Goal: Task Accomplishment & Management: Complete application form

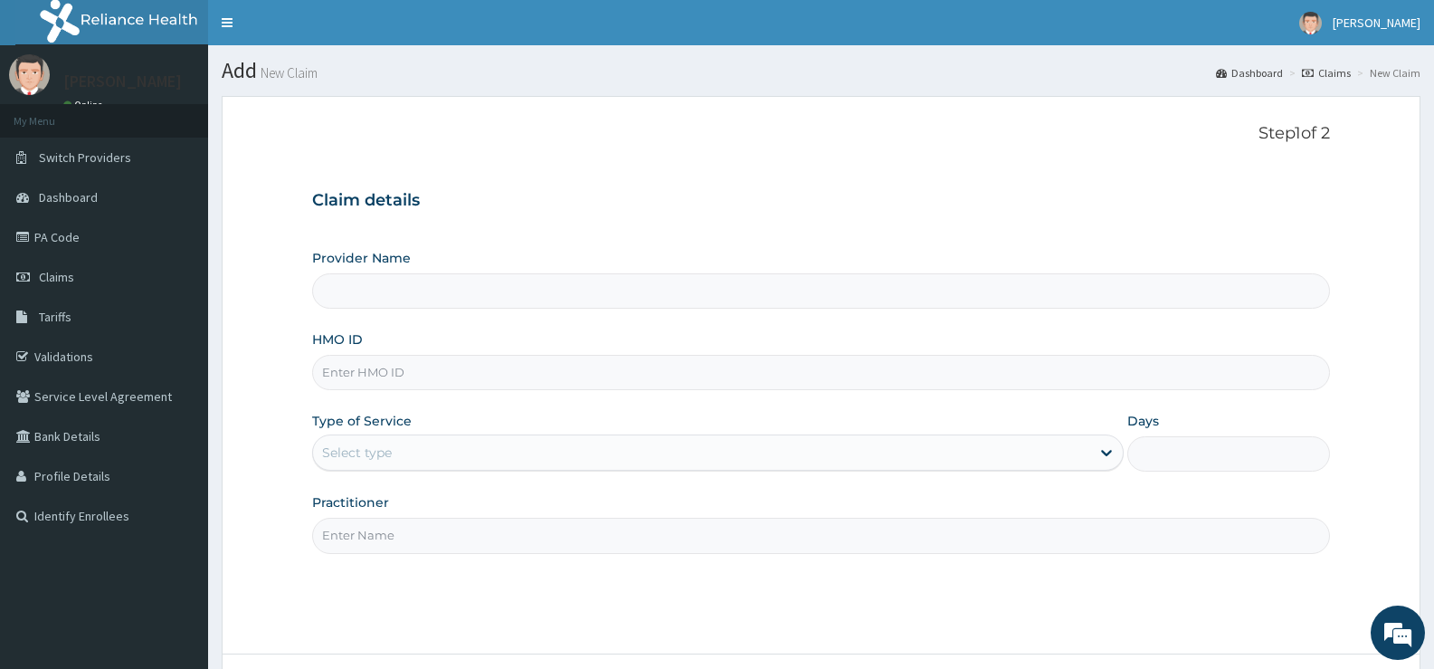
type input "[GEOGRAPHIC_DATA][PERSON_NAME]"
type input "HYT/10224/A"
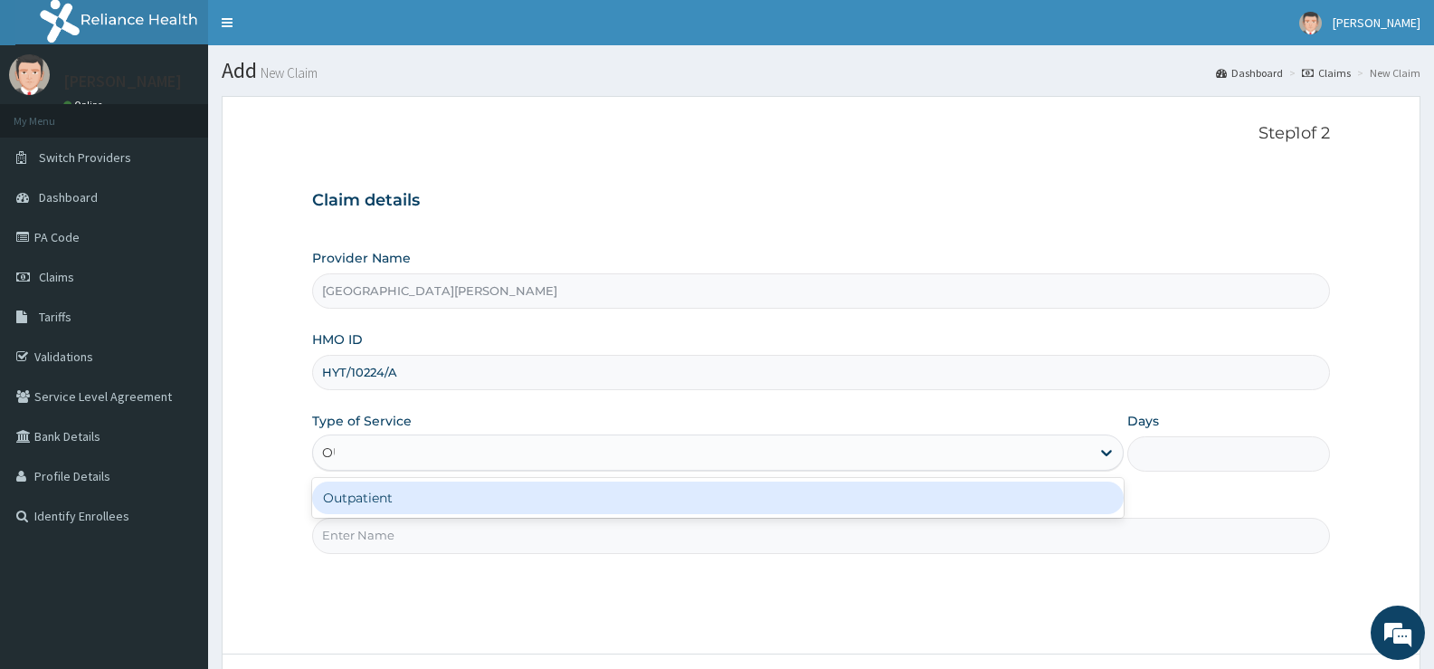
type input "OUT"
type input "1"
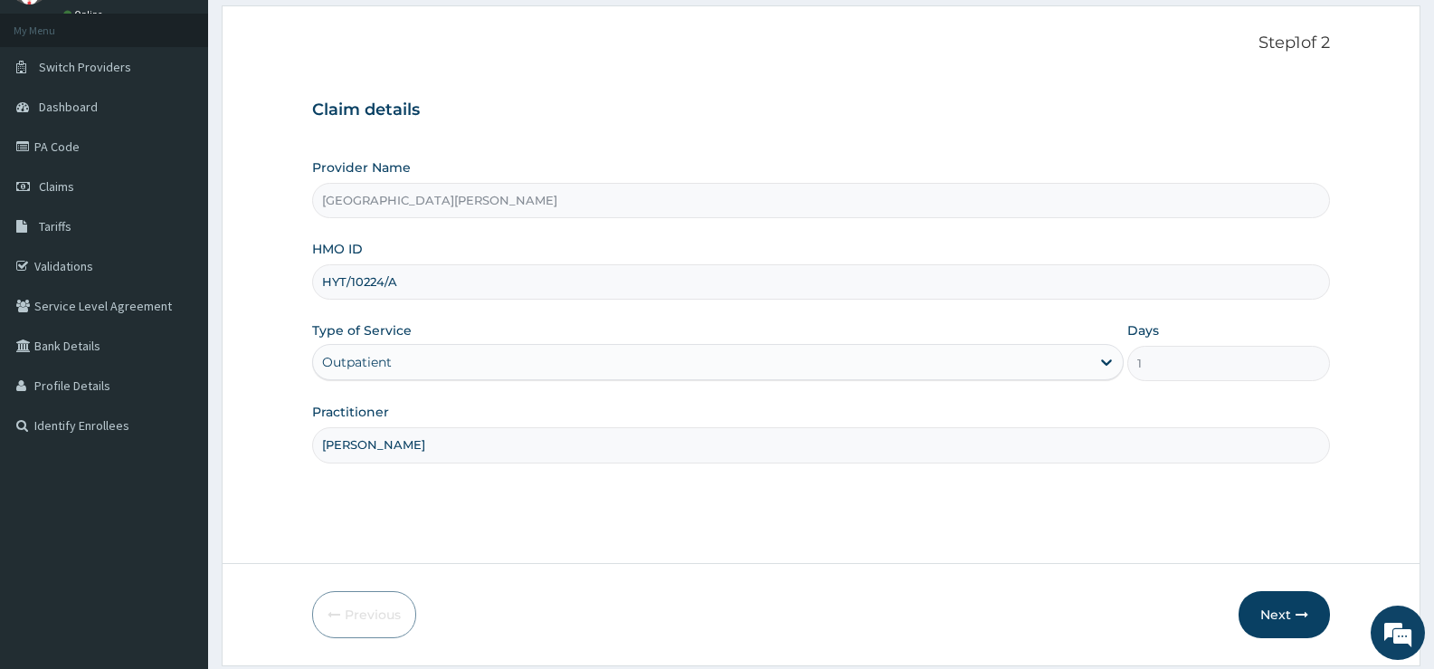
scroll to position [148, 0]
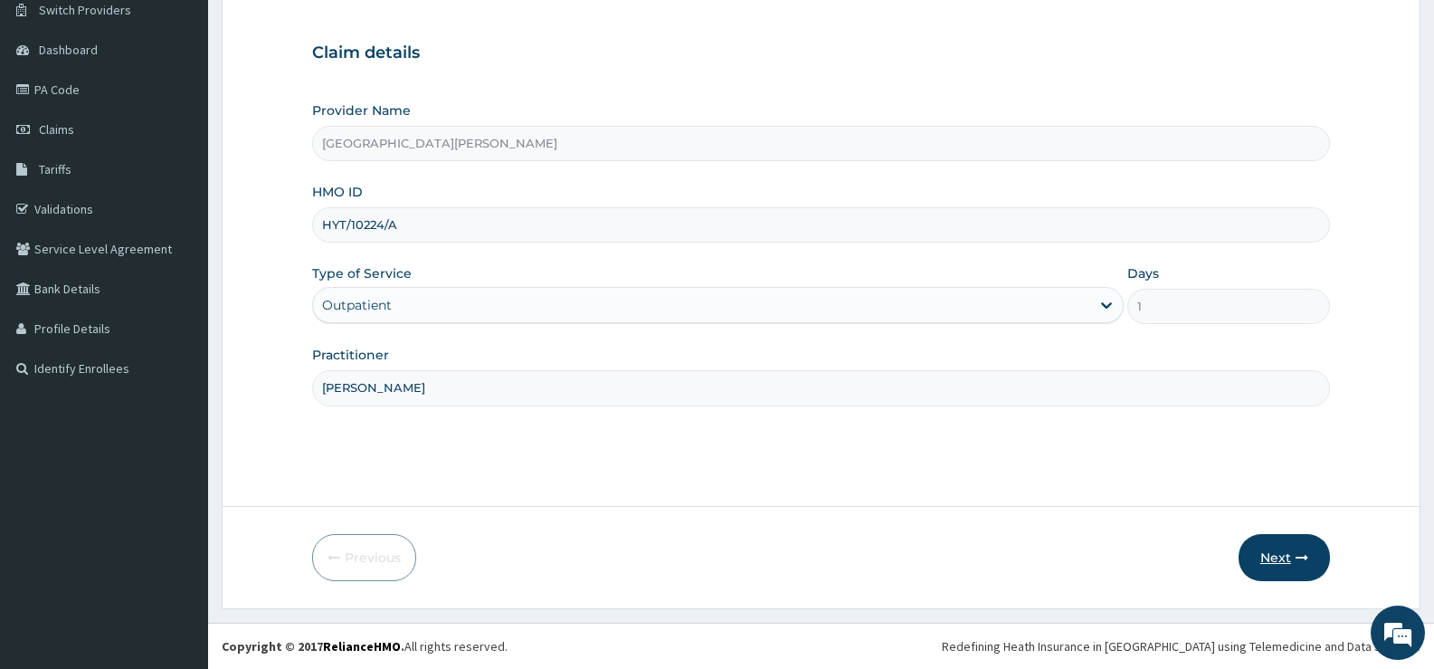
type input "[PERSON_NAME]"
click at [1278, 555] on button "Next" at bounding box center [1284, 557] width 91 height 47
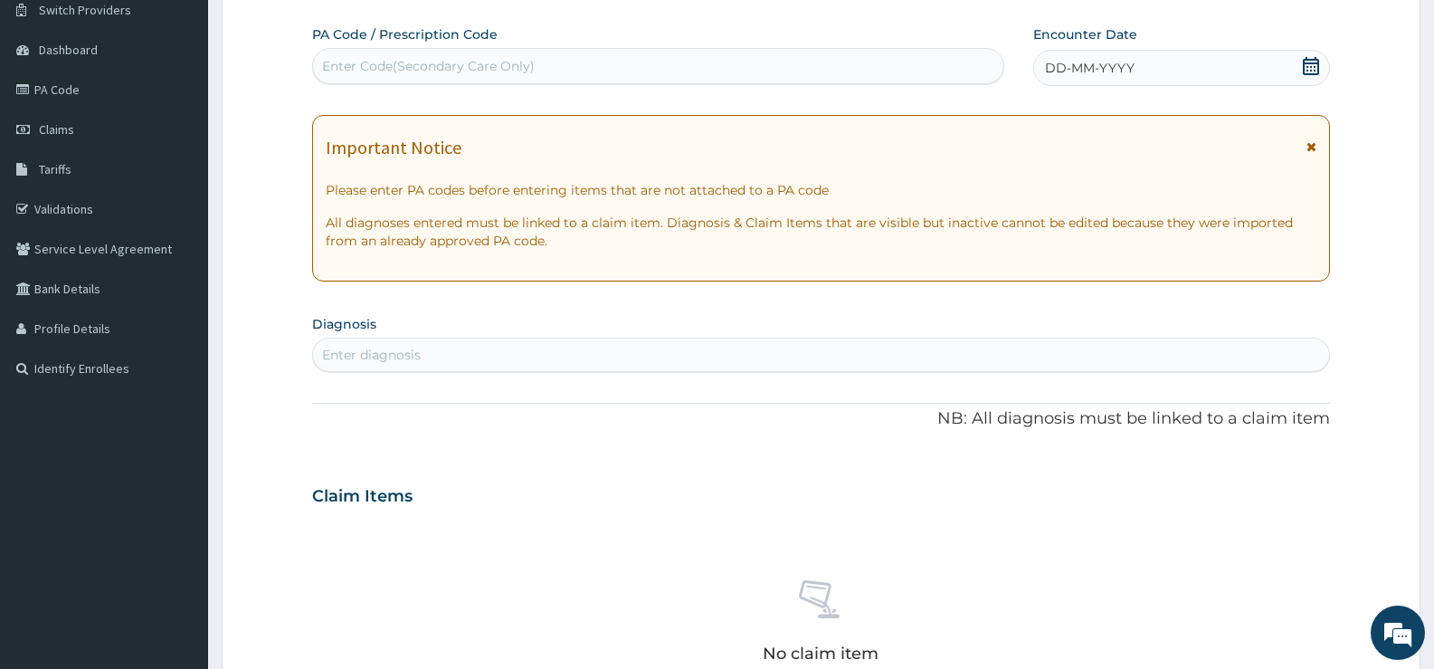
click at [1308, 64] on icon at bounding box center [1311, 66] width 18 height 18
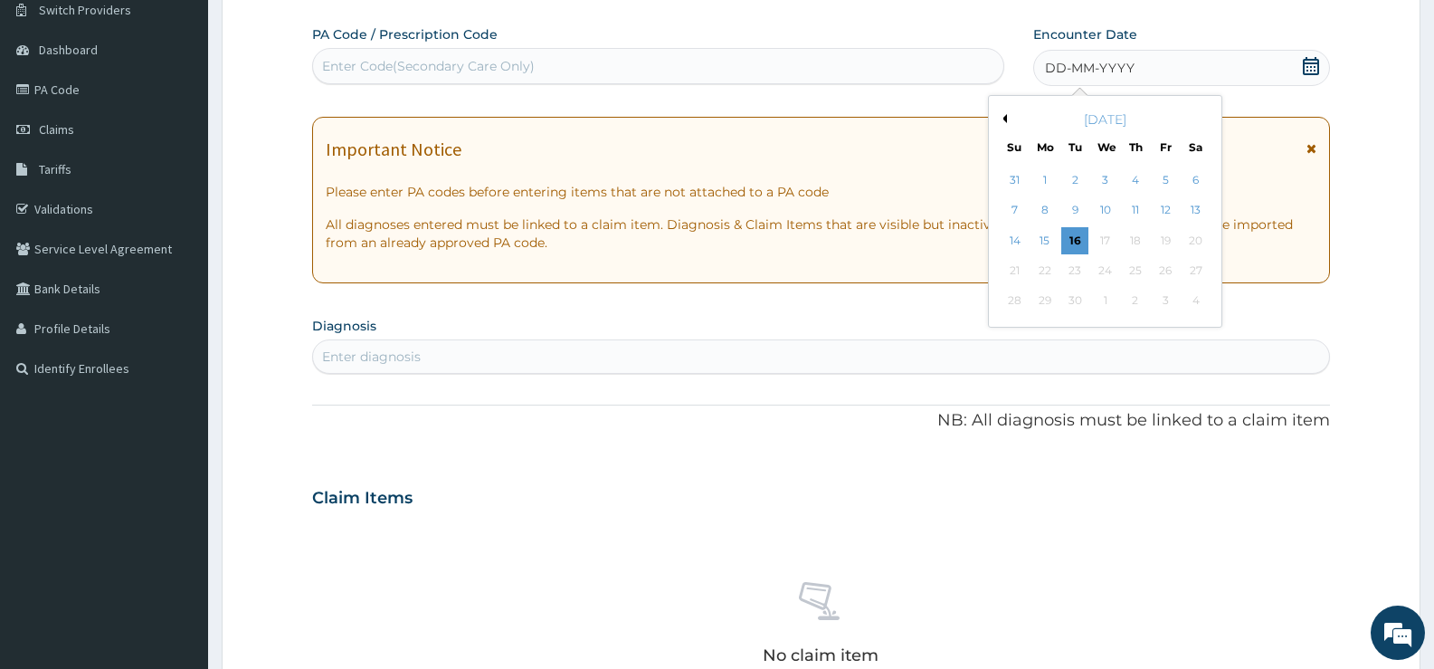
click at [1005, 119] on button "Previous Month" at bounding box center [1002, 118] width 9 height 9
click at [1046, 237] on div "14" at bounding box center [1045, 240] width 27 height 27
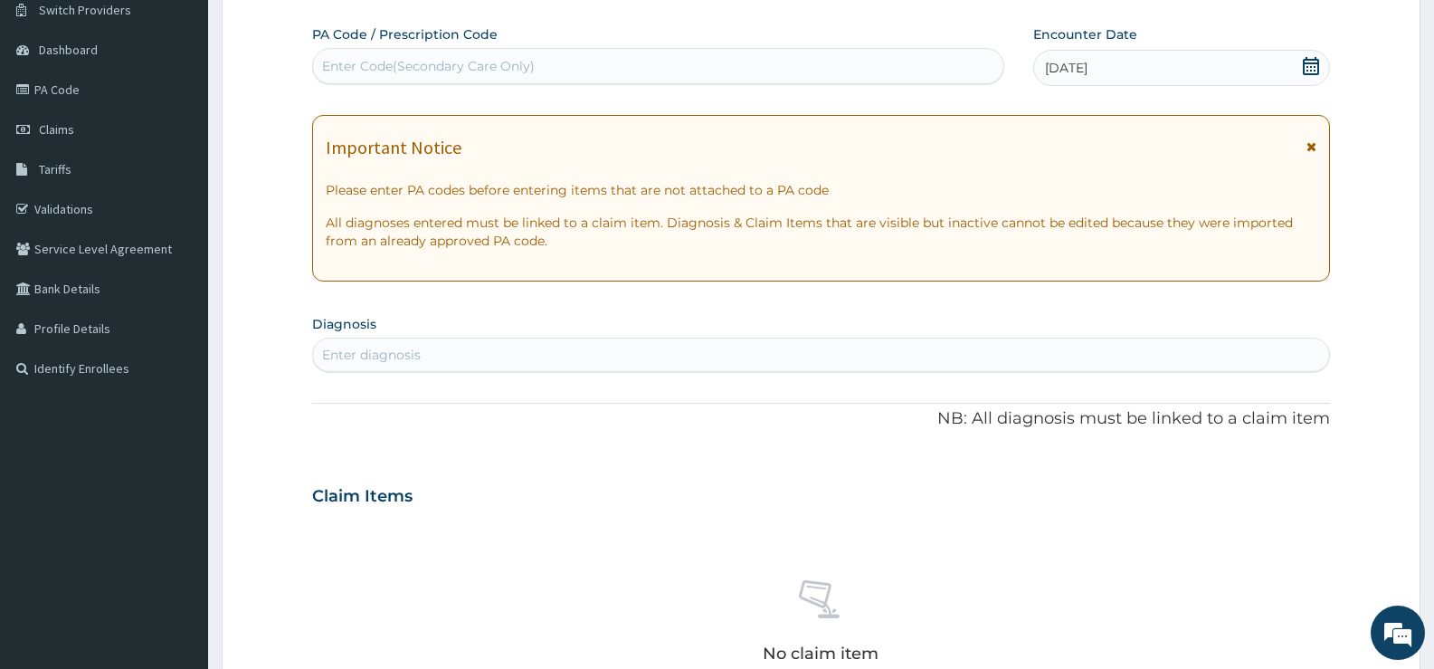
click at [669, 345] on div "Enter diagnosis" at bounding box center [821, 354] width 1016 height 29
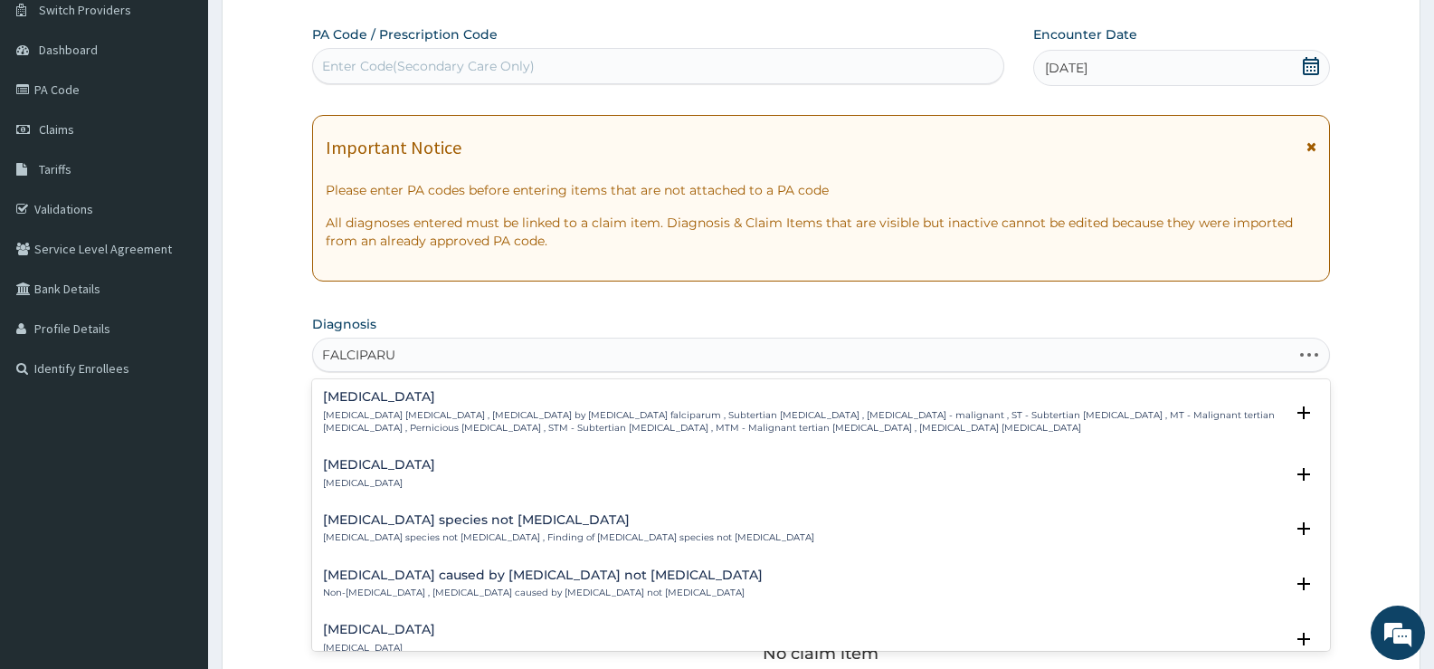
type input "FALCIPARUM"
click at [477, 423] on p "Falciparum malaria , Malignant tertian malaria , Malaria by Plasmodium falcipar…" at bounding box center [803, 422] width 961 height 26
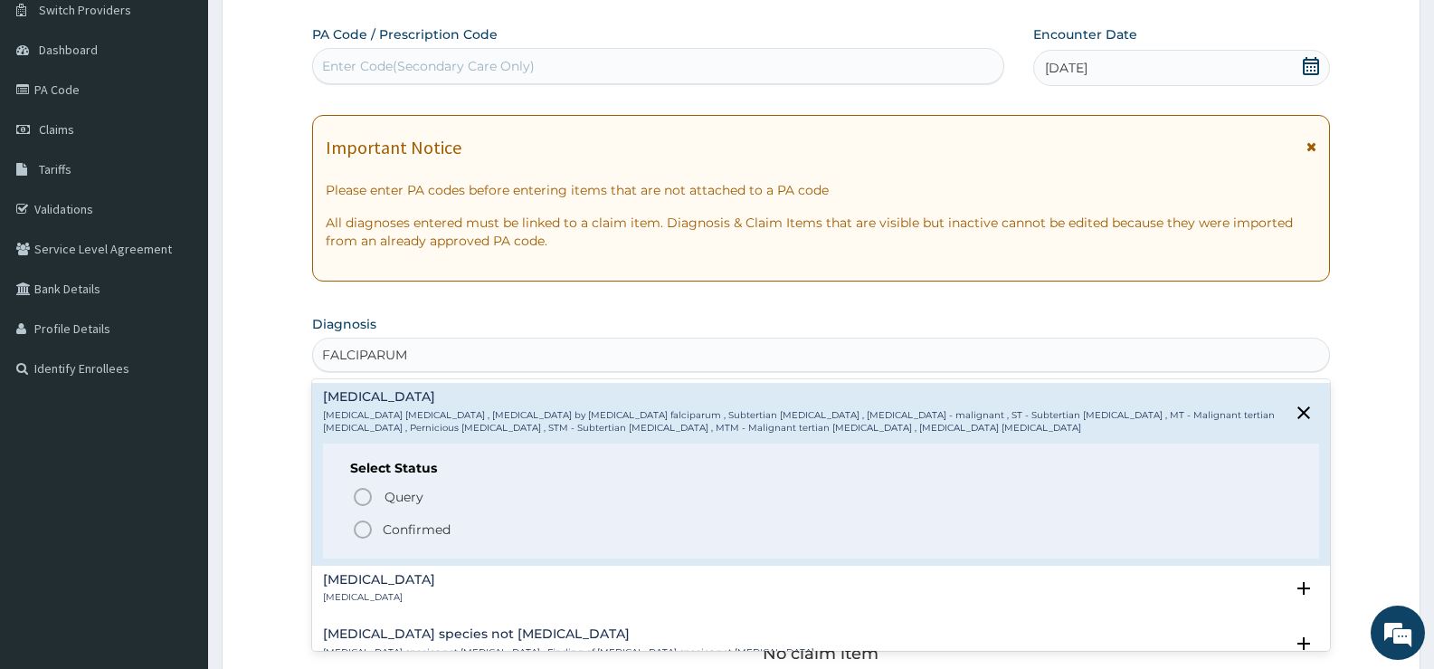
click at [399, 523] on p "Confirmed" at bounding box center [417, 529] width 68 height 18
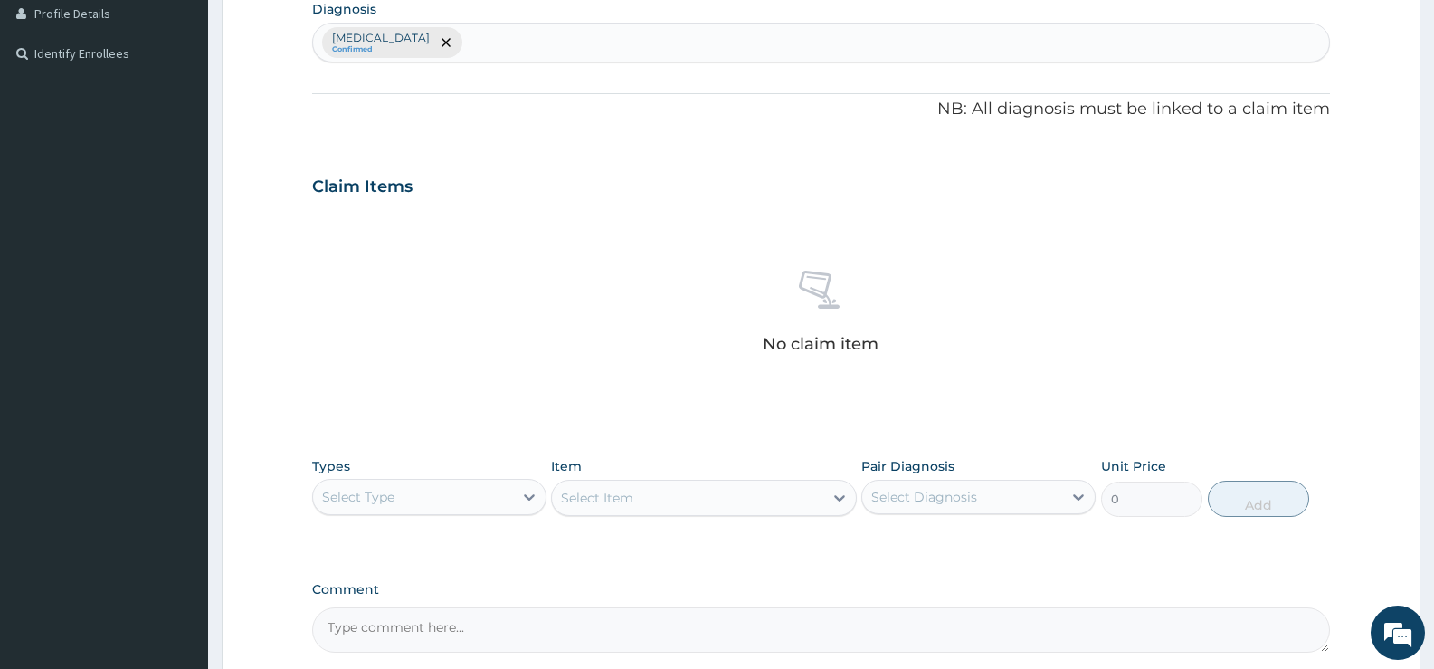
scroll to position [600, 0]
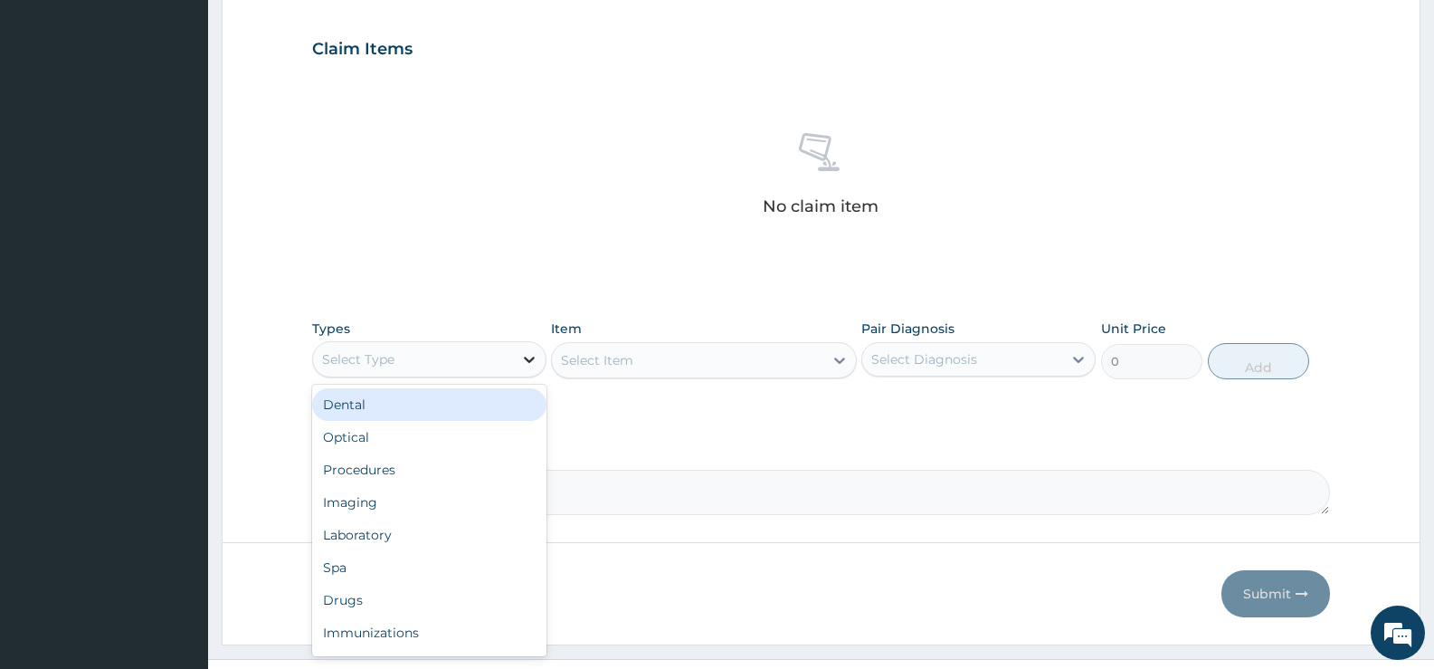
click at [519, 364] on div at bounding box center [529, 359] width 33 height 33
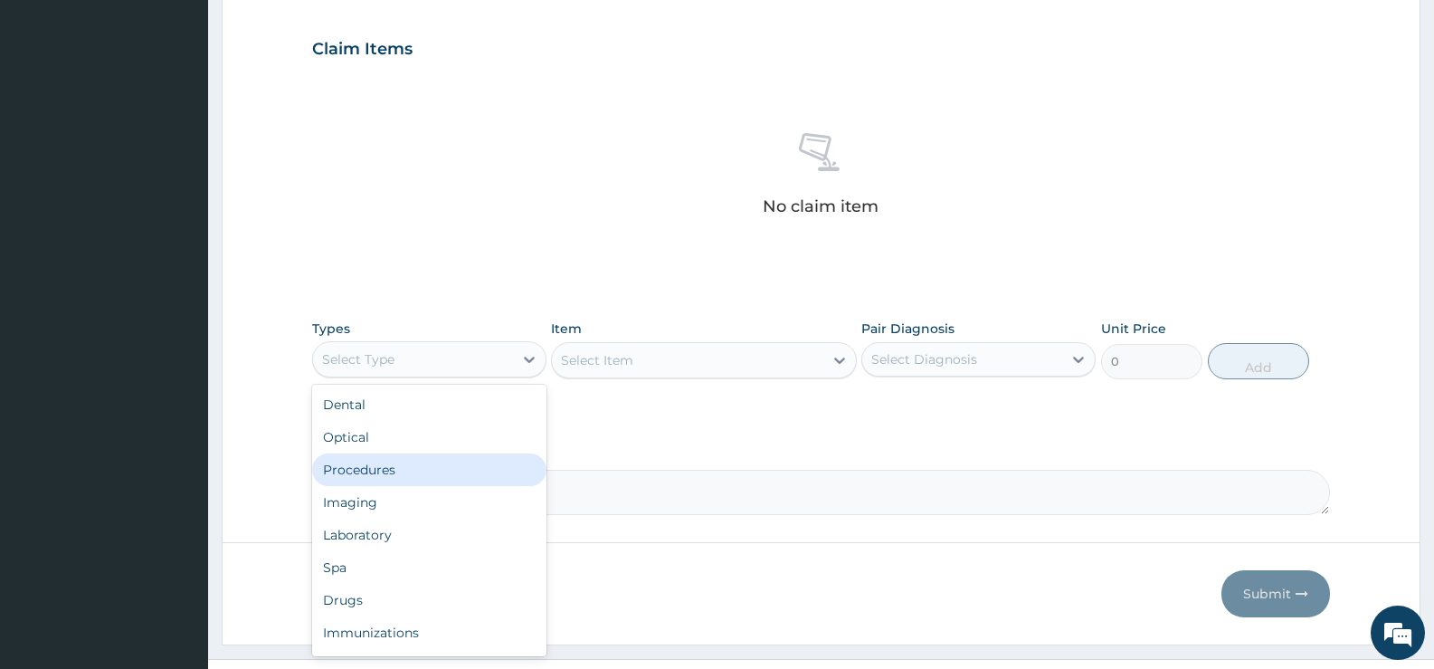
click at [376, 462] on div "Procedures" at bounding box center [429, 469] width 234 height 33
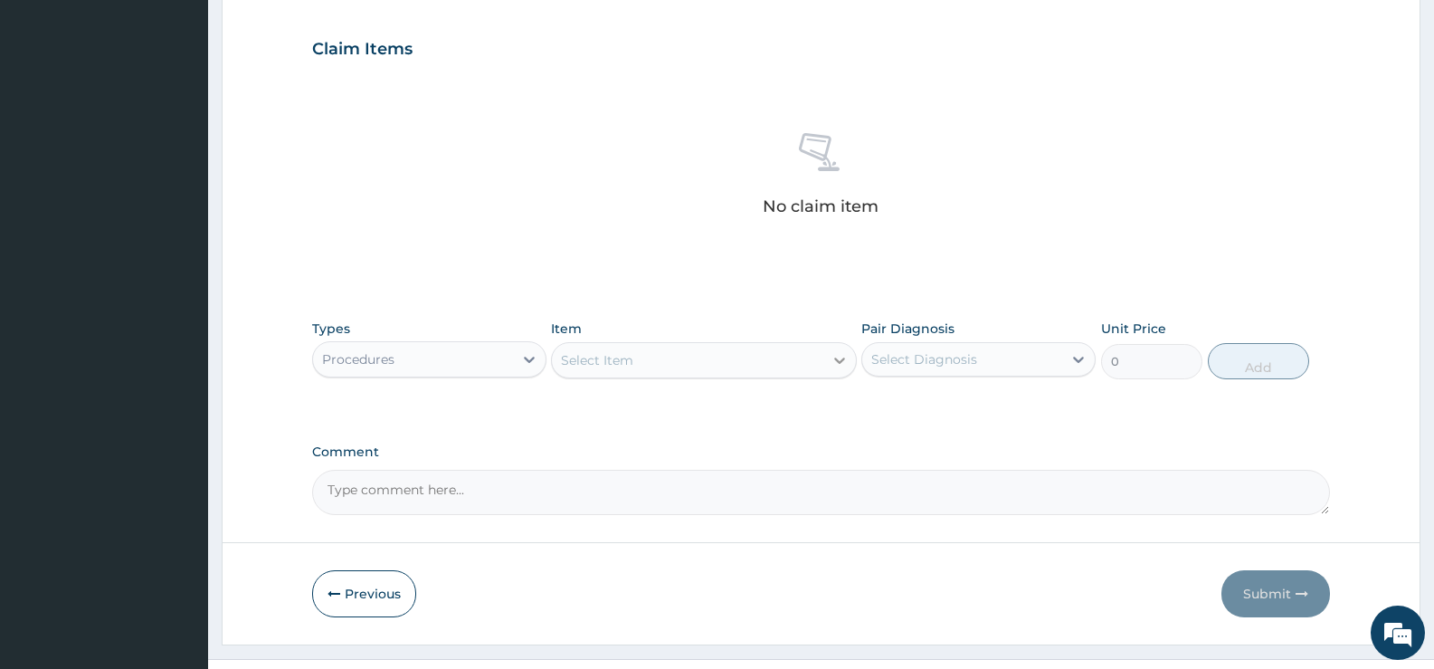
click at [827, 356] on div at bounding box center [840, 360] width 33 height 33
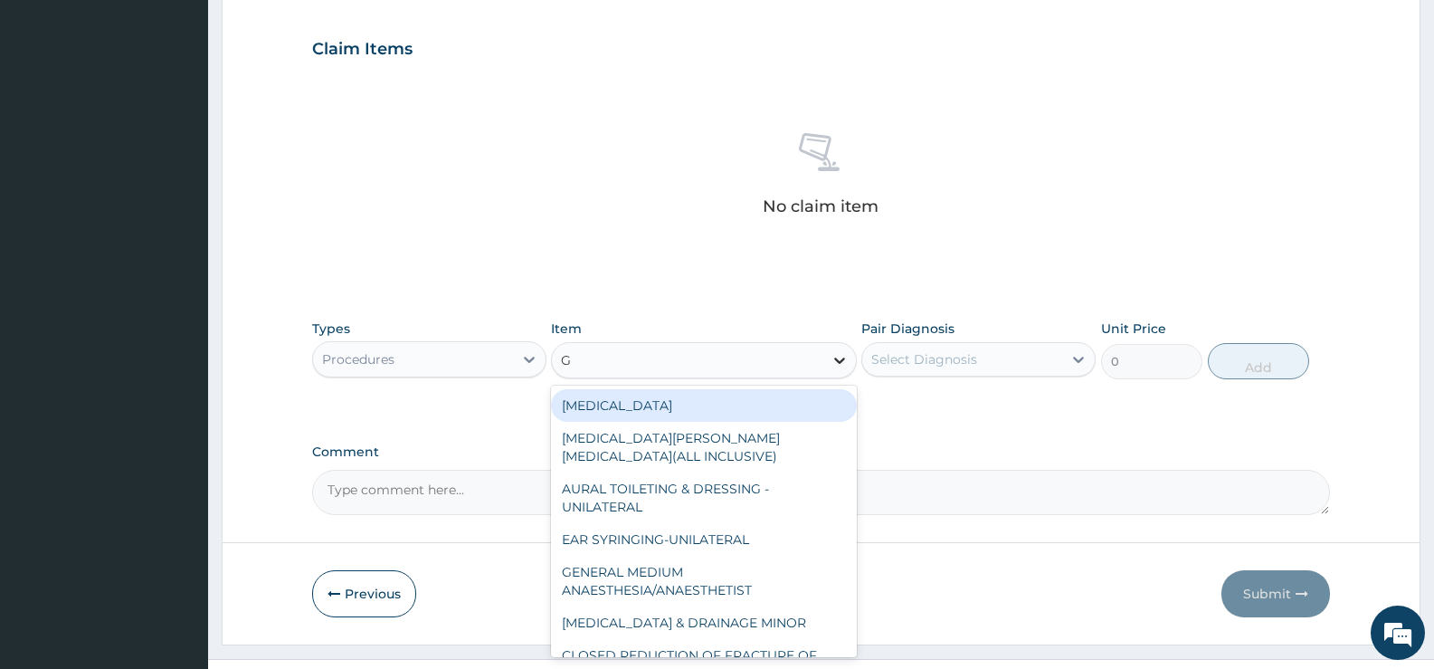
type input "GP"
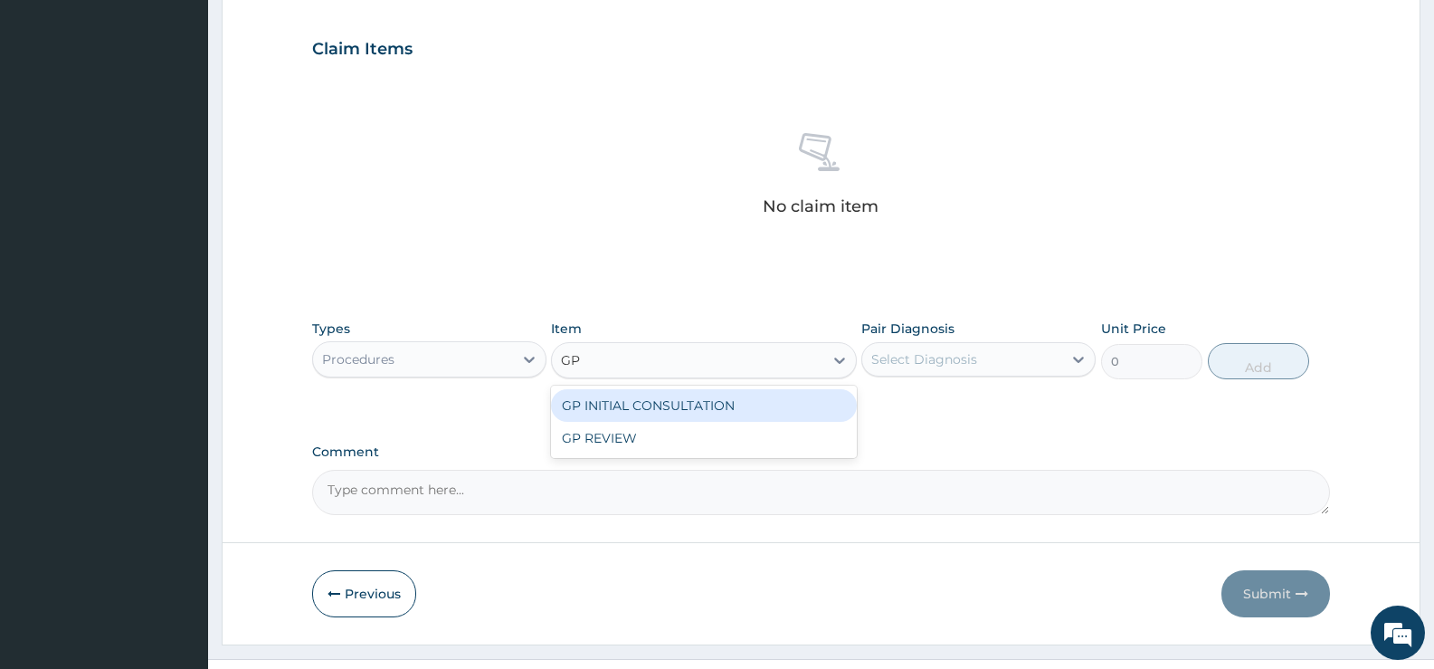
click at [730, 402] on div "GP INITIAL CONSULTATION" at bounding box center [703, 405] width 305 height 33
type input "2000"
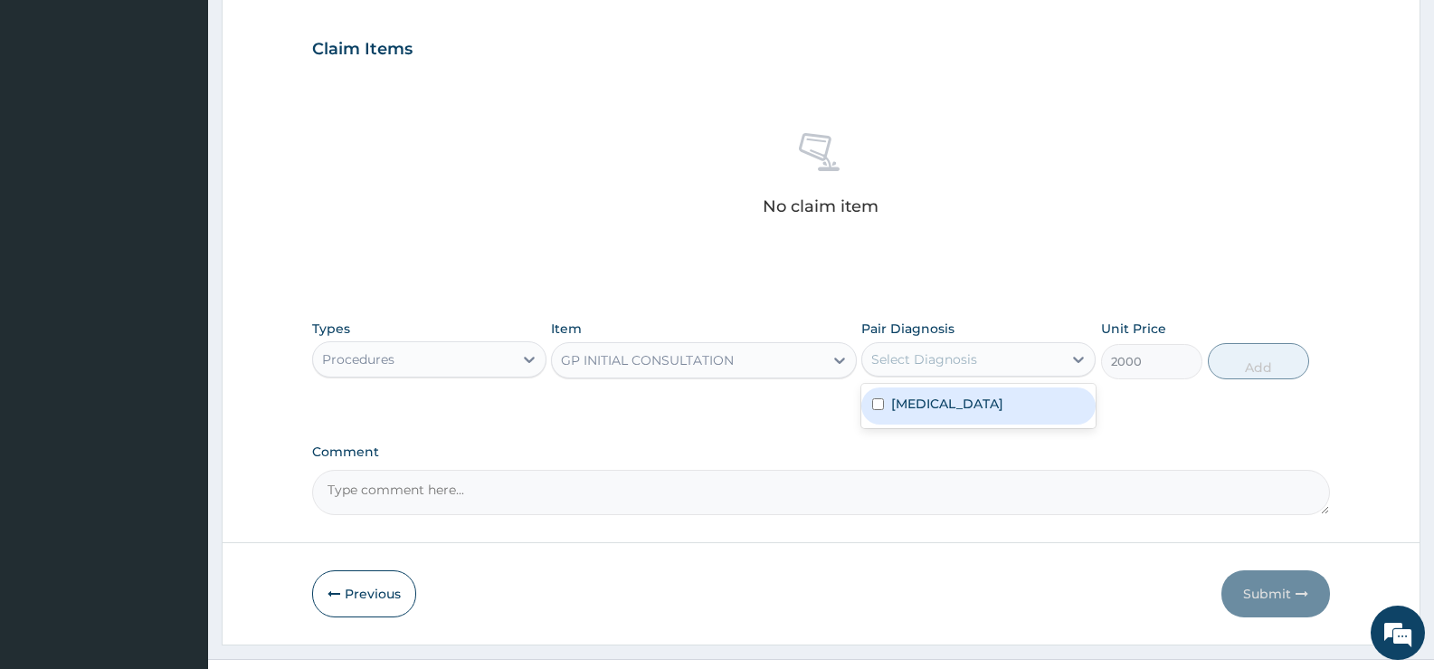
click at [1032, 348] on div "Select Diagnosis" at bounding box center [962, 359] width 200 height 29
click at [995, 404] on label "Falciparum malaria" at bounding box center [947, 404] width 112 height 18
checkbox input "true"
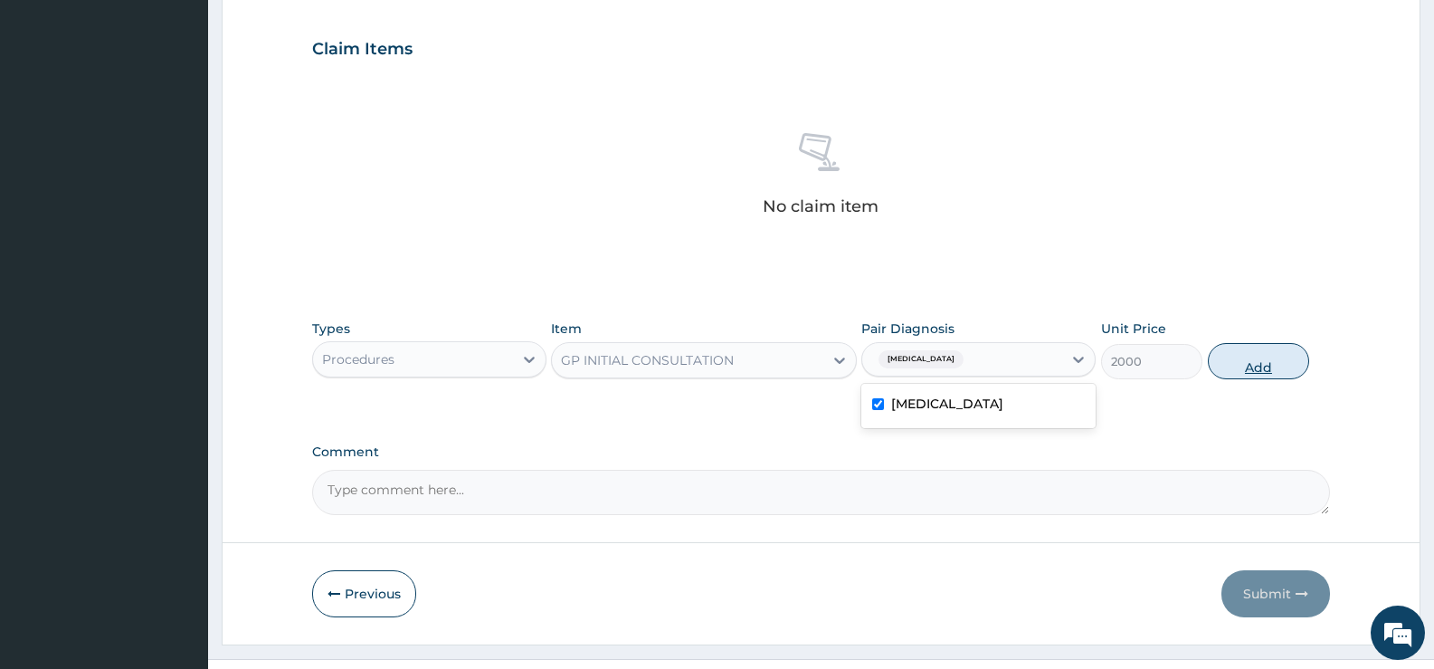
click at [1269, 360] on button "Add" at bounding box center [1258, 361] width 101 height 36
type input "0"
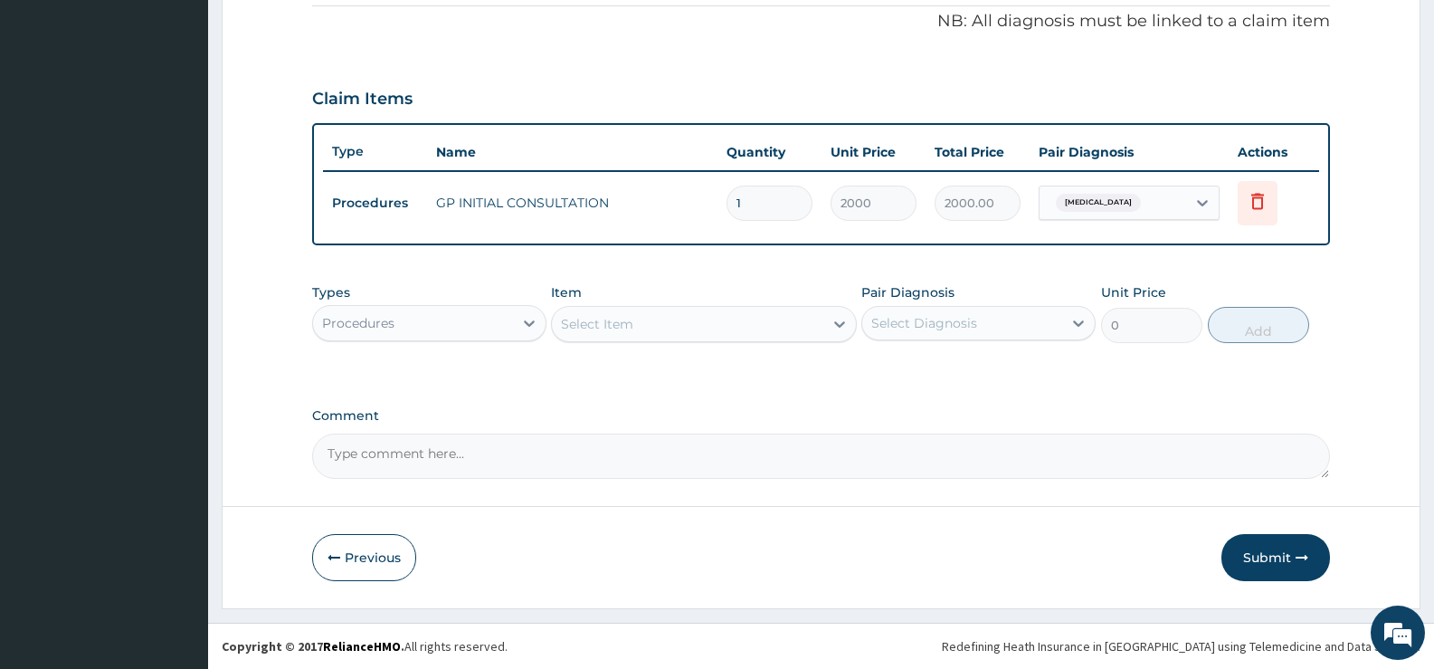
scroll to position [550, 0]
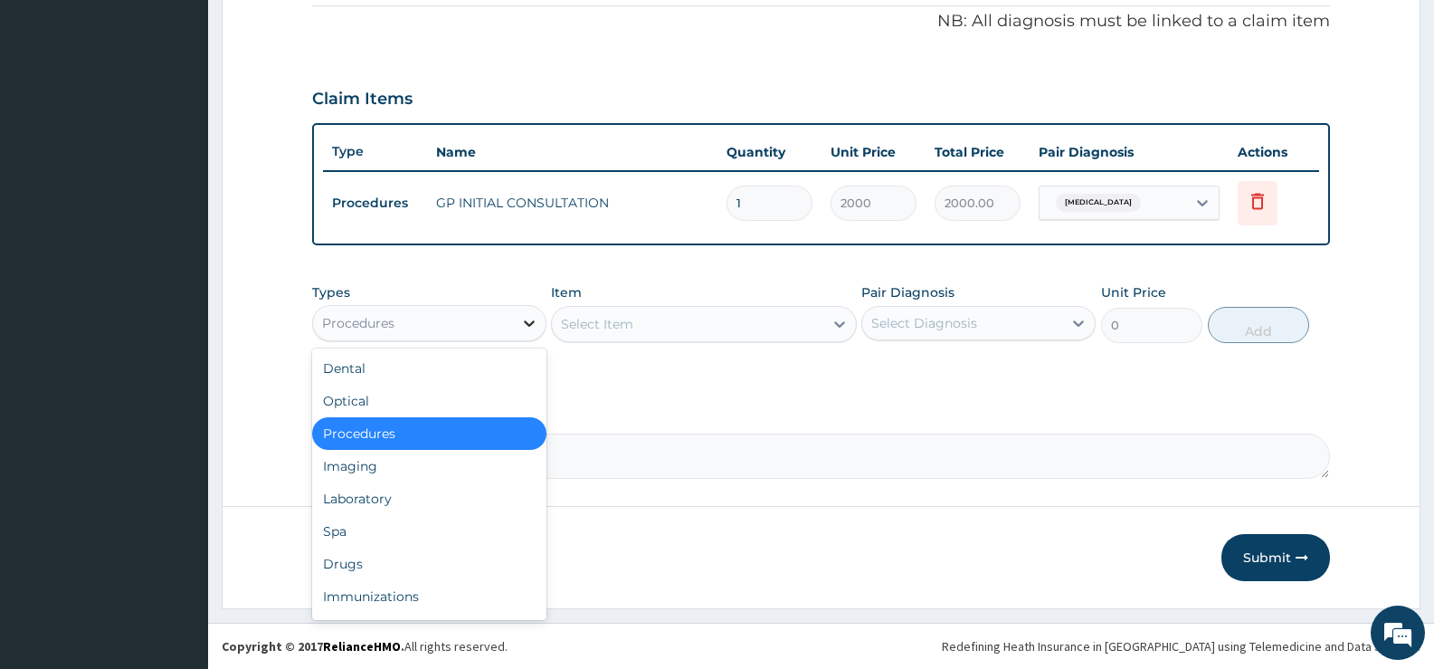
click at [526, 321] on icon at bounding box center [529, 323] width 11 height 6
click at [357, 497] on div "Laboratory" at bounding box center [429, 498] width 234 height 33
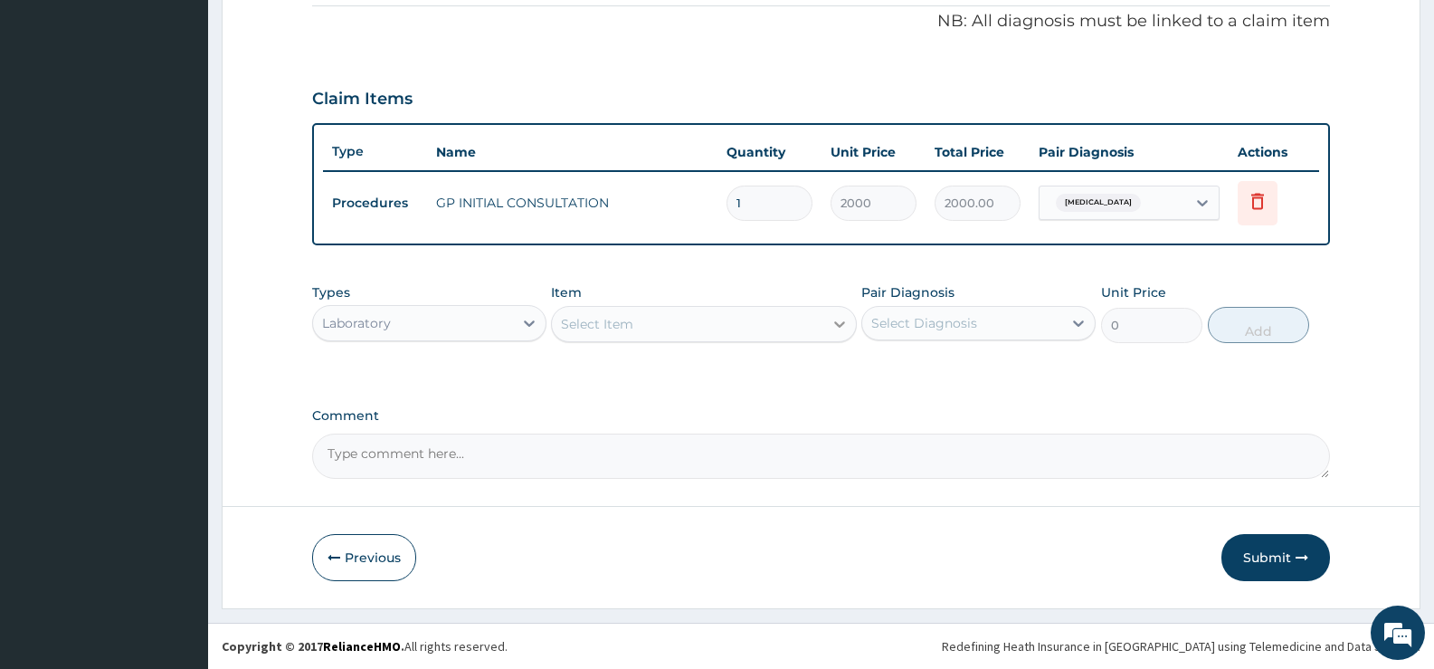
click at [824, 326] on div at bounding box center [840, 324] width 33 height 33
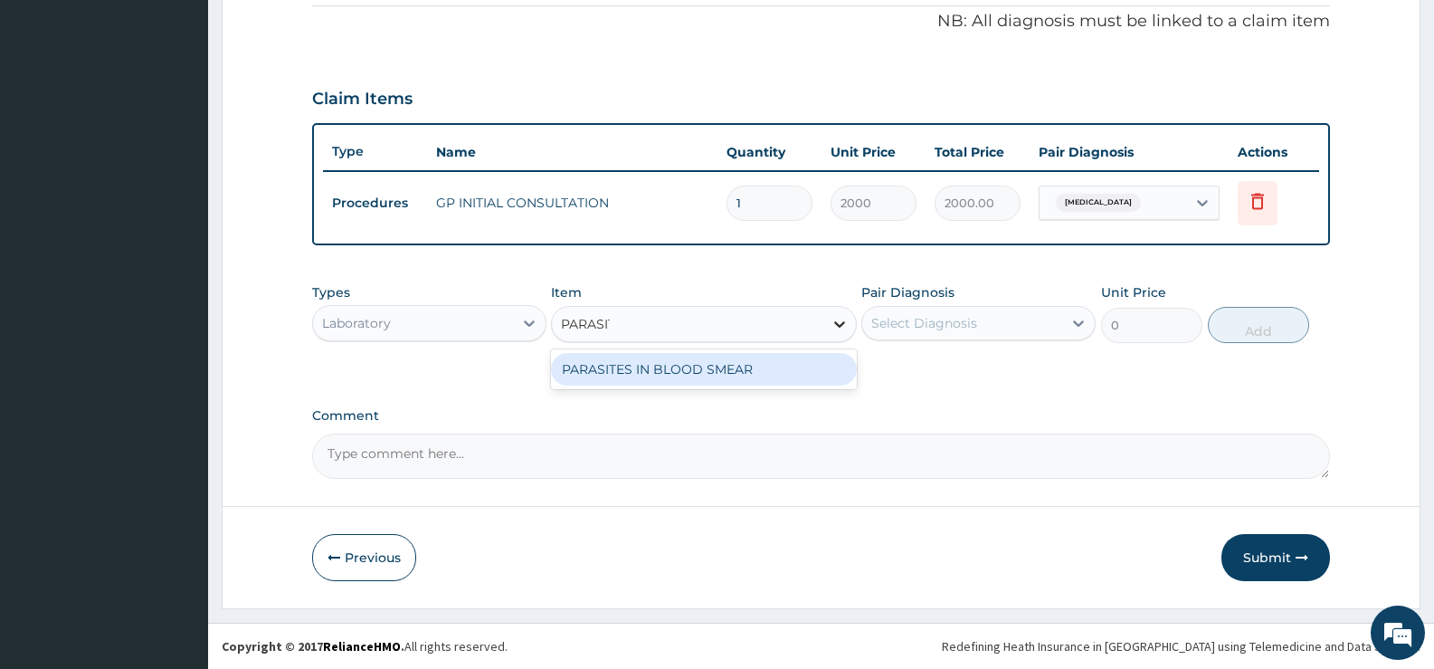
type input "PARASITE"
click at [681, 377] on div "PARASITES IN BLOOD SMEAR" at bounding box center [703, 369] width 305 height 33
type input "1100"
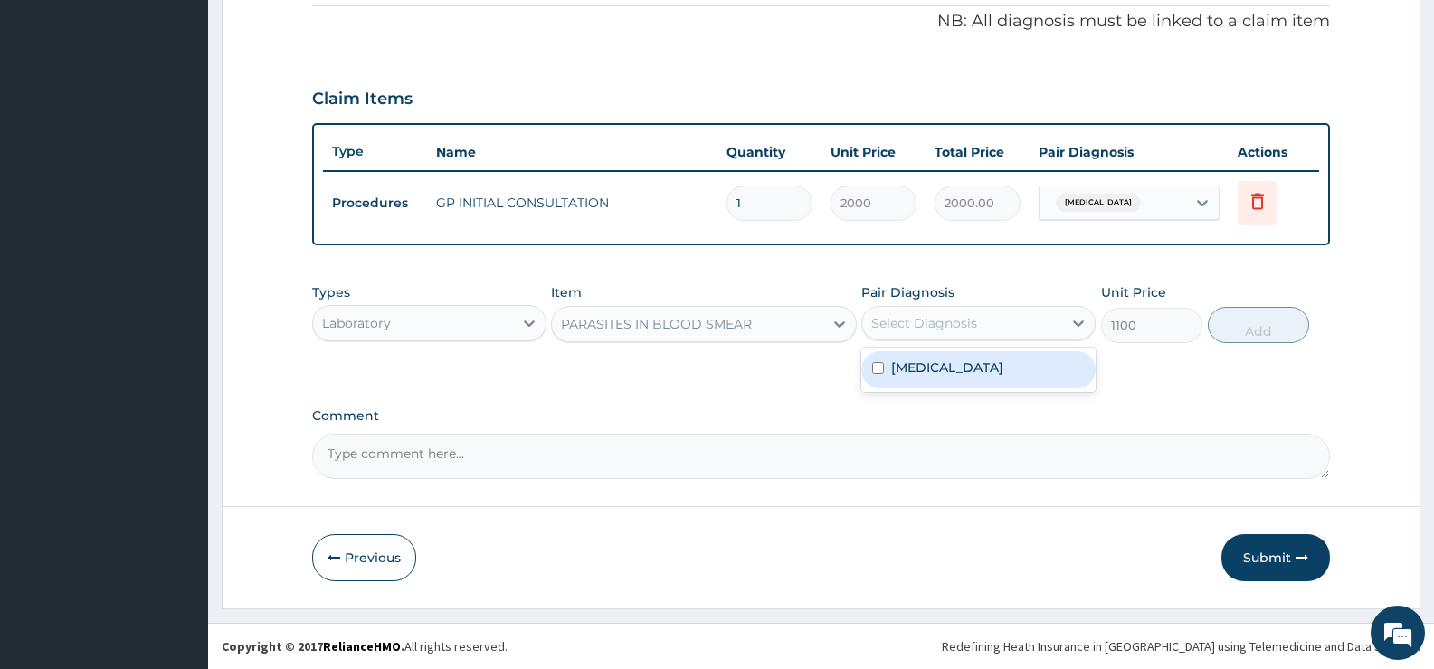
click at [1050, 329] on div "Select Diagnosis" at bounding box center [962, 323] width 200 height 29
click at [980, 361] on label "Falciparum malaria" at bounding box center [947, 367] width 112 height 18
checkbox input "true"
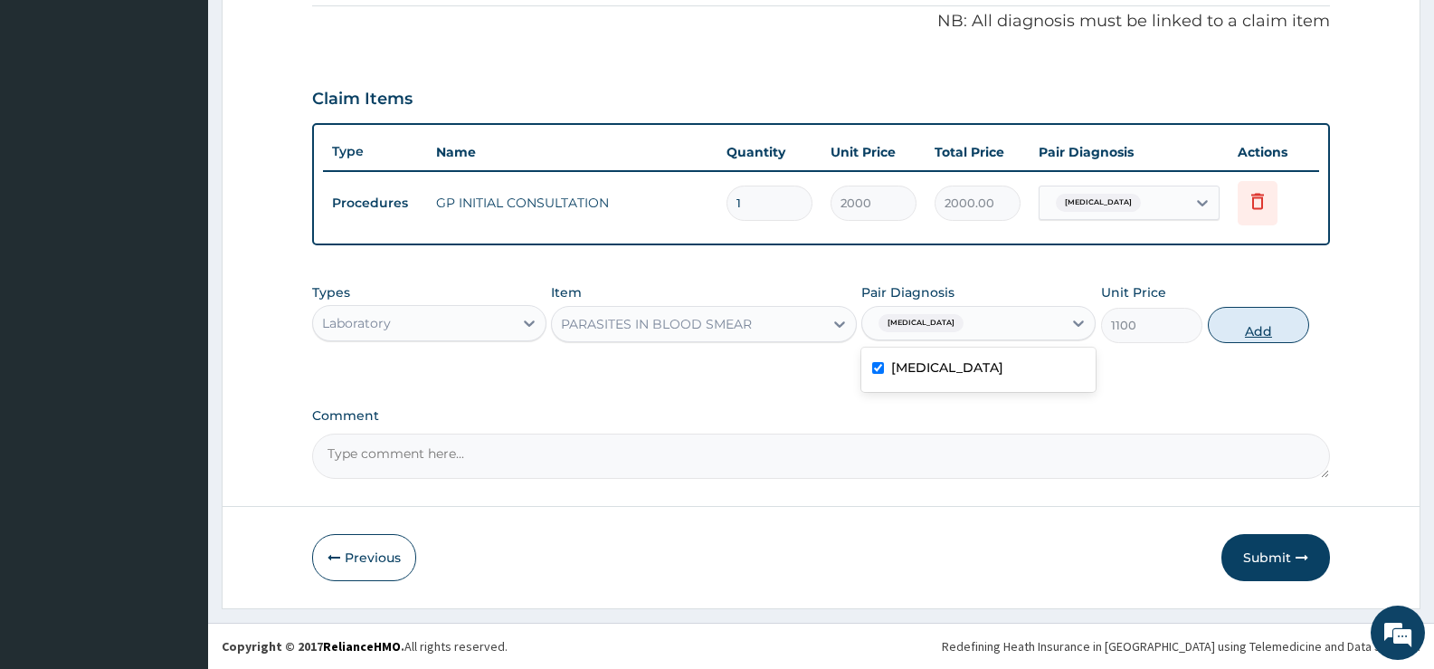
click at [1247, 334] on button "Add" at bounding box center [1258, 325] width 101 height 36
type input "0"
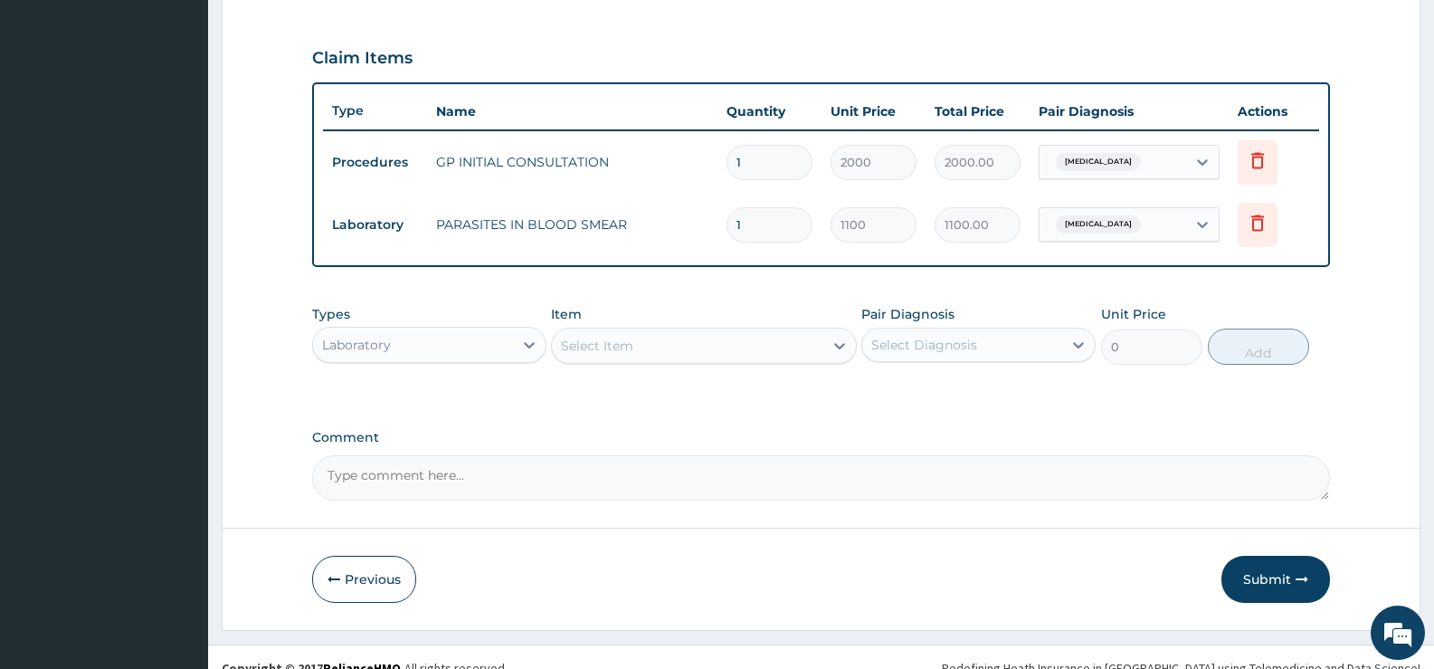
scroll to position [613, 0]
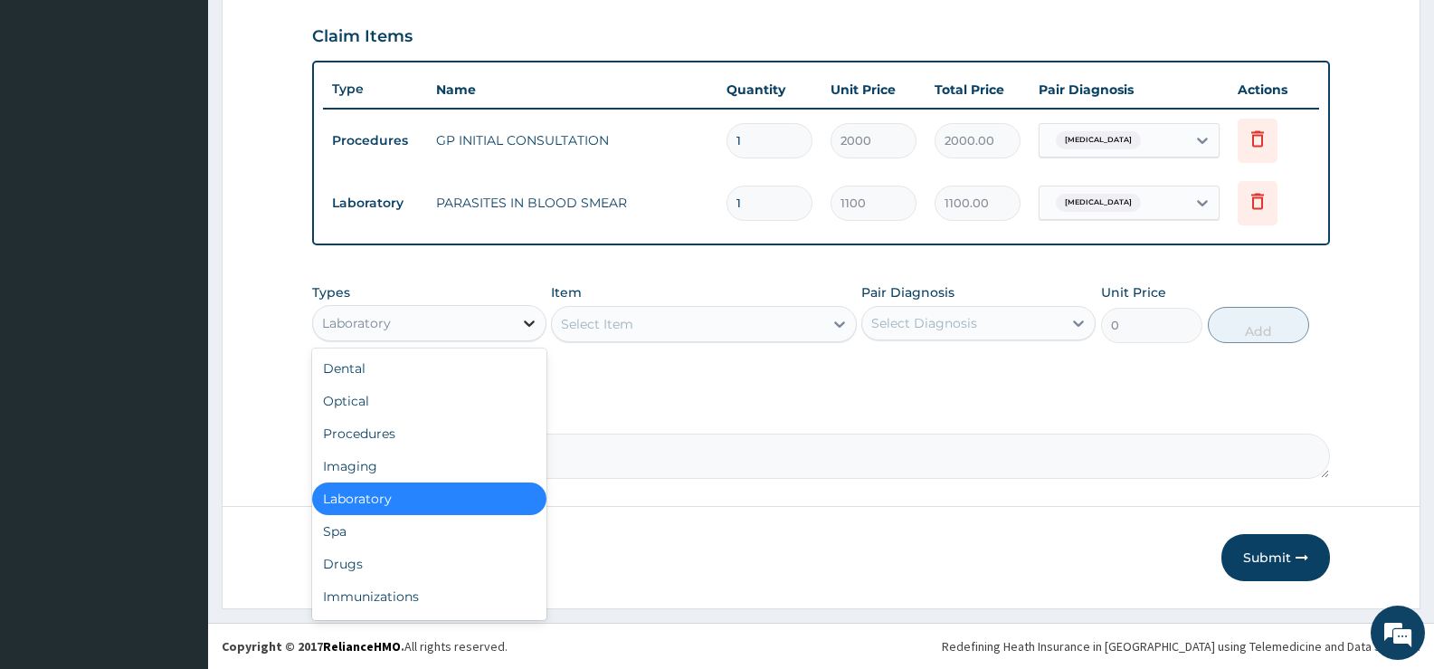
click at [525, 335] on div at bounding box center [529, 323] width 33 height 33
click at [385, 569] on div "Drugs" at bounding box center [429, 564] width 234 height 33
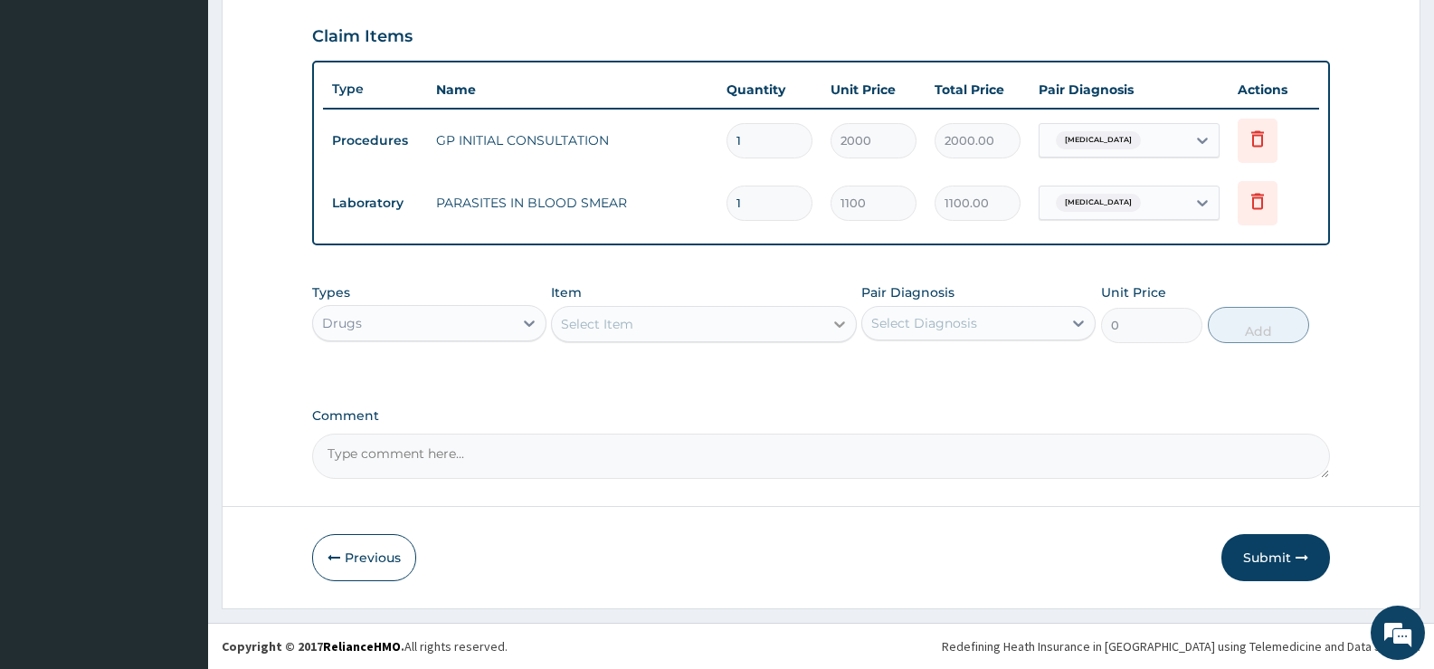
click at [844, 330] on icon at bounding box center [840, 324] width 18 height 18
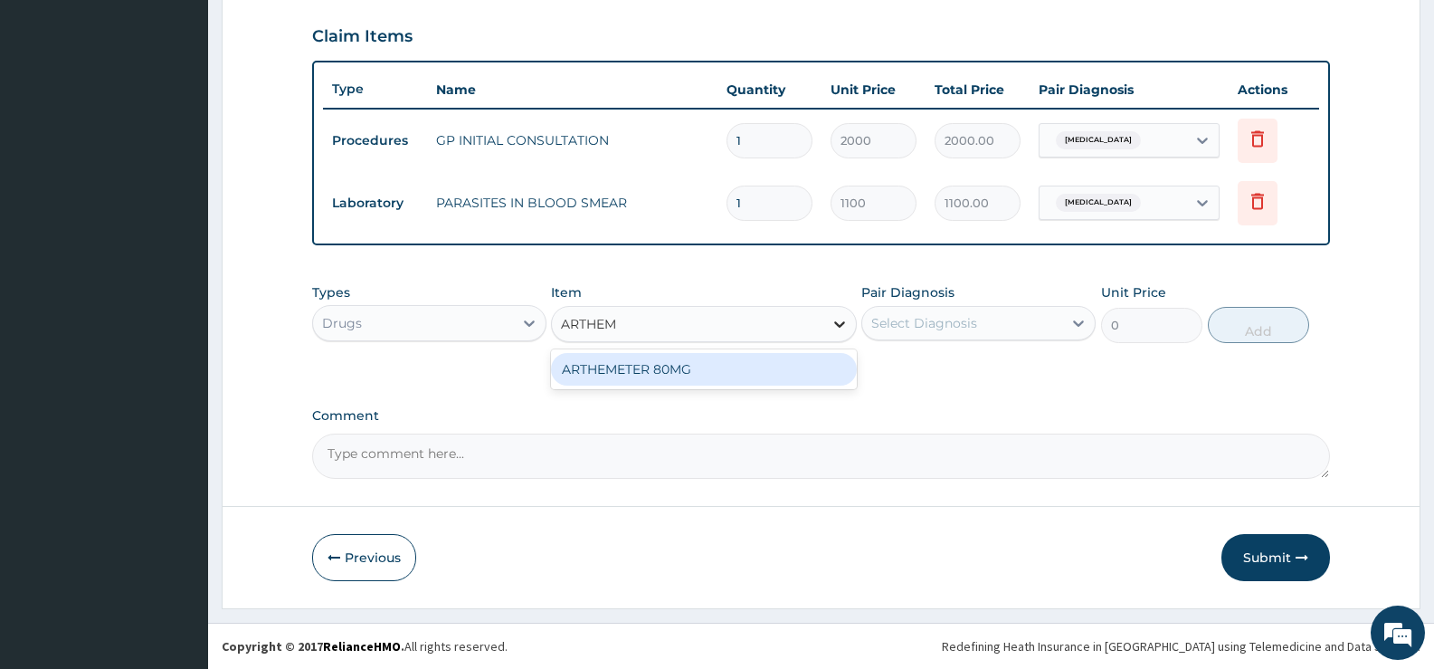
type input "ARTHEME"
click at [783, 367] on div "ARTHEMETER 80MG" at bounding box center [703, 369] width 305 height 33
type input "483"
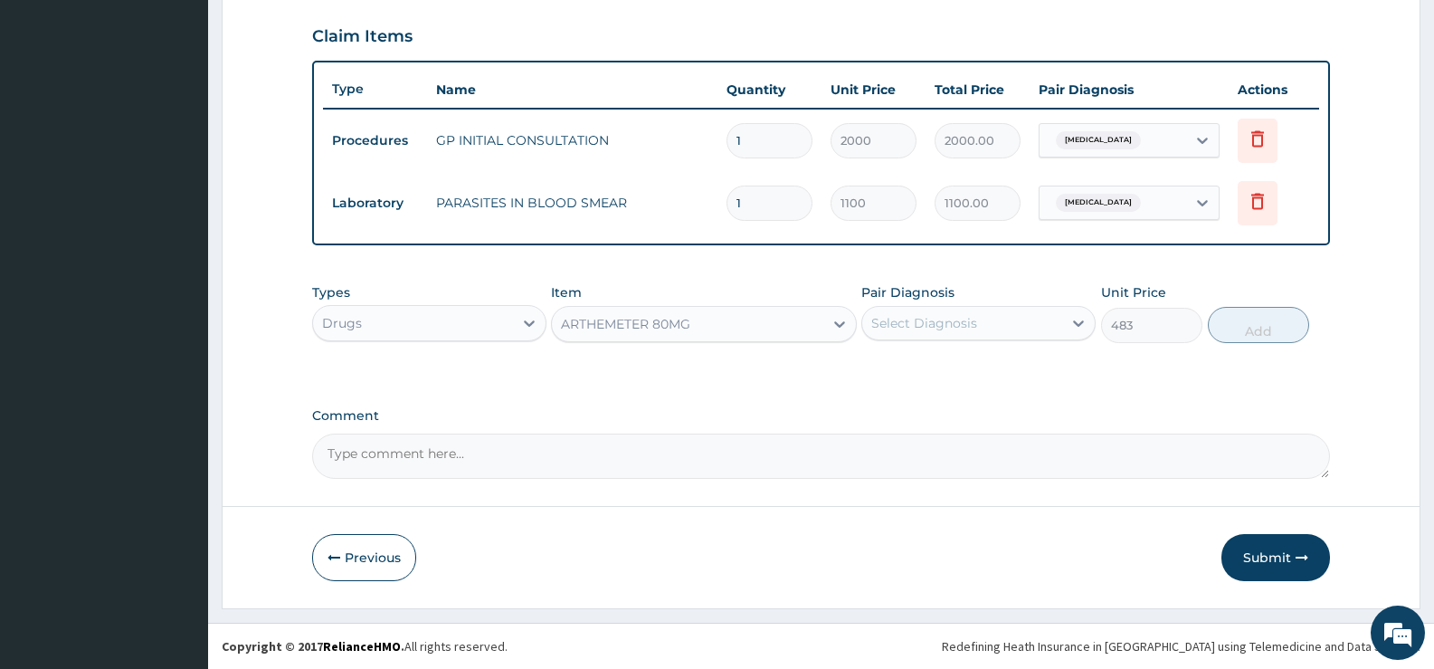
click at [1061, 322] on div "Select Diagnosis" at bounding box center [962, 323] width 200 height 29
click at [1004, 367] on label "Falciparum malaria" at bounding box center [947, 367] width 112 height 18
checkbox input "true"
drag, startPoint x: 1245, startPoint y: 330, endPoint x: 1139, endPoint y: 310, distance: 107.7
click at [1245, 329] on button "Add" at bounding box center [1258, 325] width 101 height 36
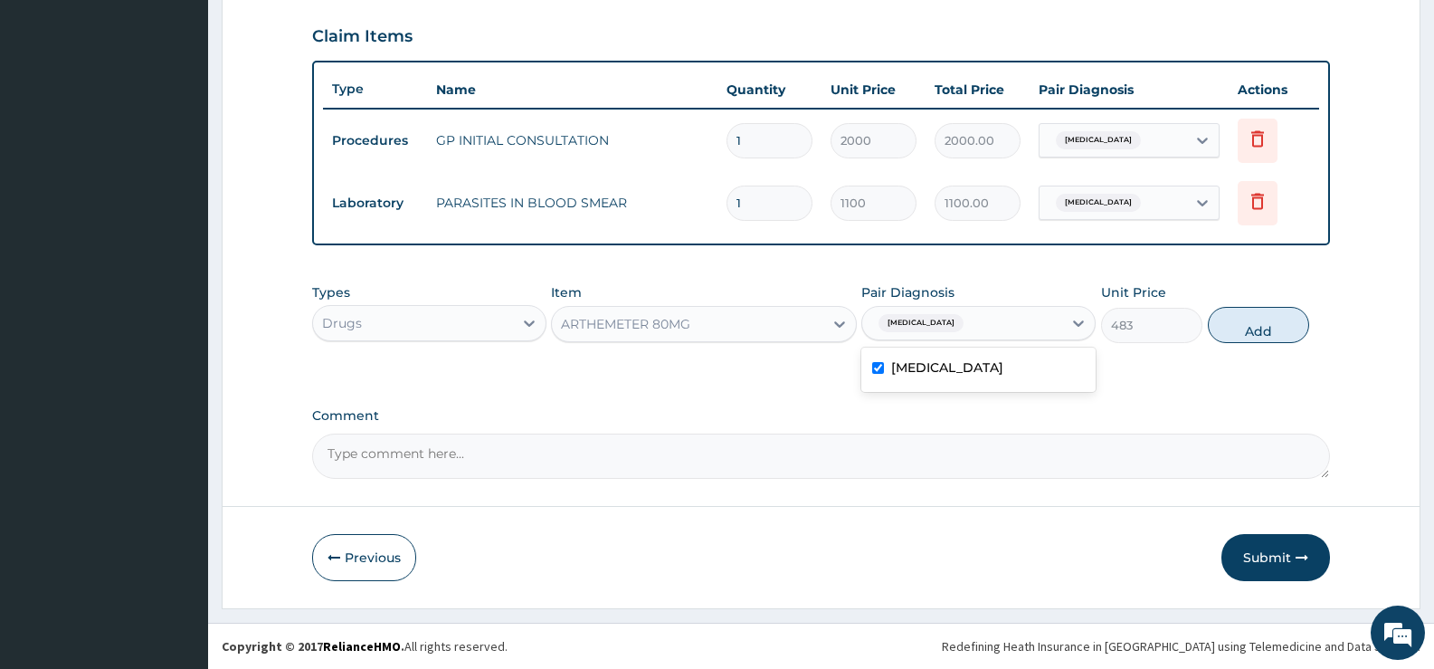
type input "0"
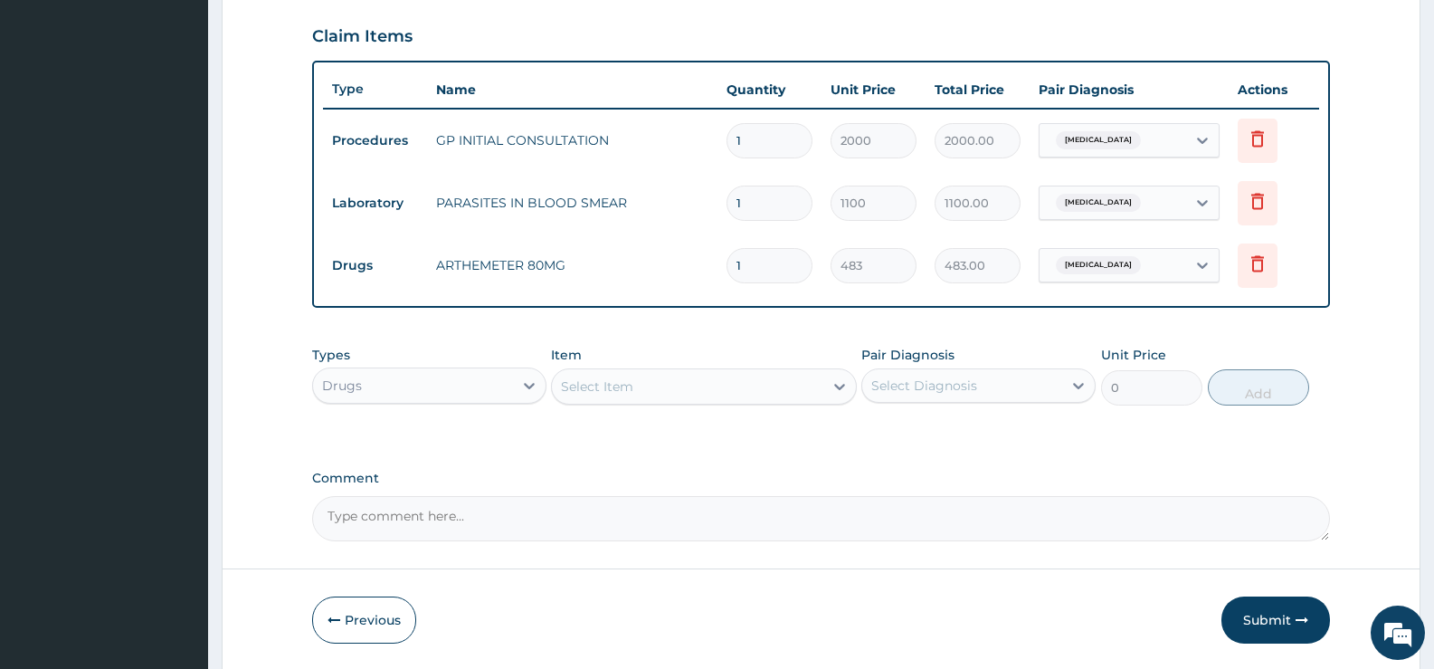
type input "0.00"
type input "6"
type input "2898.00"
type input "6"
click at [796, 386] on div "Select Item" at bounding box center [687, 386] width 271 height 29
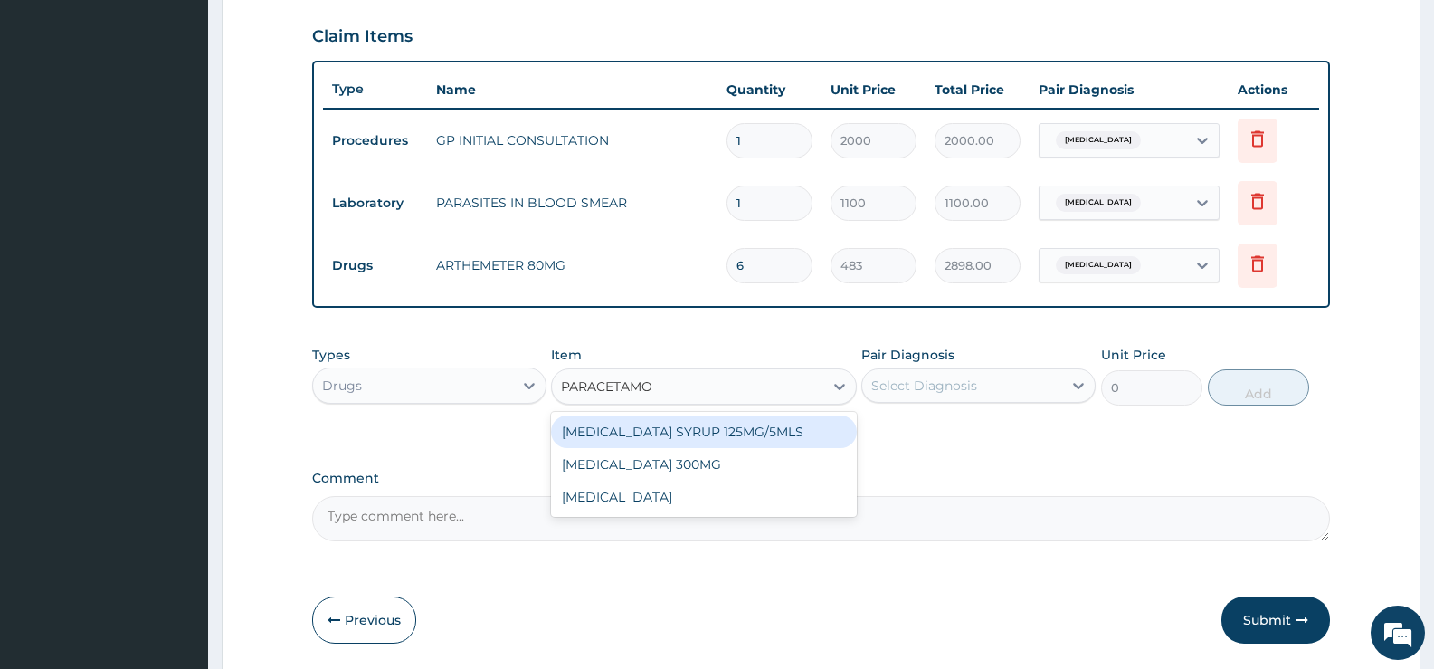
type input "PARACETAMOL"
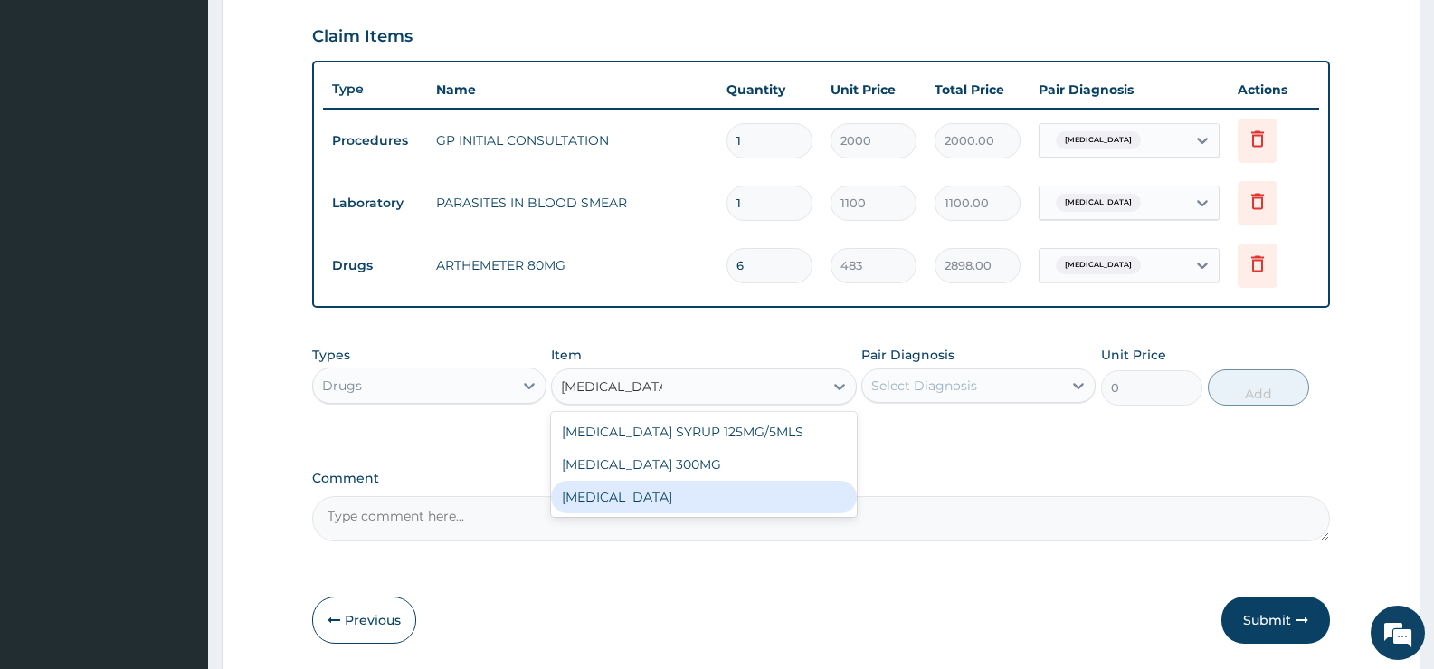
click at [648, 499] on div "[MEDICAL_DATA]" at bounding box center [703, 497] width 305 height 33
type input "15.18"
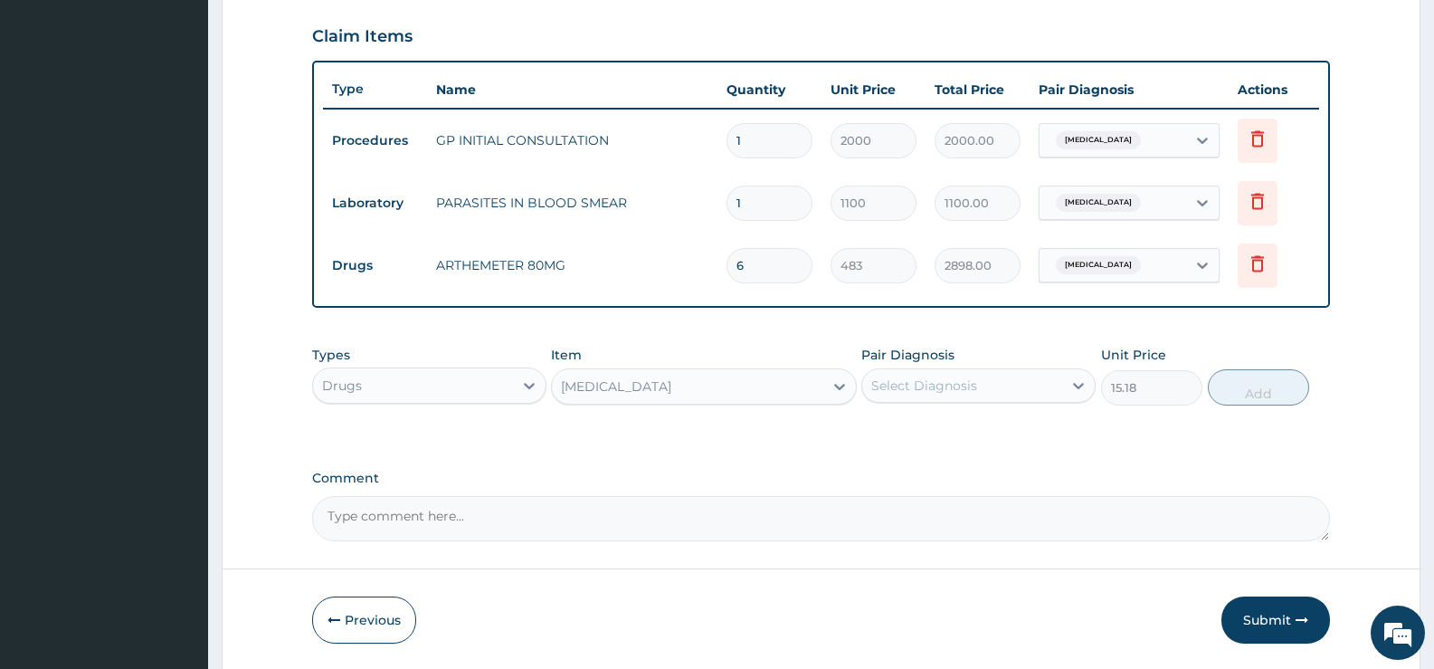
click at [1041, 389] on div "Select Diagnosis" at bounding box center [962, 385] width 200 height 29
click at [975, 430] on label "Falciparum malaria" at bounding box center [947, 430] width 112 height 18
checkbox input "true"
click at [1249, 393] on button "Add" at bounding box center [1258, 387] width 101 height 36
type input "0"
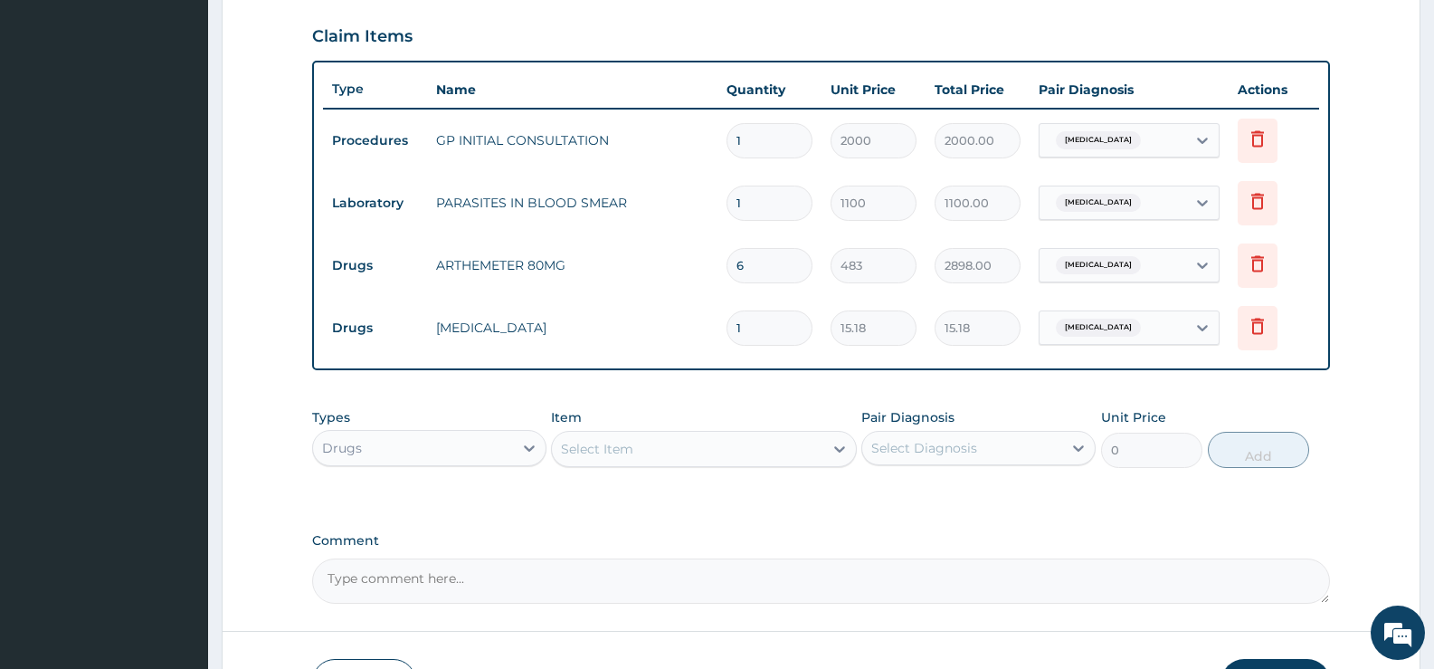
type input "12"
type input "182.16"
type input "11"
type input "166.98"
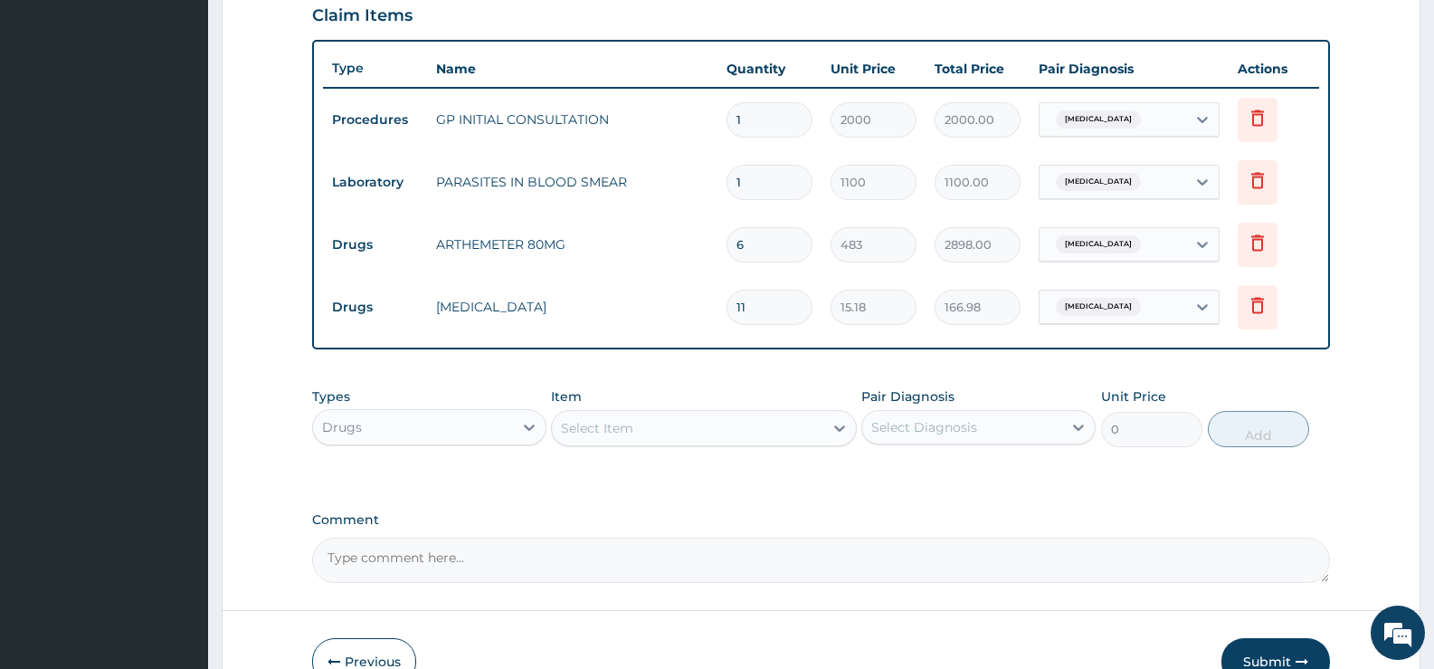
scroll to position [738, 0]
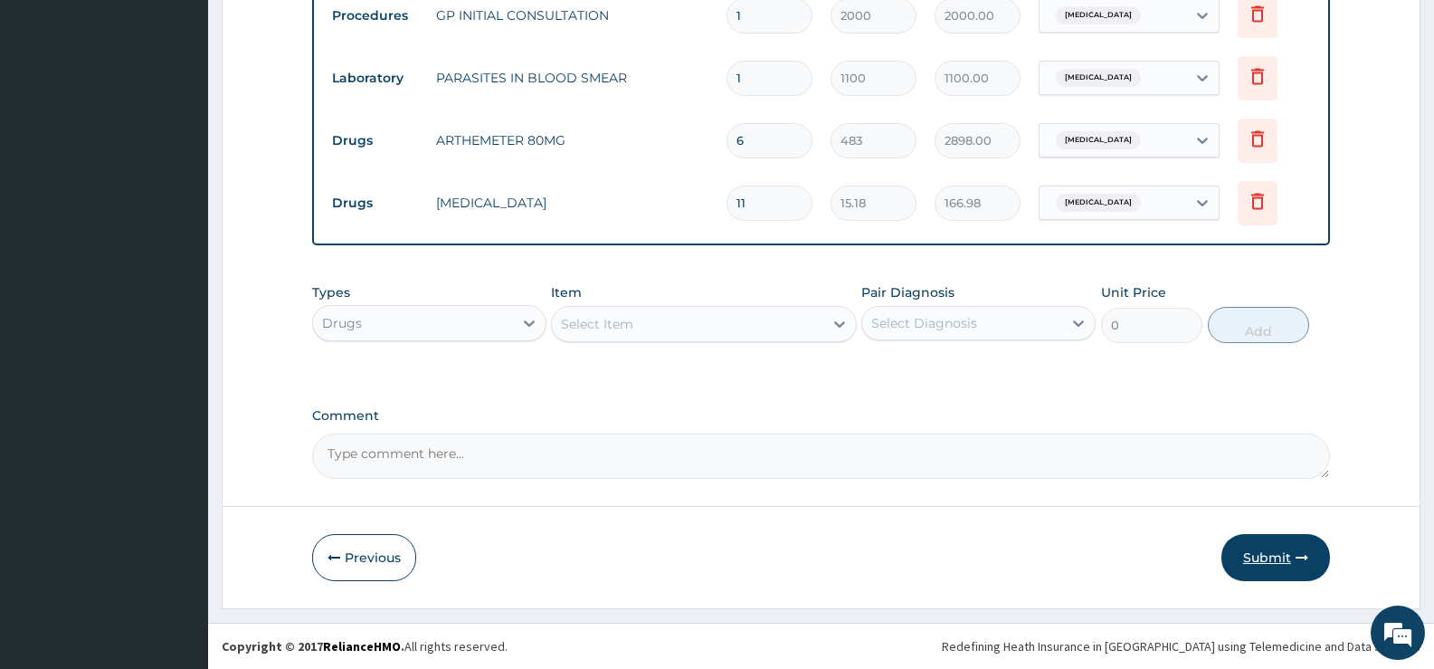
type input "11"
click at [1256, 553] on button "Submit" at bounding box center [1276, 557] width 109 height 47
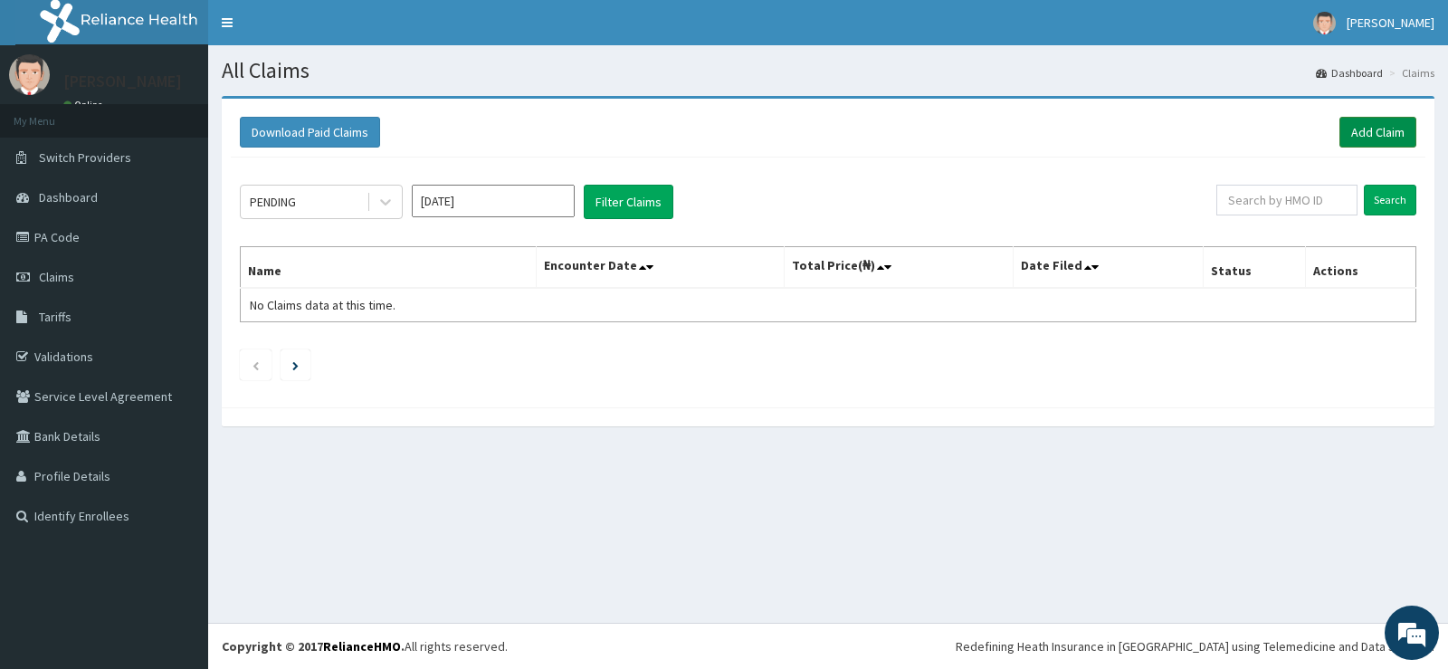
click at [1365, 126] on link "Add Claim" at bounding box center [1377, 132] width 77 height 31
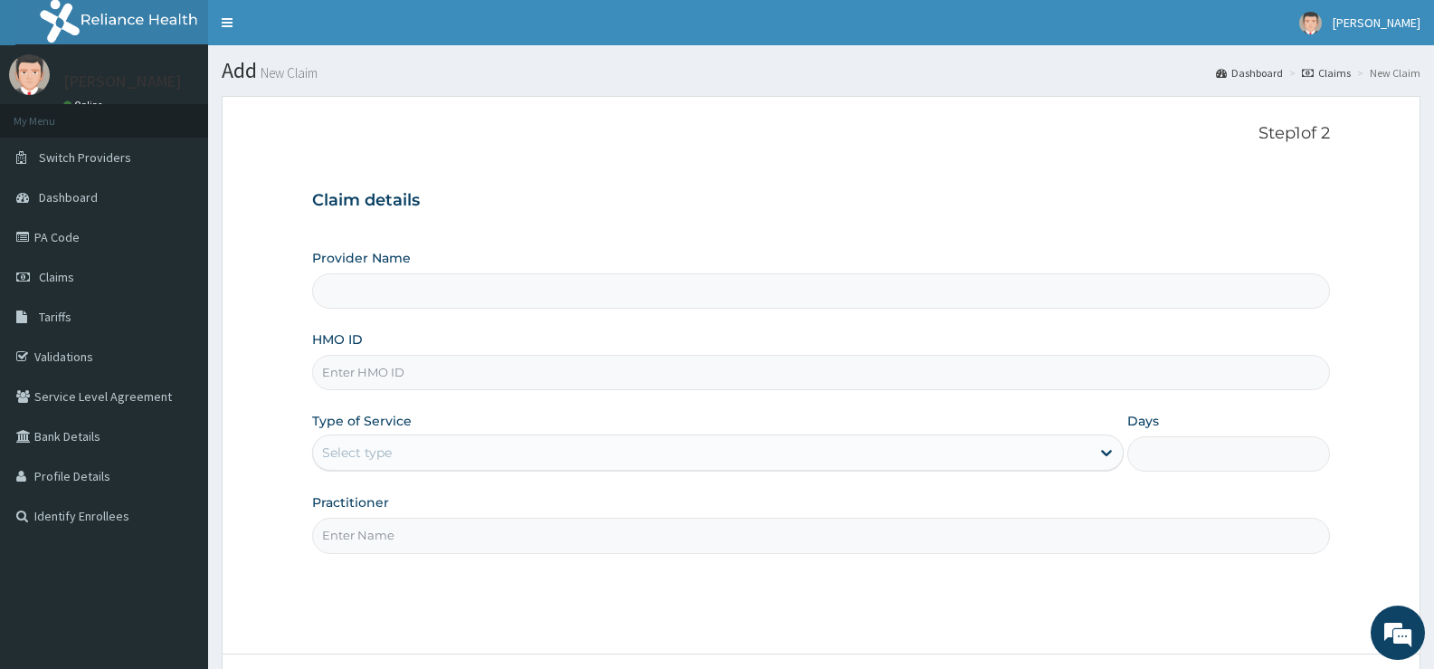
click at [586, 363] on input "HMO ID" at bounding box center [821, 372] width 1018 height 35
type input "[GEOGRAPHIC_DATA][PERSON_NAME]"
type input "REC/10131/A"
click at [1062, 460] on div "Select type" at bounding box center [701, 452] width 776 height 29
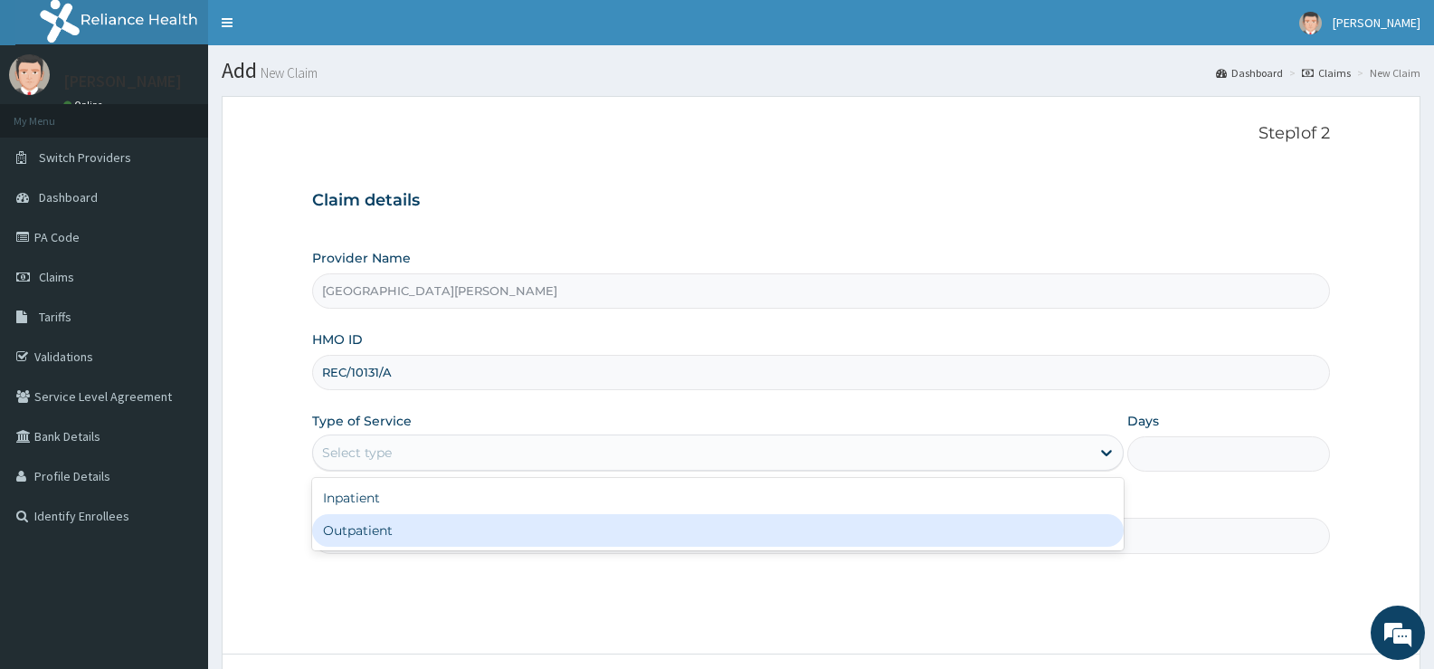
click at [501, 530] on div "Outpatient" at bounding box center [717, 530] width 811 height 33
type input "1"
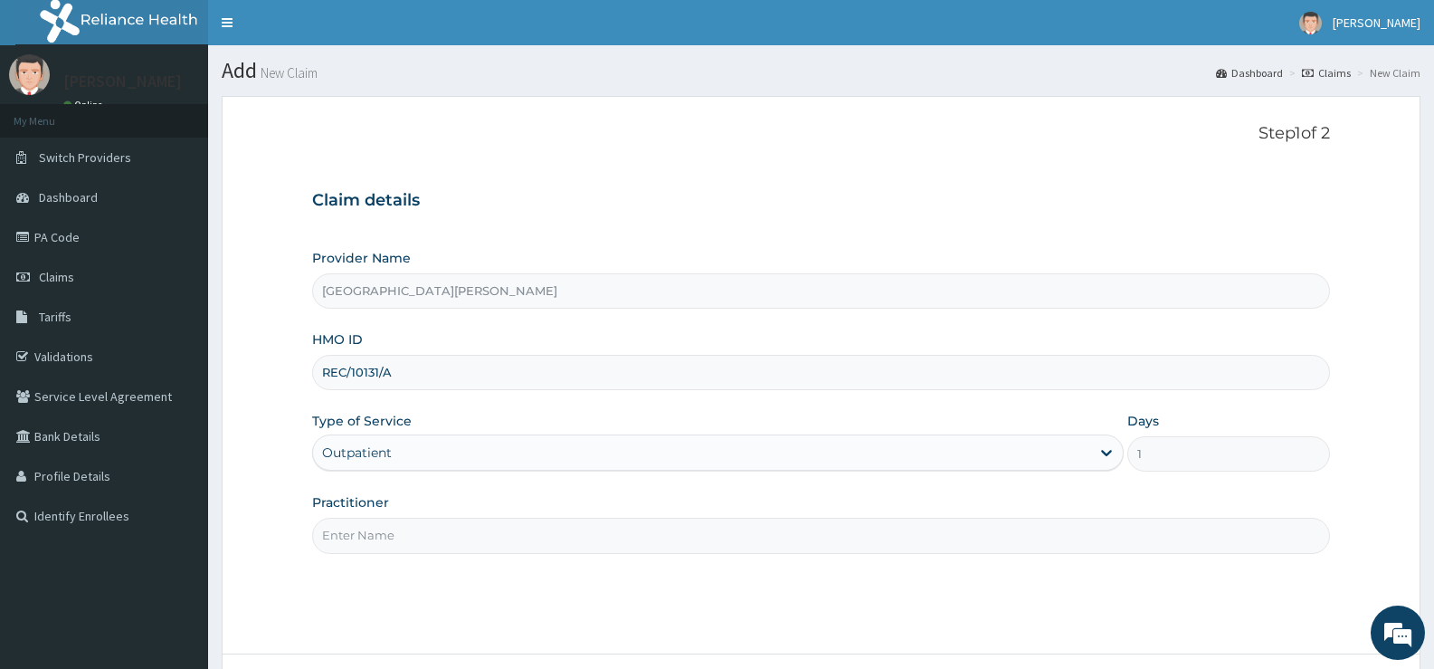
click at [498, 529] on input "Practitioner" at bounding box center [821, 535] width 1018 height 35
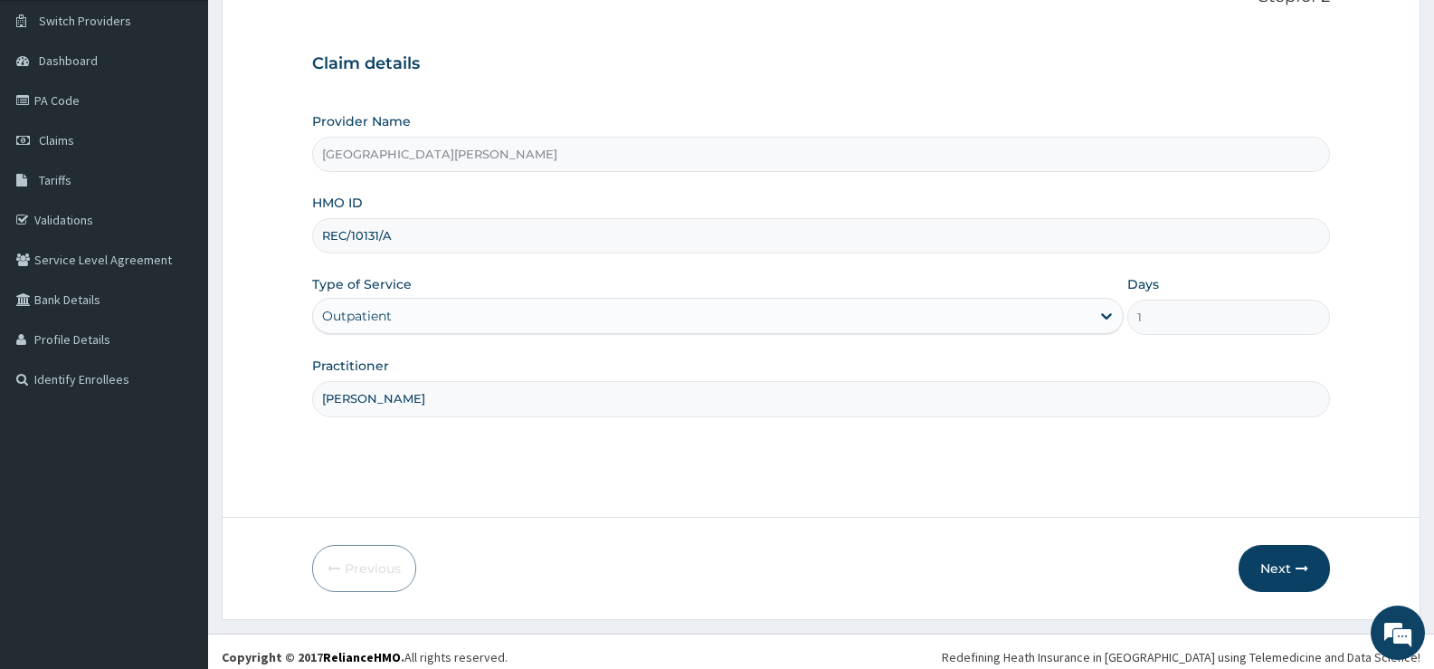
scroll to position [148, 0]
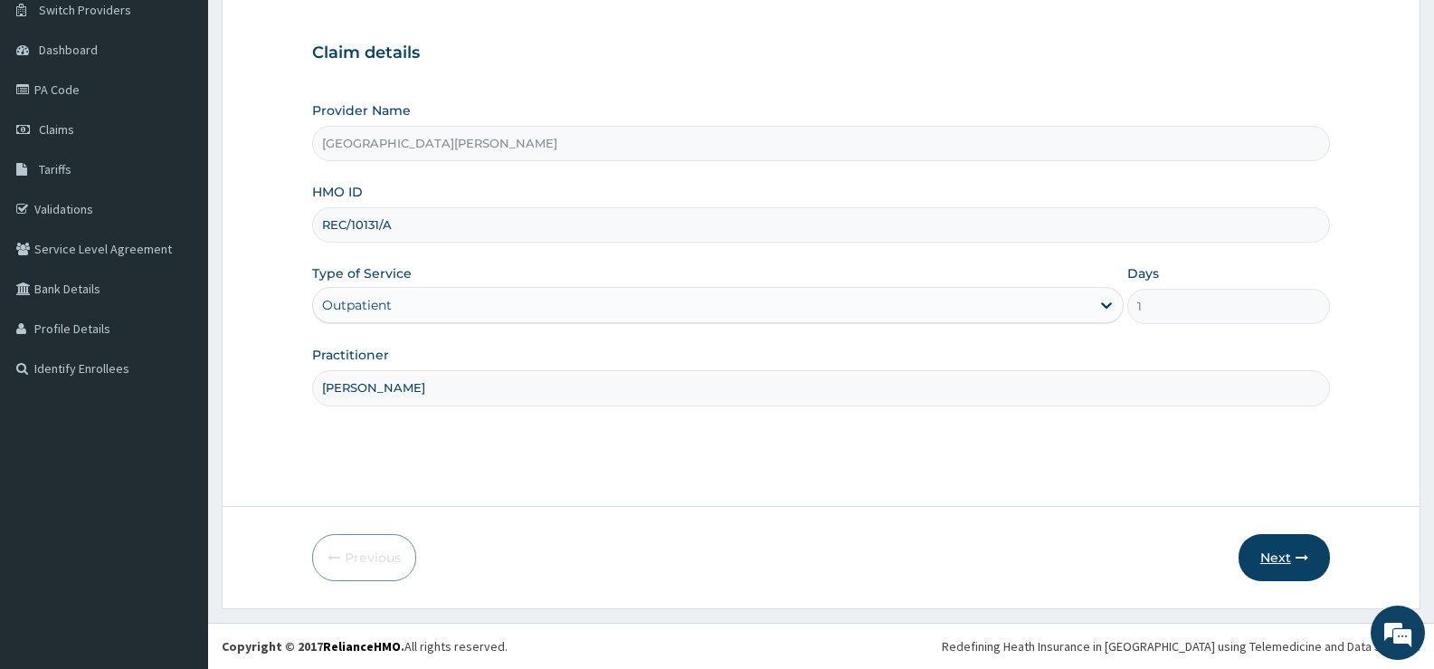
type input "[PERSON_NAME]"
click at [1275, 554] on button "Next" at bounding box center [1284, 557] width 91 height 47
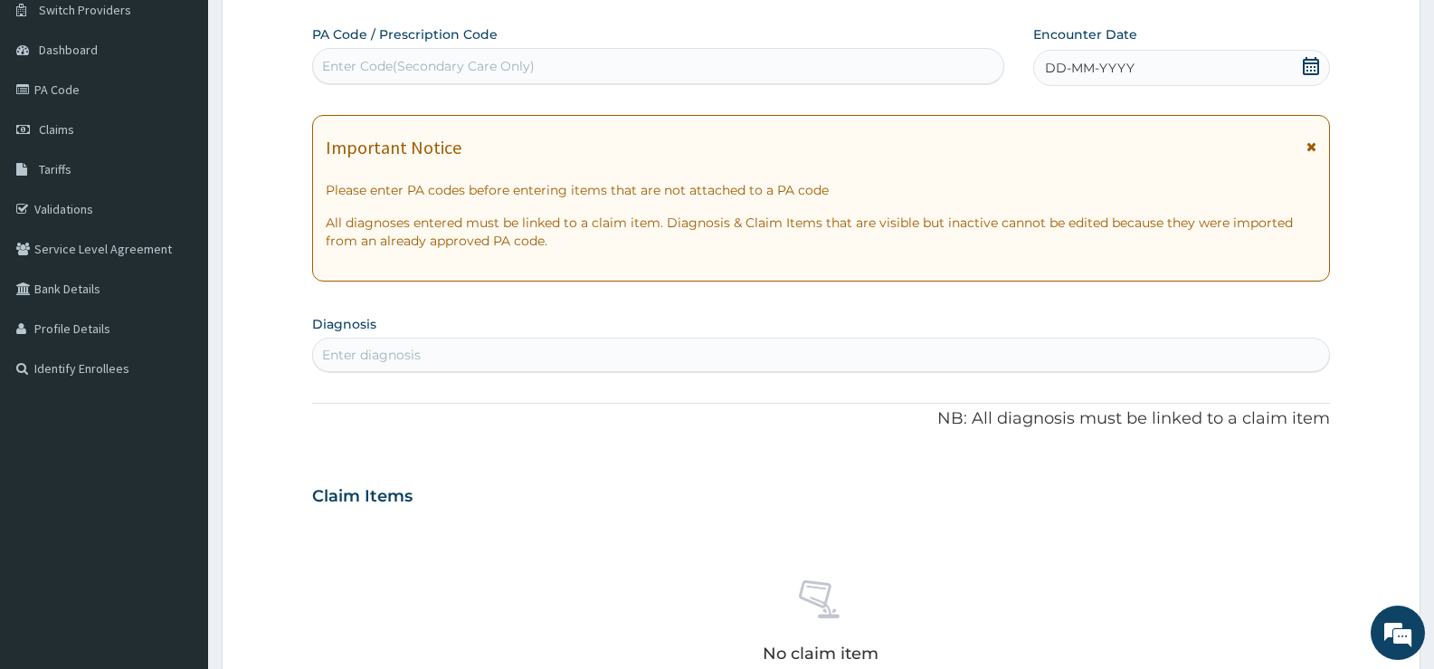
click at [1315, 67] on icon at bounding box center [1311, 66] width 16 height 18
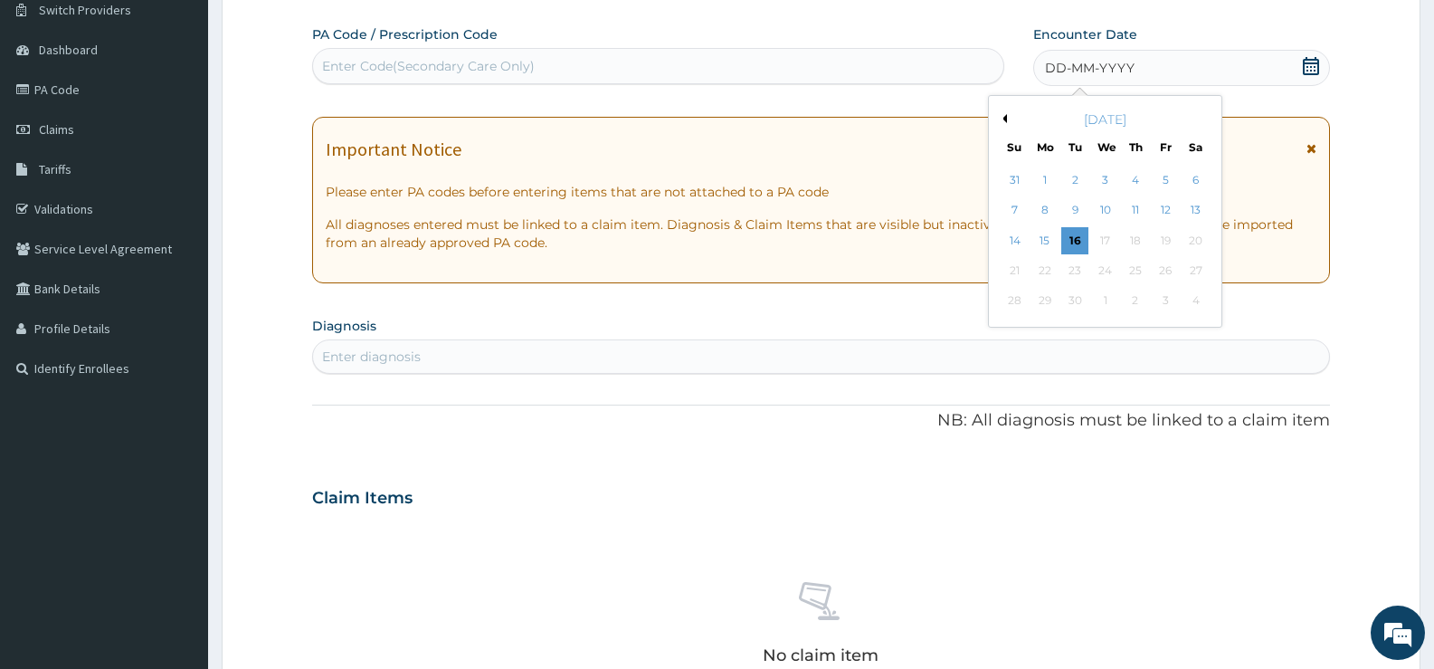
click at [1006, 120] on button "Previous Month" at bounding box center [1002, 118] width 9 height 9
click at [1048, 238] on div "14" at bounding box center [1045, 240] width 27 height 27
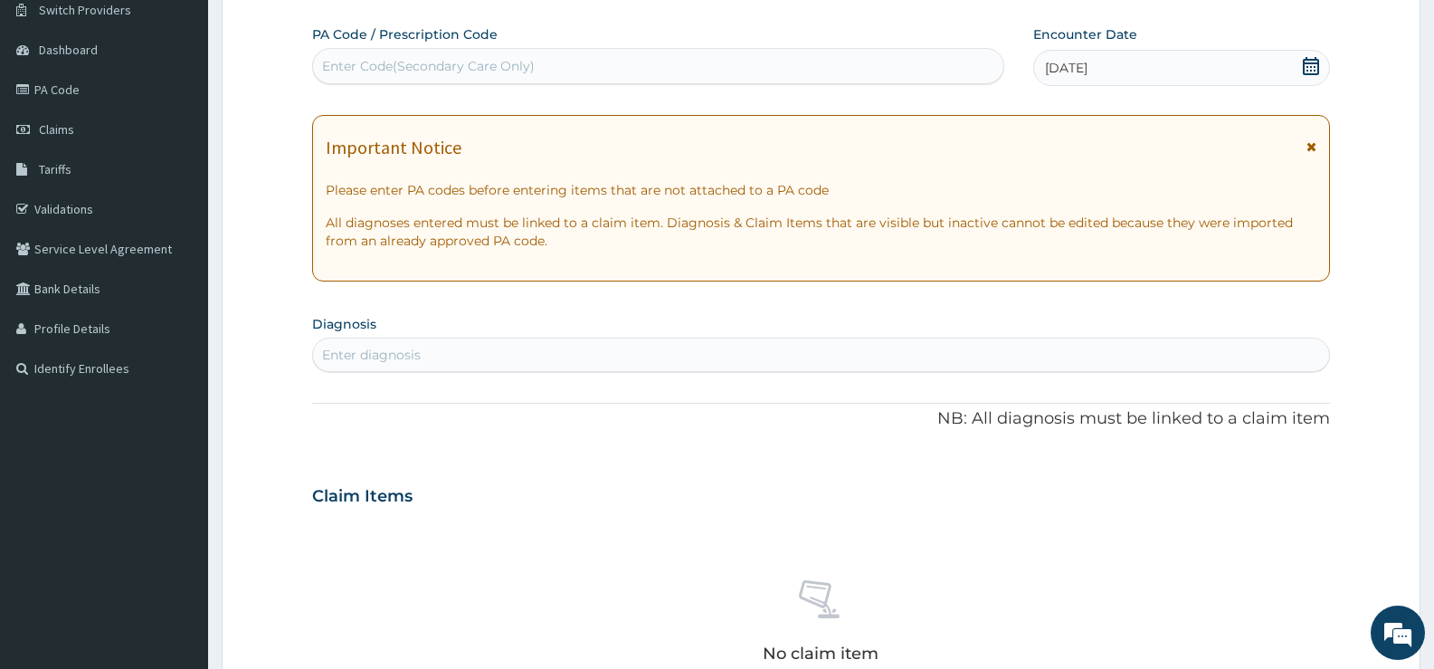
click at [569, 365] on div "Enter diagnosis" at bounding box center [821, 354] width 1016 height 29
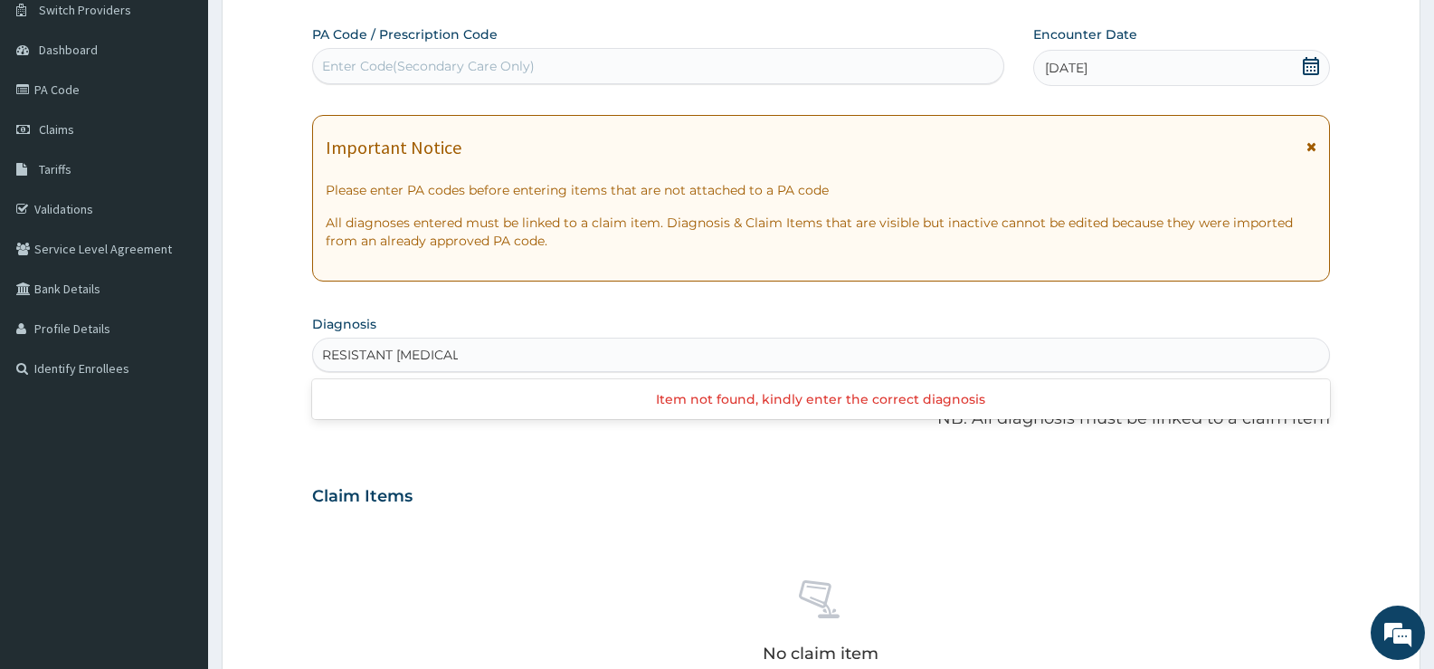
drag, startPoint x: 392, startPoint y: 357, endPoint x: 309, endPoint y: 358, distance: 83.3
click at [309, 358] on form "Step 2 of 2 PA Code / Prescription Code Enter Code(Secondary Care Only) Encount…" at bounding box center [821, 520] width 1199 height 1144
type input "SEVERE MALARIA"
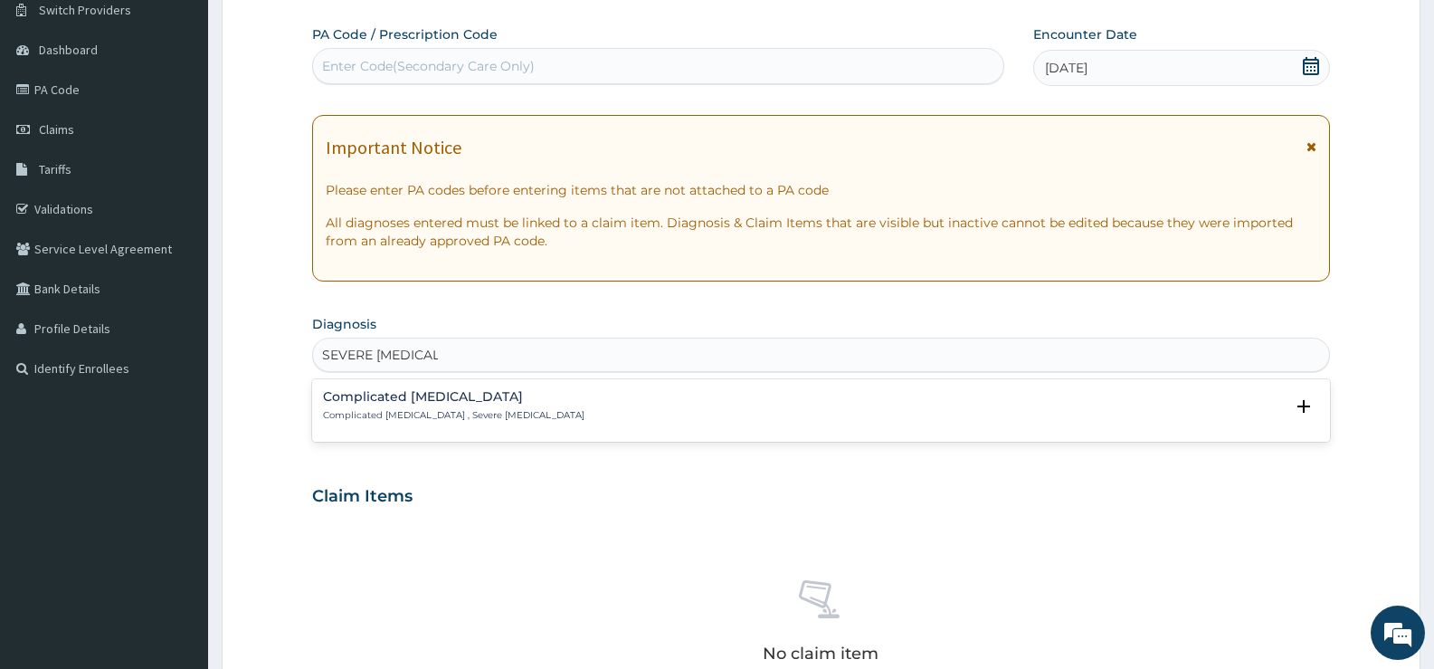
click at [370, 404] on h4 "Complicated malaria" at bounding box center [454, 397] width 262 height 14
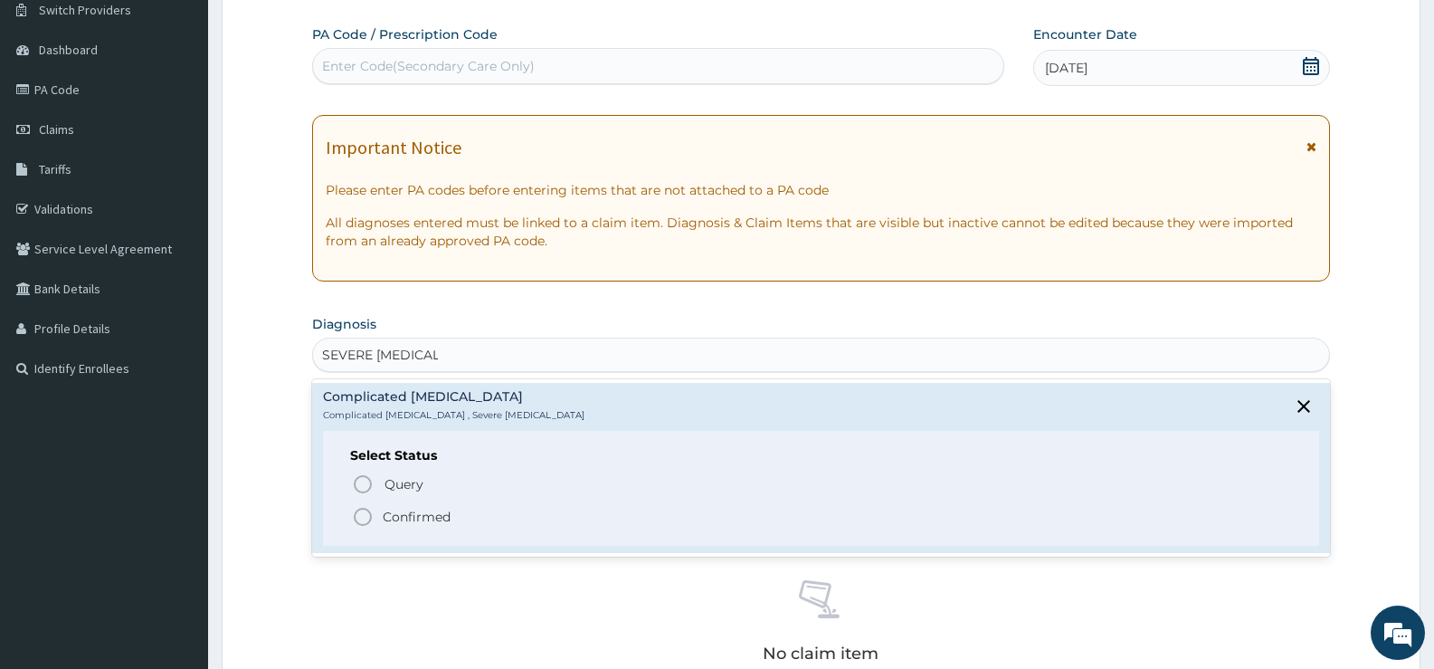
click at [422, 525] on p "Confirmed" at bounding box center [417, 517] width 68 height 18
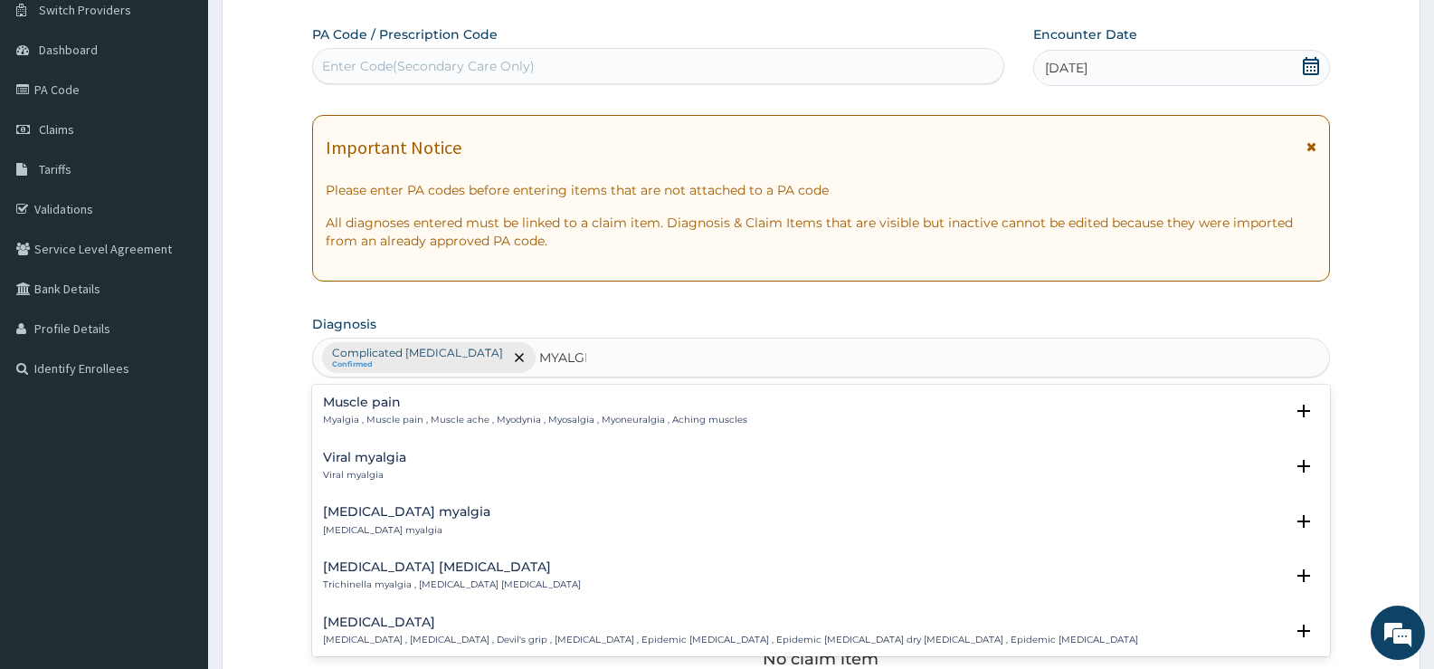
type input "MYALGIA"
click at [395, 402] on h4 "Muscle pain" at bounding box center [535, 402] width 424 height 14
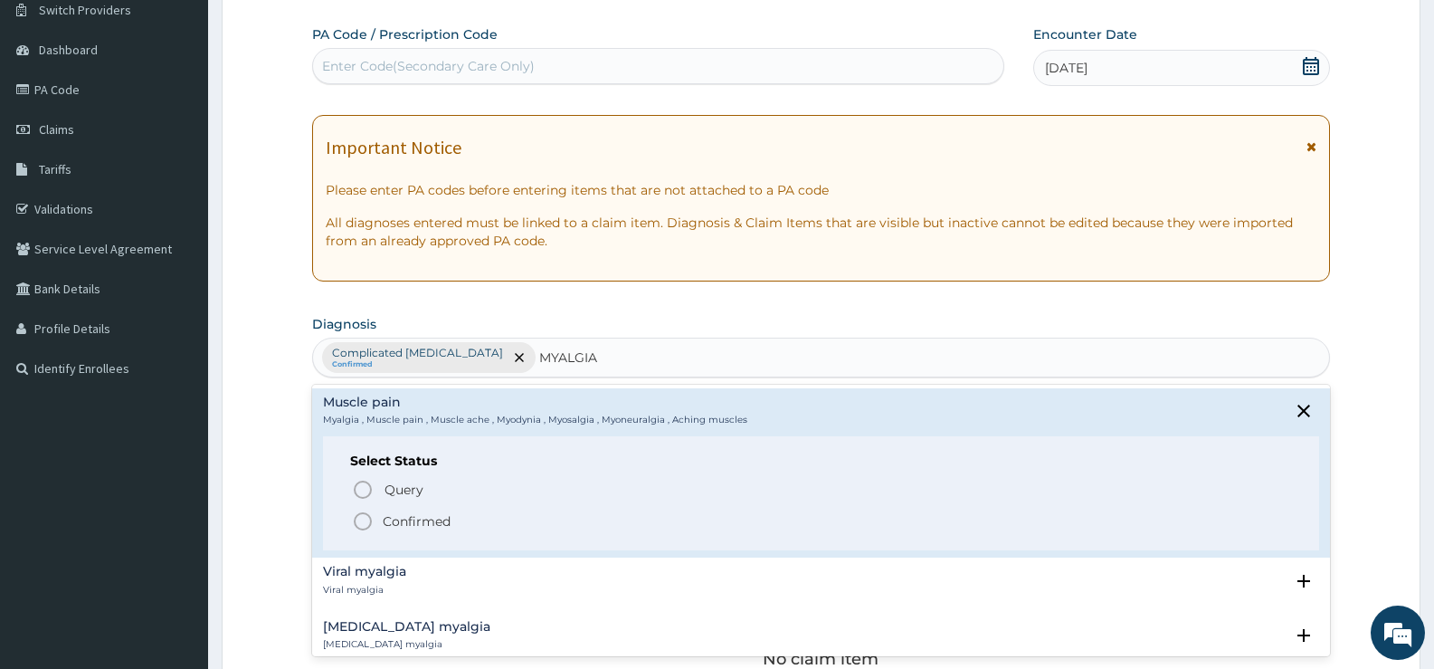
click at [412, 524] on p "Confirmed" at bounding box center [417, 521] width 68 height 18
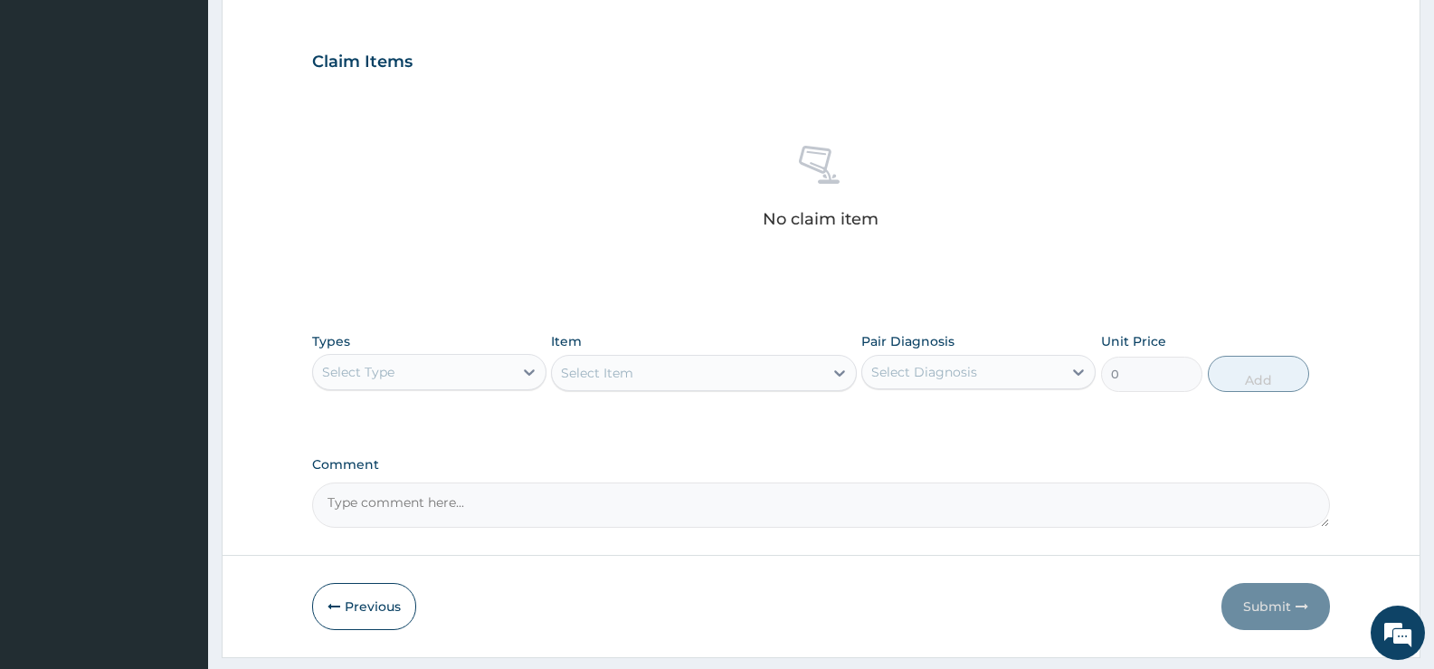
scroll to position [636, 0]
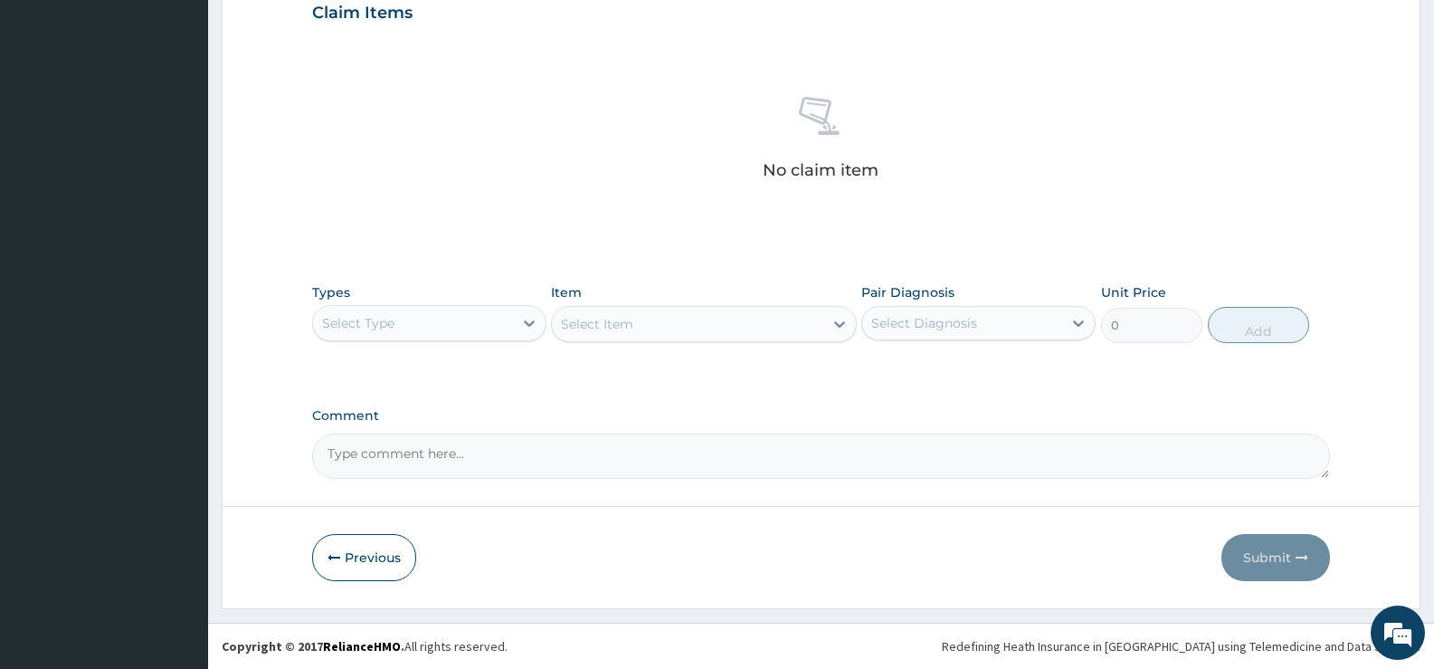
click at [499, 325] on div "Select Type" at bounding box center [413, 323] width 200 height 29
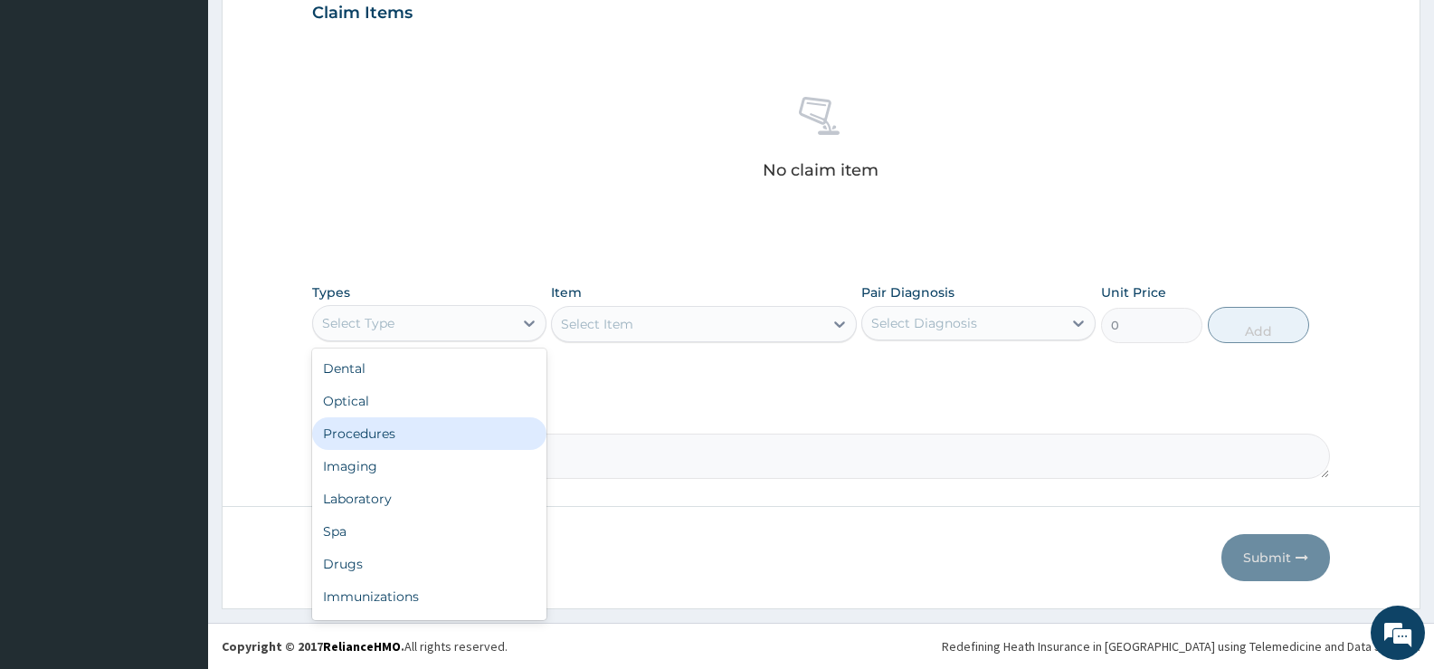
click at [372, 434] on div "Procedures" at bounding box center [429, 433] width 234 height 33
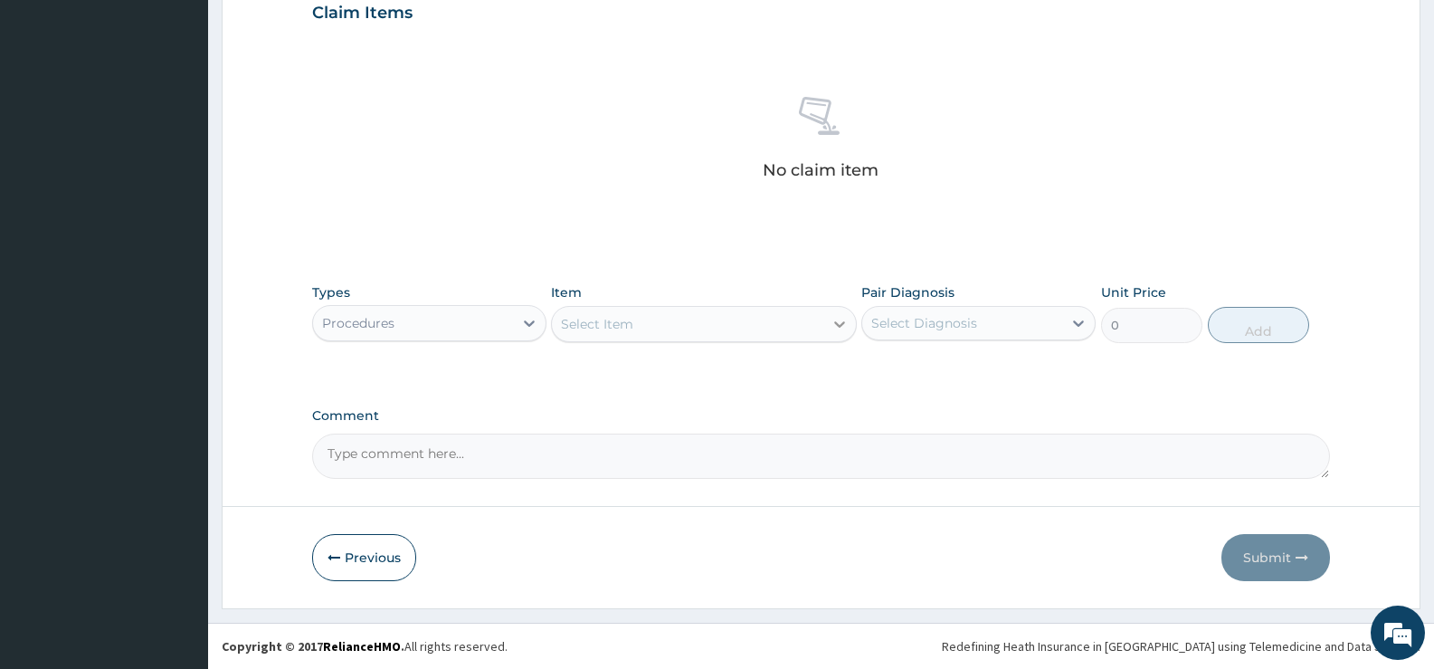
click at [833, 325] on icon at bounding box center [840, 324] width 18 height 18
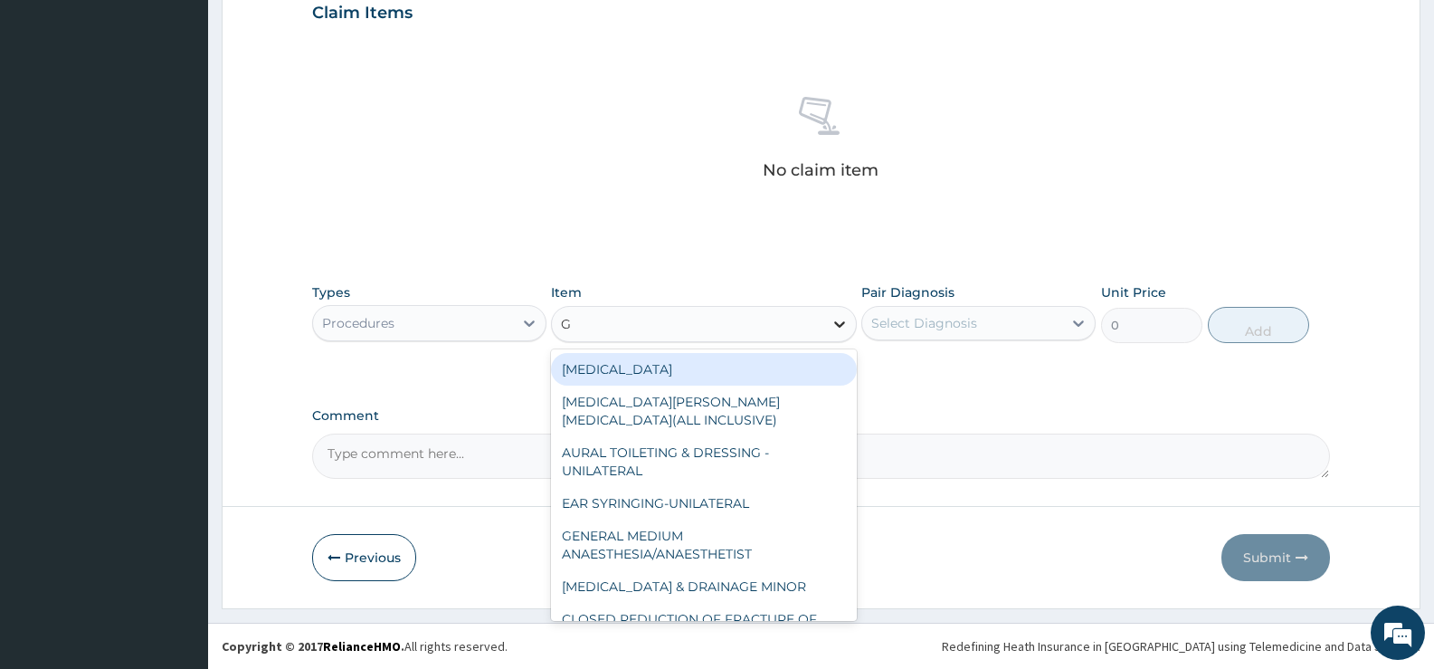
type input "GP"
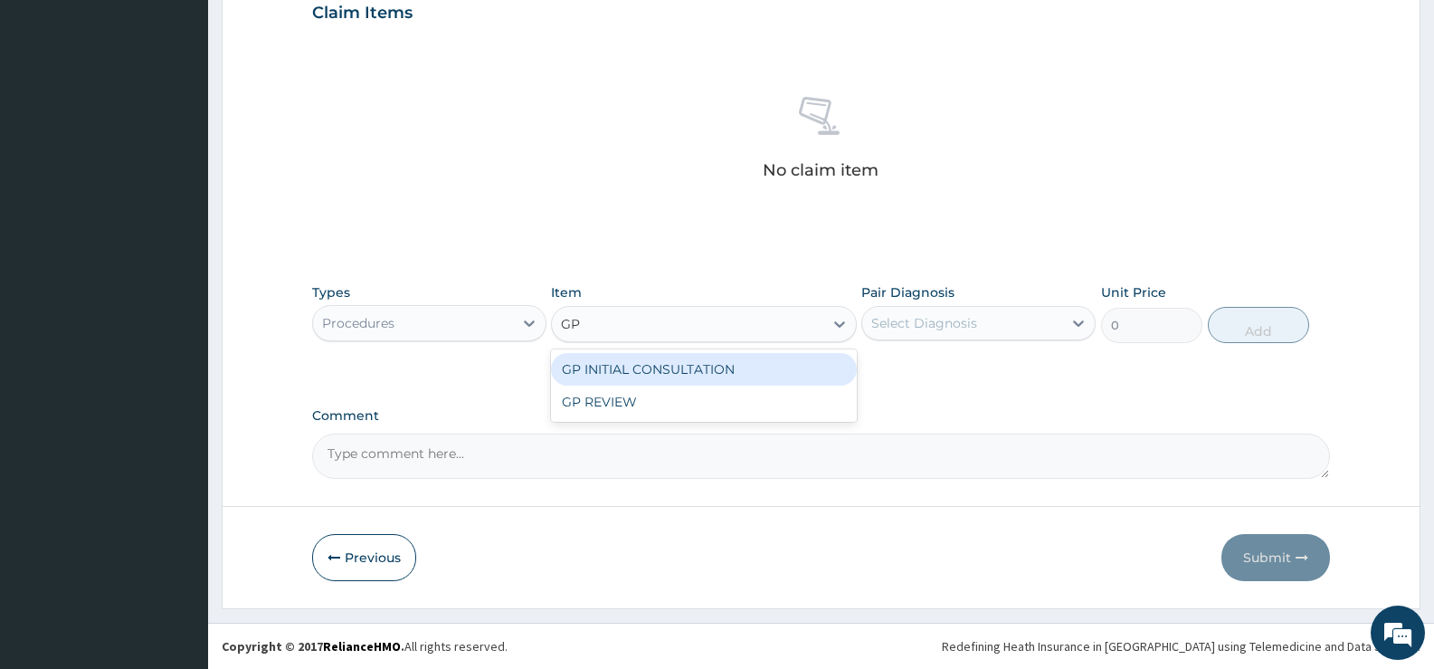
click at [805, 365] on div "GP INITIAL CONSULTATION" at bounding box center [703, 369] width 305 height 33
type input "2000"
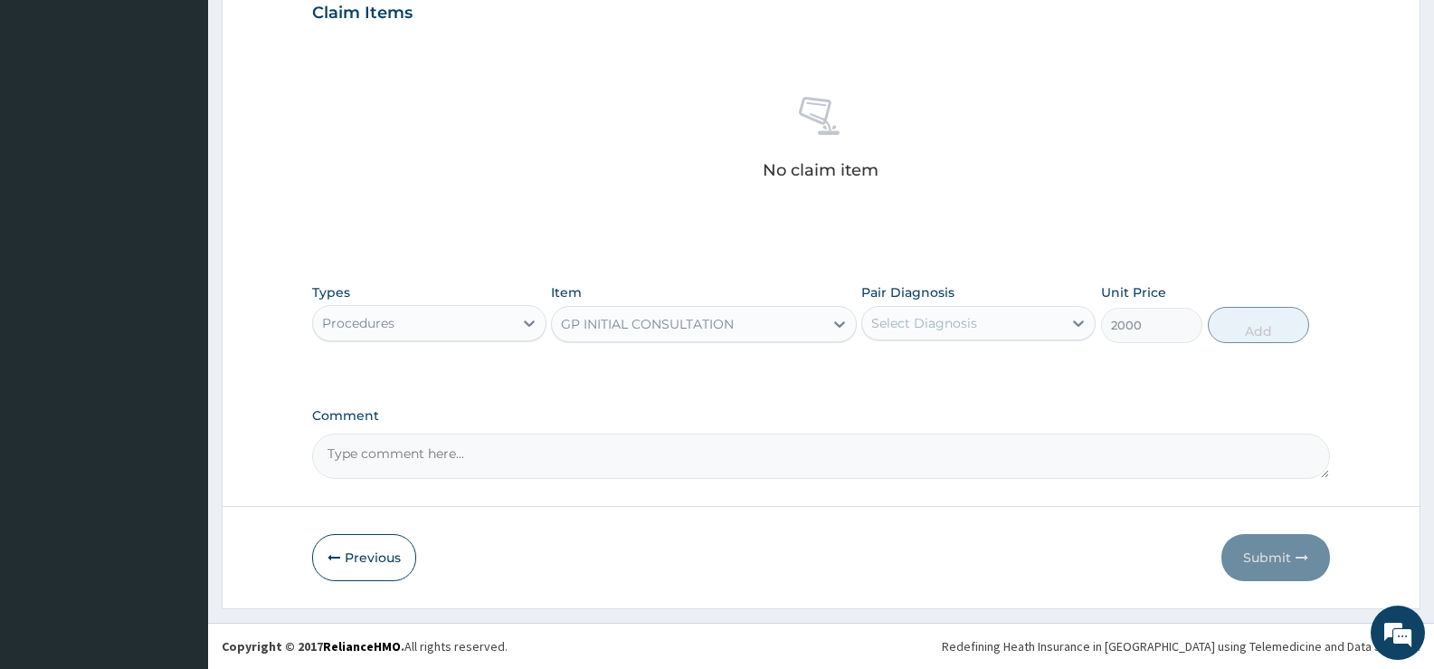
click at [972, 318] on div "Select Diagnosis" at bounding box center [924, 323] width 106 height 18
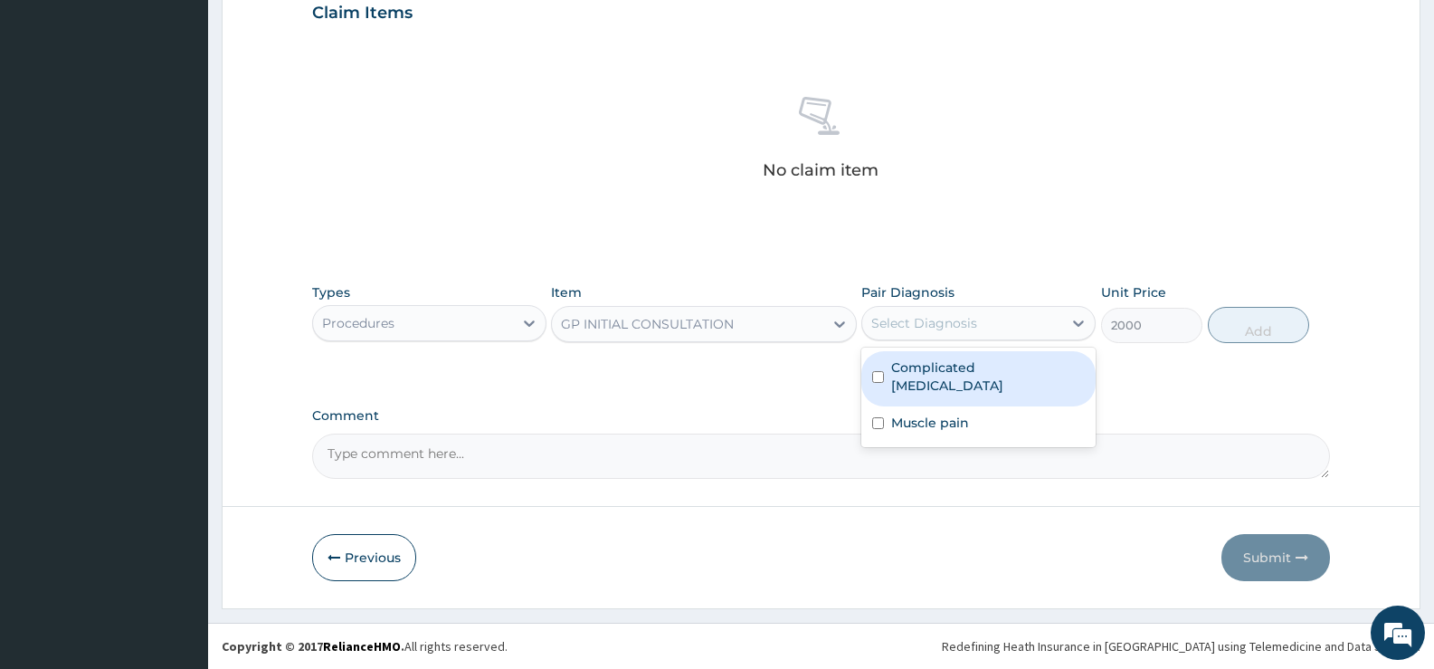
click at [947, 366] on label "Complicated malaria" at bounding box center [988, 376] width 194 height 36
checkbox input "true"
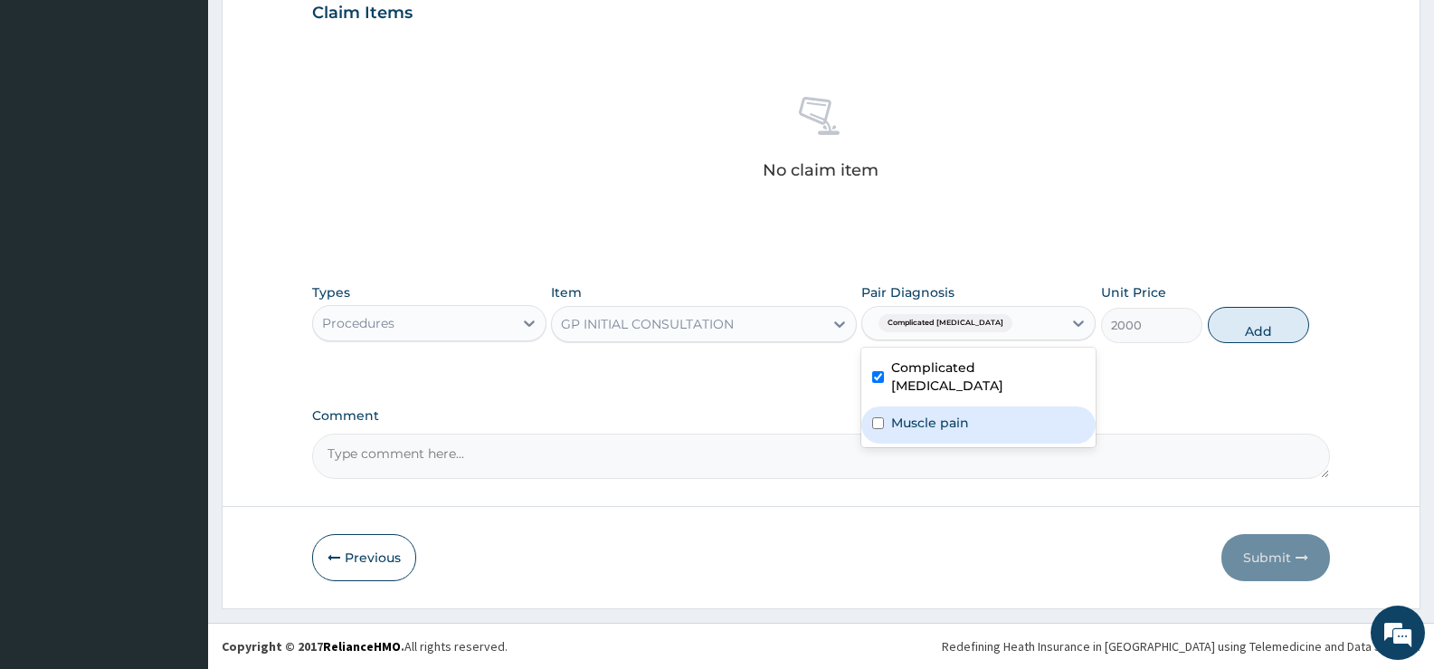
click at [935, 406] on div "Muscle pain" at bounding box center [979, 424] width 234 height 37
checkbox input "true"
click at [1233, 328] on button "Add" at bounding box center [1258, 325] width 101 height 36
type input "0"
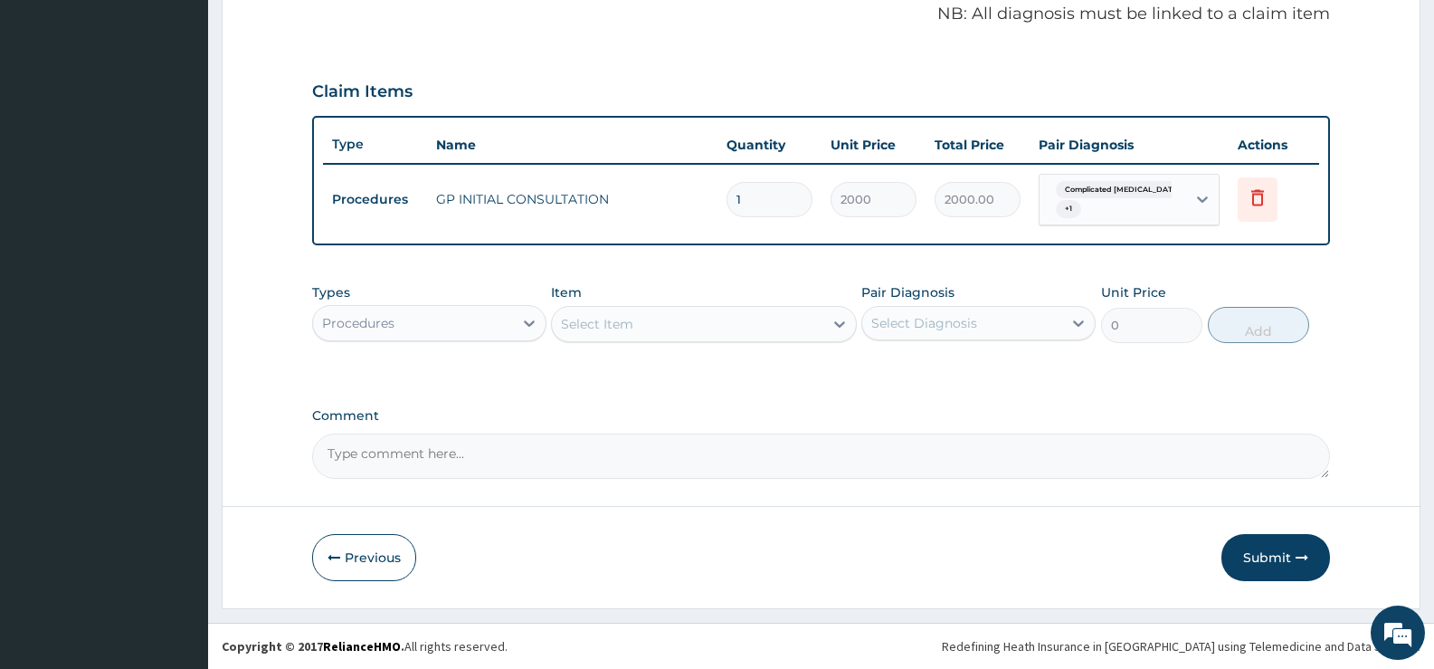
scroll to position [557, 0]
click at [506, 318] on div "Procedures" at bounding box center [413, 323] width 200 height 29
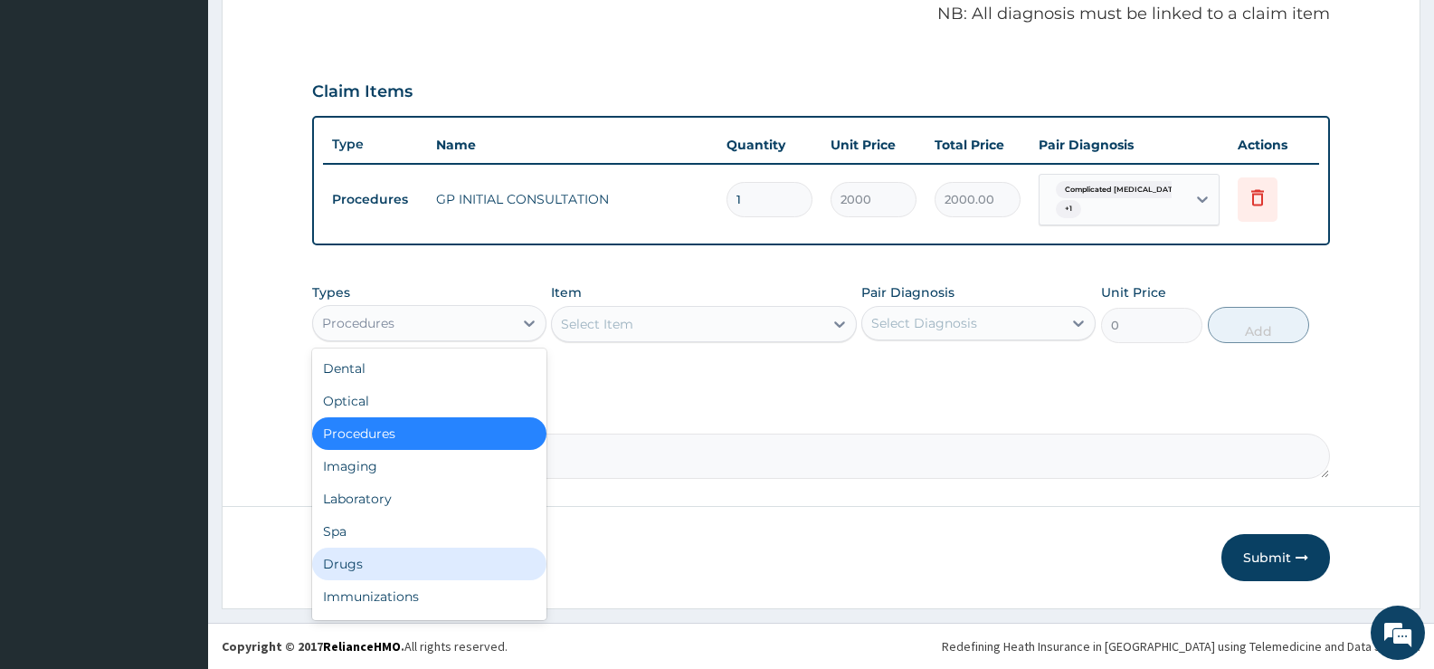
click at [353, 557] on div "Drugs" at bounding box center [429, 564] width 234 height 33
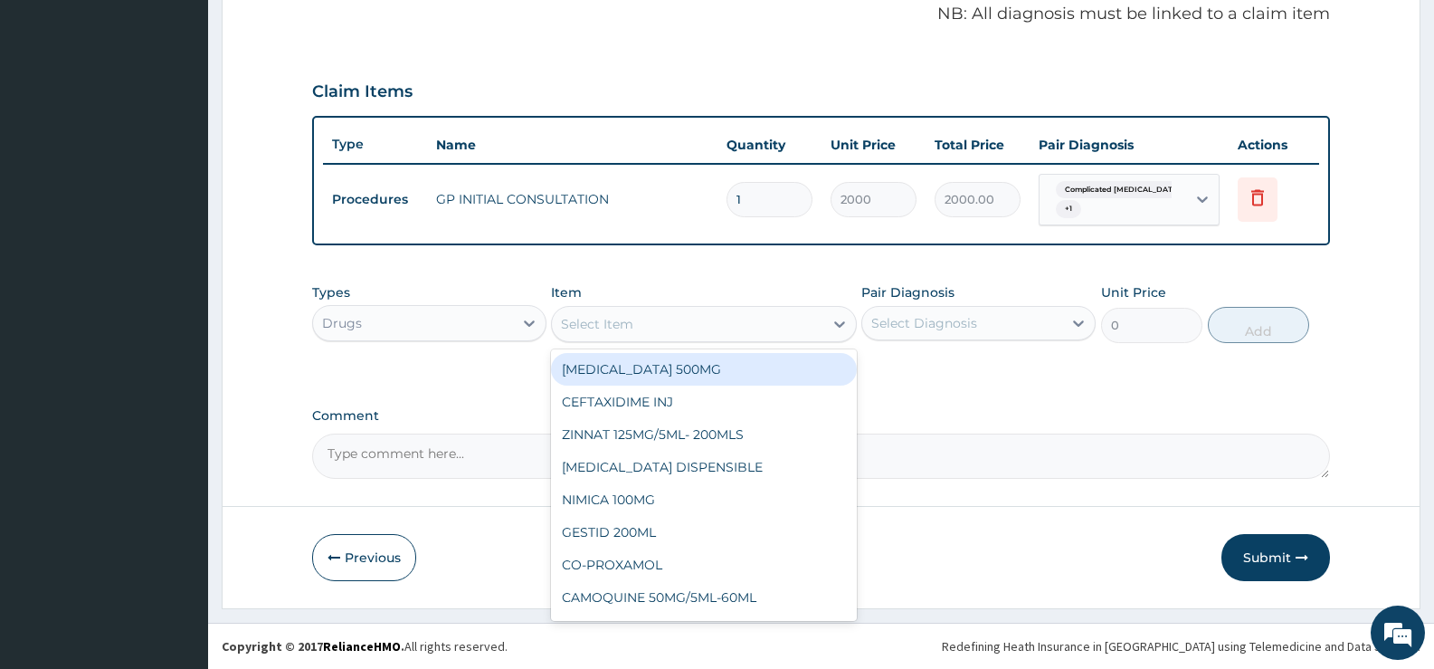
click at [839, 329] on icon at bounding box center [840, 324] width 18 height 18
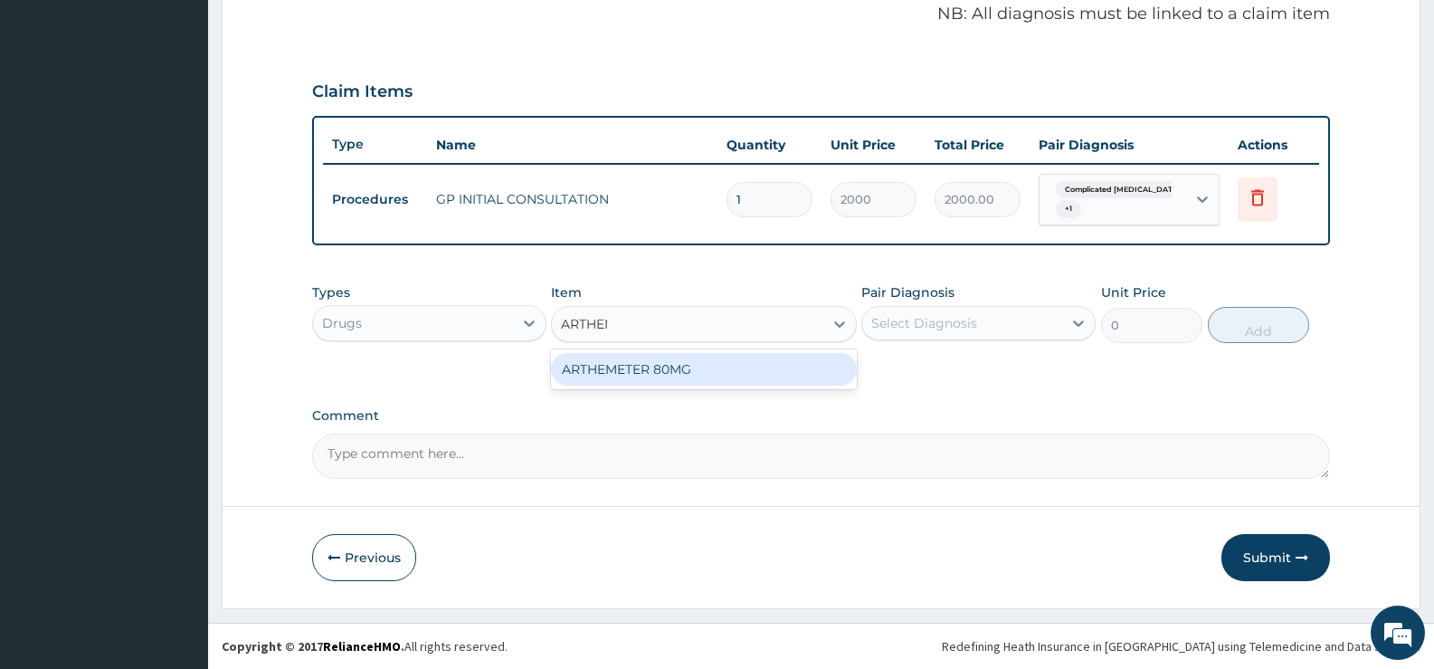
type input "ARTHEME"
click at [795, 381] on div "ARTHEMETER 80MG" at bounding box center [703, 369] width 305 height 33
type input "483"
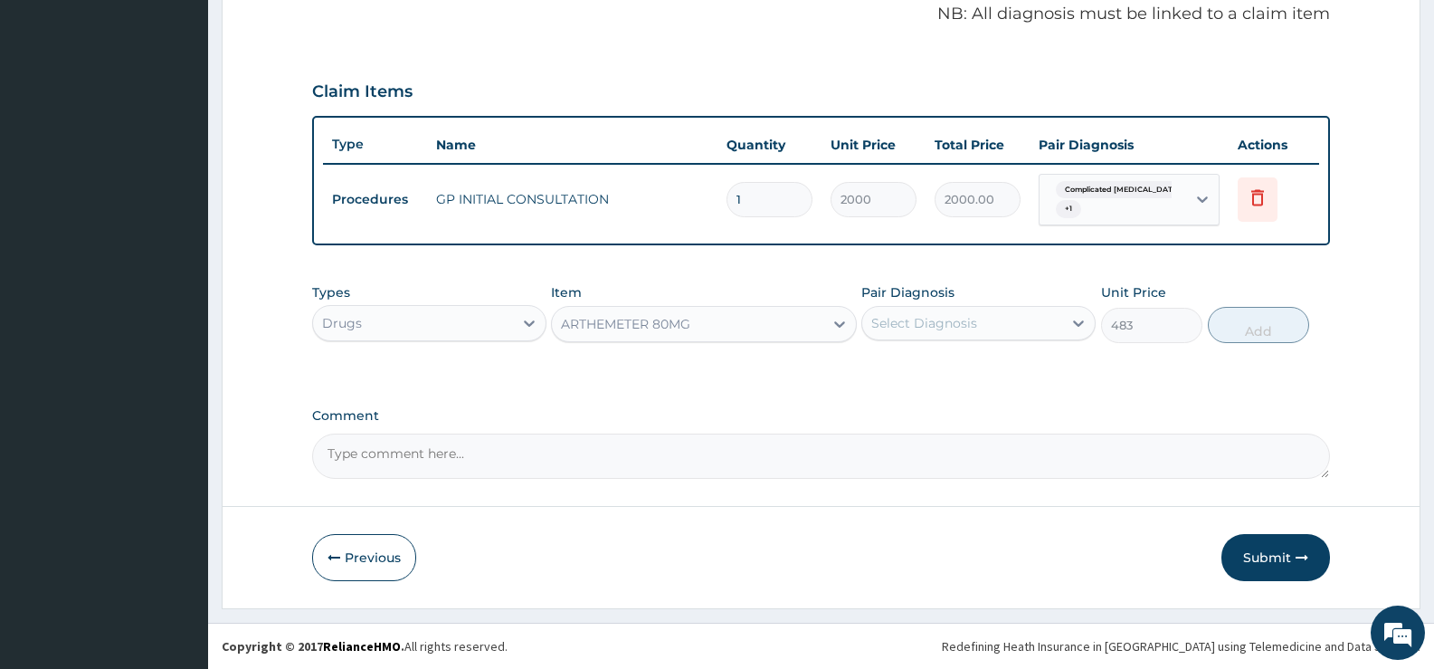
click at [937, 325] on div "Select Diagnosis" at bounding box center [924, 323] width 106 height 18
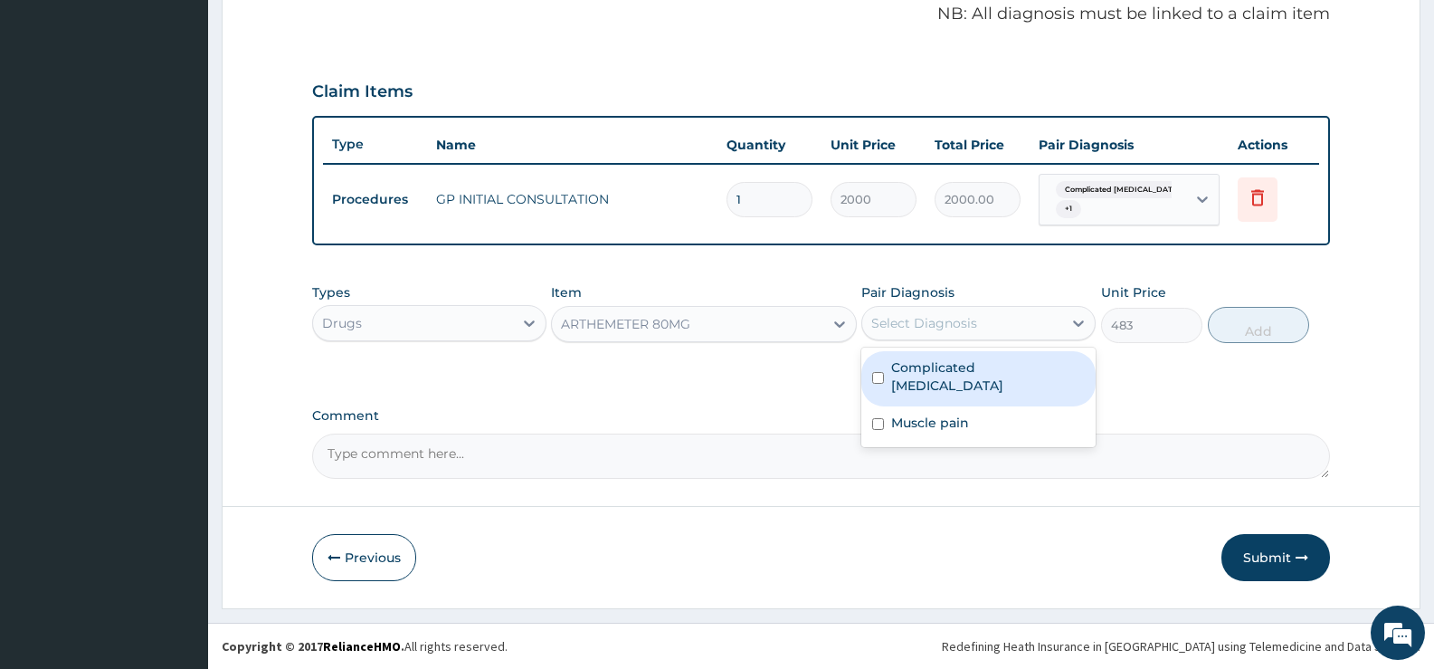
click at [945, 371] on label "Complicated malaria" at bounding box center [988, 376] width 194 height 36
checkbox input "true"
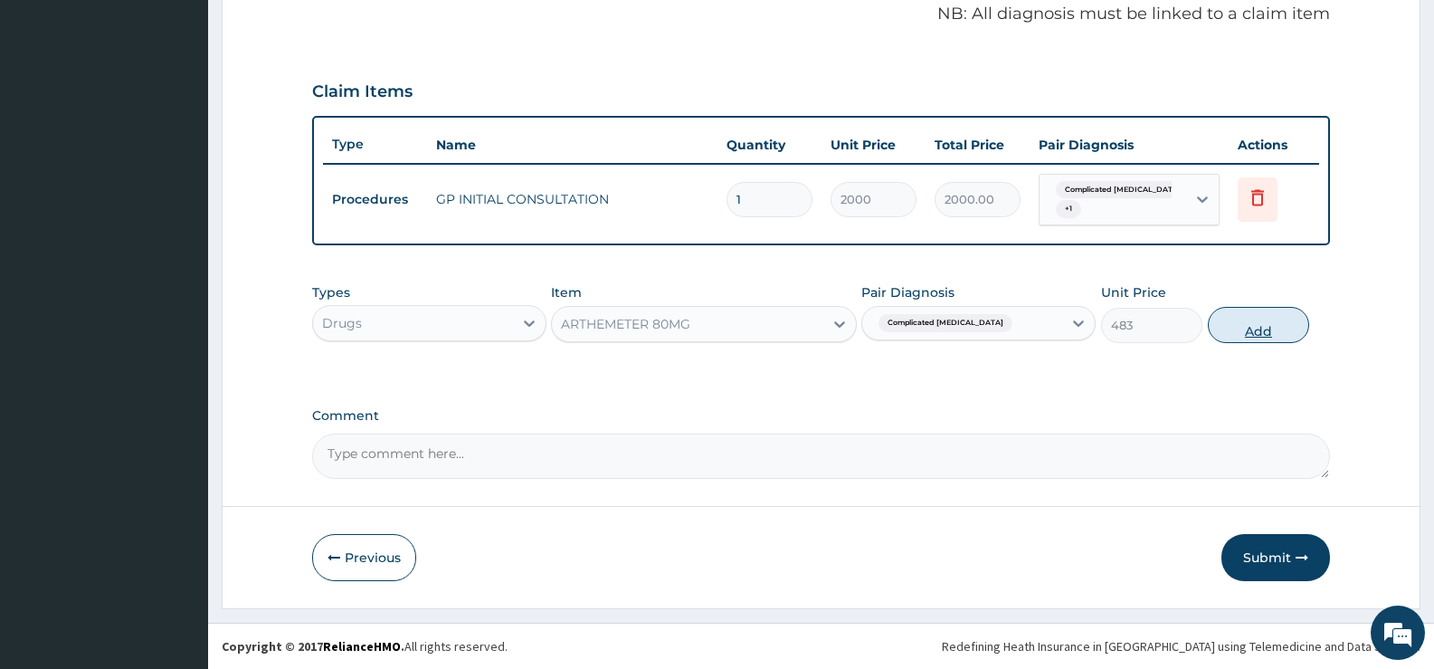
click at [1244, 325] on button "Add" at bounding box center [1258, 325] width 101 height 36
type input "0"
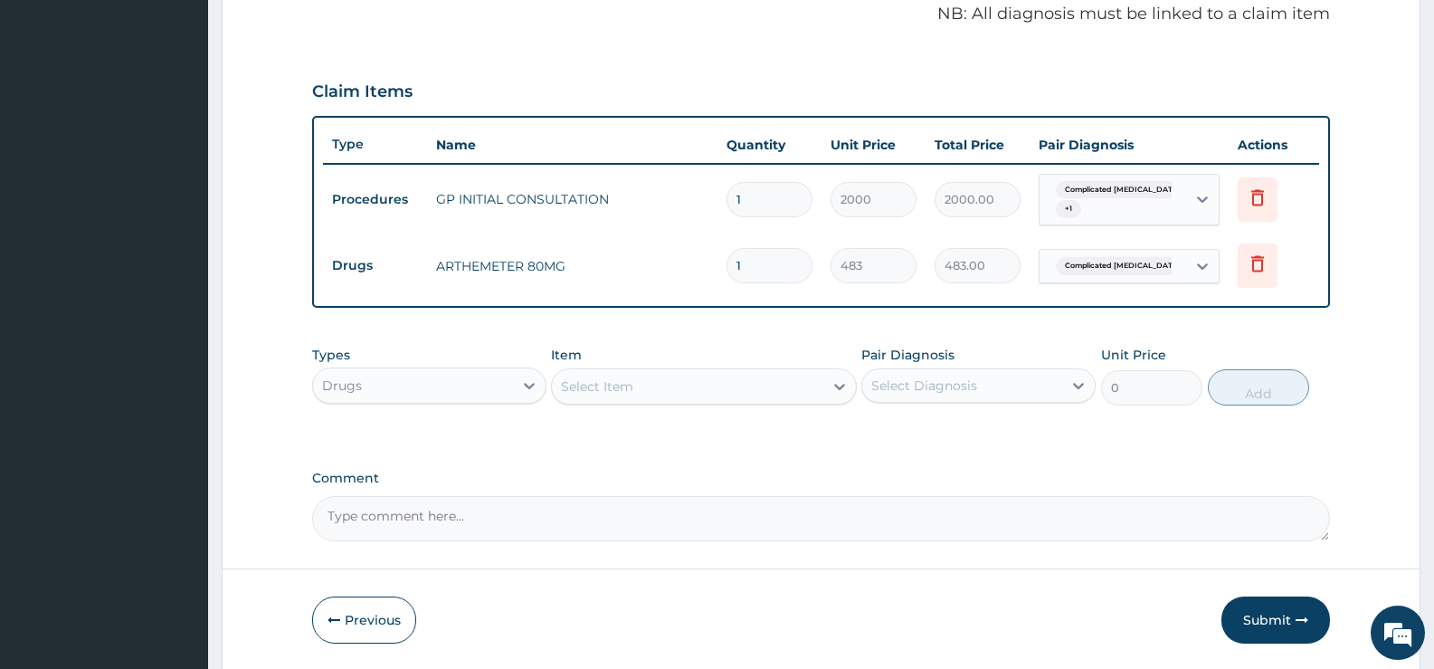
type input "0.00"
type input "6"
type input "2898.00"
type input "6"
click at [812, 381] on div "Select Item" at bounding box center [687, 386] width 271 height 29
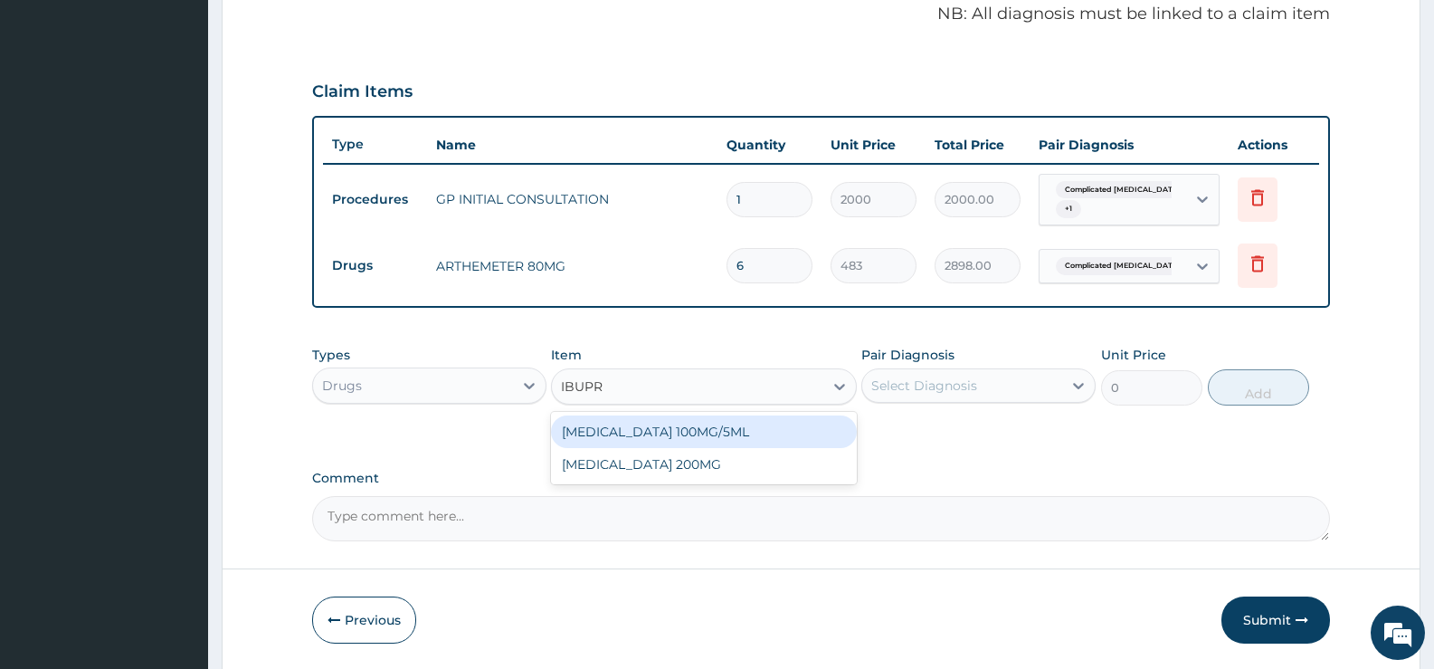
type input "IBUPRO"
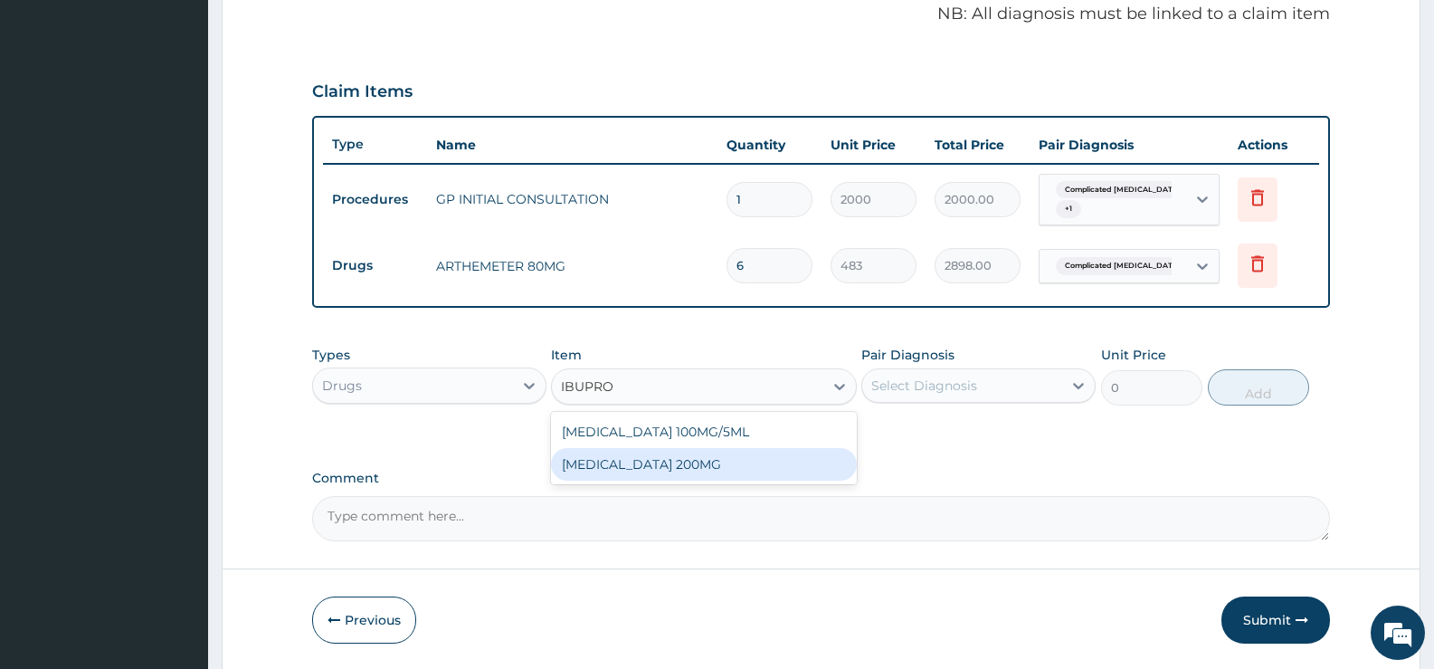
click at [673, 455] on div "IBUPROFEN 200MG" at bounding box center [703, 464] width 305 height 33
type input "30.36"
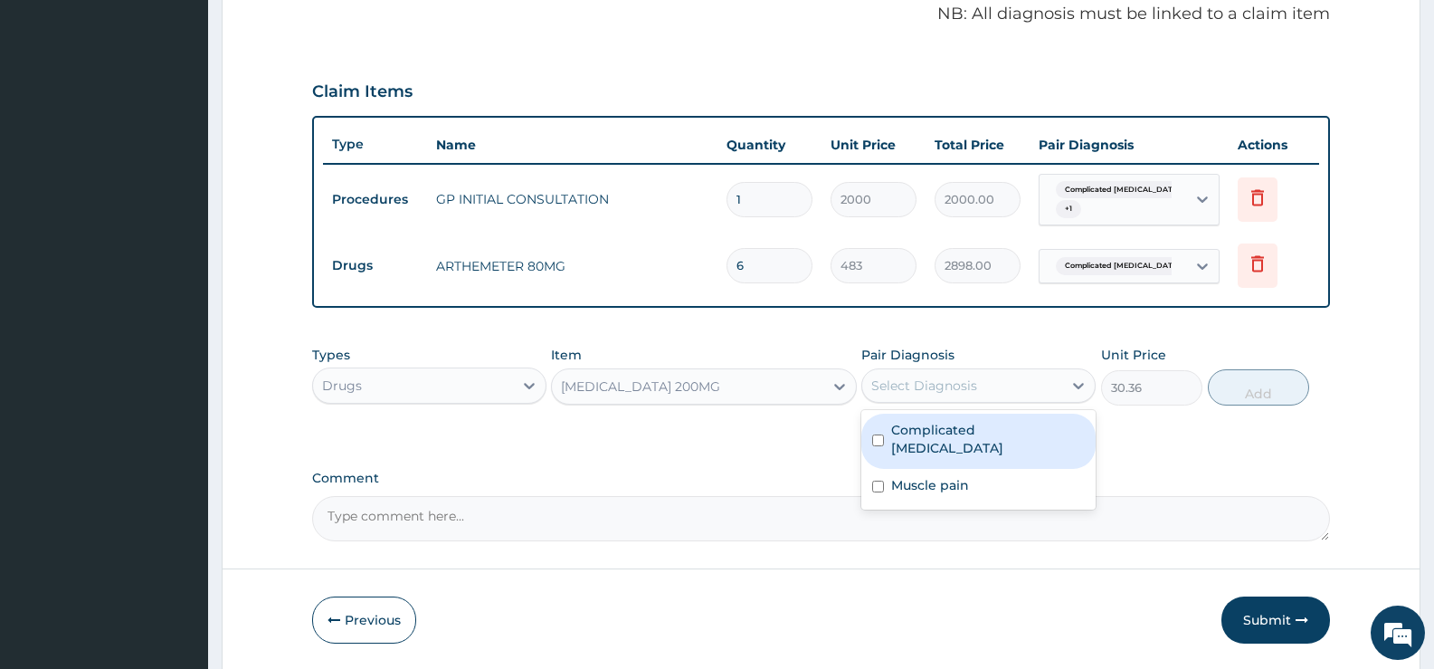
click at [1017, 380] on div "Select Diagnosis" at bounding box center [962, 385] width 200 height 29
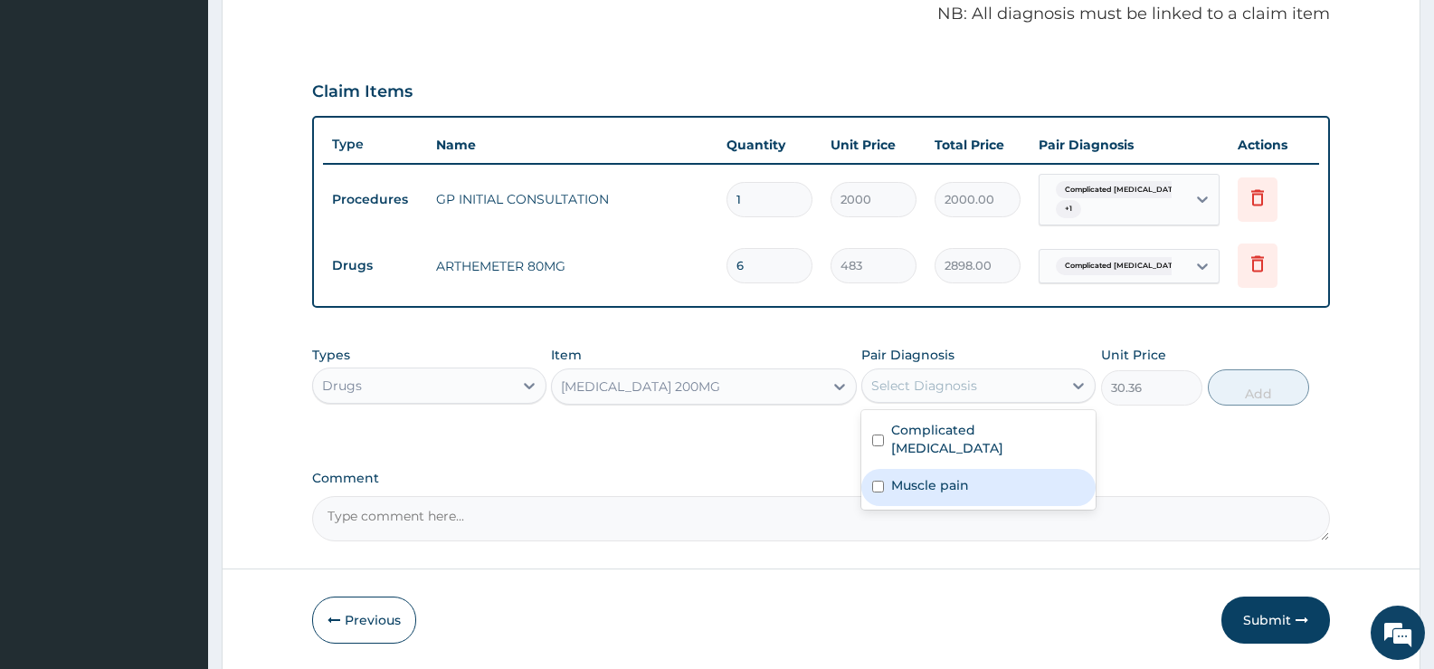
click at [929, 476] on label "Muscle pain" at bounding box center [930, 485] width 78 height 18
checkbox input "true"
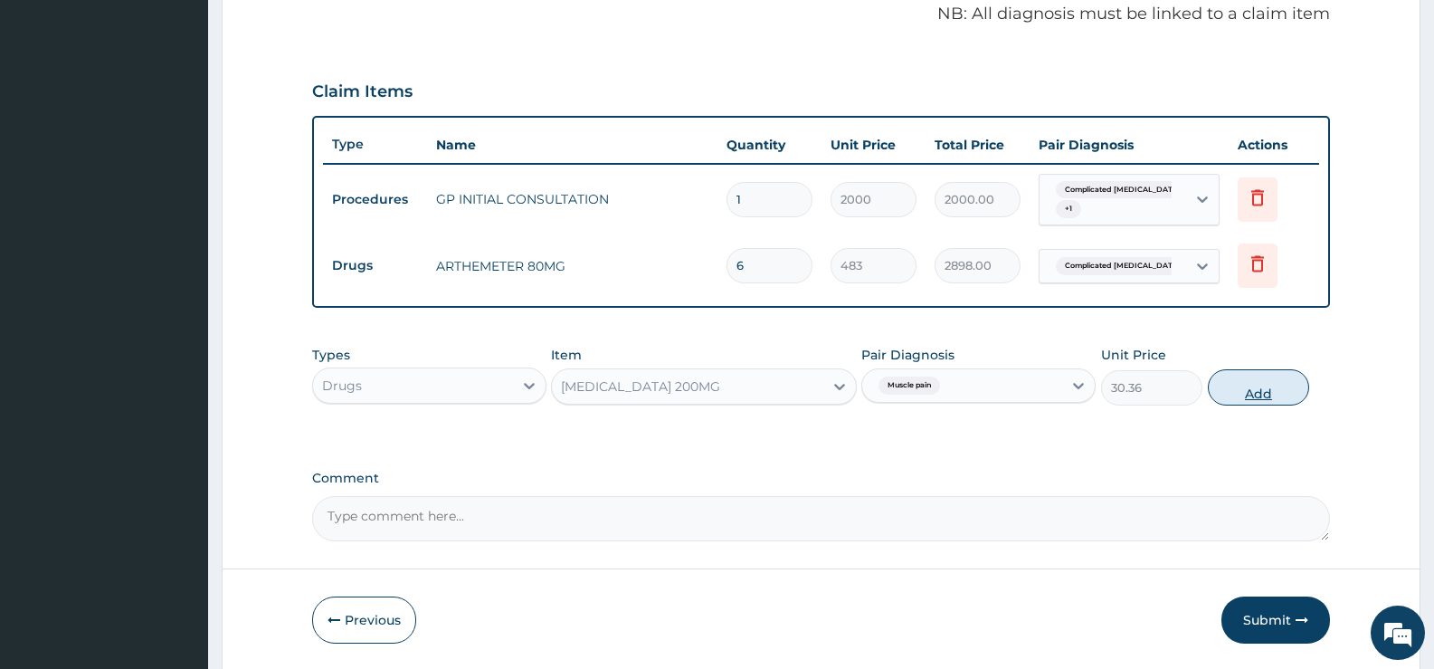
click at [1241, 394] on button "Add" at bounding box center [1258, 387] width 101 height 36
type input "0"
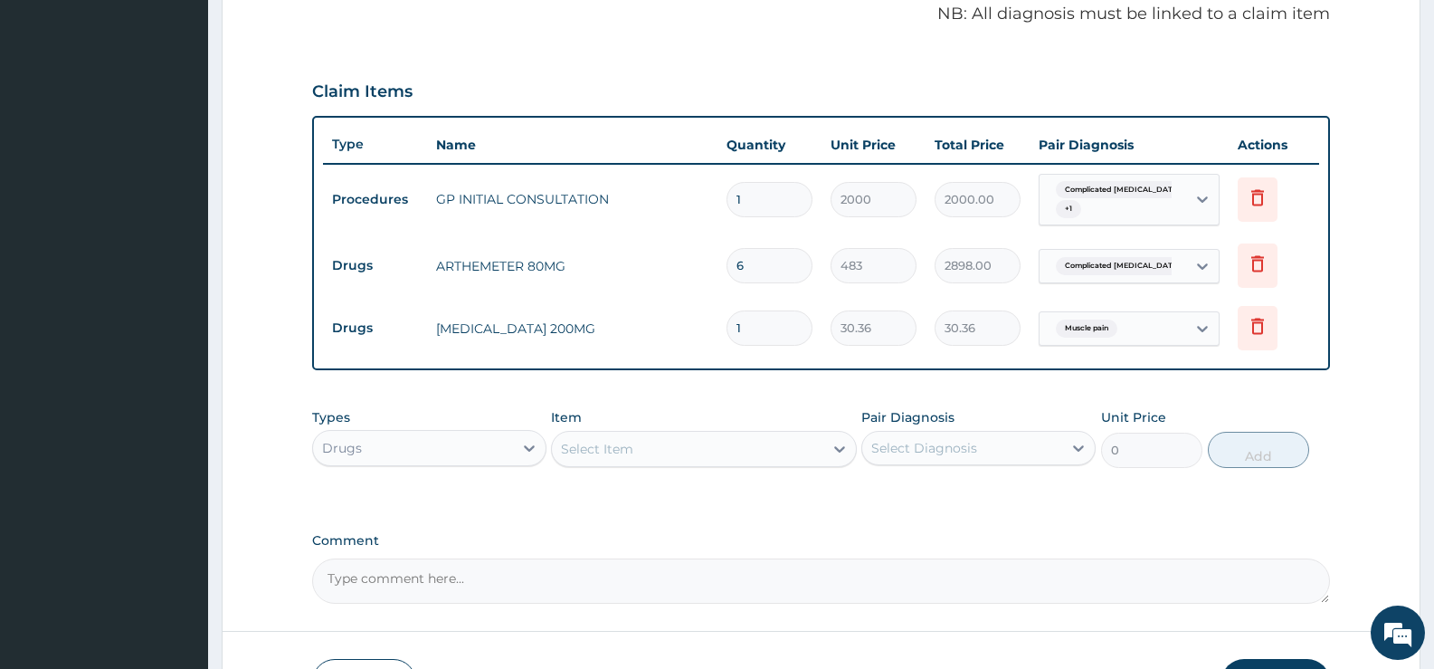
type input "10"
type input "303.60"
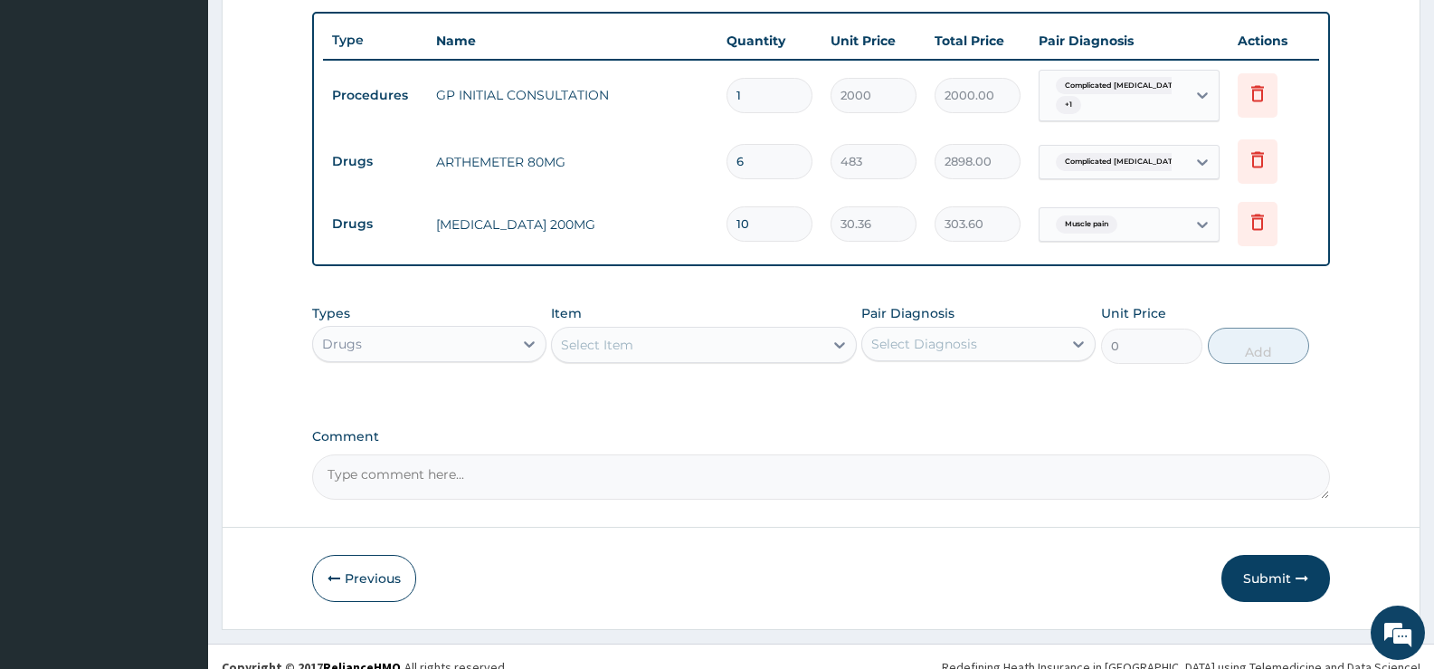
scroll to position [682, 0]
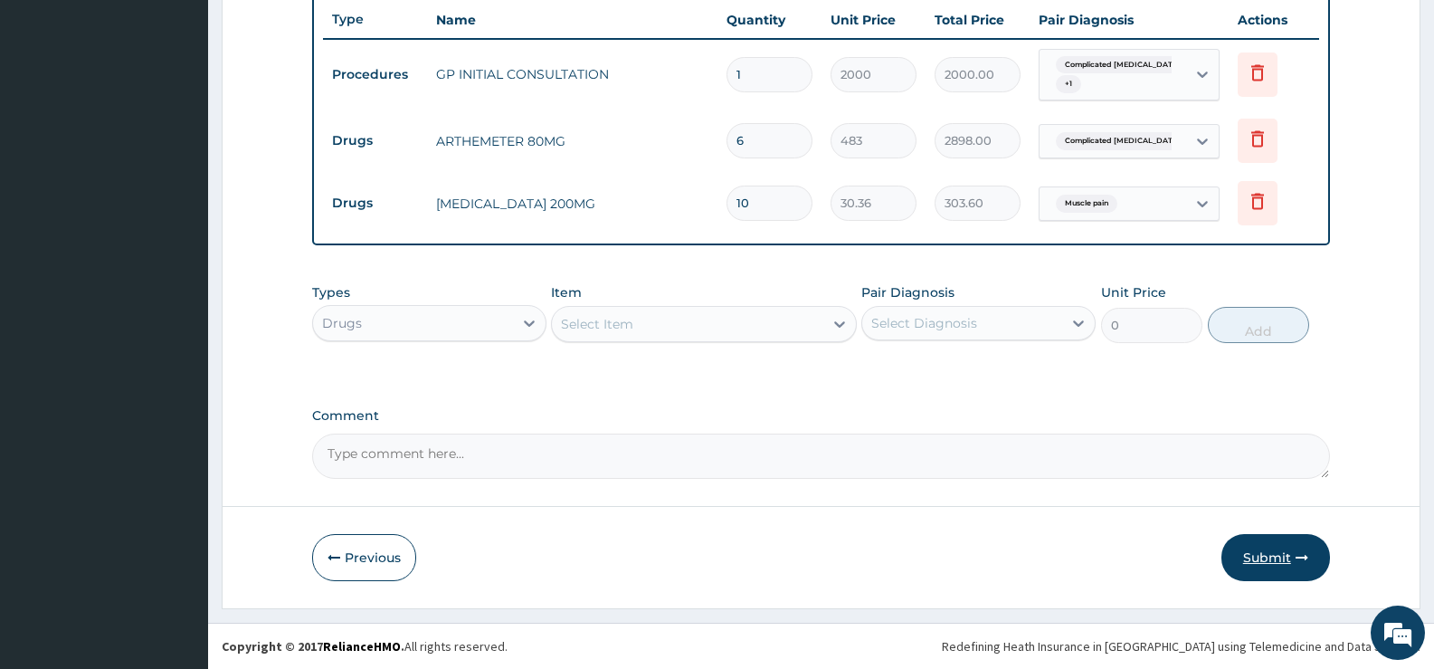
type input "10"
click at [1266, 561] on button "Submit" at bounding box center [1276, 557] width 109 height 47
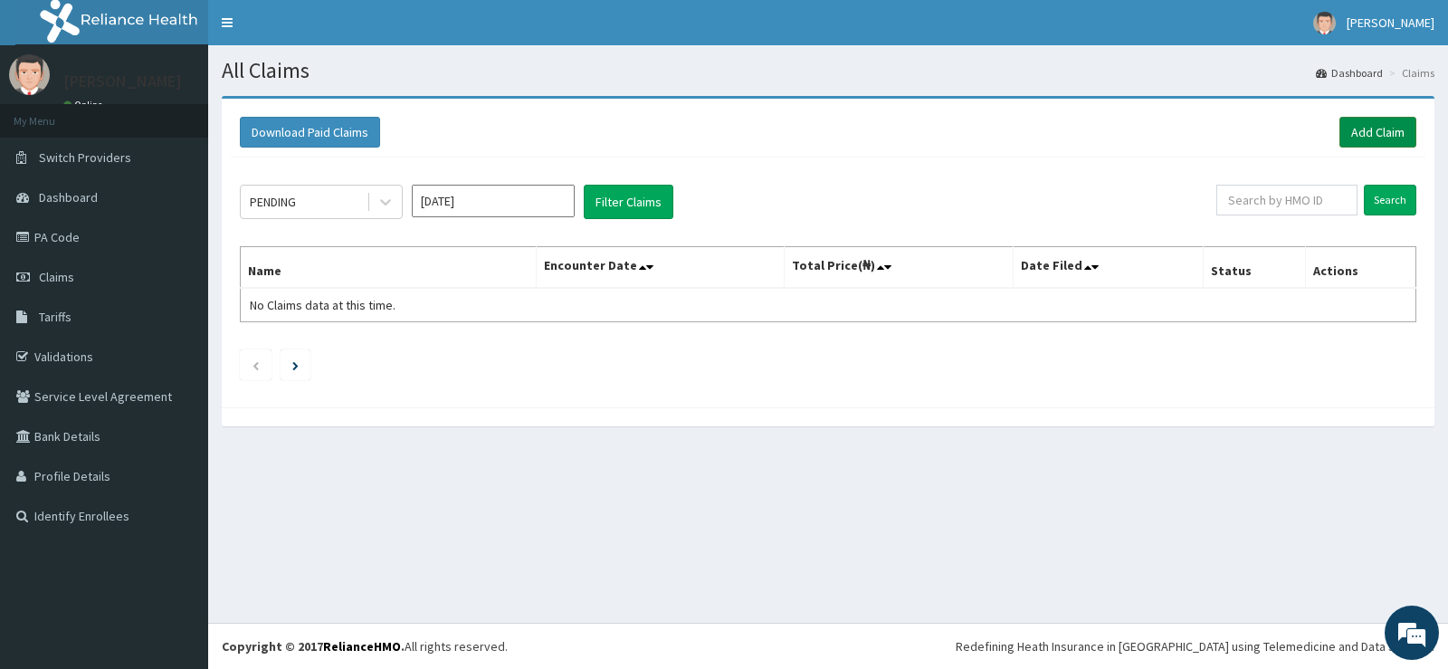
click at [1367, 136] on link "Add Claim" at bounding box center [1377, 132] width 77 height 31
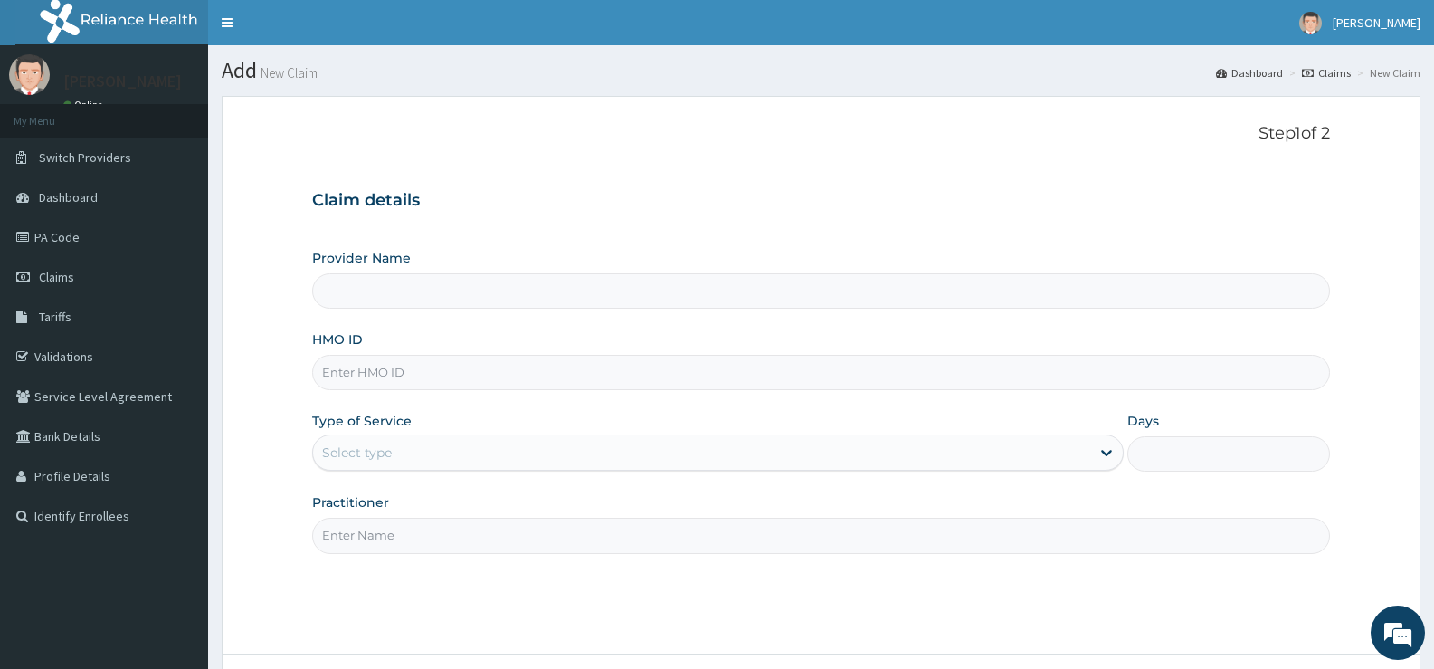
type input "[GEOGRAPHIC_DATA][PERSON_NAME]"
click at [634, 384] on input "HMO ID" at bounding box center [821, 372] width 1018 height 35
type input "KSB/10762/A"
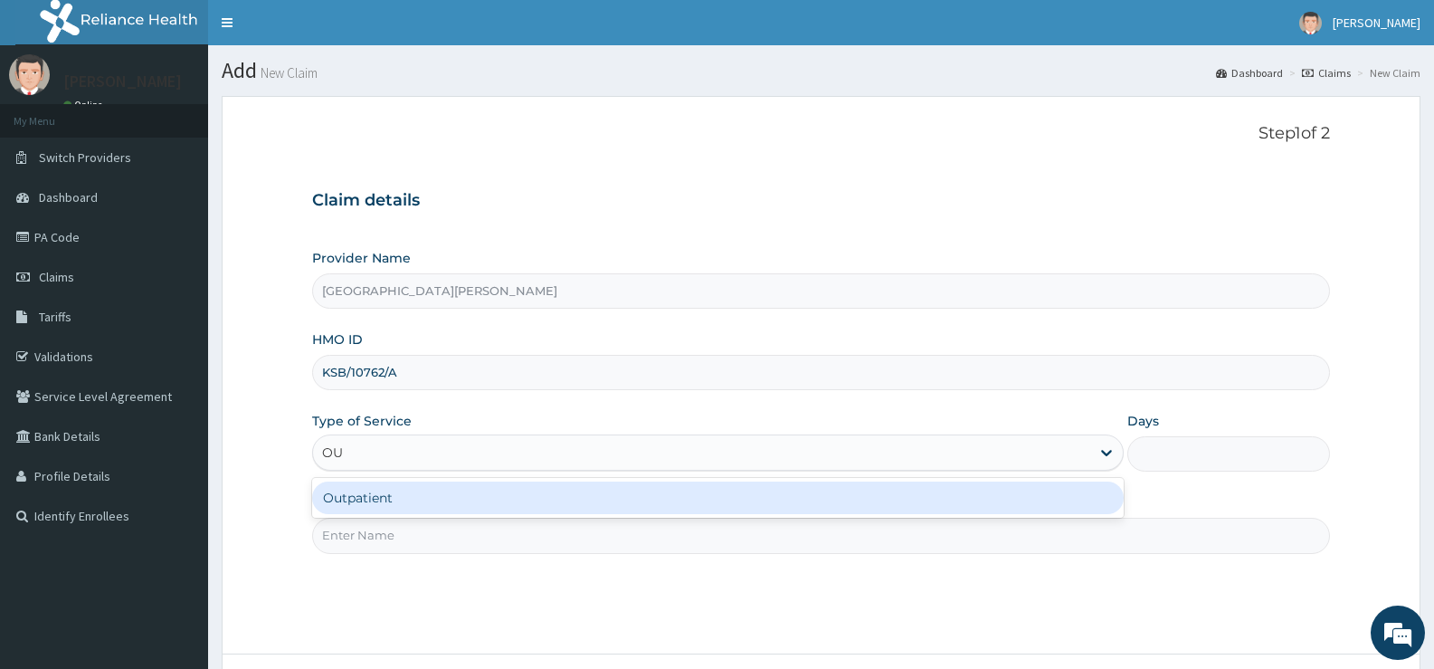
type input "OUT"
type input "1"
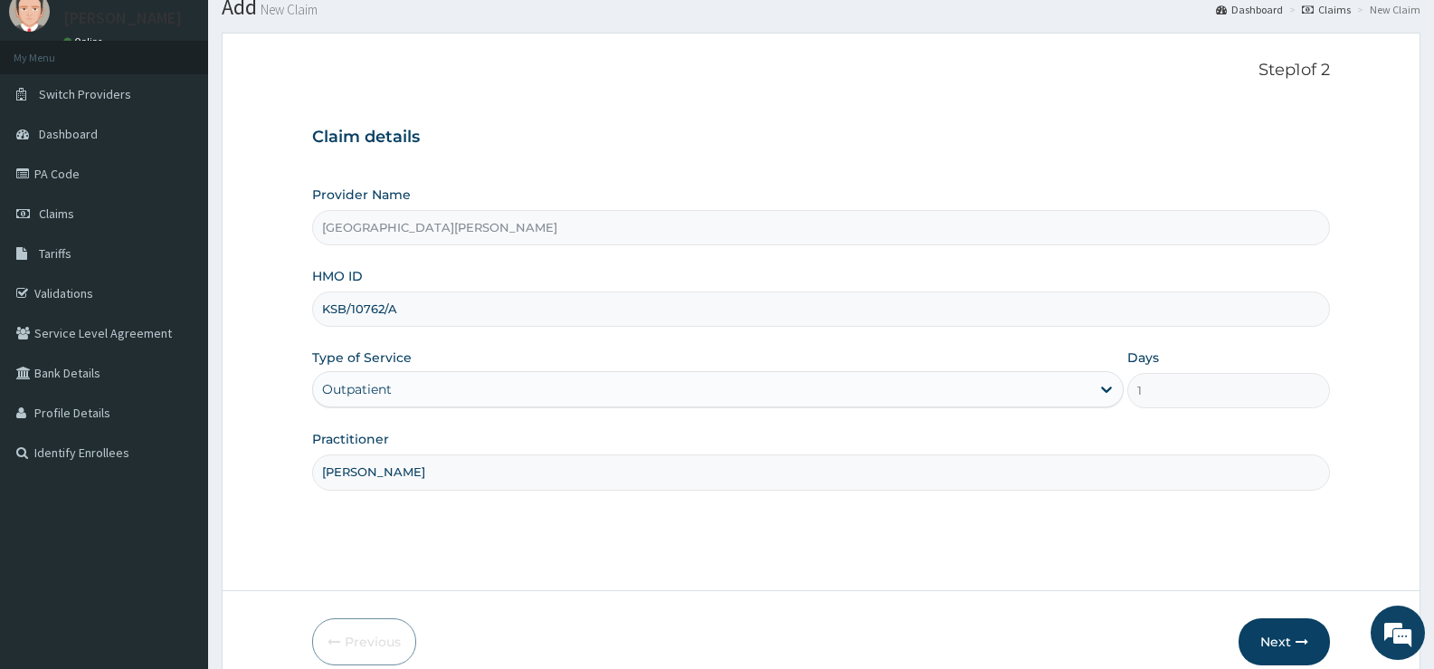
scroll to position [148, 0]
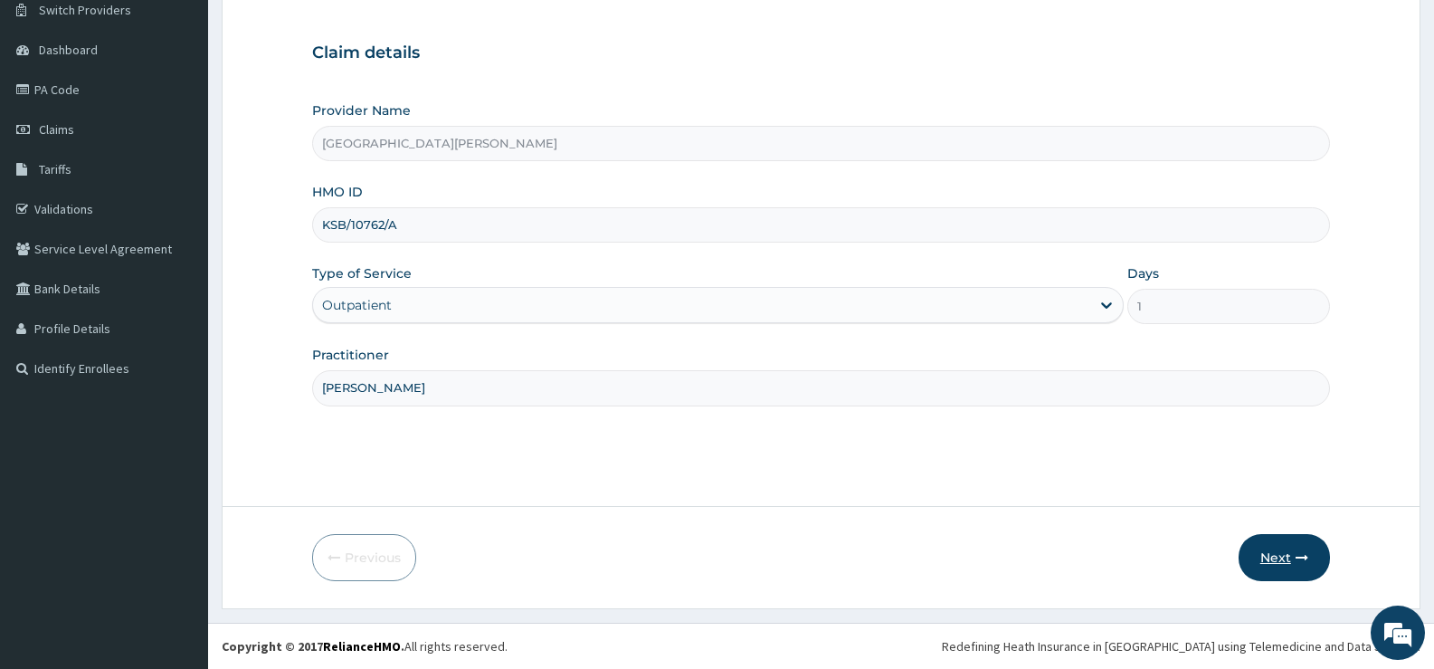
type input "[PERSON_NAME]"
click at [1278, 547] on button "Next" at bounding box center [1284, 557] width 91 height 47
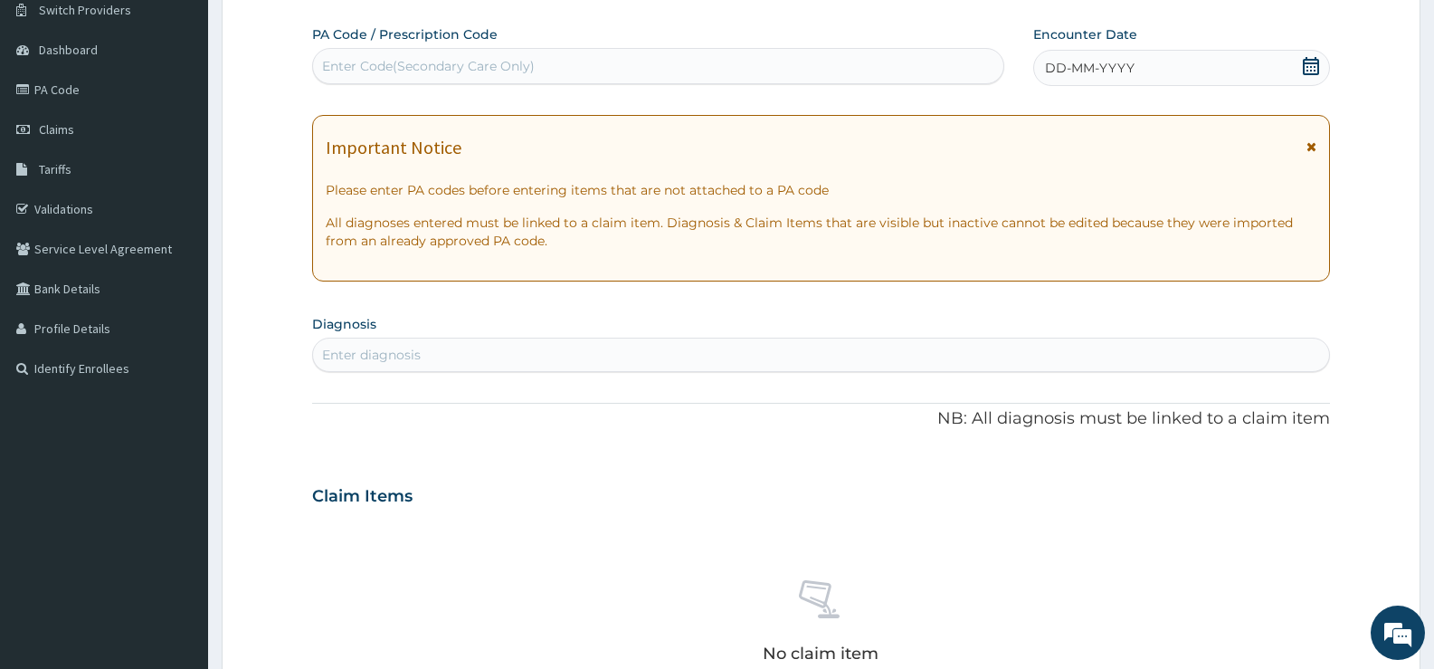
click at [1312, 68] on icon at bounding box center [1311, 66] width 18 height 18
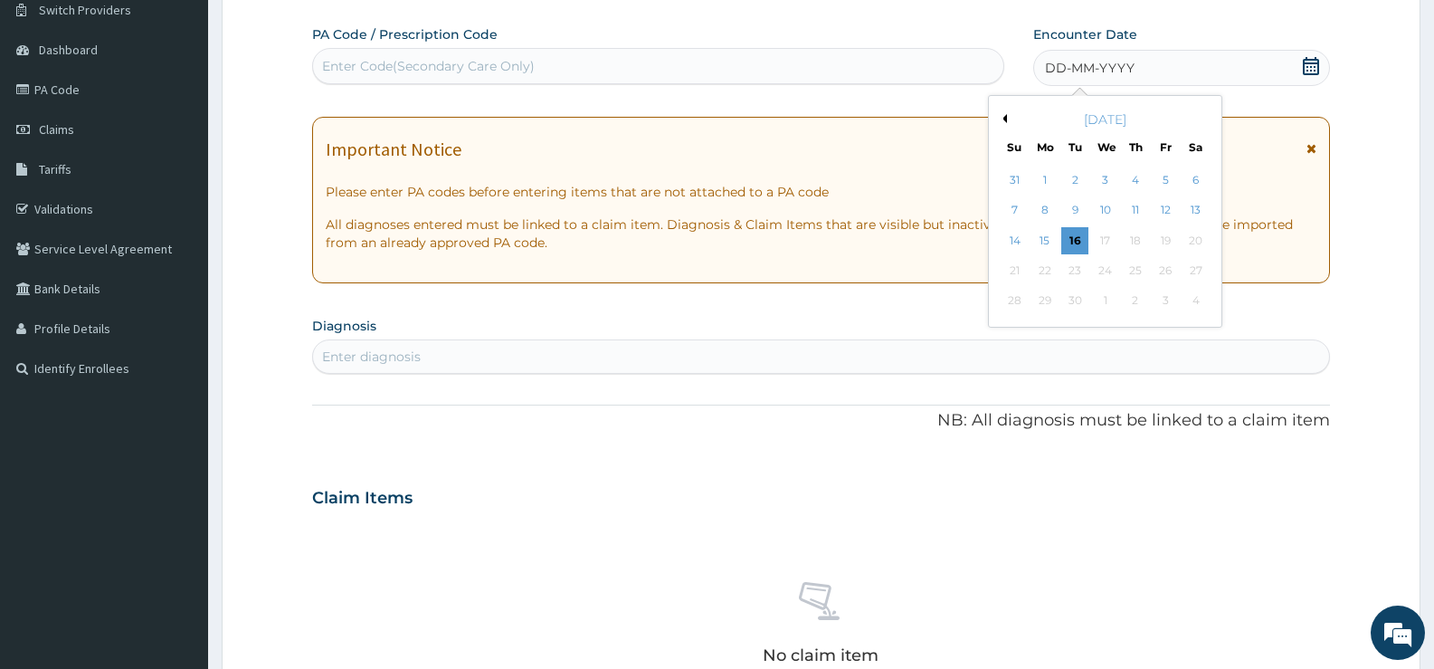
click at [1005, 118] on button "Previous Month" at bounding box center [1002, 118] width 9 height 9
click at [1043, 239] on div "14" at bounding box center [1045, 240] width 27 height 27
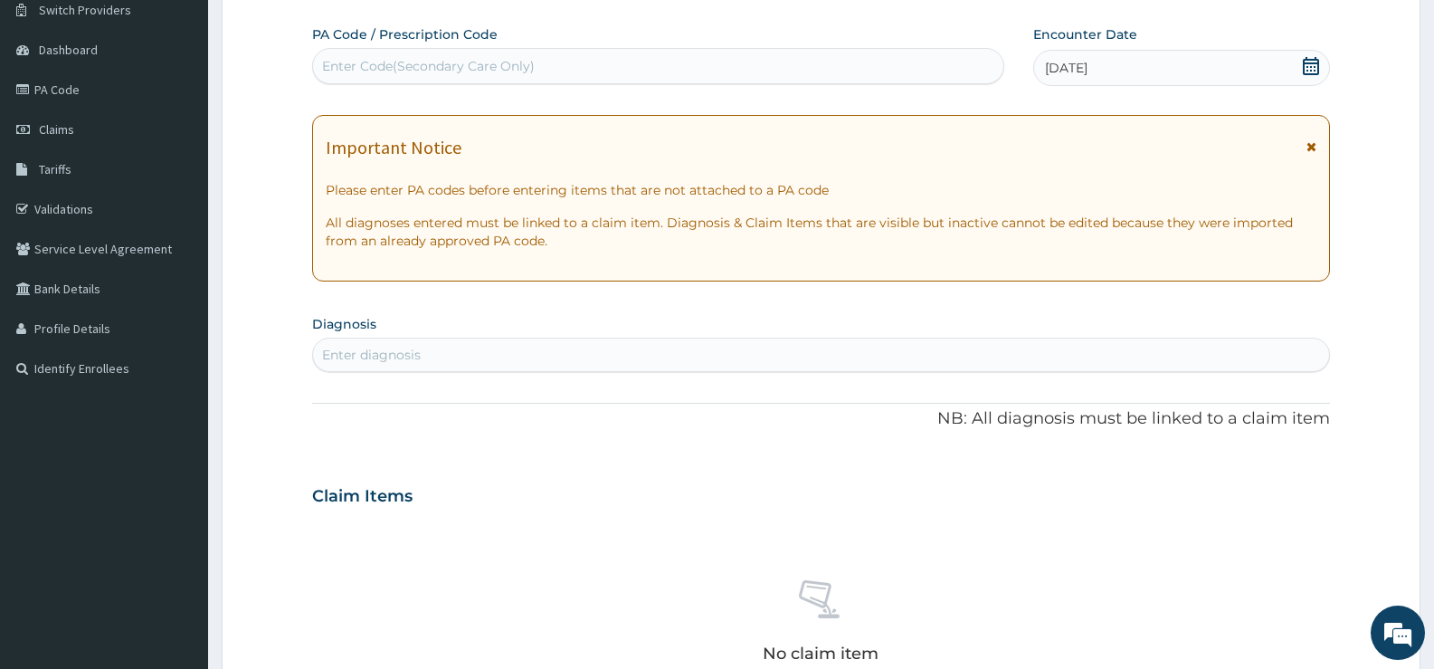
click at [709, 359] on div "Enter diagnosis" at bounding box center [821, 354] width 1016 height 29
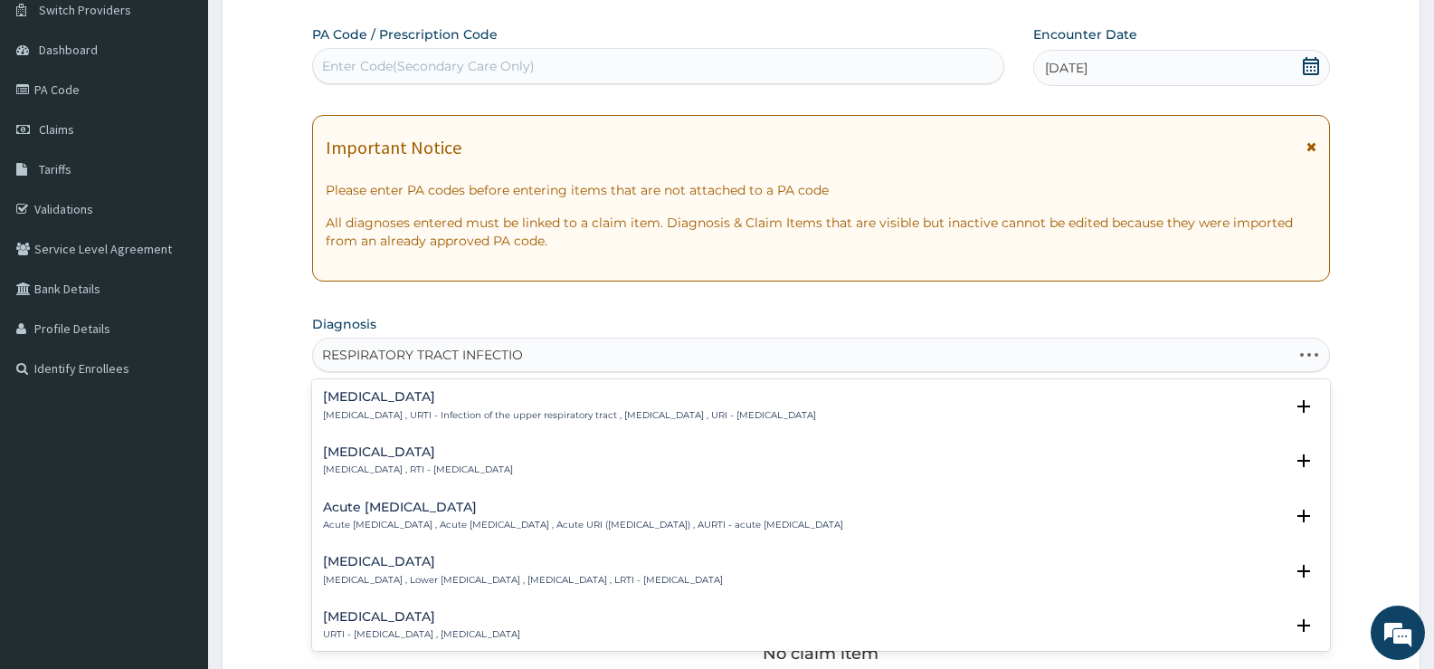
type input "RESPIRATORY TRACT INFECTION"
click at [459, 460] on div "Respiratory tract infection Respiratory tract infection , RTI - Respiratory tra…" at bounding box center [418, 461] width 190 height 32
click at [390, 457] on h4 "Respiratory tract infection" at bounding box center [418, 452] width 190 height 14
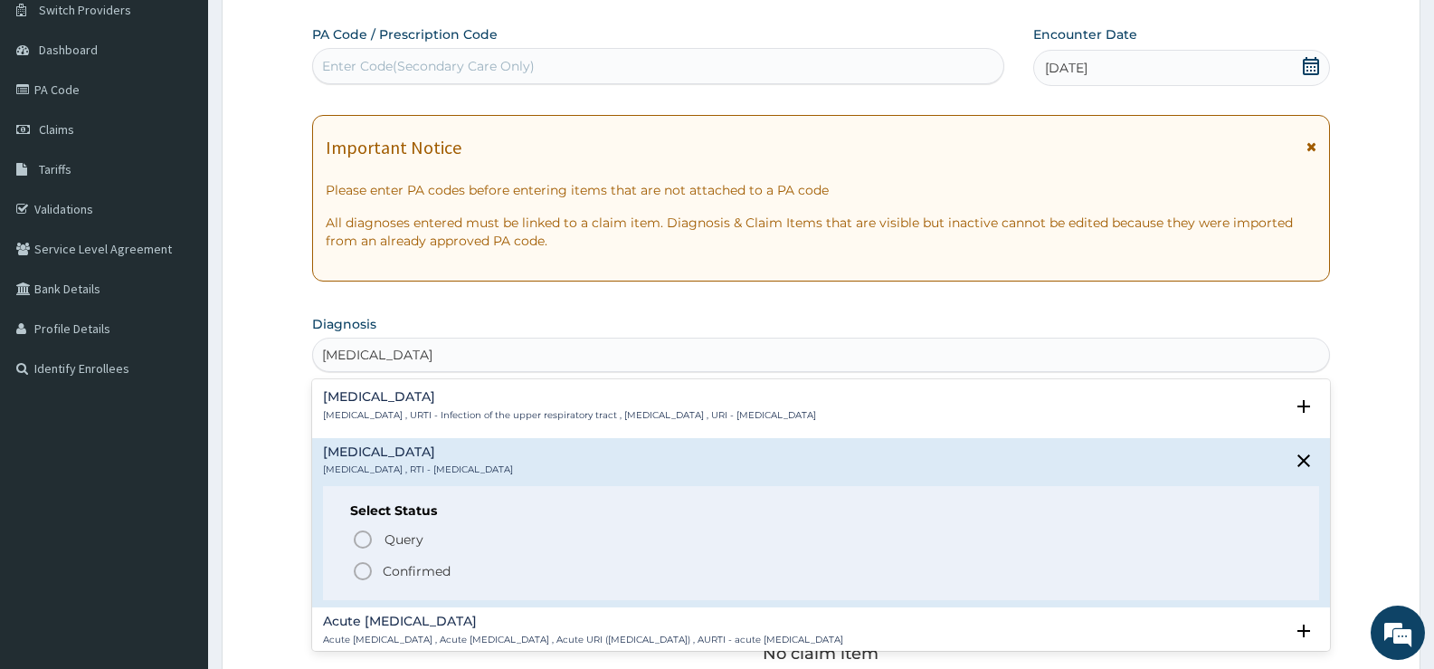
click at [428, 567] on p "Confirmed" at bounding box center [417, 571] width 68 height 18
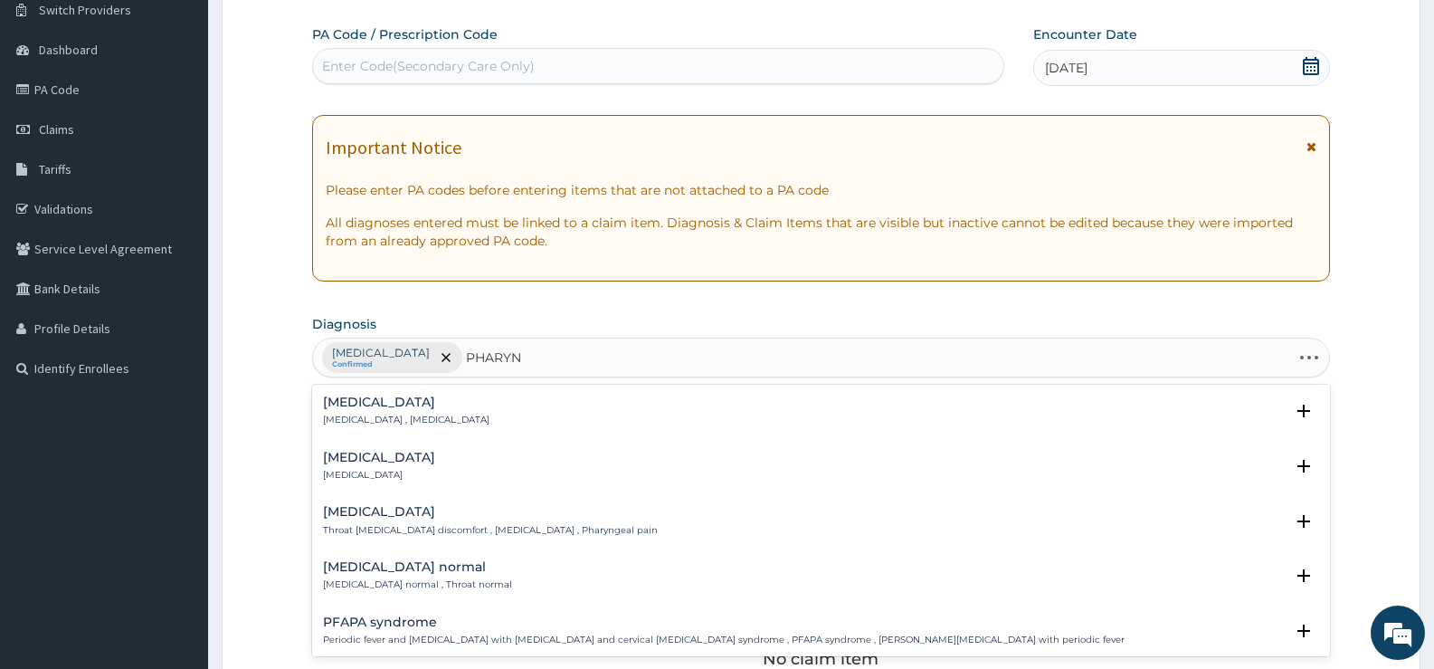
type input "PHARYNG"
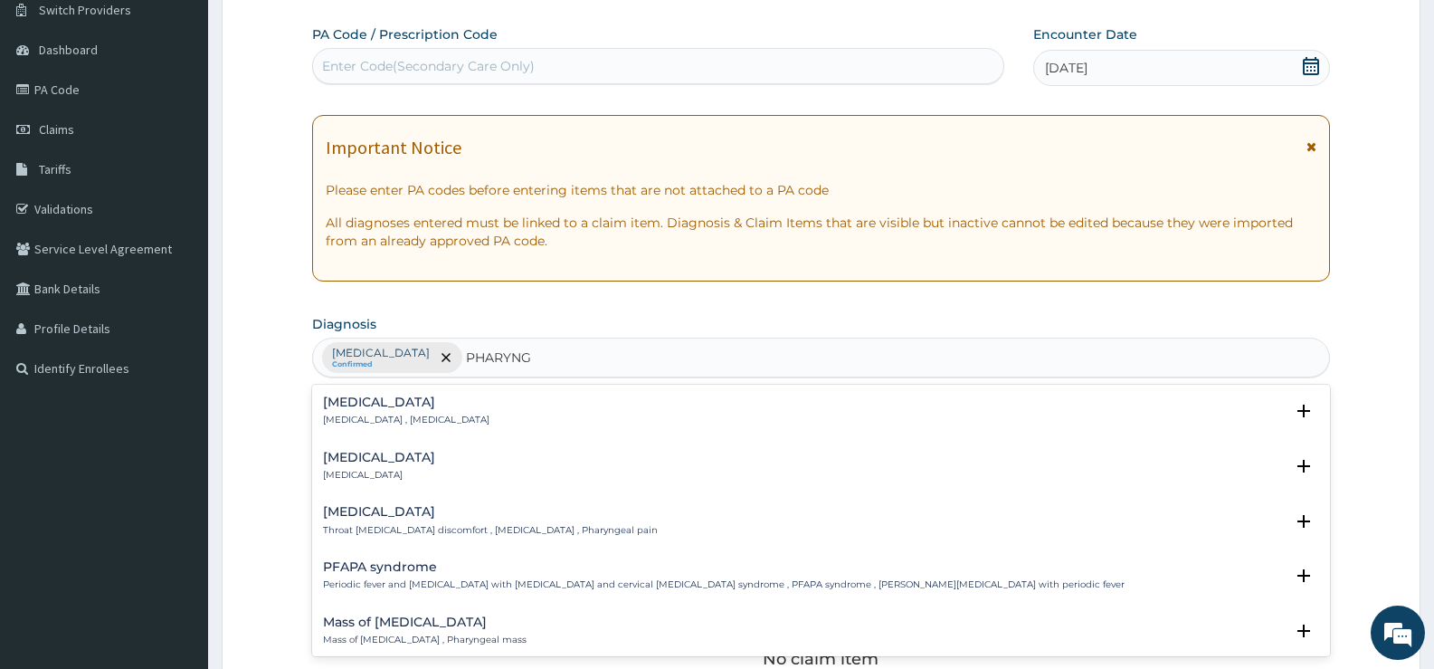
click at [365, 459] on h4 "Pharyngitis" at bounding box center [379, 458] width 112 height 14
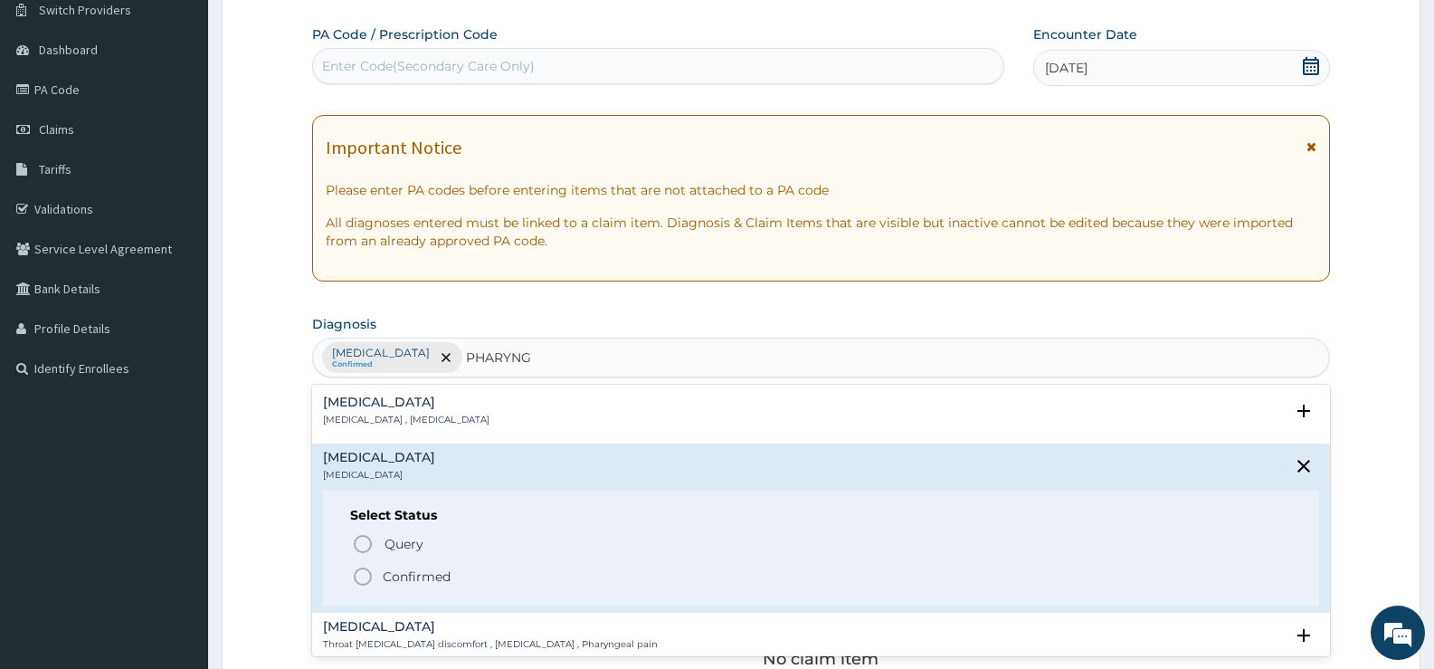
click at [421, 576] on p "Confirmed" at bounding box center [417, 576] width 68 height 18
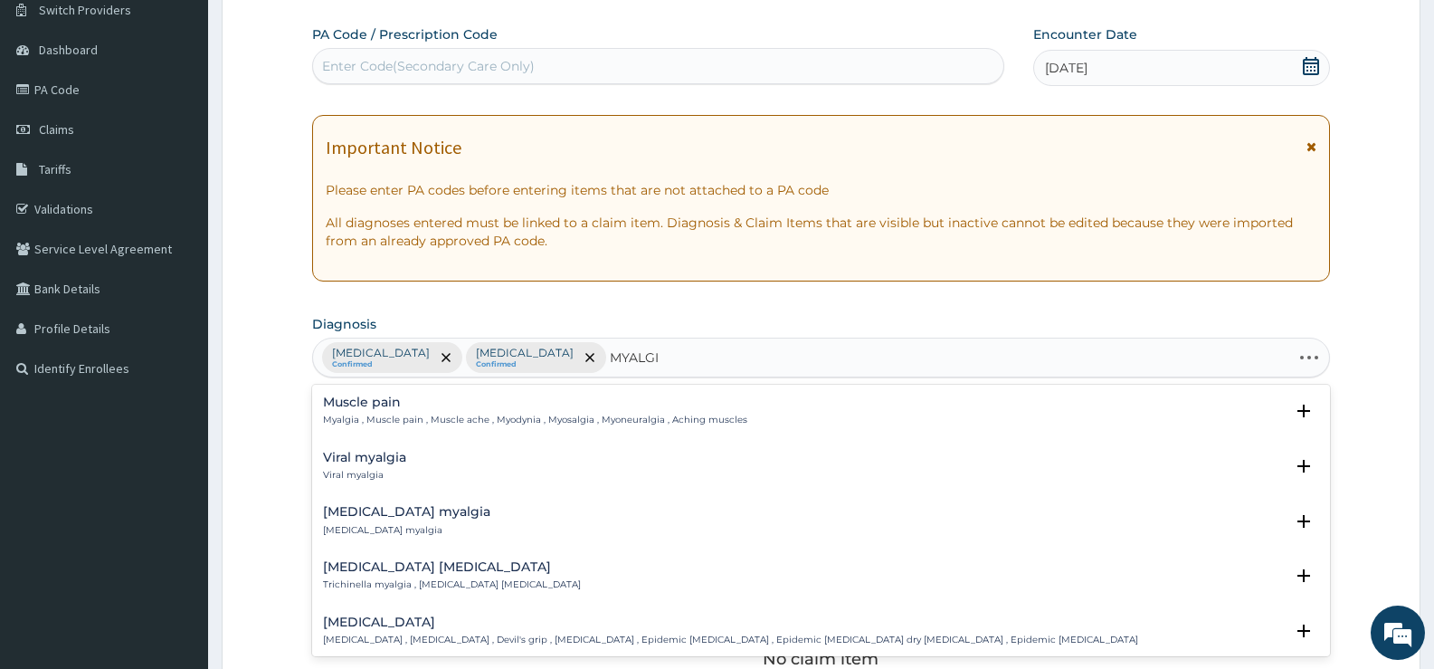
type input "MYALGIA"
click at [374, 402] on h4 "Muscle pain" at bounding box center [535, 402] width 424 height 14
click at [381, 407] on h4 "Muscle pain" at bounding box center [535, 402] width 424 height 14
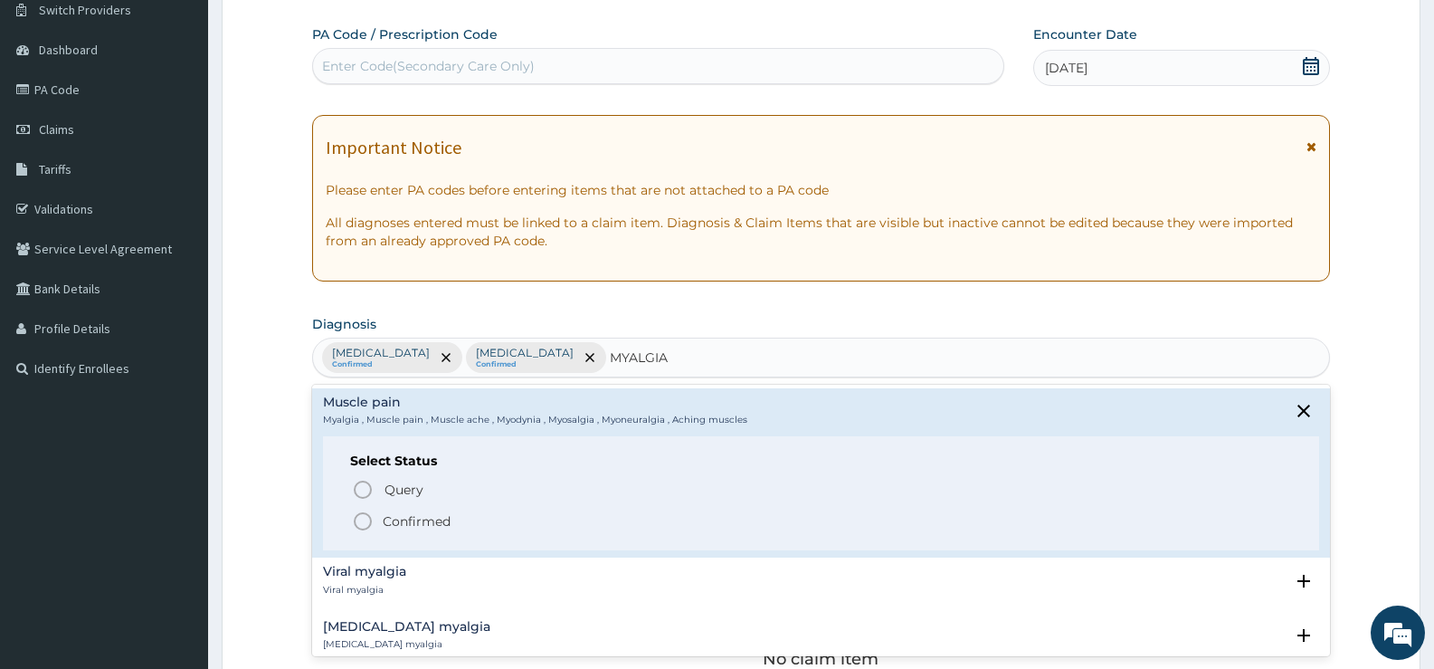
drag, startPoint x: 412, startPoint y: 514, endPoint x: 448, endPoint y: 499, distance: 39.3
click at [414, 514] on p "Confirmed" at bounding box center [417, 521] width 68 height 18
click at [415, 510] on div "Claim Items" at bounding box center [821, 497] width 1018 height 47
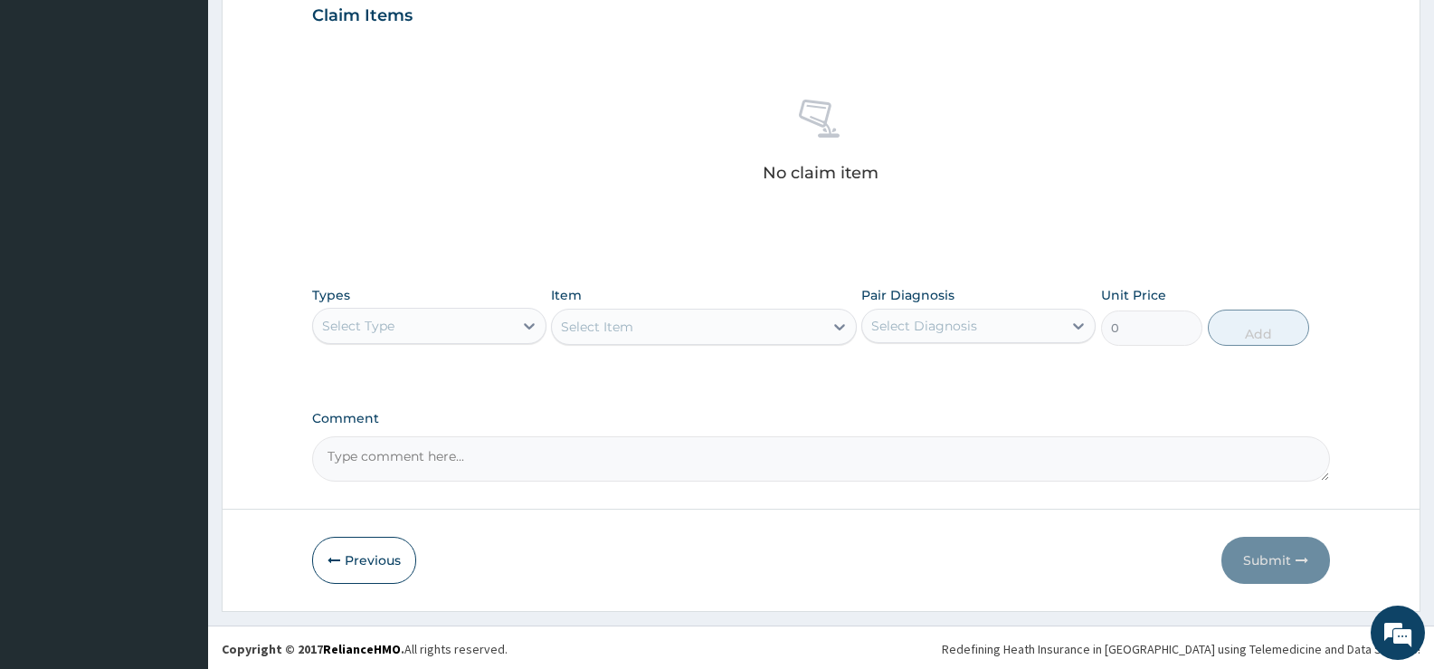
scroll to position [636, 0]
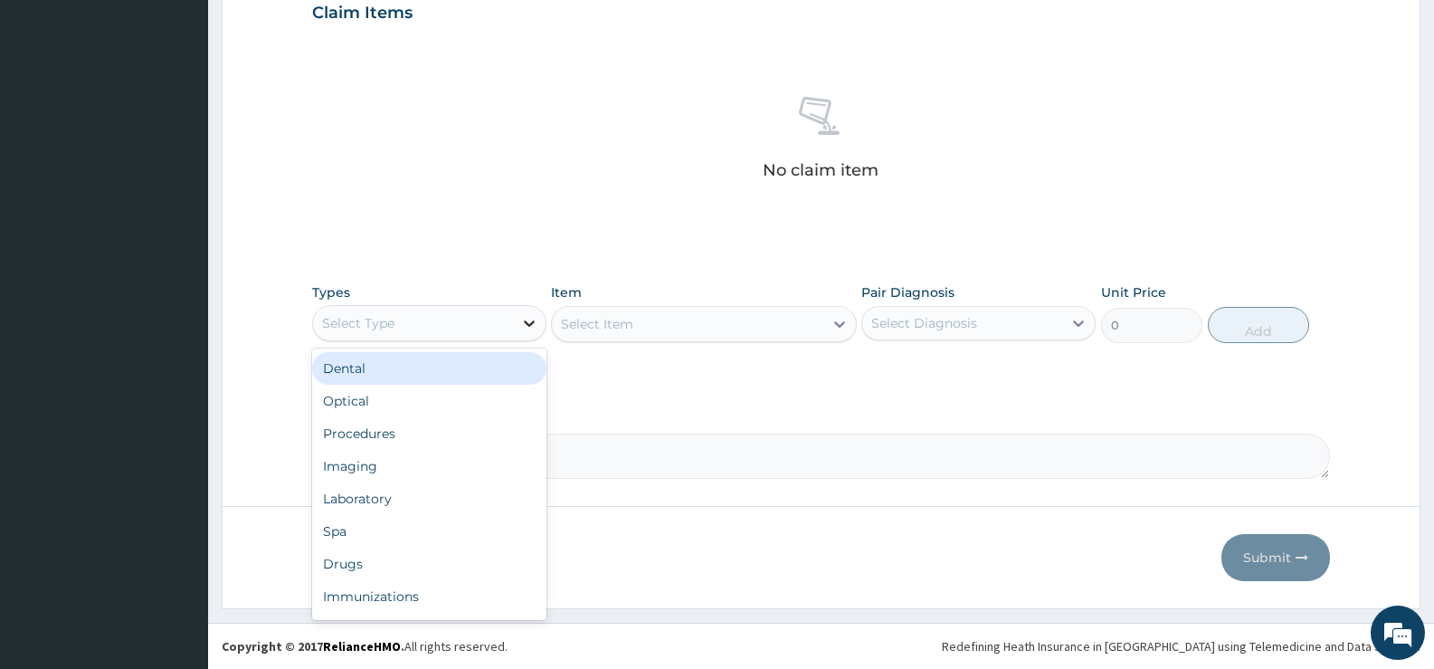
click at [528, 328] on icon at bounding box center [529, 323] width 18 height 18
click at [522, 322] on icon at bounding box center [529, 323] width 18 height 18
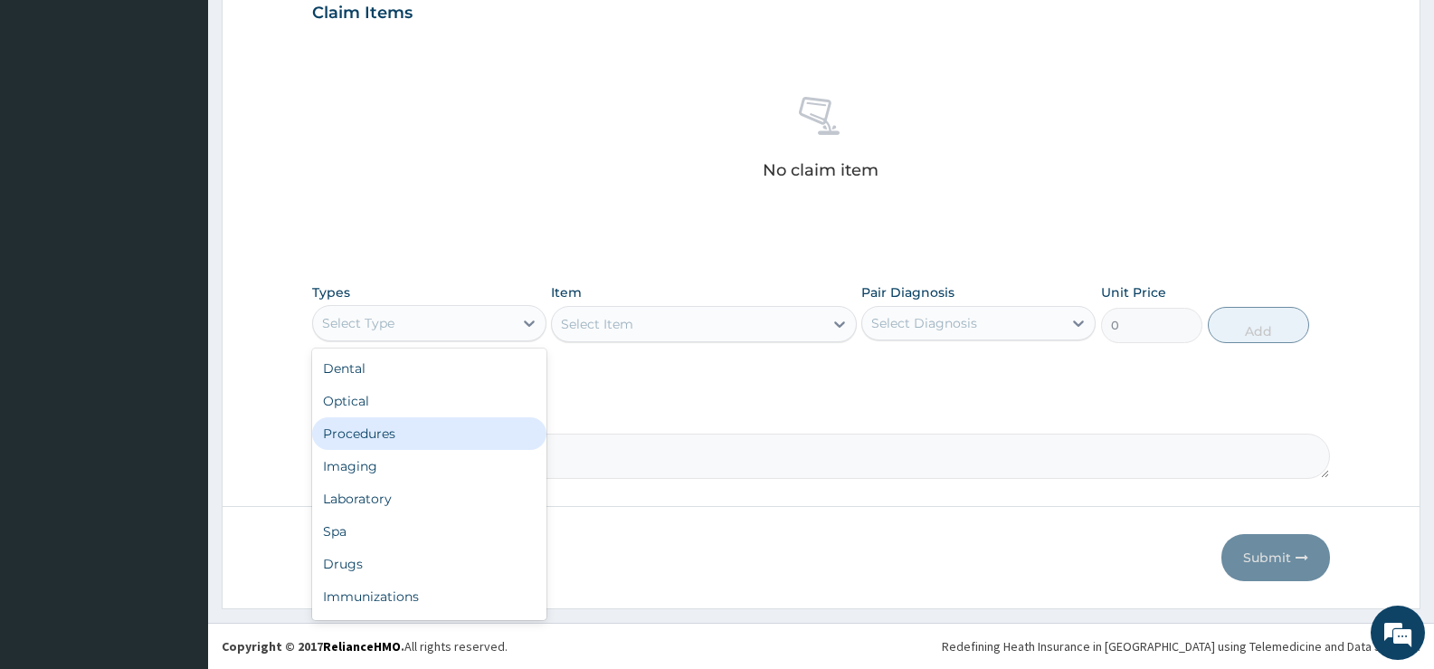
click at [386, 431] on div "Procedures" at bounding box center [429, 433] width 234 height 33
click at [386, 431] on div "Comment" at bounding box center [821, 443] width 1018 height 71
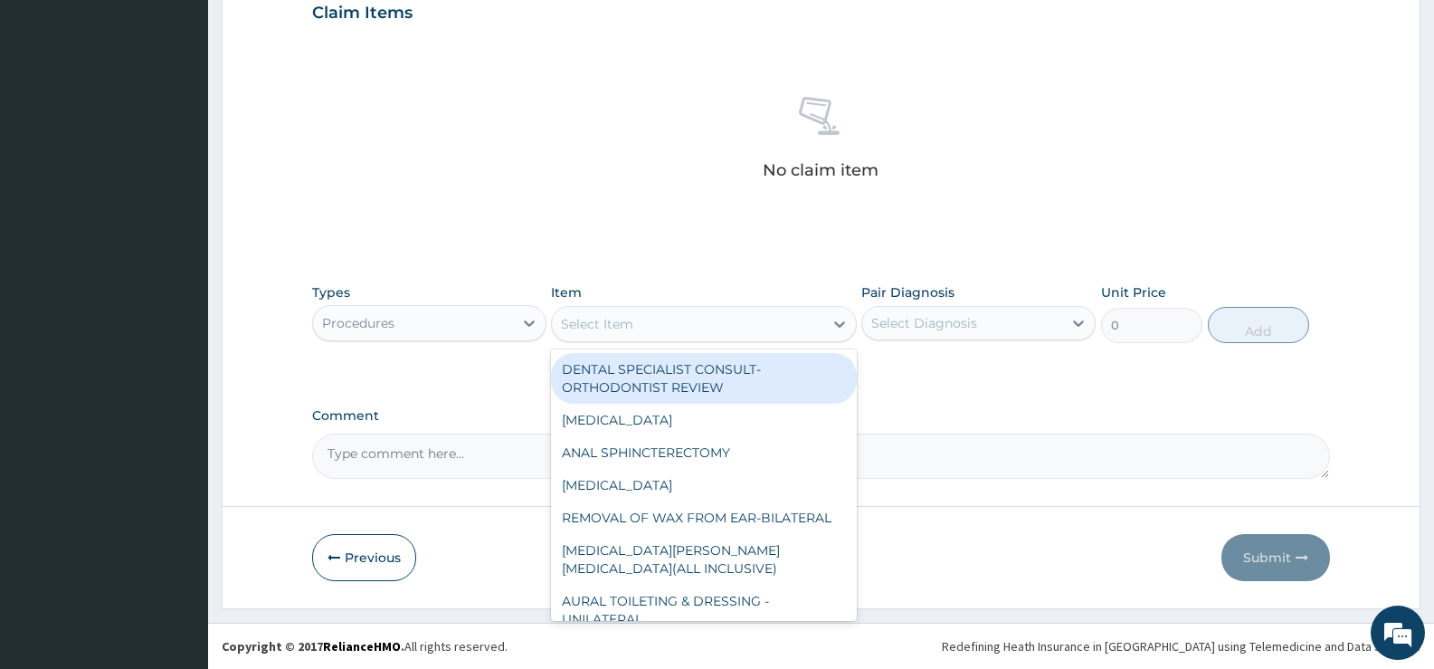
click at [835, 328] on icon at bounding box center [840, 324] width 18 height 18
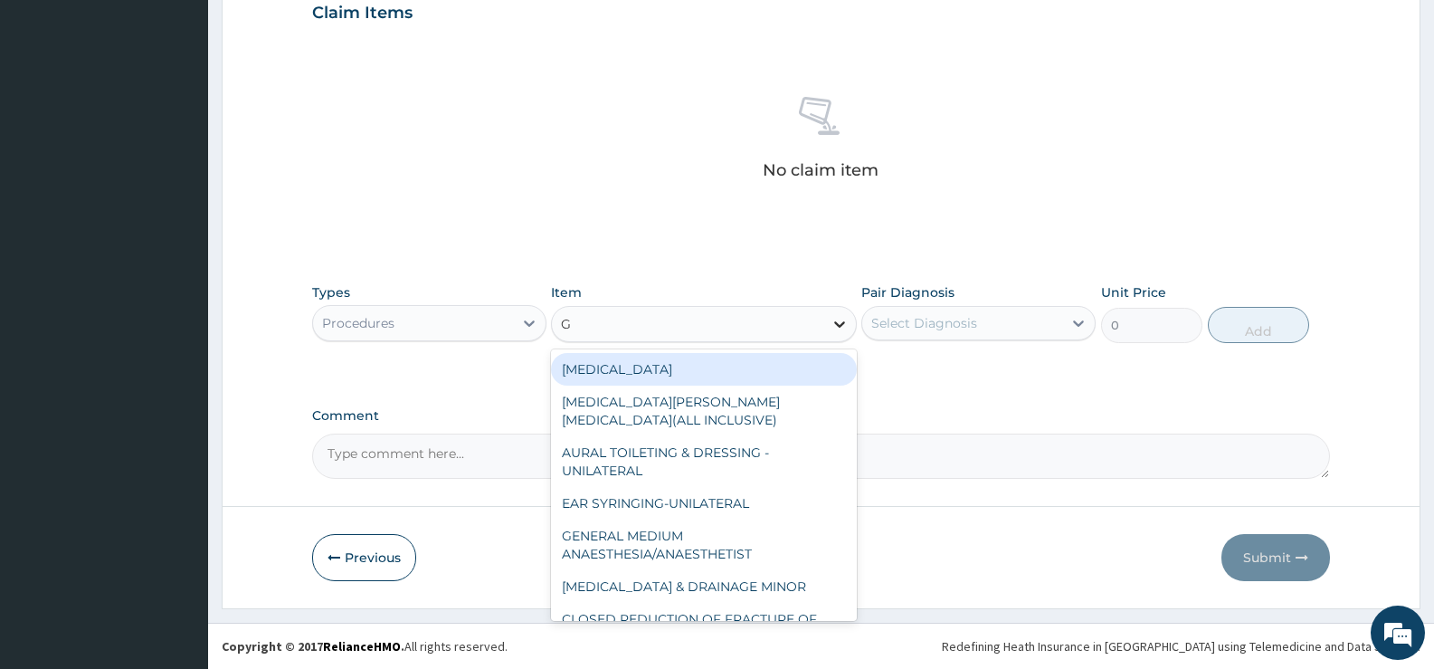
type input "GP"
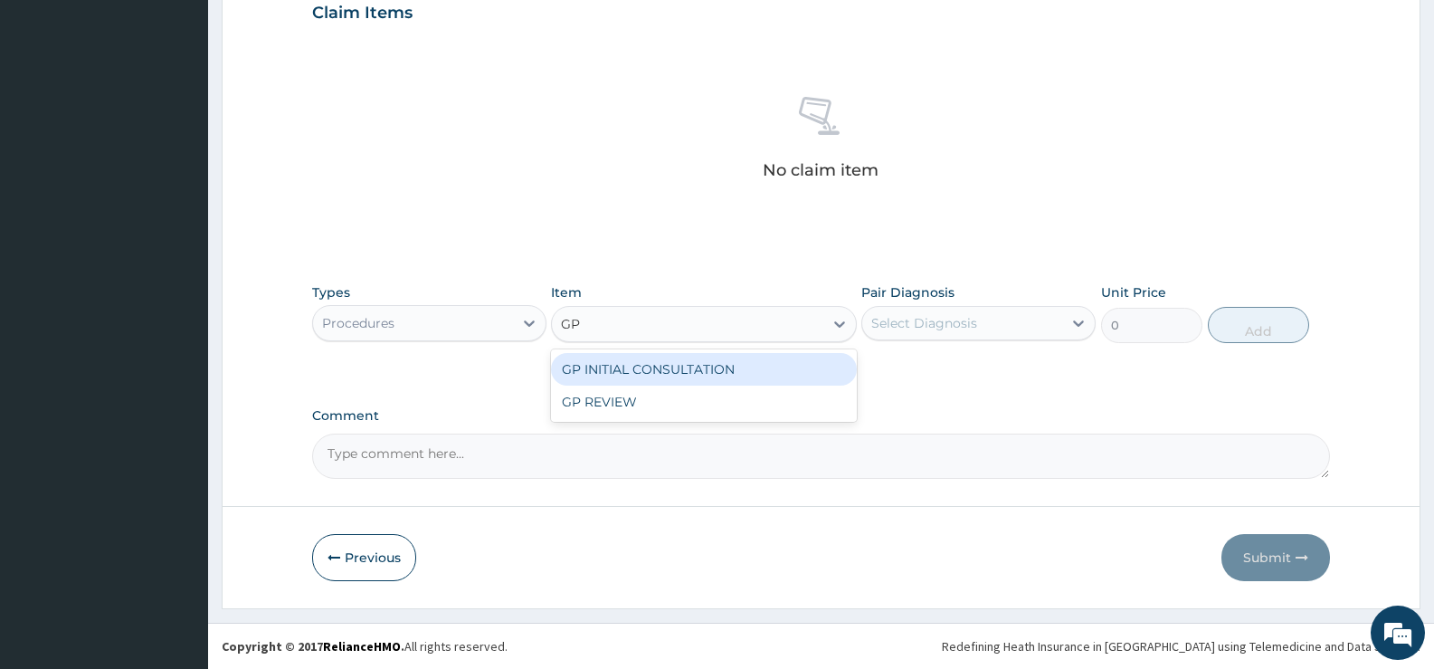
click at [834, 370] on div "GP INITIAL CONSULTATION" at bounding box center [703, 369] width 305 height 33
type input "2000"
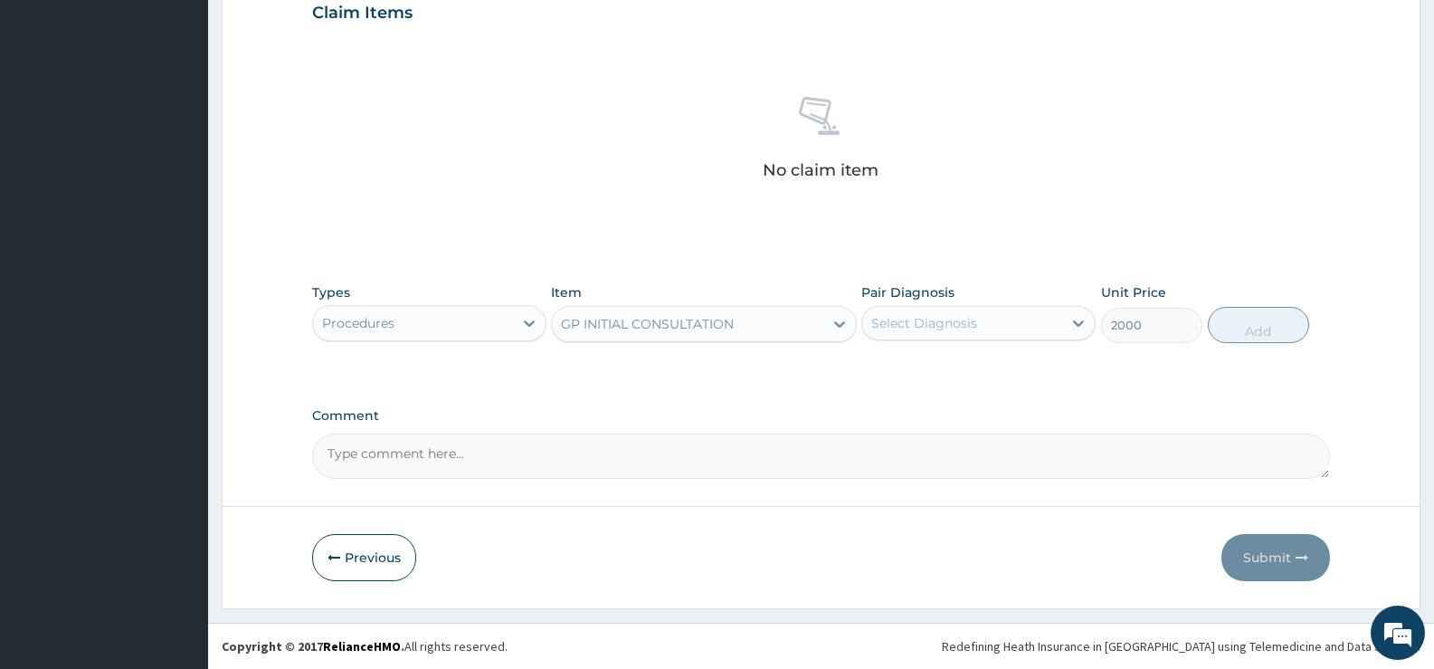
click at [1043, 330] on div "Select Diagnosis" at bounding box center [962, 323] width 200 height 29
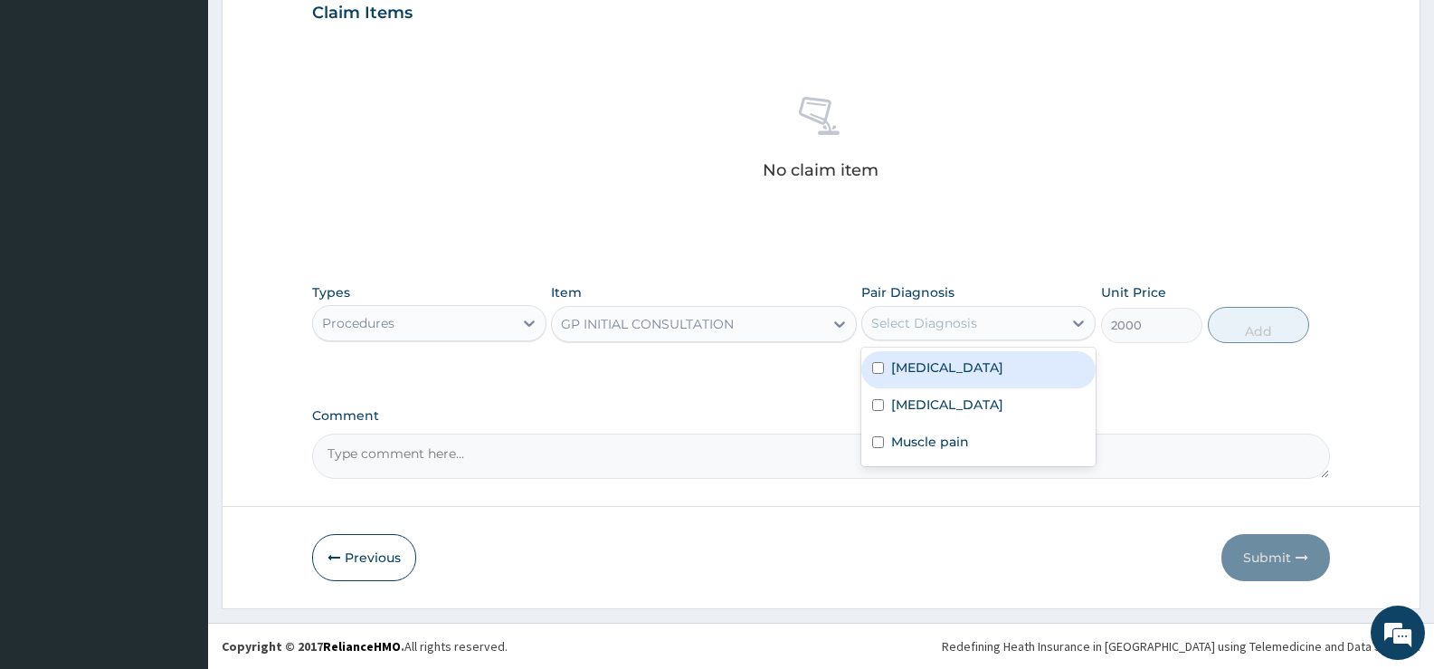
click at [965, 367] on label "Respiratory tract infection" at bounding box center [947, 367] width 112 height 18
checkbox input "true"
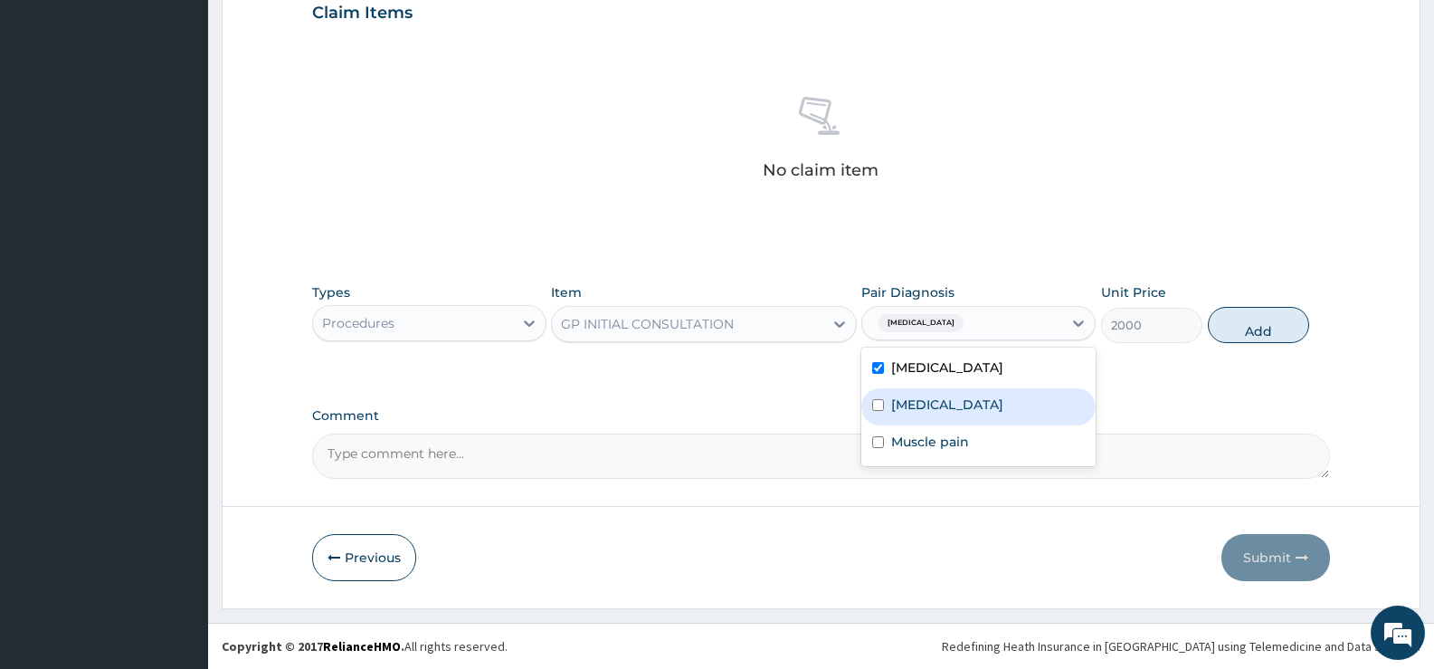
click at [946, 395] on label "Pharyngitis" at bounding box center [947, 404] width 112 height 18
checkbox input "true"
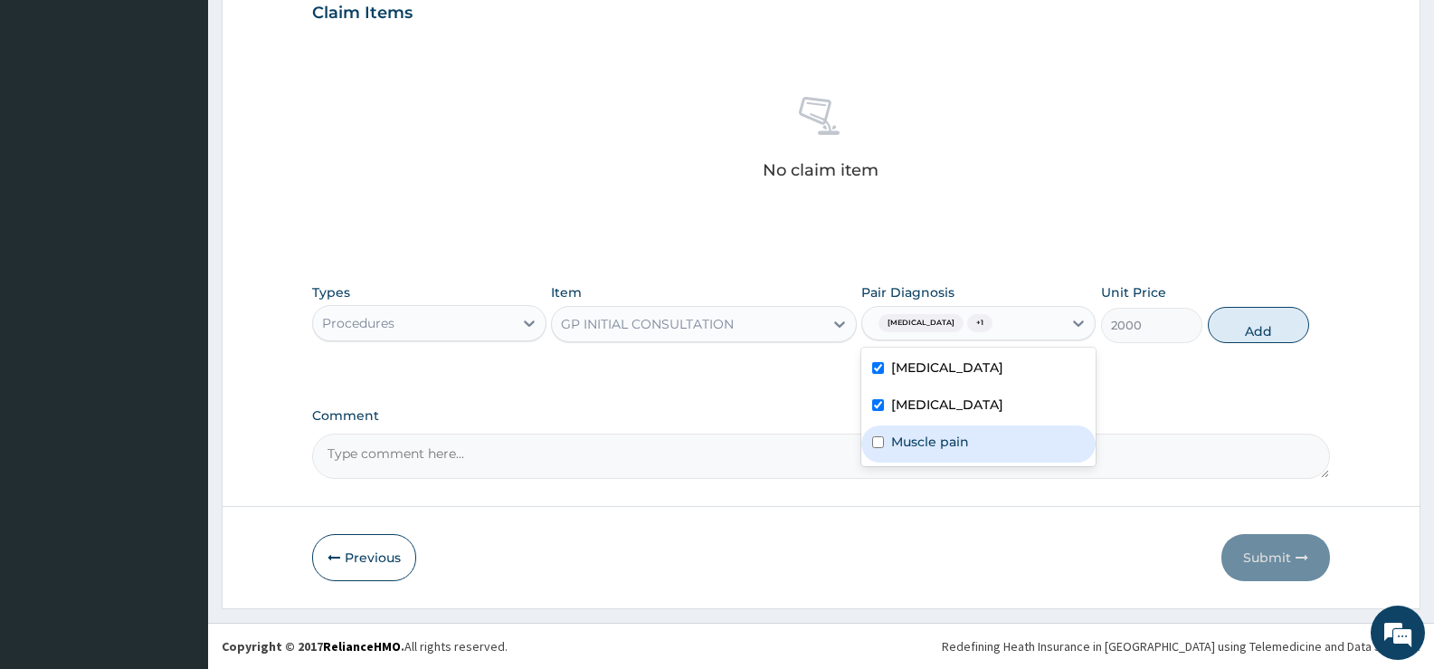
click at [937, 433] on label "Muscle pain" at bounding box center [930, 442] width 78 height 18
checkbox input "true"
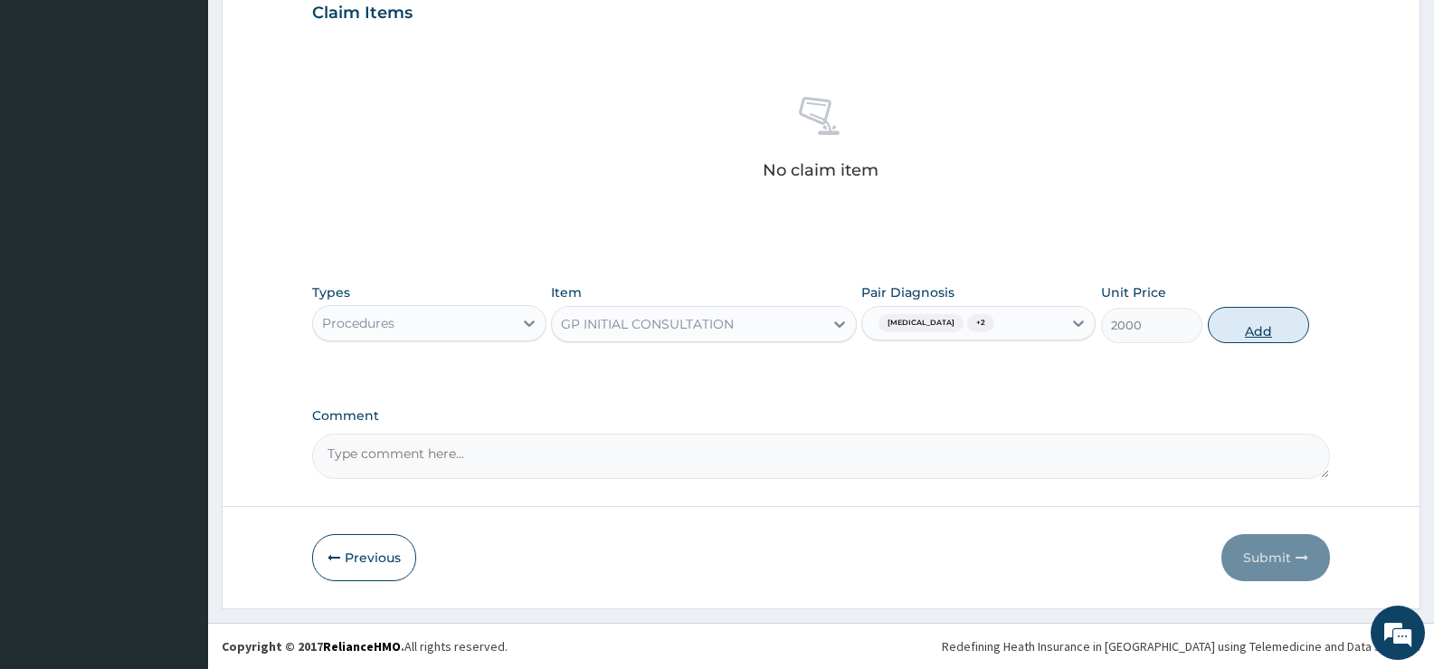
drag, startPoint x: 1273, startPoint y: 322, endPoint x: 1255, endPoint y: 329, distance: 19.5
click at [1272, 322] on button "Add" at bounding box center [1258, 325] width 101 height 36
type input "0"
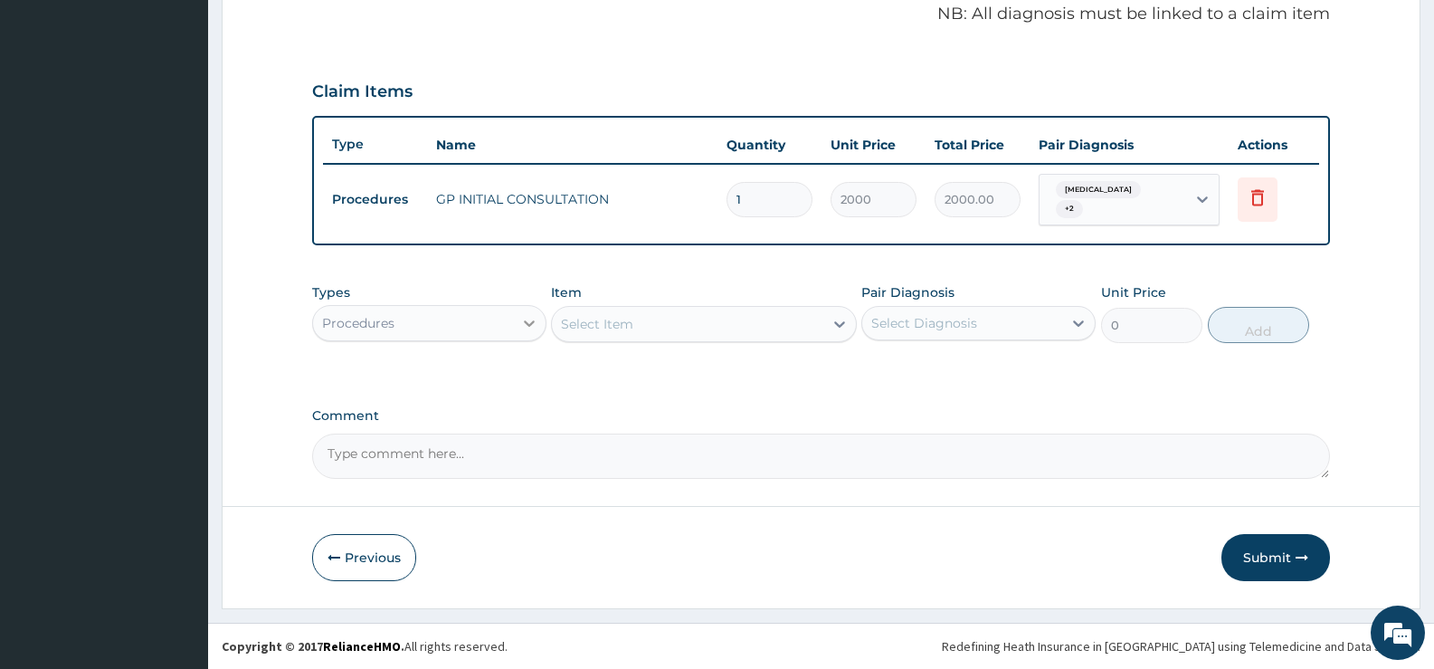
click at [532, 319] on icon at bounding box center [529, 323] width 18 height 18
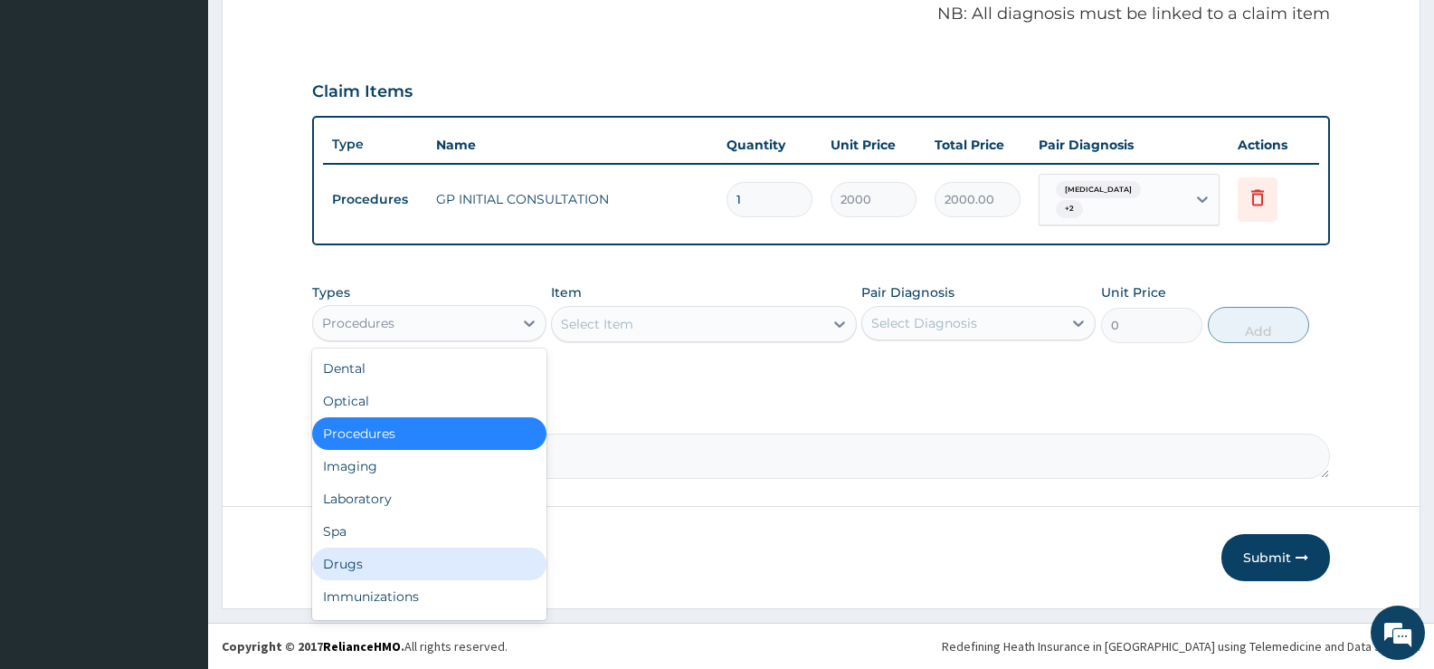
click at [367, 561] on div "Drugs" at bounding box center [429, 564] width 234 height 33
click at [367, 561] on button "Previous" at bounding box center [364, 557] width 104 height 47
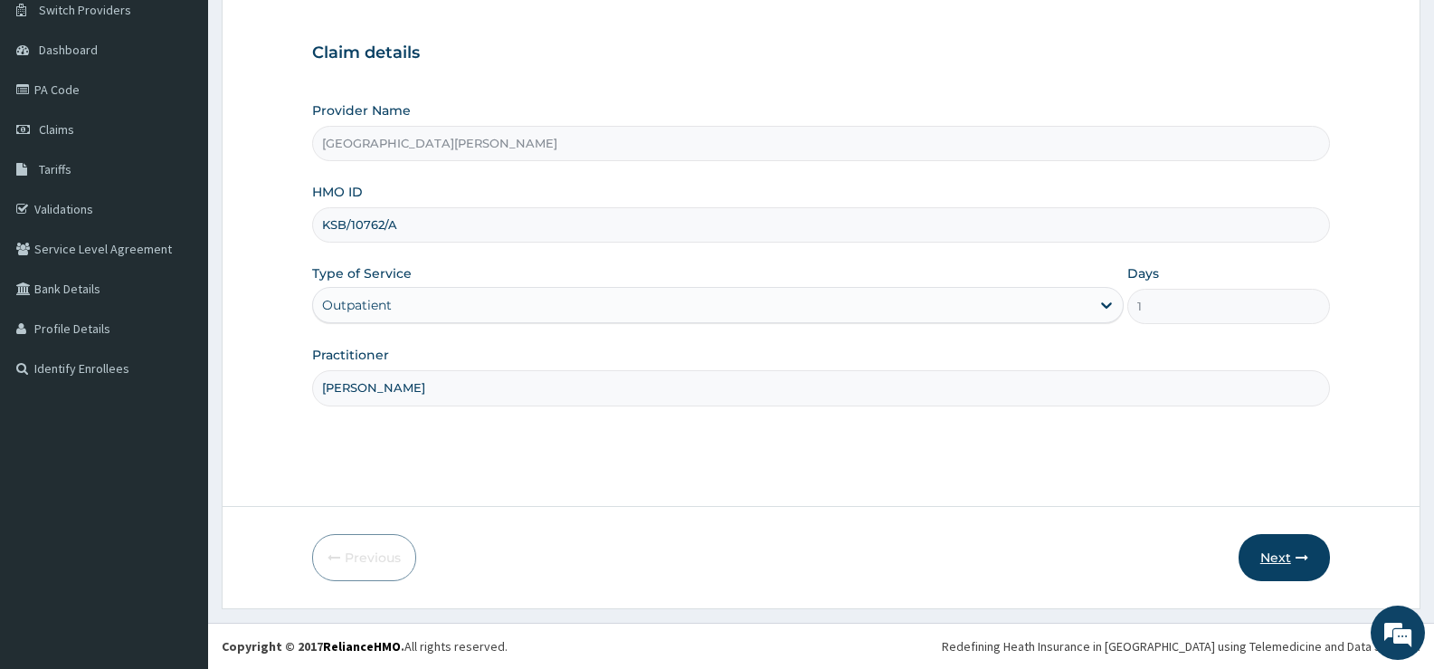
click at [1287, 547] on button "Next" at bounding box center [1284, 557] width 91 height 47
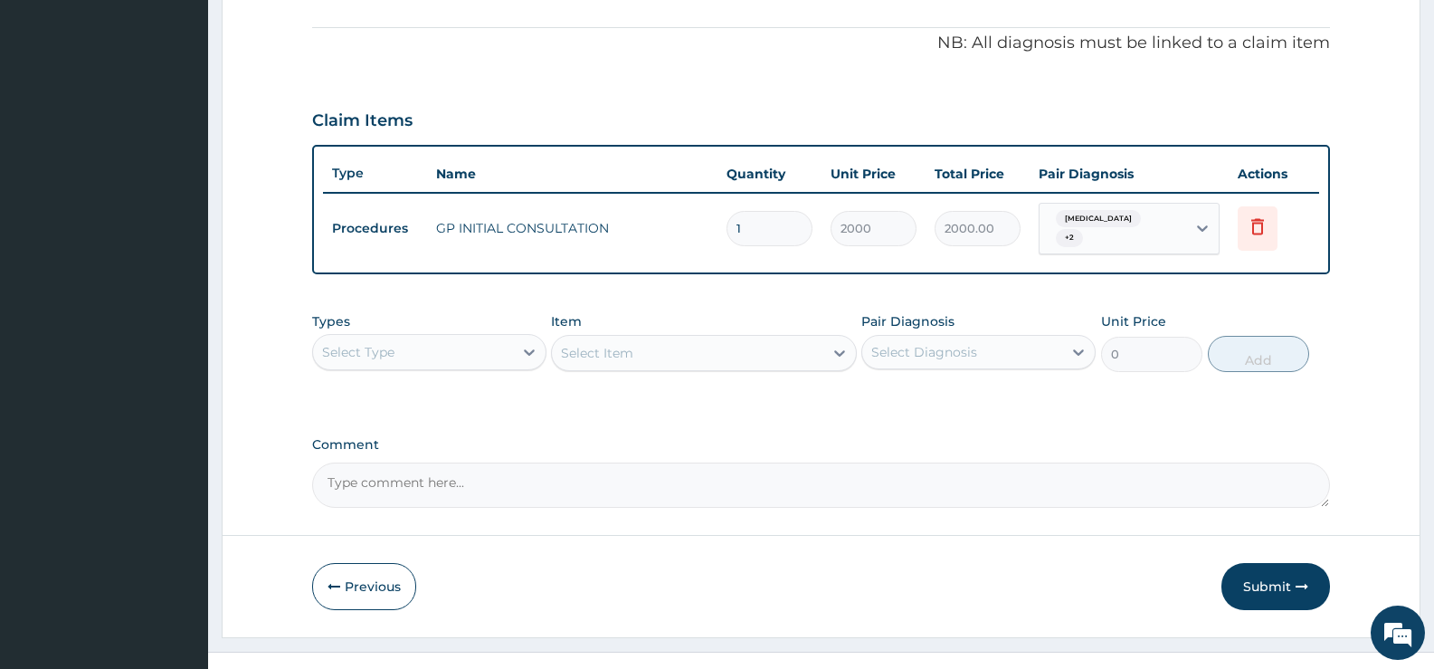
scroll to position [557, 0]
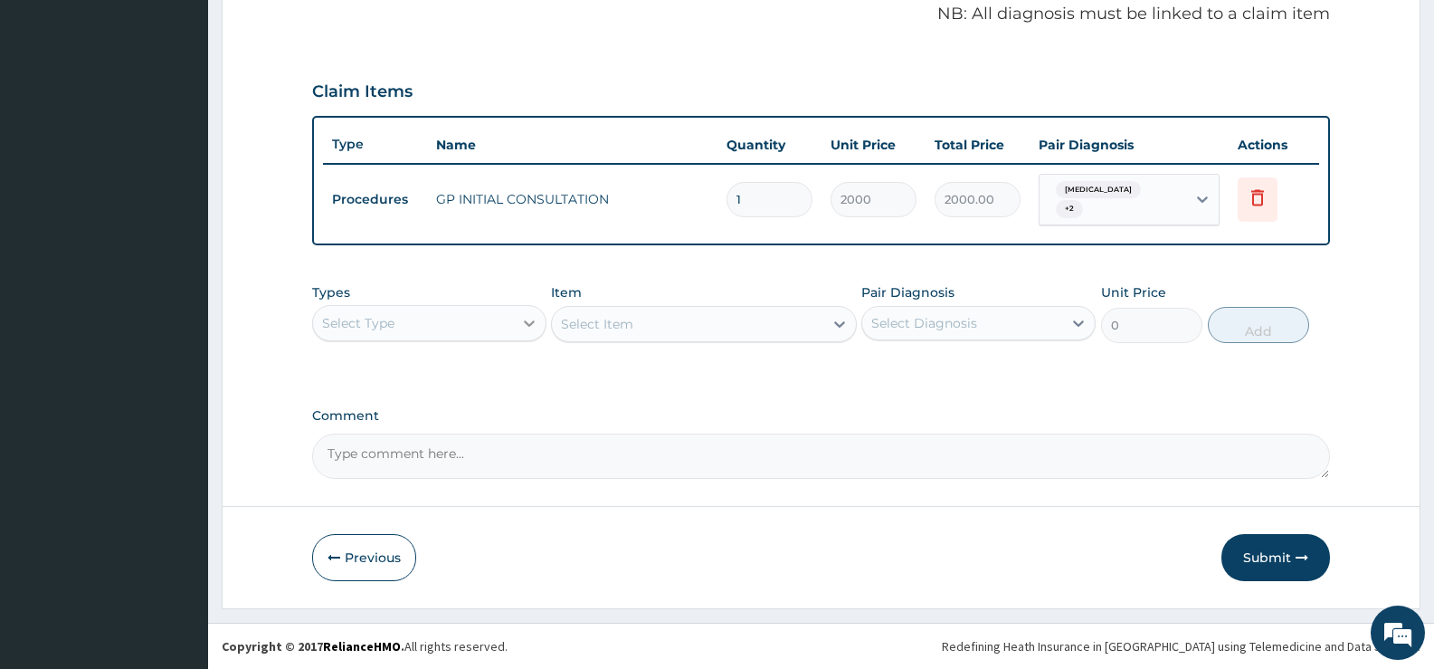
click at [528, 325] on icon at bounding box center [529, 323] width 11 height 6
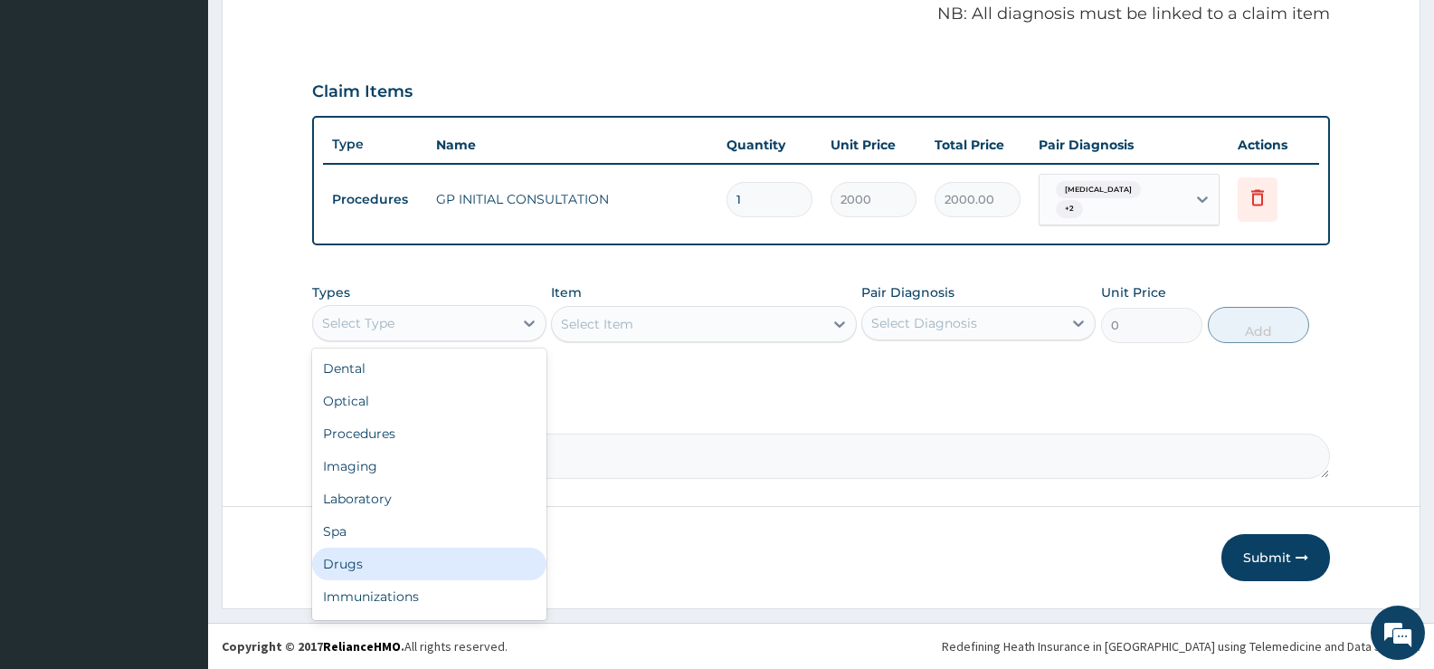
click at [366, 559] on div "Drugs" at bounding box center [429, 564] width 234 height 33
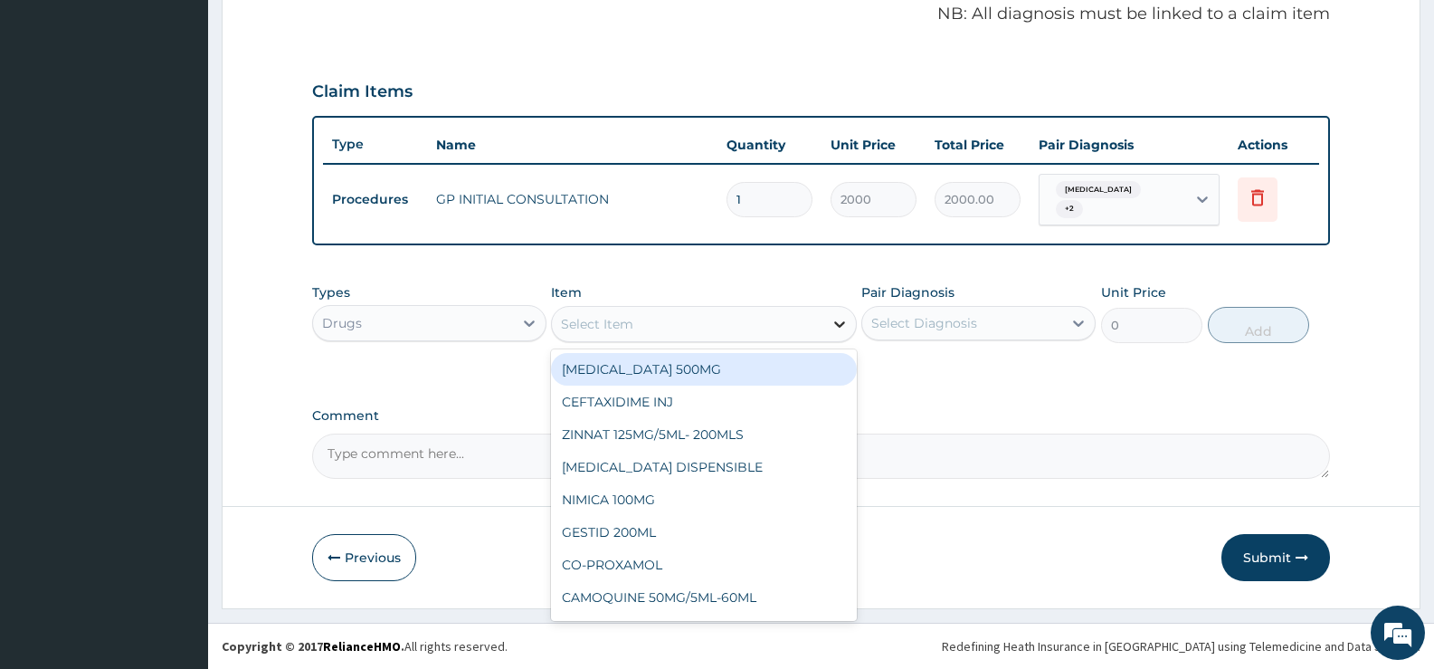
click at [833, 329] on icon at bounding box center [840, 324] width 18 height 18
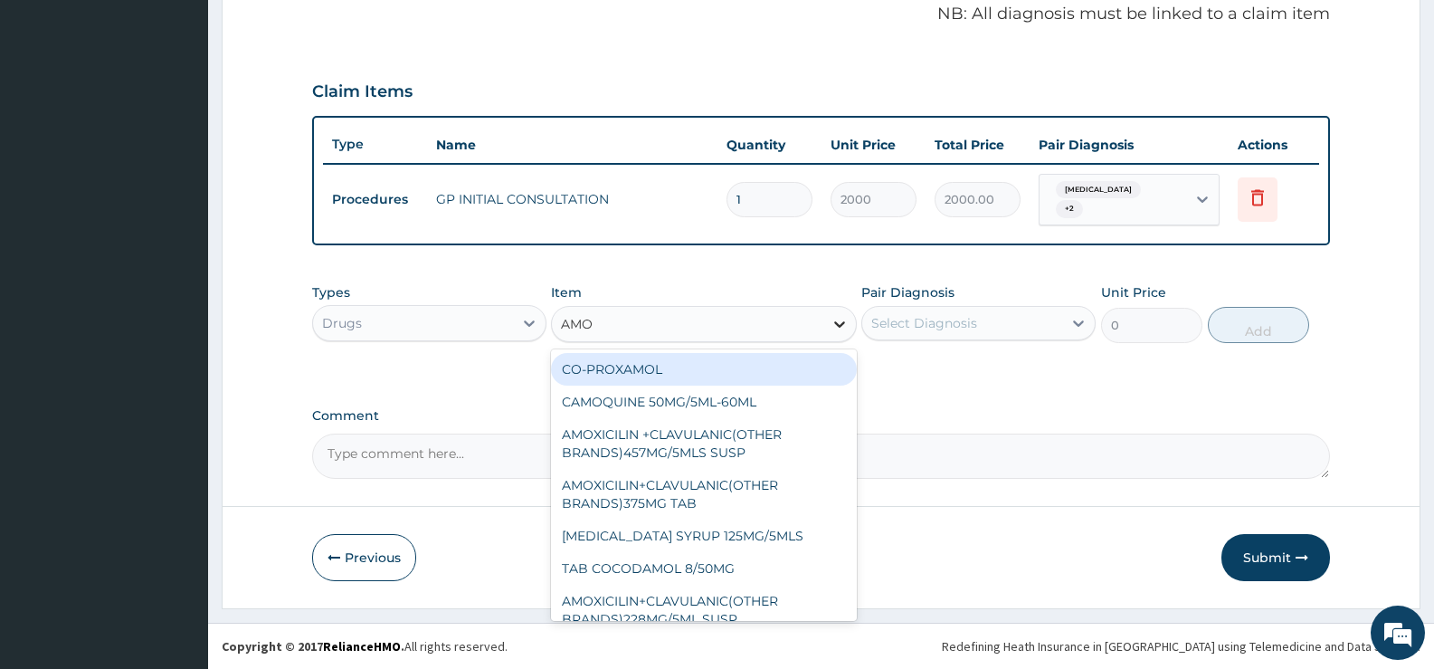
type input "AMOX"
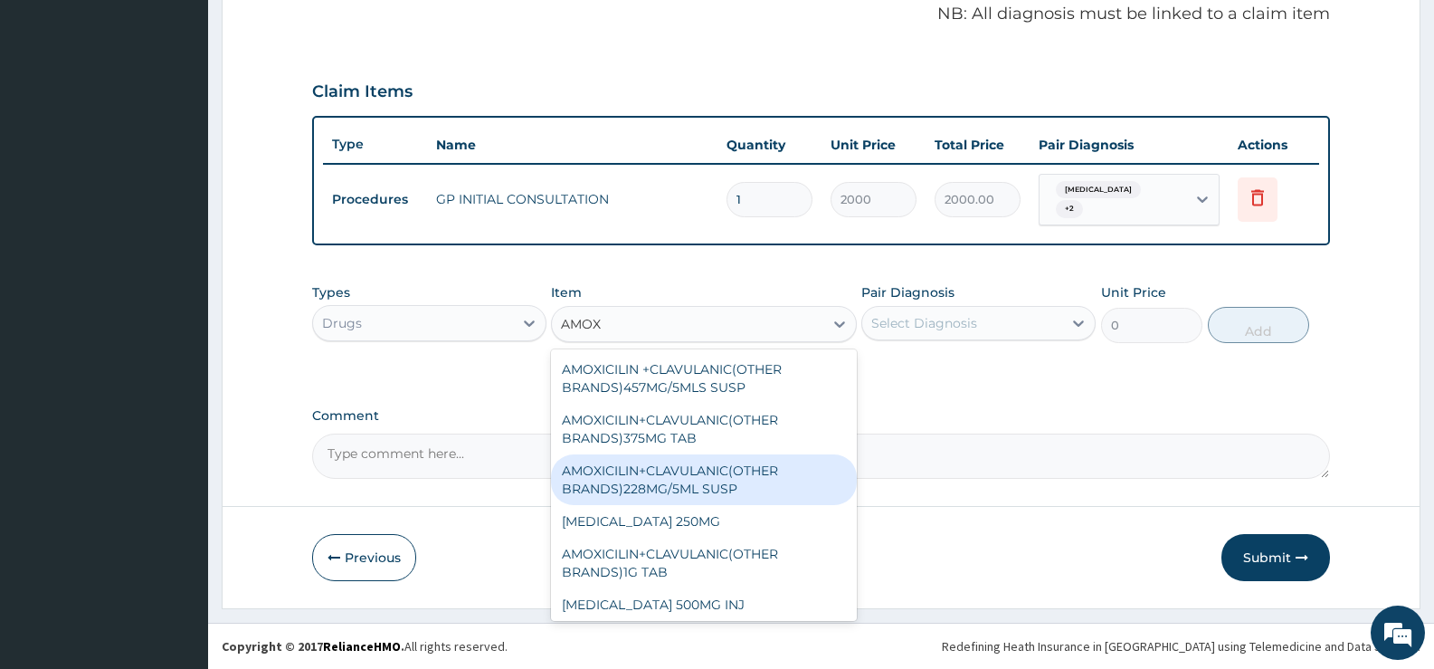
scroll to position [152, 0]
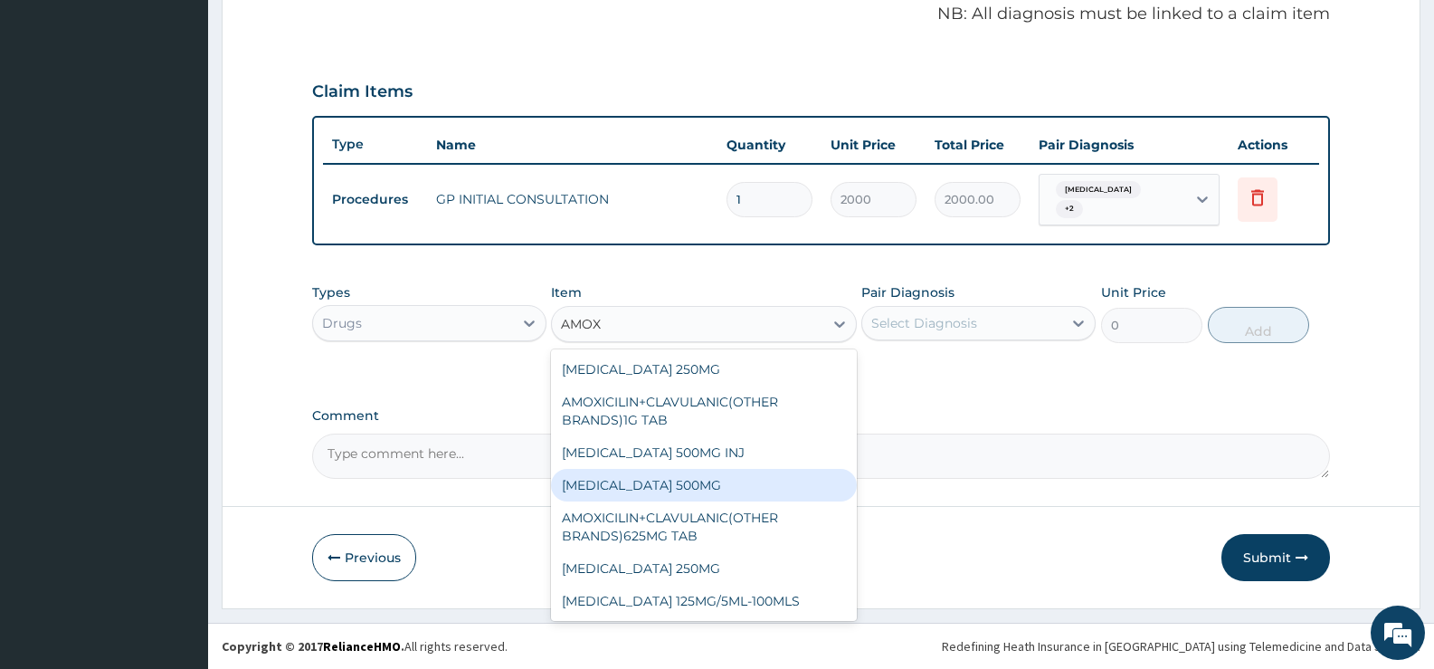
click at [710, 485] on div "[MEDICAL_DATA] 500MG" at bounding box center [703, 485] width 305 height 33
type input "48.3"
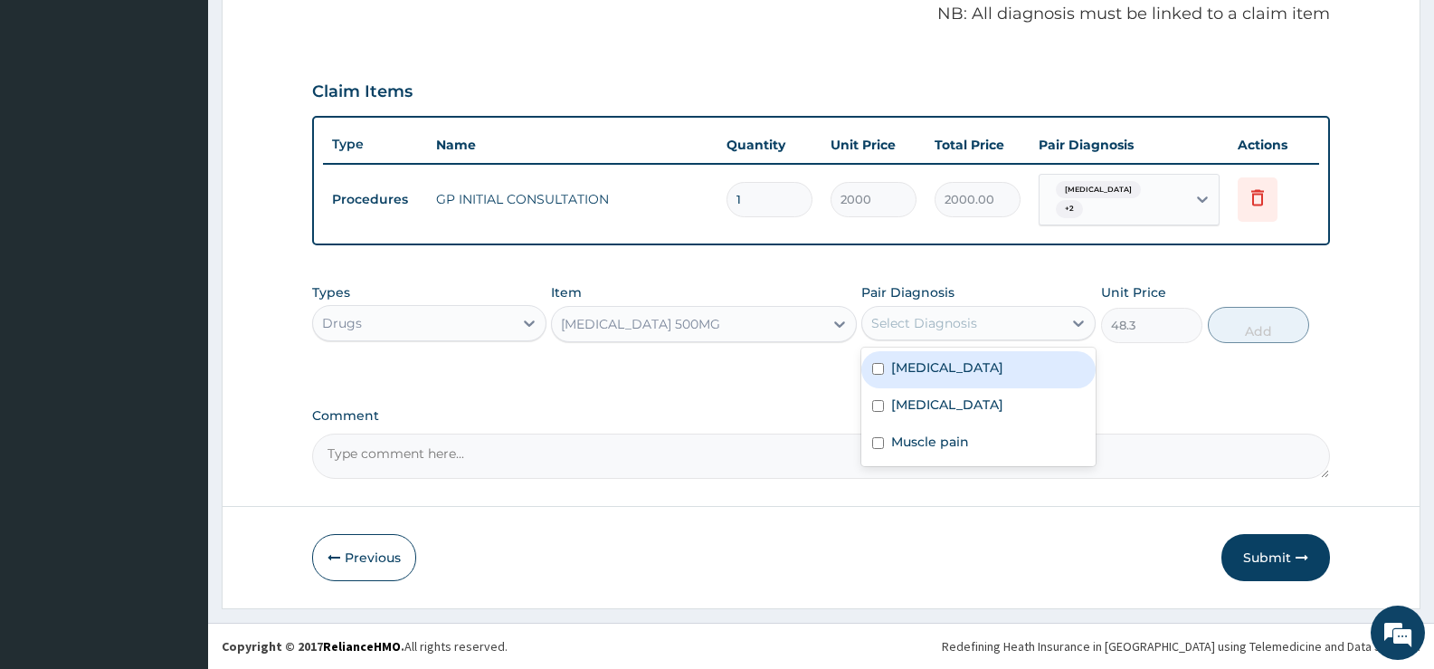
click at [1038, 328] on div "Select Diagnosis" at bounding box center [962, 323] width 200 height 29
click at [992, 367] on label "Respiratory tract infection" at bounding box center [947, 367] width 112 height 18
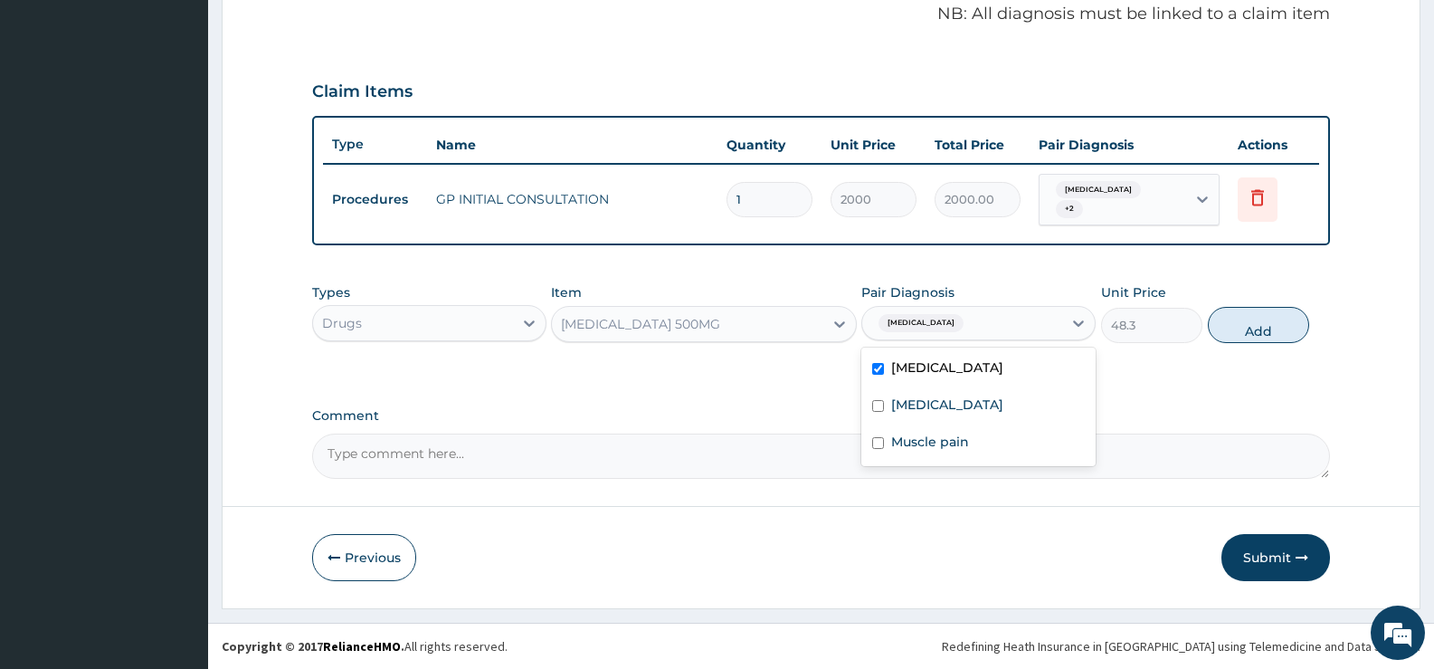
checkbox input "true"
click at [1236, 334] on button "Add" at bounding box center [1258, 325] width 101 height 36
type input "0"
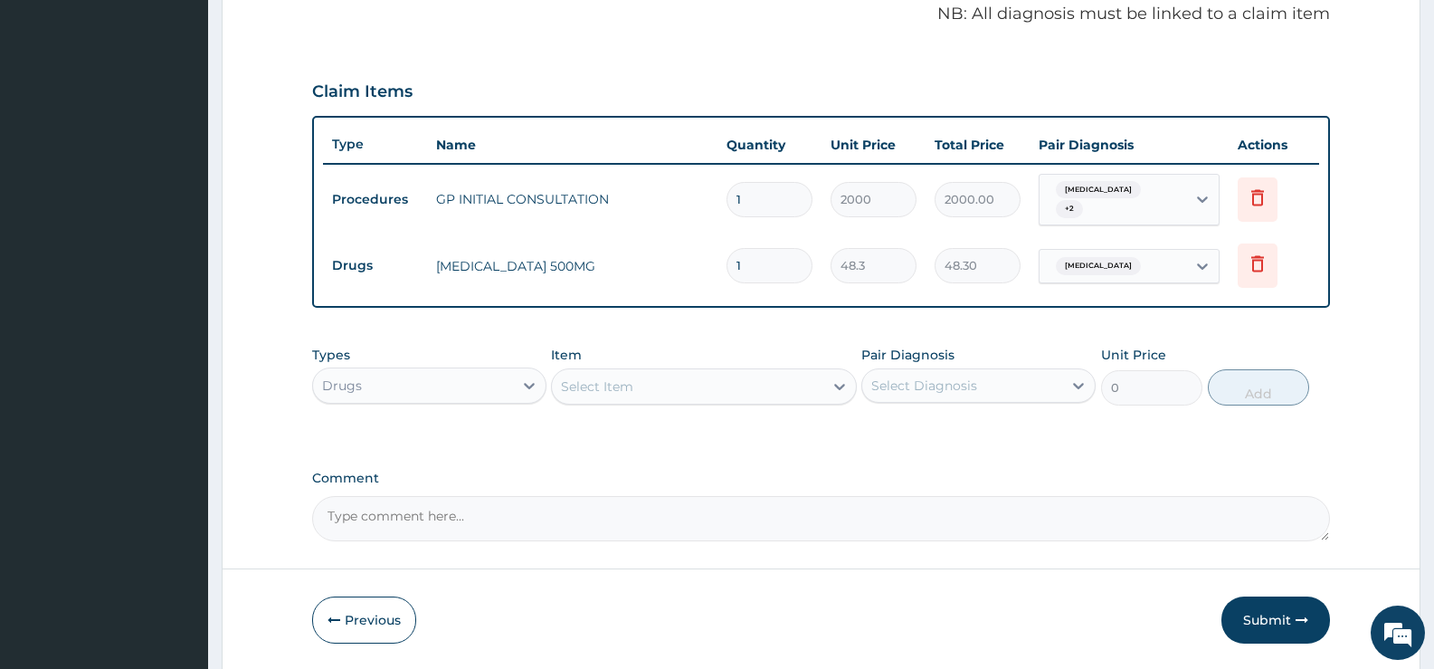
type input "10"
type input "483.00"
type input "10"
click at [748, 395] on div "Select Item" at bounding box center [687, 386] width 271 height 29
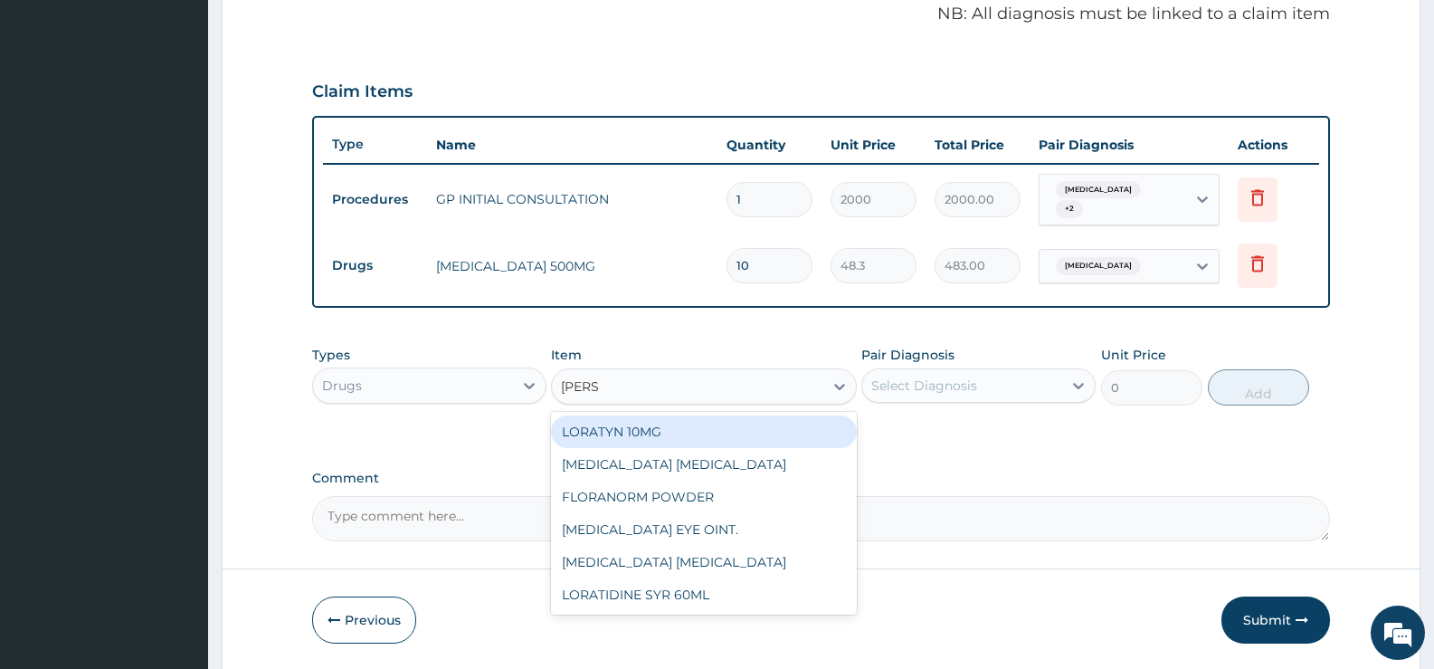
type input "LORAT"
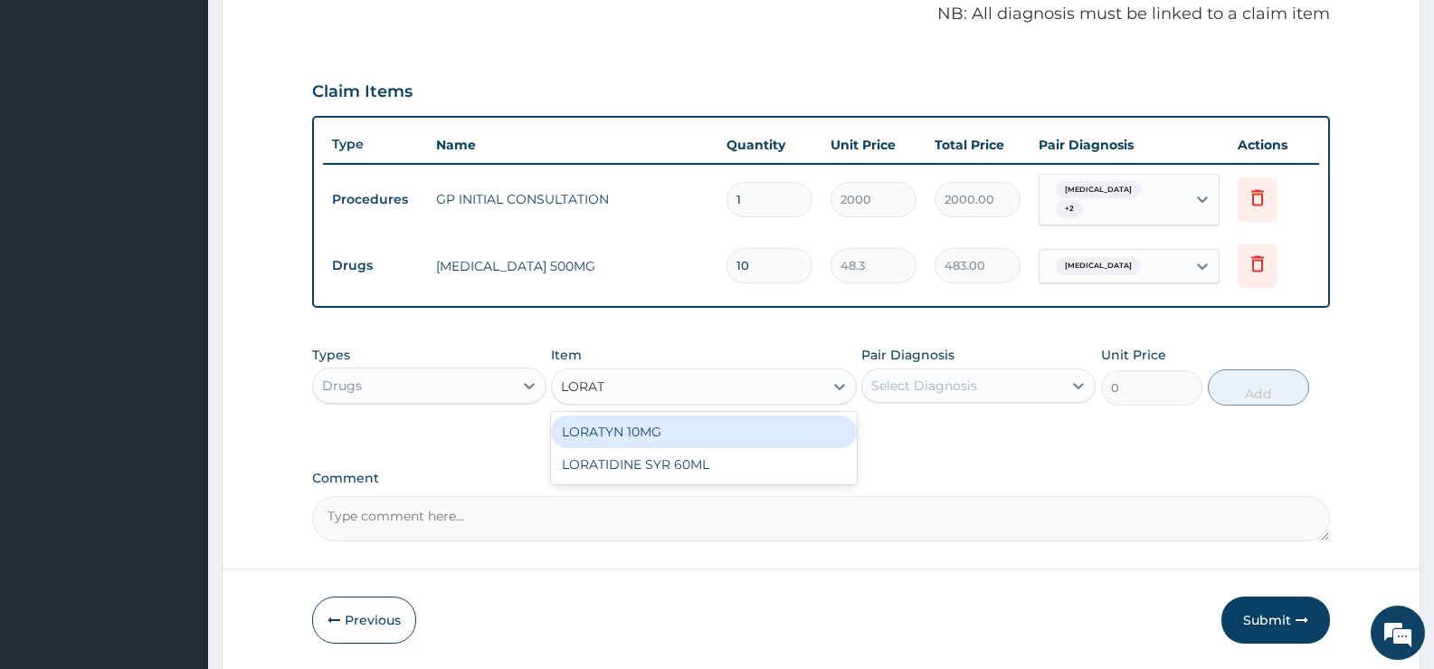
click at [711, 429] on div "LORATYN 10MG" at bounding box center [703, 431] width 305 height 33
type input "44.85"
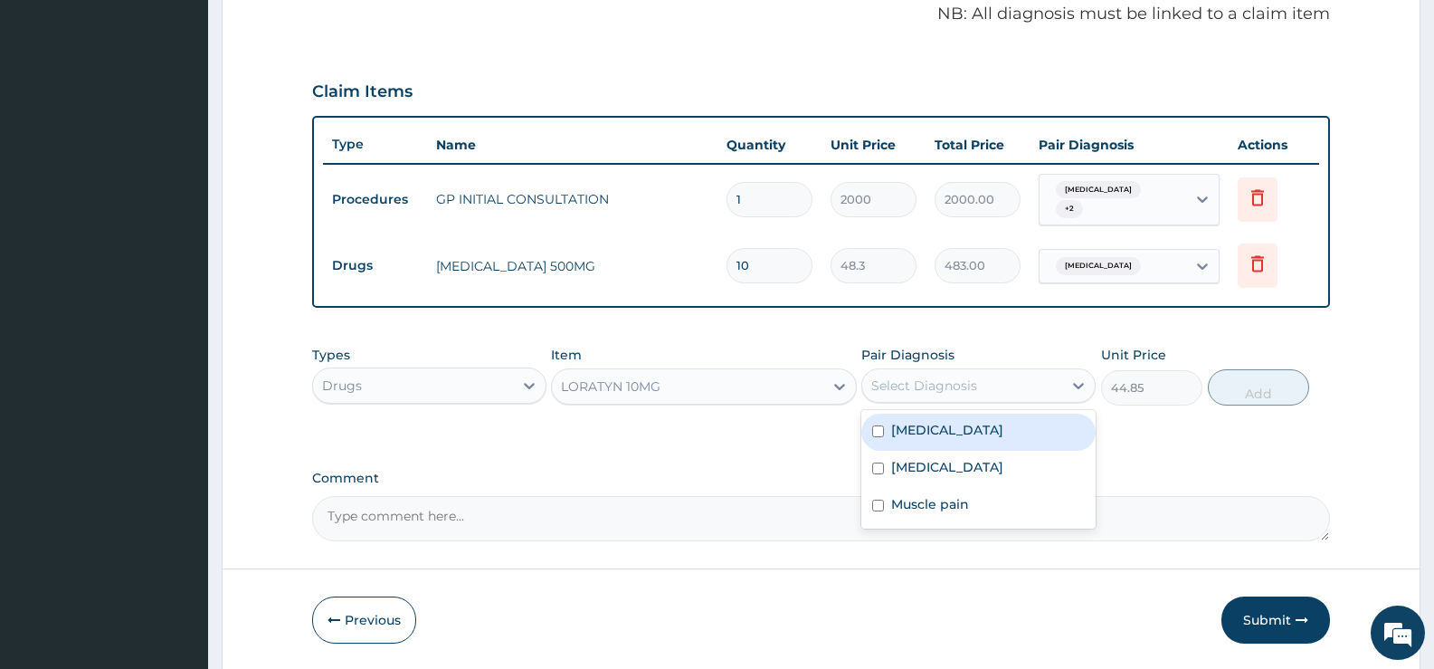
click at [1019, 387] on div "Select Diagnosis" at bounding box center [962, 385] width 200 height 29
click at [981, 430] on label "Respiratory tract infection" at bounding box center [947, 430] width 112 height 18
checkbox input "true"
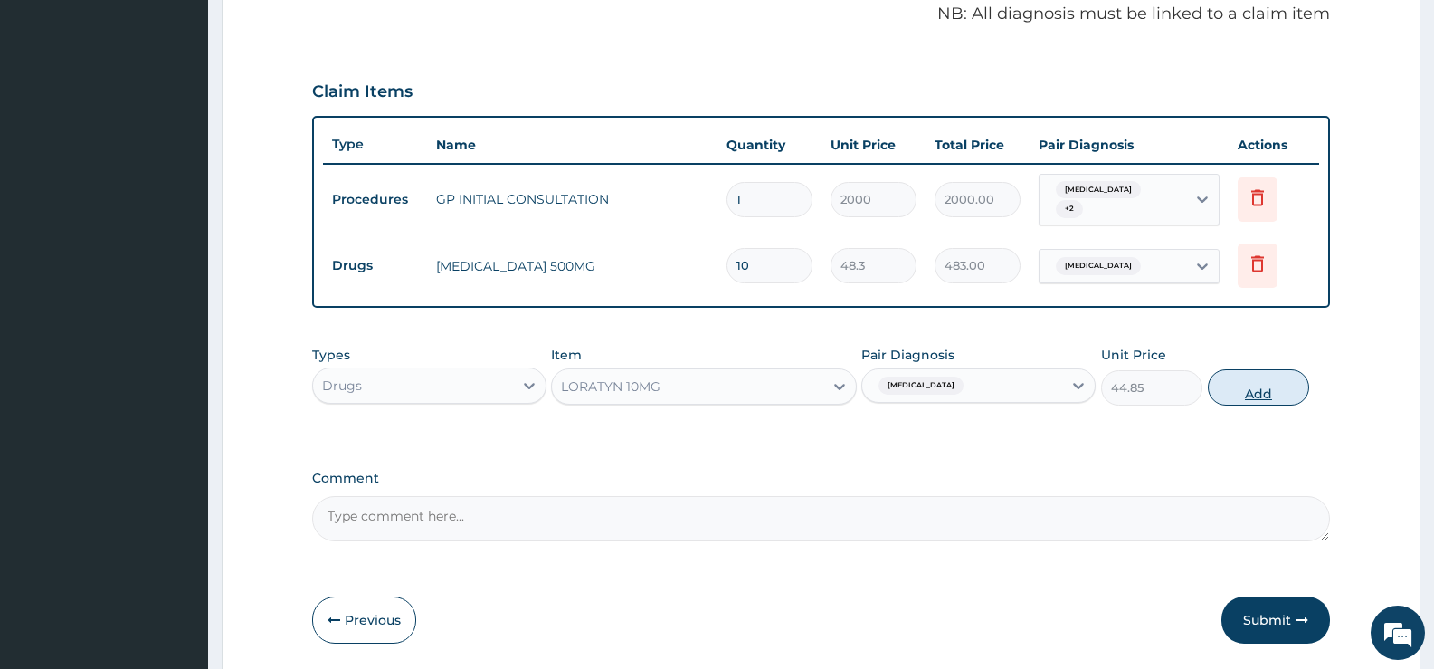
click at [1252, 392] on button "Add" at bounding box center [1258, 387] width 101 height 36
type input "0"
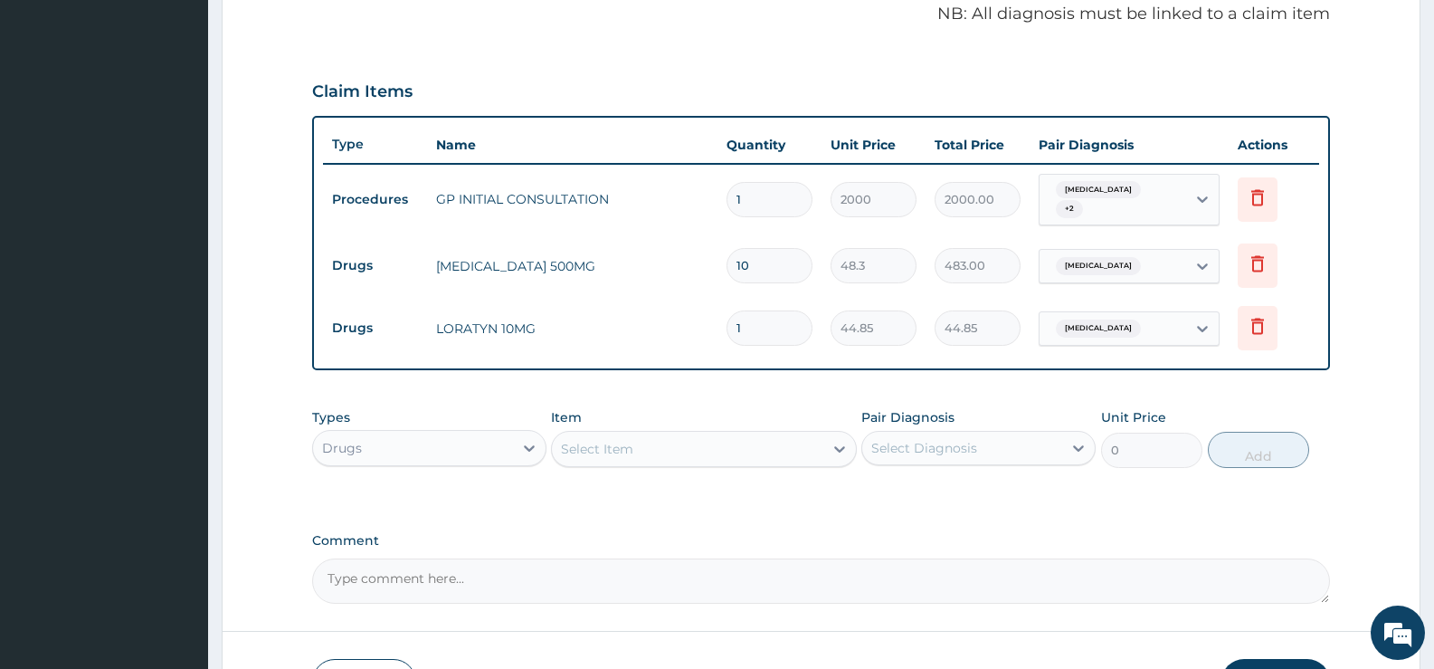
type input "0.00"
type input "5"
type input "224.25"
type input "5"
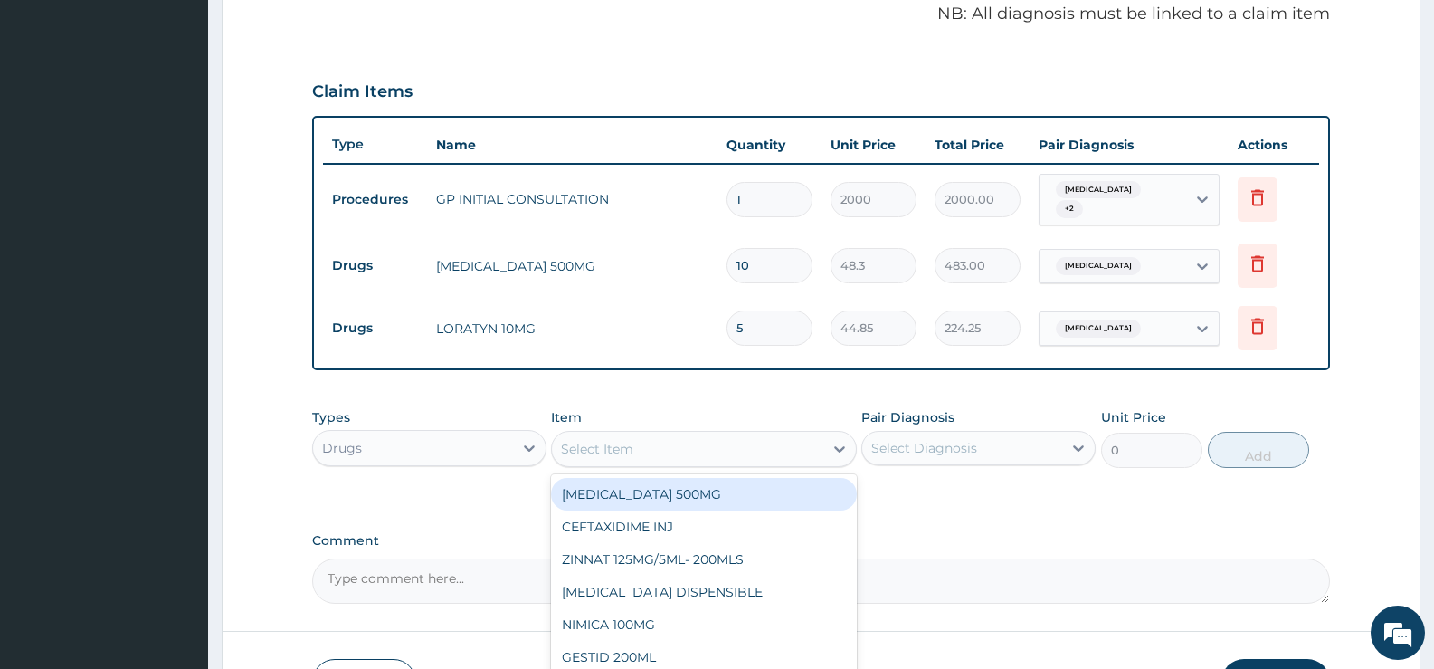
click at [806, 442] on div "Select Item" at bounding box center [687, 448] width 271 height 29
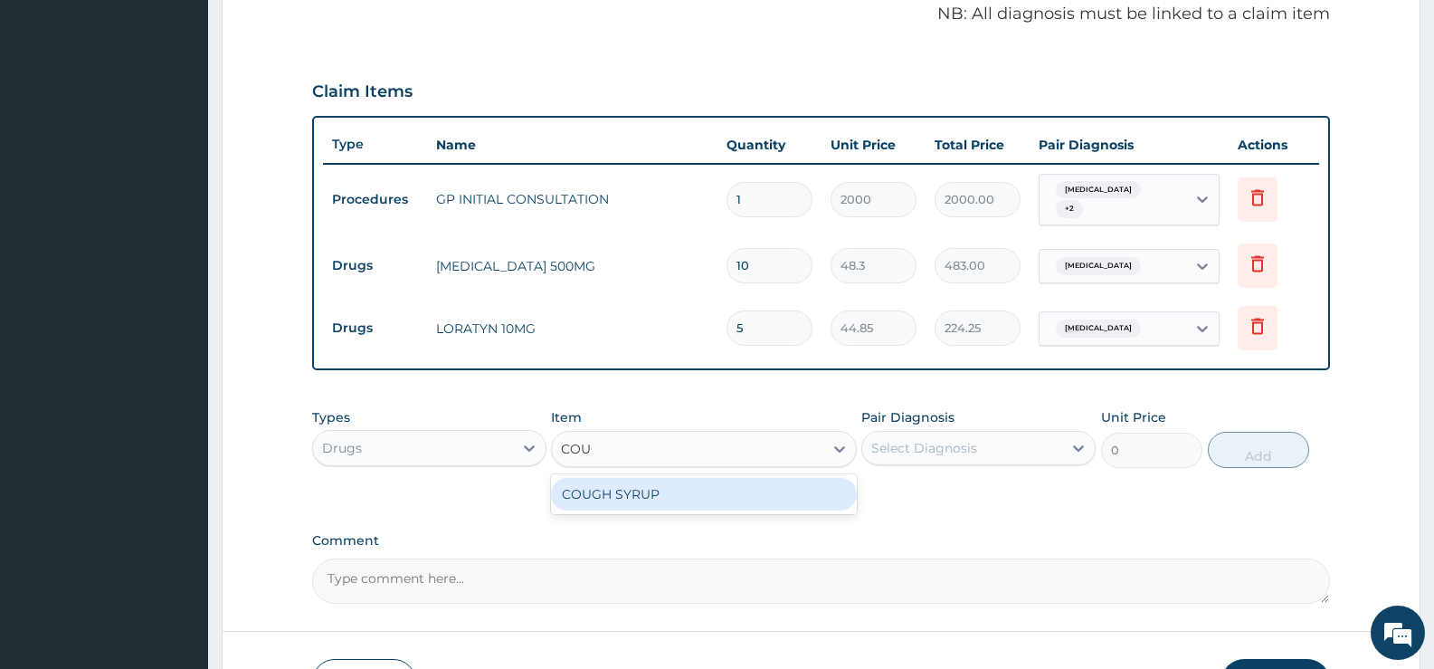
type input "COUGH"
click at [805, 496] on div "COUGH SYRUP" at bounding box center [703, 494] width 305 height 33
type input "1000"
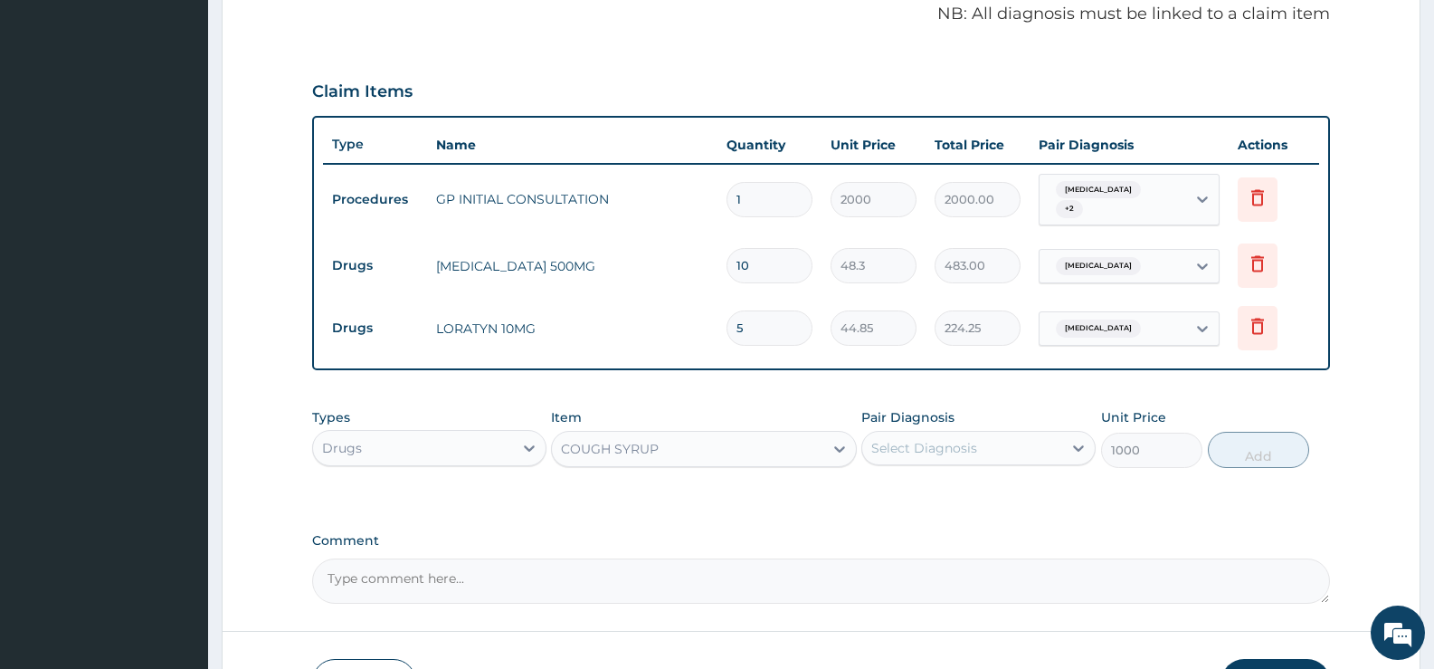
click at [965, 455] on div "Select Diagnosis" at bounding box center [924, 448] width 106 height 18
click at [963, 454] on div "Select Diagnosis" at bounding box center [924, 448] width 106 height 18
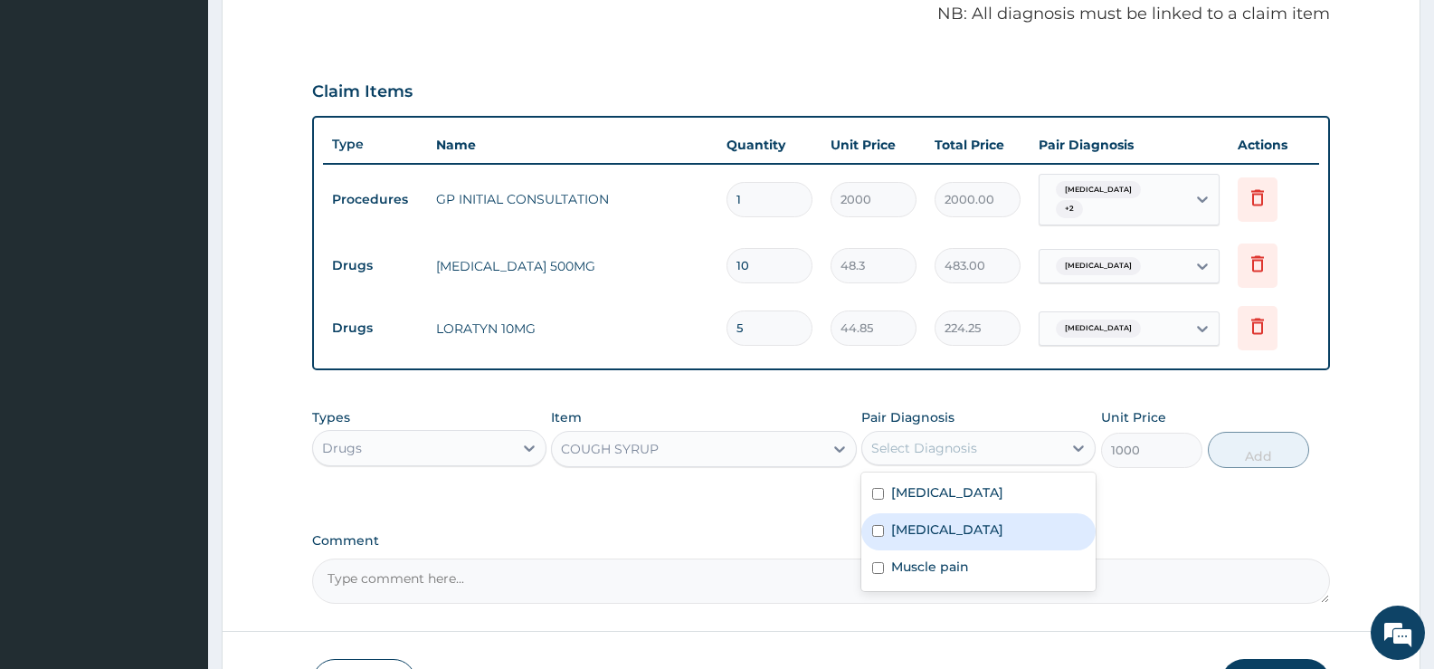
click at [948, 530] on label "Pharyngitis" at bounding box center [947, 529] width 112 height 18
checkbox input "true"
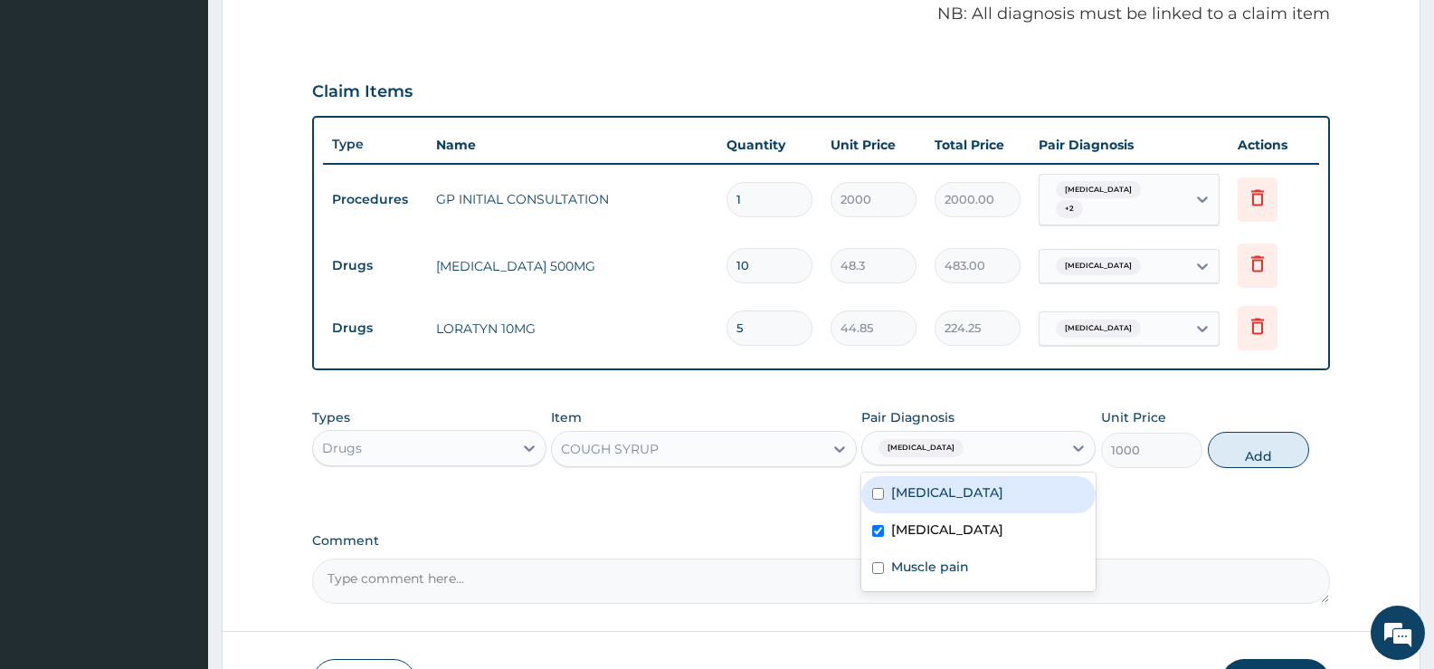
click at [952, 494] on label "Respiratory tract infection" at bounding box center [947, 492] width 112 height 18
checkbox input "true"
click at [1247, 454] on button "Add" at bounding box center [1258, 450] width 101 height 36
type input "0"
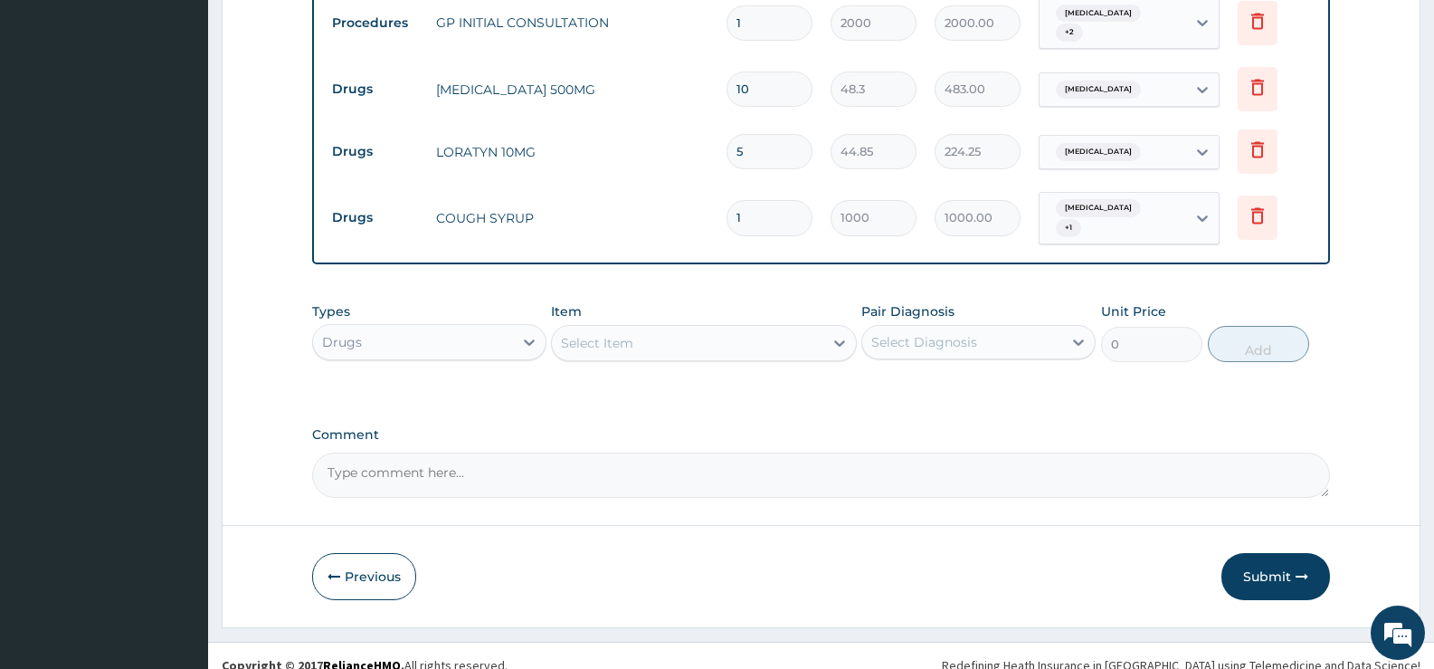
scroll to position [738, 0]
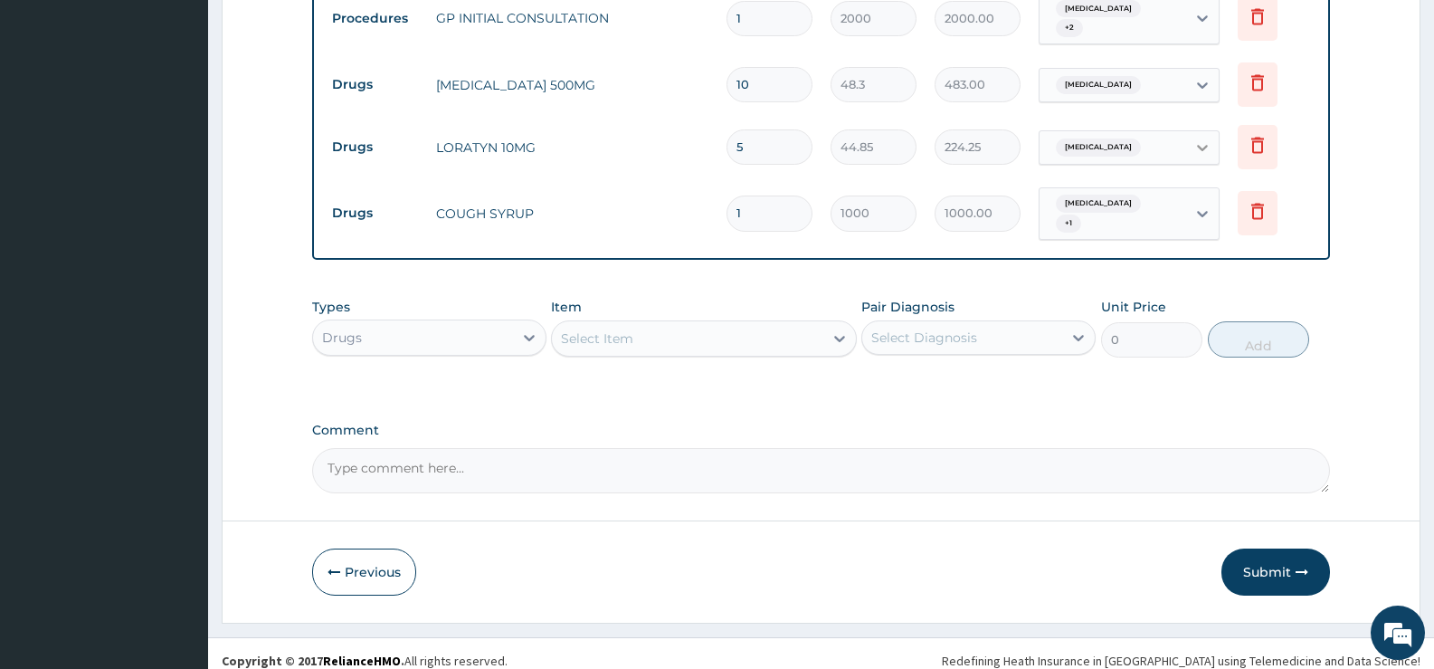
click at [1200, 147] on icon at bounding box center [1202, 148] width 11 height 6
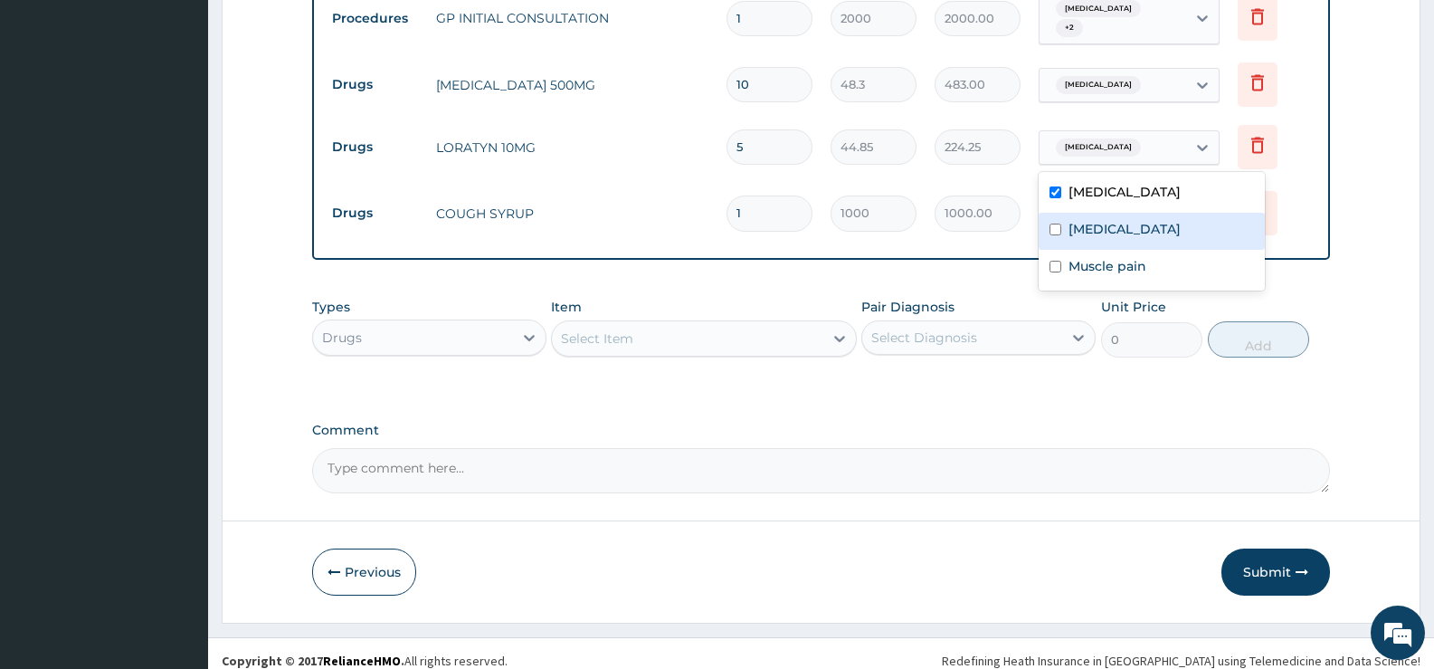
click at [1100, 224] on label "Pharyngitis" at bounding box center [1125, 229] width 112 height 18
drag, startPoint x: 1100, startPoint y: 224, endPoint x: 1129, endPoint y: 240, distance: 33.2
click at [1100, 224] on label "Pharyngitis" at bounding box center [1125, 229] width 112 height 18
click at [1092, 232] on label "Pharyngitis" at bounding box center [1125, 229] width 112 height 18
checkbox input "true"
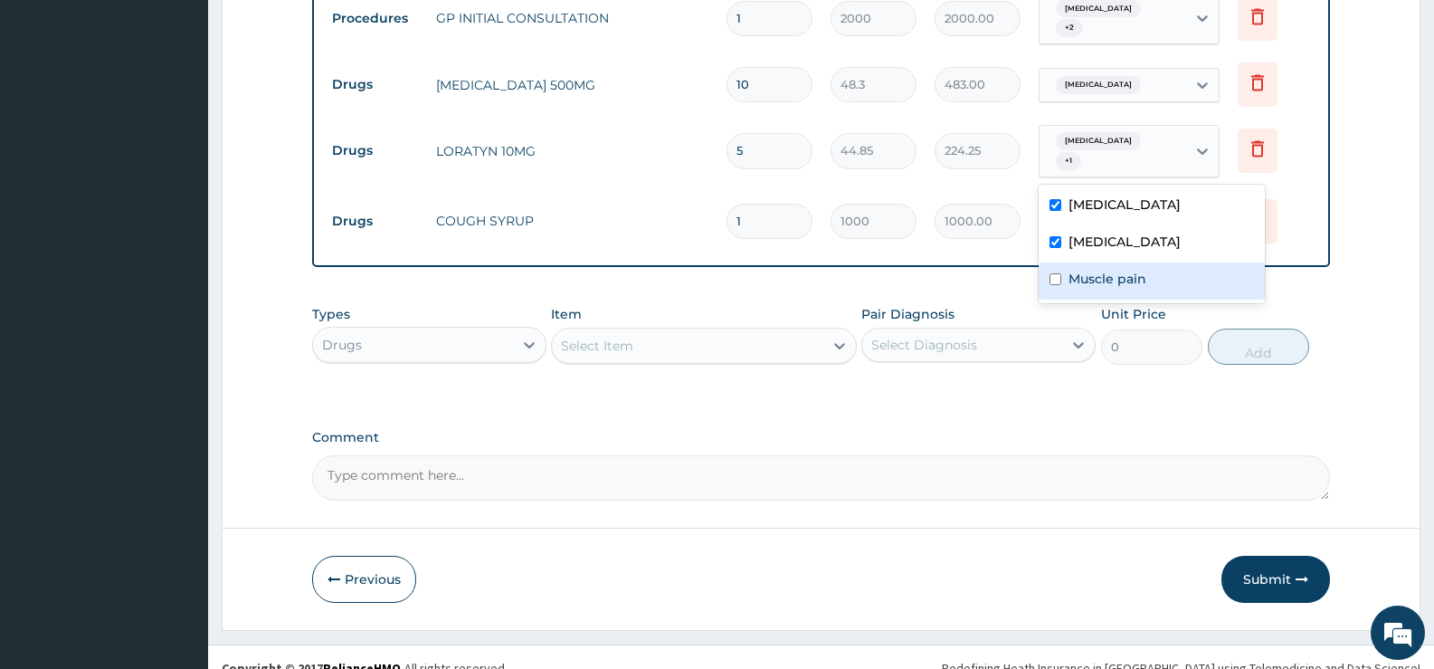
click at [722, 334] on div "Select Item" at bounding box center [687, 345] width 271 height 29
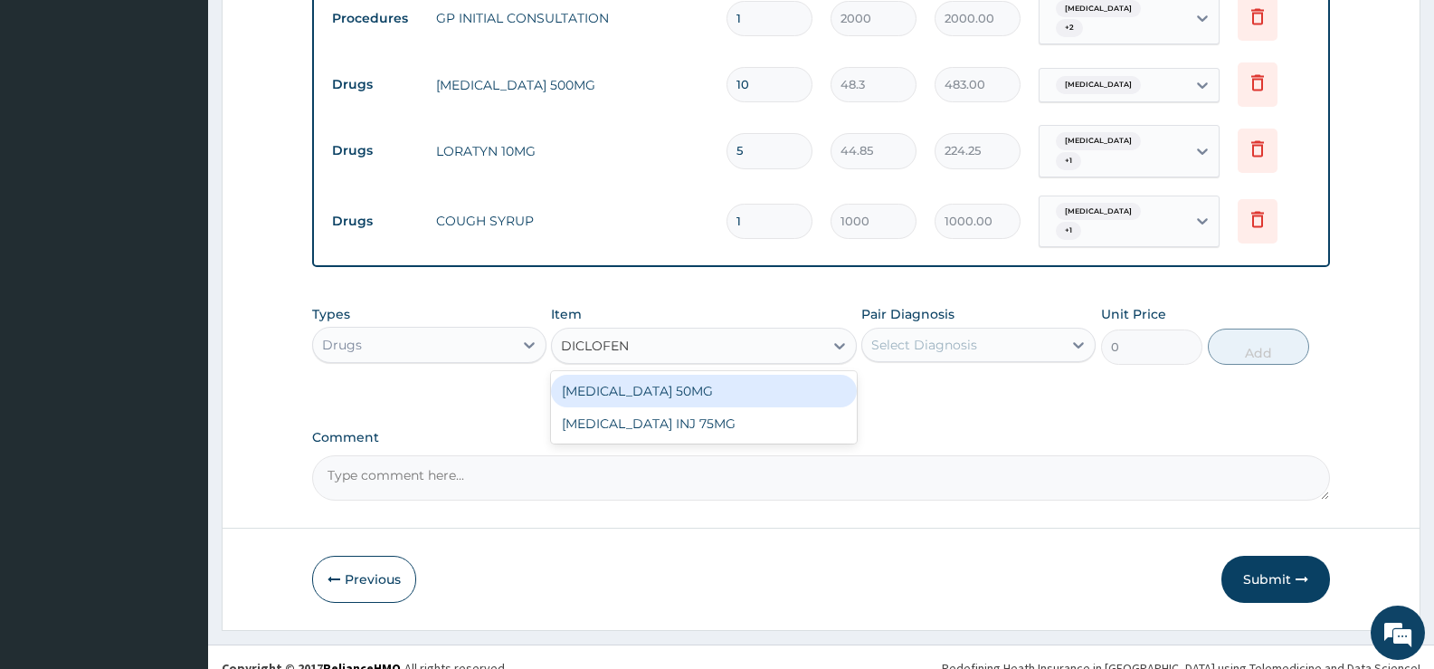
type input "DICLOFENA"
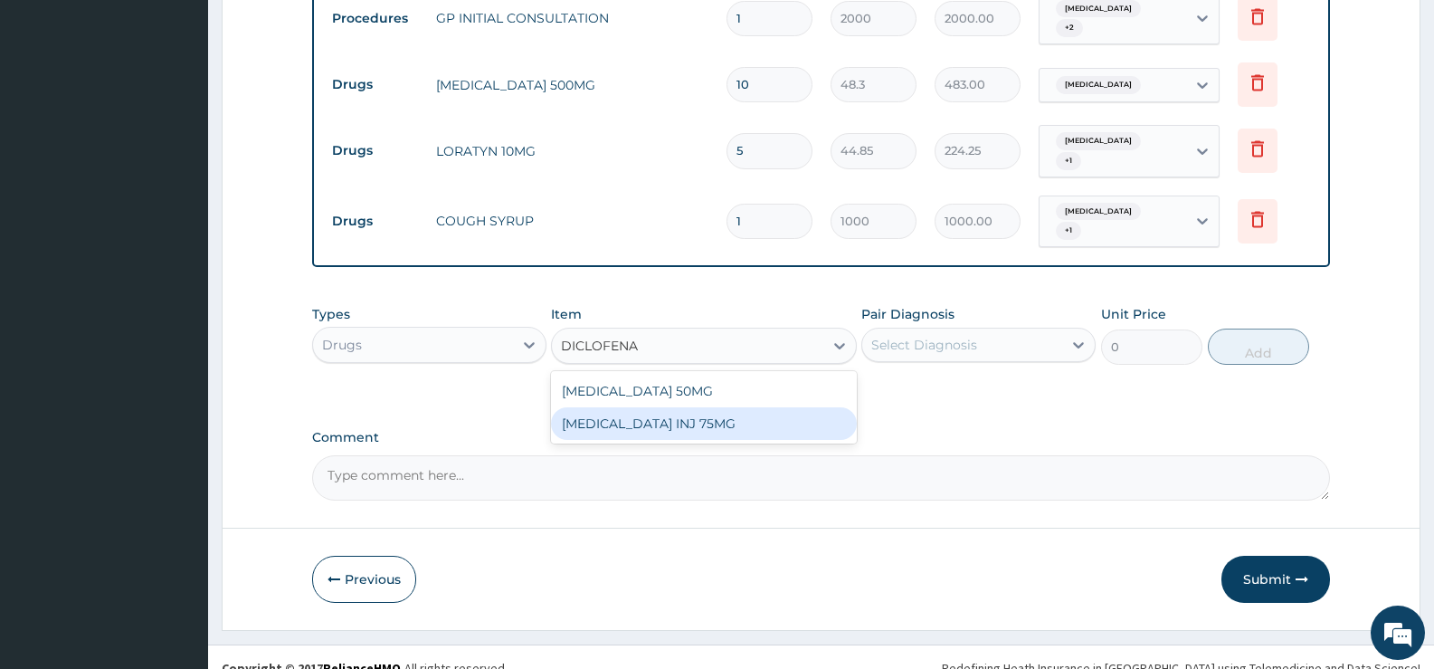
click at [720, 415] on div "[MEDICAL_DATA] INJ 75MG" at bounding box center [703, 423] width 305 height 33
type input "207"
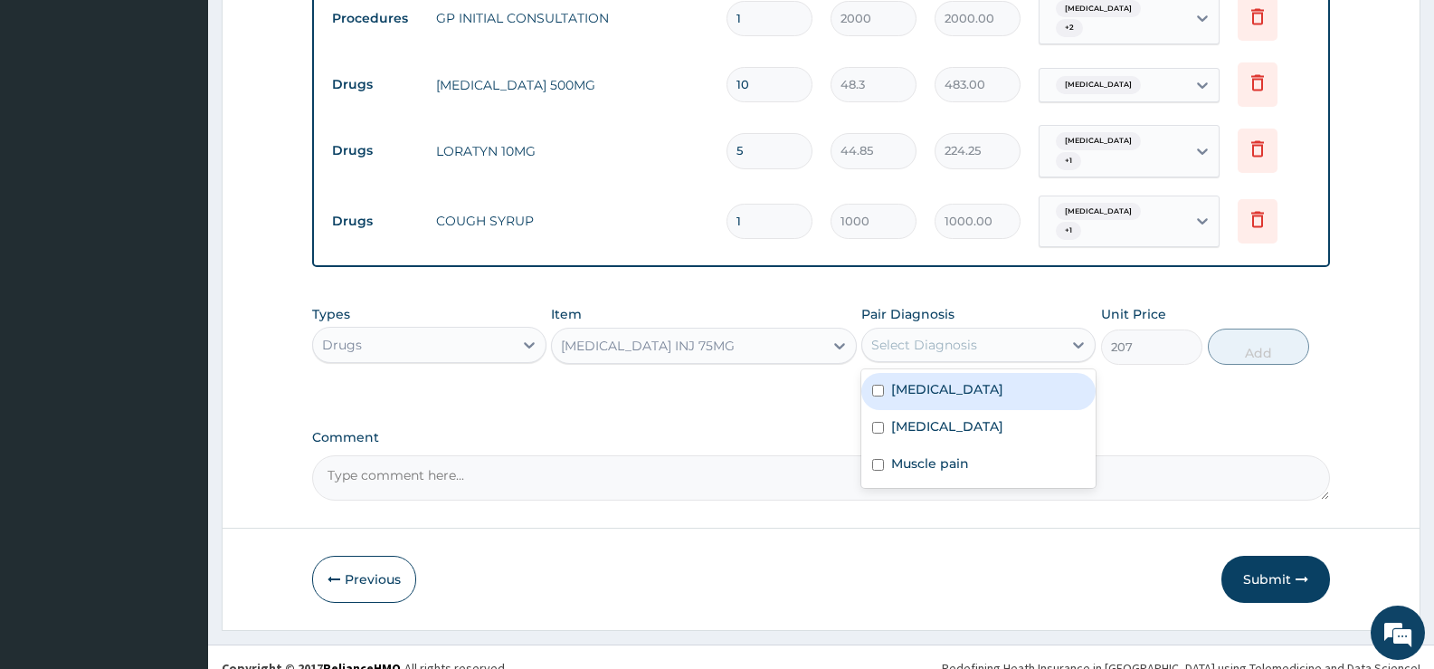
click at [1018, 347] on div "Select Diagnosis" at bounding box center [962, 344] width 200 height 29
click at [1019, 345] on div "Select Diagnosis" at bounding box center [962, 344] width 200 height 29
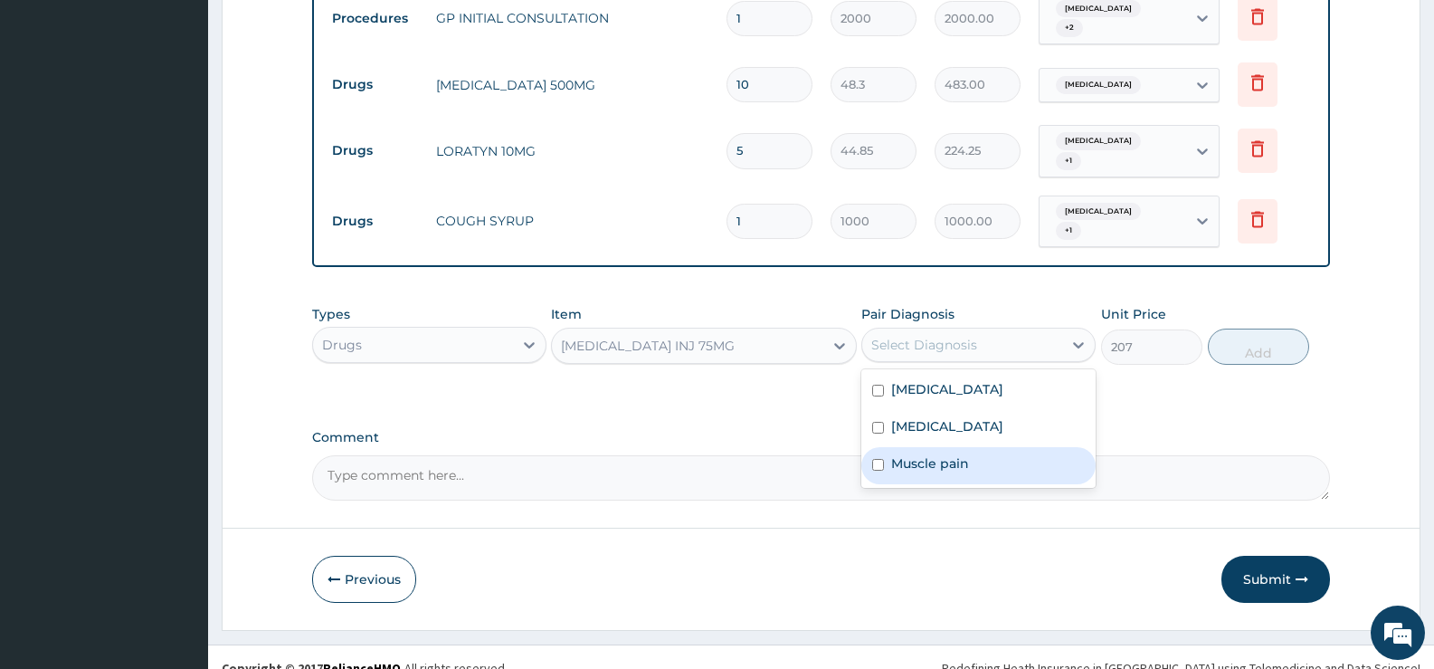
click at [958, 454] on label "Muscle pain" at bounding box center [930, 463] width 78 height 18
click at [899, 459] on label "Muscle pain" at bounding box center [930, 463] width 78 height 18
click at [900, 454] on label "Muscle pain" at bounding box center [930, 463] width 78 height 18
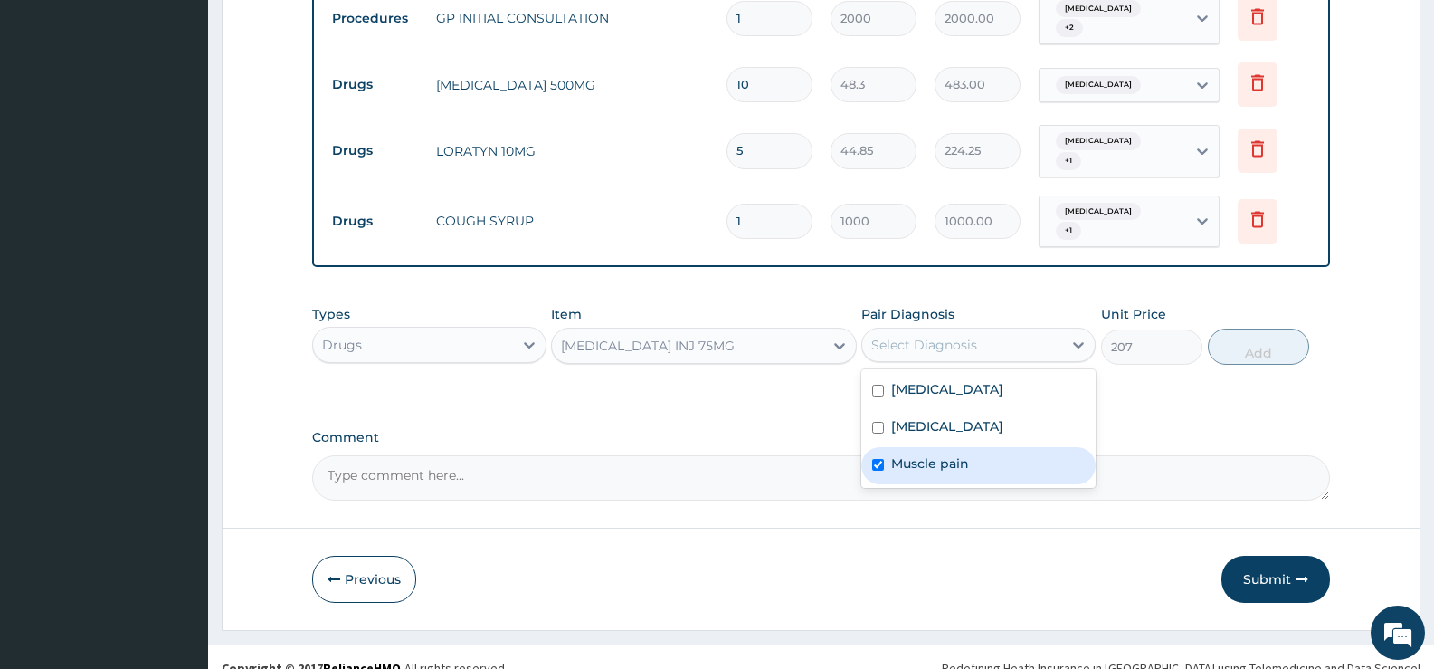
click at [900, 454] on label "Muscle pain" at bounding box center [930, 463] width 78 height 18
click at [920, 459] on label "Muscle pain" at bounding box center [930, 463] width 78 height 18
checkbox input "true"
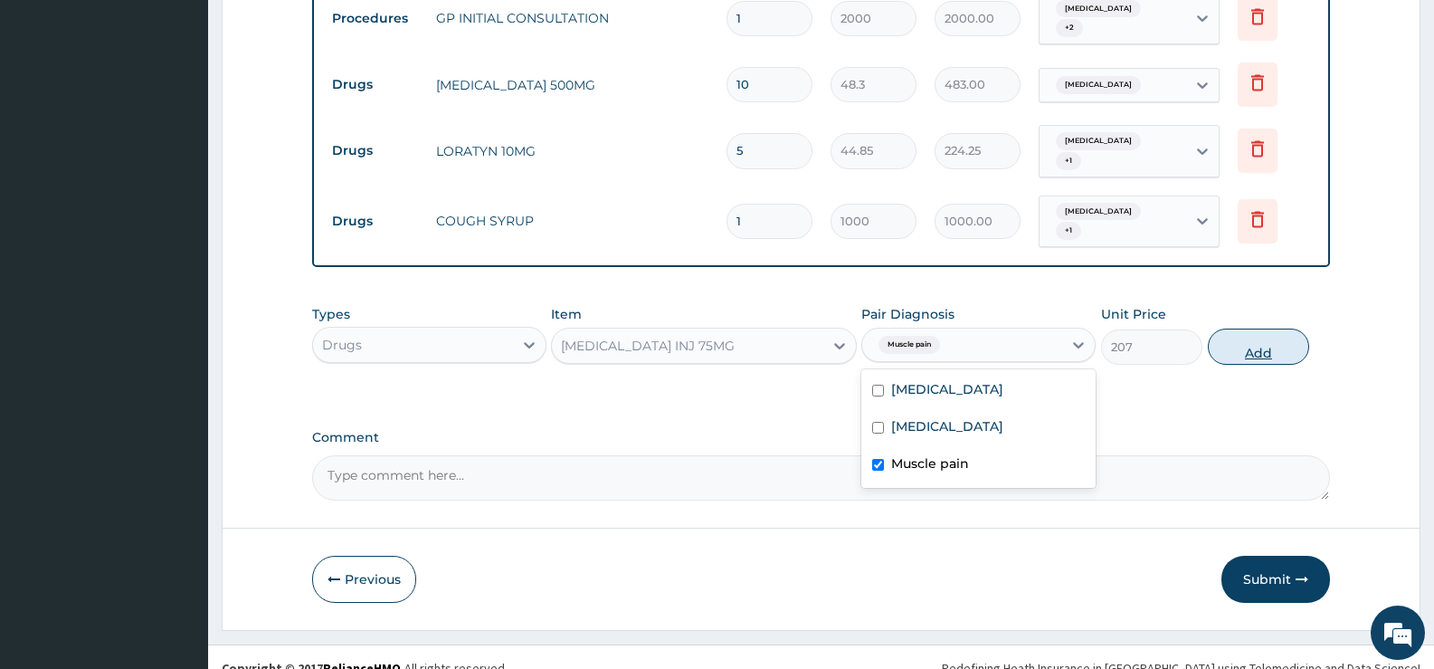
click at [1241, 331] on button "Add" at bounding box center [1258, 347] width 101 height 36
type input "0"
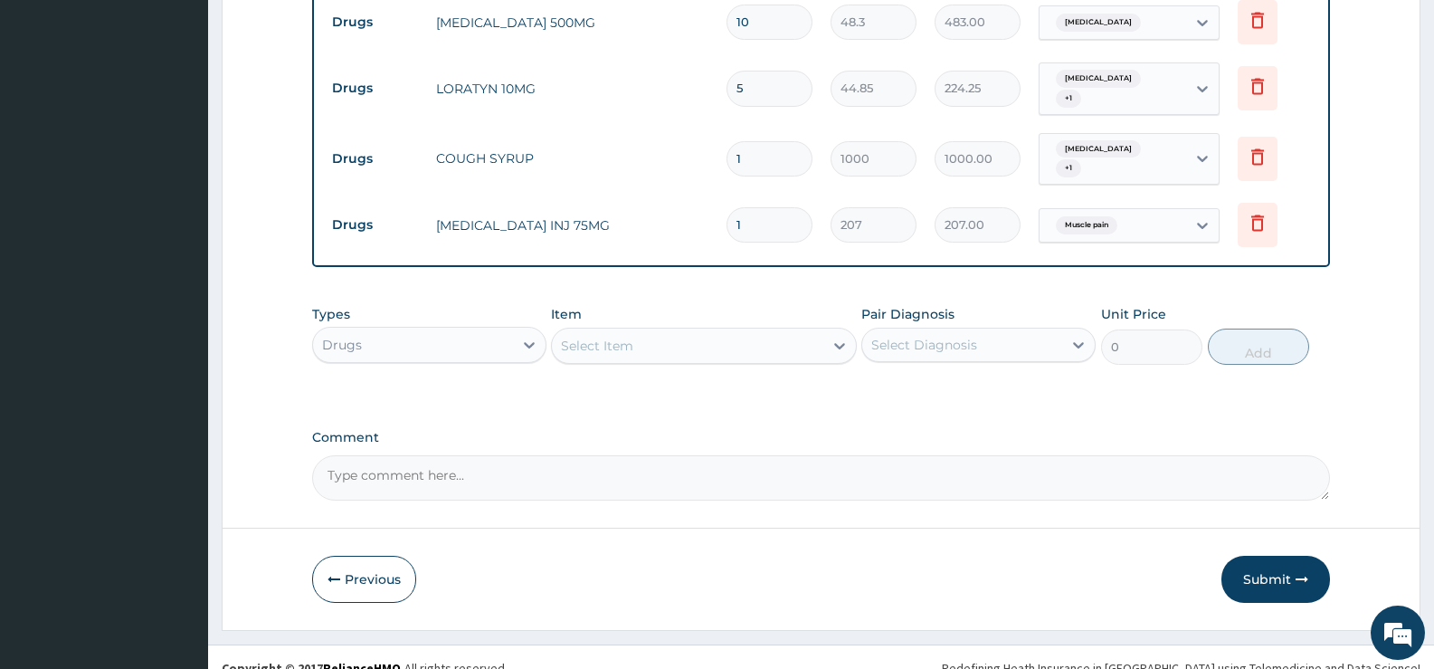
scroll to position [815, 0]
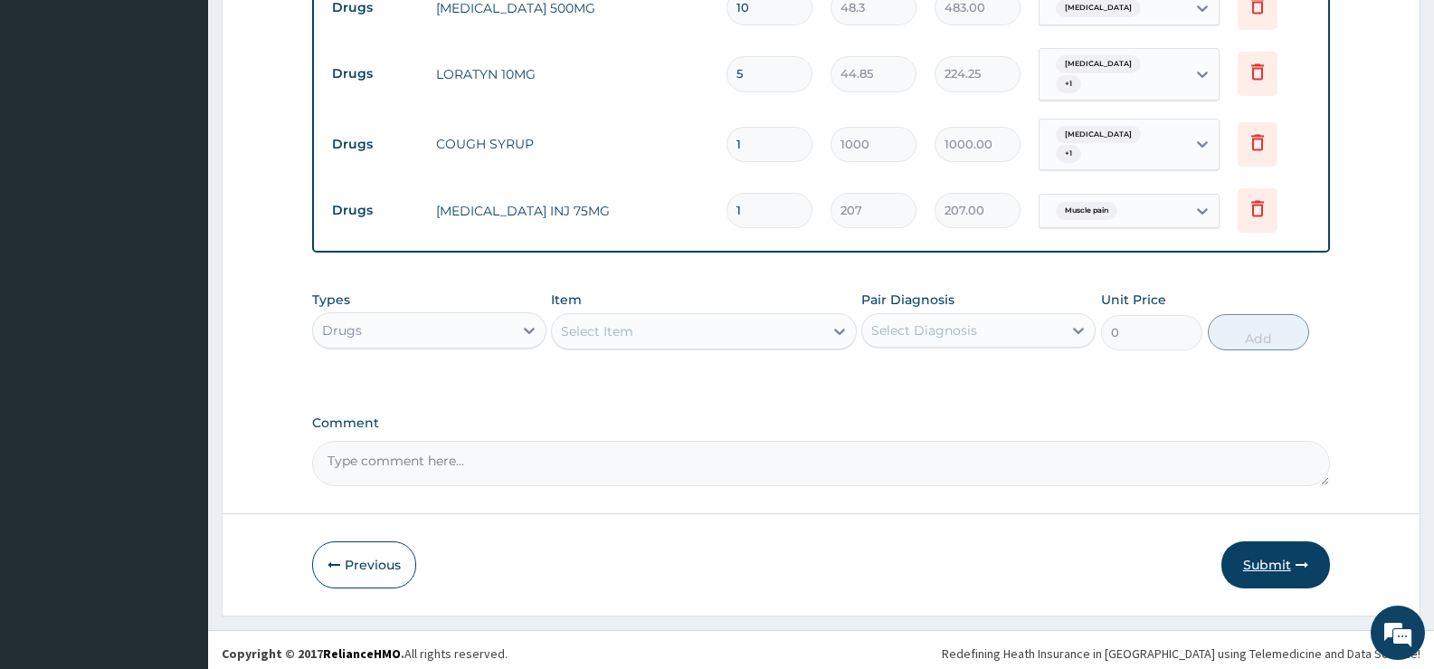
click at [1268, 551] on button "Submit" at bounding box center [1276, 564] width 109 height 47
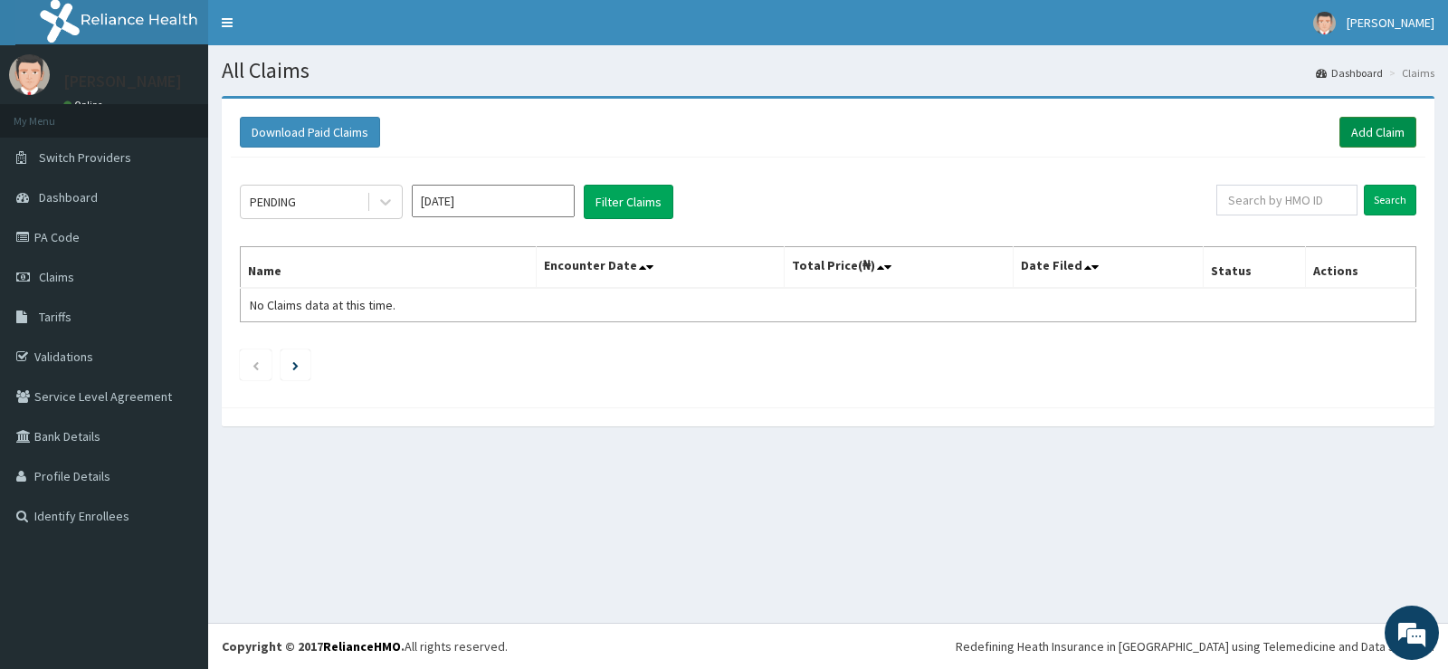
click at [1393, 120] on link "Add Claim" at bounding box center [1377, 132] width 77 height 31
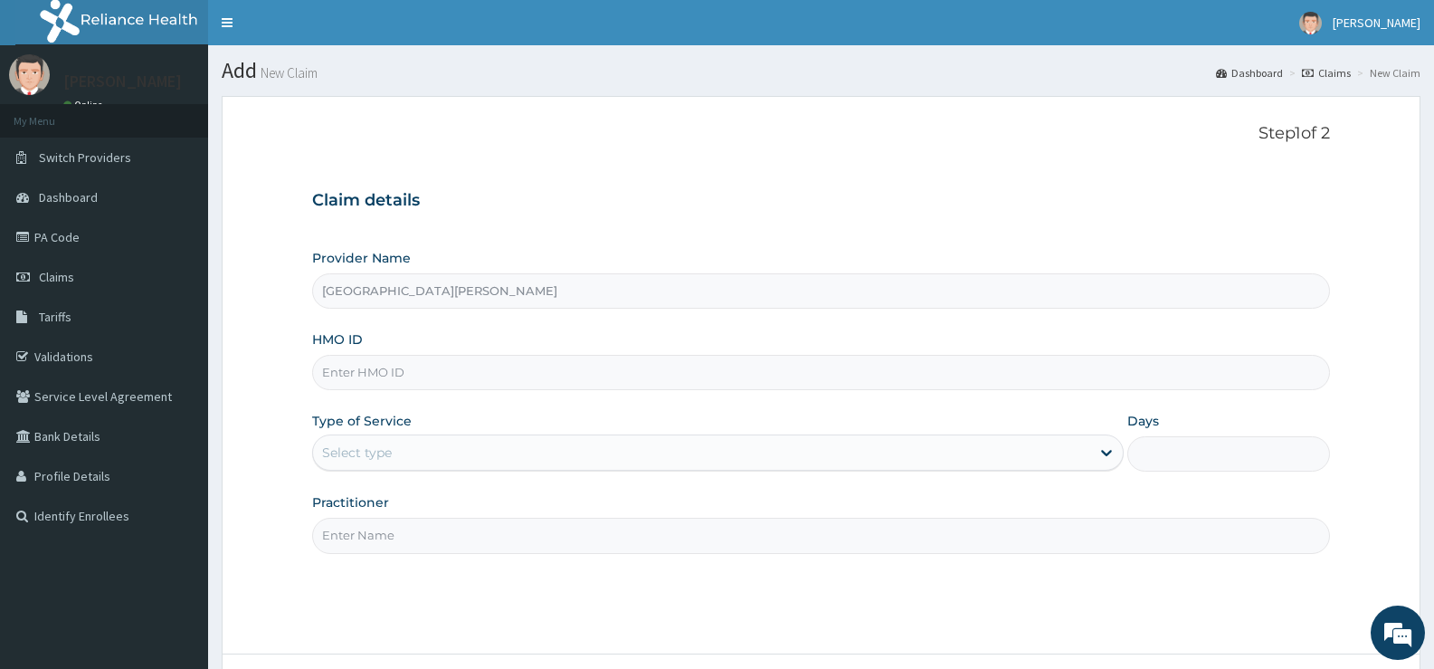
type input "[GEOGRAPHIC_DATA][PERSON_NAME]"
click at [406, 381] on input "HMO ID" at bounding box center [821, 372] width 1018 height 35
type input "AZG/10078/B"
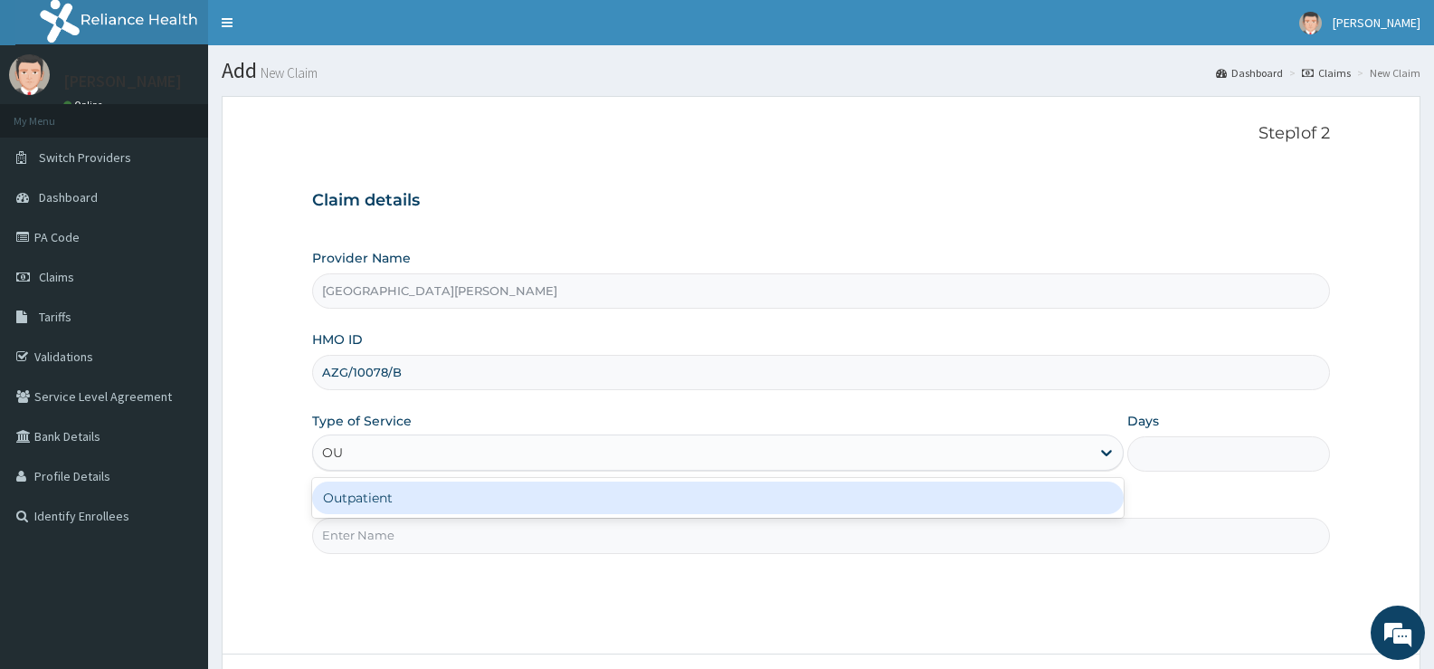
type input "OUT"
type input "1"
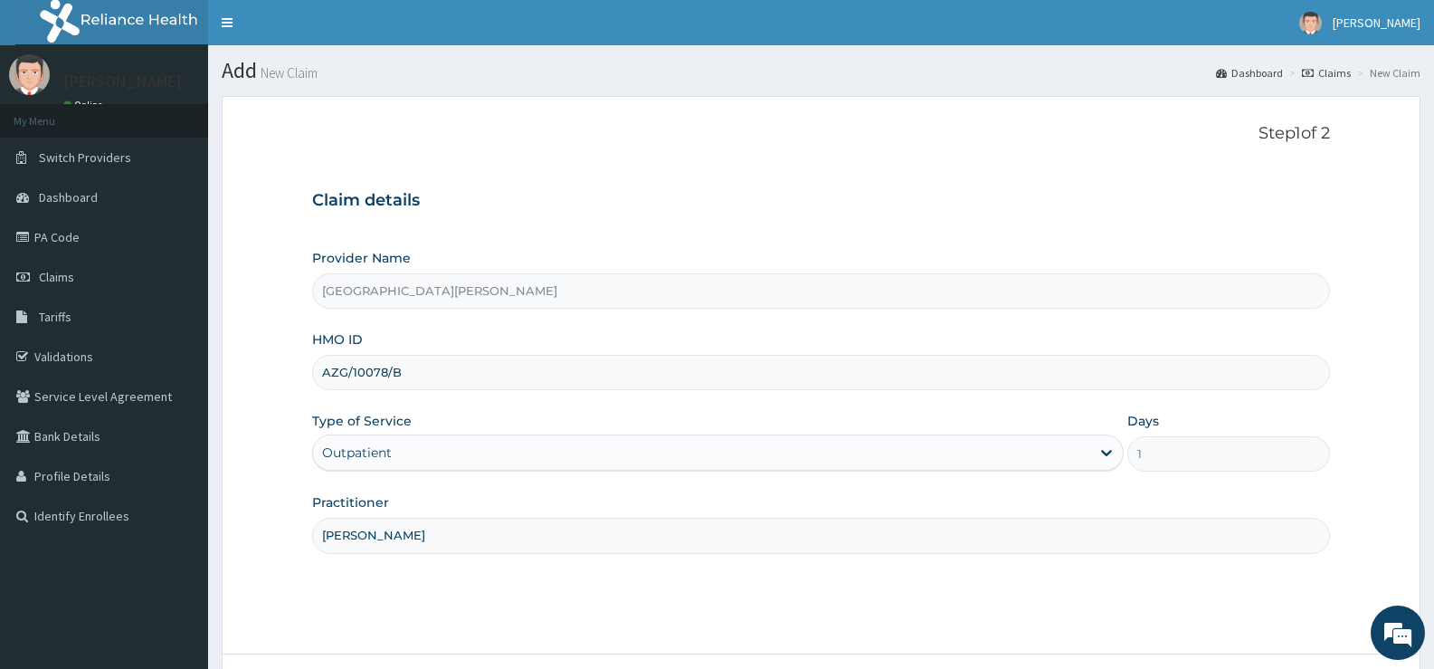
scroll to position [148, 0]
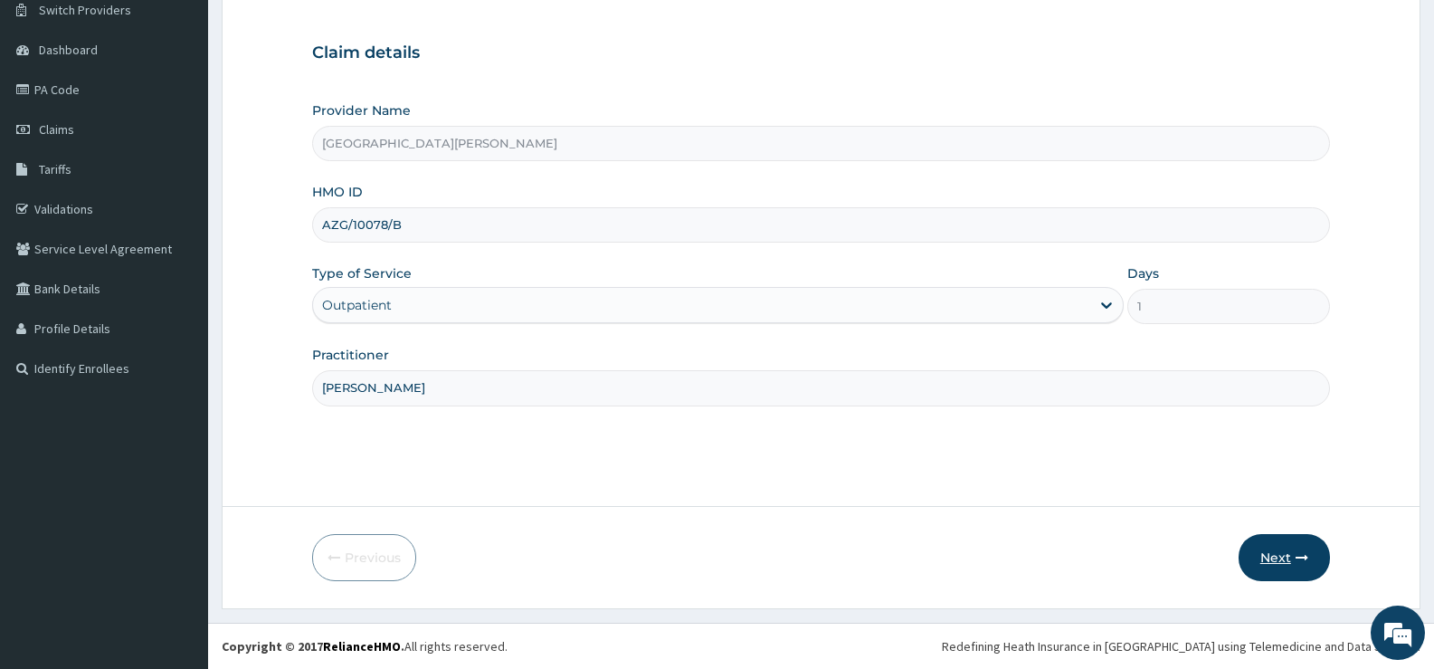
type input "[PERSON_NAME]"
click at [1287, 553] on button "Next" at bounding box center [1284, 557] width 91 height 47
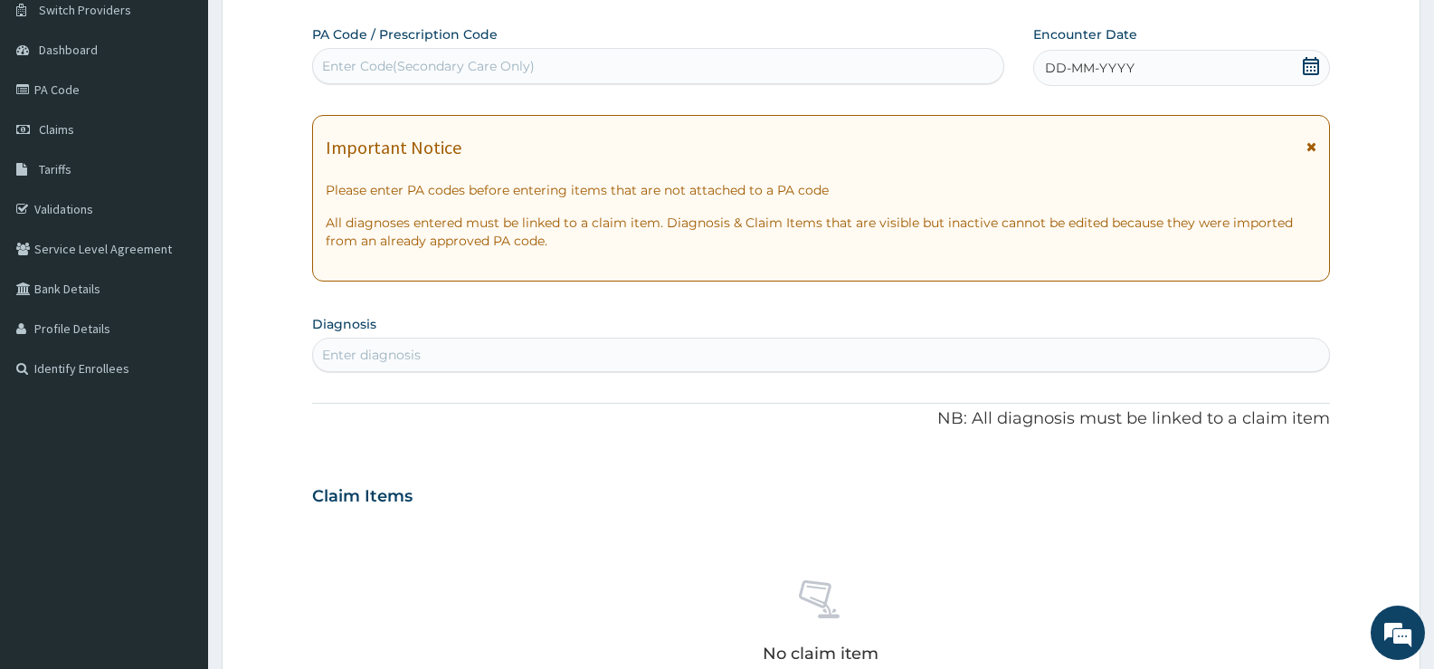
click at [1308, 65] on icon at bounding box center [1311, 66] width 18 height 18
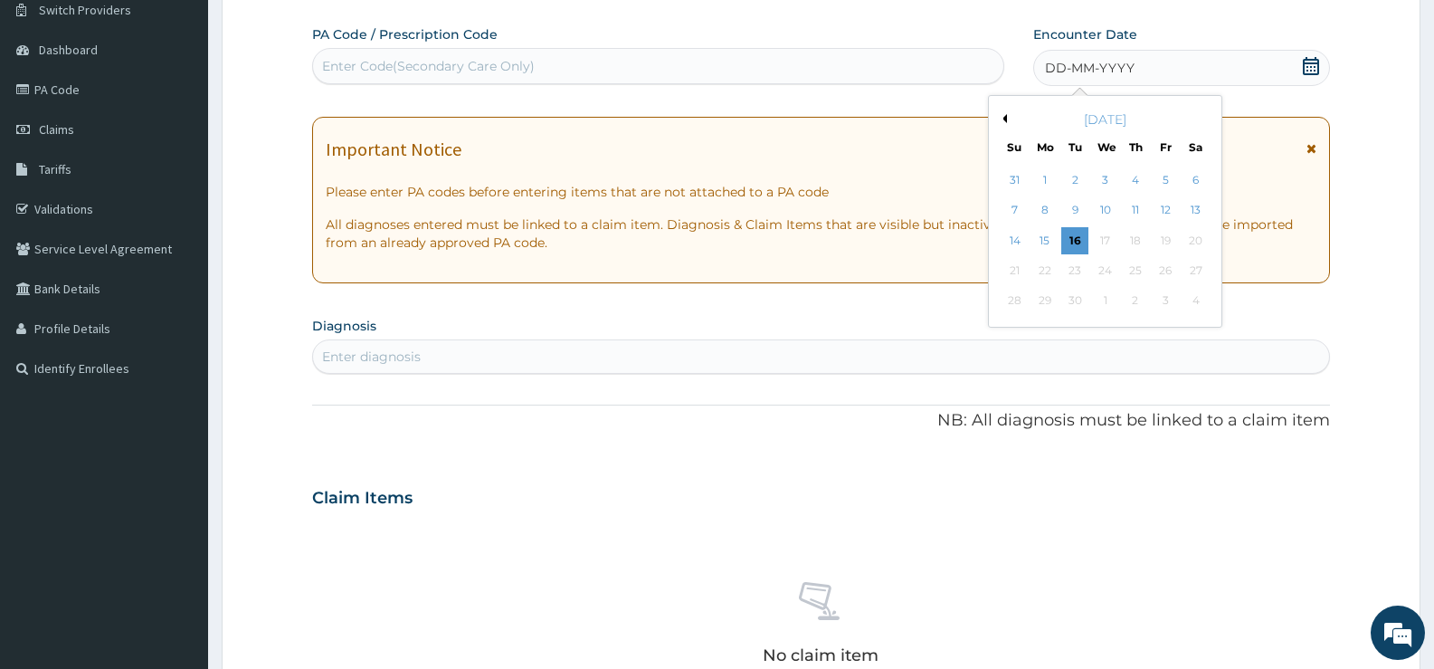
click at [1009, 118] on div "[DATE]" at bounding box center [1105, 119] width 218 height 18
click at [1006, 118] on button "Previous Month" at bounding box center [1002, 118] width 9 height 9
click at [1205, 118] on button "Next Month" at bounding box center [1208, 118] width 9 height 9
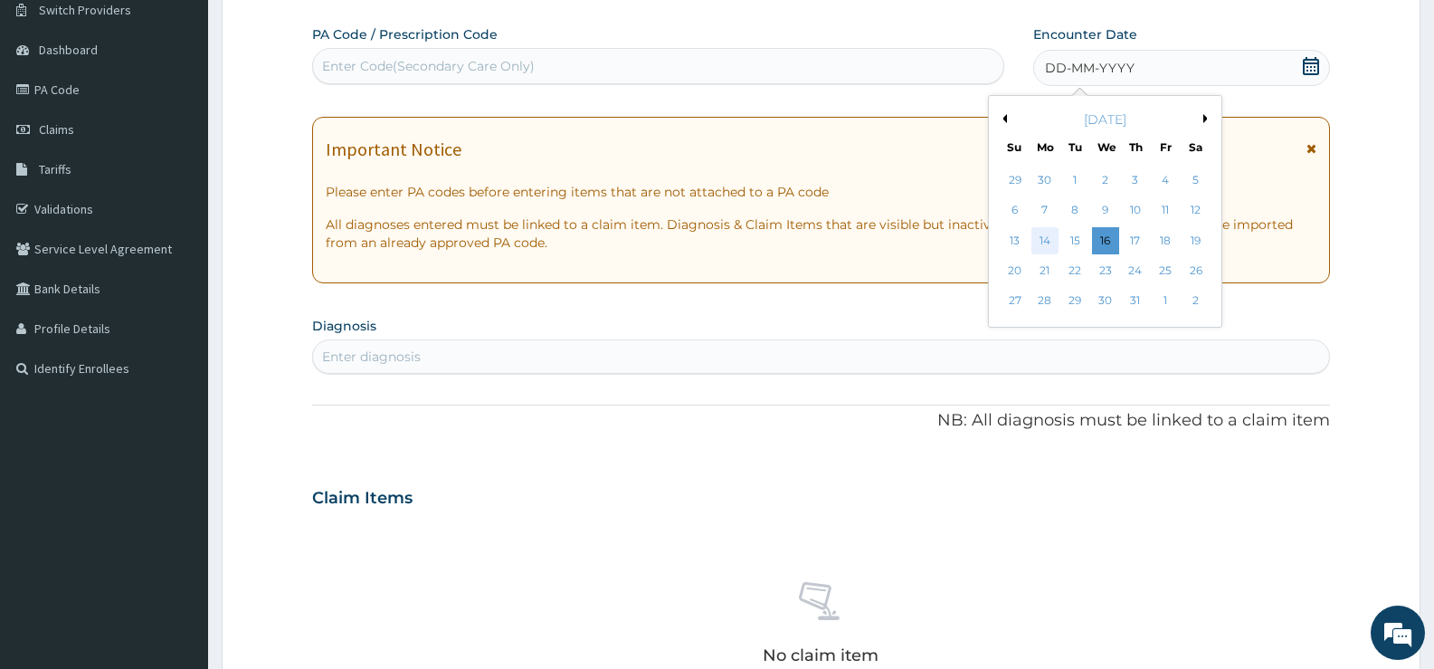
click at [1048, 239] on div "14" at bounding box center [1045, 240] width 27 height 27
click at [1048, 239] on p "All diagnoses entered must be linked to a claim item. Diagnosis & Claim Items t…" at bounding box center [821, 233] width 991 height 36
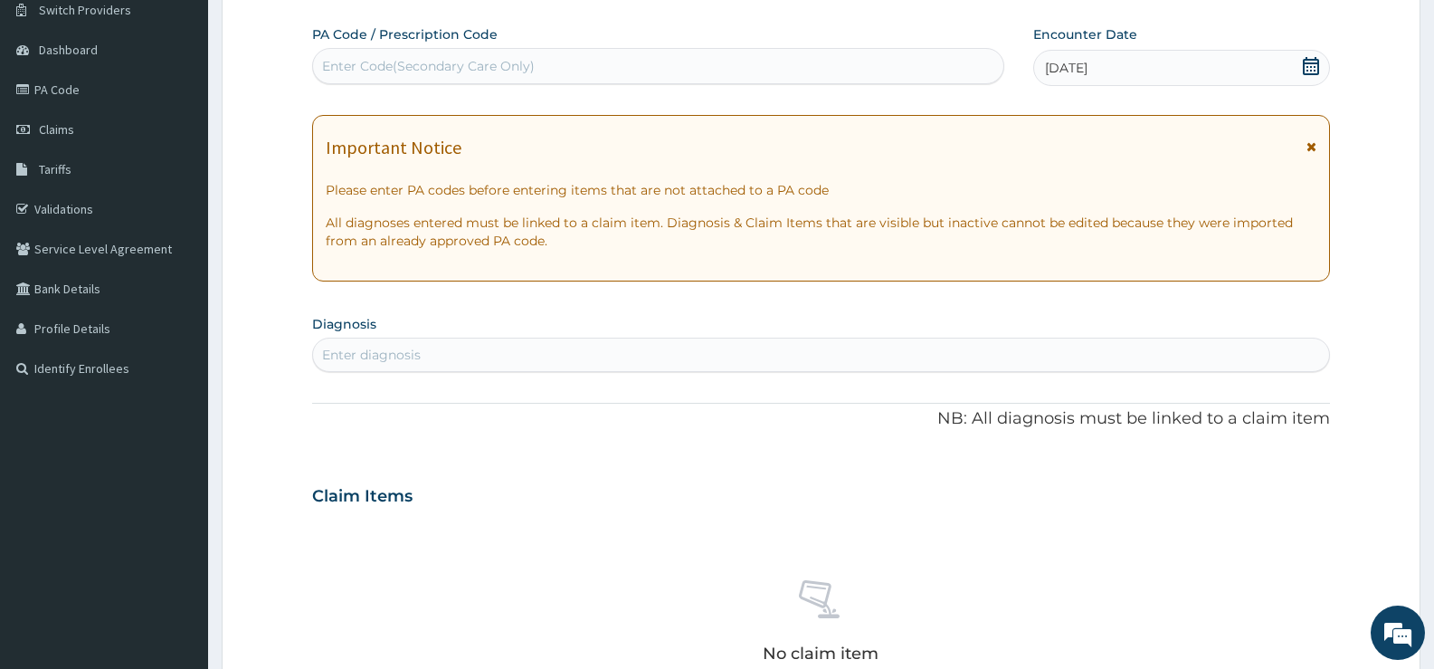
click at [784, 354] on div "Enter diagnosis" at bounding box center [821, 354] width 1016 height 29
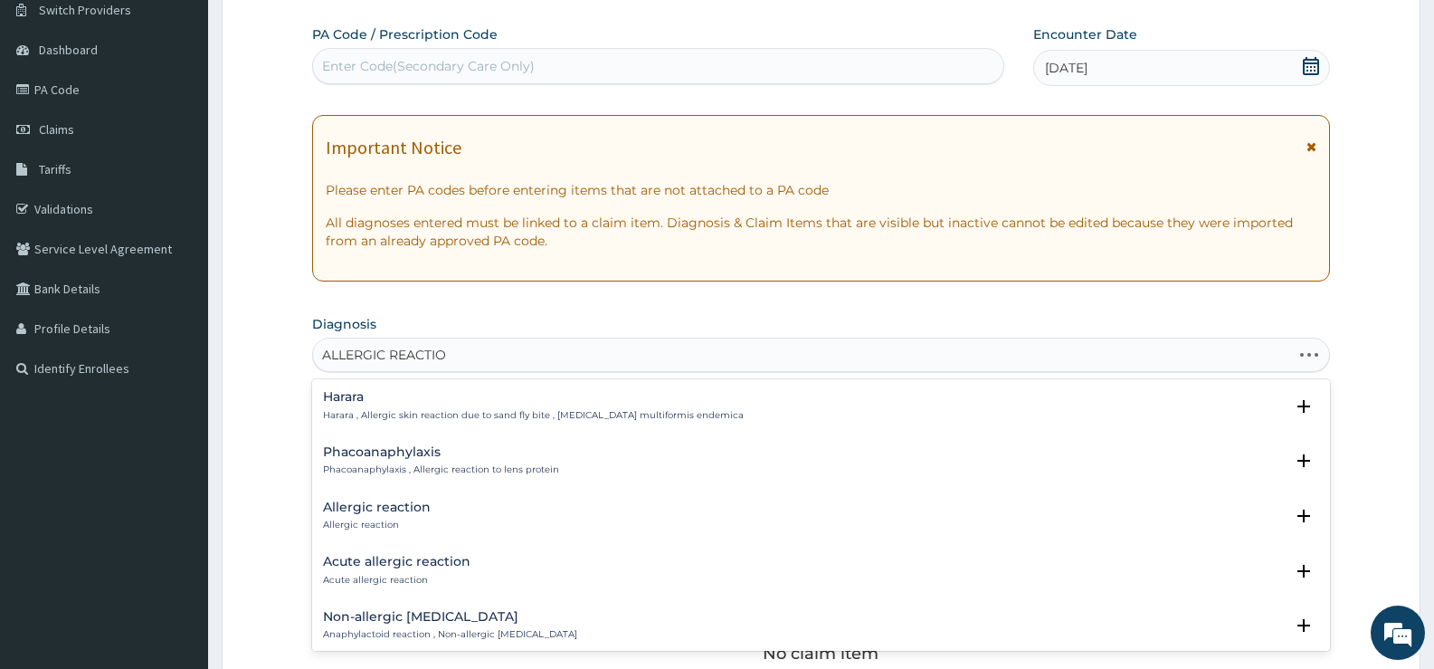
type input "ALLERGIC REACTION"
click at [376, 515] on div "Allergic reaction Allergic reaction" at bounding box center [377, 516] width 108 height 32
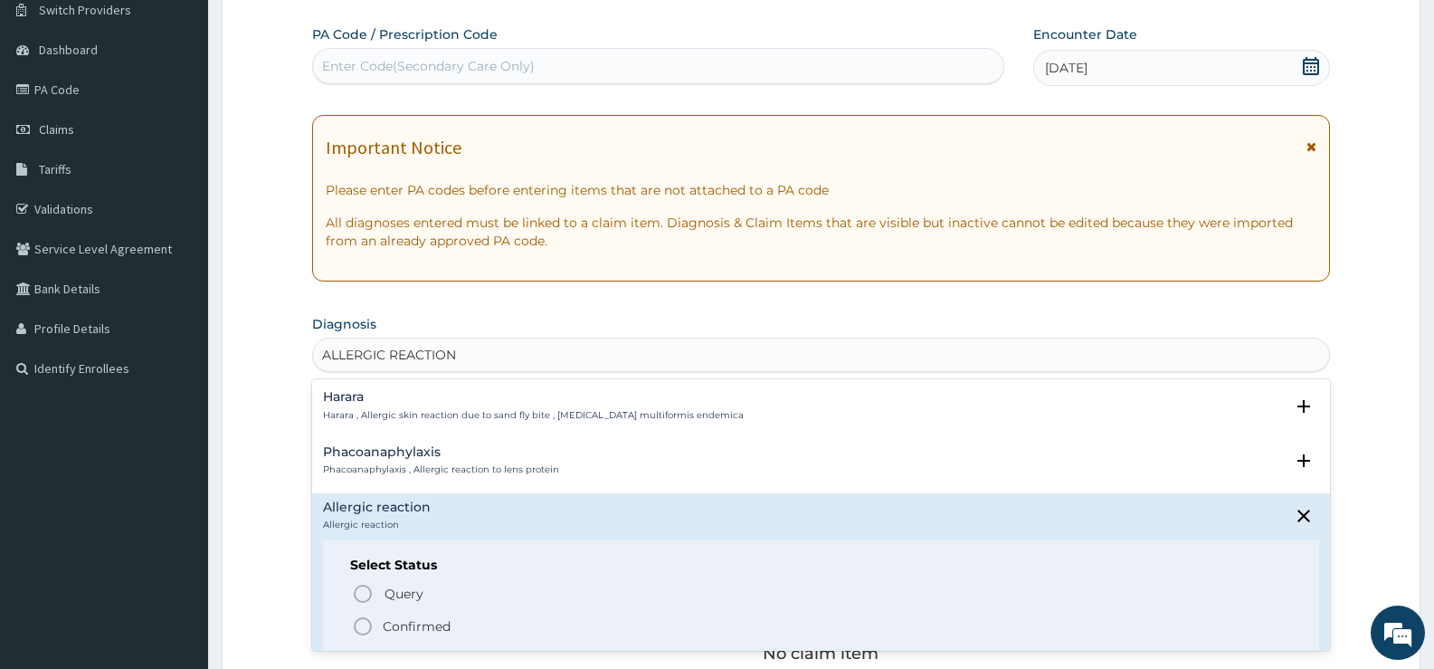
click at [409, 623] on p "Confirmed" at bounding box center [417, 626] width 68 height 18
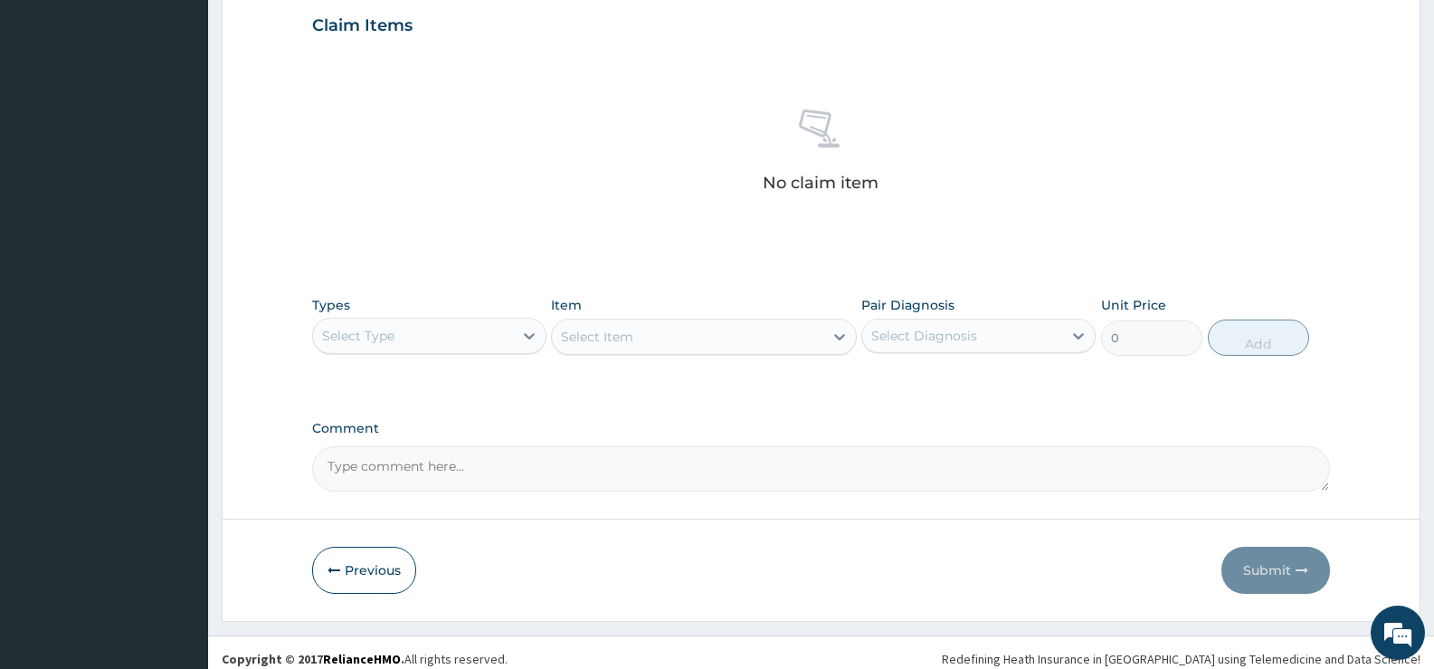
scroll to position [636, 0]
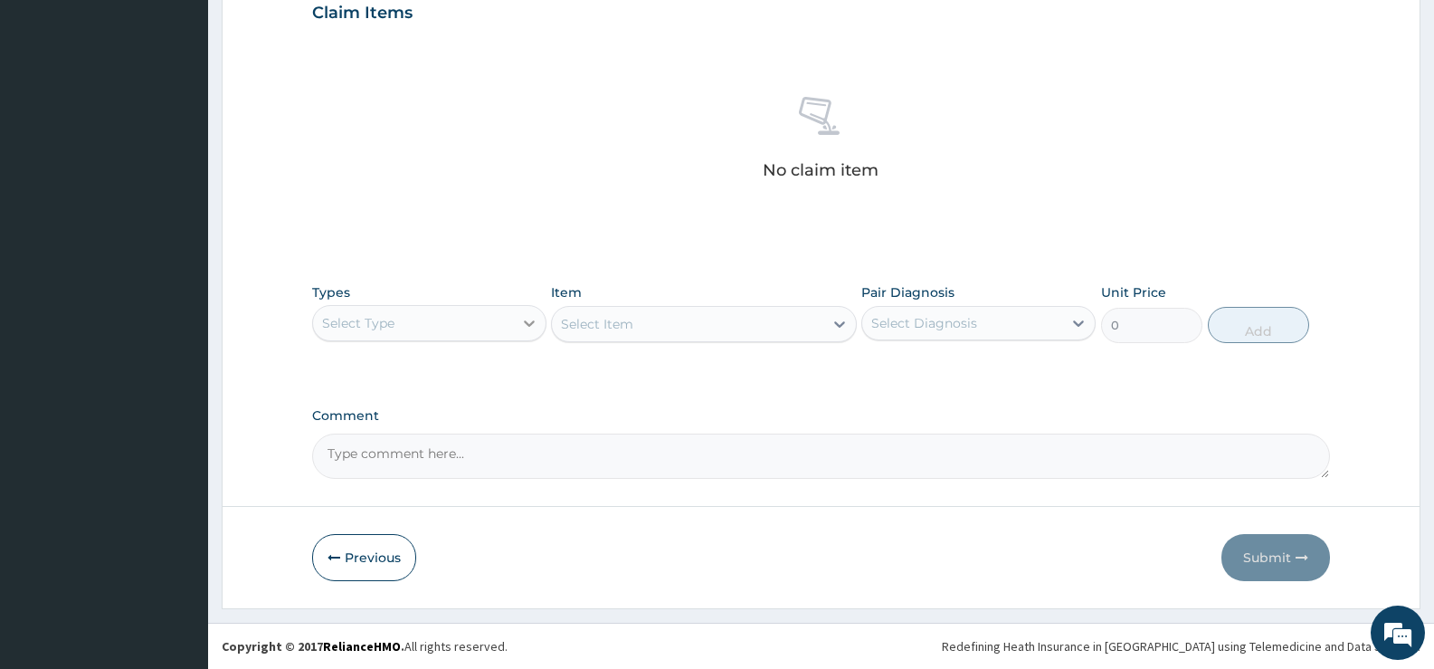
click at [518, 329] on div at bounding box center [529, 323] width 33 height 33
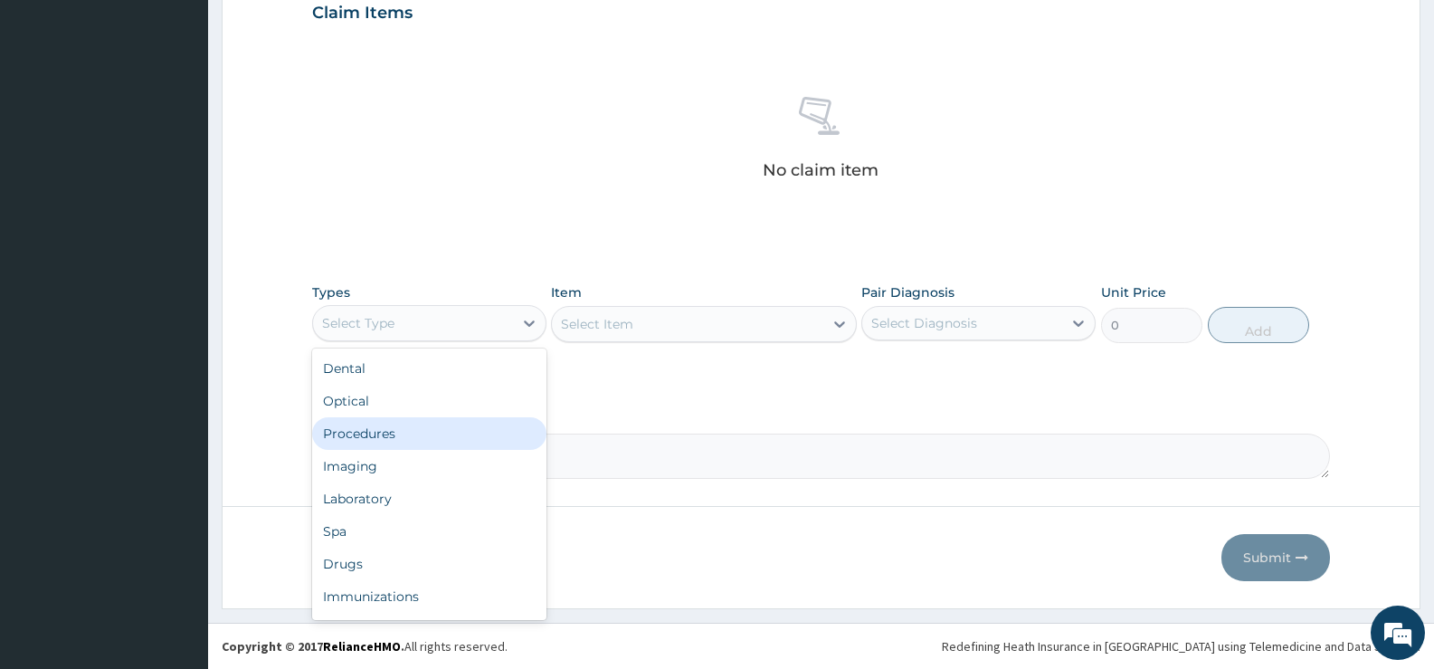
click at [382, 432] on div "Procedures" at bounding box center [429, 433] width 234 height 33
drag, startPoint x: 382, startPoint y: 432, endPoint x: 396, endPoint y: 435, distance: 14.9
click at [382, 432] on div "Comment" at bounding box center [821, 443] width 1018 height 71
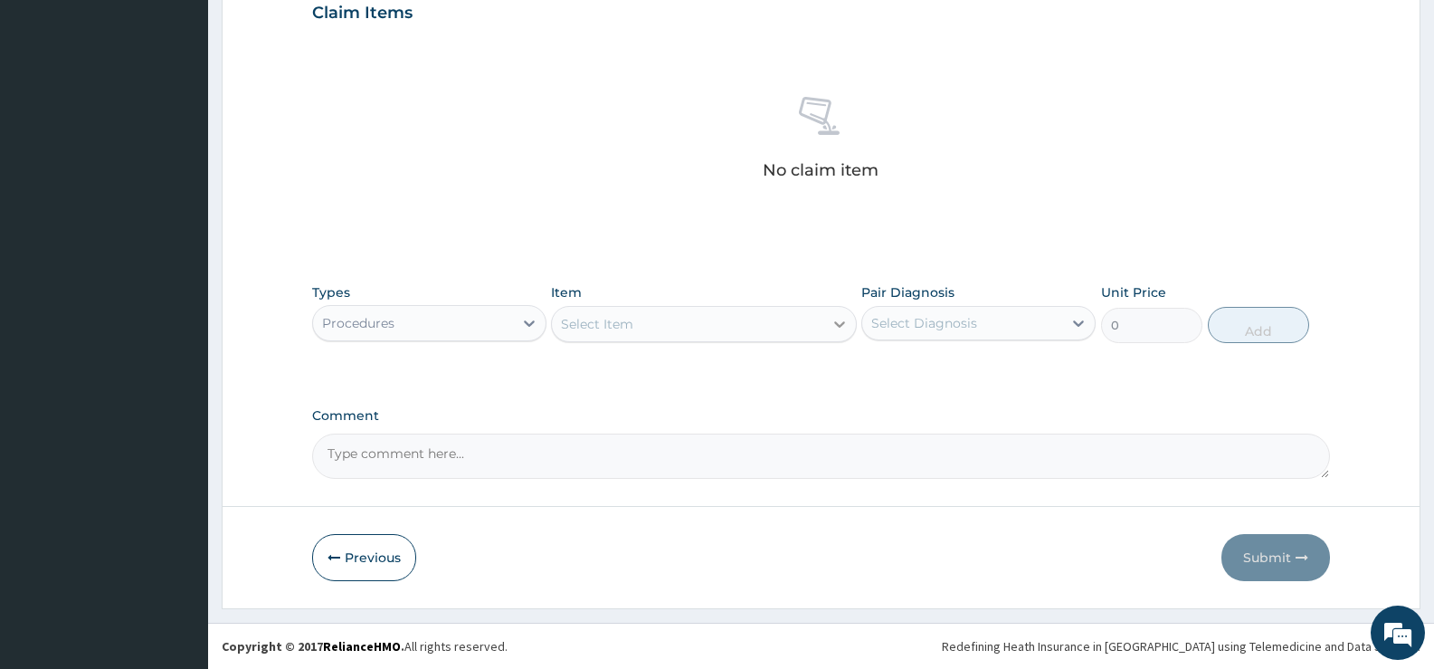
click at [833, 326] on icon at bounding box center [840, 324] width 18 height 18
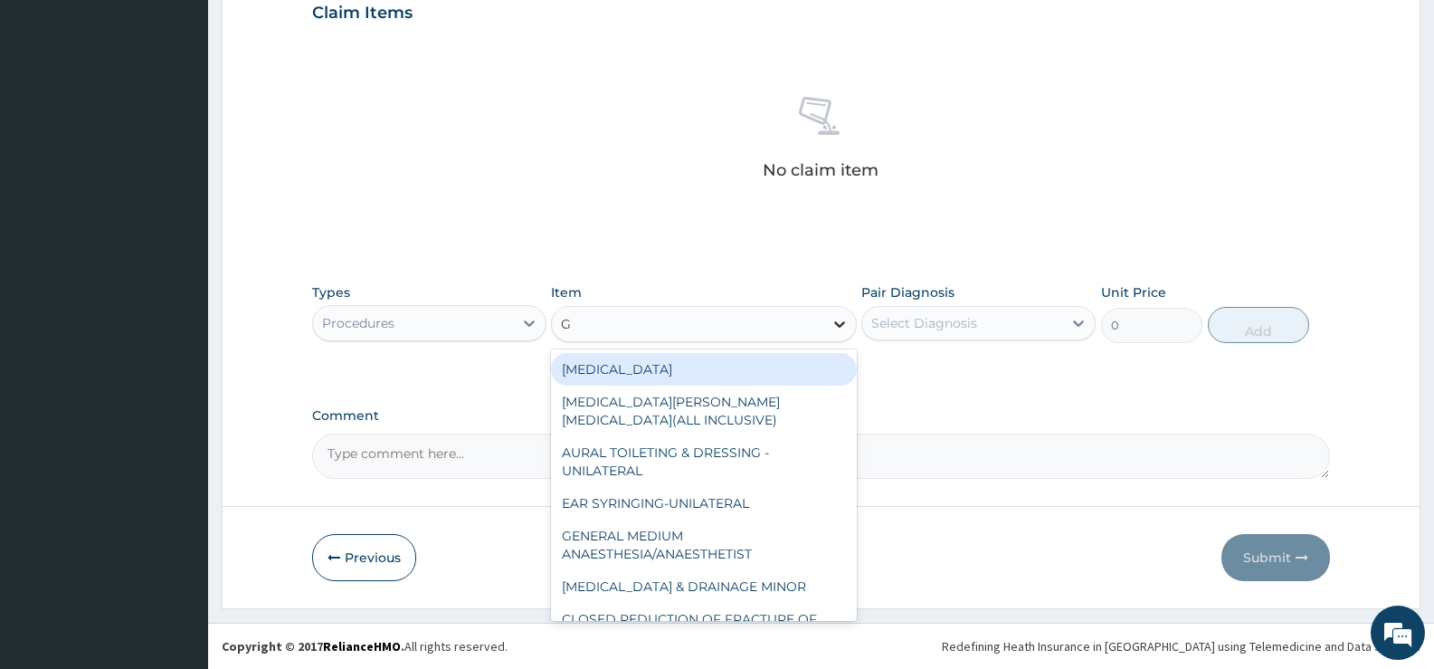
type input "GP"
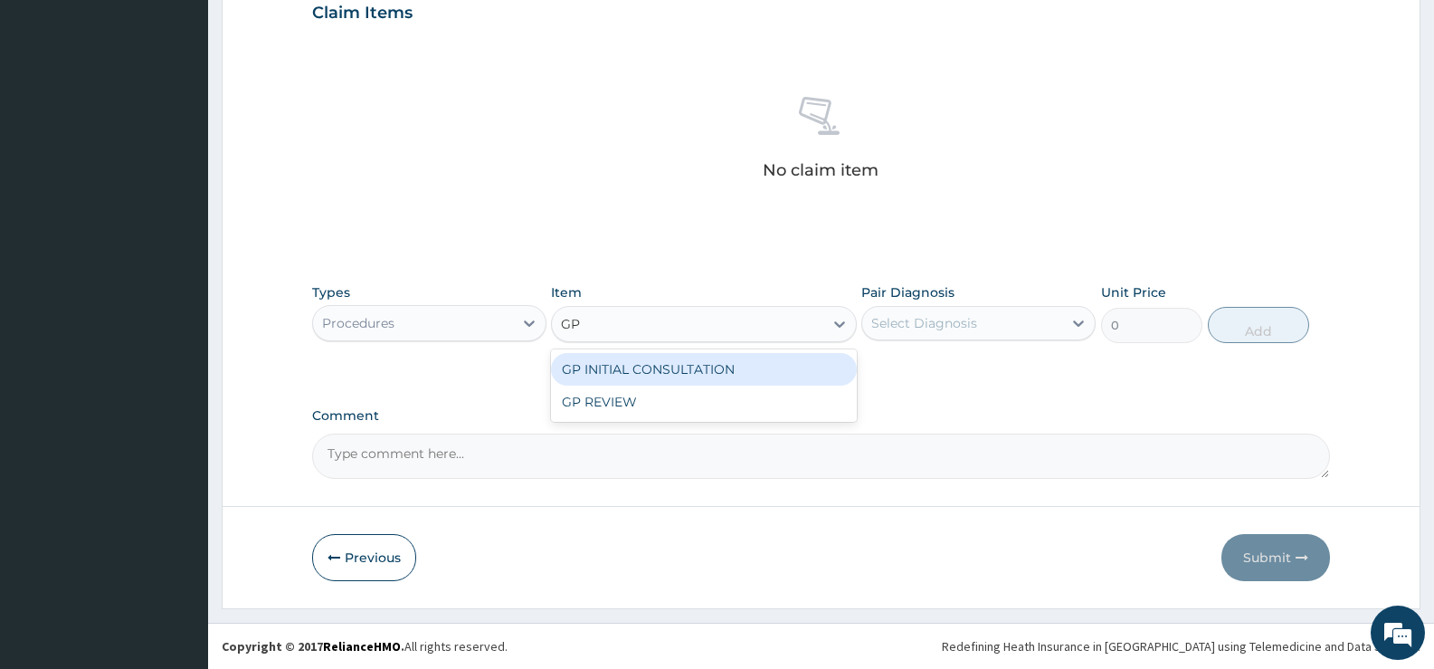
click at [833, 371] on div "GP INITIAL CONSULTATION" at bounding box center [703, 369] width 305 height 33
type input "2000"
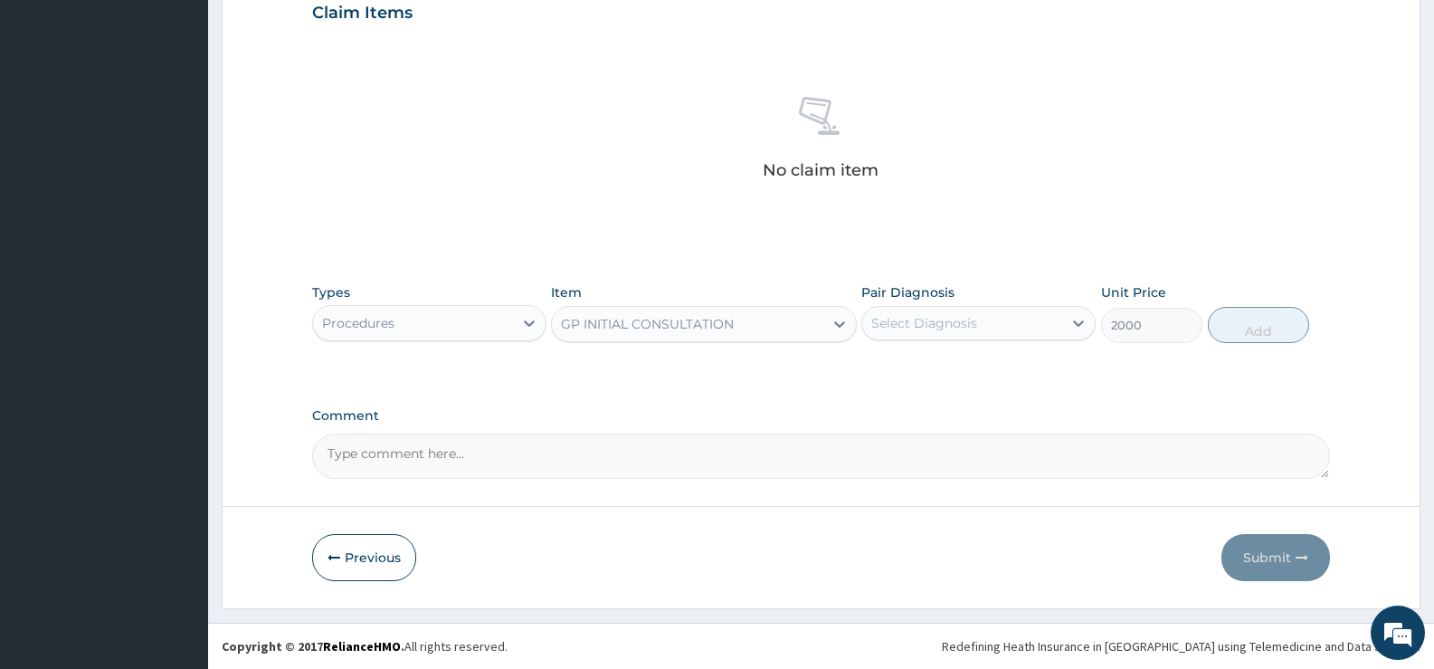
click at [1033, 312] on div "Select Diagnosis" at bounding box center [962, 323] width 200 height 29
click at [985, 358] on label "Allergic reaction" at bounding box center [945, 367] width 108 height 18
checkbox input "true"
click at [1274, 341] on button "Add" at bounding box center [1258, 325] width 101 height 36
type input "0"
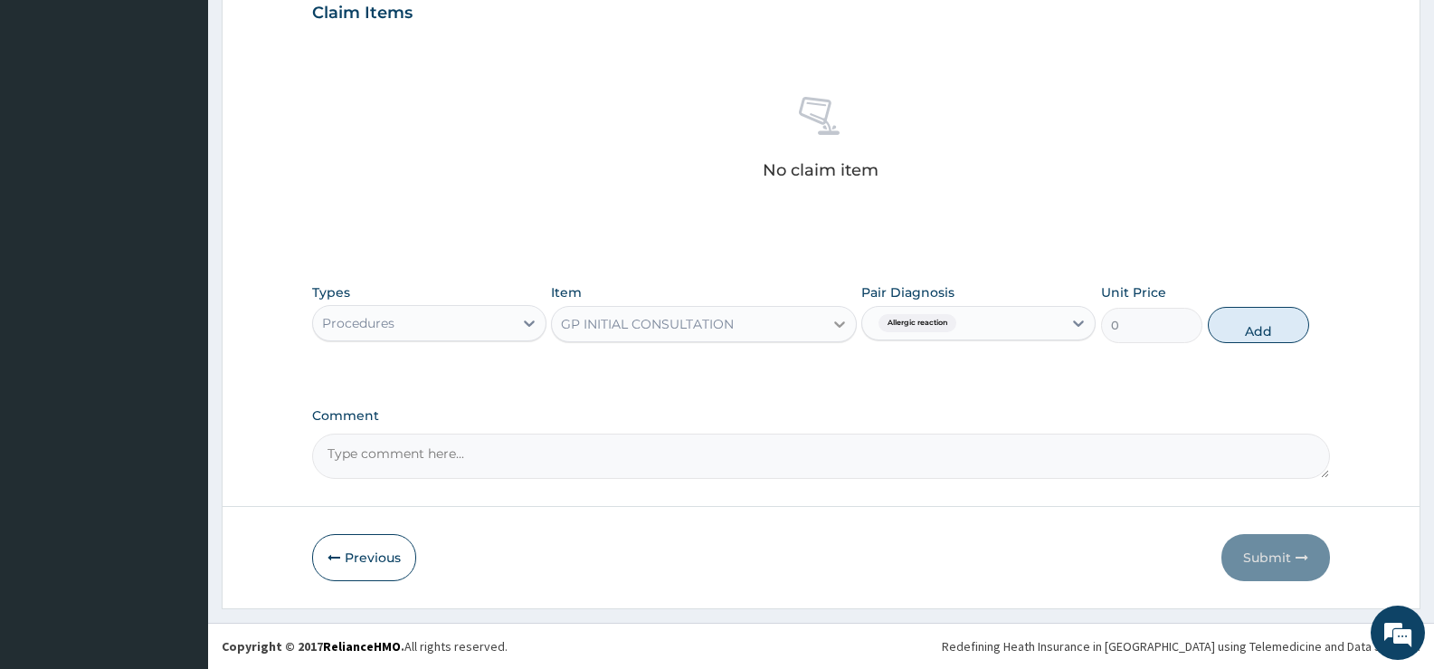
scroll to position [550, 0]
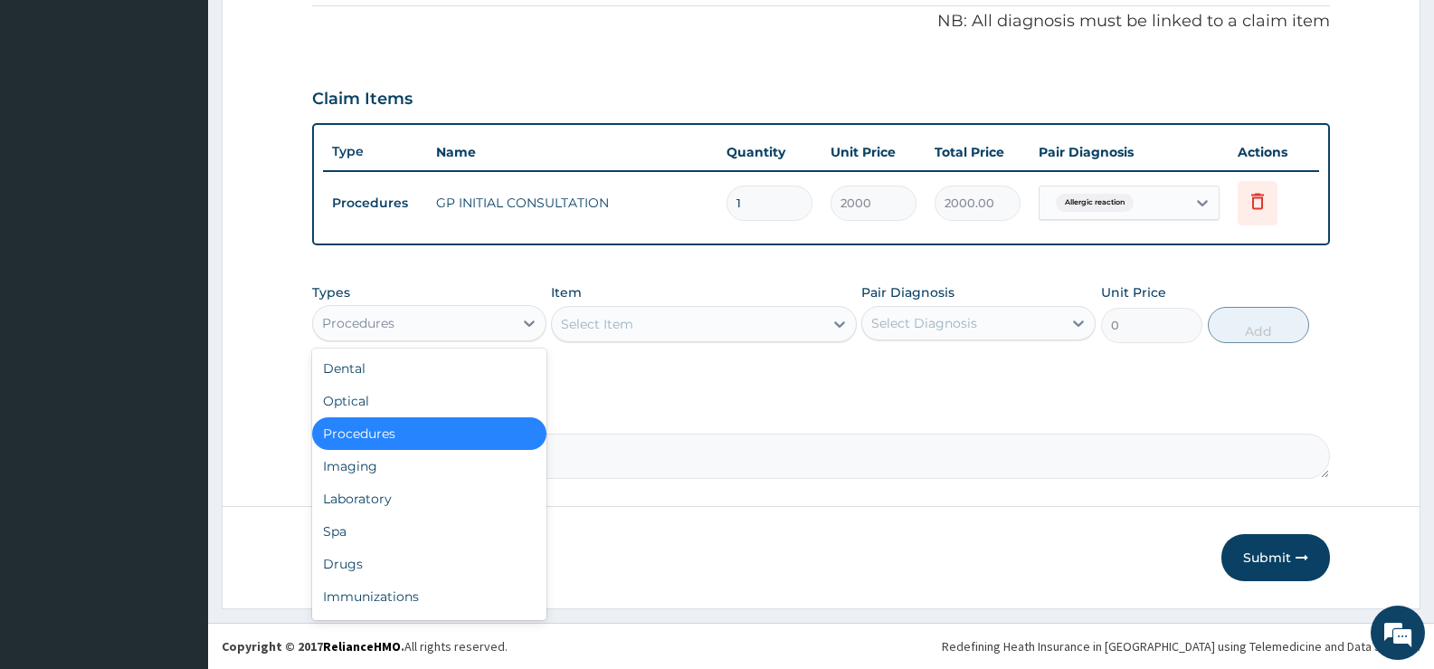
click at [490, 309] on div "Procedures" at bounding box center [413, 323] width 200 height 29
click at [395, 549] on div "Drugs" at bounding box center [429, 564] width 234 height 33
click at [396, 549] on button "Previous" at bounding box center [364, 557] width 104 height 47
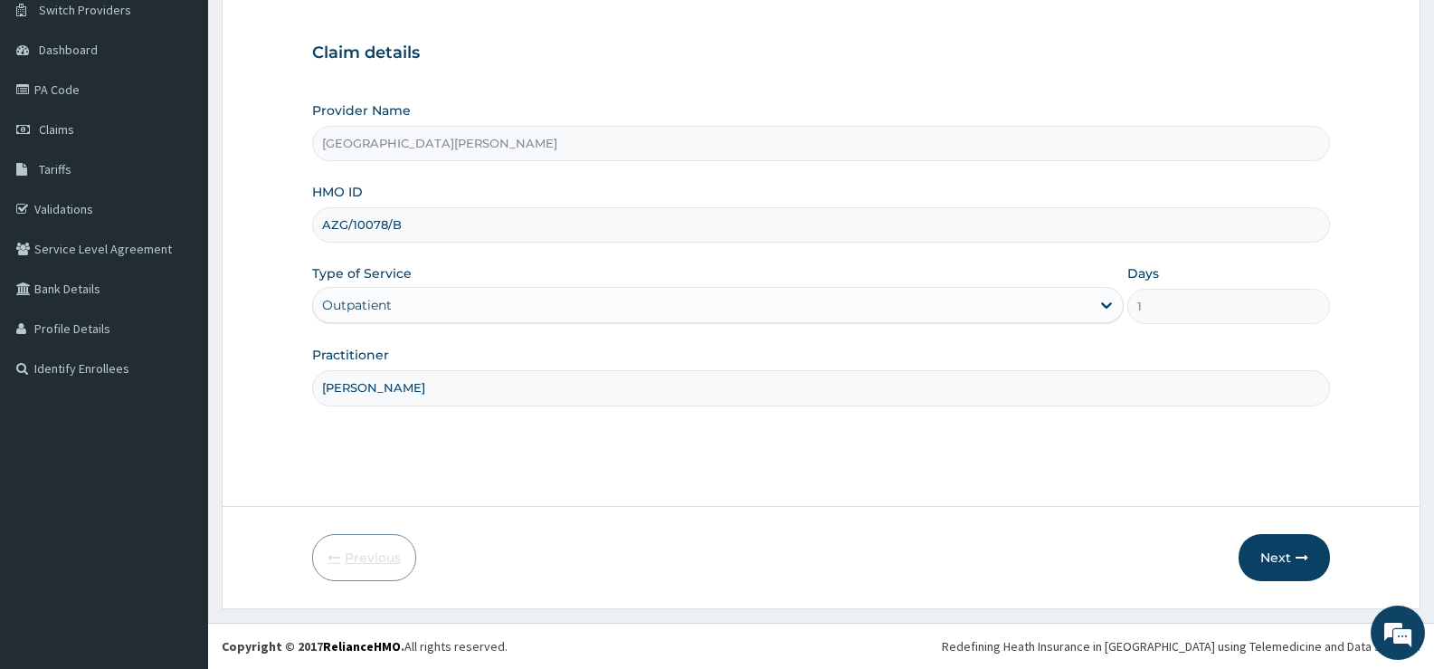
scroll to position [148, 0]
click at [1282, 539] on button "Next" at bounding box center [1284, 557] width 91 height 47
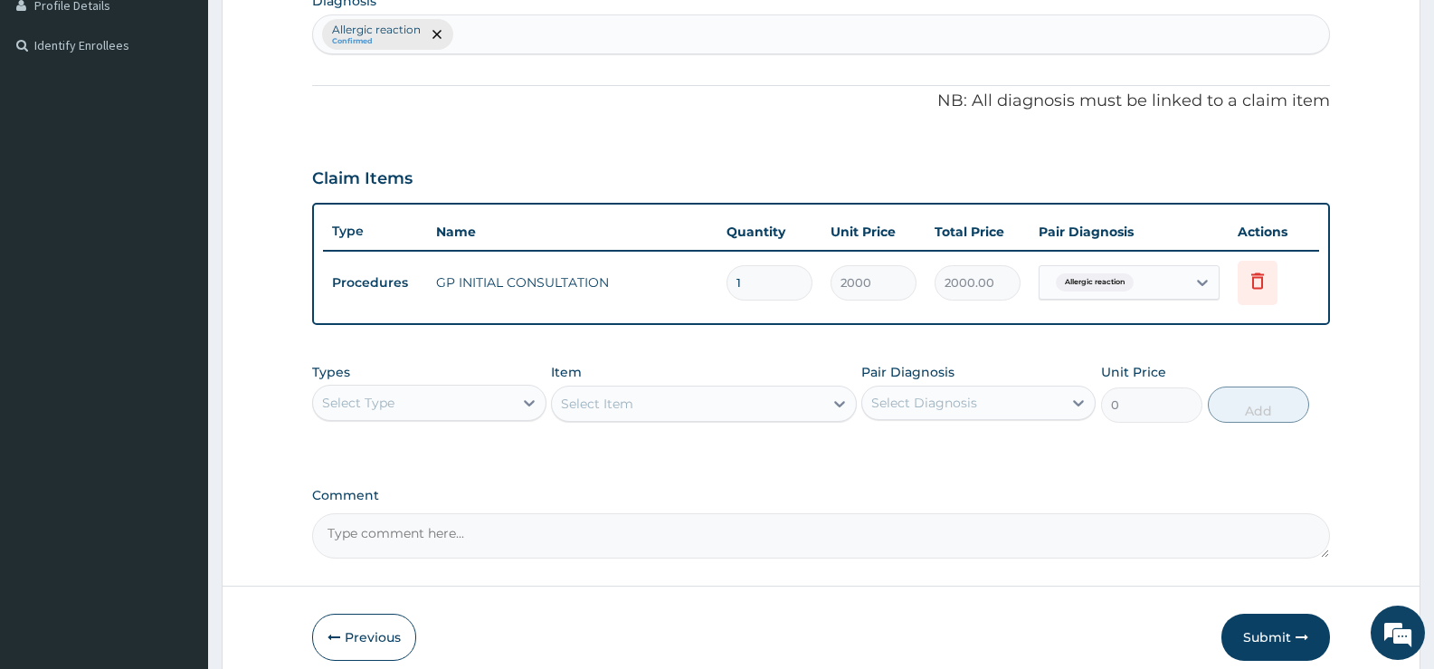
scroll to position [509, 0]
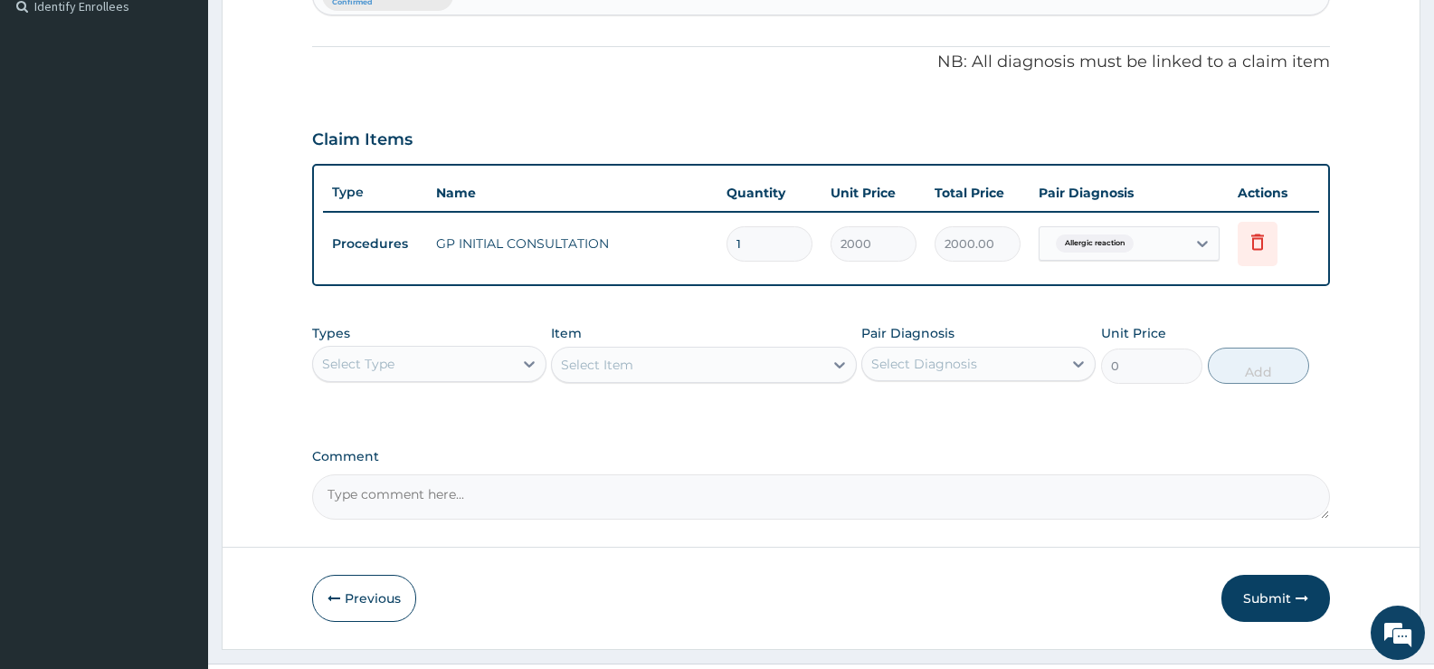
click at [503, 365] on div "Select Type" at bounding box center [413, 363] width 200 height 29
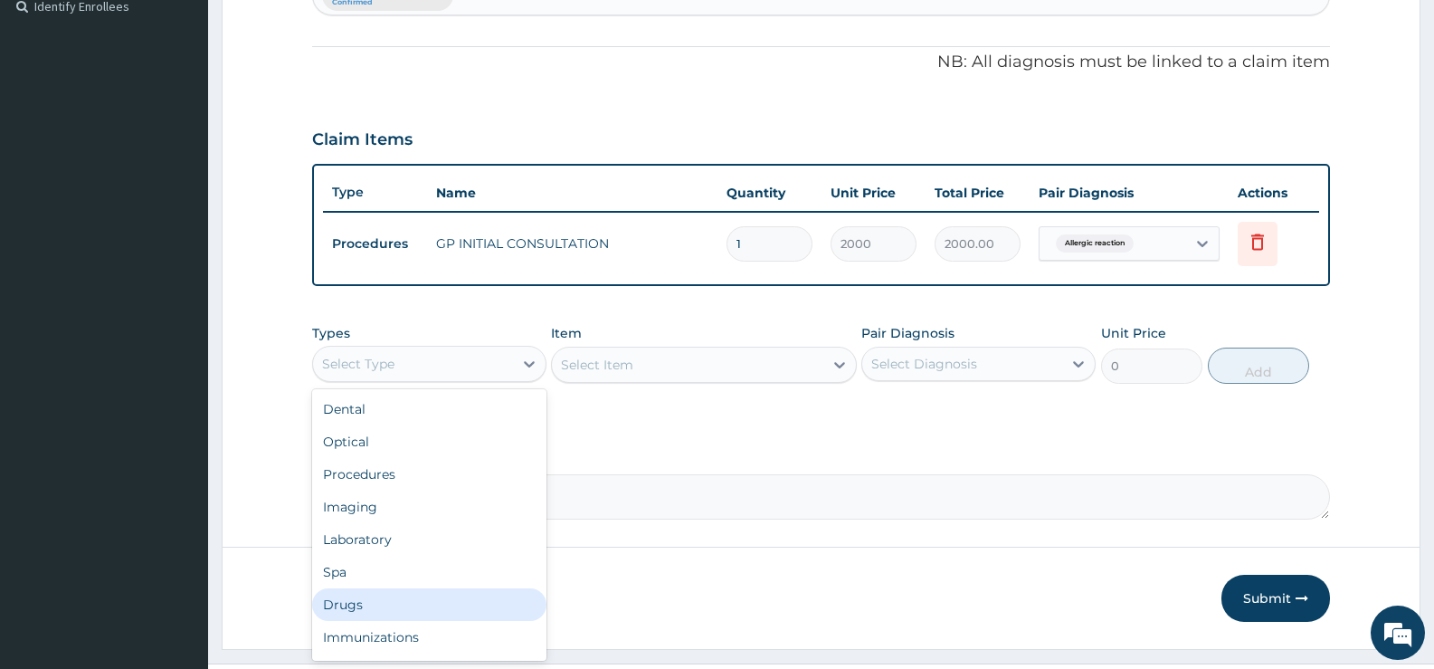
click at [361, 600] on div "Drugs" at bounding box center [429, 604] width 234 height 33
click at [361, 600] on button "Previous" at bounding box center [364, 598] width 104 height 47
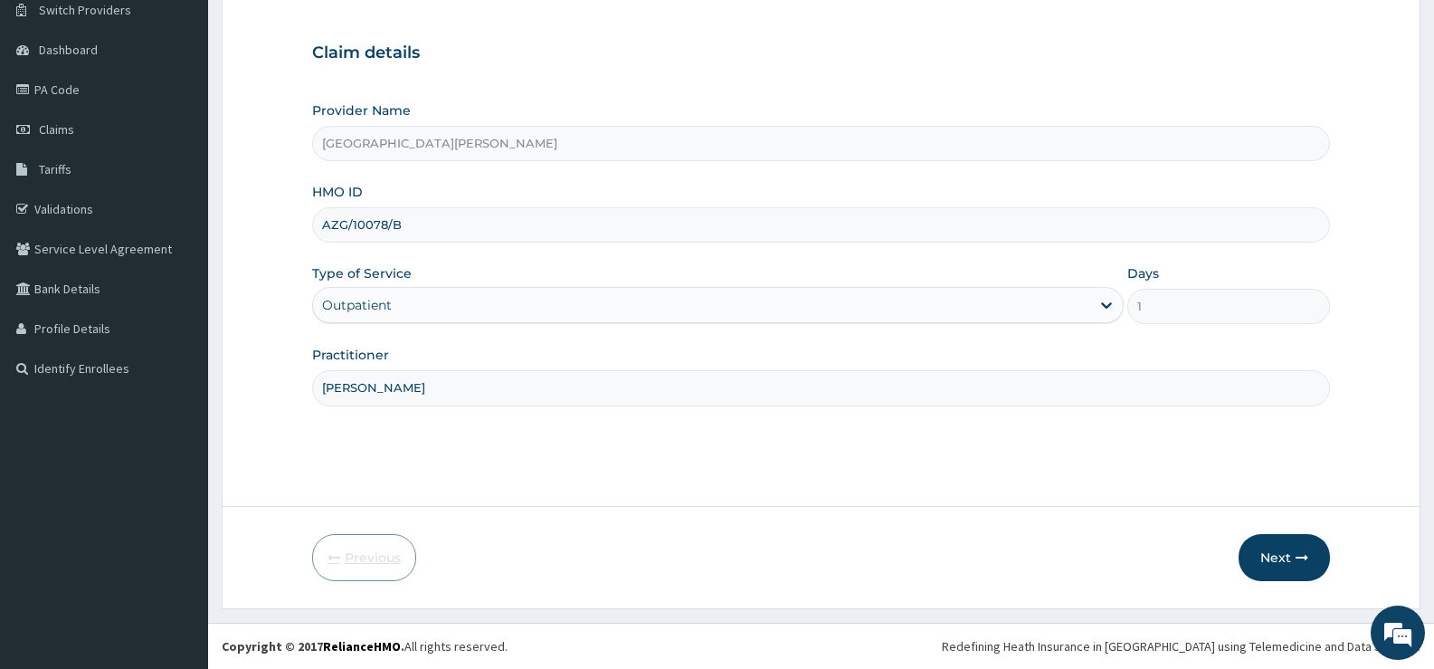
scroll to position [148, 0]
click at [1284, 560] on button "Next" at bounding box center [1284, 557] width 91 height 47
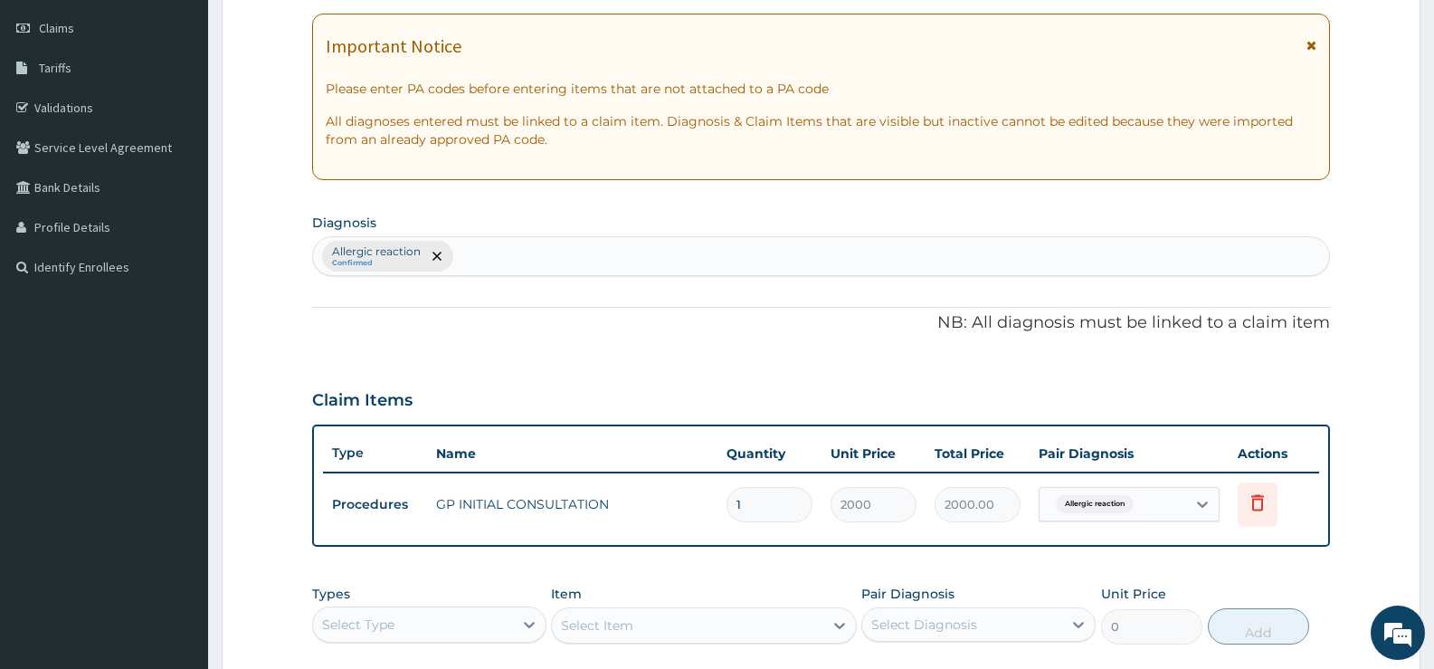
scroll to position [550, 0]
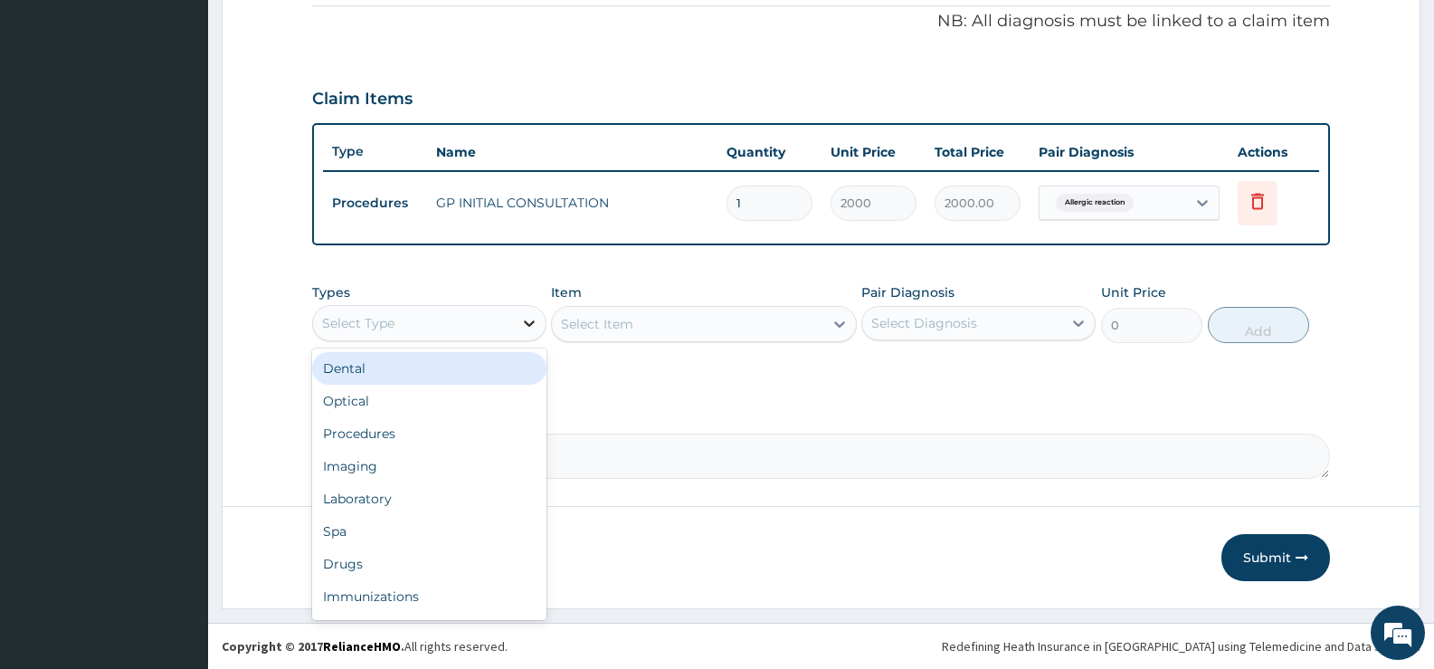
click at [526, 330] on icon at bounding box center [529, 323] width 18 height 18
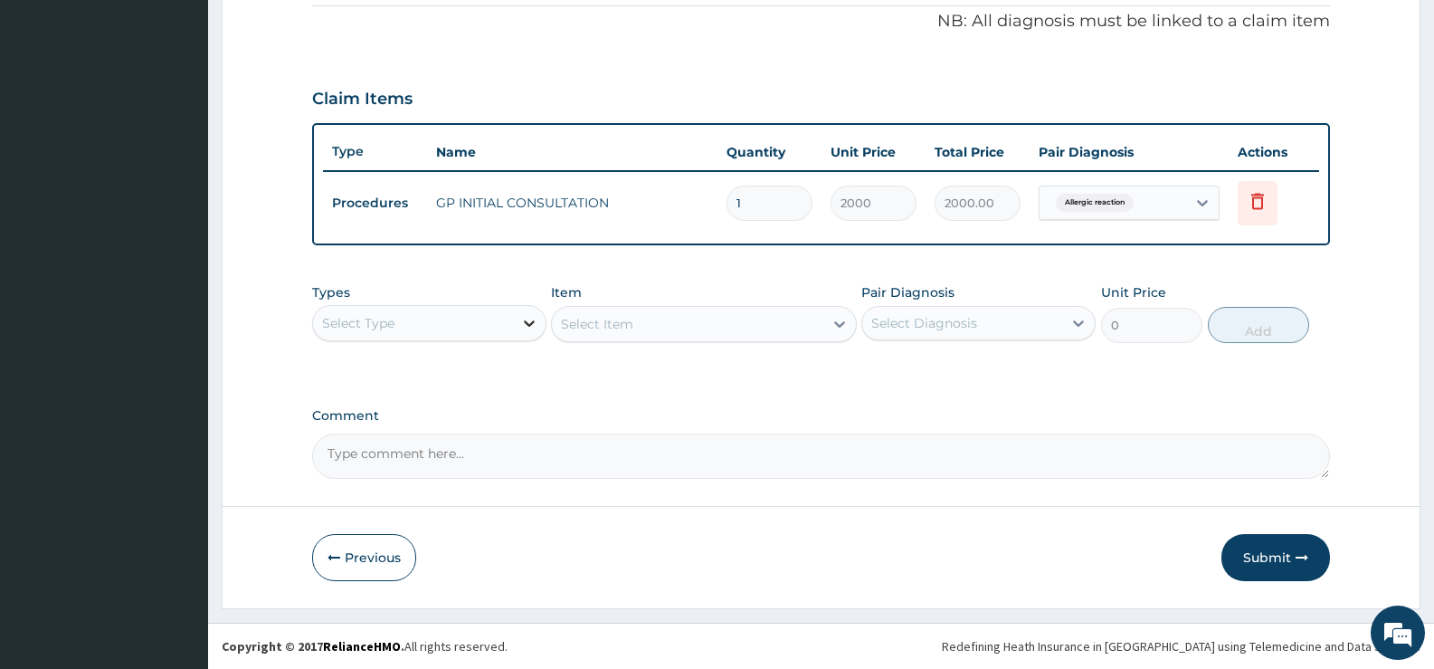
click at [526, 329] on icon at bounding box center [529, 323] width 18 height 18
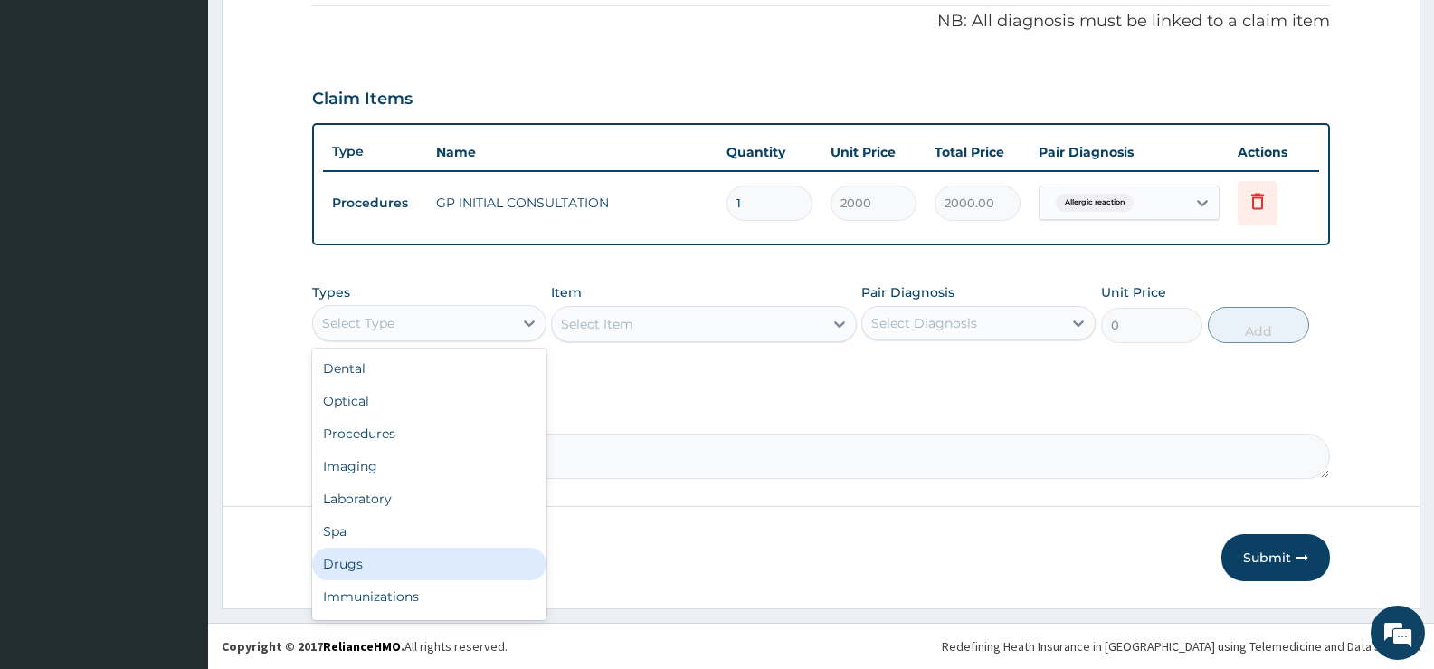
click at [380, 564] on div "Drugs" at bounding box center [429, 564] width 234 height 33
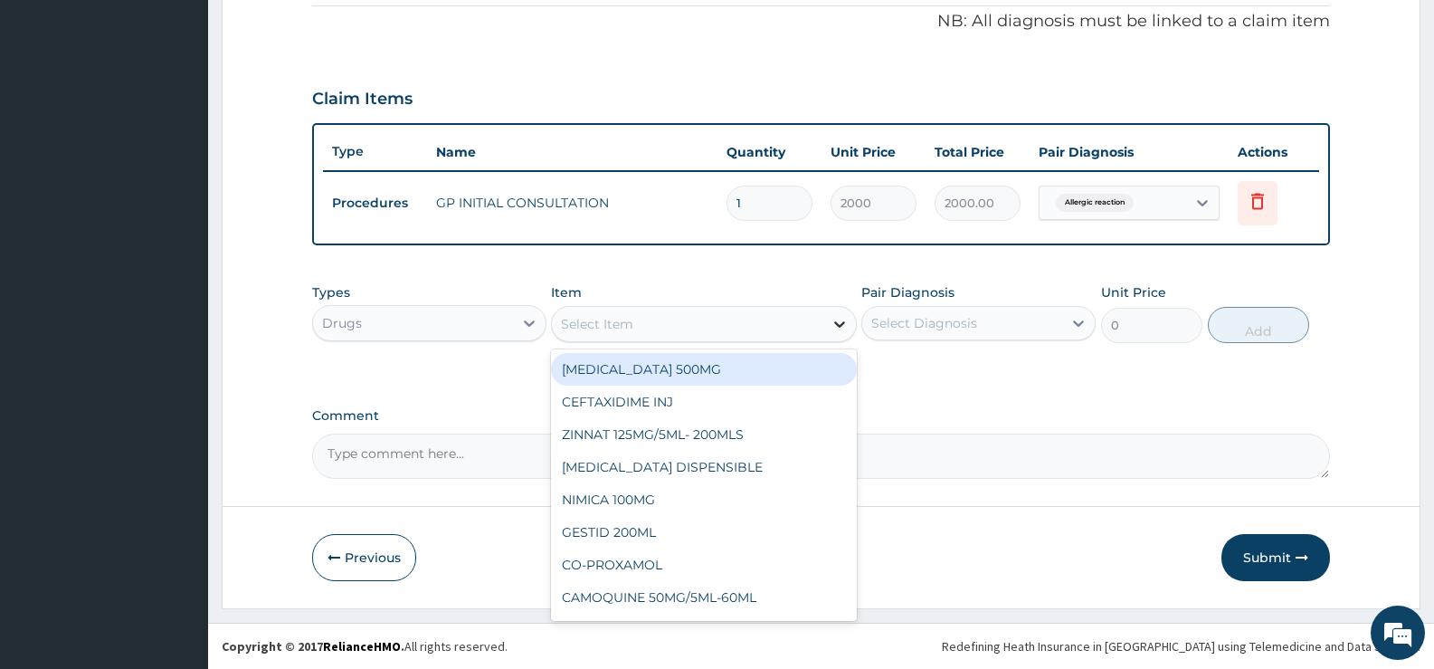
click at [839, 327] on icon at bounding box center [839, 324] width 11 height 6
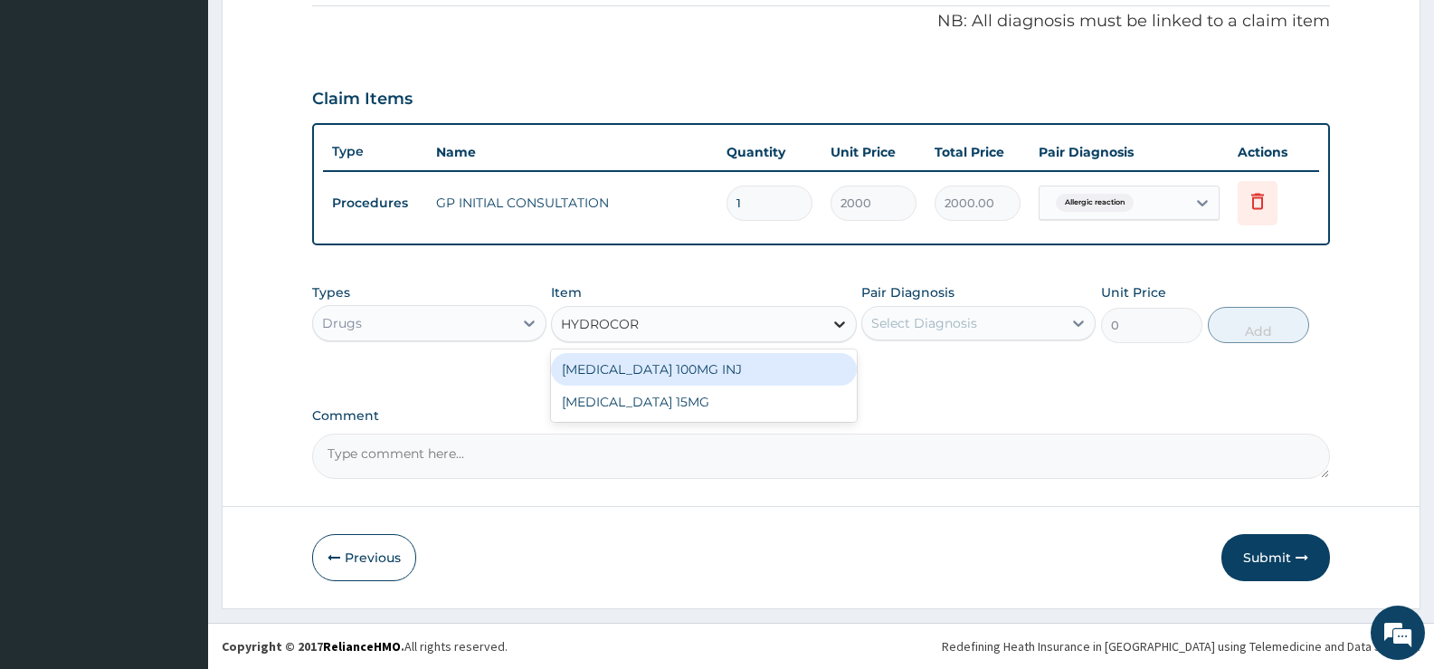
type input "HYDROCORT"
click at [754, 368] on div "HYDROCORTISONE 100MG INJ" at bounding box center [703, 369] width 305 height 33
type input "303.6"
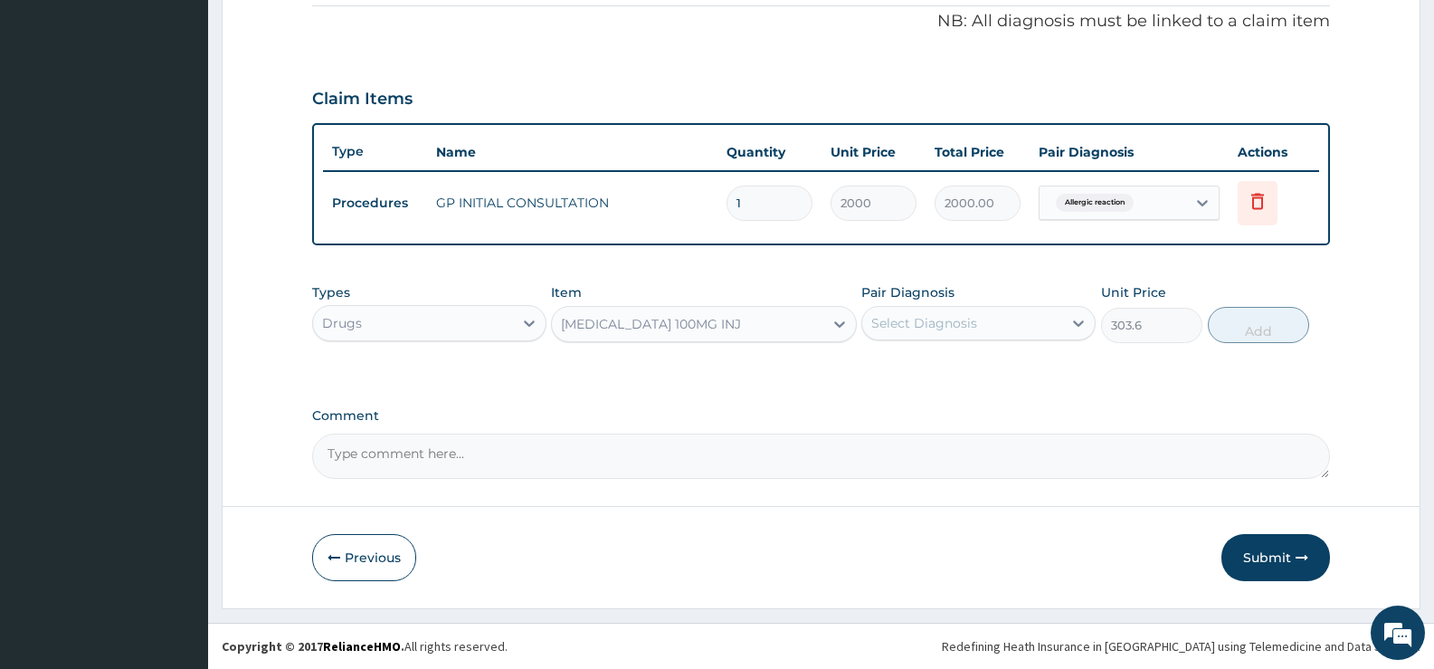
click at [1043, 329] on div "Select Diagnosis" at bounding box center [962, 323] width 200 height 29
click at [1005, 376] on div "Allergic reaction" at bounding box center [979, 369] width 234 height 37
checkbox input "true"
click at [1276, 329] on button "Add" at bounding box center [1258, 325] width 101 height 36
type input "0"
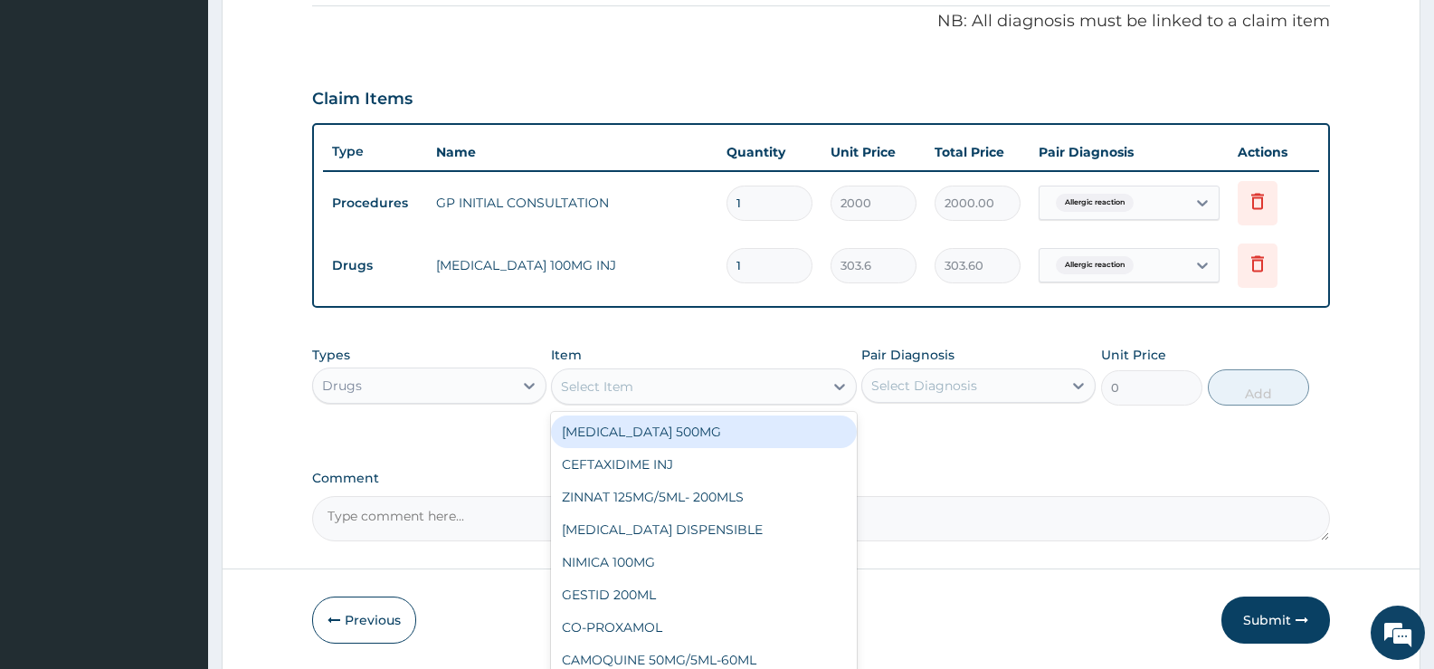
click at [760, 388] on div "Select Item" at bounding box center [687, 386] width 271 height 29
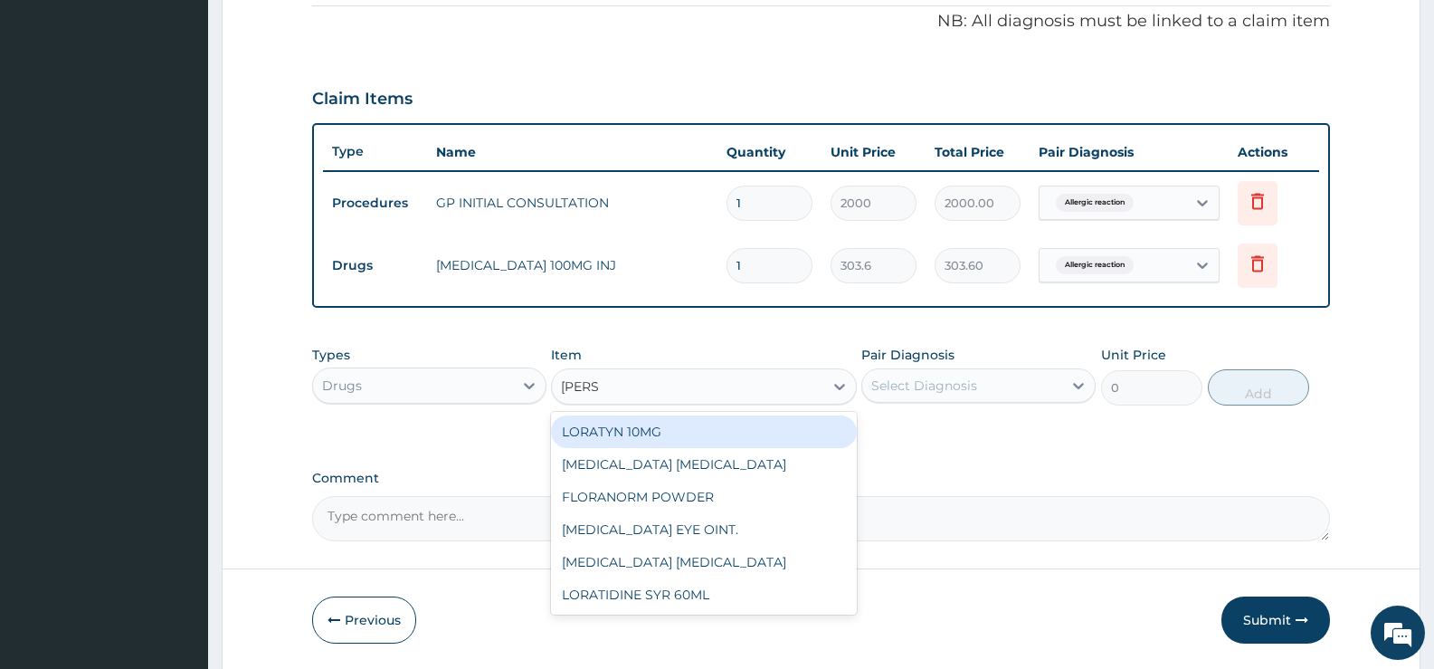
type input "LORAT"
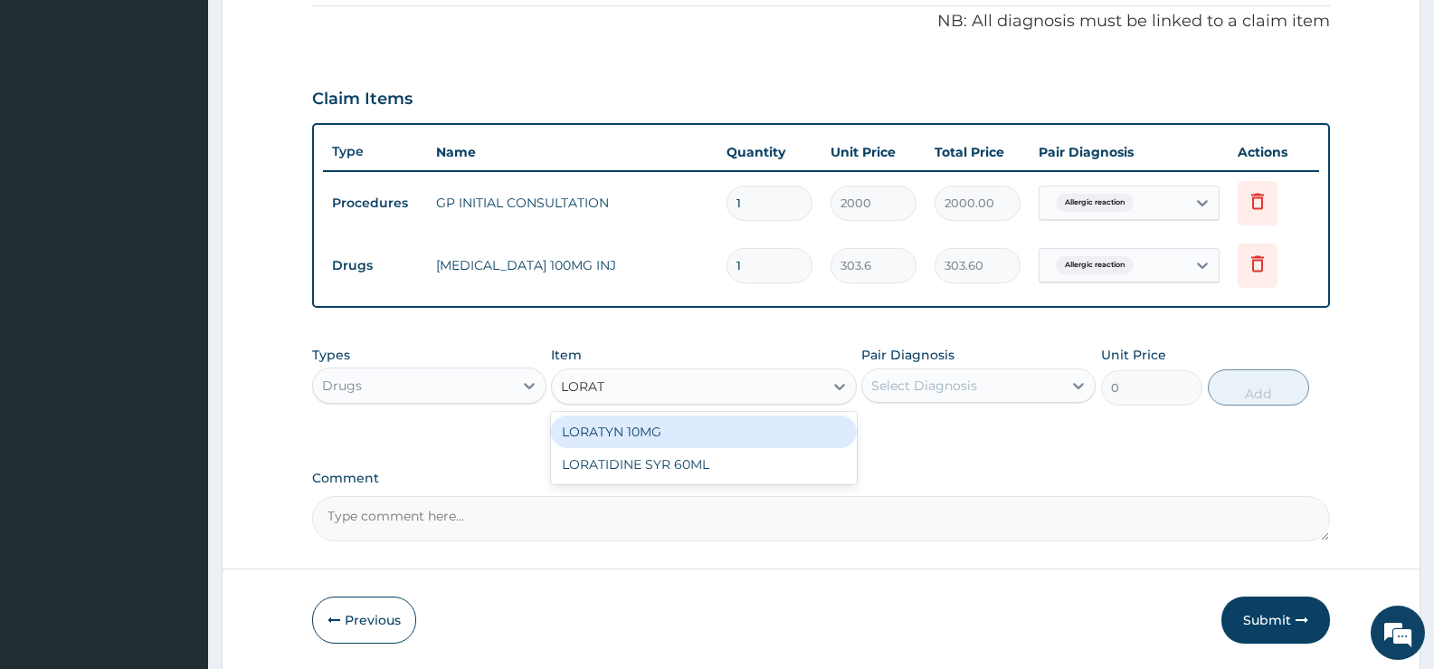
click at [736, 434] on div "LORATYN 10MG" at bounding box center [703, 431] width 305 height 33
type input "44.85"
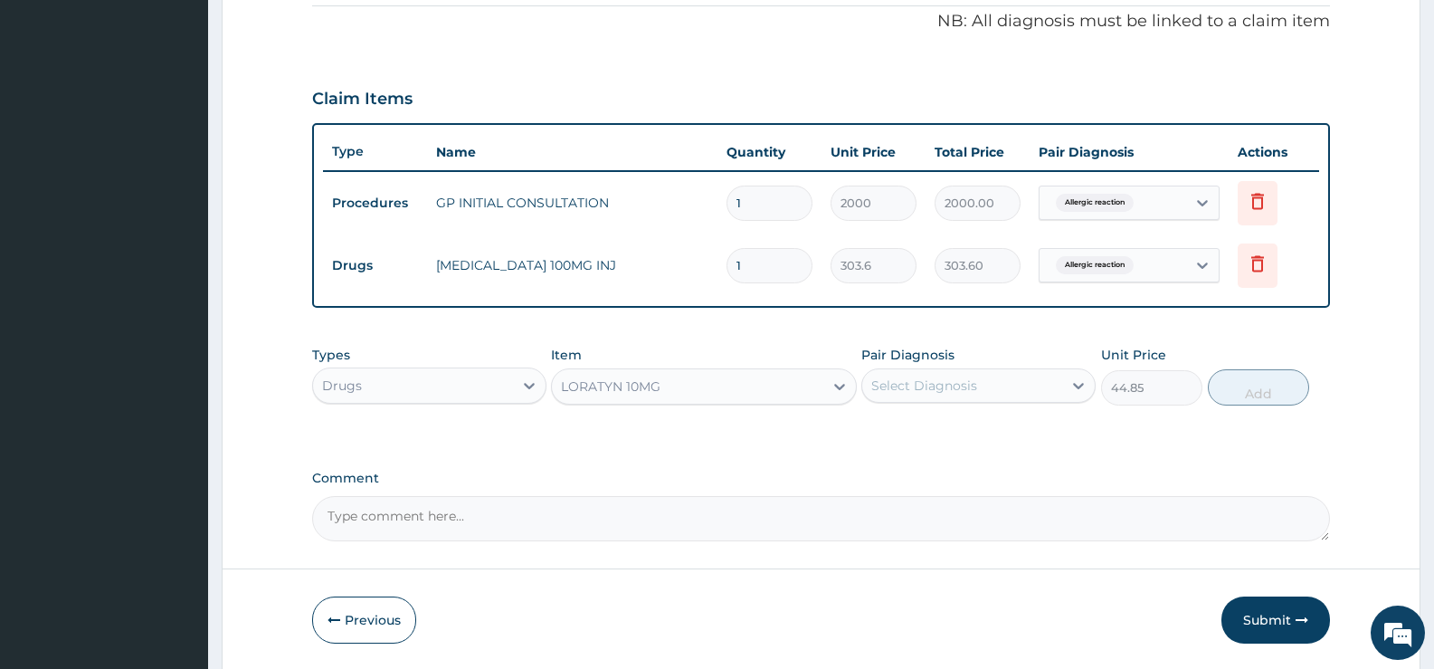
click at [1043, 387] on div "Select Diagnosis" at bounding box center [962, 385] width 200 height 29
click at [1012, 429] on div "Allergic reaction" at bounding box center [979, 432] width 234 height 37
drag, startPoint x: 1012, startPoint y: 429, endPoint x: 1094, endPoint y: 419, distance: 83.0
click at [1012, 429] on div "Allergic reaction" at bounding box center [979, 432] width 234 height 37
click at [902, 433] on label "Allergic reaction" at bounding box center [945, 430] width 108 height 18
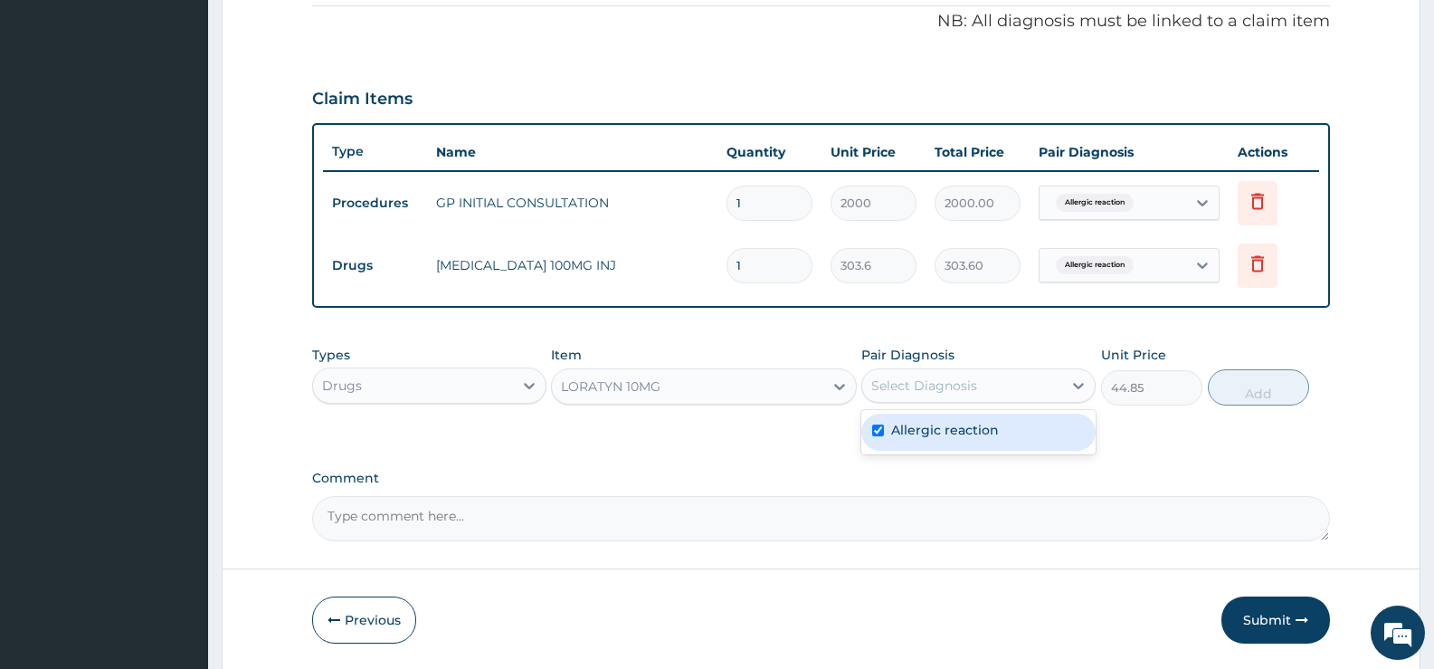
checkbox input "true"
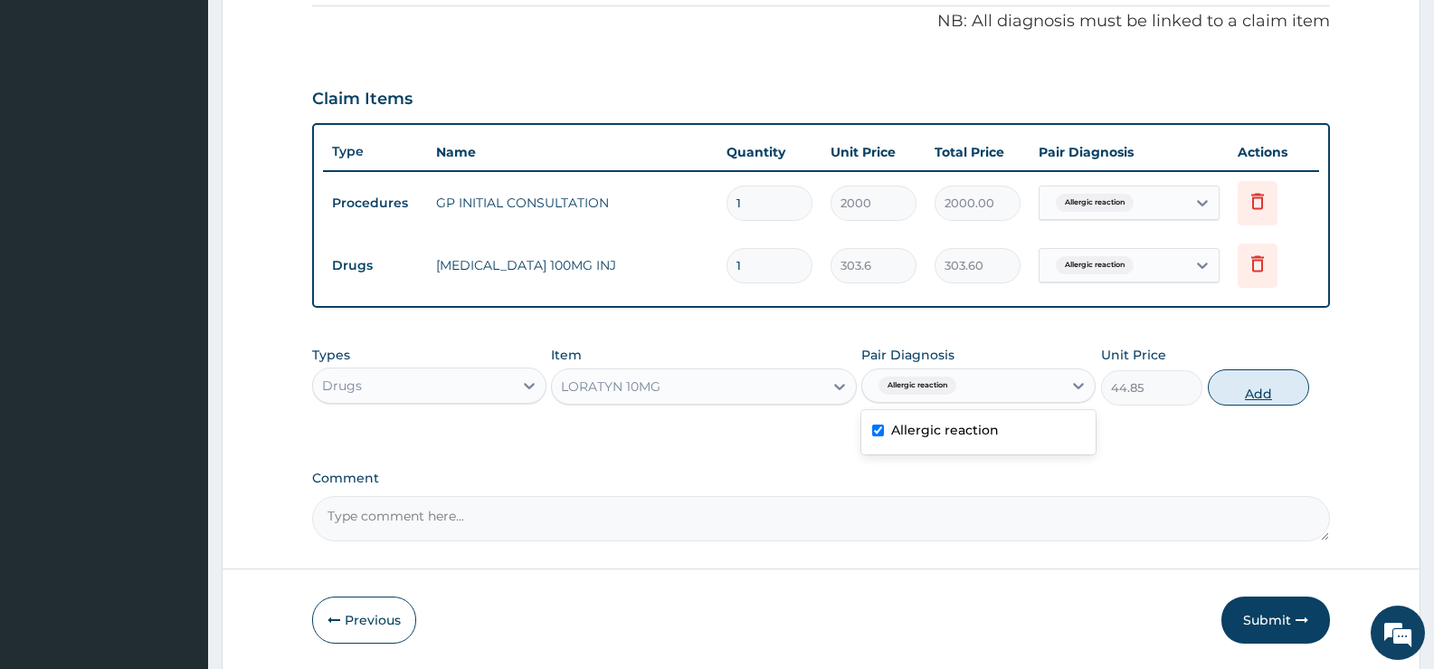
click at [1269, 392] on button "Add" at bounding box center [1258, 387] width 101 height 36
type input "0"
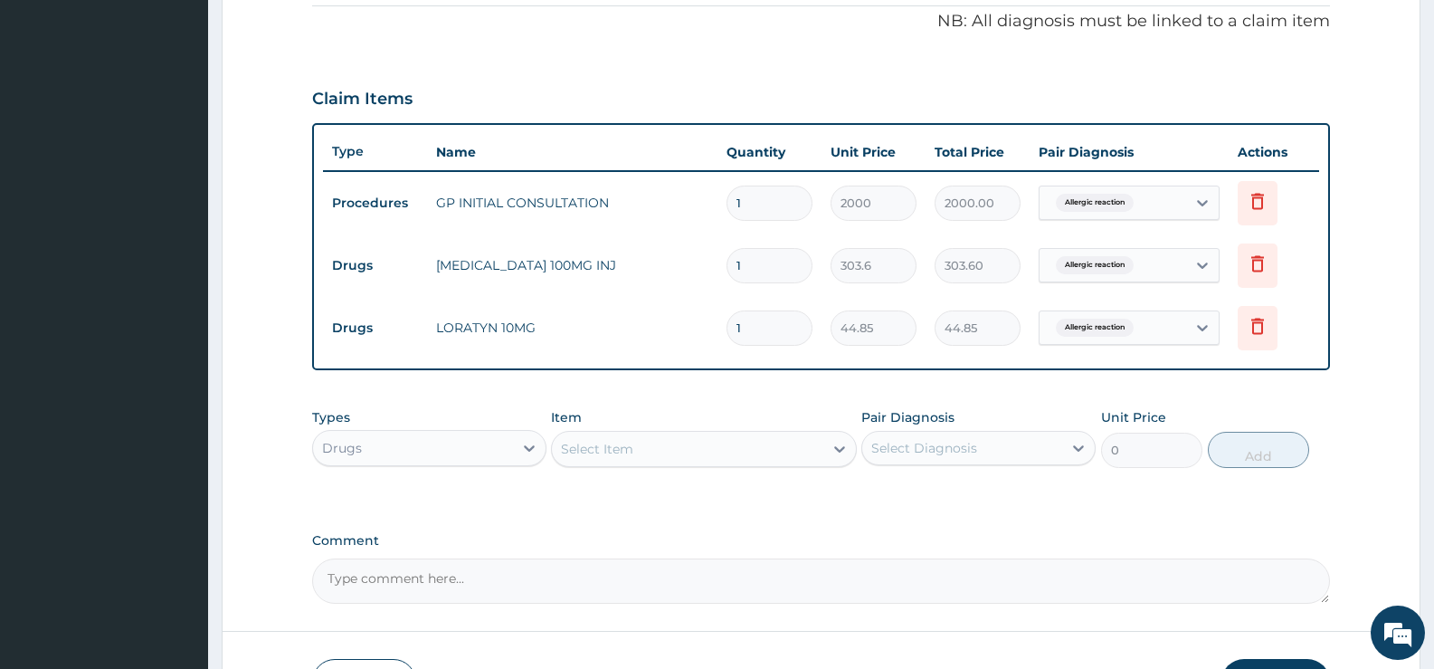
type input "0.00"
type input "5"
type input "224.25"
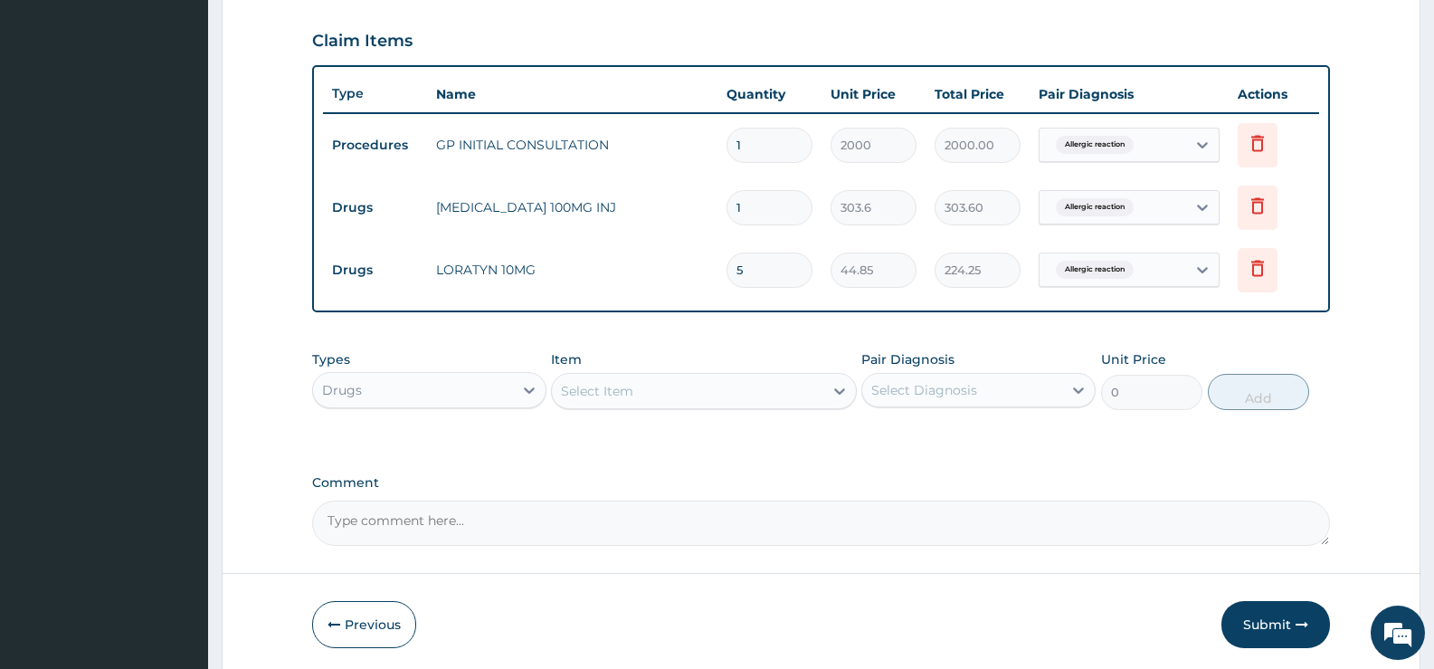
scroll to position [675, 0]
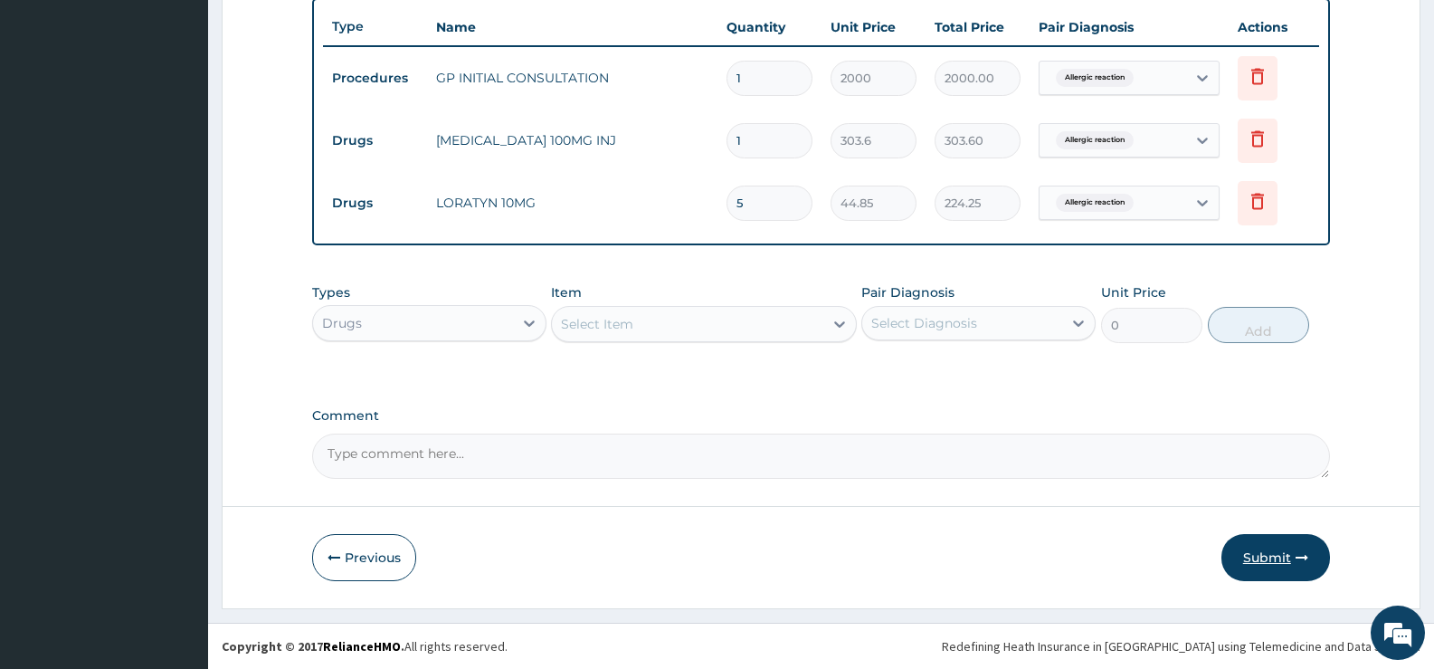
type input "5"
click at [1255, 559] on button "Submit" at bounding box center [1276, 557] width 109 height 47
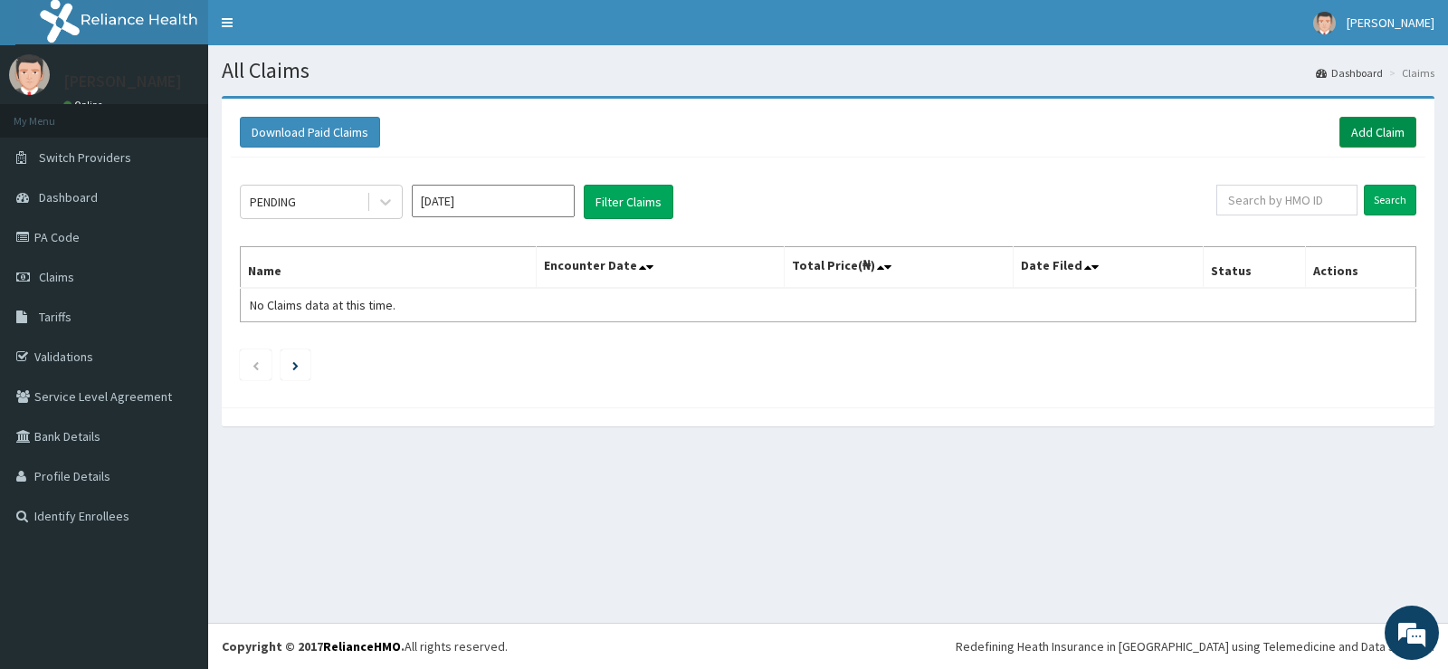
click at [1353, 137] on link "Add Claim" at bounding box center [1377, 132] width 77 height 31
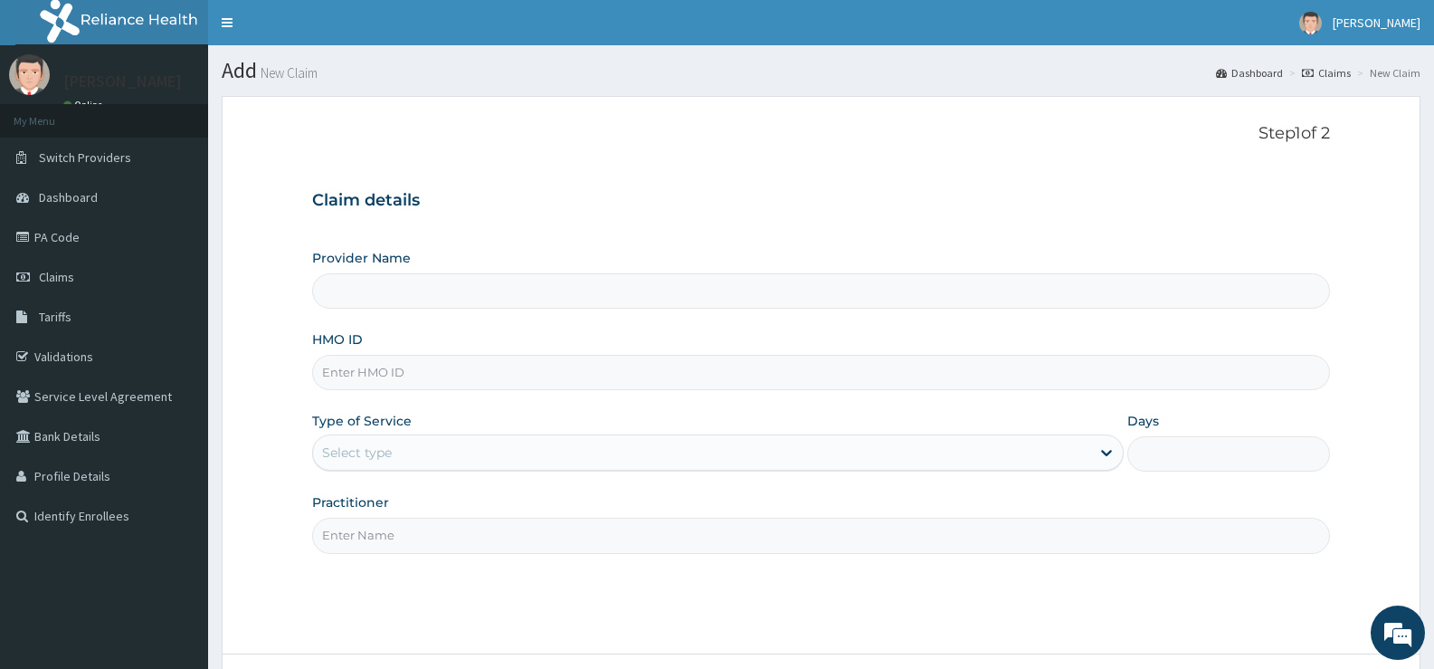
click at [396, 376] on input "HMO ID" at bounding box center [821, 372] width 1018 height 35
type input "[GEOGRAPHIC_DATA][PERSON_NAME]"
type input "IFS/10162/A"
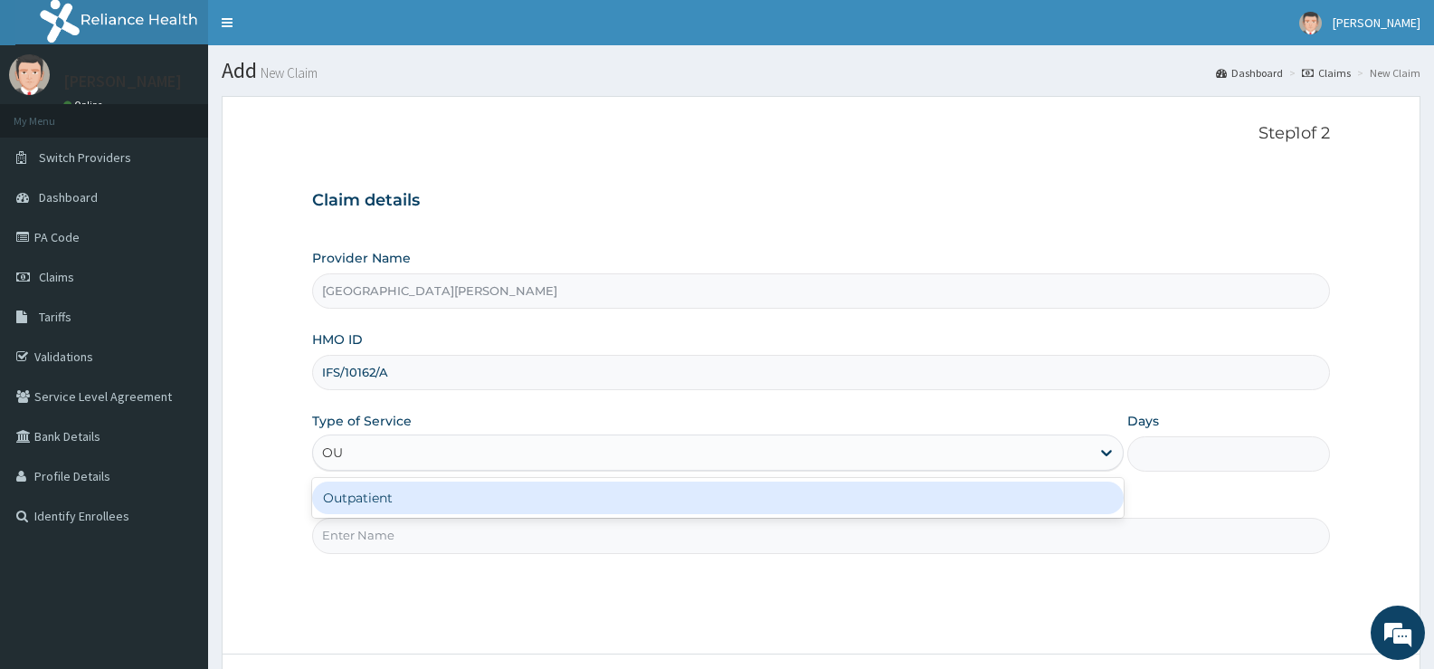
type input "OUT"
type input "1"
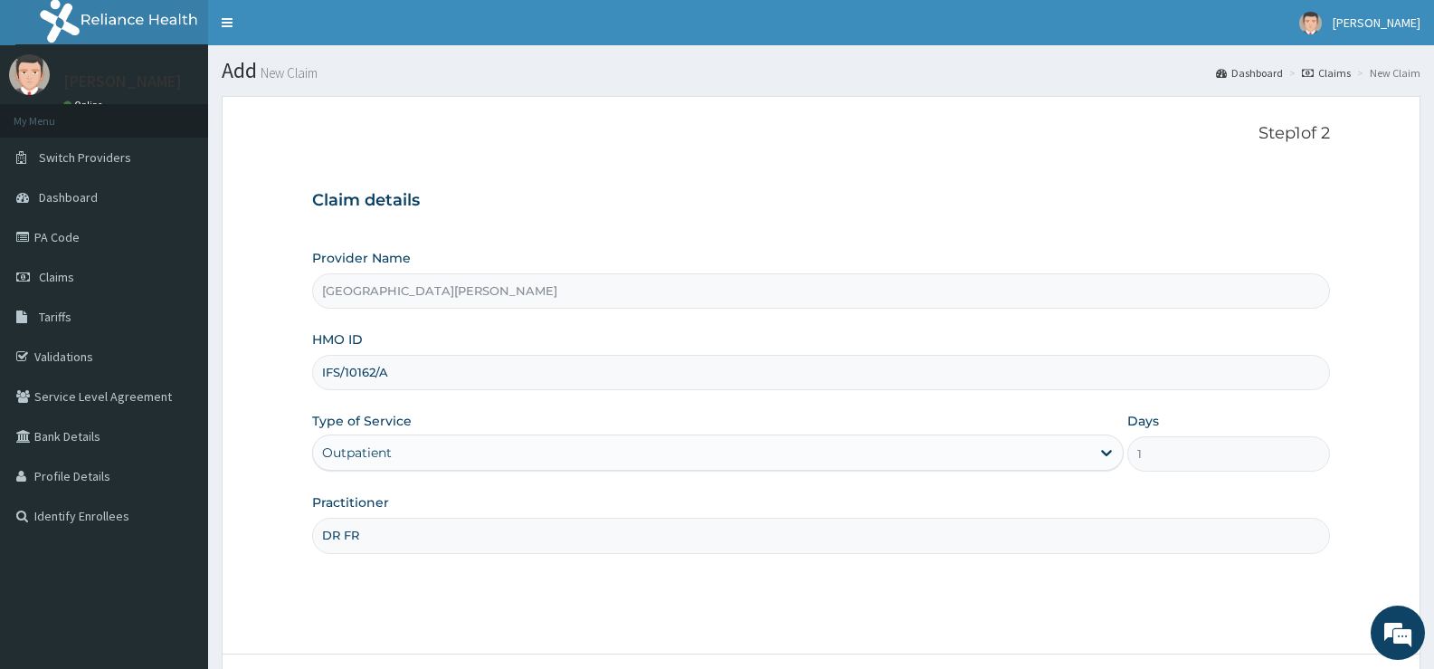
type input "[PERSON_NAME]"
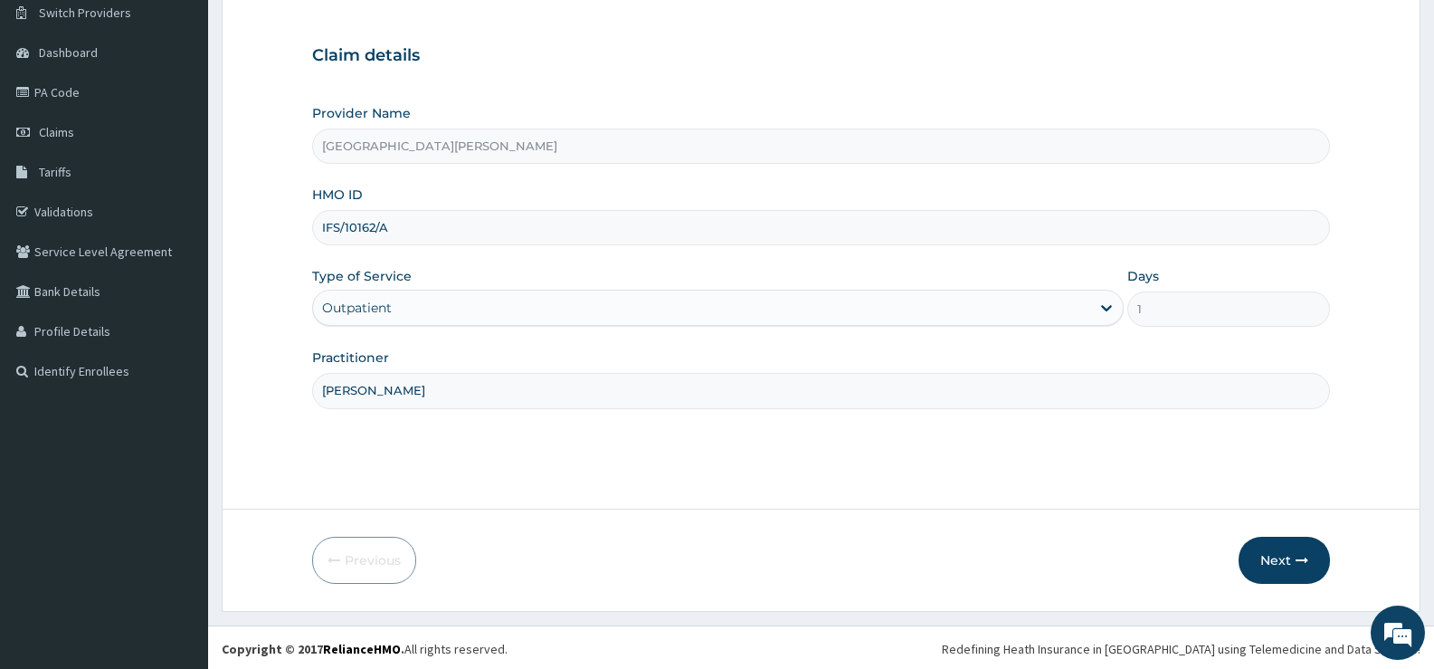
scroll to position [148, 0]
click at [1313, 548] on button "Next" at bounding box center [1284, 557] width 91 height 47
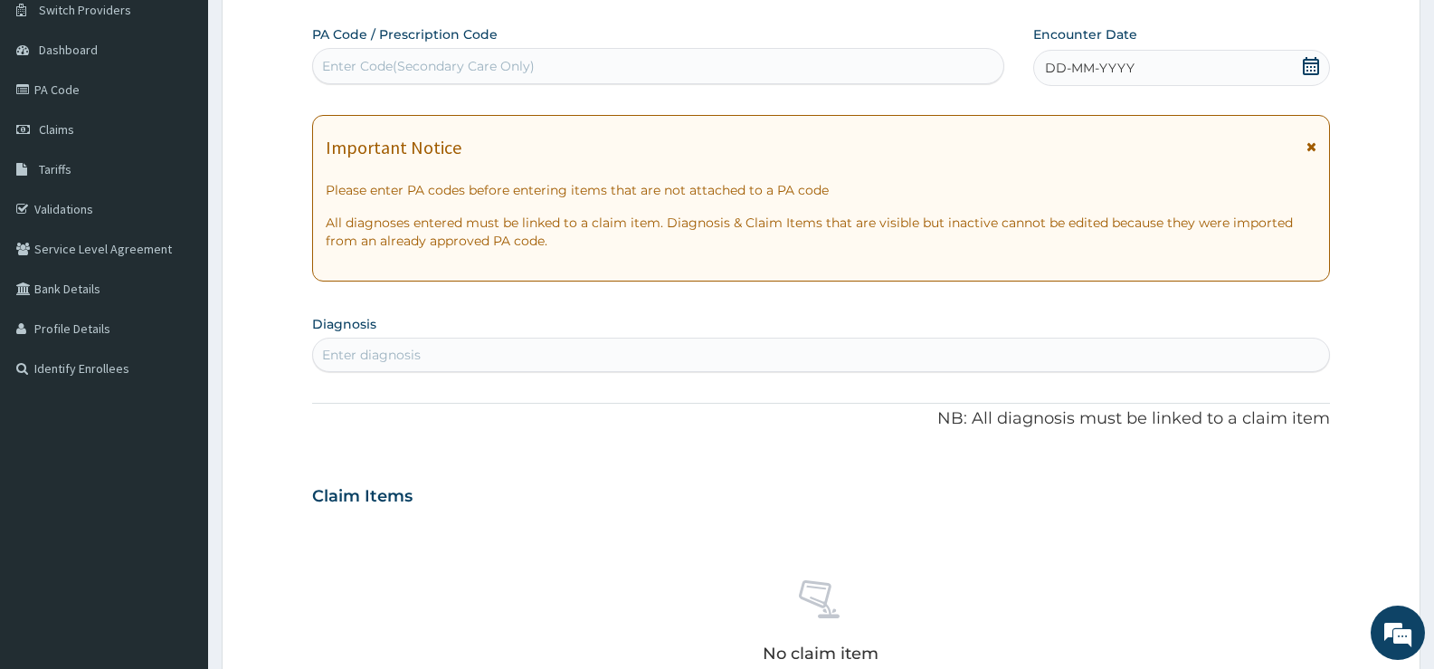
click at [1312, 67] on icon at bounding box center [1311, 66] width 18 height 18
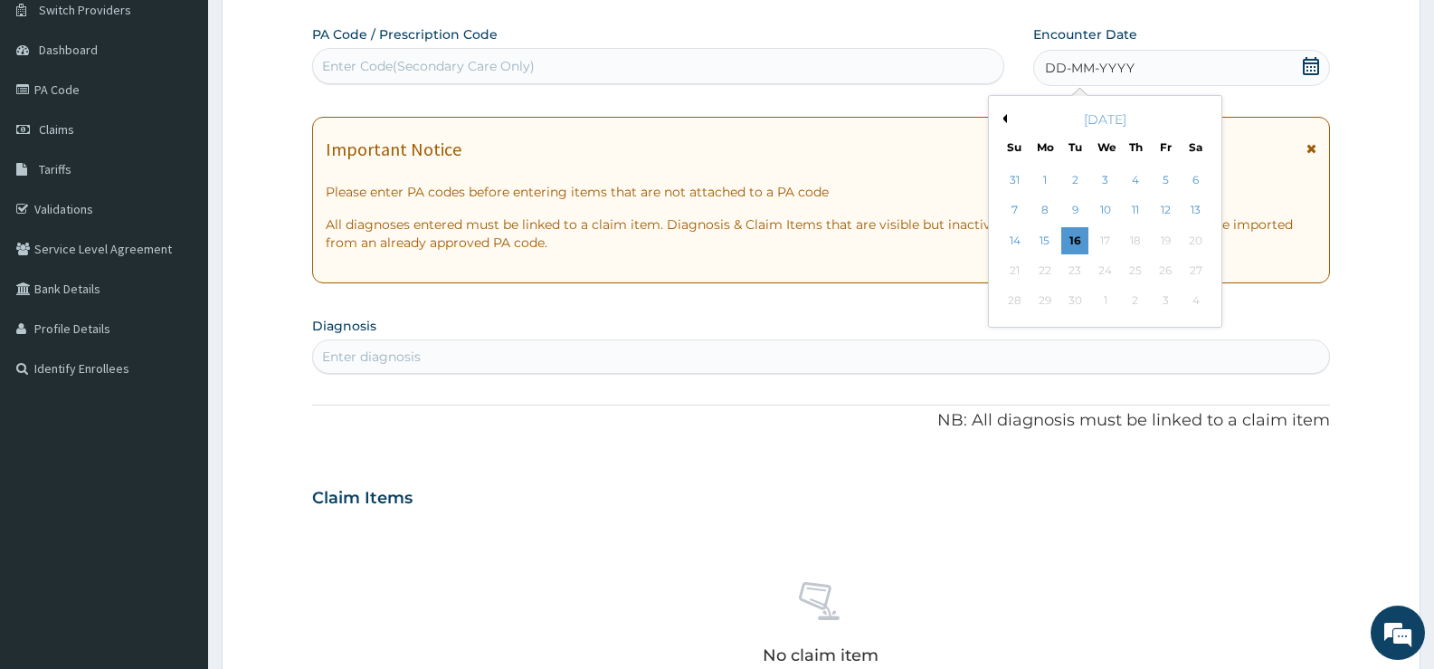
click at [1005, 118] on button "Previous Month" at bounding box center [1002, 118] width 9 height 9
click at [1049, 236] on div "14" at bounding box center [1045, 240] width 27 height 27
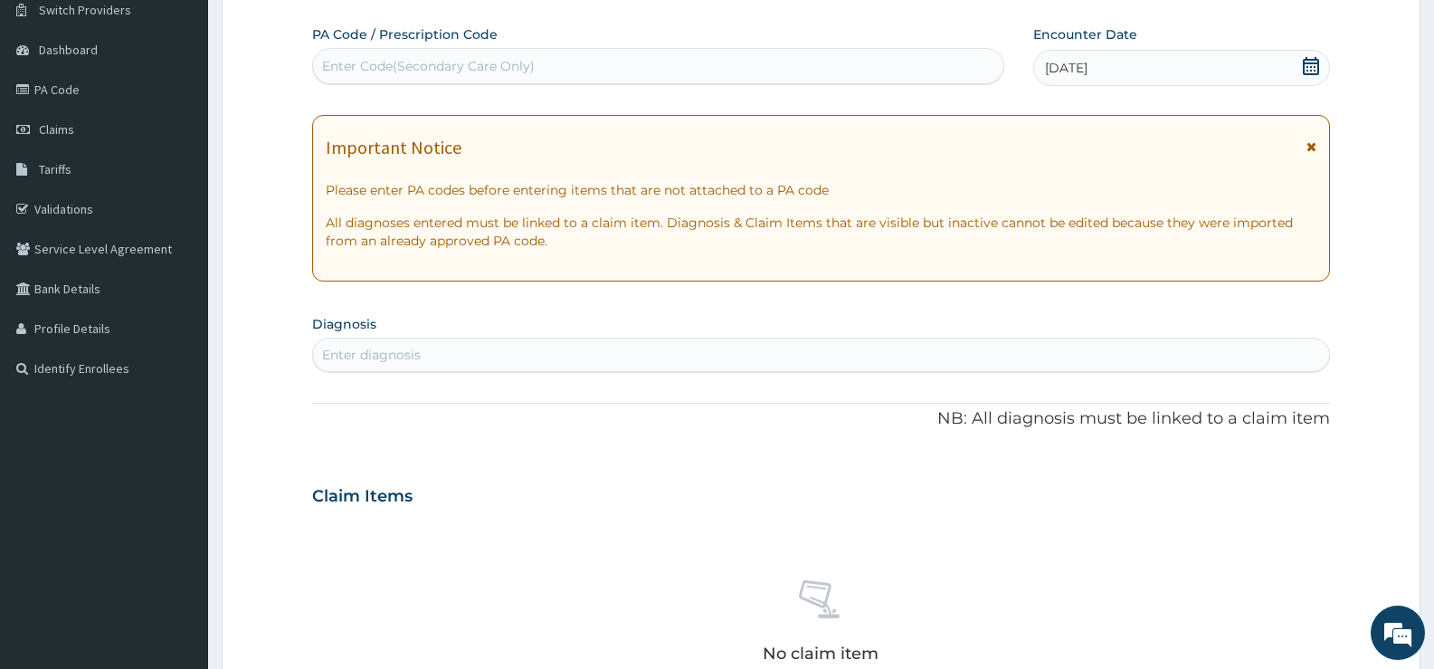
click at [651, 352] on div "Enter diagnosis" at bounding box center [821, 354] width 1016 height 29
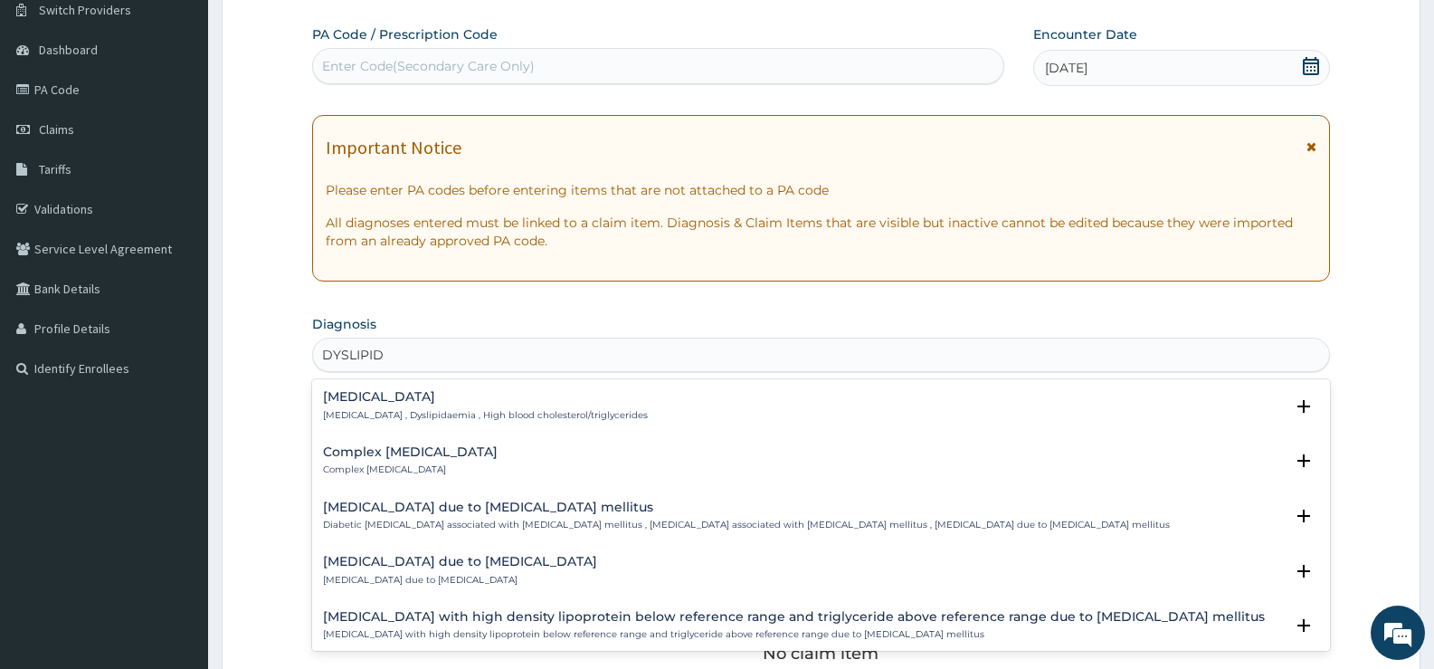
type input "DYSLIPIDE"
click at [368, 405] on div "Dyslipidemia Dyslipidemia , Dyslipidaemia , High blood cholesterol/triglycerides" at bounding box center [485, 406] width 325 height 32
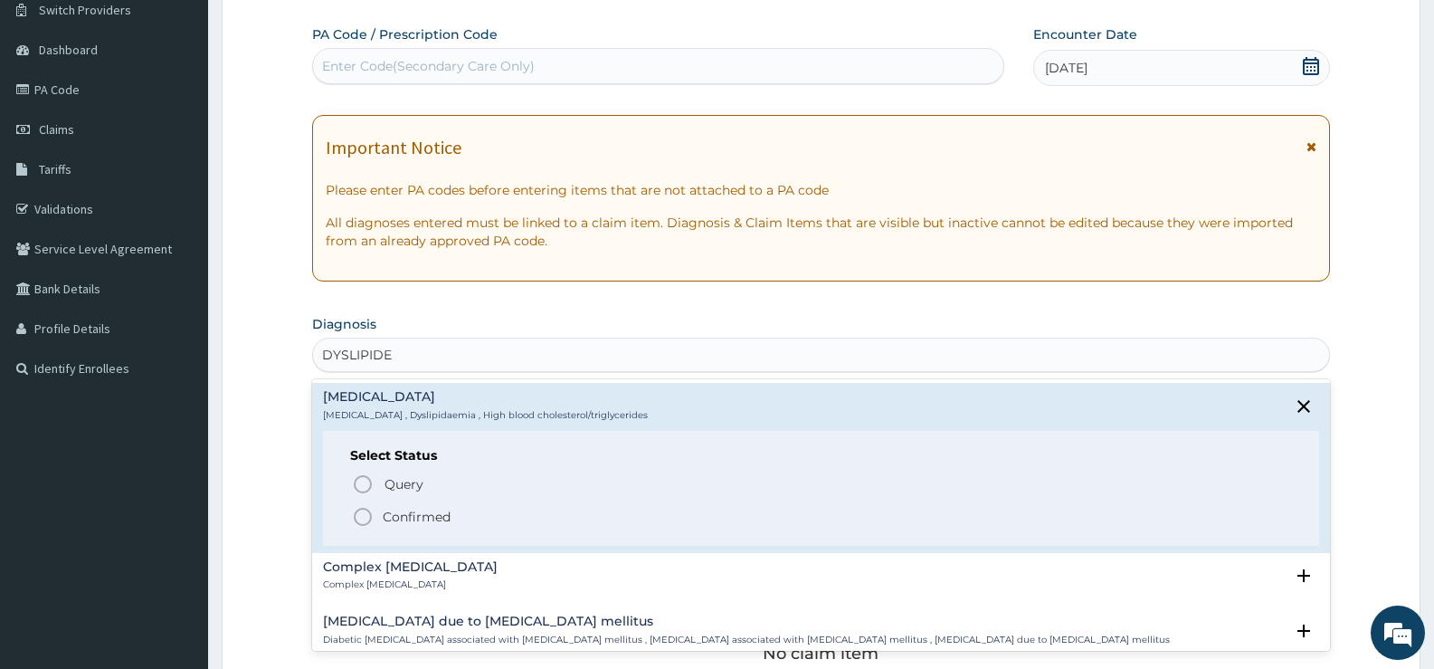
click at [412, 517] on p "Confirmed" at bounding box center [417, 517] width 68 height 18
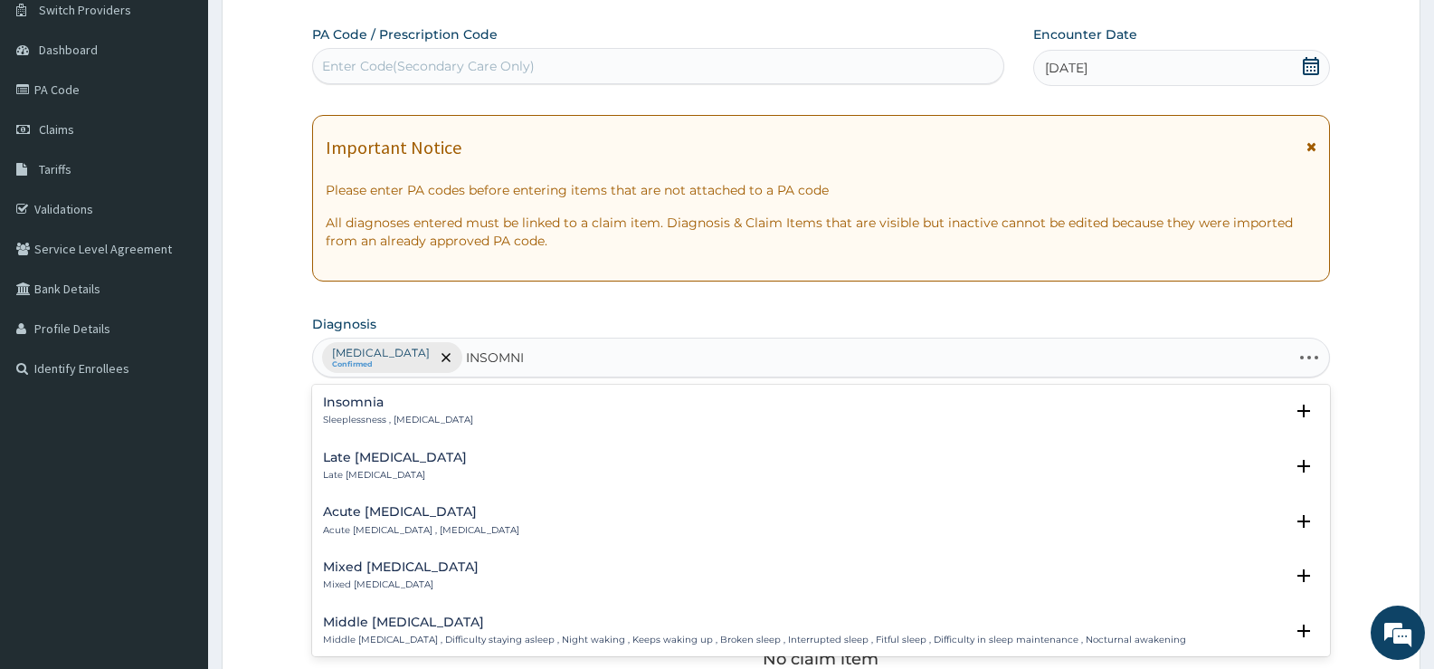
type input "INSOMNIA"
click at [345, 408] on h4 "Insomnia" at bounding box center [398, 402] width 150 height 14
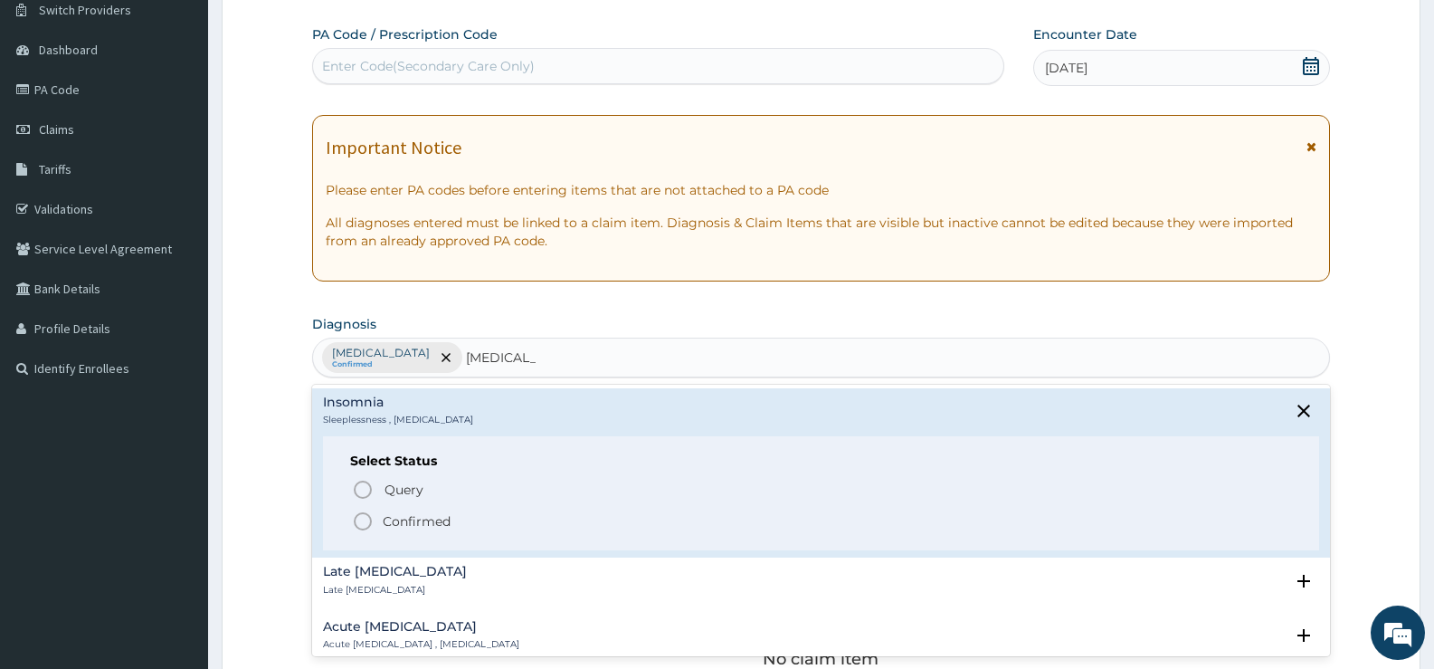
click at [422, 528] on p "Confirmed" at bounding box center [417, 521] width 68 height 18
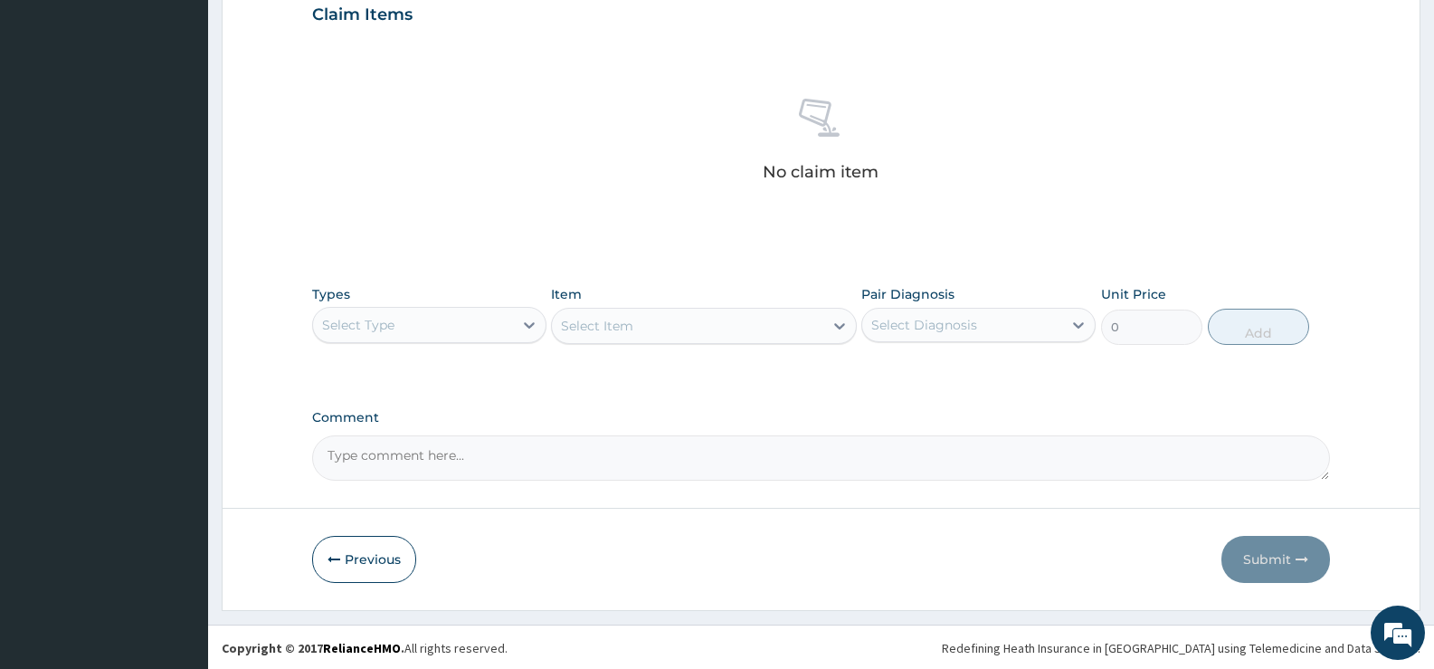
scroll to position [636, 0]
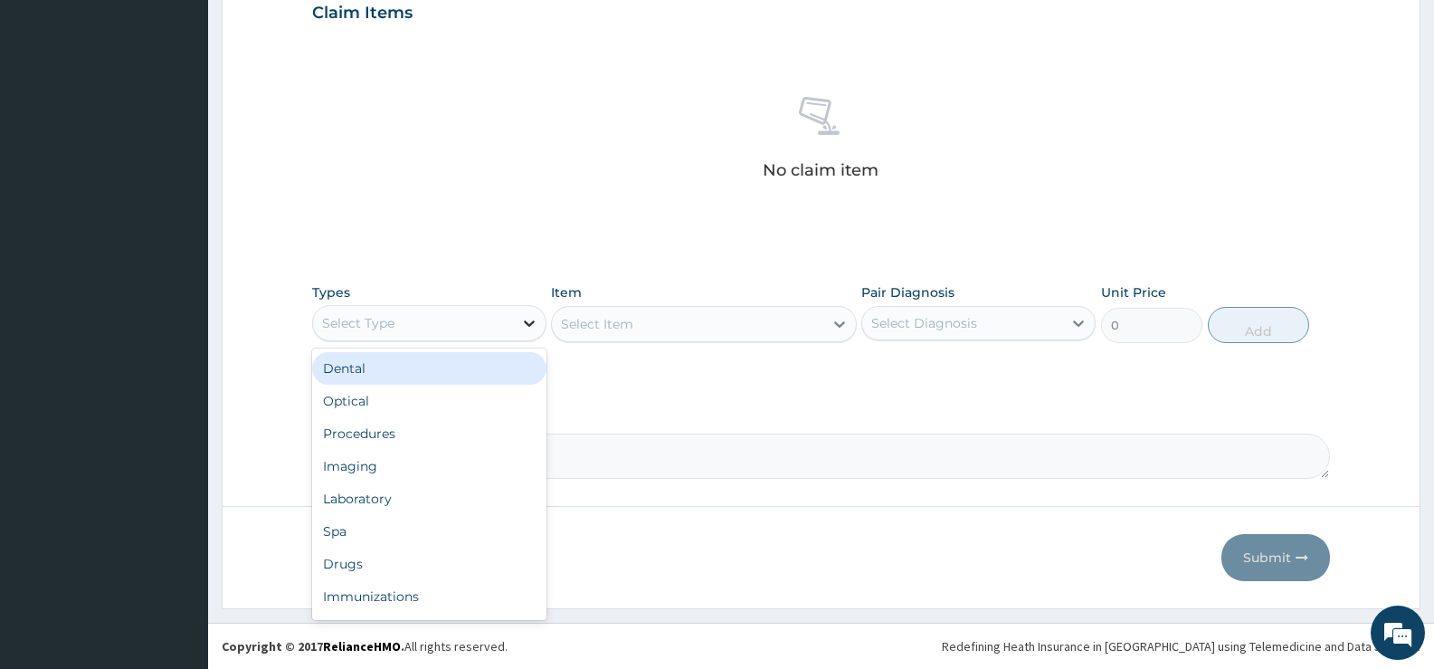
click at [522, 326] on icon at bounding box center [529, 323] width 18 height 18
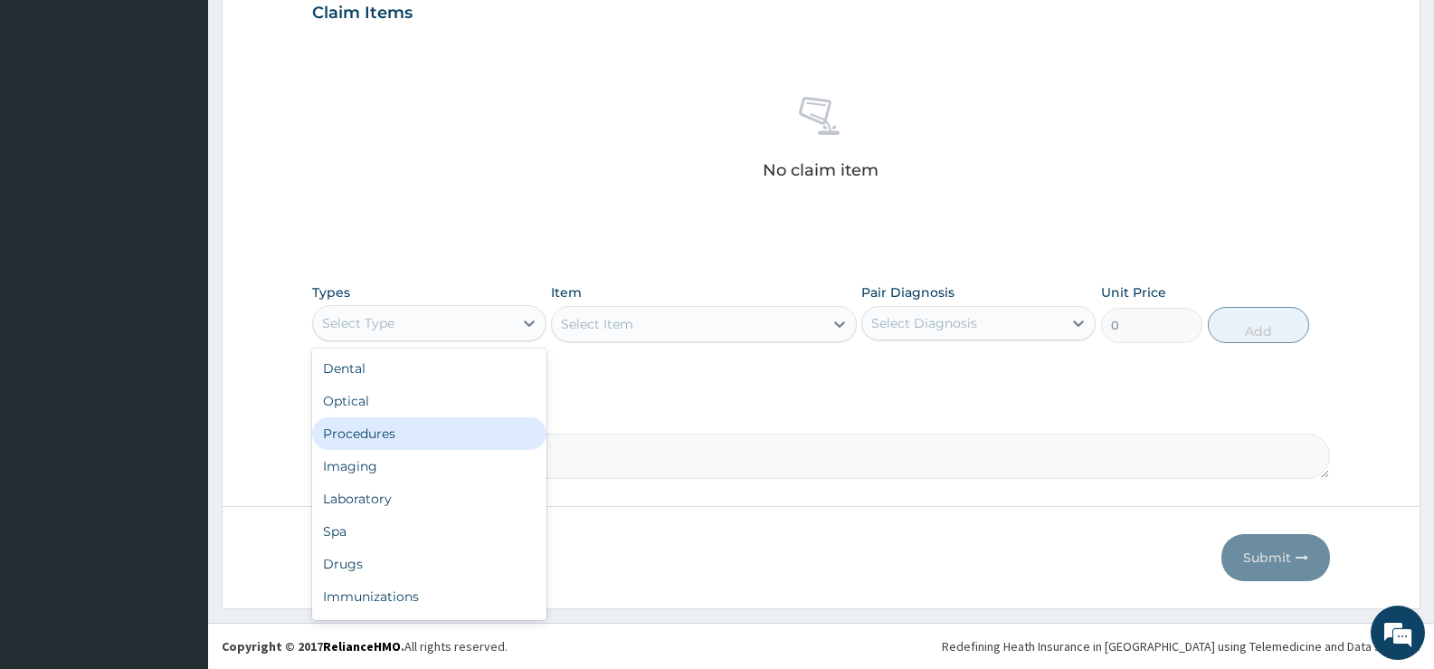
click at [415, 432] on div "Procedures" at bounding box center [429, 433] width 234 height 33
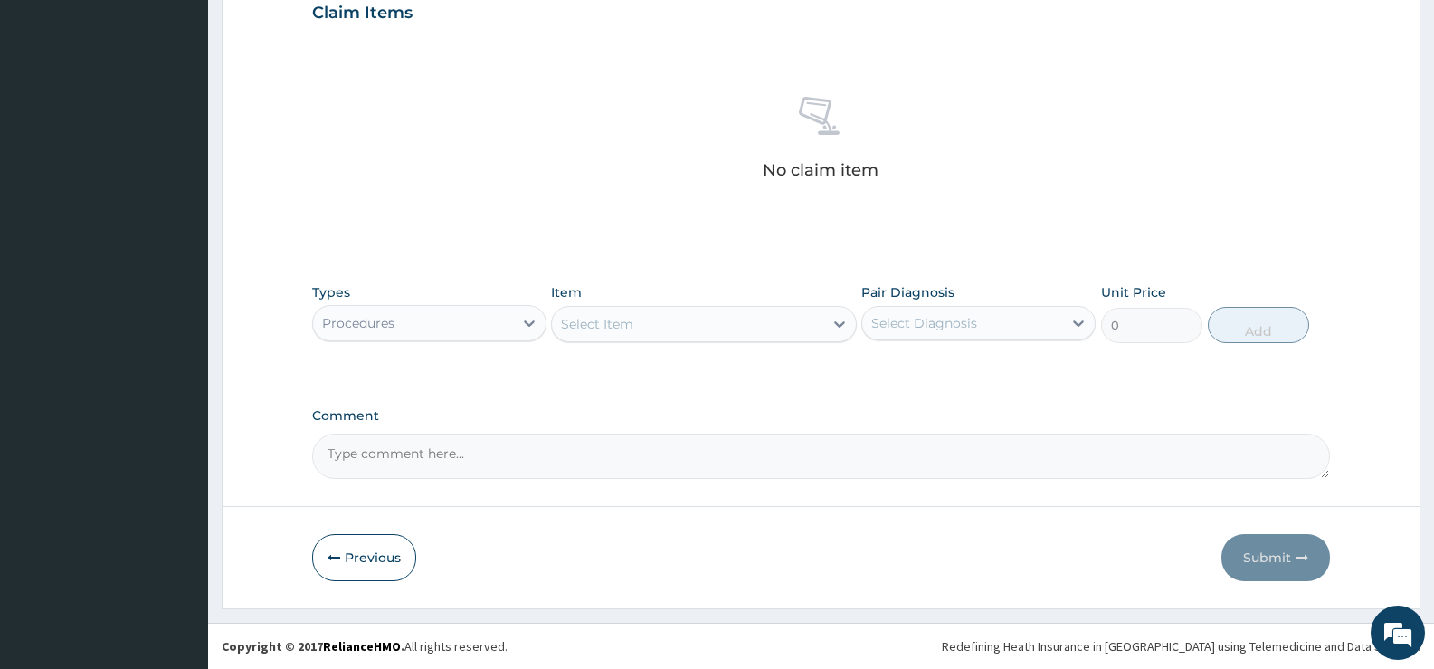
click at [715, 316] on div "Select Item" at bounding box center [687, 323] width 271 height 29
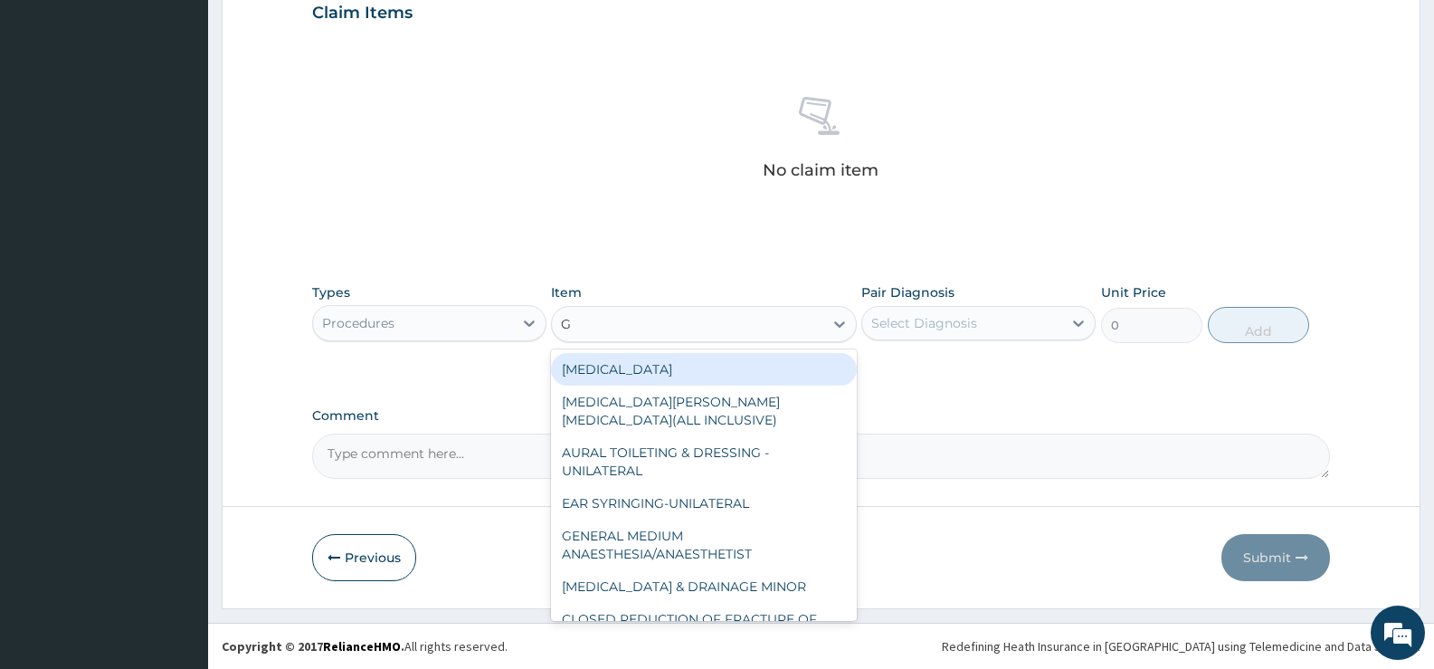
type input "GP"
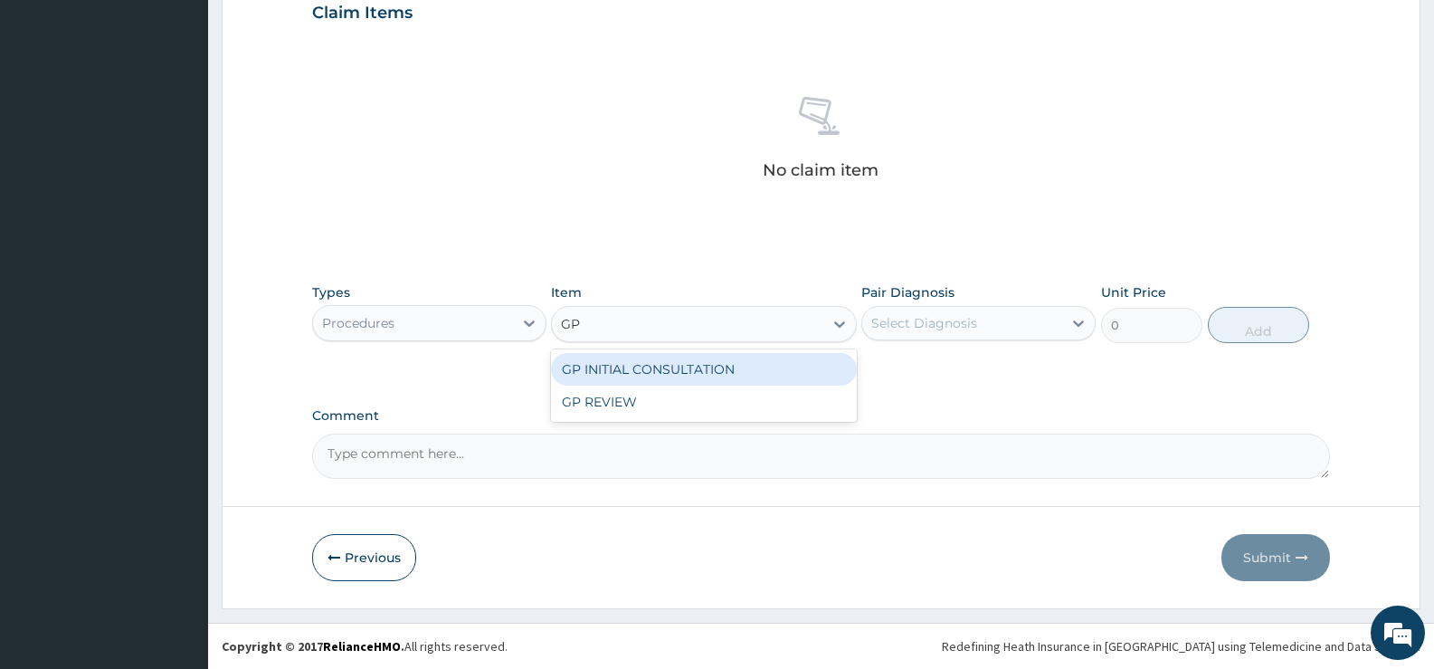
click at [743, 372] on div "GP INITIAL CONSULTATION" at bounding box center [703, 369] width 305 height 33
type input "2000"
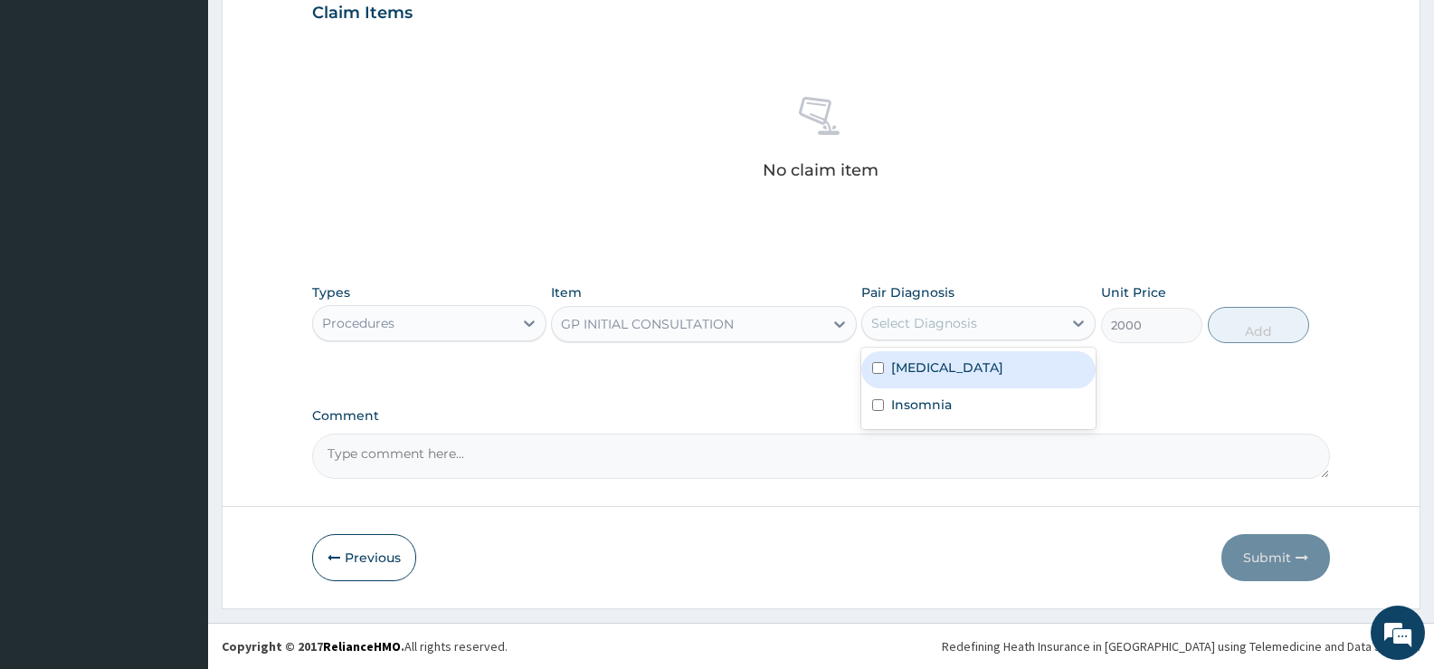
click at [1033, 331] on div "Select Diagnosis" at bounding box center [962, 323] width 200 height 29
click at [955, 377] on div "Dyslipidemia" at bounding box center [979, 369] width 234 height 37
checkbox input "true"
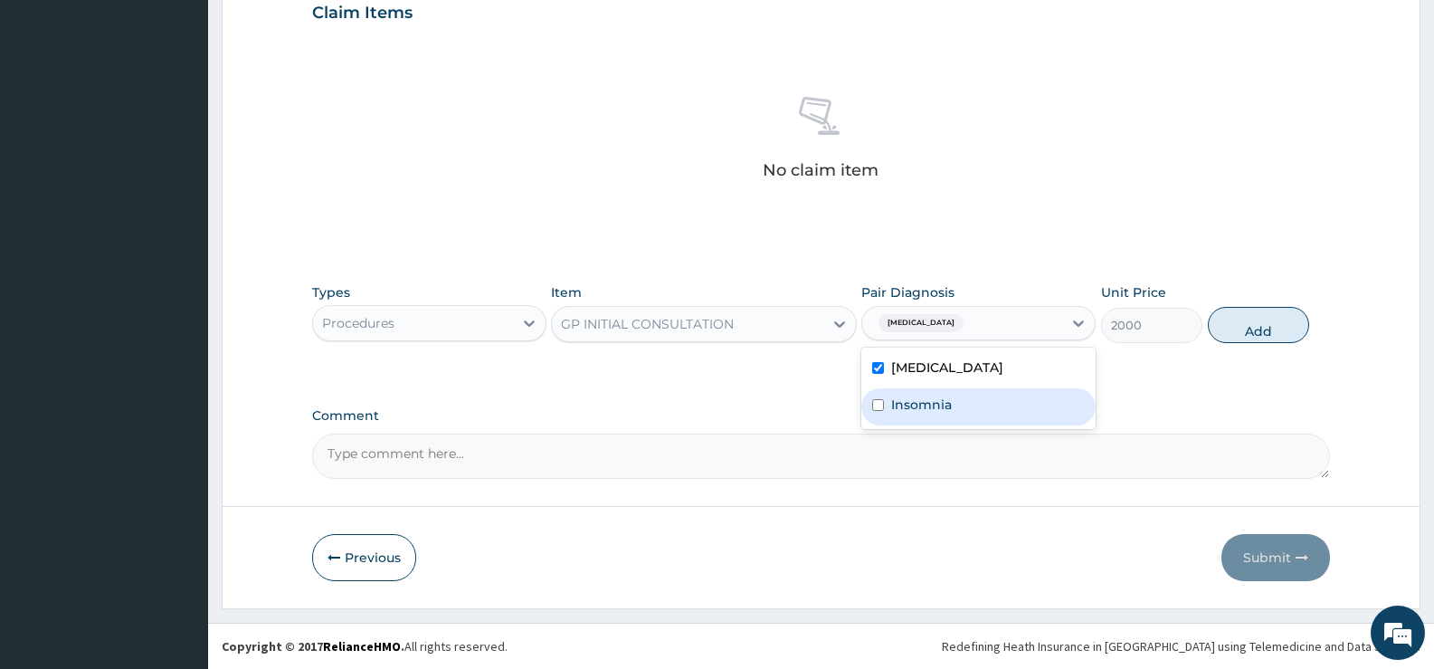
click at [943, 411] on label "Insomnia" at bounding box center [921, 404] width 61 height 18
checkbox input "true"
click at [878, 364] on input "checkbox" at bounding box center [878, 368] width 12 height 12
checkbox input "false"
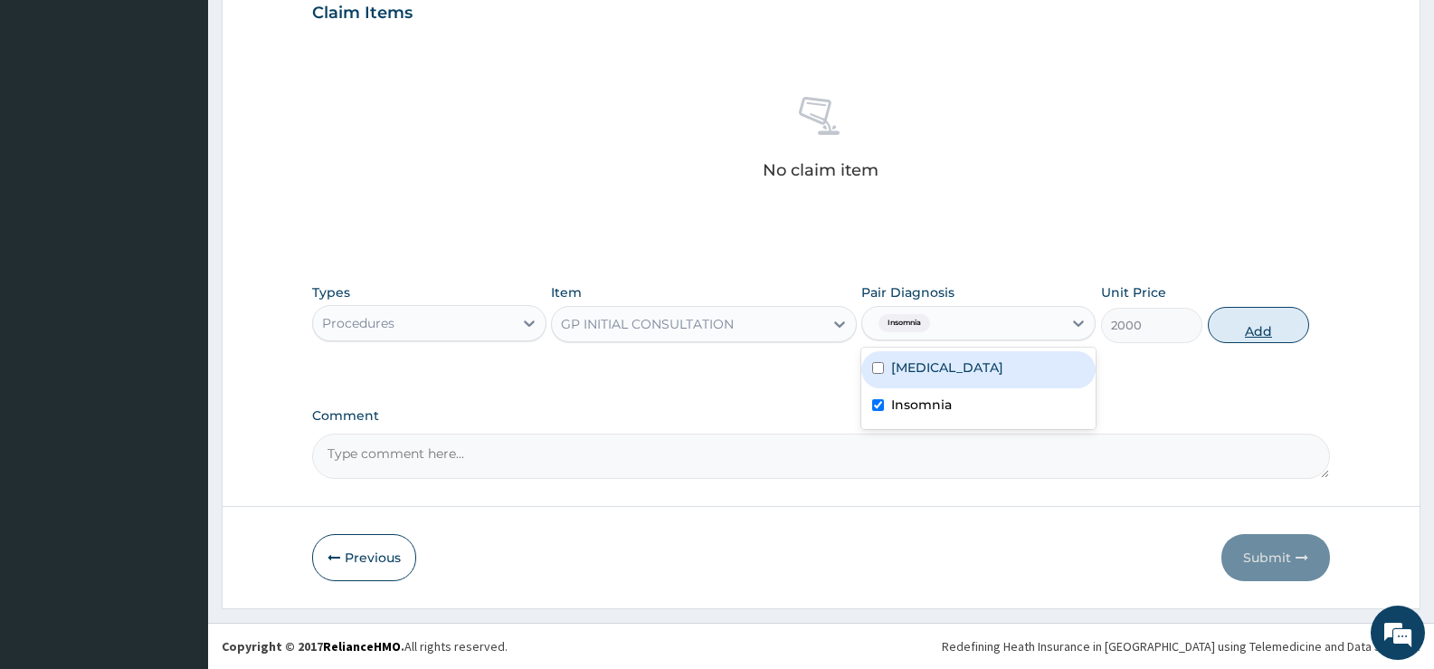
click at [1252, 330] on button "Add" at bounding box center [1258, 325] width 101 height 36
type input "0"
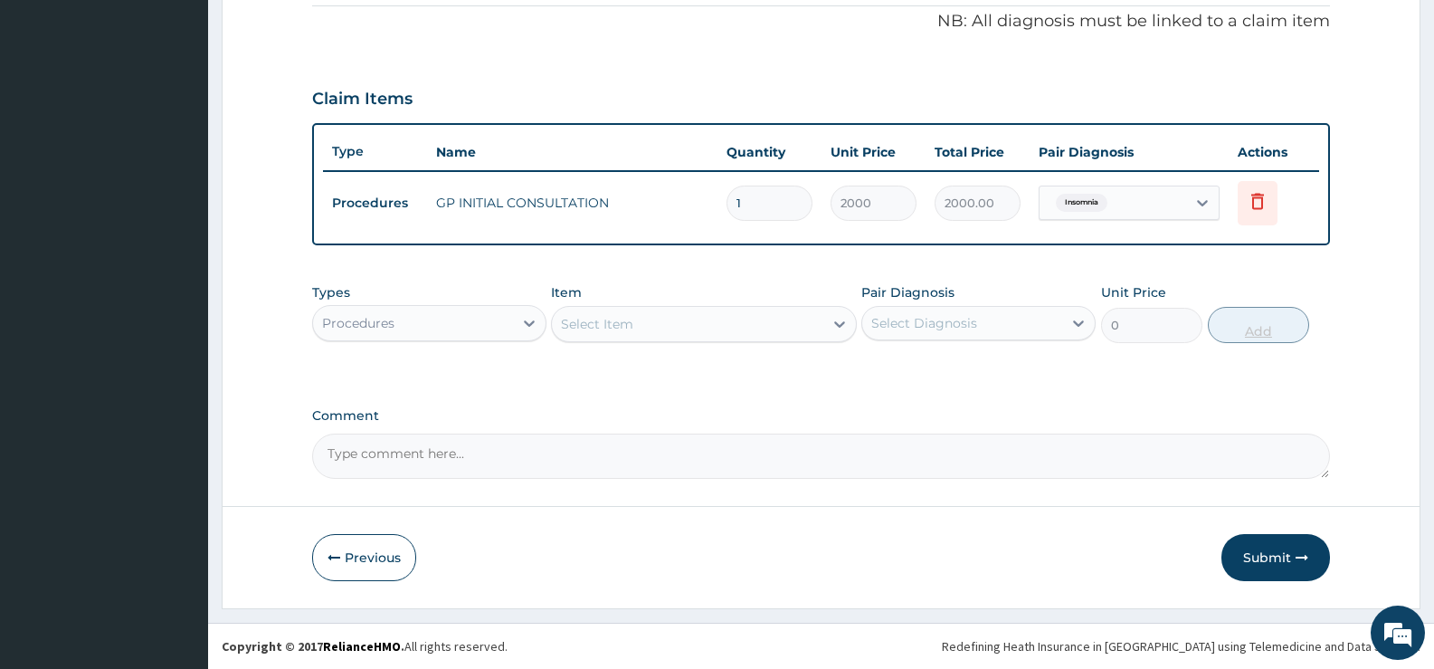
scroll to position [550, 0]
click at [503, 323] on div "Procedures" at bounding box center [413, 323] width 200 height 29
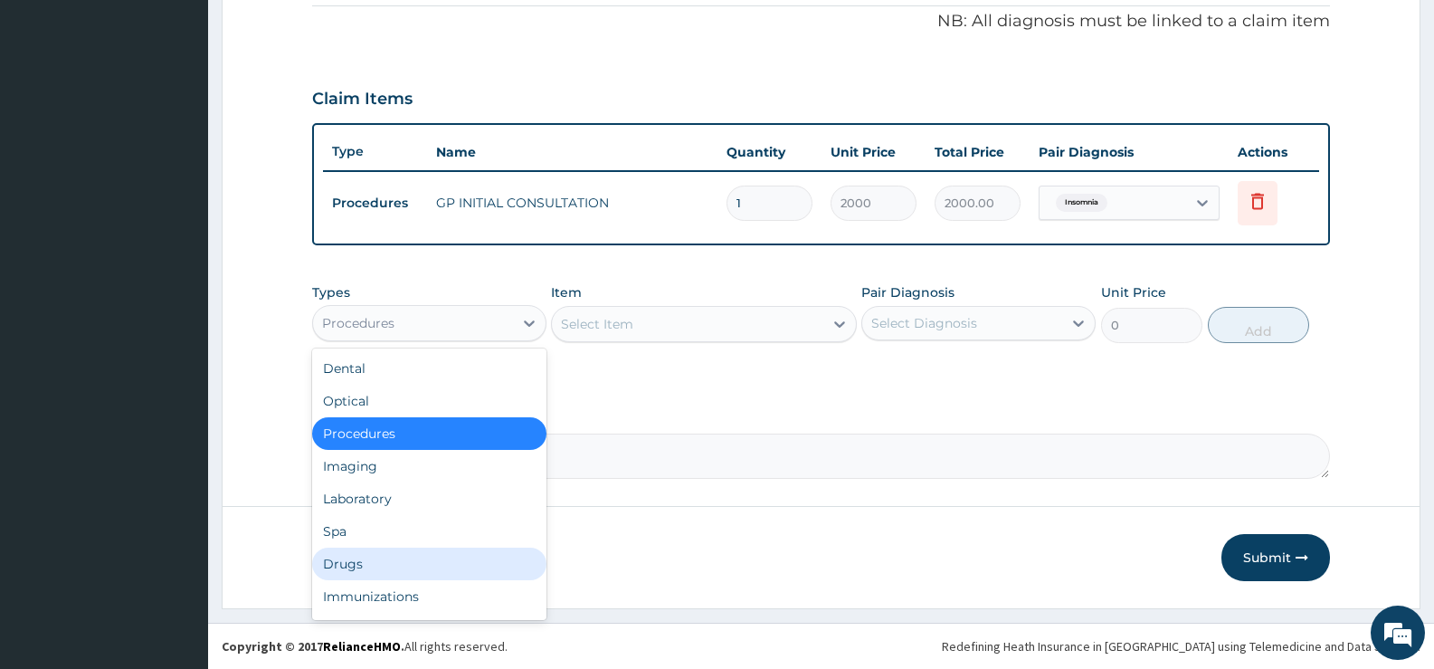
click at [350, 565] on div "Drugs" at bounding box center [429, 564] width 234 height 33
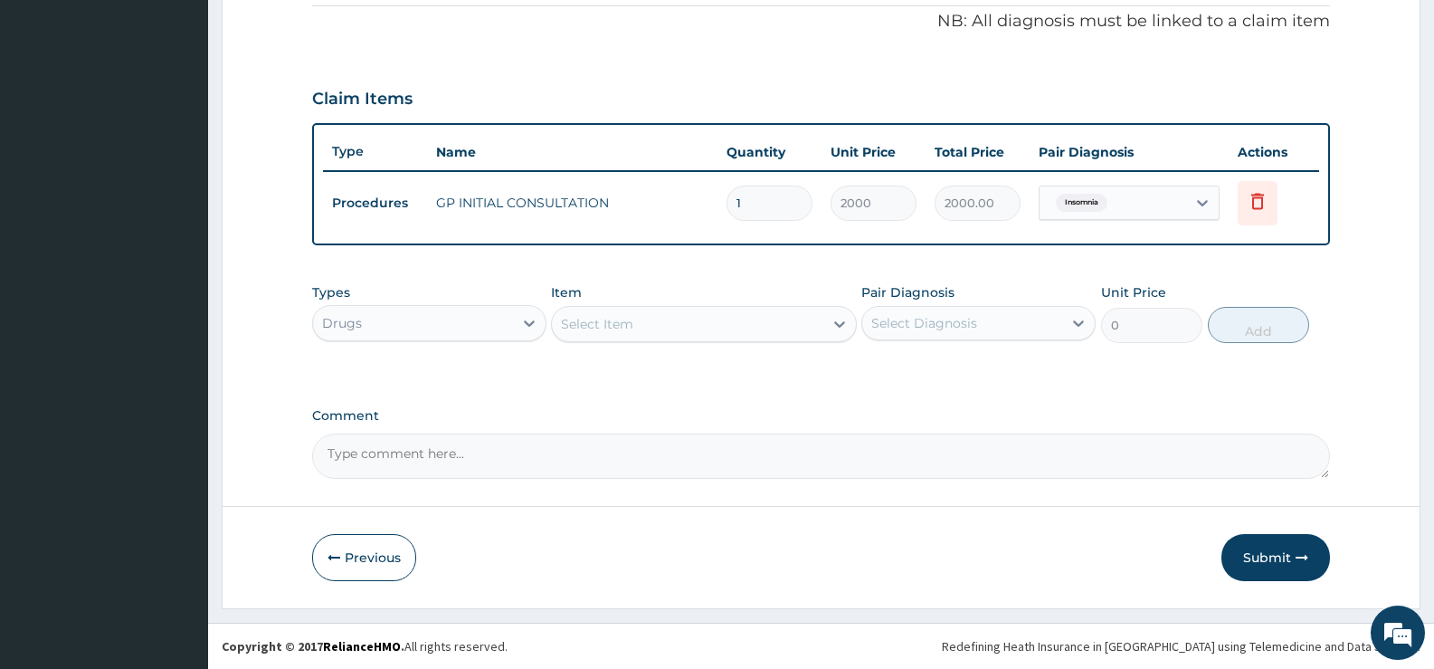
click at [831, 322] on icon at bounding box center [840, 324] width 18 height 18
type input "AMITRIP"
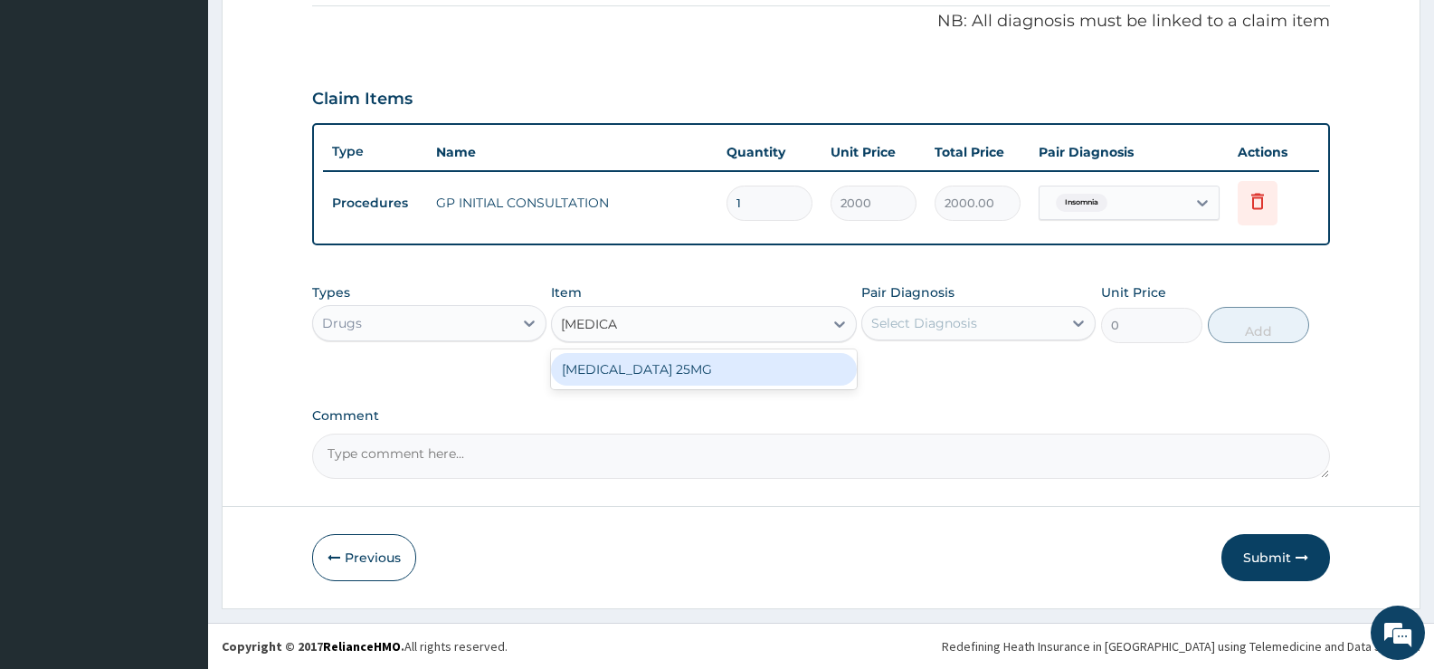
click at [763, 360] on div "AMITRIPTYLINE 25MG" at bounding box center [703, 369] width 305 height 33
type input "37.95"
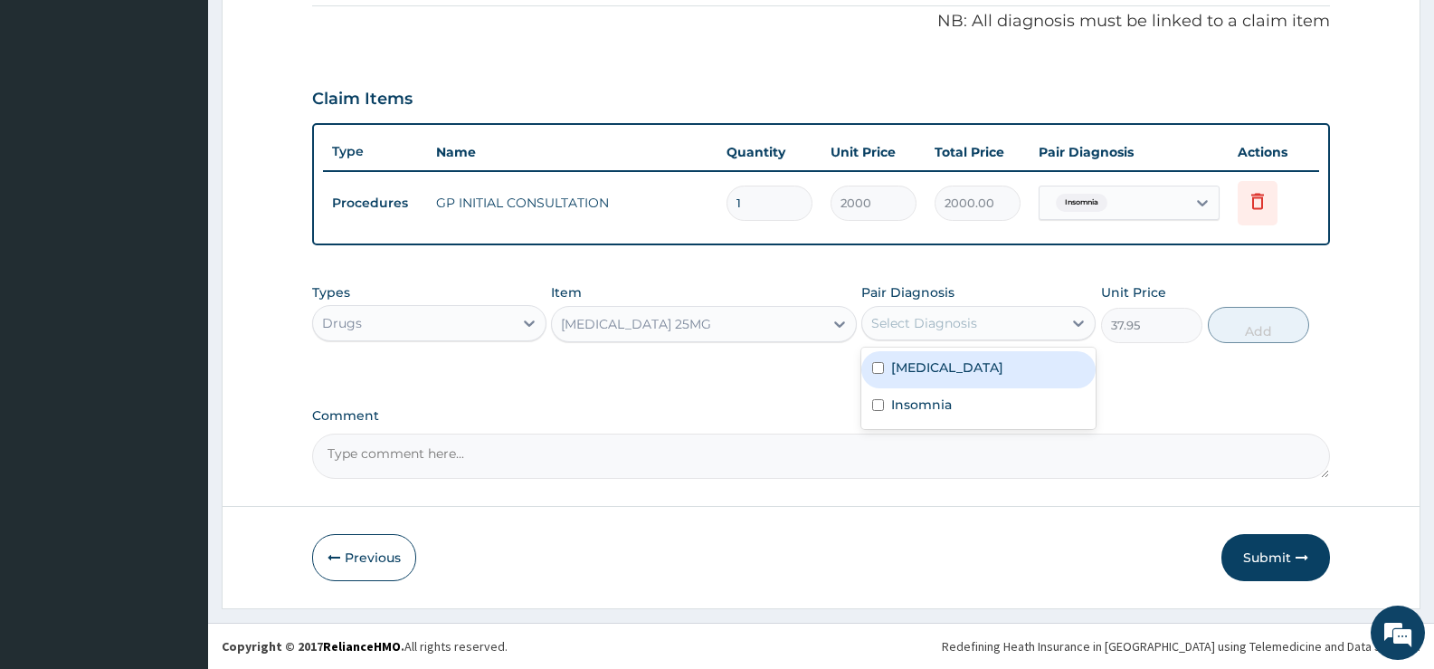
click at [1011, 327] on div "Select Diagnosis" at bounding box center [962, 323] width 200 height 29
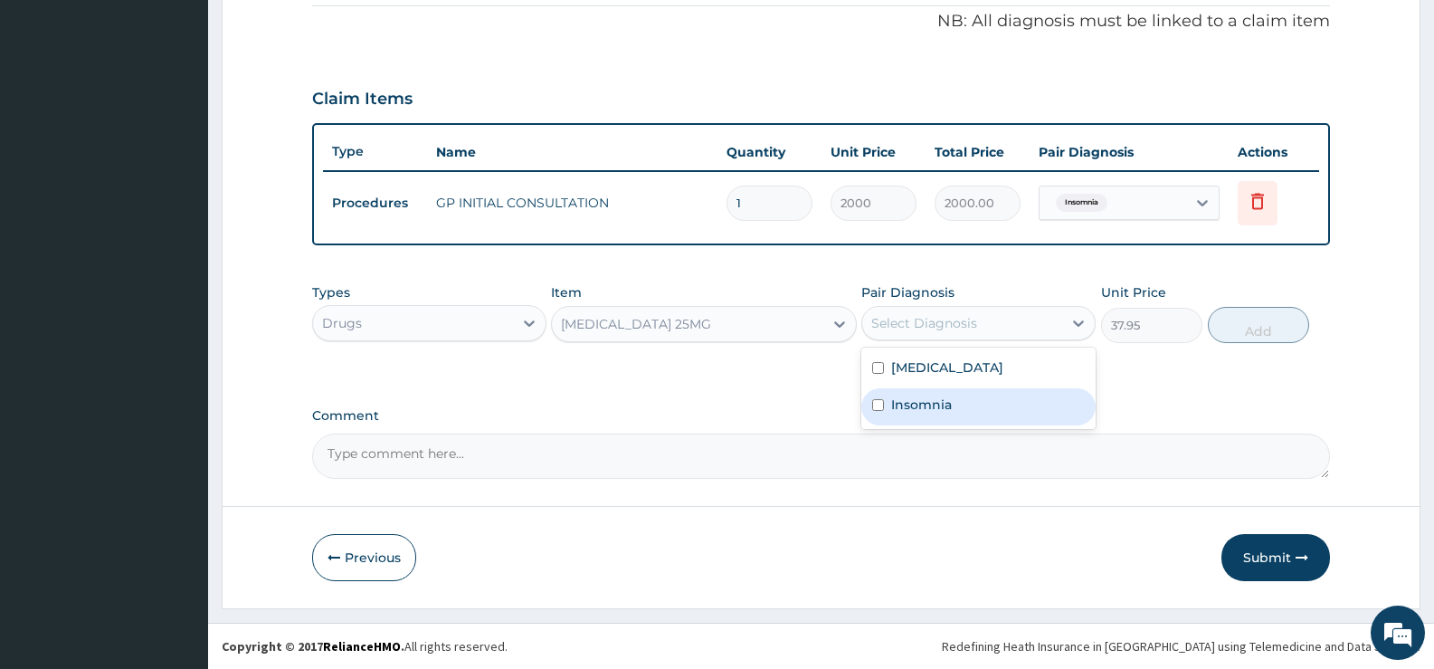
click at [966, 392] on div "Insomnia" at bounding box center [979, 406] width 234 height 37
click at [954, 398] on div "Insomnia" at bounding box center [979, 406] width 234 height 37
click at [938, 403] on label "Insomnia" at bounding box center [921, 404] width 61 height 18
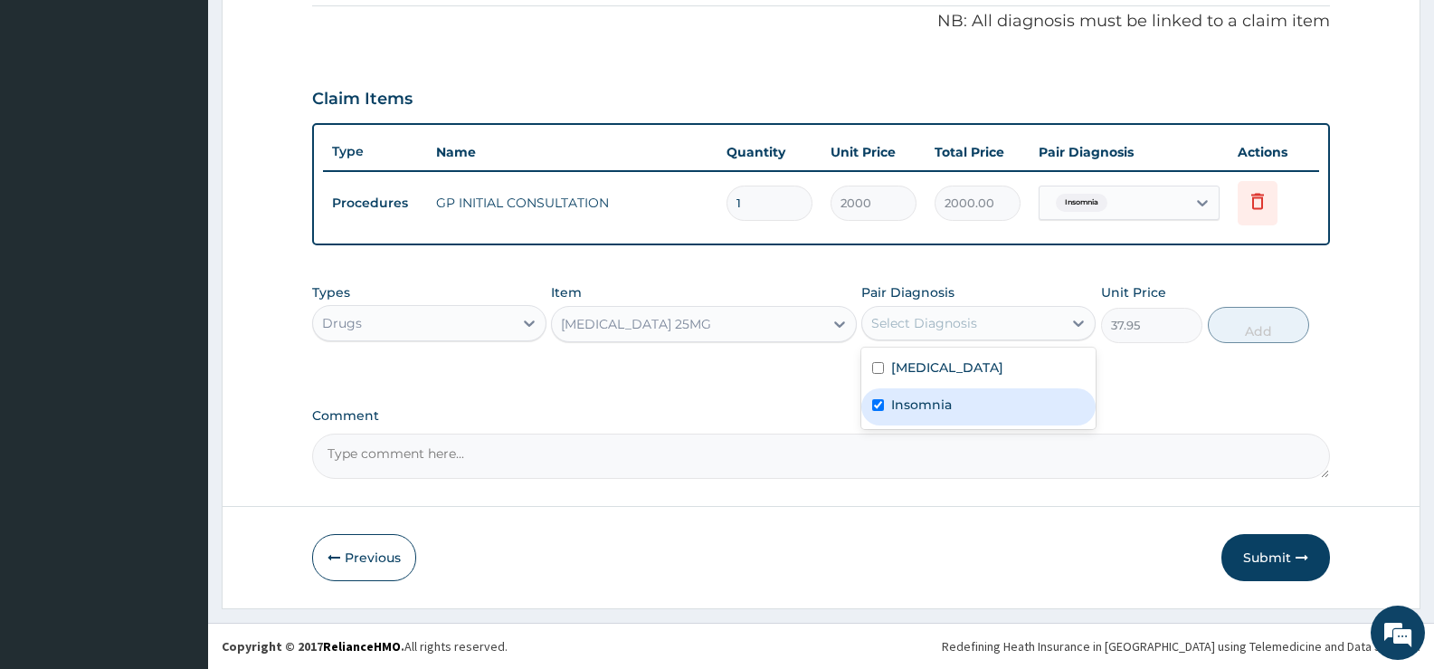
click at [938, 403] on label "Insomnia" at bounding box center [921, 404] width 61 height 18
click at [936, 404] on label "Insomnia" at bounding box center [921, 404] width 61 height 18
checkbox input "true"
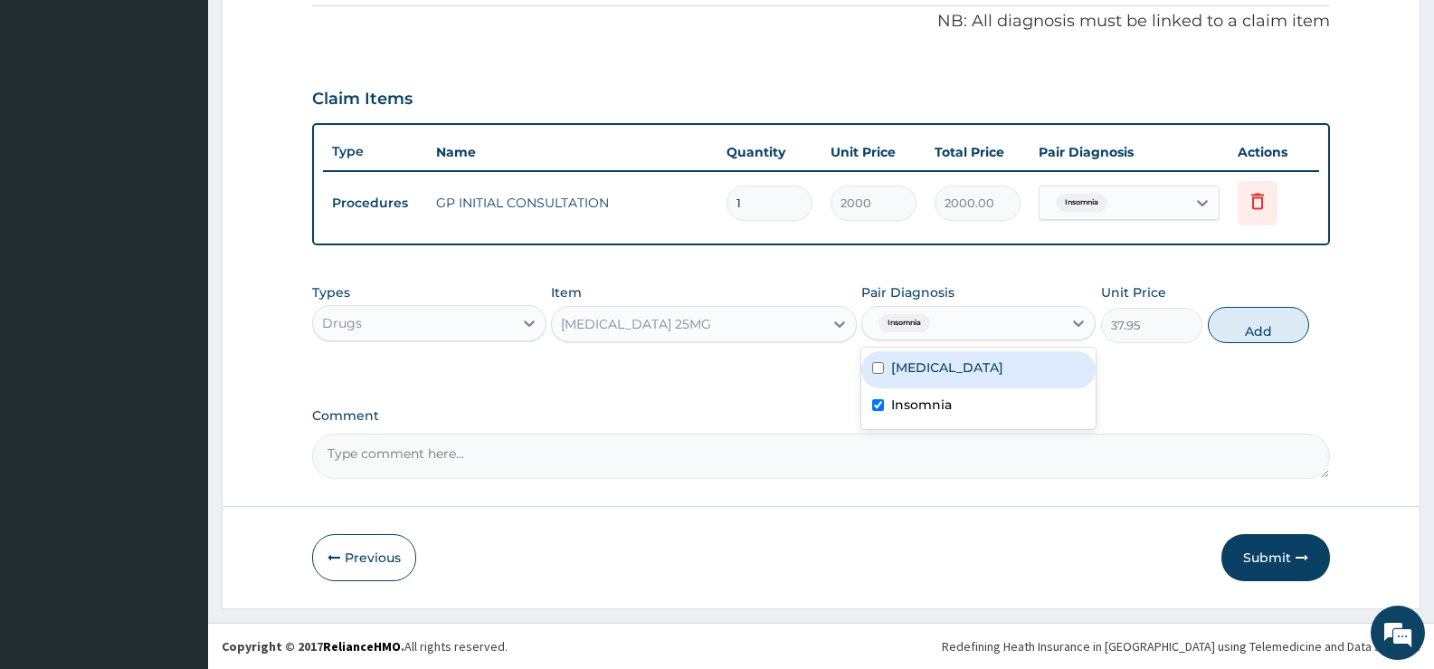
click at [1149, 393] on div "PA Code / Prescription Code Enter Code(Secondary Care Only) Encounter Date 14-0…" at bounding box center [821, 51] width 1018 height 856
click at [1226, 325] on button "Add" at bounding box center [1258, 325] width 101 height 36
type input "0"
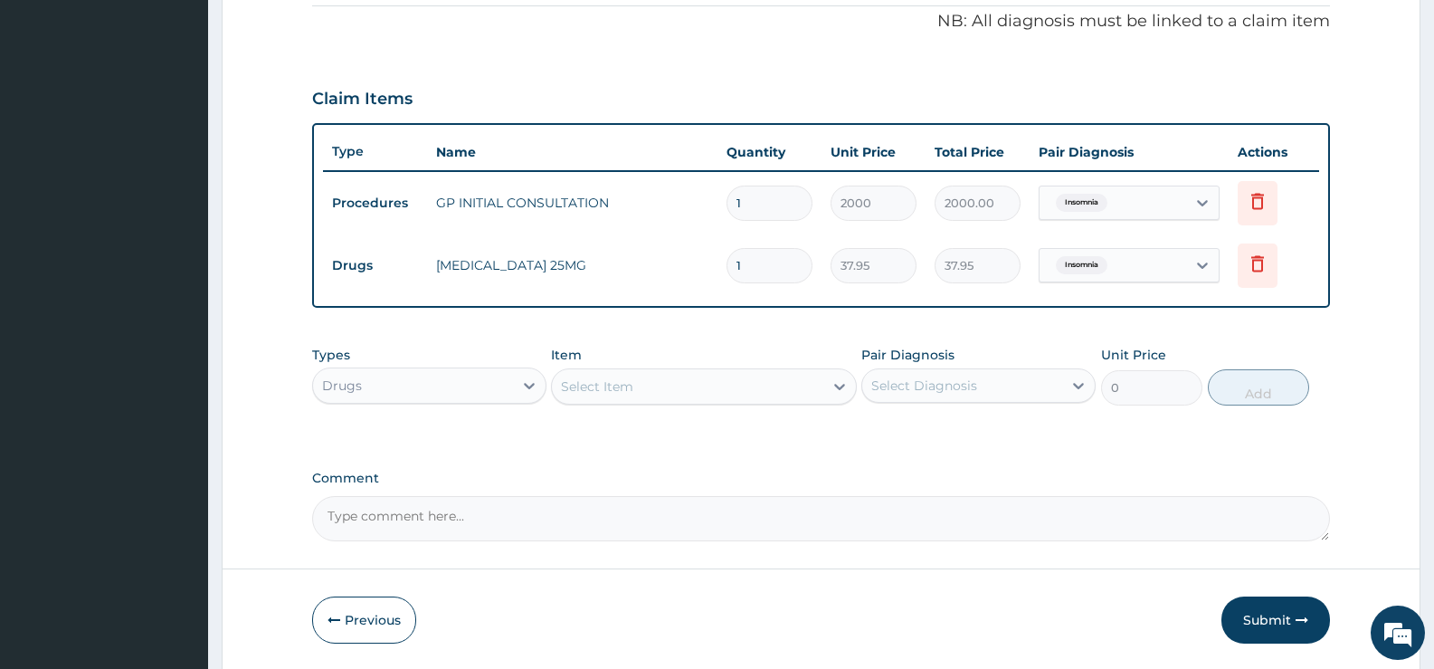
type input "0.00"
type input "5"
type input "189.75"
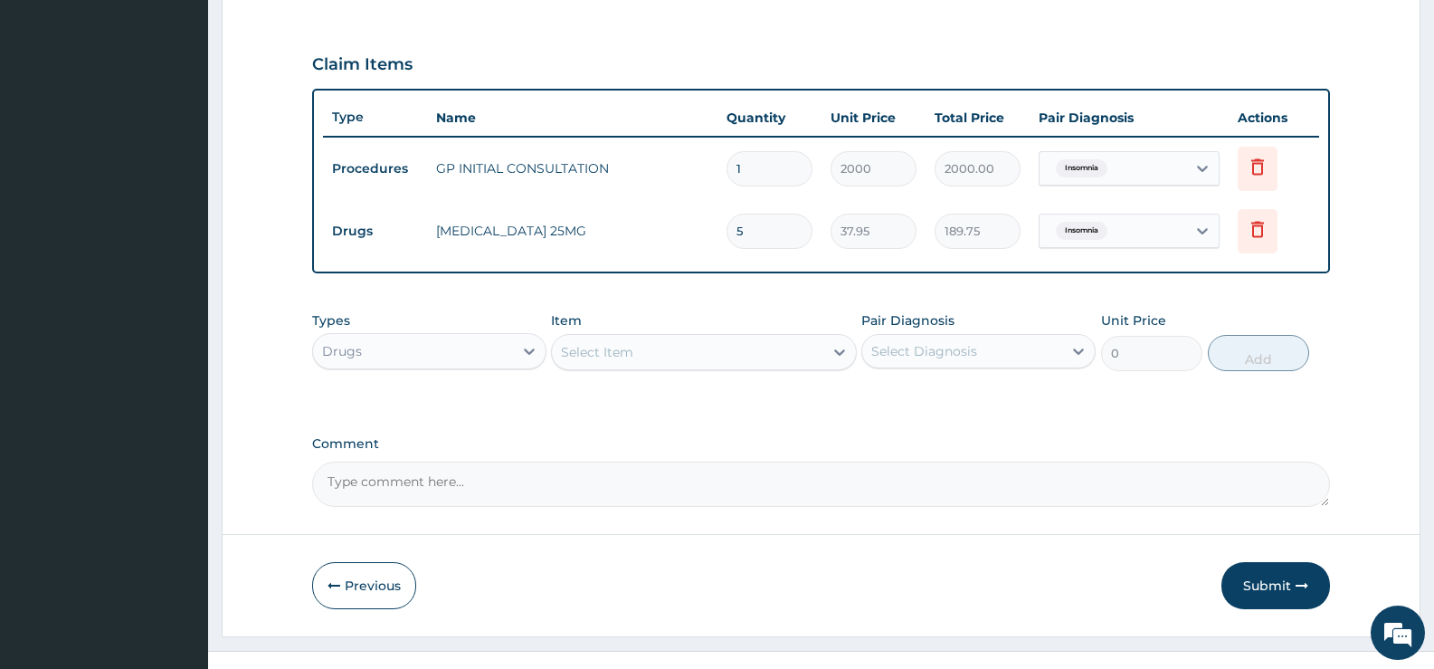
scroll to position [613, 0]
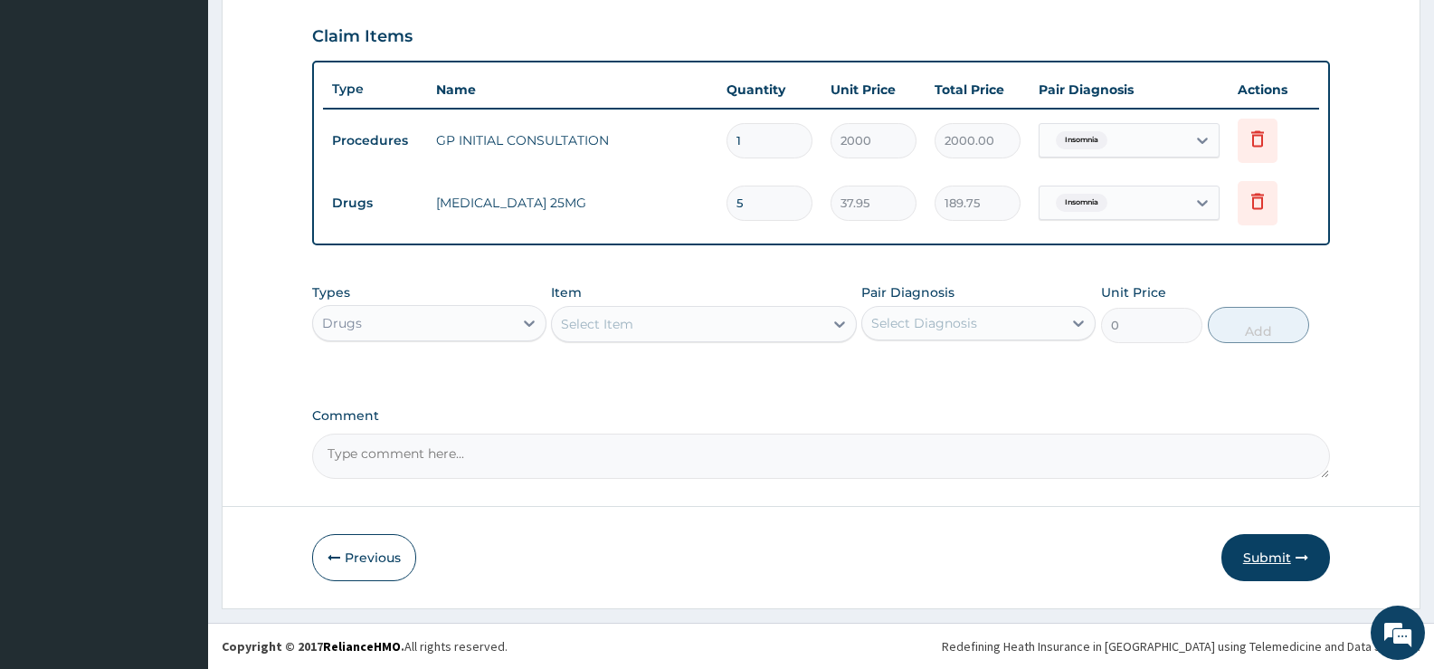
type input "5"
click at [1259, 557] on button "Submit" at bounding box center [1276, 557] width 109 height 47
click at [1250, 559] on button "Submit" at bounding box center [1276, 557] width 109 height 47
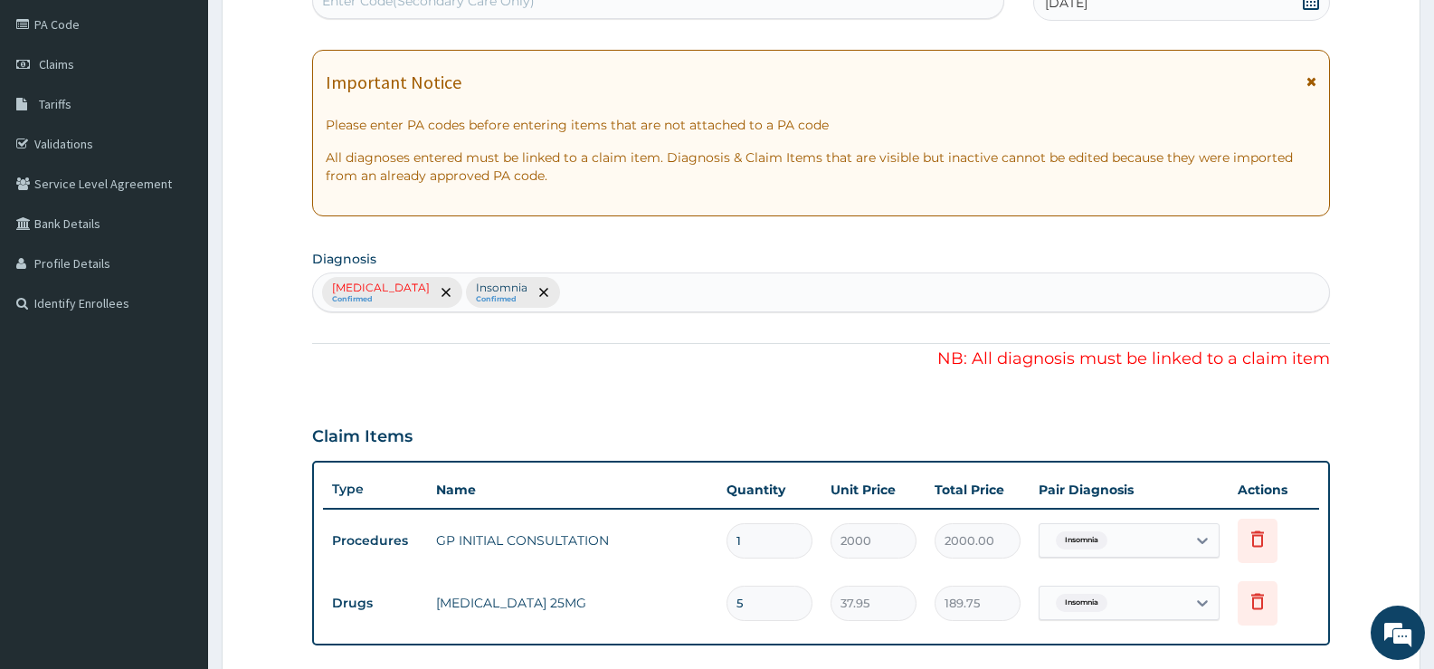
scroll to position [160, 0]
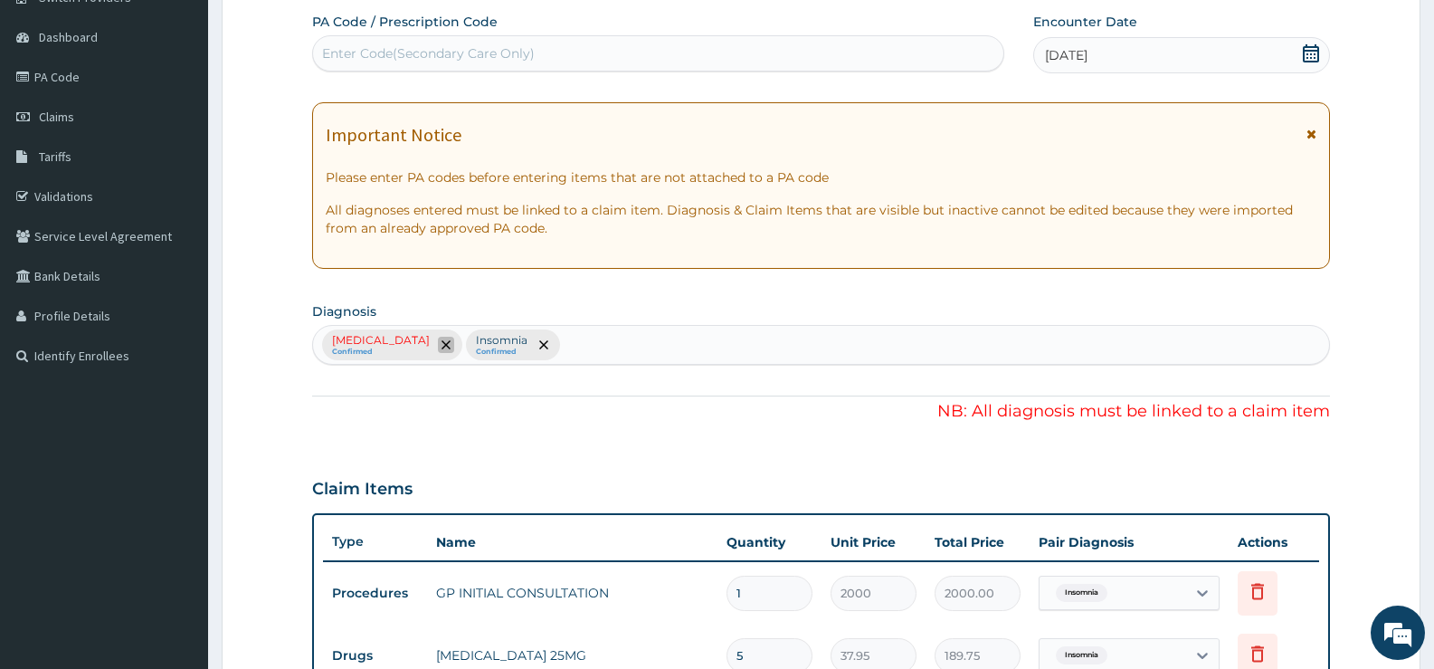
click at [442, 346] on icon "remove selection option" at bounding box center [446, 344] width 9 height 9
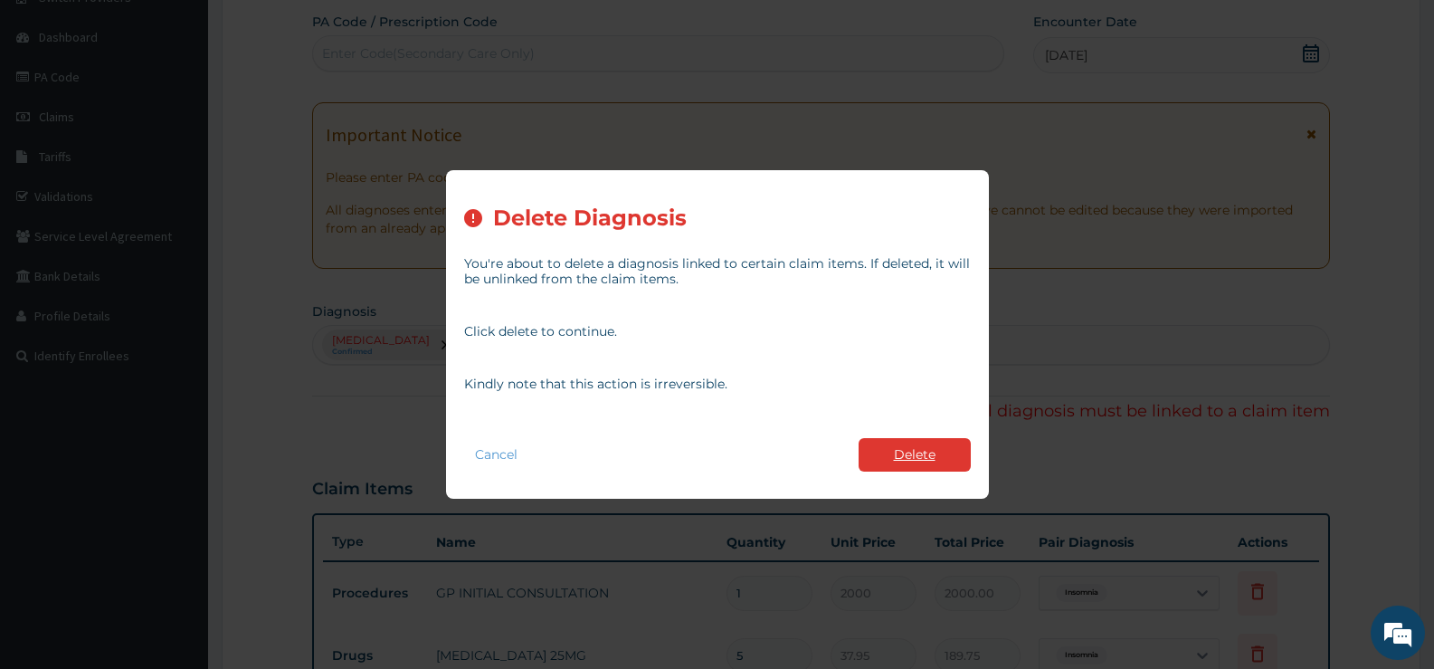
click at [919, 455] on button "Delete" at bounding box center [915, 454] width 112 height 33
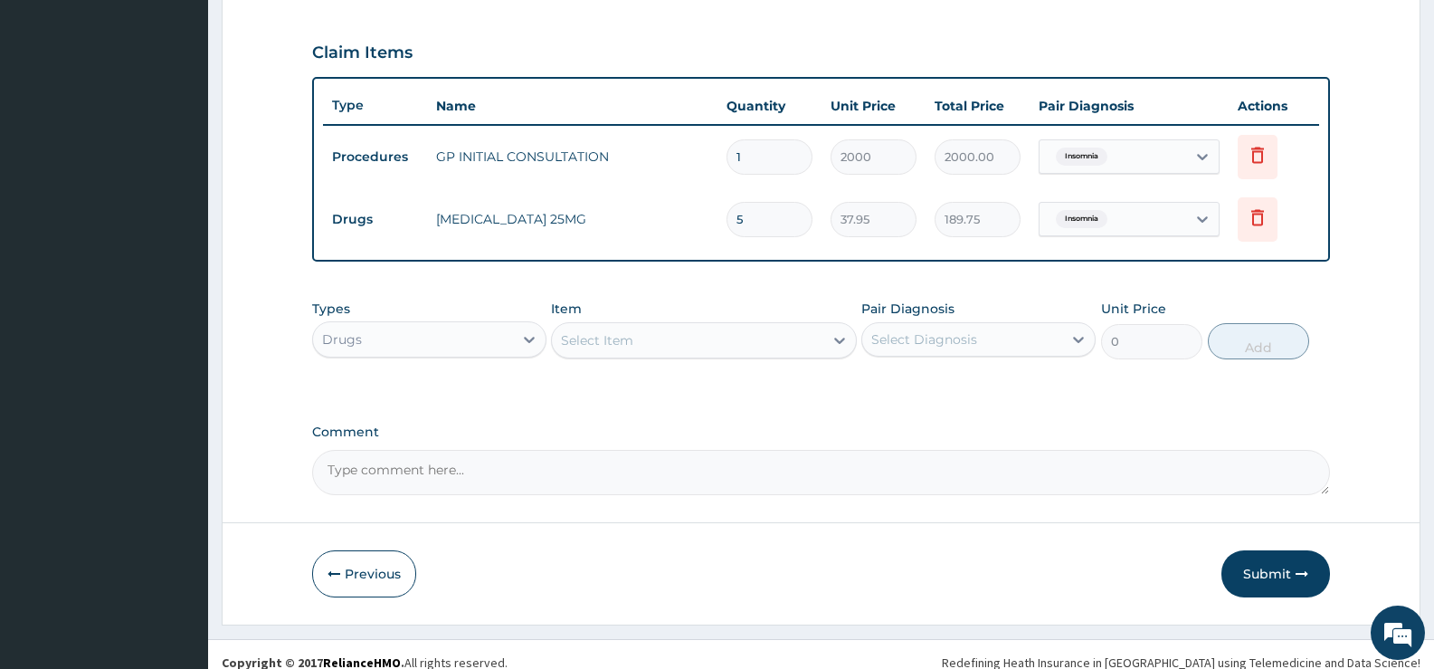
scroll to position [613, 0]
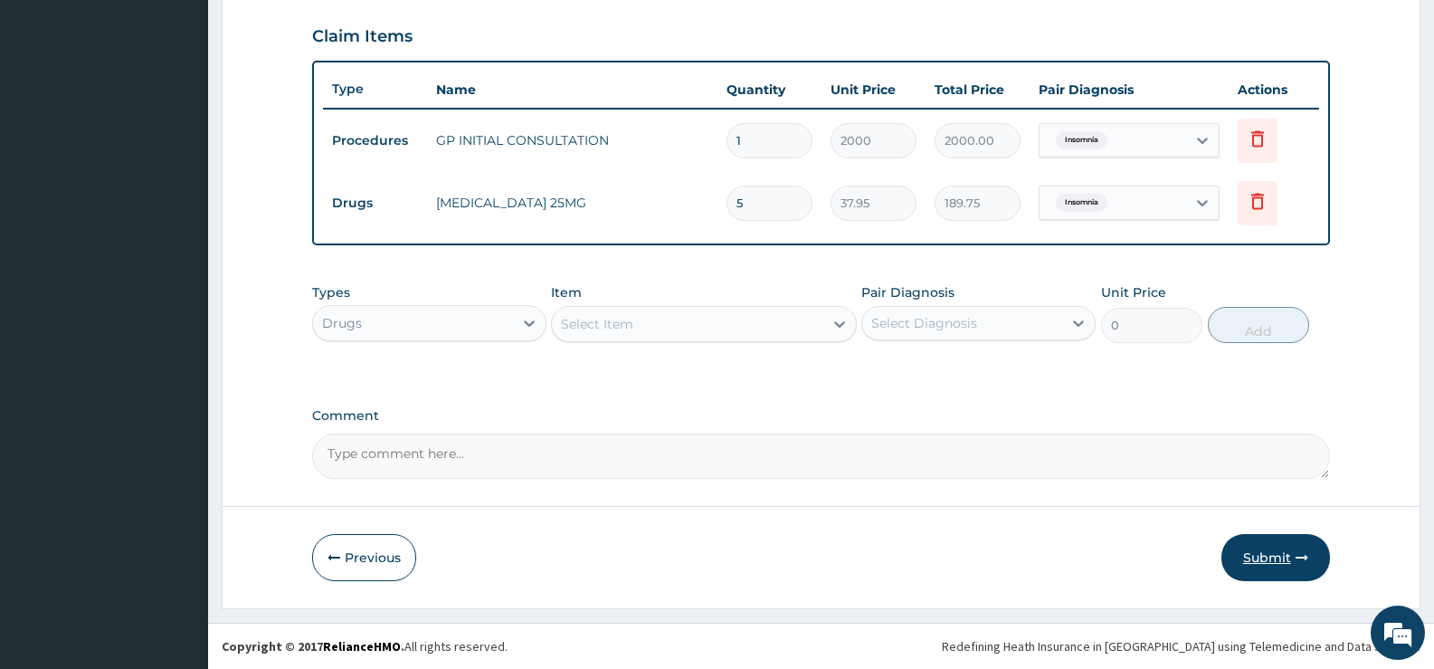
click at [1258, 555] on button "Submit" at bounding box center [1276, 557] width 109 height 47
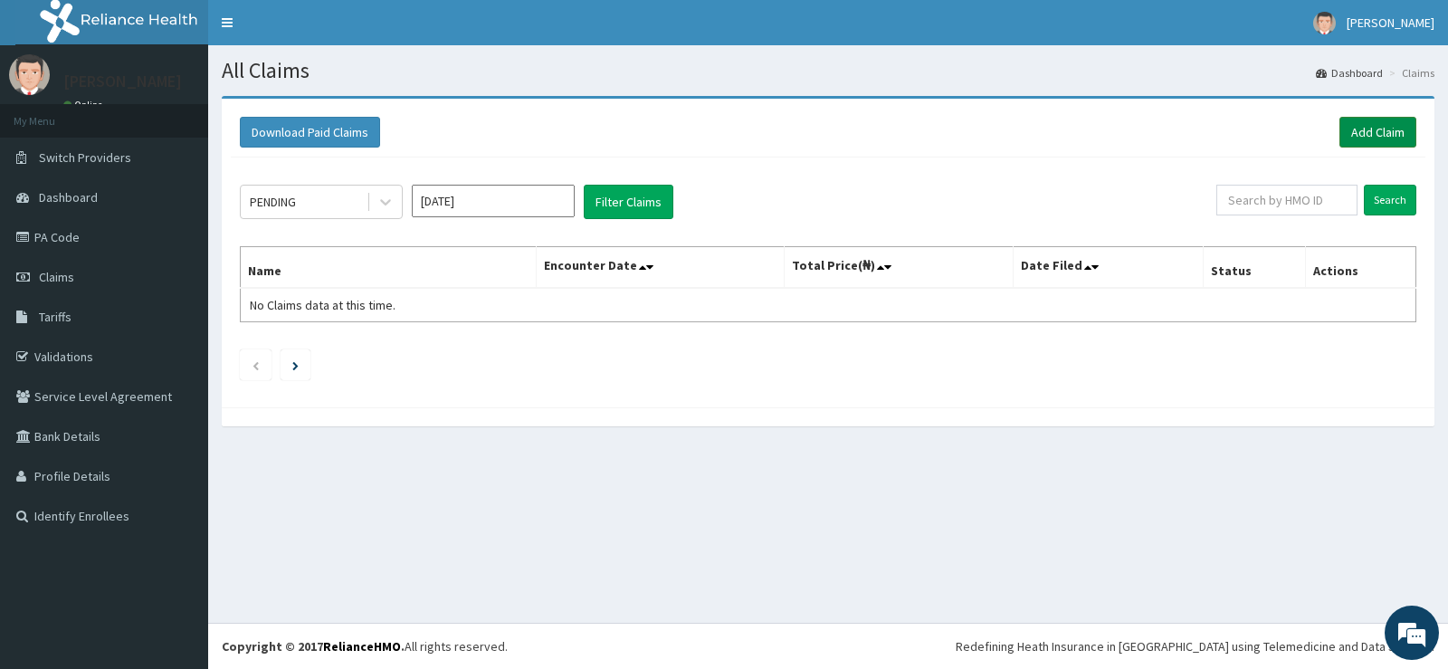
click at [1371, 134] on link "Add Claim" at bounding box center [1377, 132] width 77 height 31
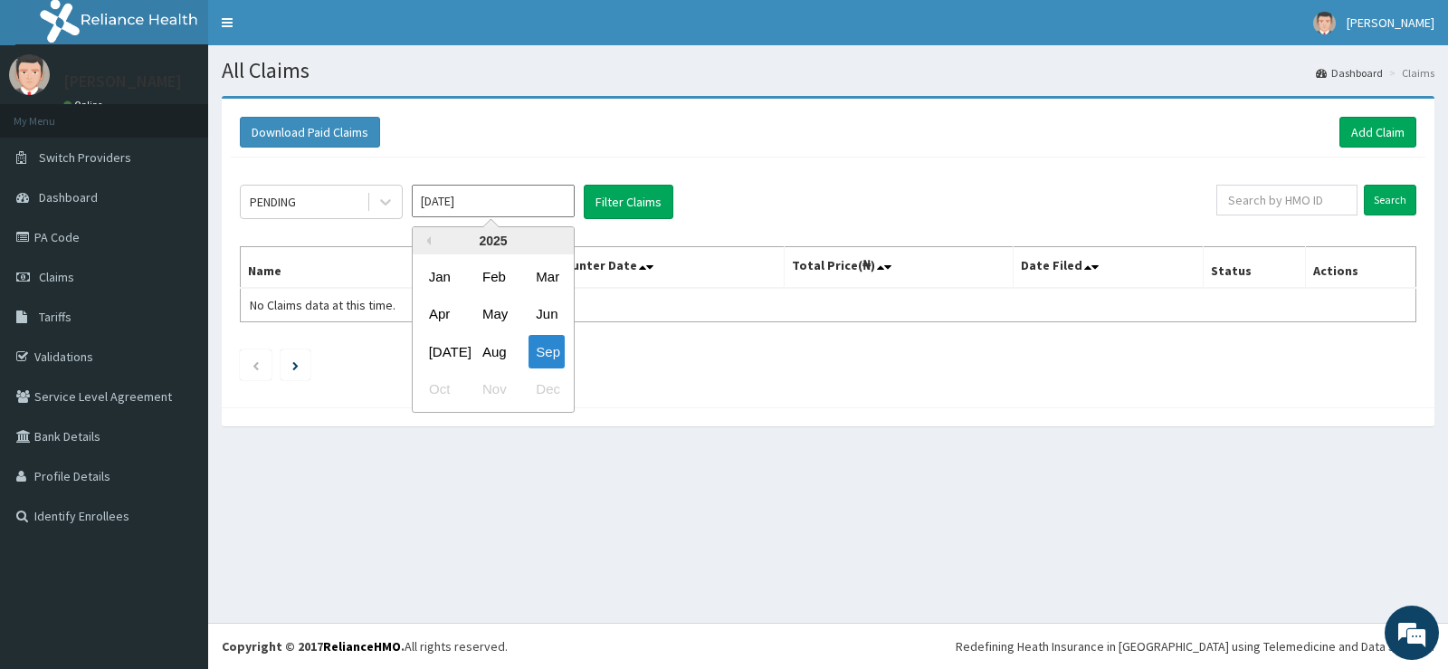
click at [553, 198] on input "[DATE]" at bounding box center [493, 201] width 163 height 33
click at [451, 345] on div "[DATE]" at bounding box center [440, 351] width 36 height 33
type input "[DATE]"
click at [1235, 199] on input "text" at bounding box center [1287, 200] width 142 height 31
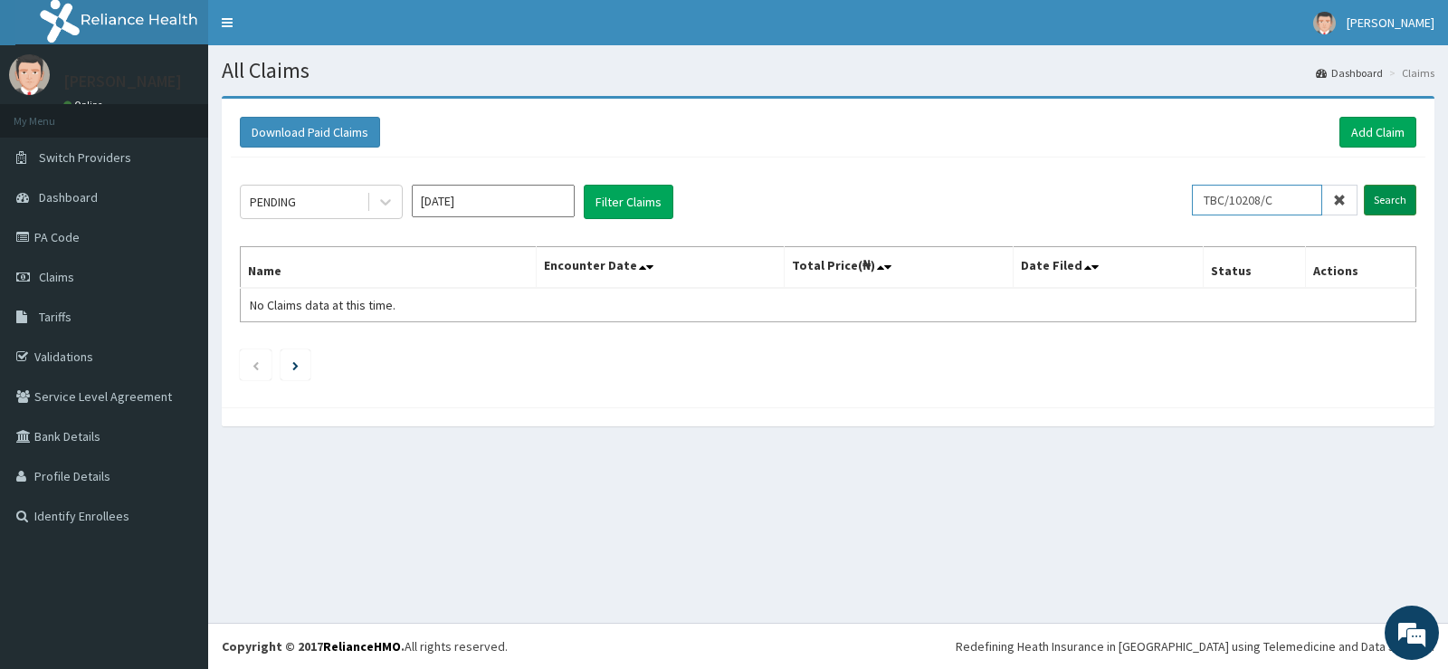
type input "TBC/10208/C"
click at [1394, 194] on input "Search" at bounding box center [1390, 200] width 52 height 31
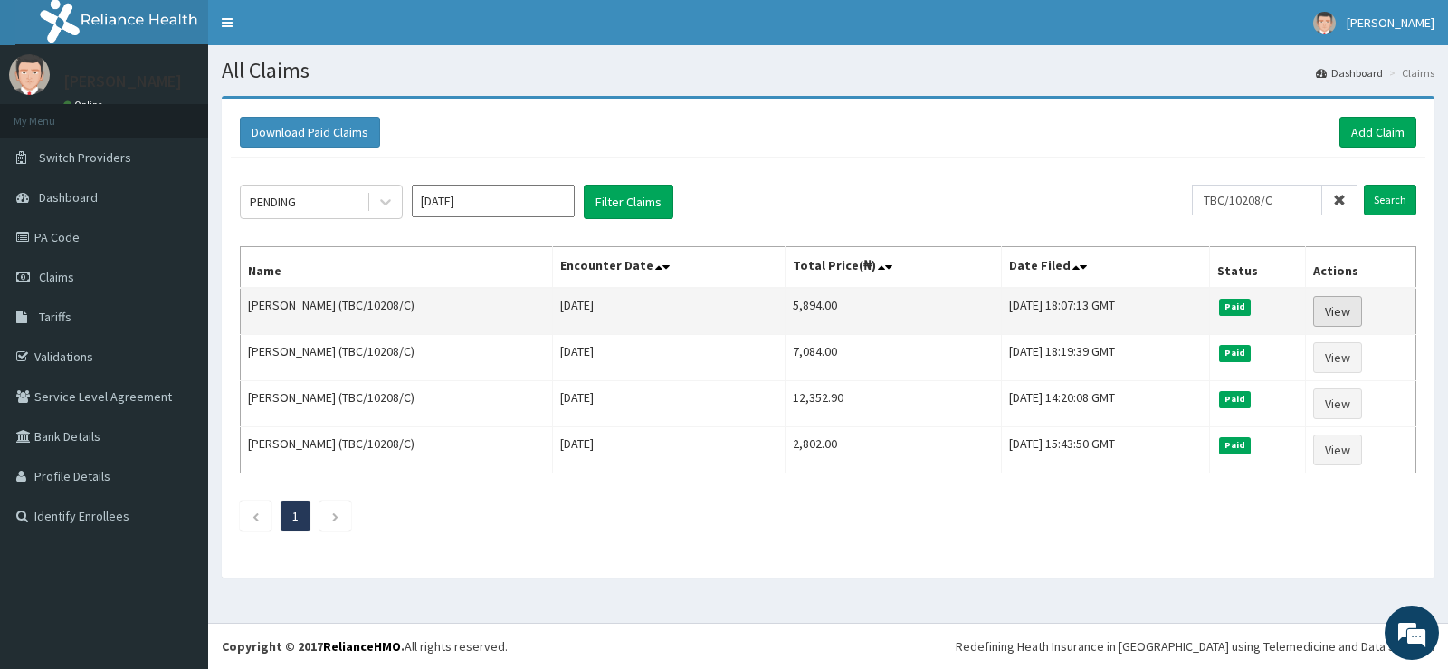
click at [1337, 316] on link "View" at bounding box center [1337, 311] width 49 height 31
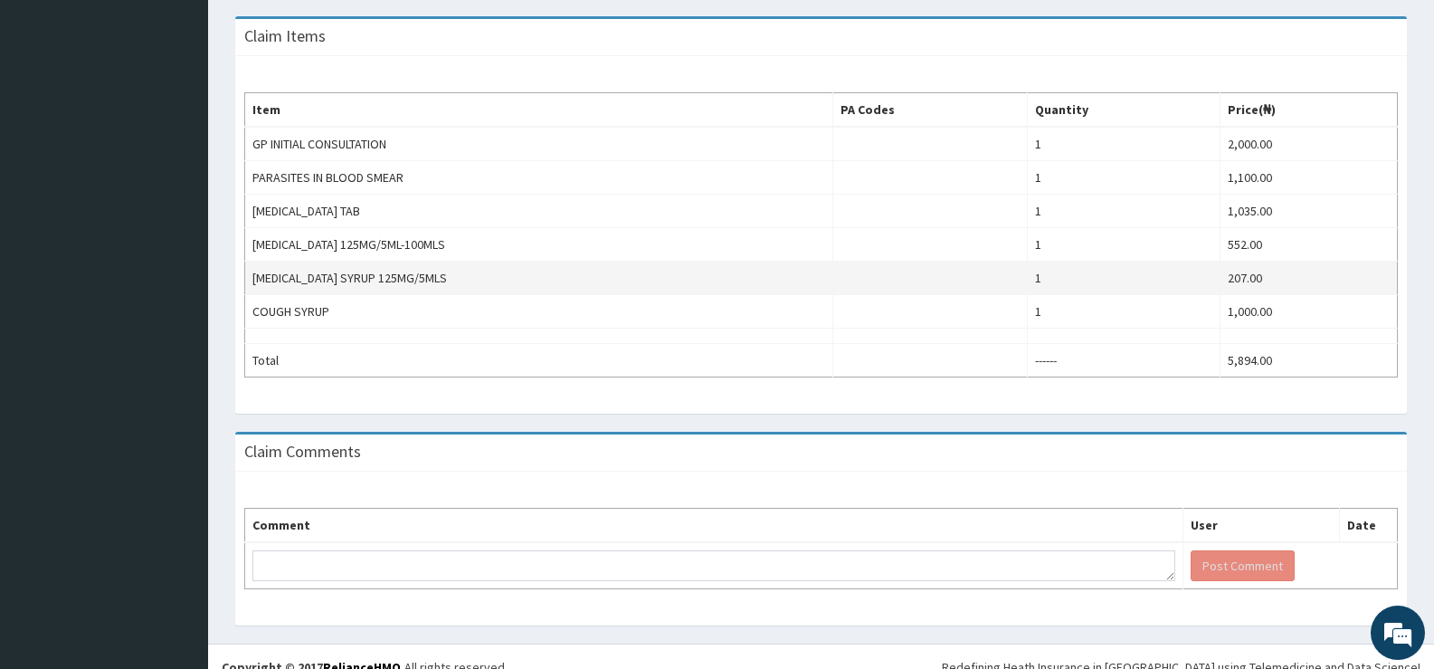
scroll to position [603, 0]
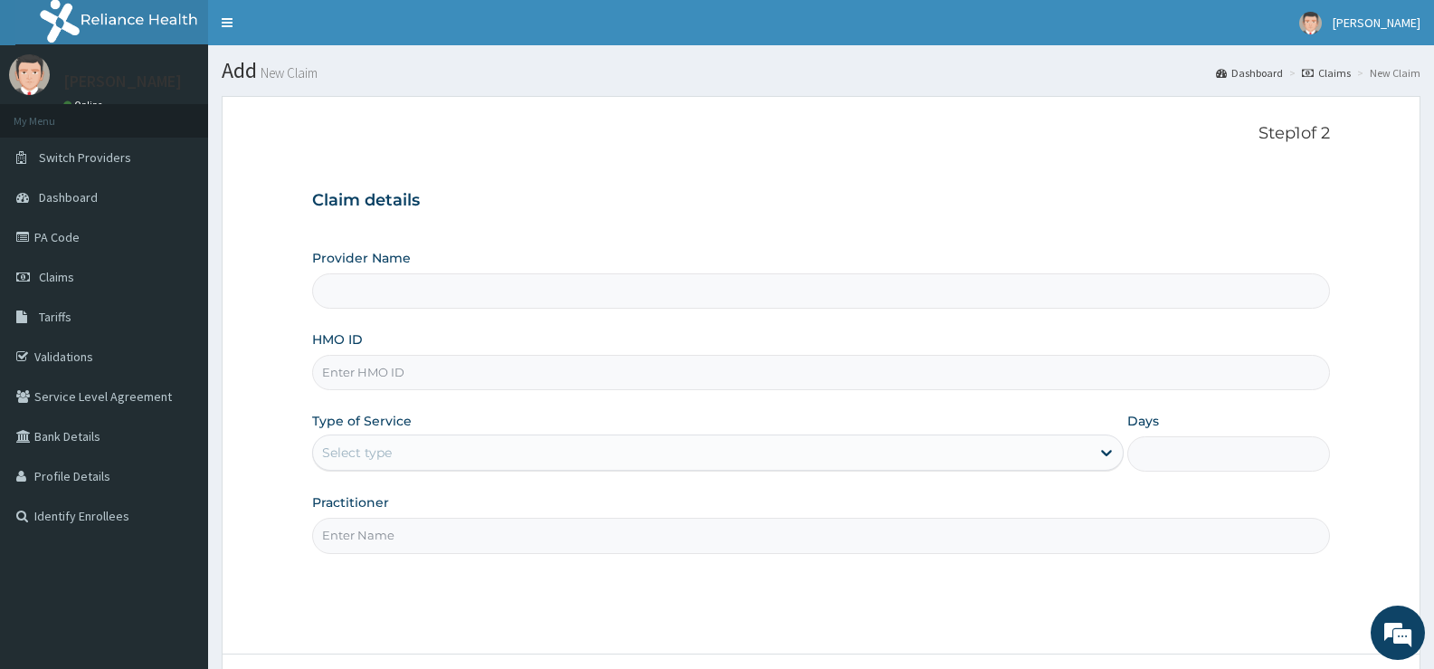
scroll to position [148, 0]
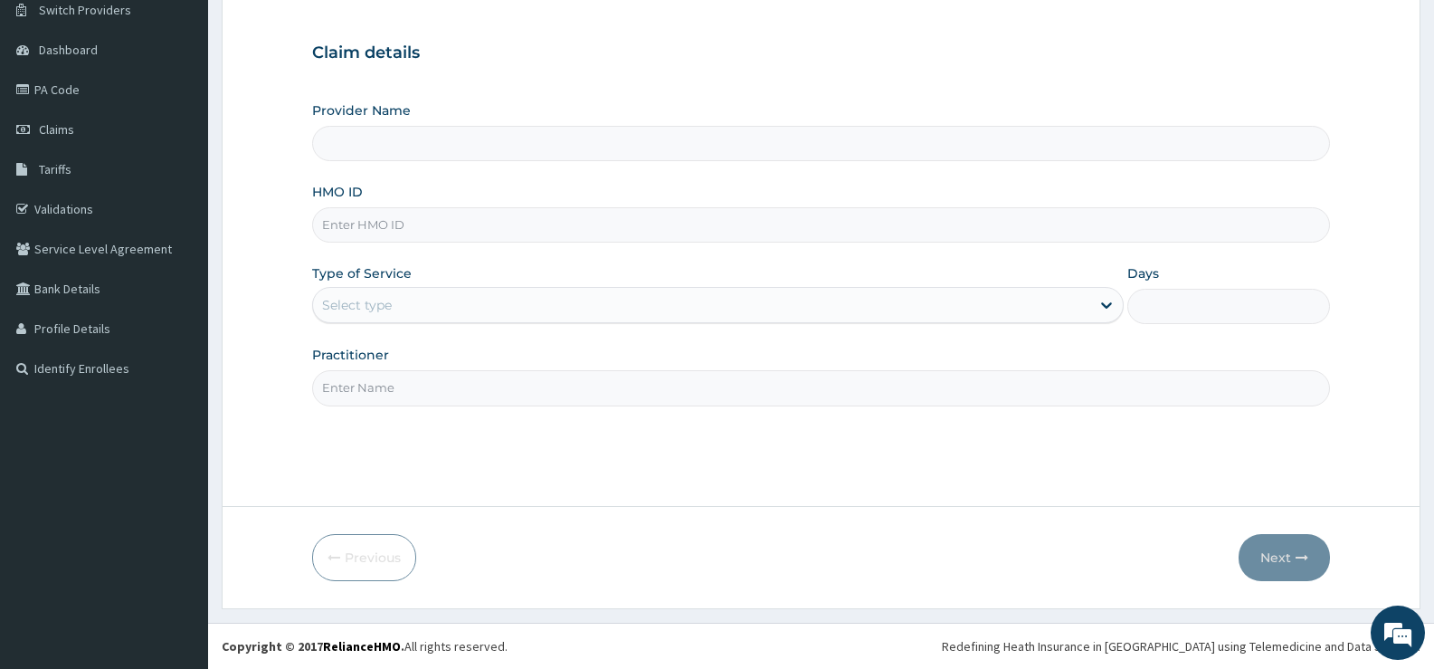
type input "[GEOGRAPHIC_DATA][PERSON_NAME]"
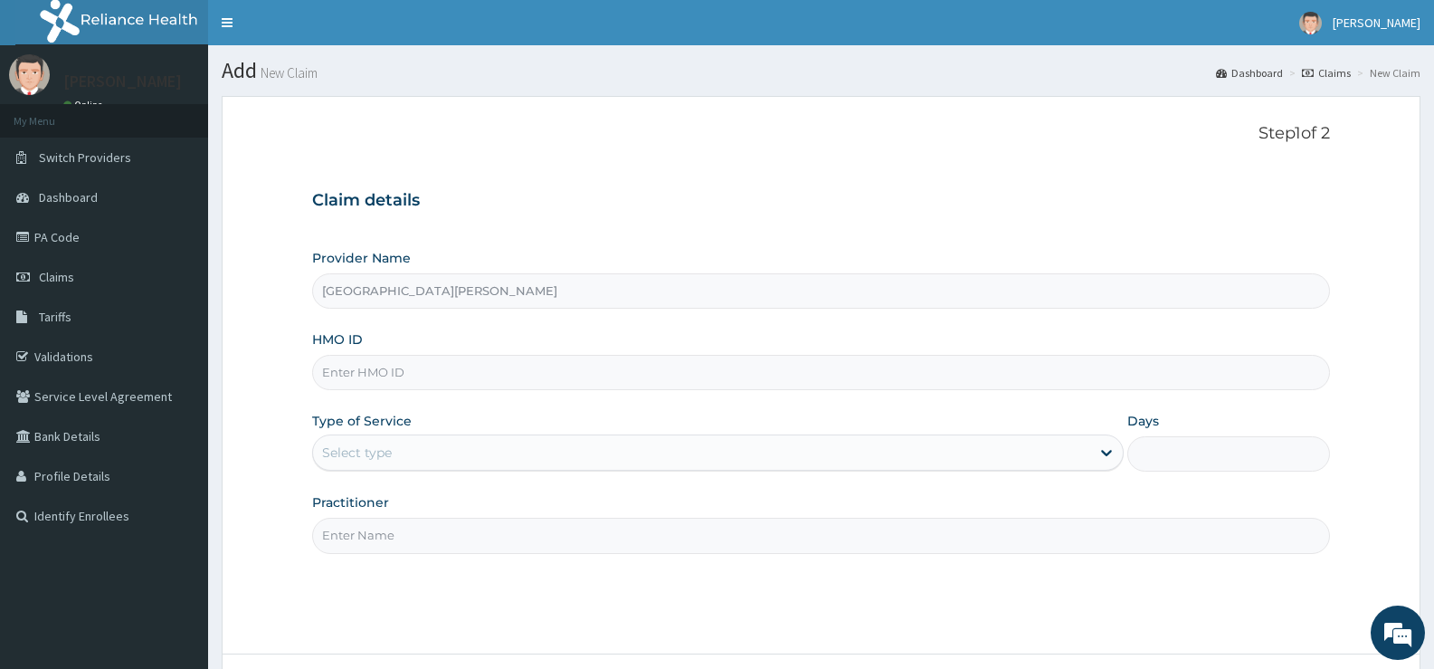
scroll to position [0, 0]
click at [426, 363] on input "HMO ID" at bounding box center [821, 372] width 1018 height 35
type input "TBC/10208/C"
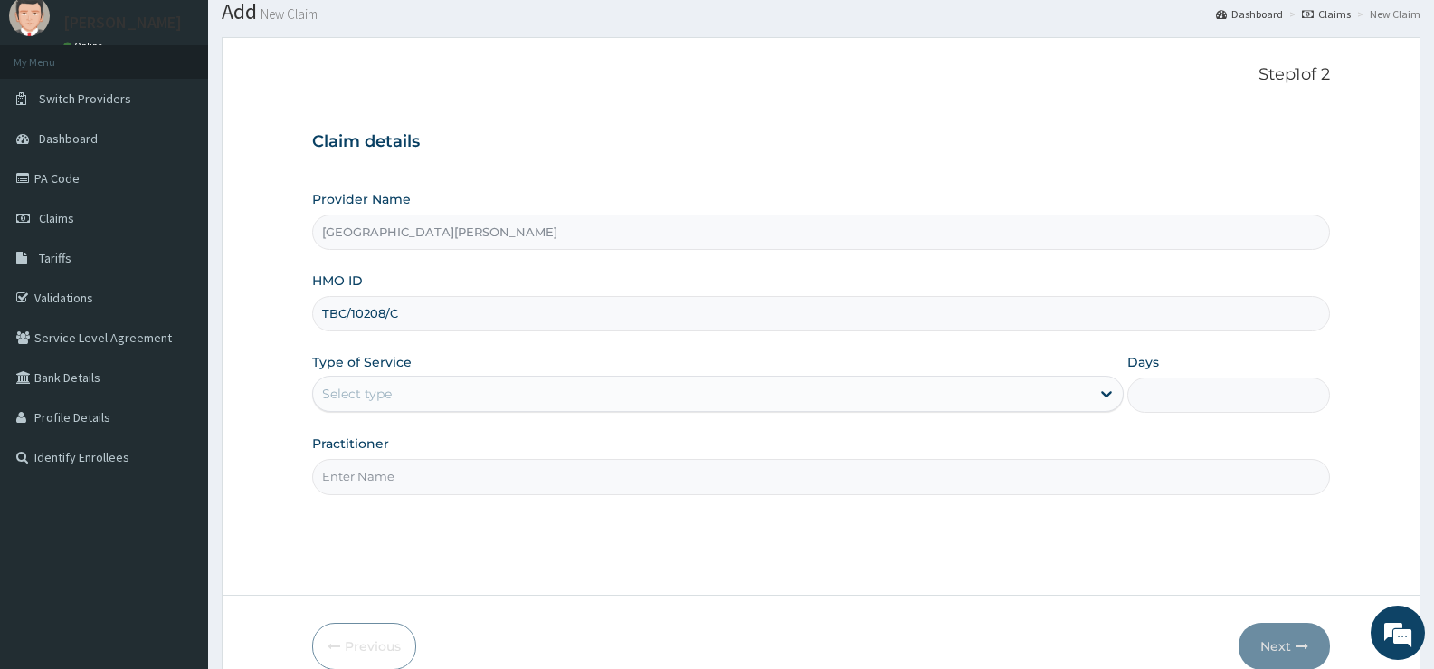
scroll to position [90, 0]
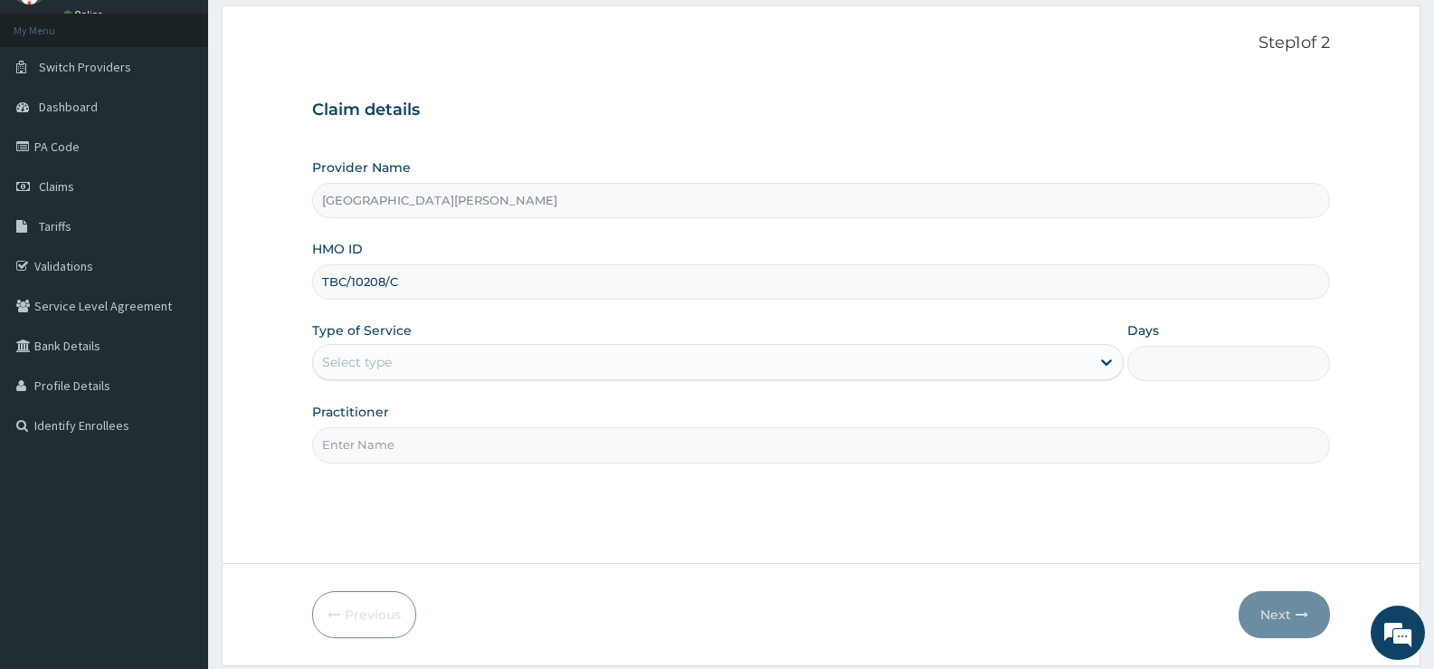
click at [425, 366] on div "Select type" at bounding box center [701, 362] width 776 height 29
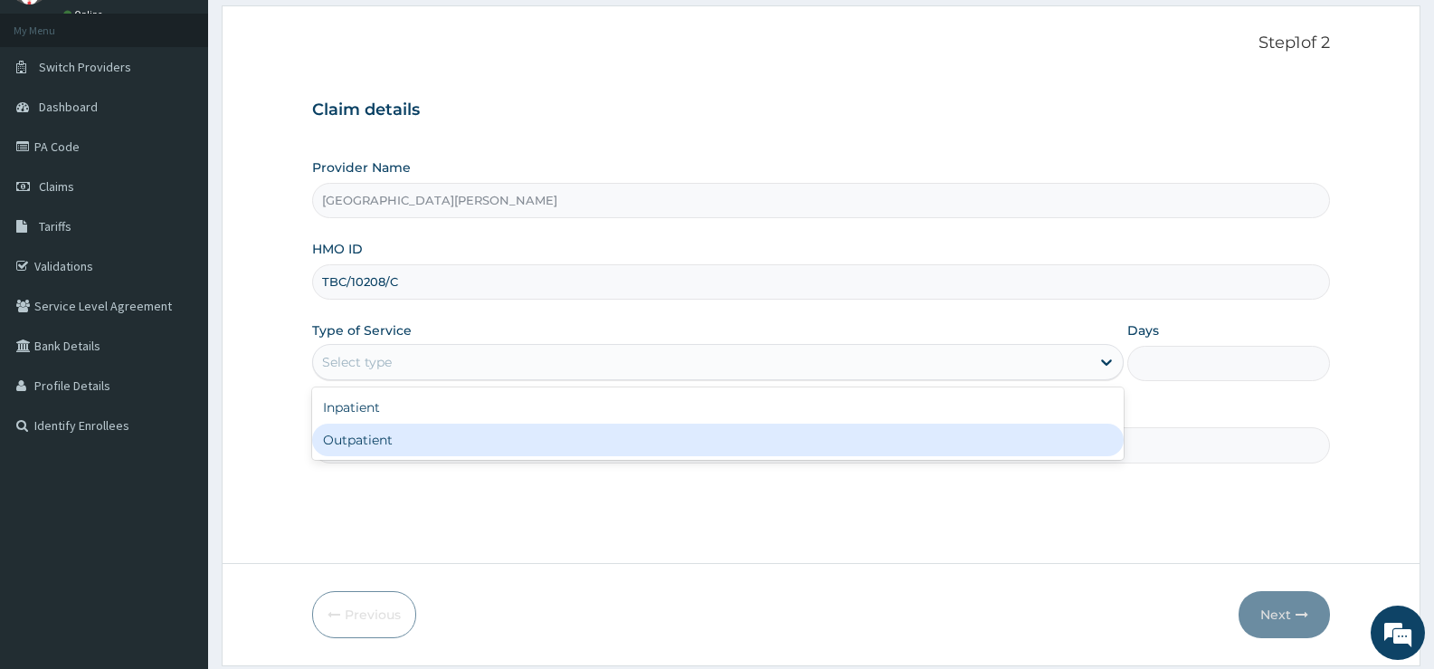
click at [379, 447] on div "Outpatient" at bounding box center [717, 440] width 811 height 33
type input "1"
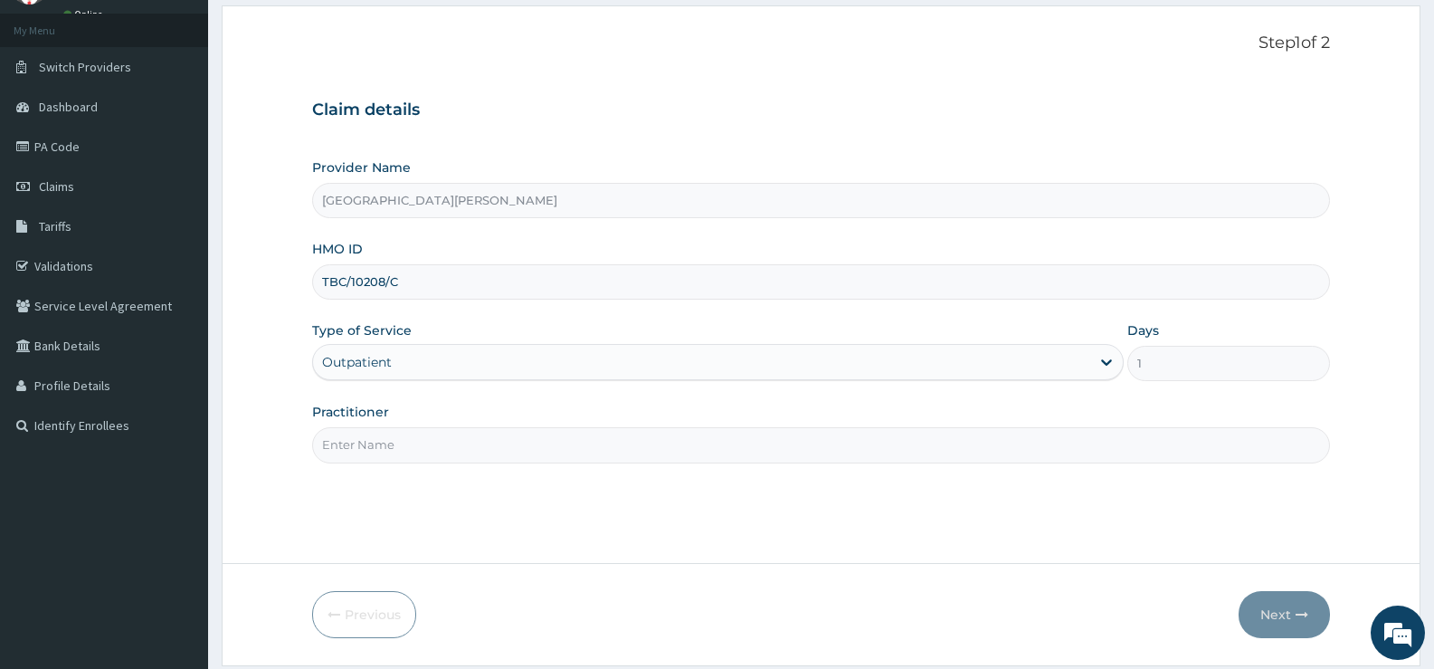
click at [408, 454] on input "Practitioner" at bounding box center [821, 444] width 1018 height 35
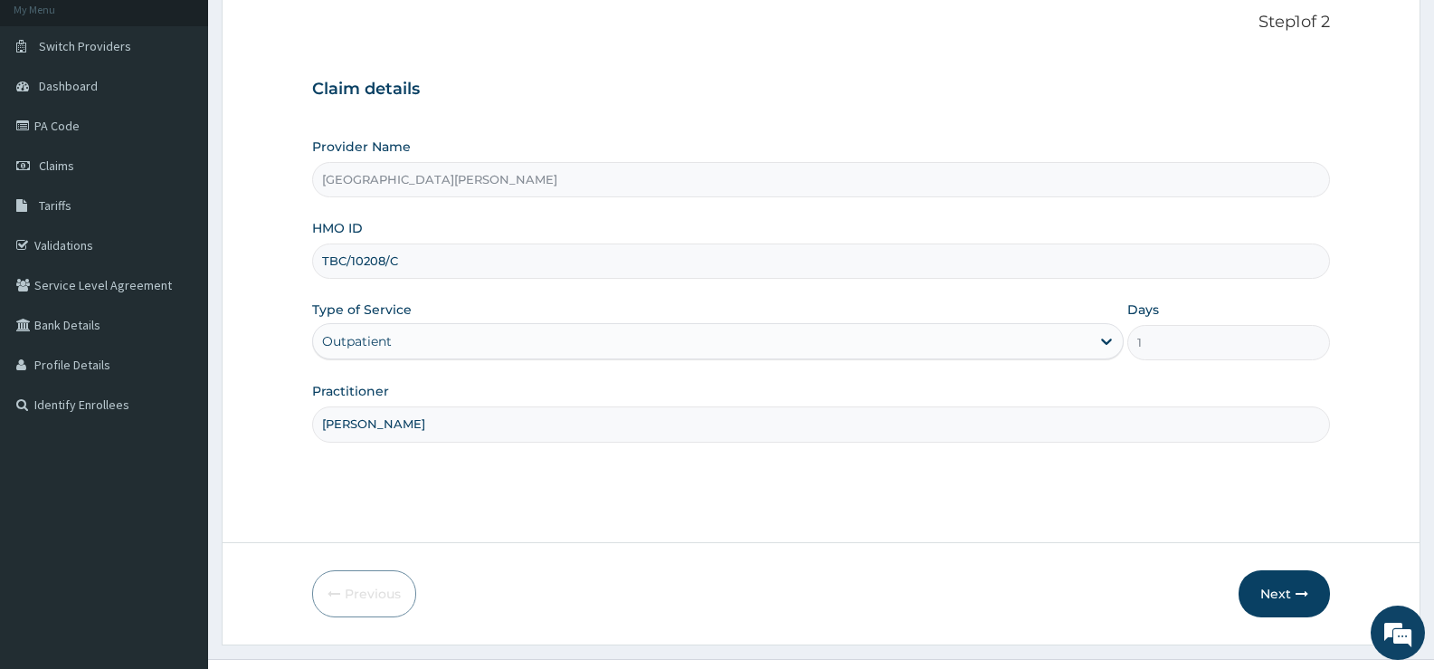
scroll to position [148, 0]
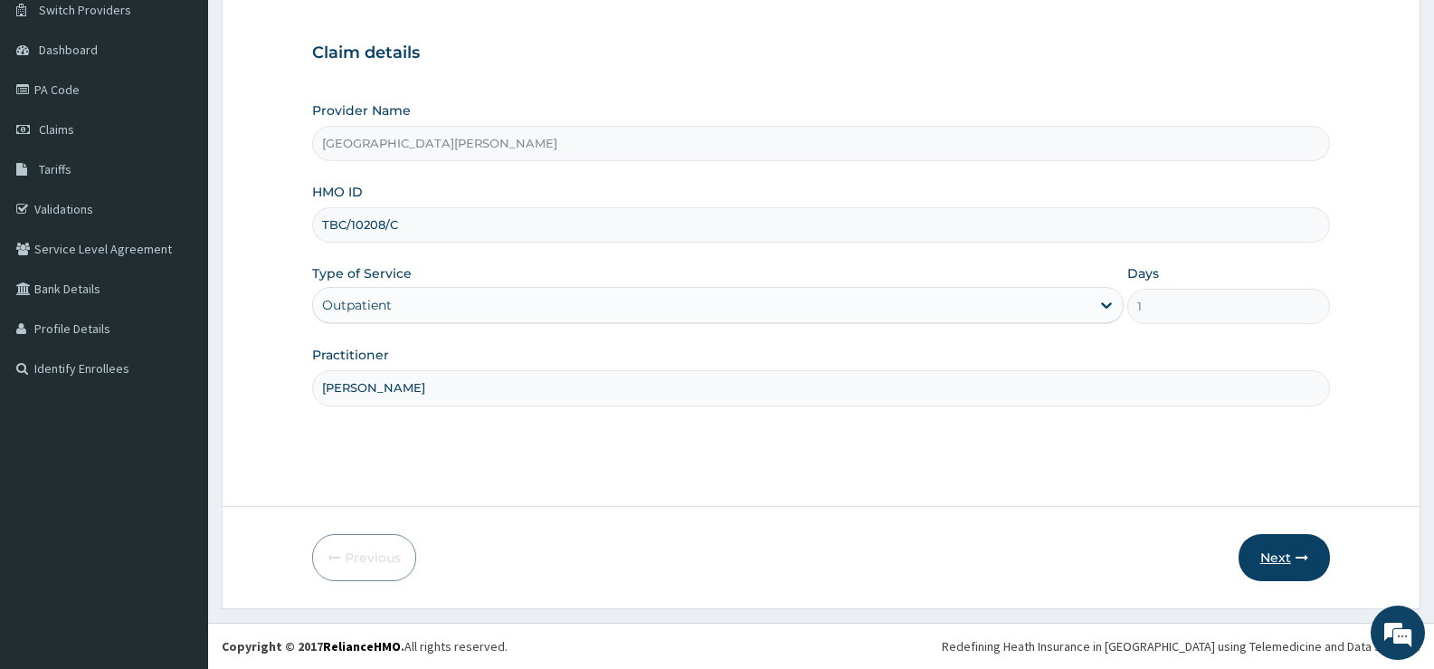
type input "DR SULEIMAN"
click at [1290, 550] on button "Next" at bounding box center [1284, 557] width 91 height 47
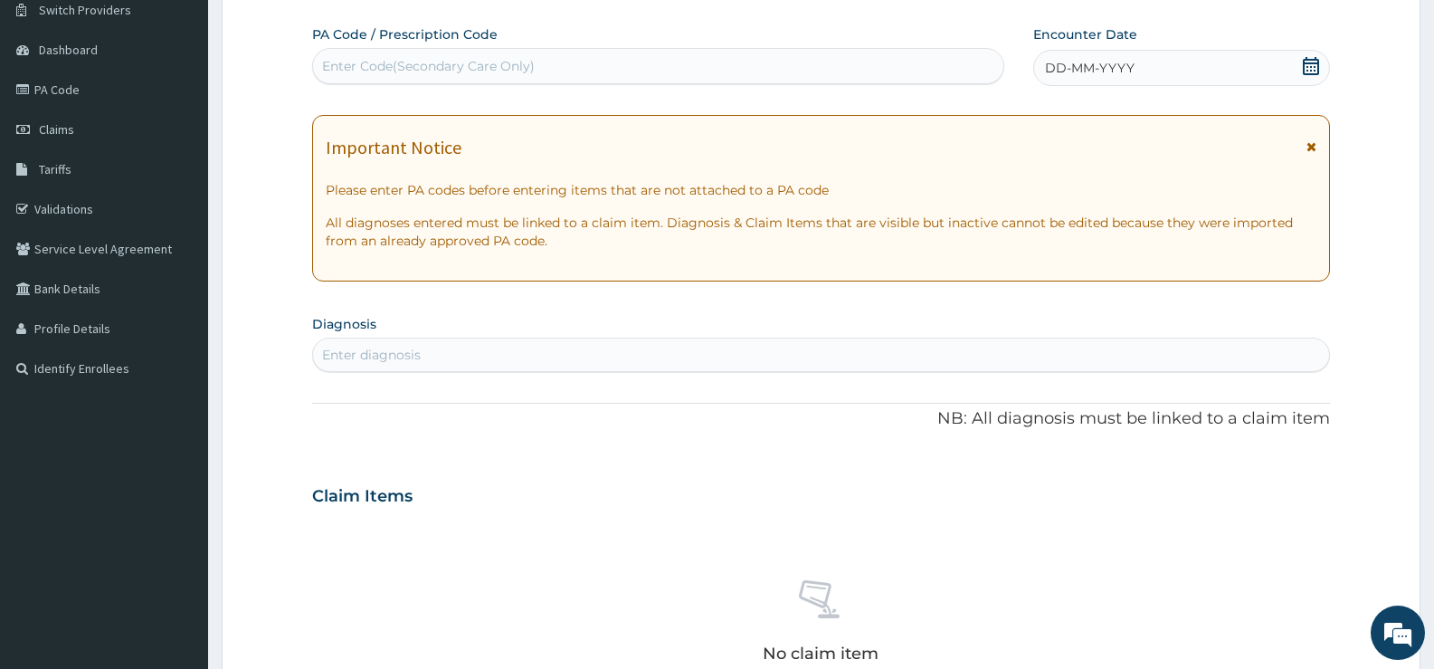
click at [1313, 68] on icon at bounding box center [1311, 66] width 18 height 18
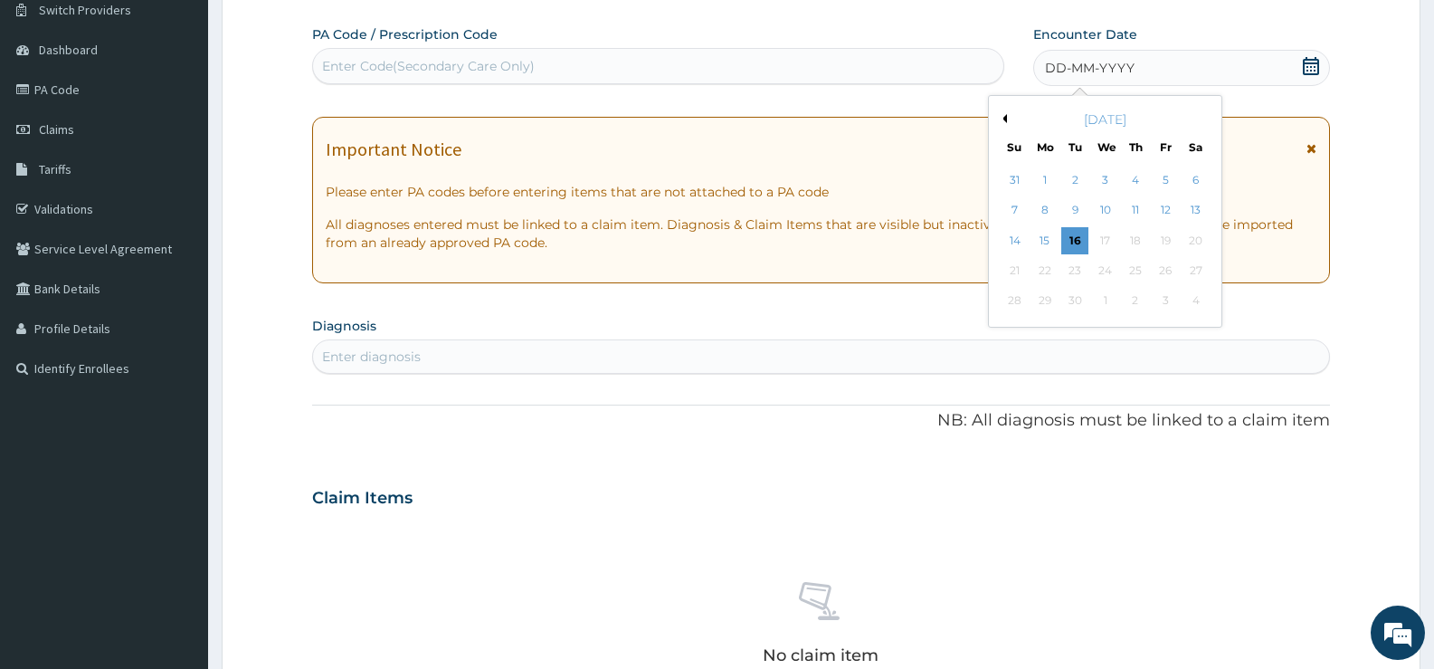
click at [1005, 118] on button "Previous Month" at bounding box center [1002, 118] width 9 height 9
click at [1205, 117] on button "Next Month" at bounding box center [1208, 118] width 9 height 9
click at [1048, 240] on div "14" at bounding box center [1045, 240] width 27 height 27
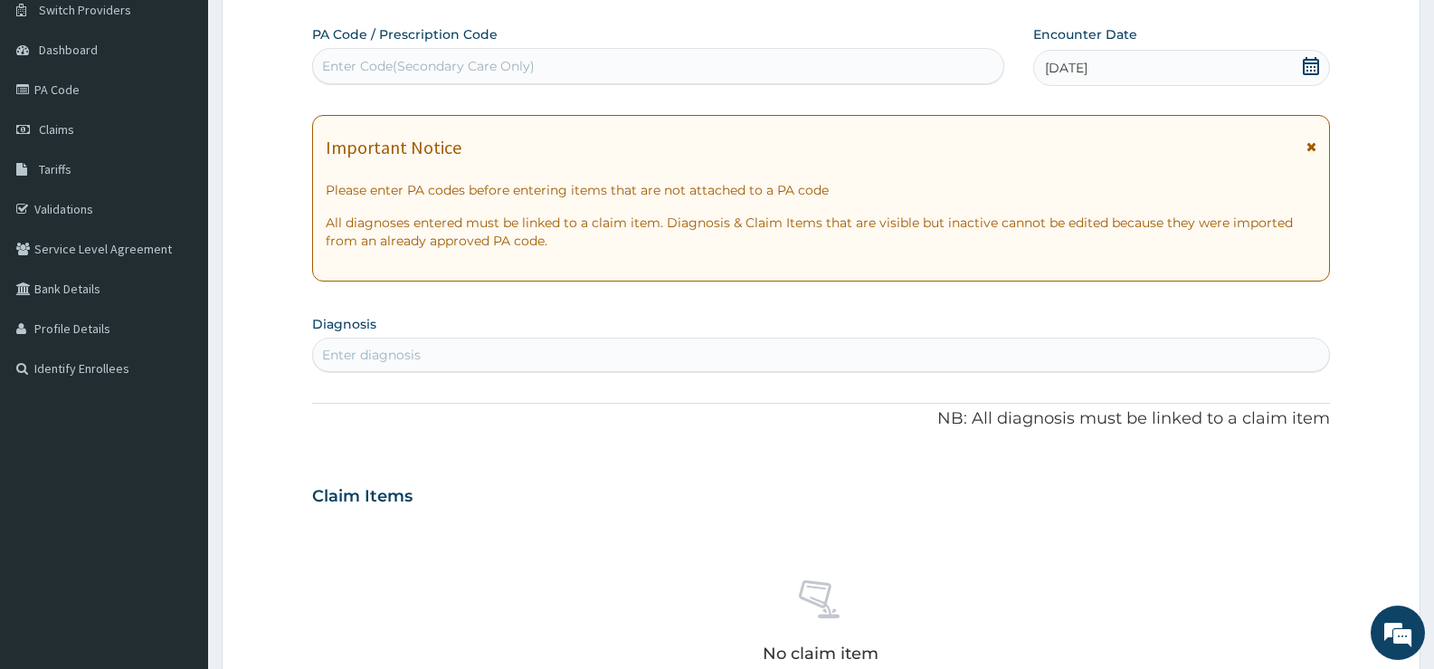
click at [720, 353] on div "Enter diagnosis" at bounding box center [821, 354] width 1016 height 29
type input "[MEDICAL_DATA]"
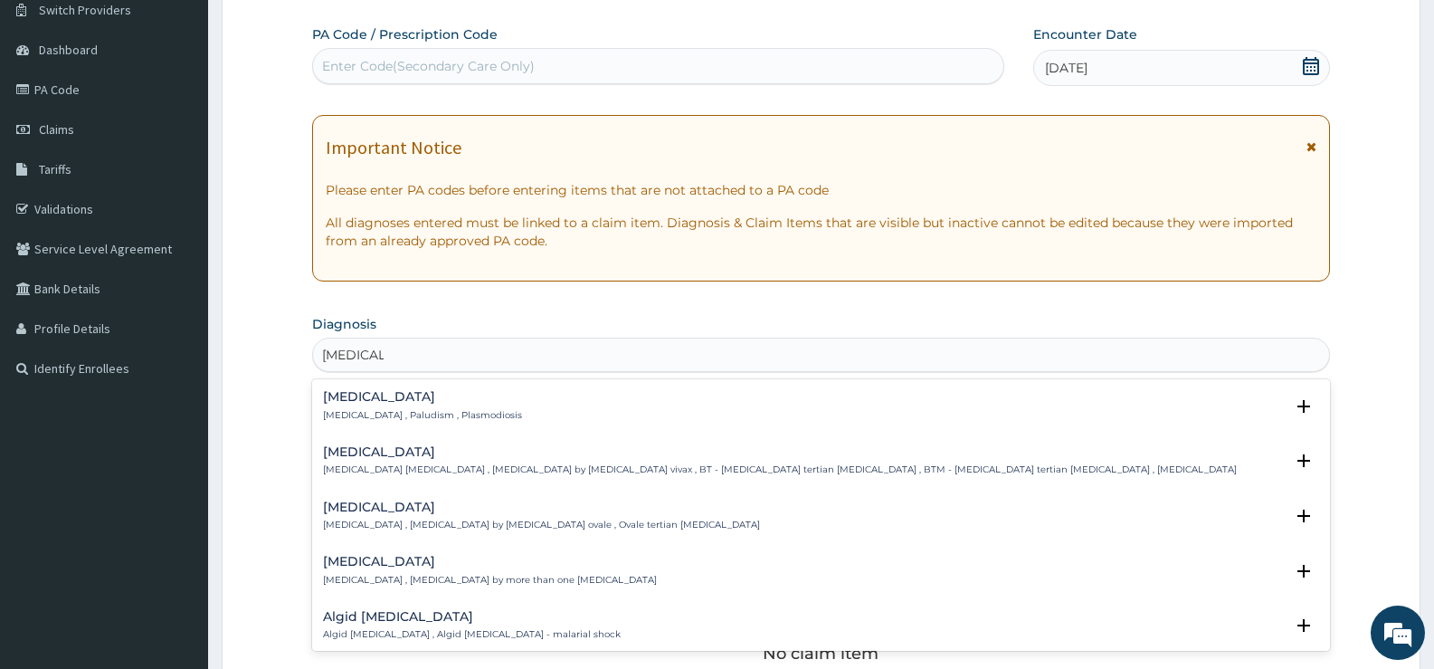
click at [341, 405] on div "Malaria Malaria , Paludism , Plasmodiosis" at bounding box center [422, 406] width 199 height 32
click at [343, 403] on h4 "[MEDICAL_DATA]" at bounding box center [422, 397] width 199 height 14
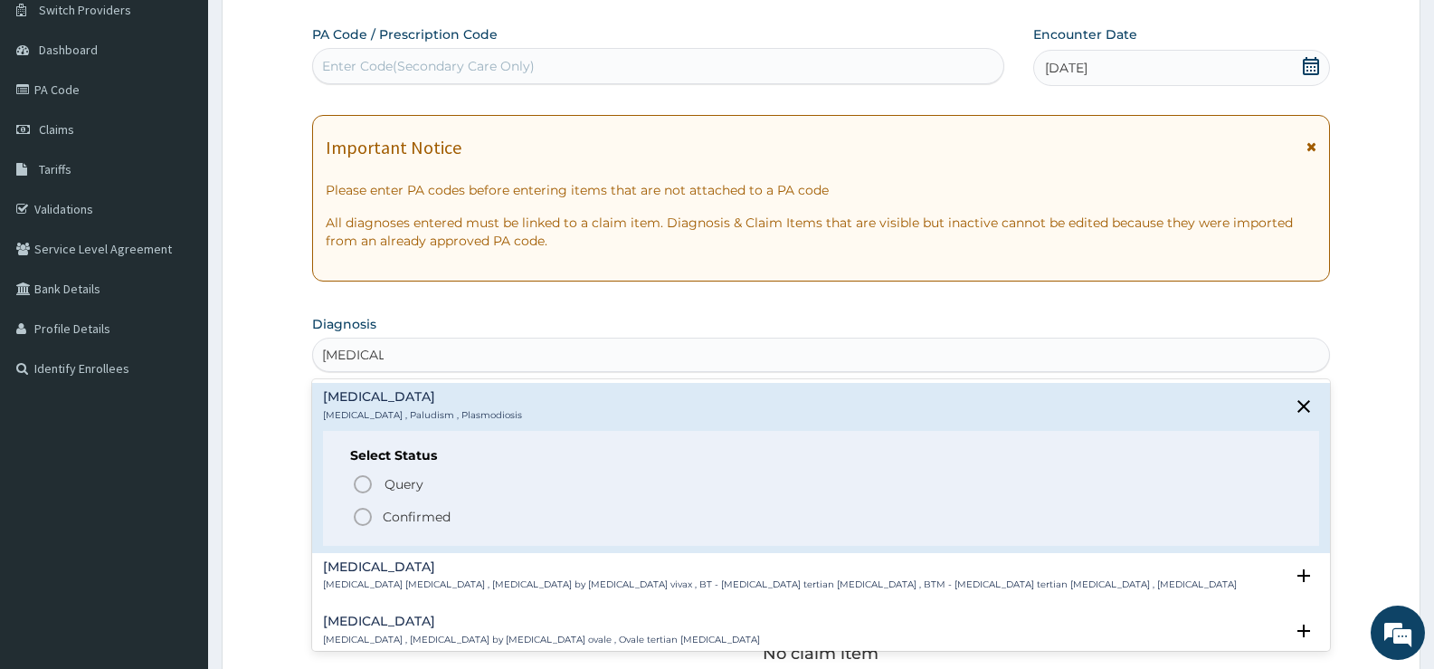
click at [386, 510] on p "Confirmed" at bounding box center [417, 517] width 68 height 18
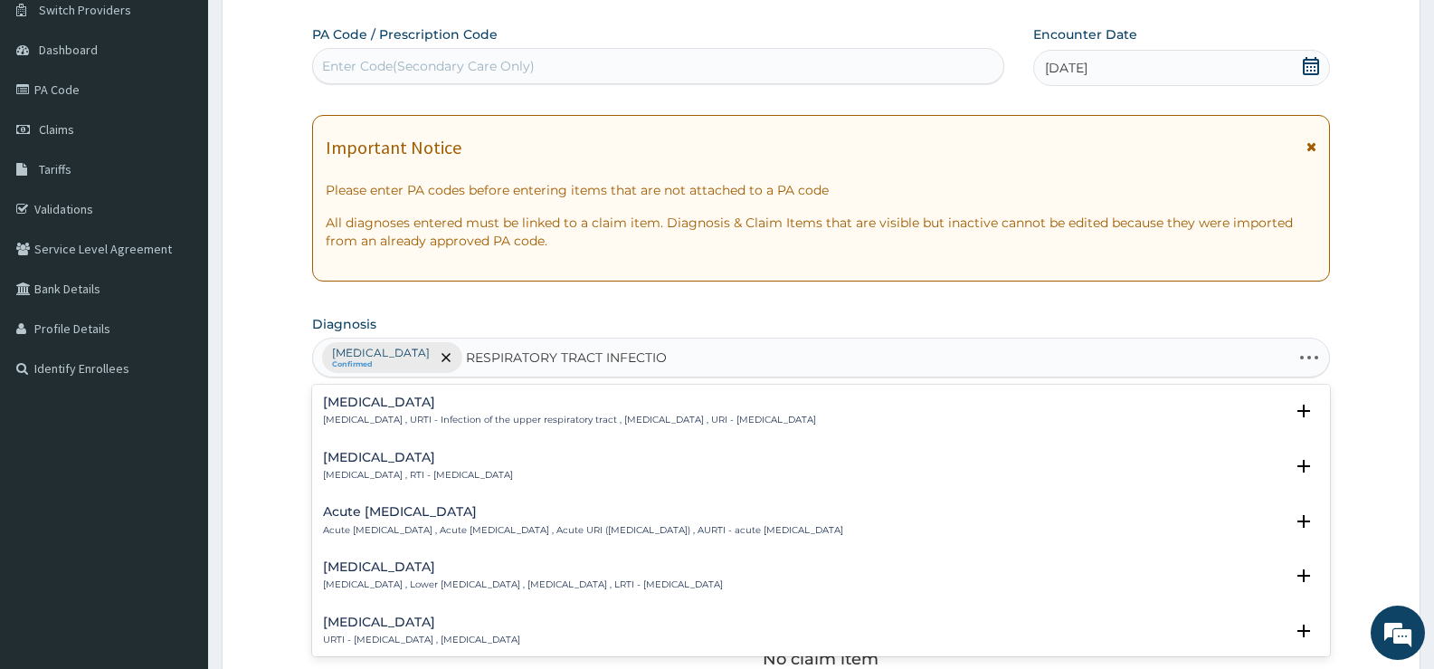
type input "[MEDICAL_DATA]"
click at [425, 467] on div "Respiratory tract infection Respiratory tract infection , RTI - Respiratory tra…" at bounding box center [418, 467] width 190 height 32
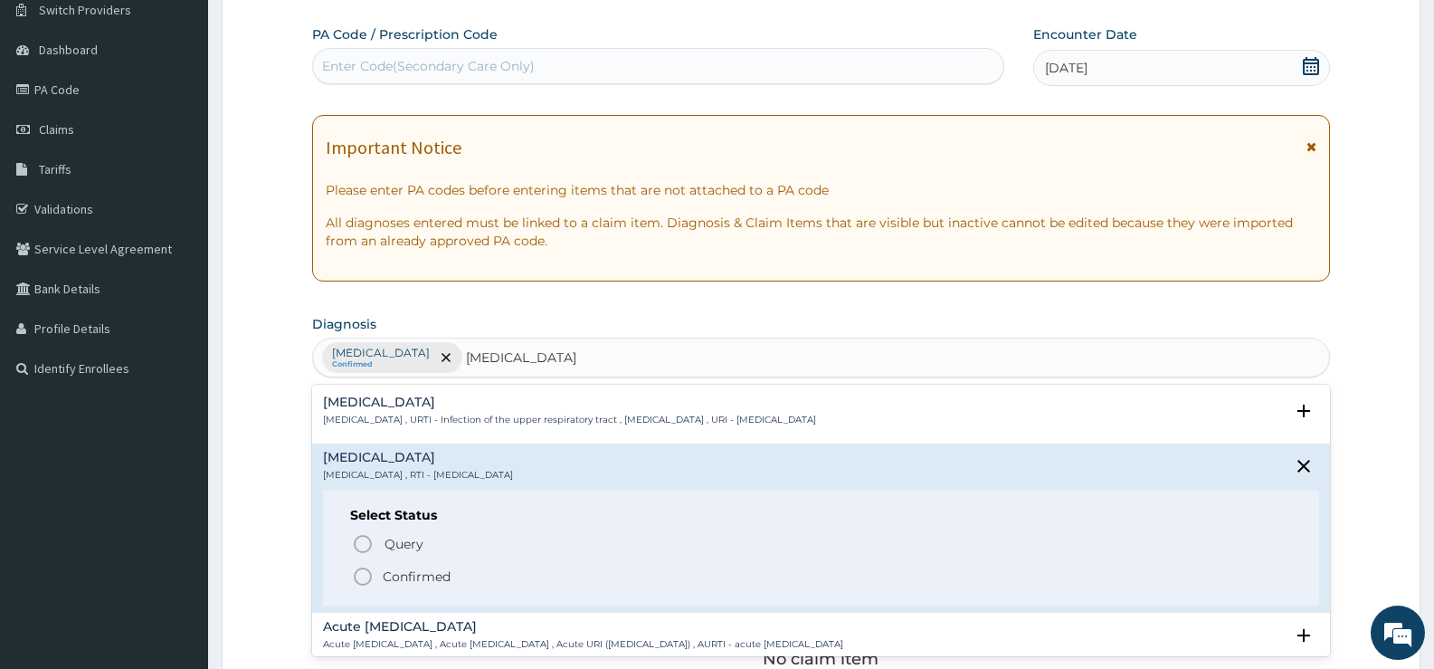
click at [431, 569] on p "Confirmed" at bounding box center [417, 576] width 68 height 18
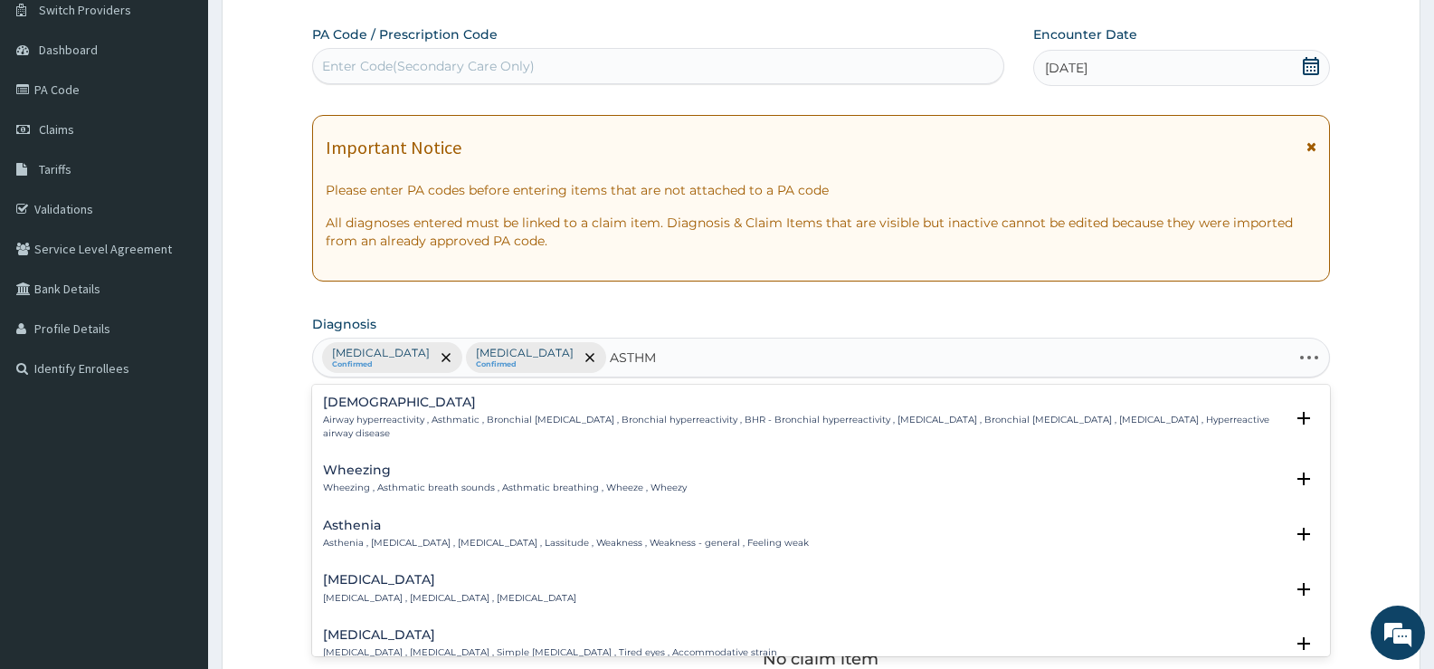
type input "[MEDICAL_DATA]"
click at [364, 417] on p "Airway hyperreactivity , Asthmatic , Bronchial [MEDICAL_DATA] , Bronchial hyper…" at bounding box center [803, 427] width 961 height 26
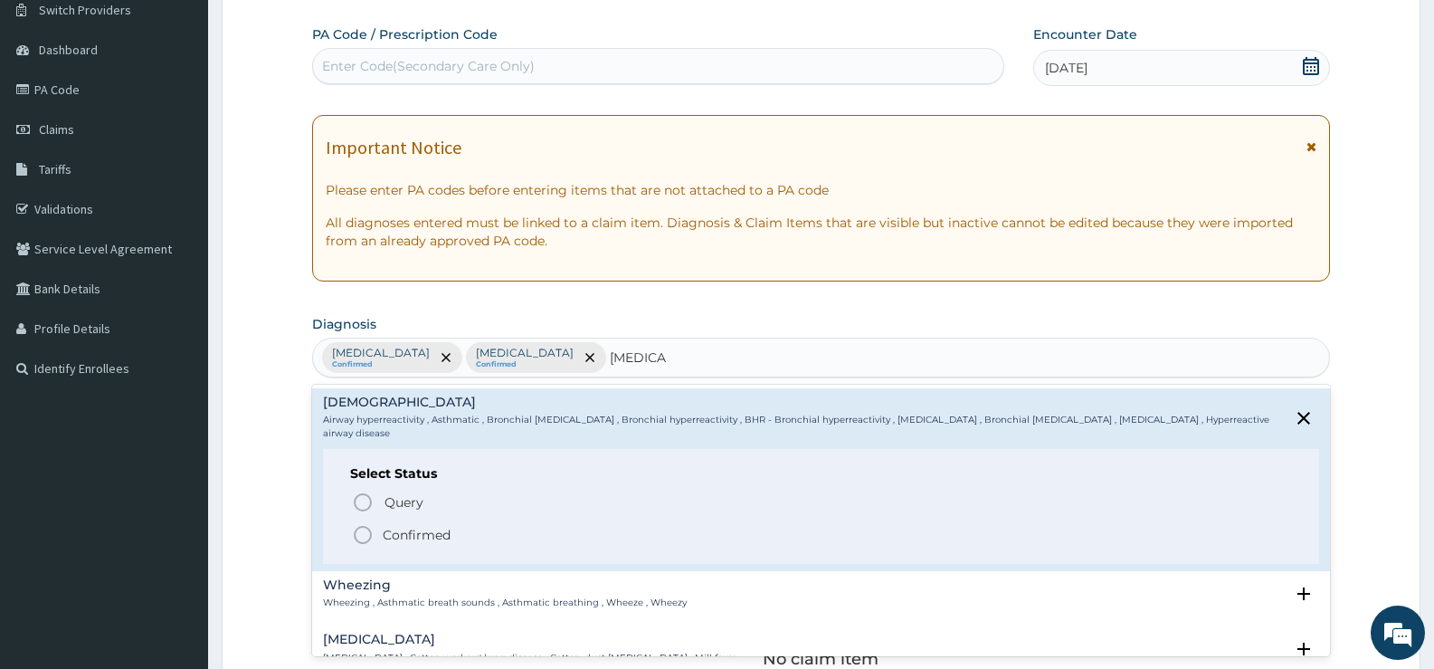
click at [413, 534] on p "Confirmed" at bounding box center [417, 535] width 68 height 18
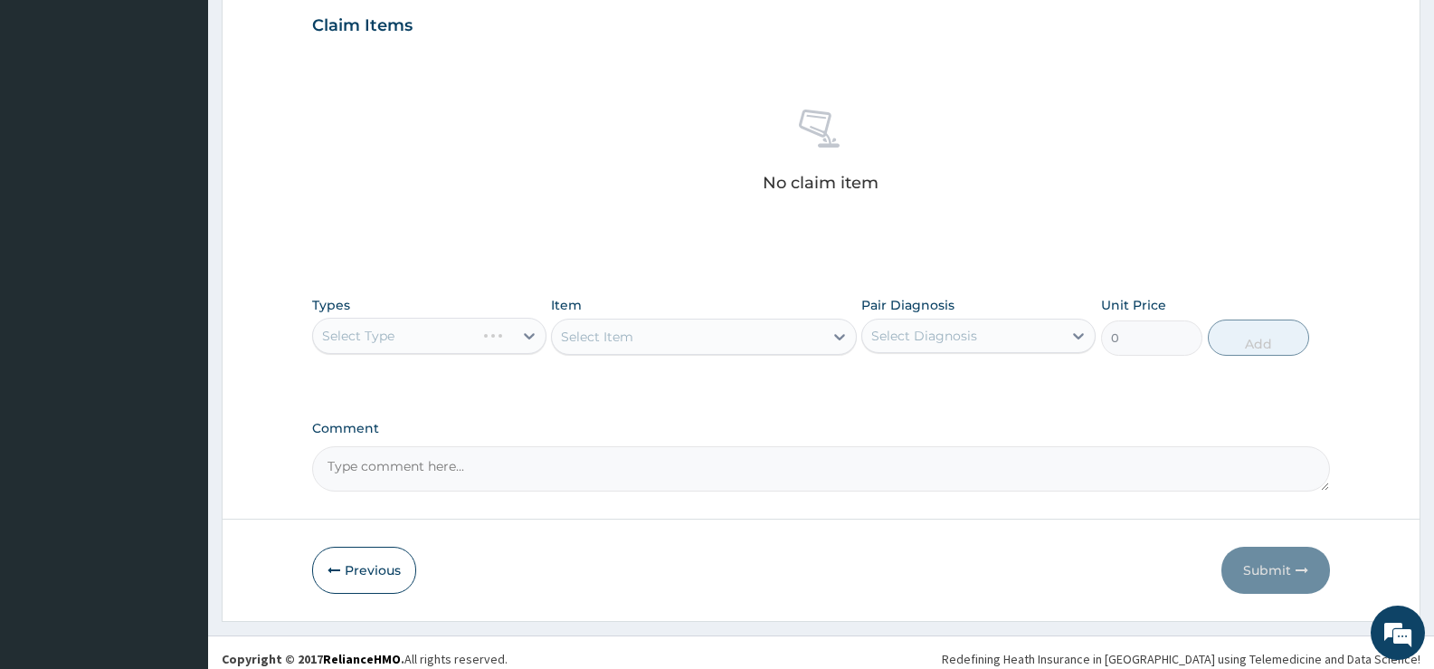
scroll to position [636, 0]
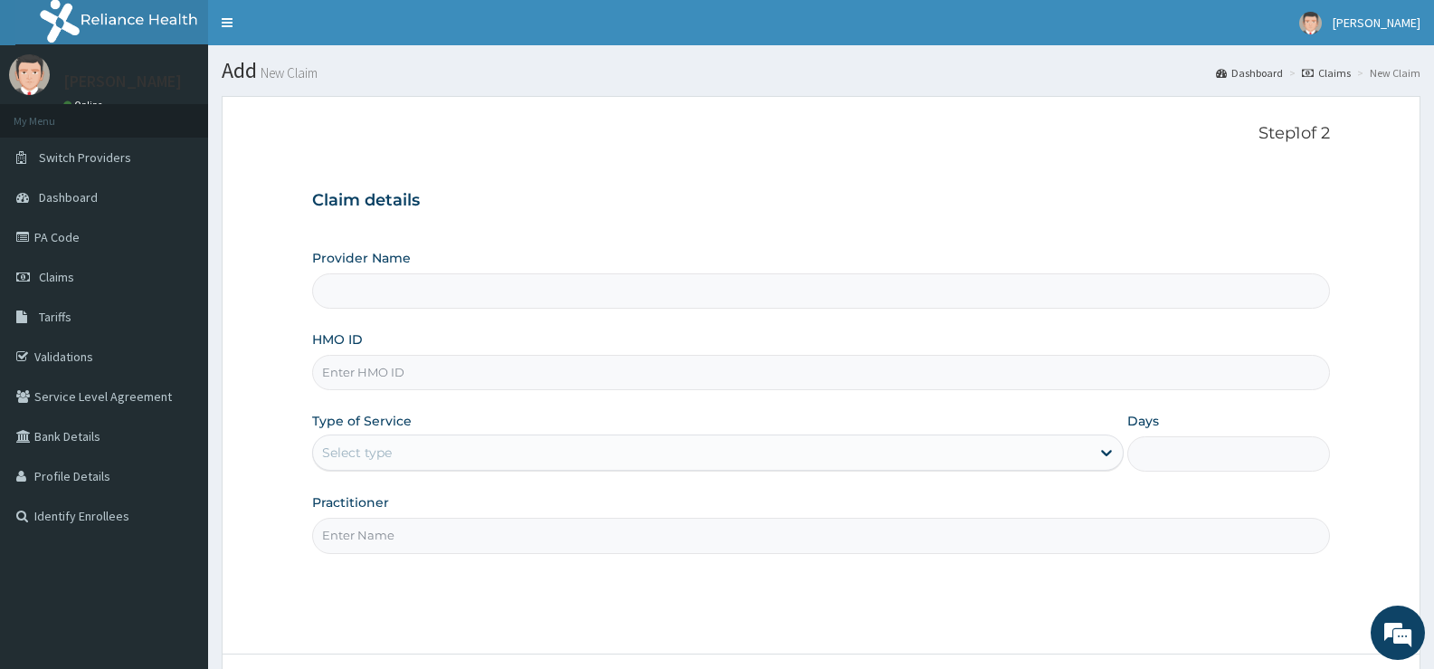
type input "[GEOGRAPHIC_DATA][PERSON_NAME]"
click at [424, 376] on input "HMO ID" at bounding box center [821, 372] width 1018 height 35
type input "t"
type input "TBC/110208/C"
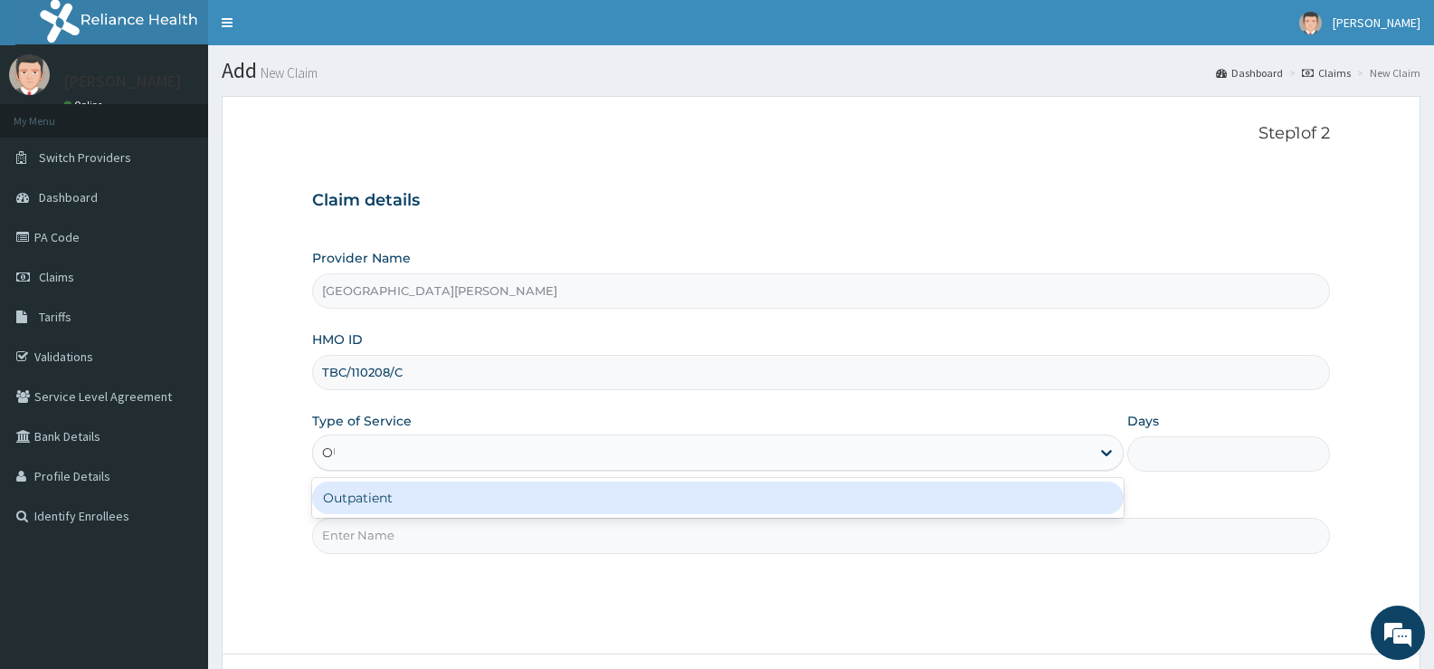
type input "OUT"
type input "1"
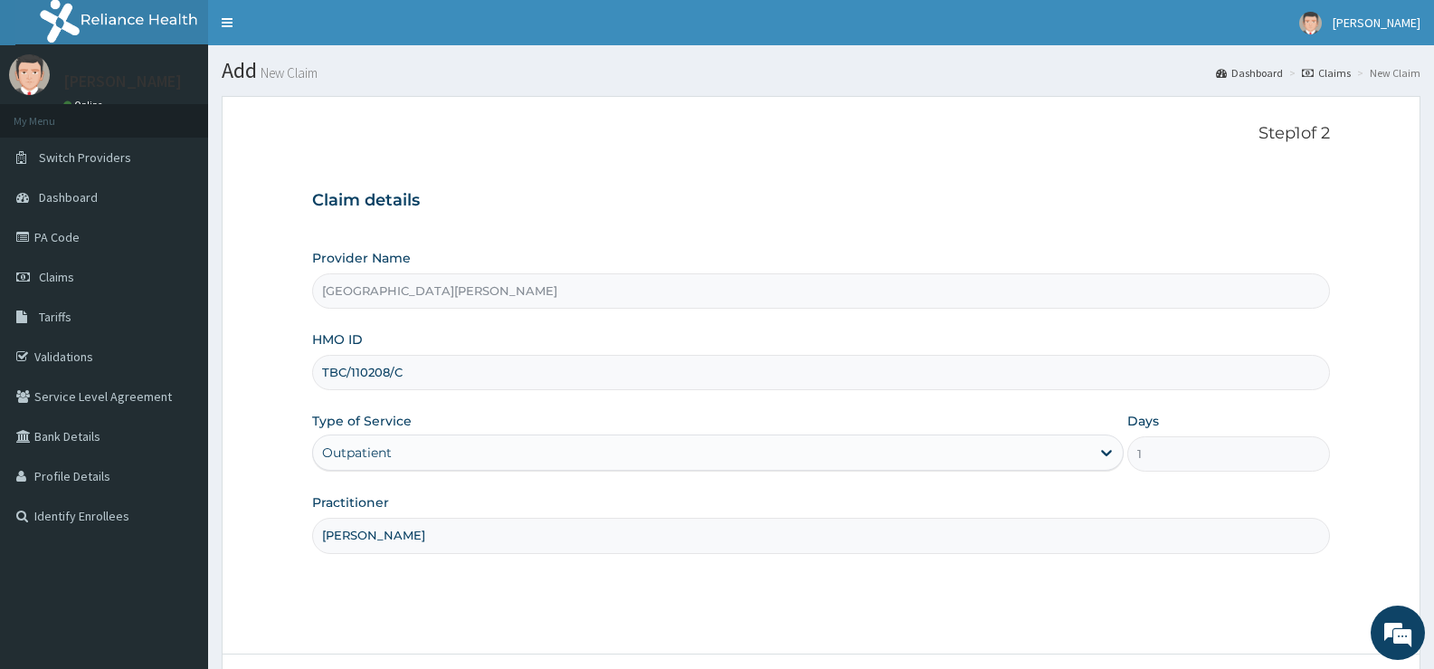
scroll to position [148, 0]
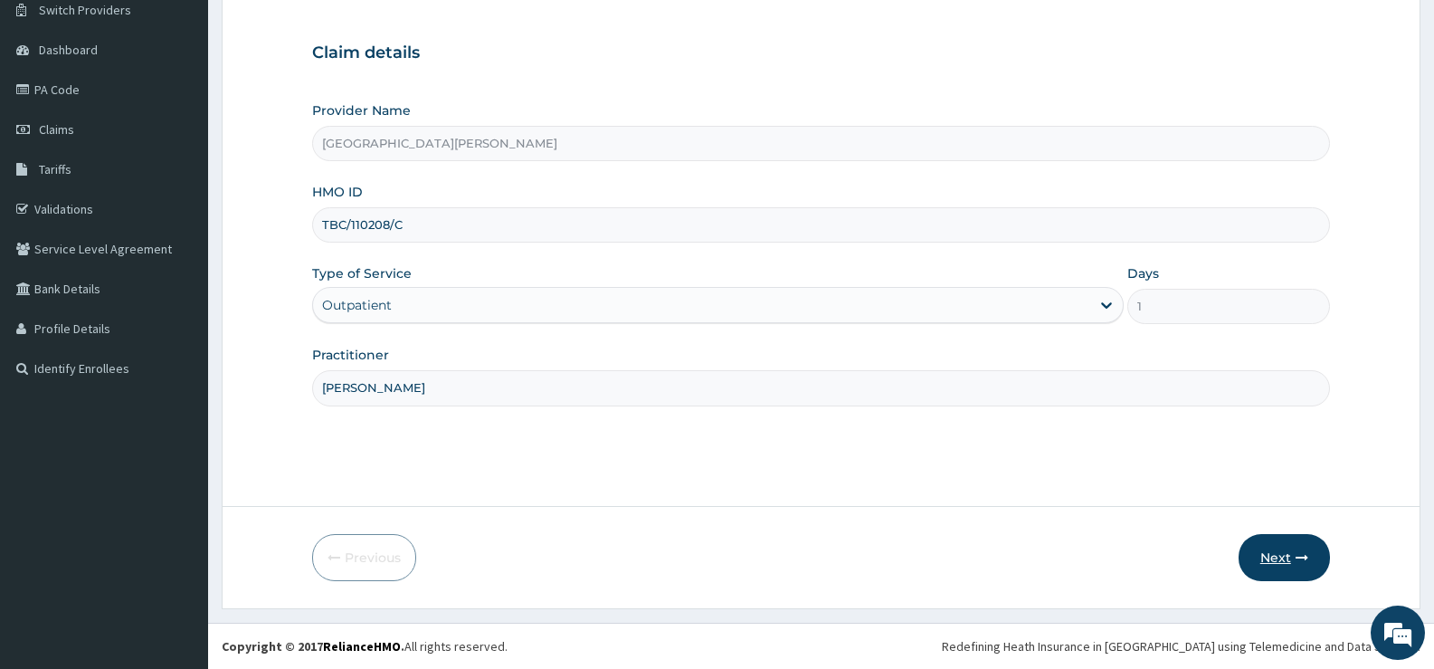
type input "DR SULEIMAN"
click at [1276, 556] on button "Next" at bounding box center [1284, 557] width 91 height 47
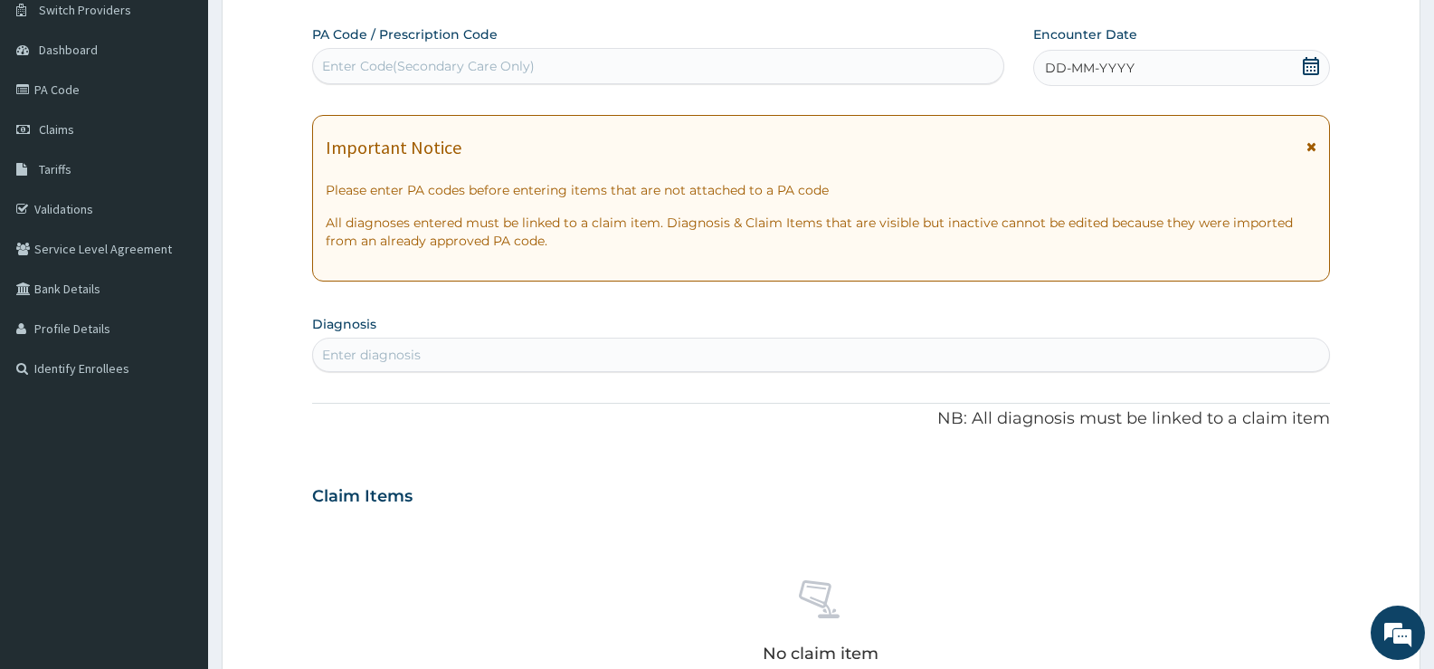
drag, startPoint x: 610, startPoint y: 76, endPoint x: 609, endPoint y: 105, distance: 29.0
click at [610, 78] on div "Enter Code(Secondary Care Only)" at bounding box center [658, 66] width 690 height 29
click at [1315, 69] on icon at bounding box center [1311, 66] width 18 height 18
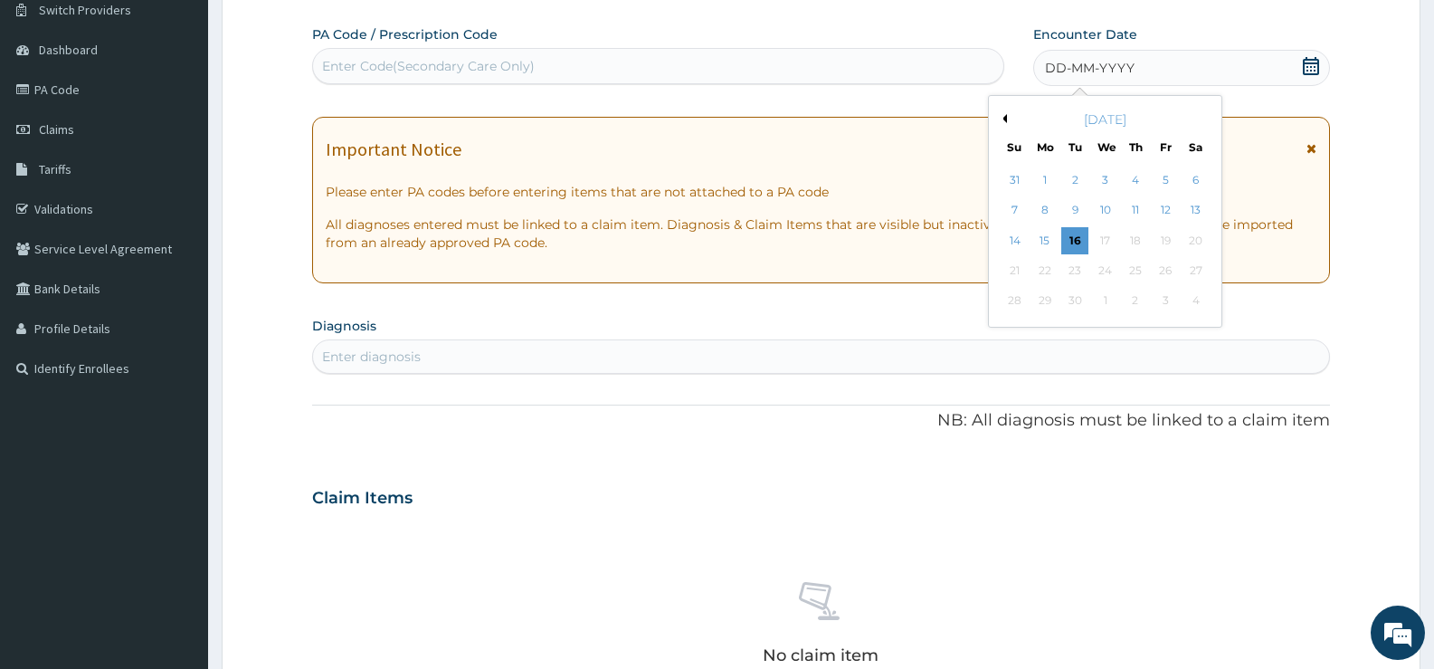
click at [1007, 119] on div "[DATE]" at bounding box center [1105, 119] width 218 height 18
click at [1004, 119] on button "Previous Month" at bounding box center [1002, 118] width 9 height 9
click at [1003, 119] on button "Previous Month" at bounding box center [1002, 118] width 9 height 9
drag, startPoint x: 1045, startPoint y: 235, endPoint x: 1044, endPoint y: 244, distance: 9.1
click at [1045, 236] on div "14" at bounding box center [1045, 240] width 27 height 27
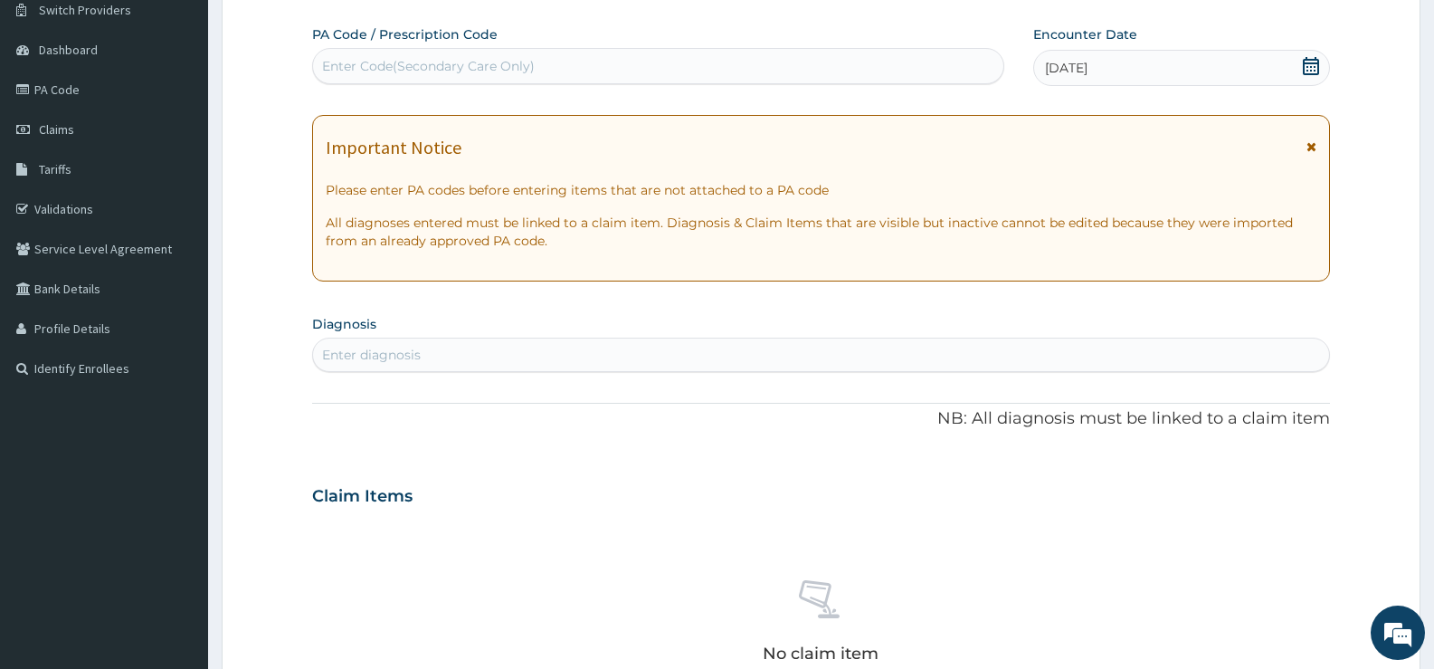
click at [814, 357] on div "Enter diagnosis" at bounding box center [821, 354] width 1016 height 29
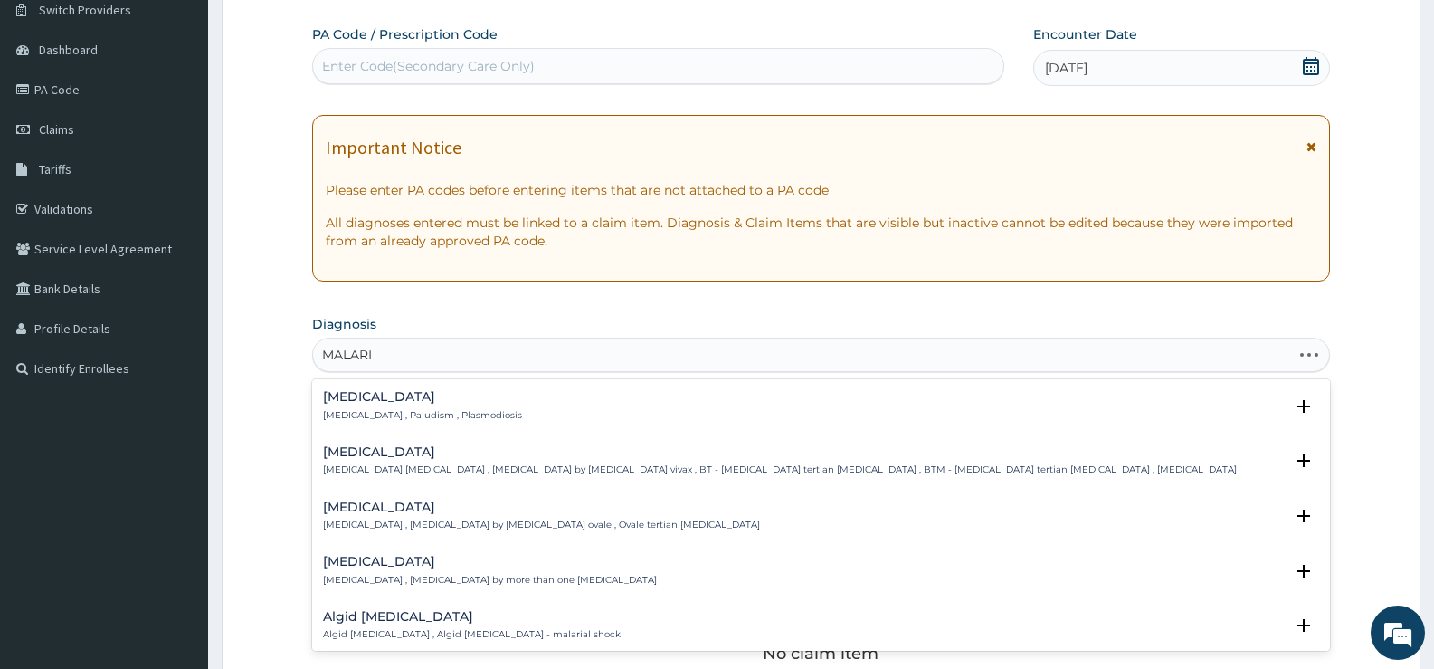
type input "MALARIA"
click at [352, 409] on p "Malaria , Paludism , Plasmodiosis" at bounding box center [422, 415] width 199 height 13
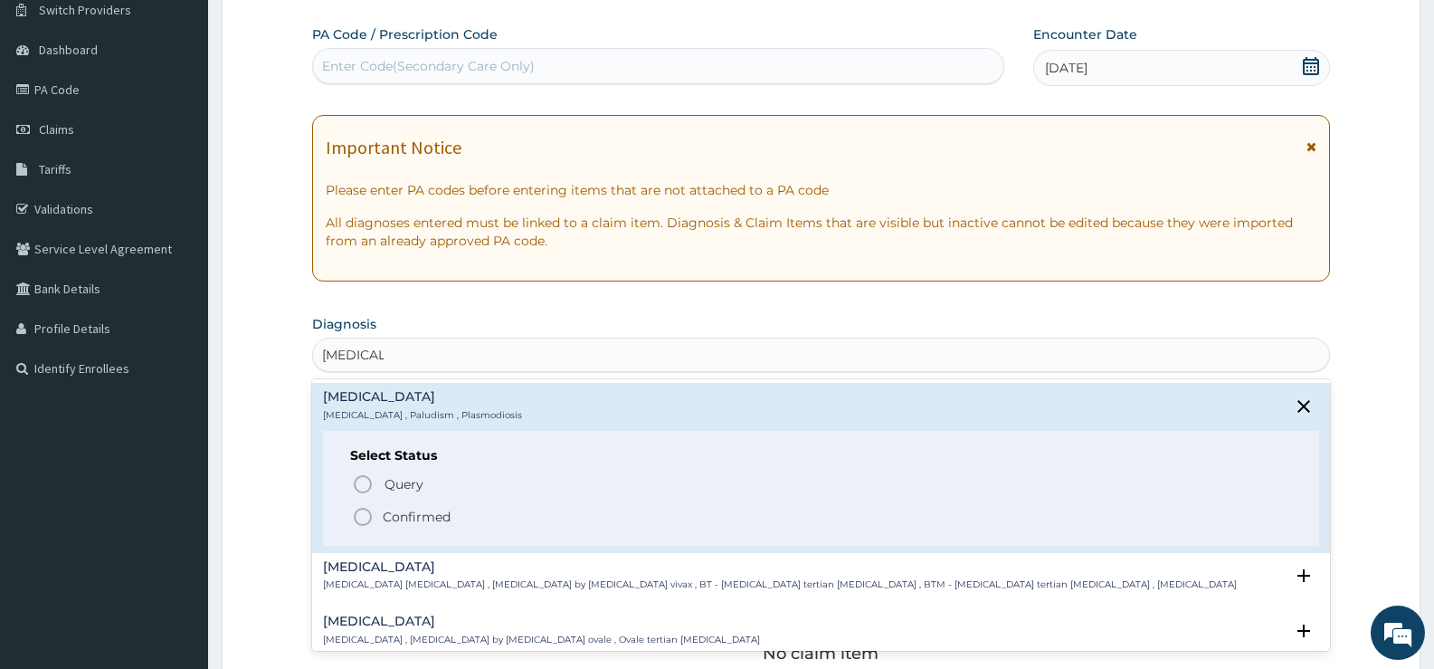
click at [395, 521] on p "Confirmed" at bounding box center [417, 517] width 68 height 18
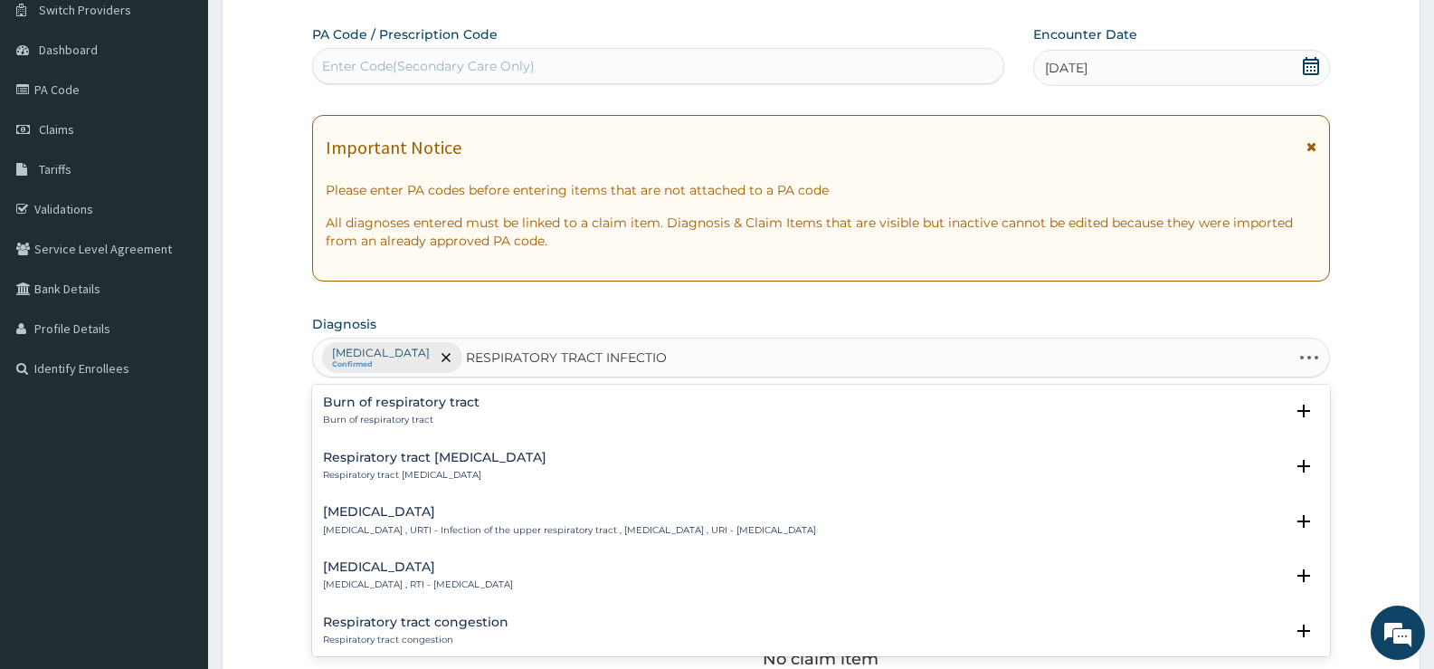
type input "RESPIRATORY TRACT INFECTION"
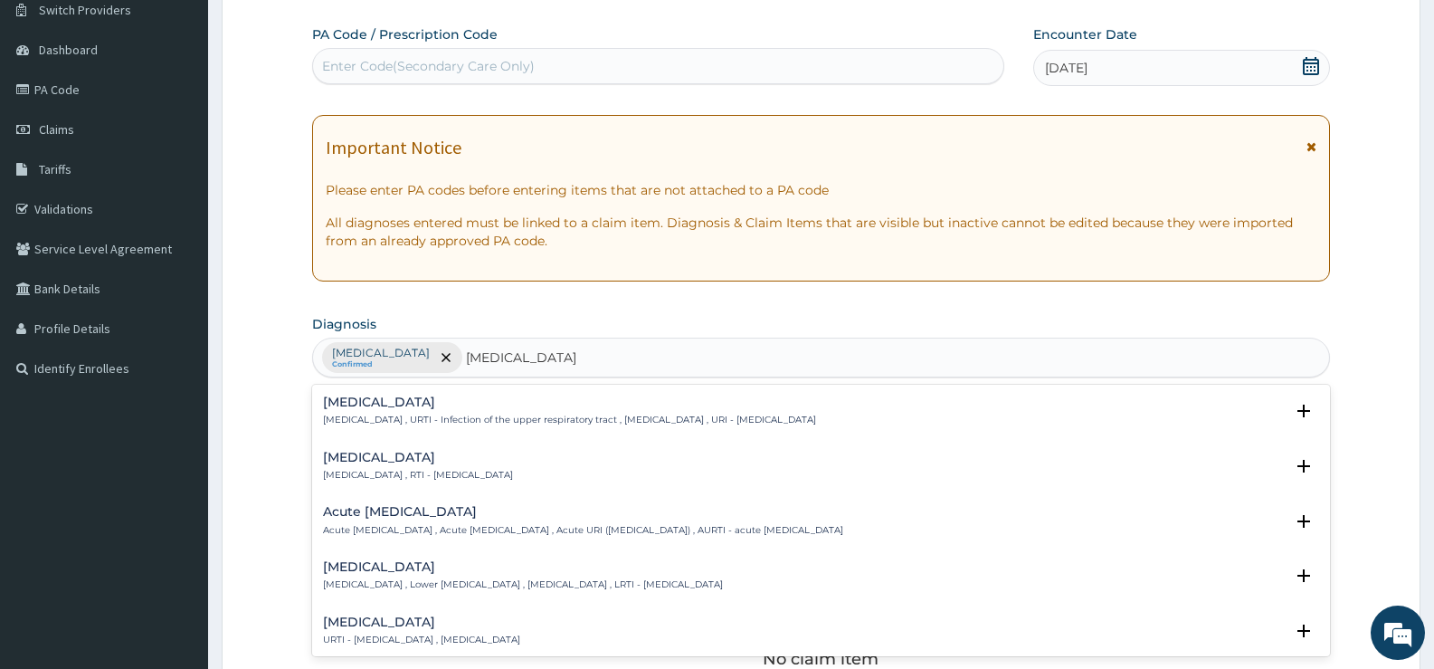
click at [426, 451] on h4 "Respiratory tract infection" at bounding box center [418, 458] width 190 height 14
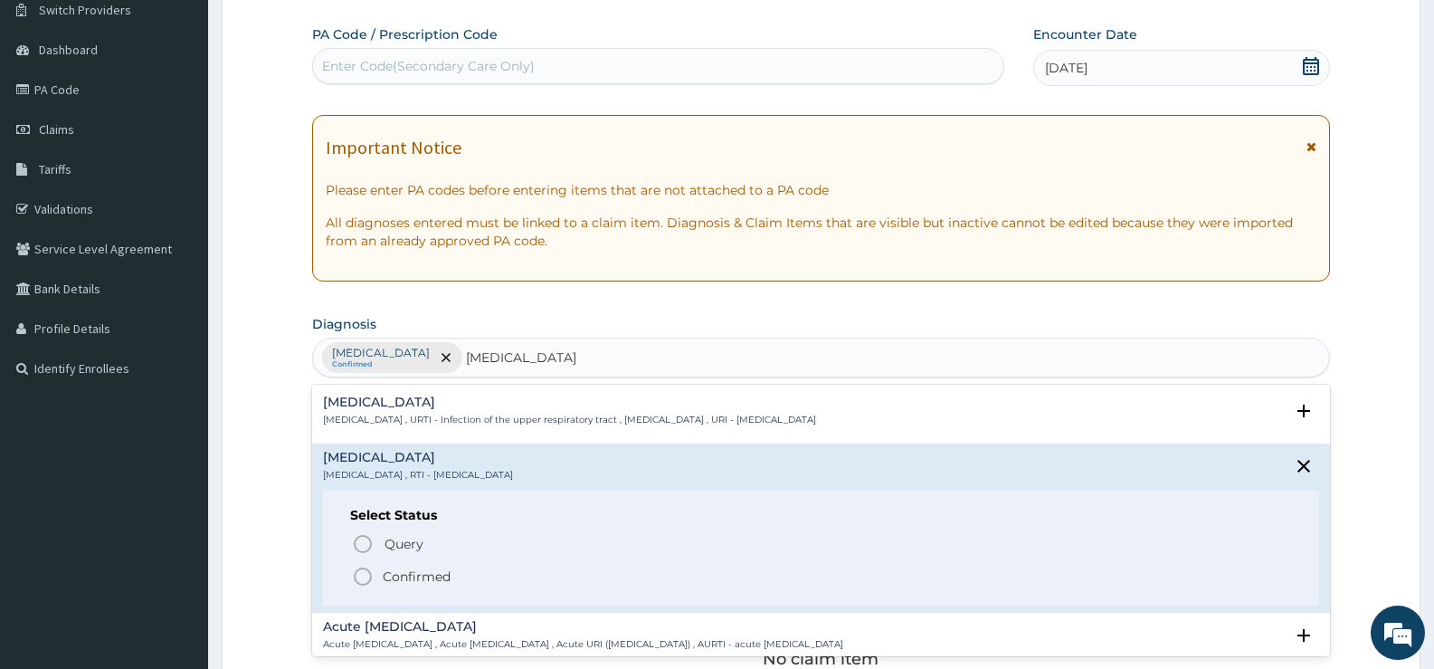
click at [413, 577] on p "Confirmed" at bounding box center [417, 576] width 68 height 18
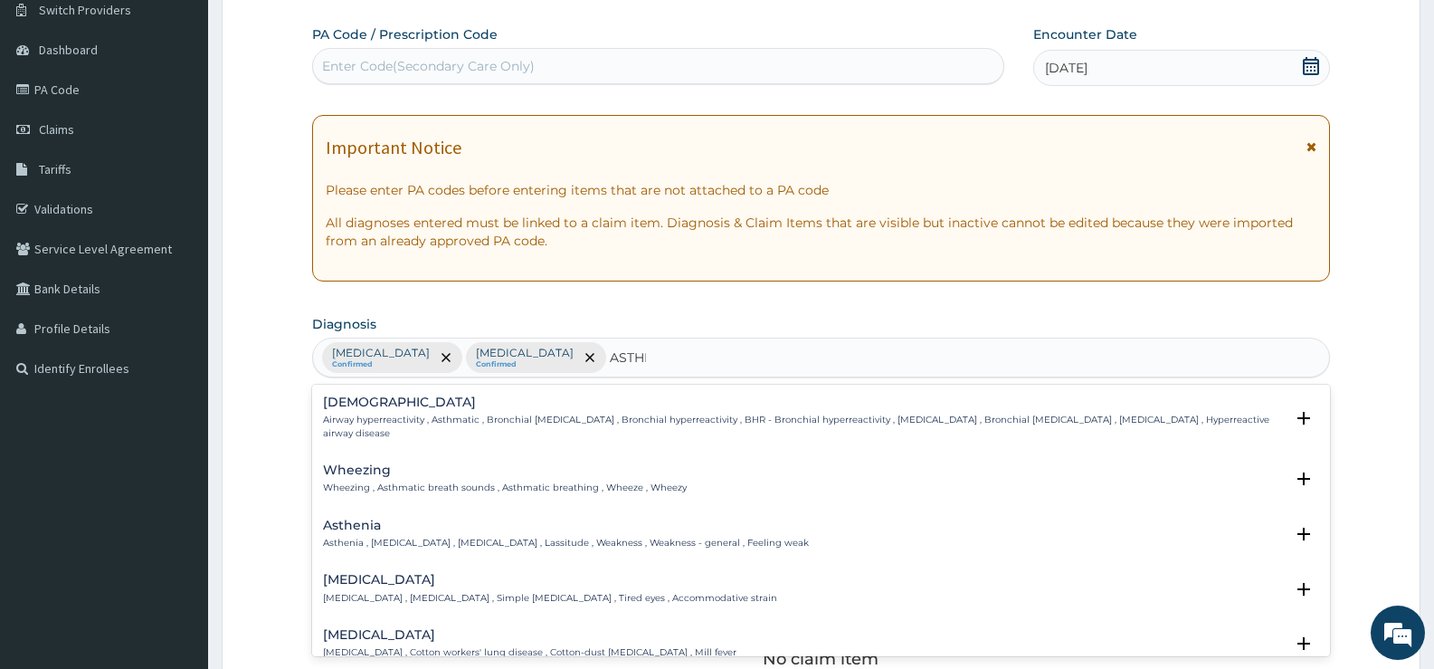
type input "ASTHMA"
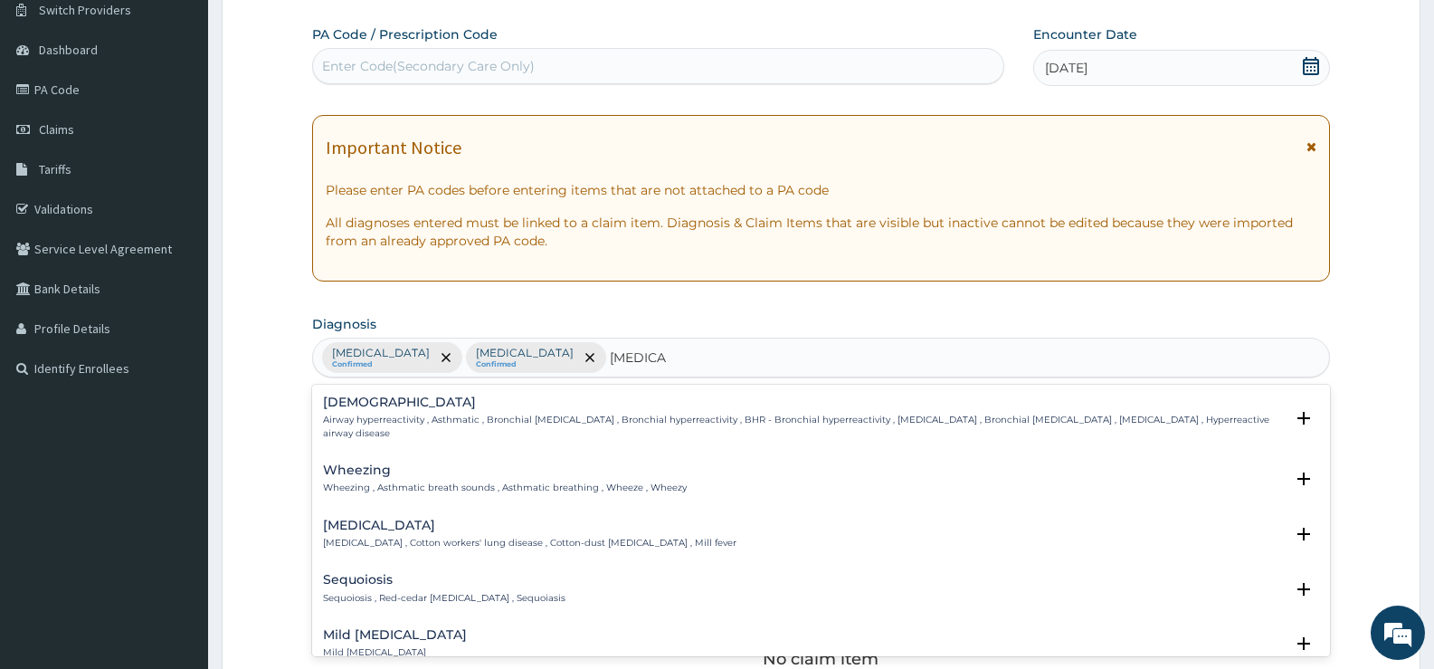
click at [378, 415] on p "Airway hyperreactivity , Asthmatic , Bronchial asthma , Bronchial hyperreactivi…" at bounding box center [803, 427] width 961 height 26
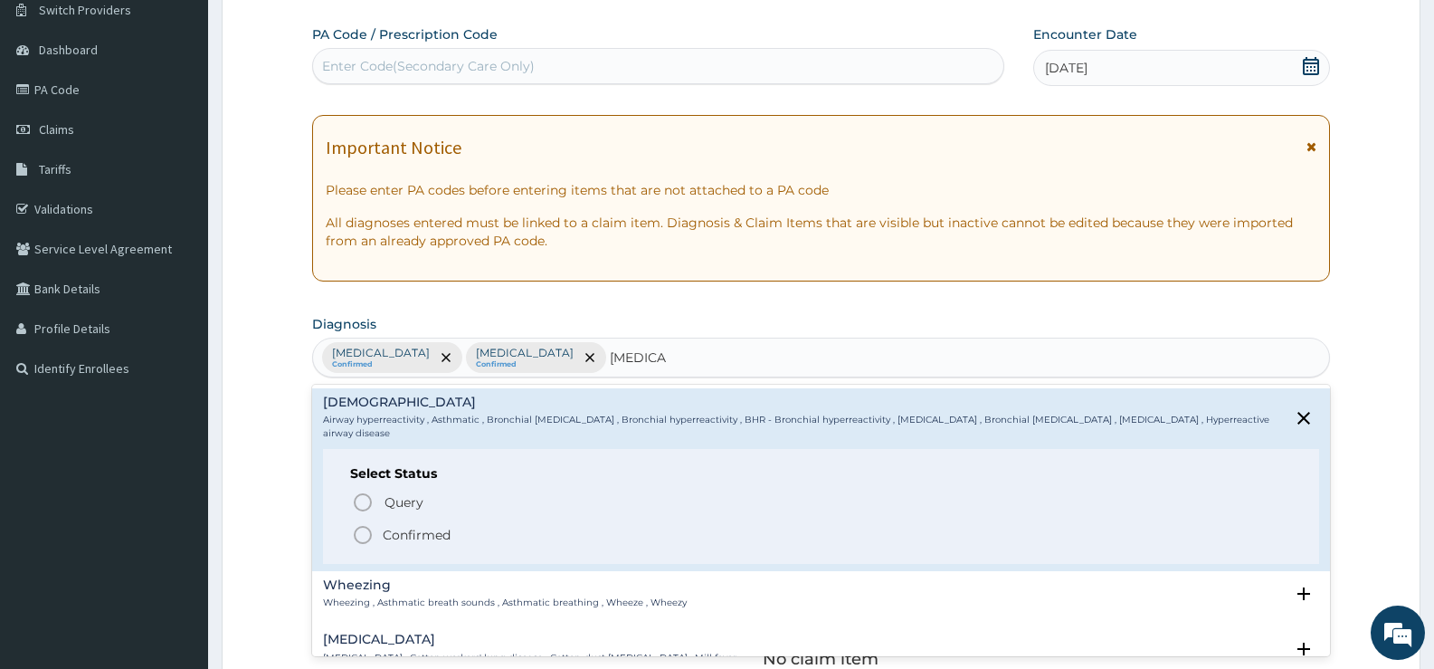
click at [414, 537] on p "Confirmed" at bounding box center [417, 535] width 68 height 18
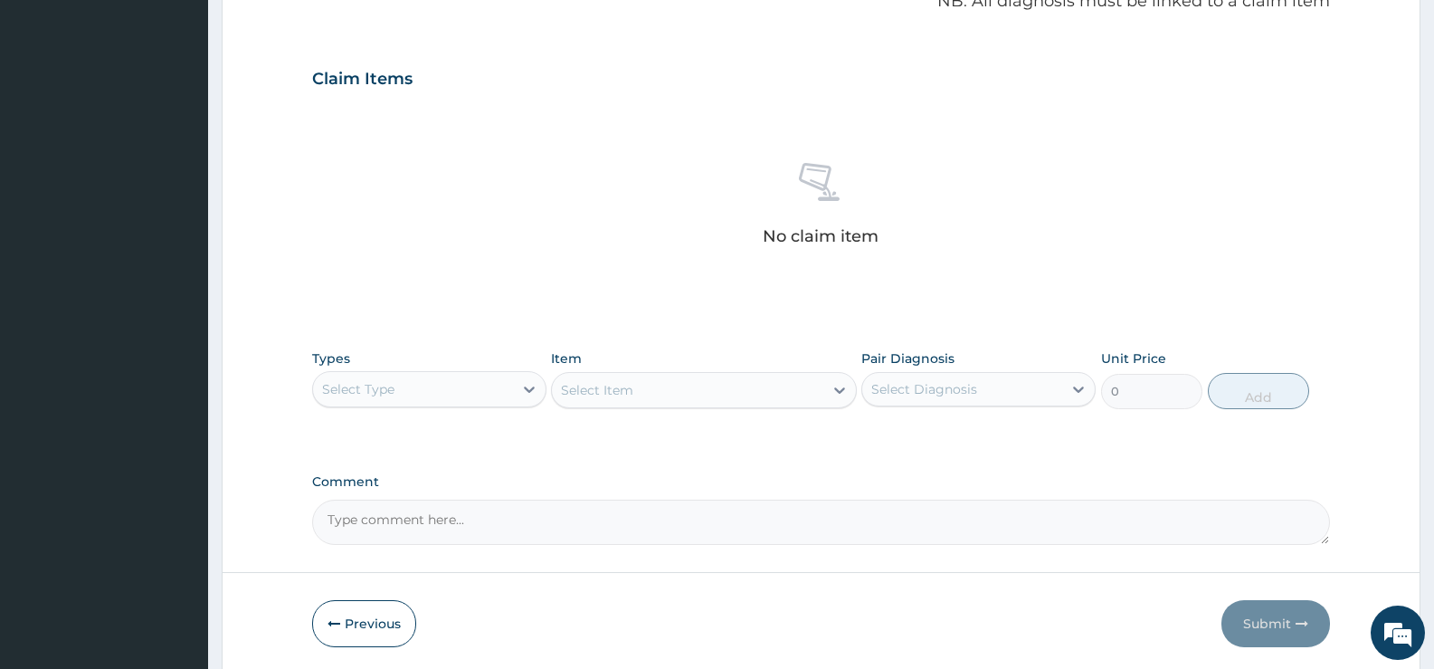
scroll to position [636, 0]
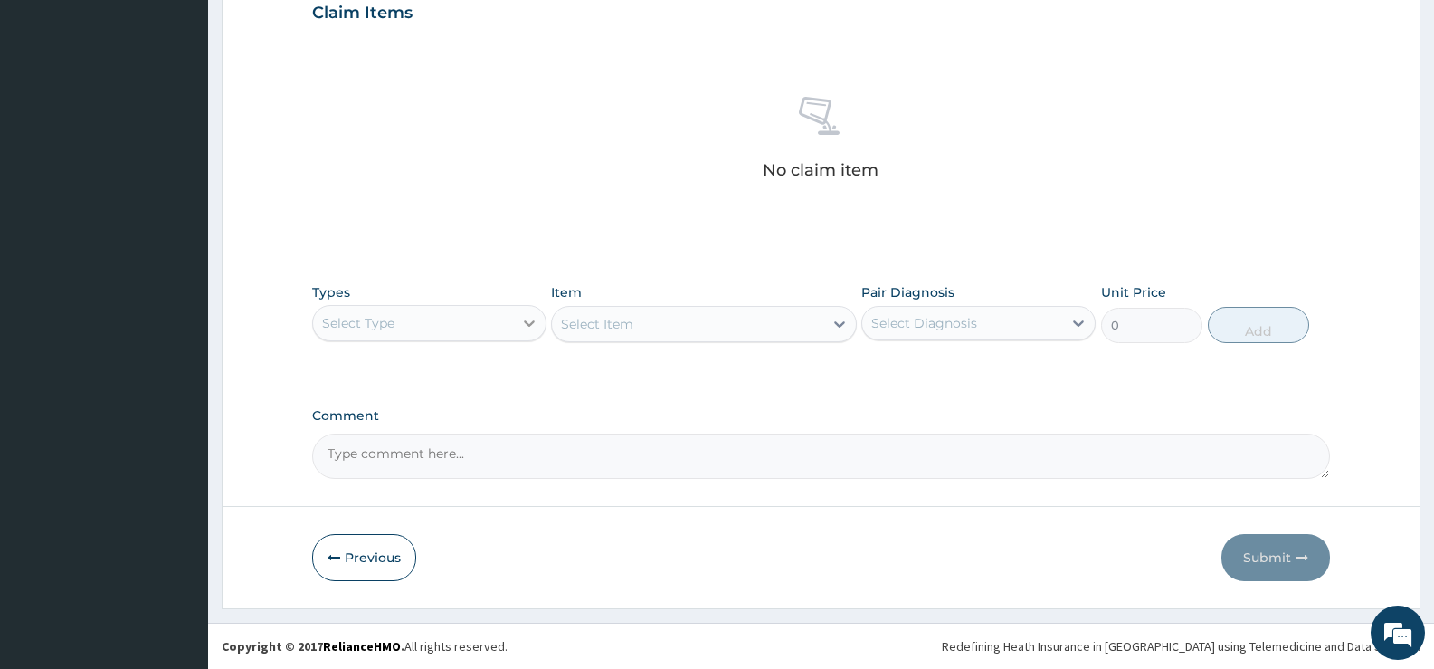
click at [526, 325] on icon at bounding box center [529, 323] width 18 height 18
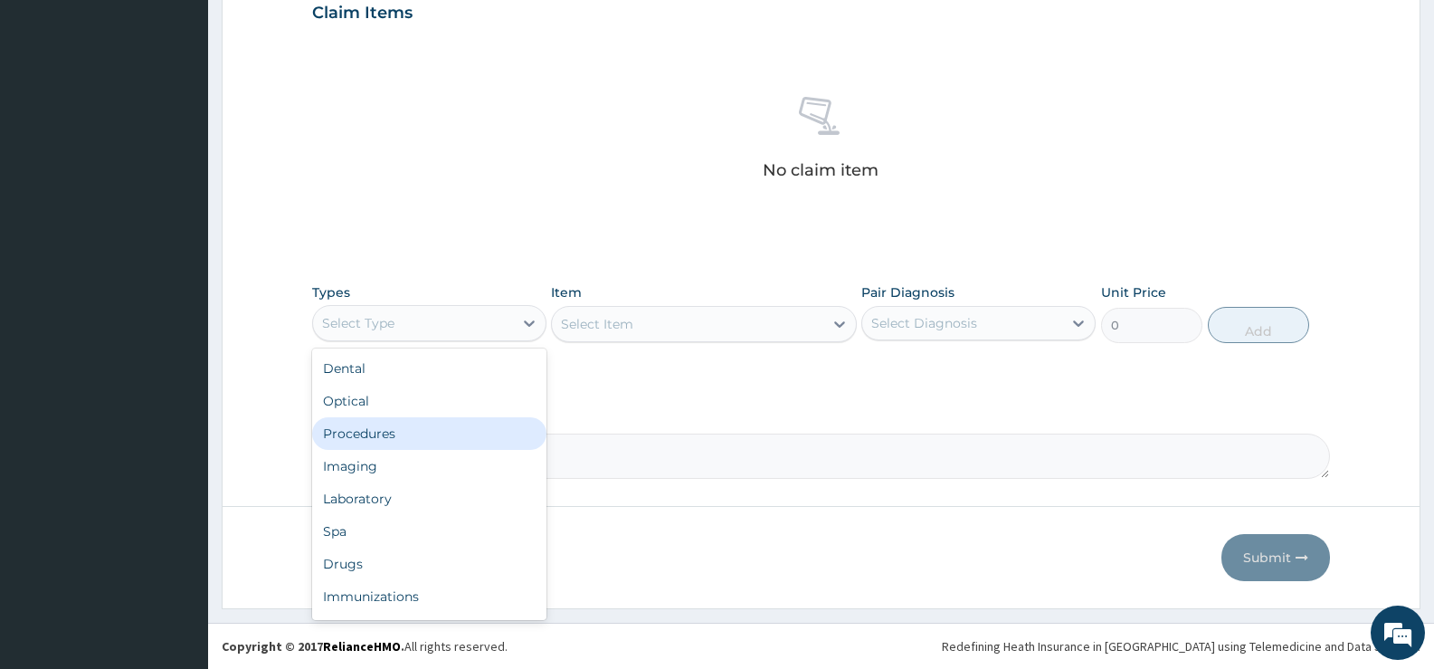
click at [406, 438] on div "Procedures" at bounding box center [429, 433] width 234 height 33
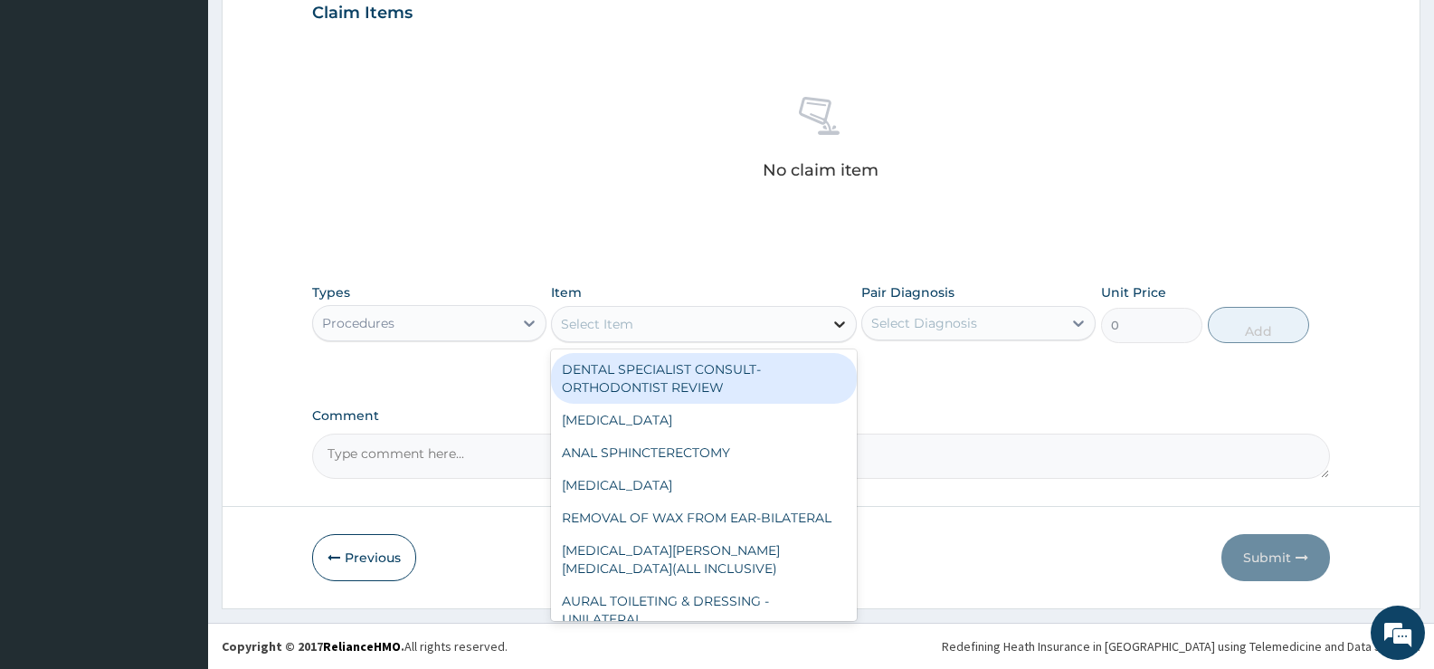
click at [840, 322] on icon at bounding box center [840, 324] width 18 height 18
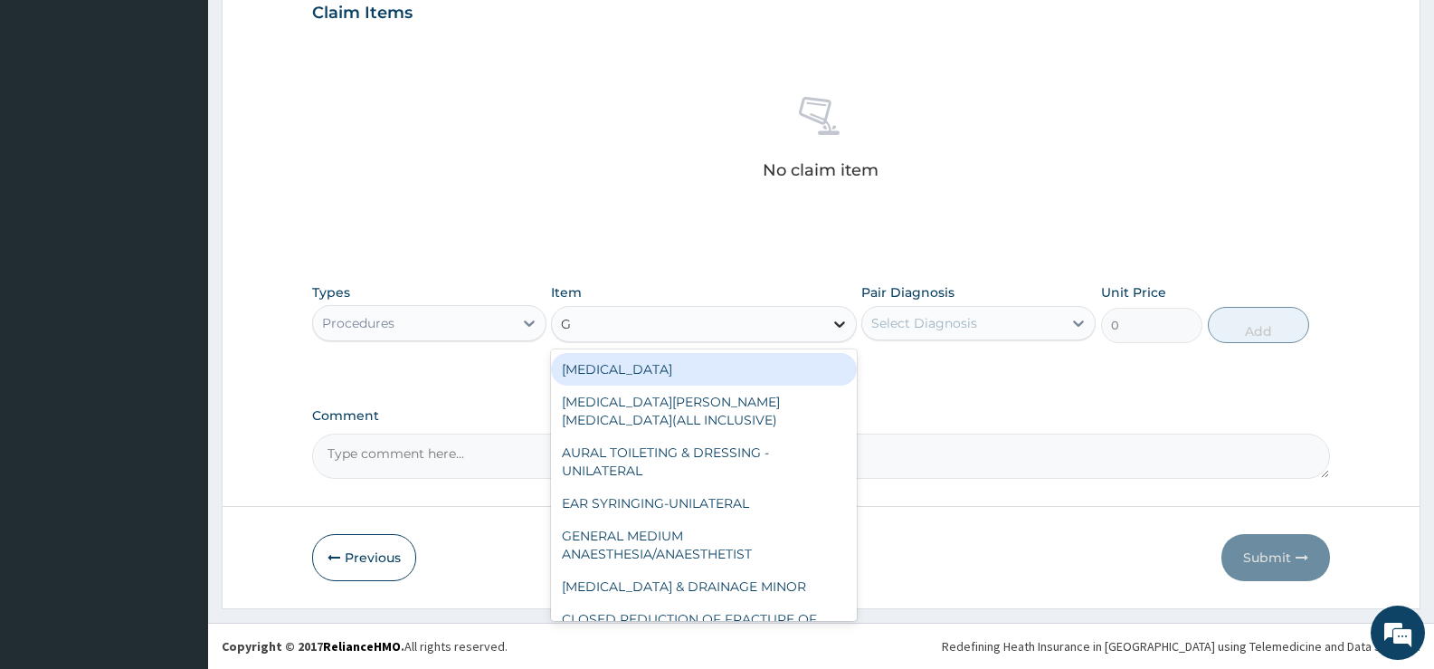
type input "GP"
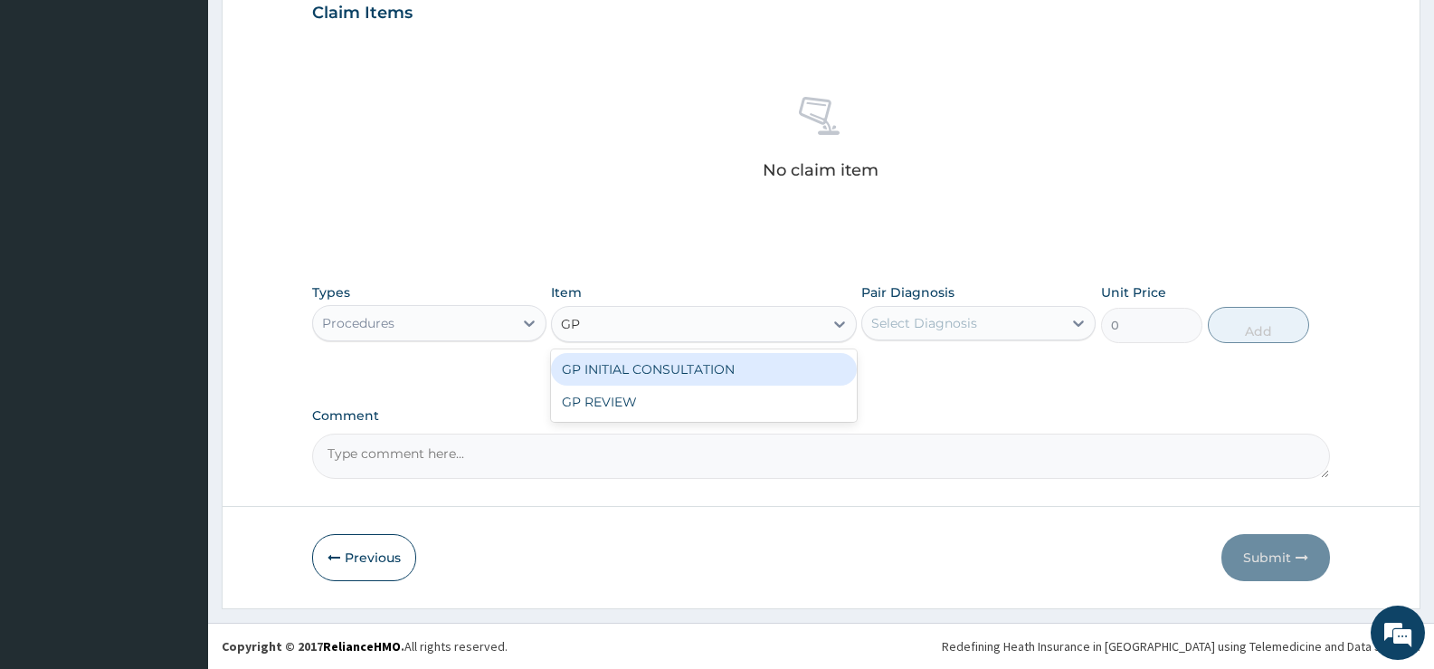
click at [802, 371] on div "GP INITIAL CONSULTATION" at bounding box center [703, 369] width 305 height 33
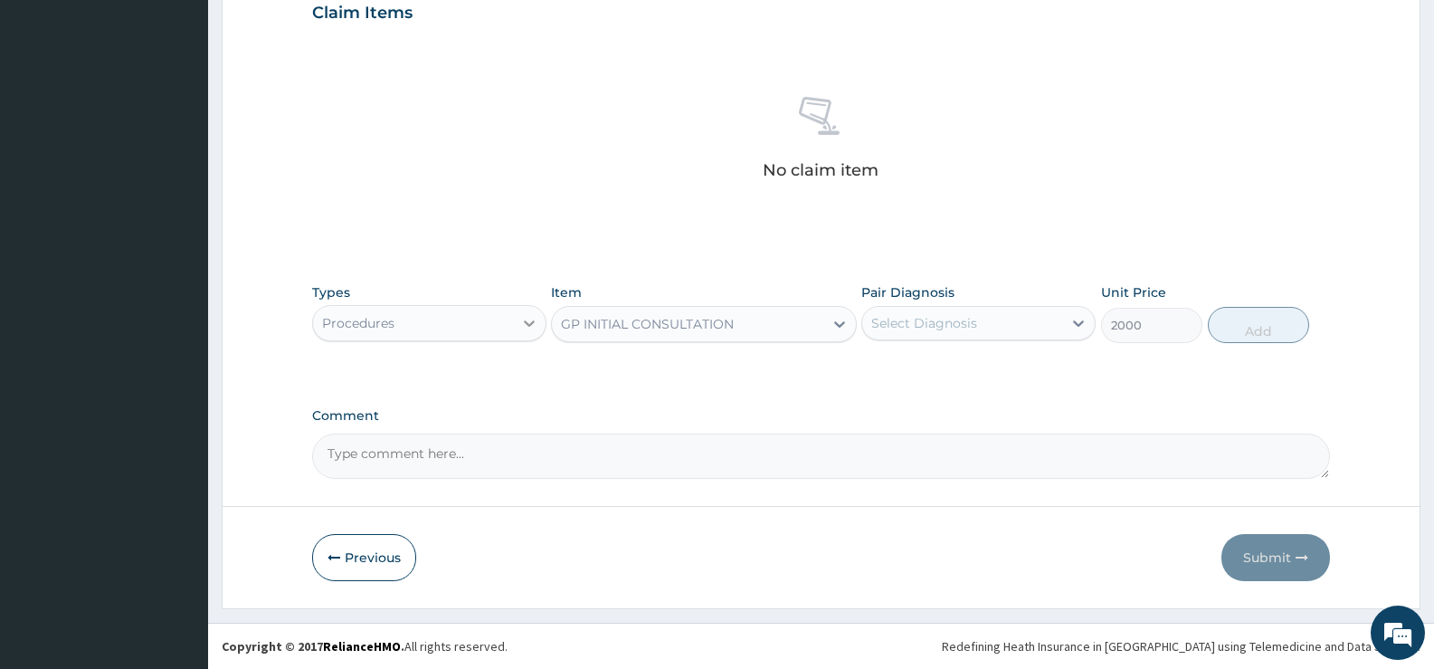
click at [524, 319] on icon at bounding box center [529, 323] width 18 height 18
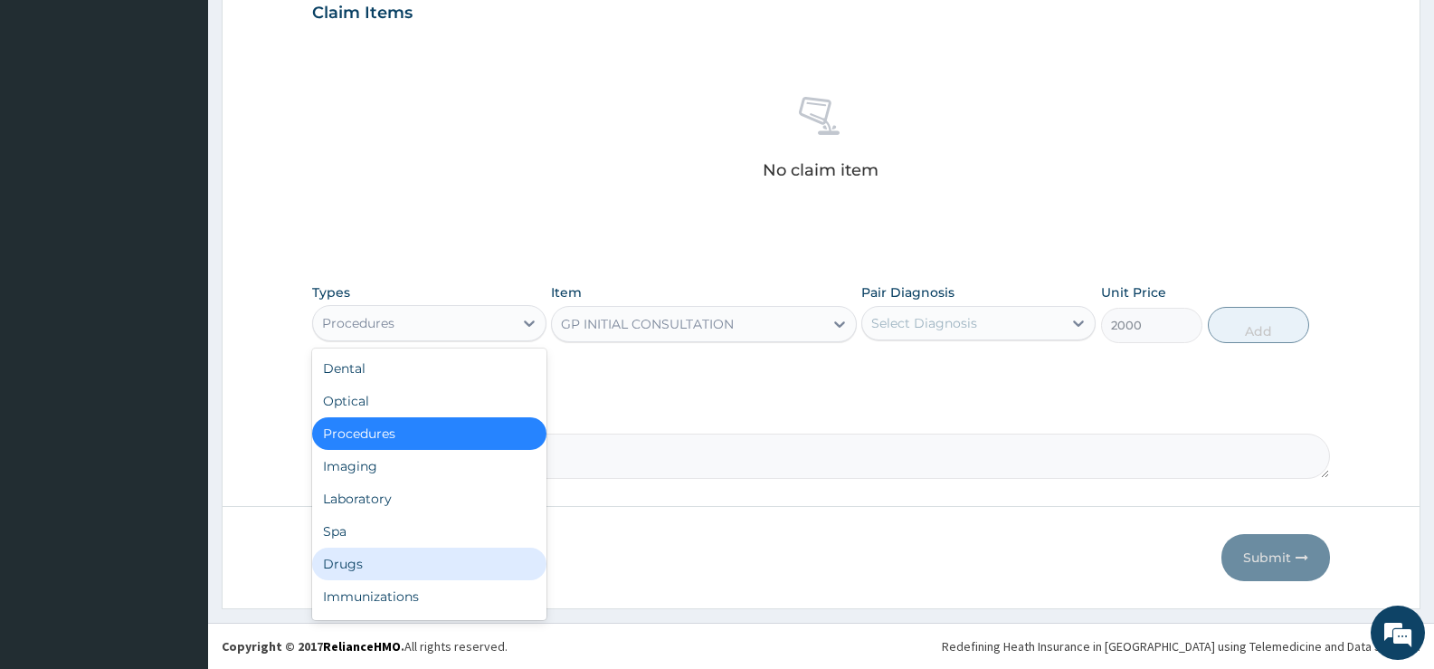
click at [376, 568] on div "Drugs" at bounding box center [429, 564] width 234 height 33
type input "0"
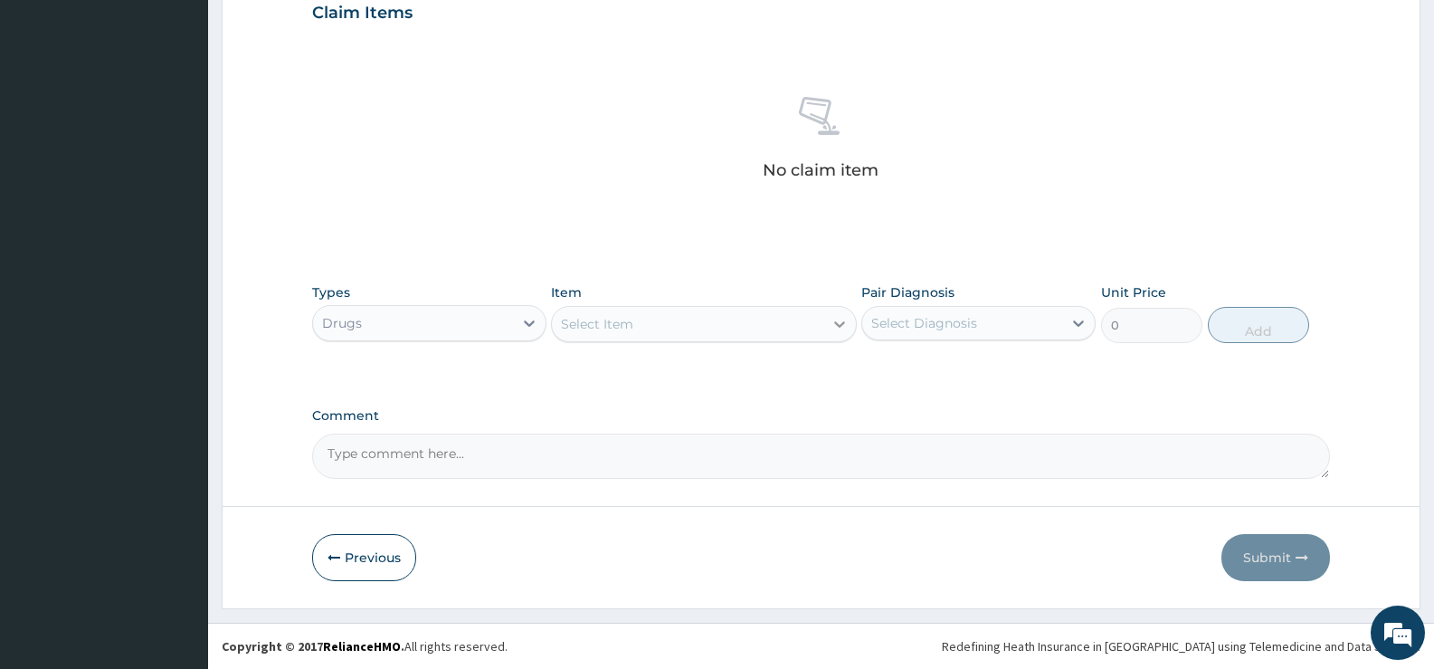
click at [833, 330] on icon at bounding box center [840, 324] width 18 height 18
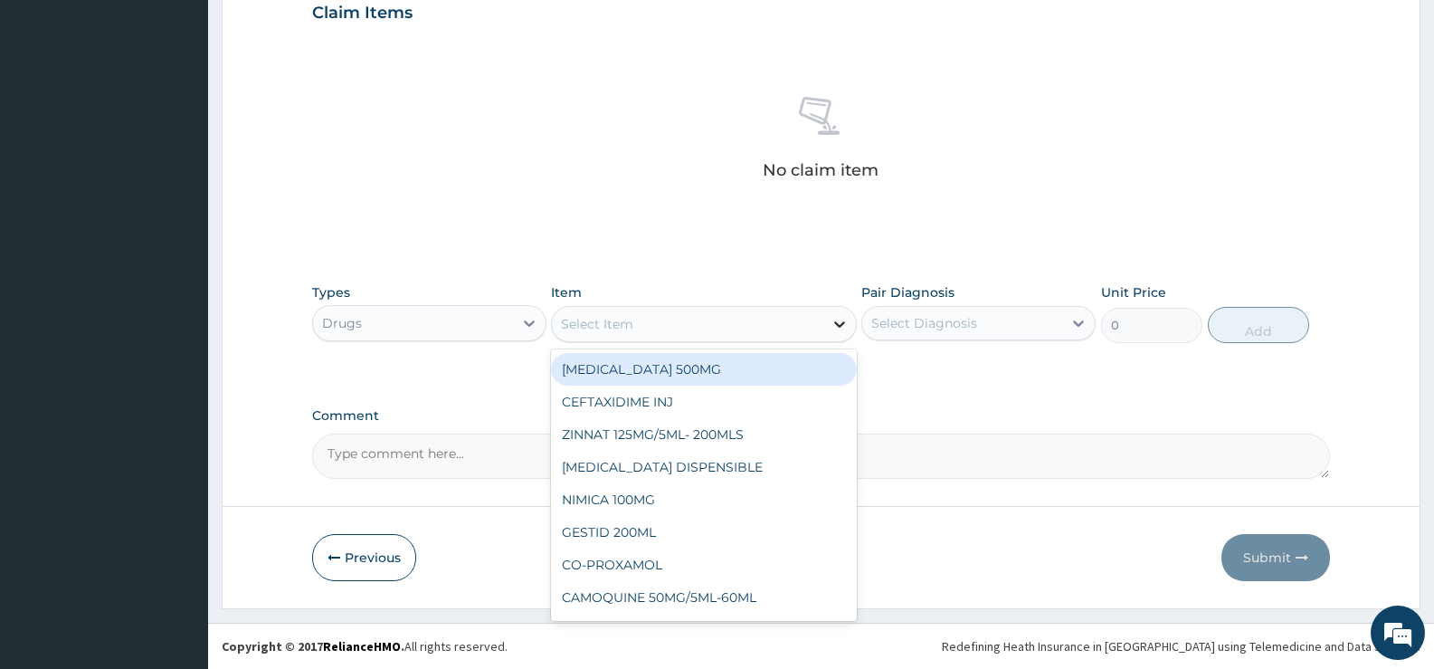
click at [833, 330] on icon at bounding box center [840, 324] width 18 height 18
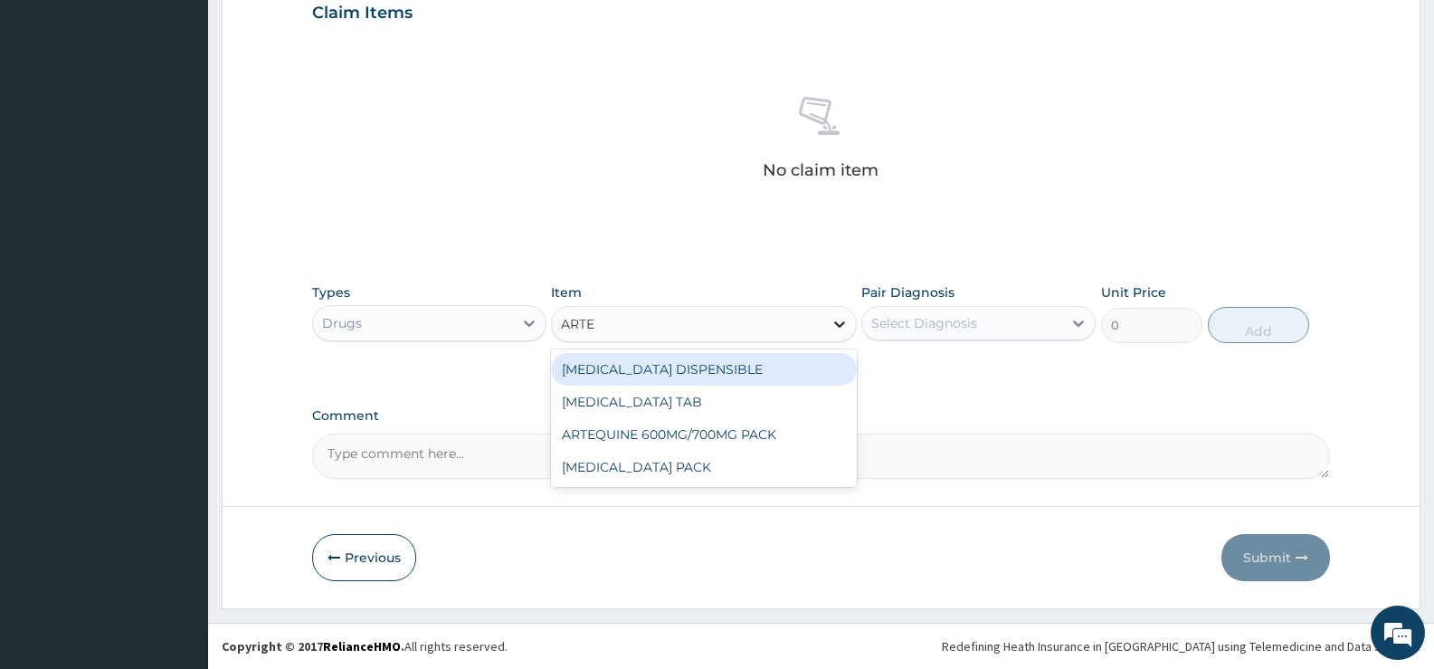
type input "ARTEM"
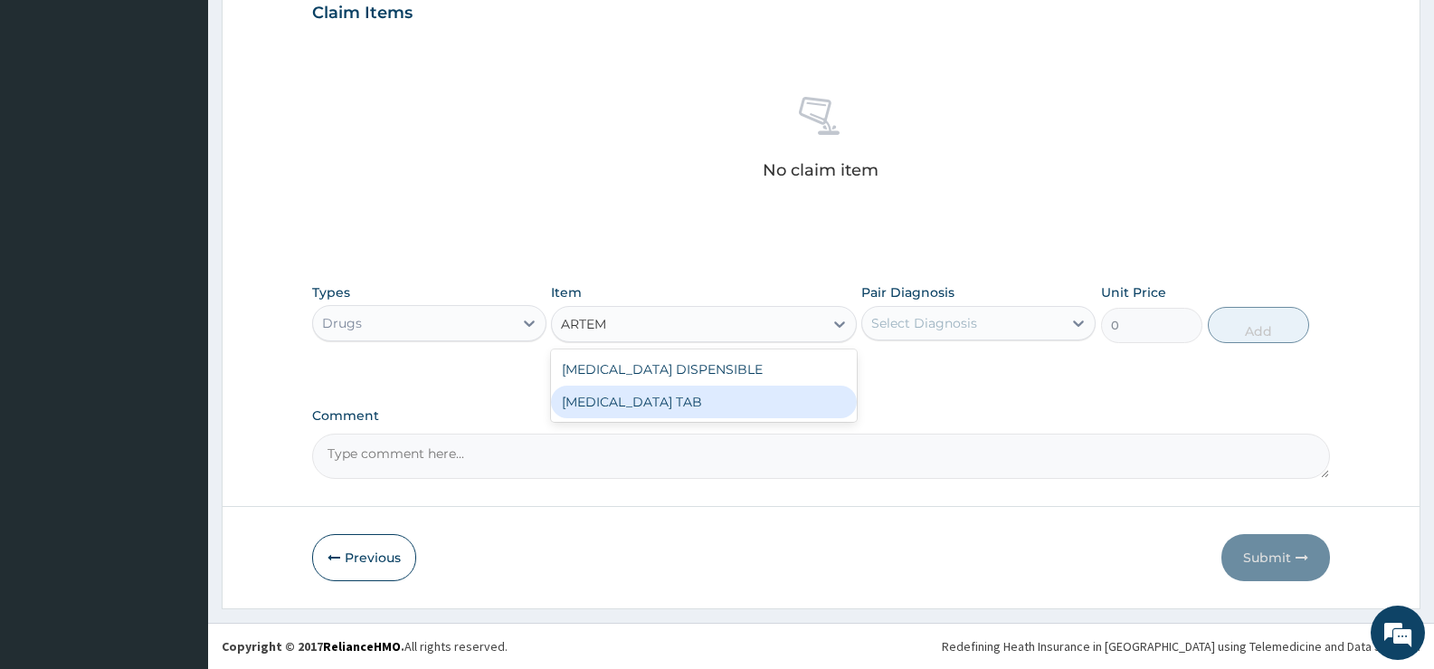
click at [824, 395] on div "[MEDICAL_DATA] TAB" at bounding box center [703, 402] width 305 height 33
type input "1035"
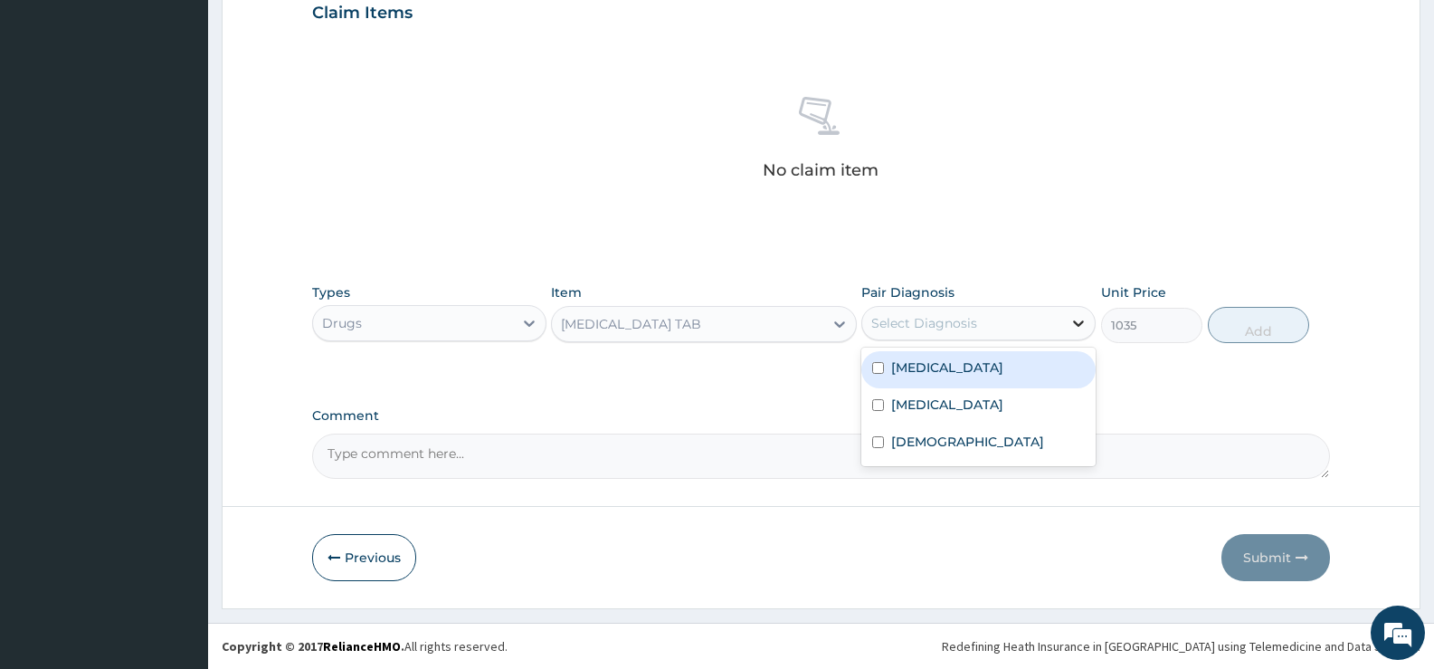
click at [1063, 324] on div at bounding box center [1078, 323] width 33 height 33
click at [973, 371] on div "[MEDICAL_DATA]" at bounding box center [979, 369] width 234 height 37
checkbox input "true"
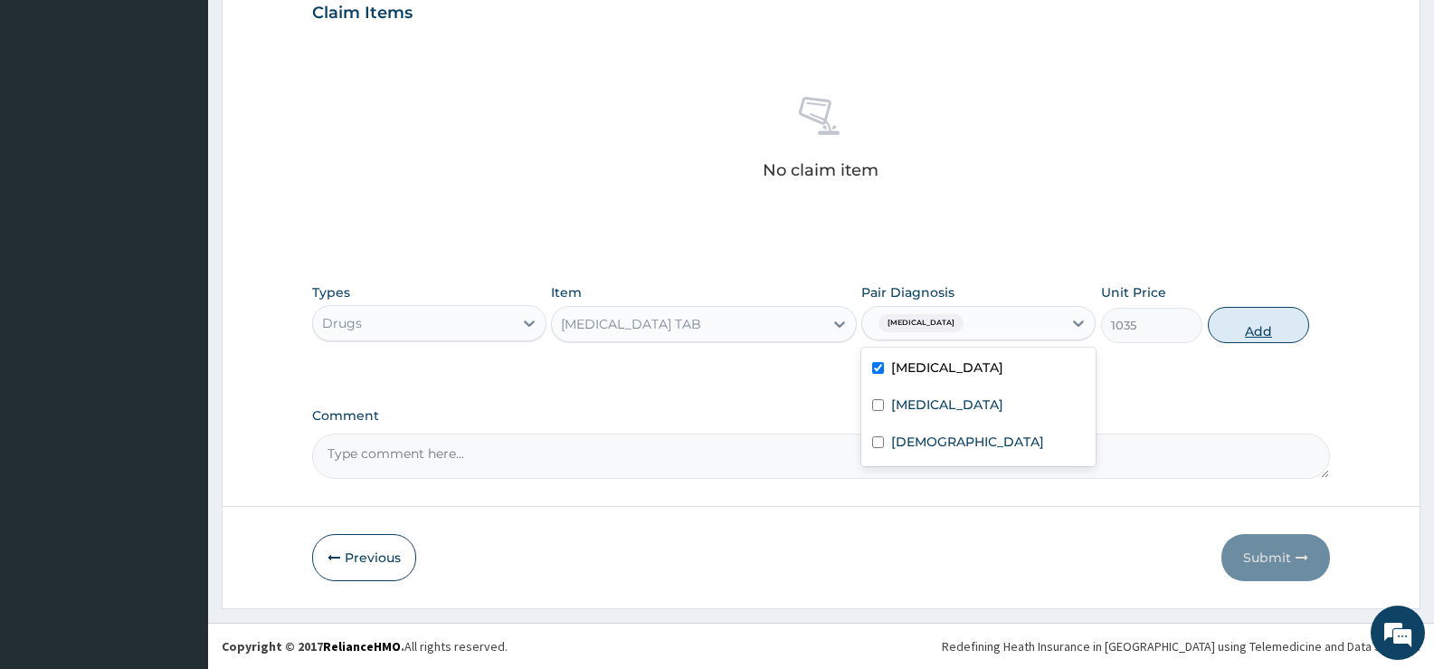
click at [1239, 325] on button "Add" at bounding box center [1258, 325] width 101 height 36
type input "0"
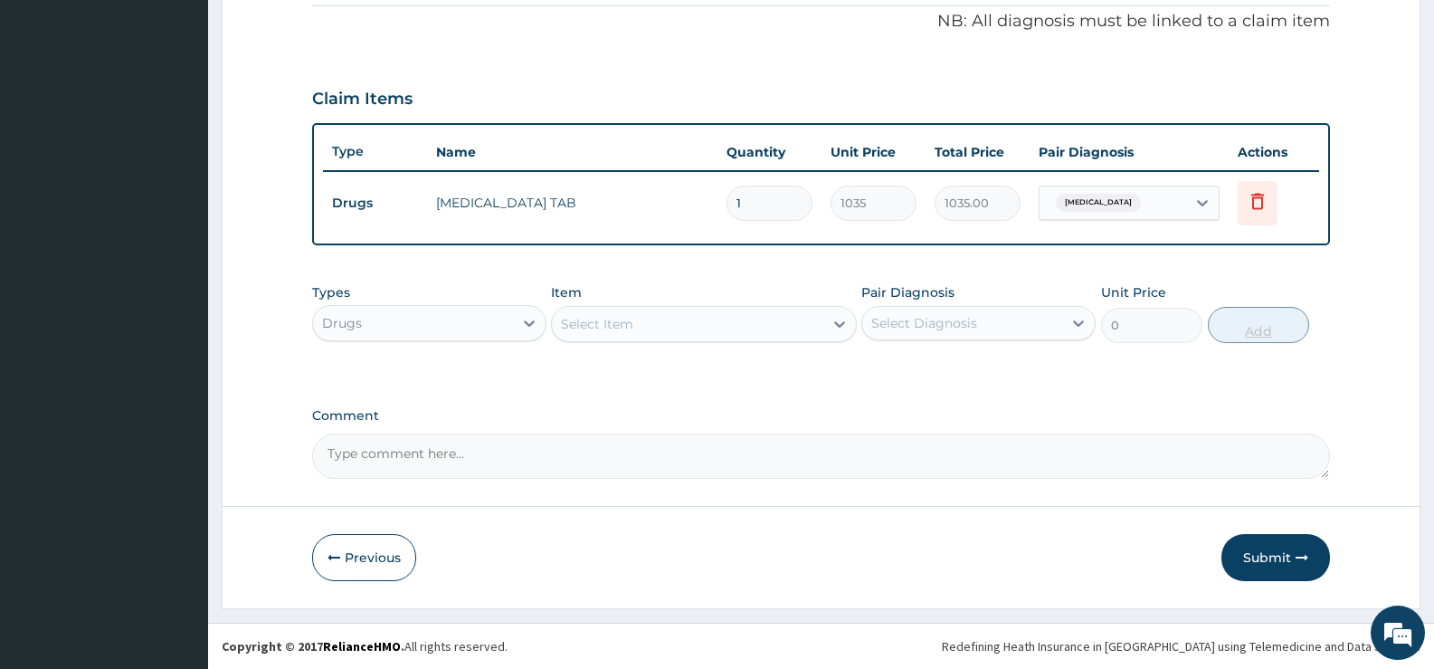
scroll to position [550, 0]
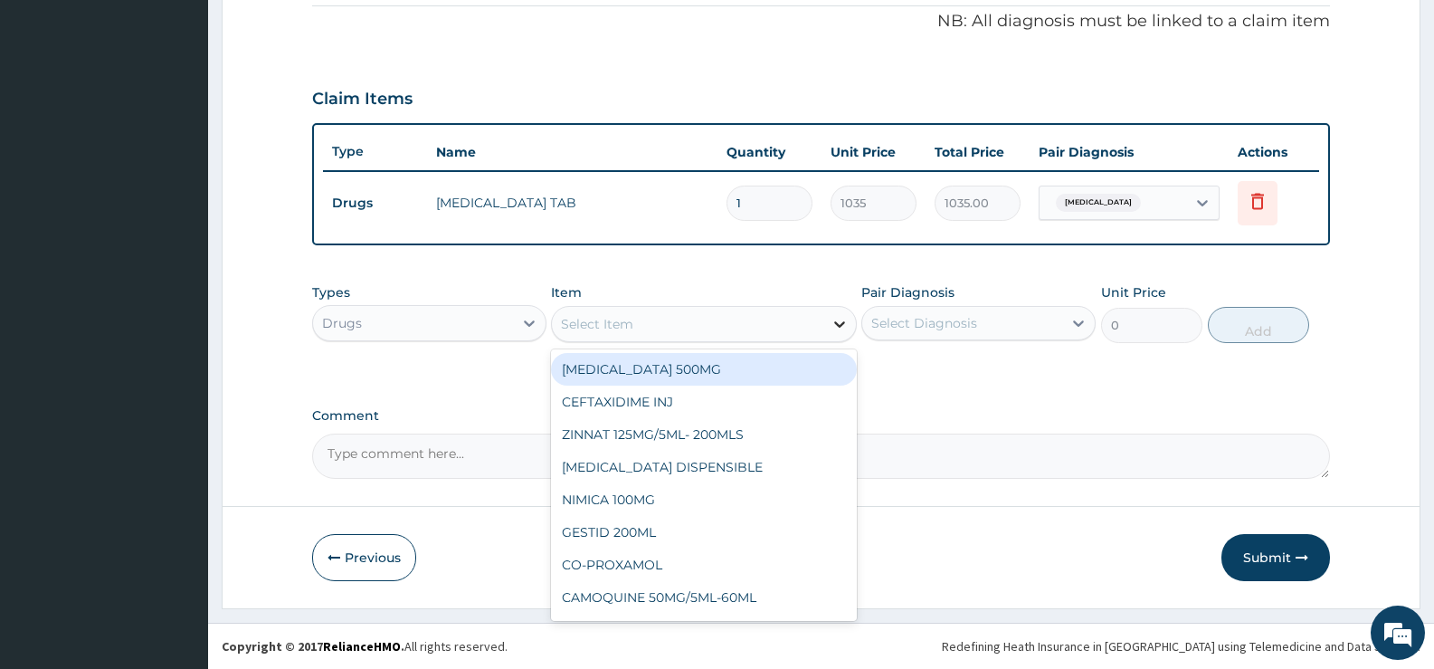
click at [832, 319] on icon at bounding box center [840, 324] width 18 height 18
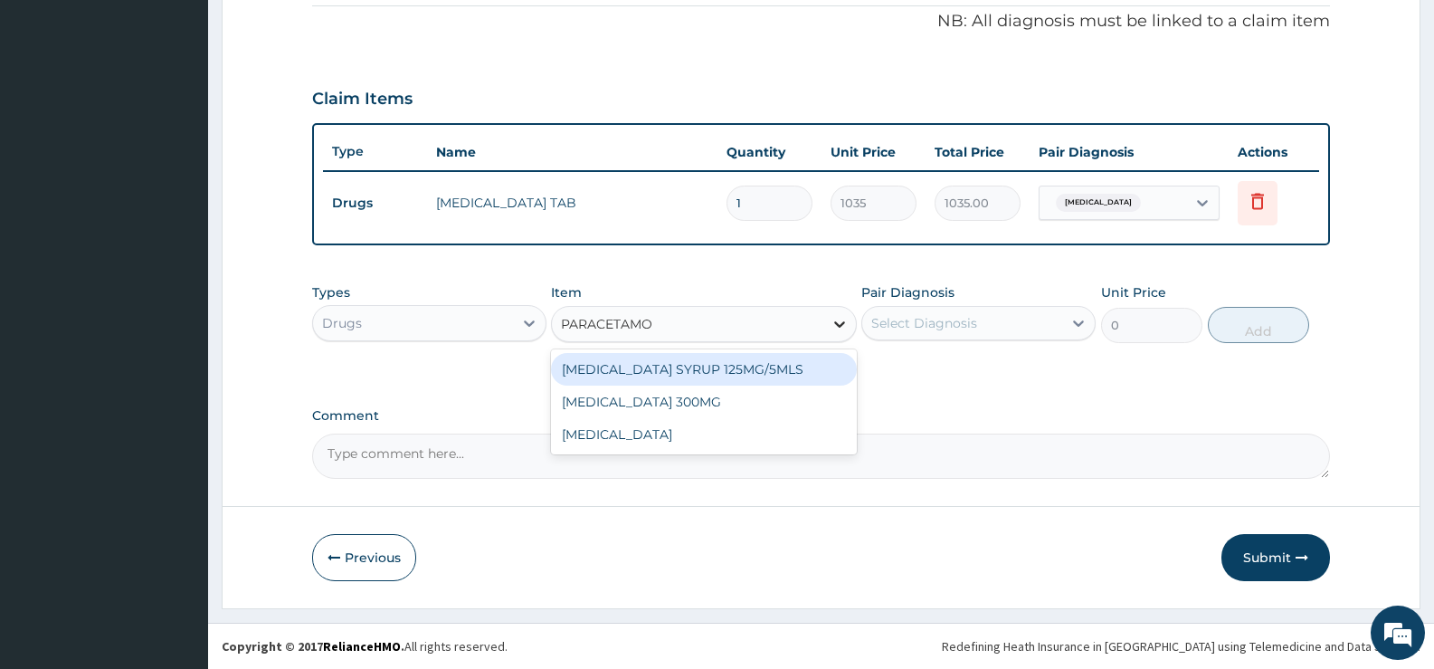
type input "[MEDICAL_DATA]"
click at [786, 367] on div "[MEDICAL_DATA] SYRUP 125MG/5MLS" at bounding box center [703, 369] width 305 height 33
type input "207"
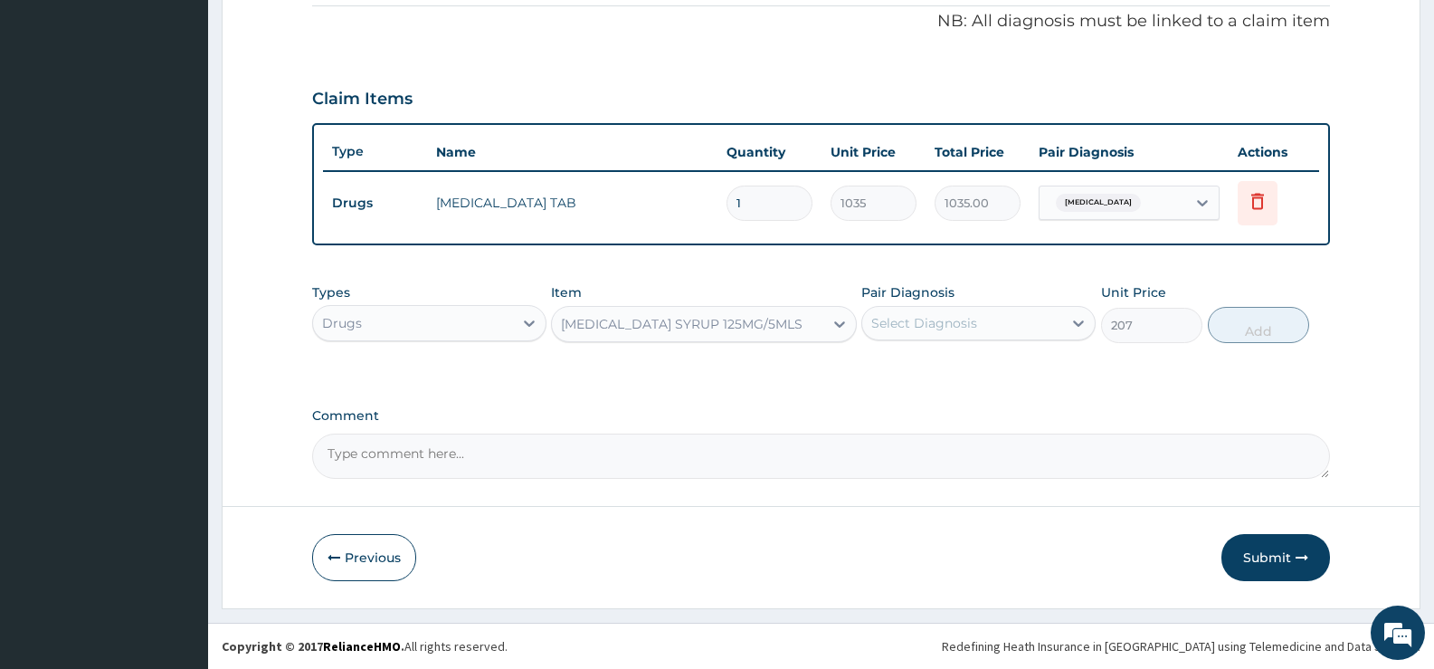
click at [1047, 324] on div "Select Diagnosis" at bounding box center [962, 323] width 200 height 29
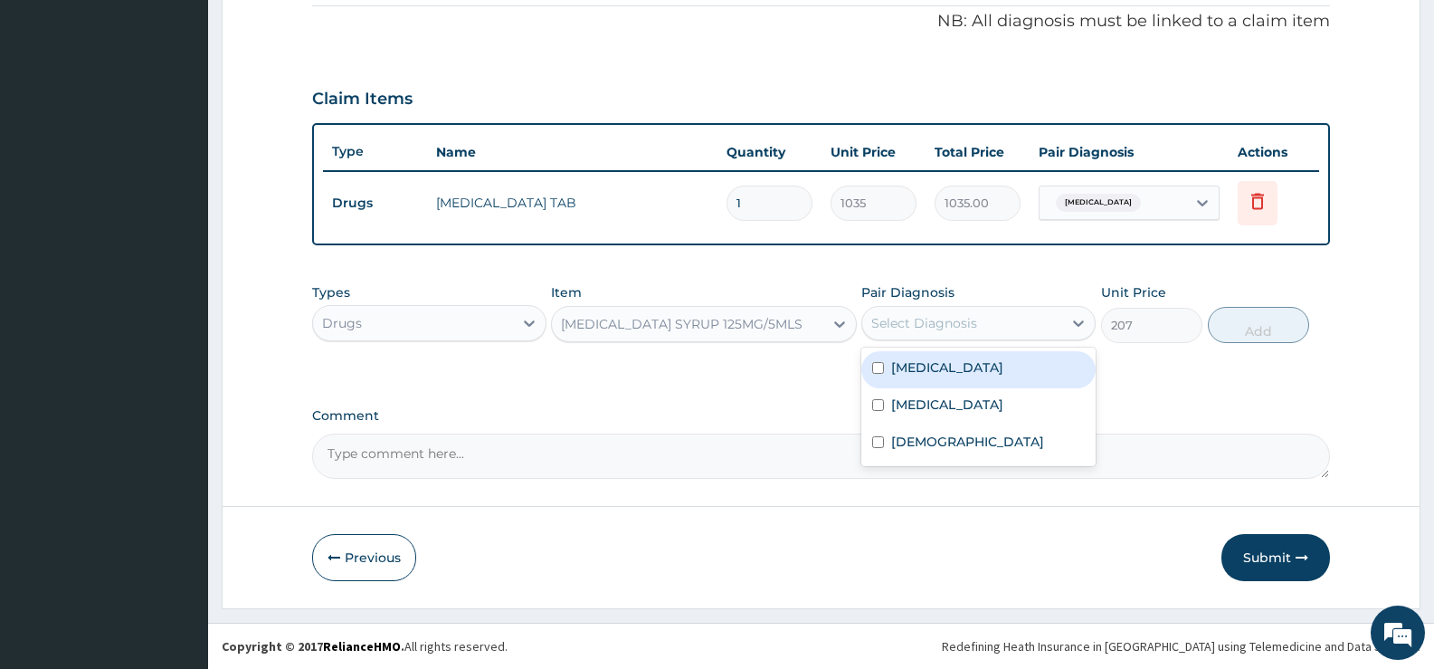
click at [956, 366] on div "[MEDICAL_DATA]" at bounding box center [979, 369] width 234 height 37
checkbox input "true"
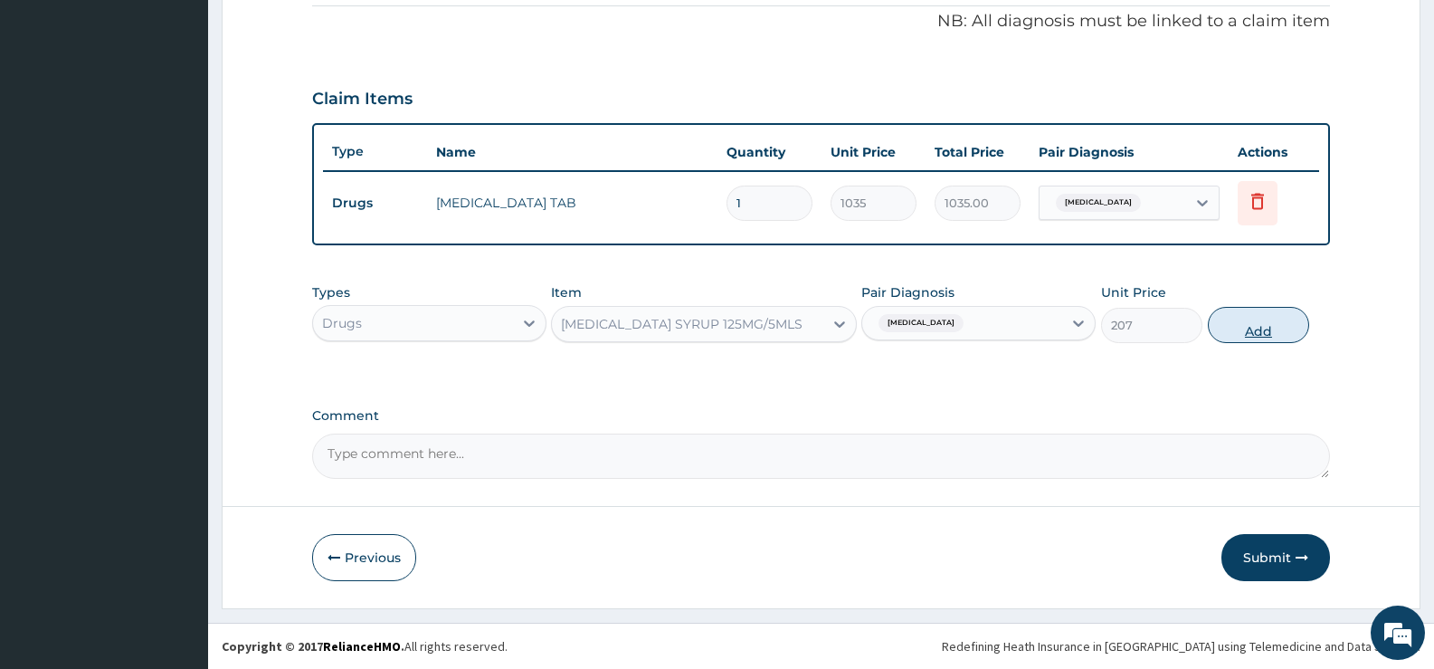
click at [1241, 328] on button "Add" at bounding box center [1258, 325] width 101 height 36
type input "0"
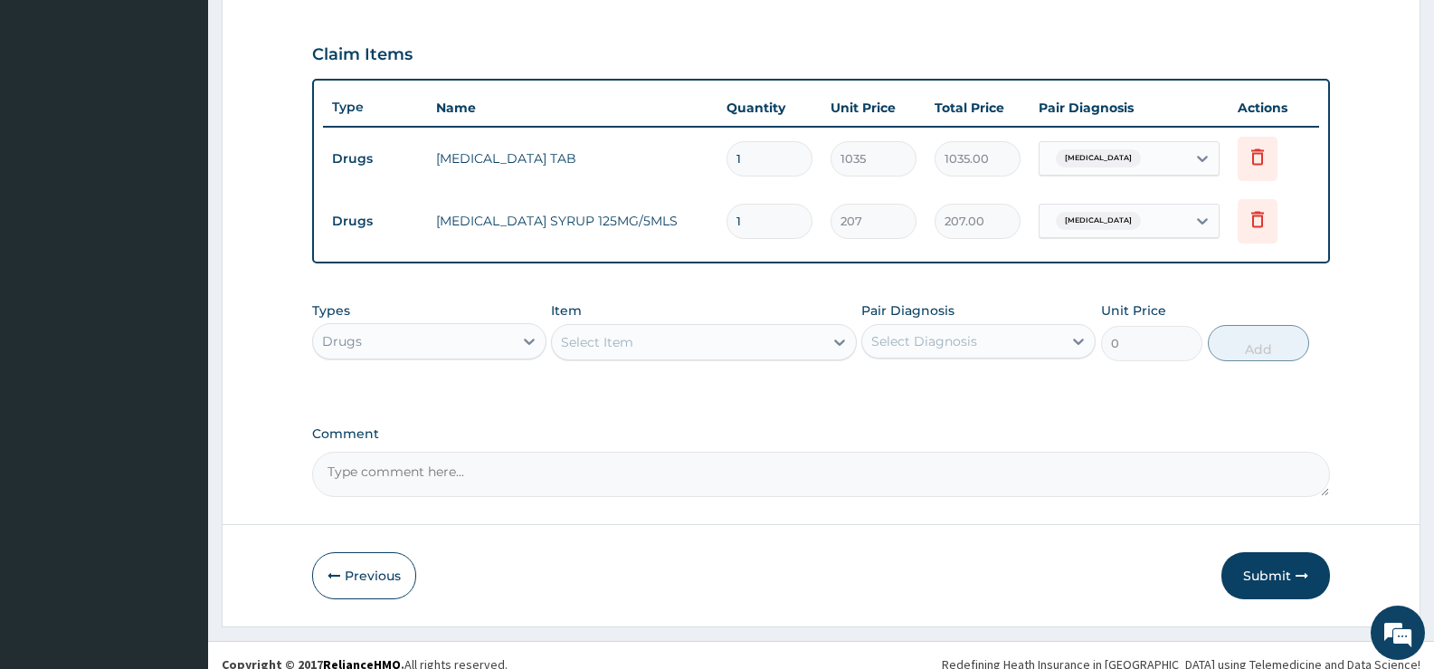
scroll to position [613, 0]
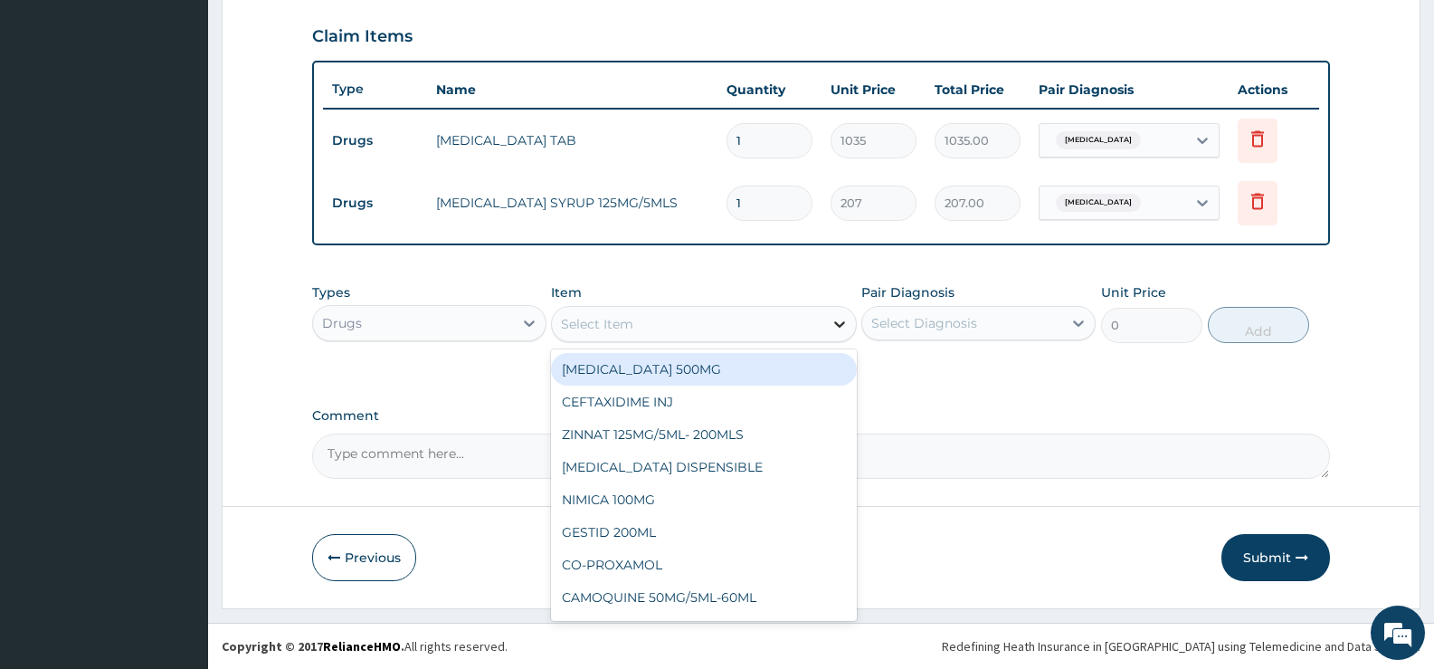
click at [824, 328] on div at bounding box center [840, 324] width 33 height 33
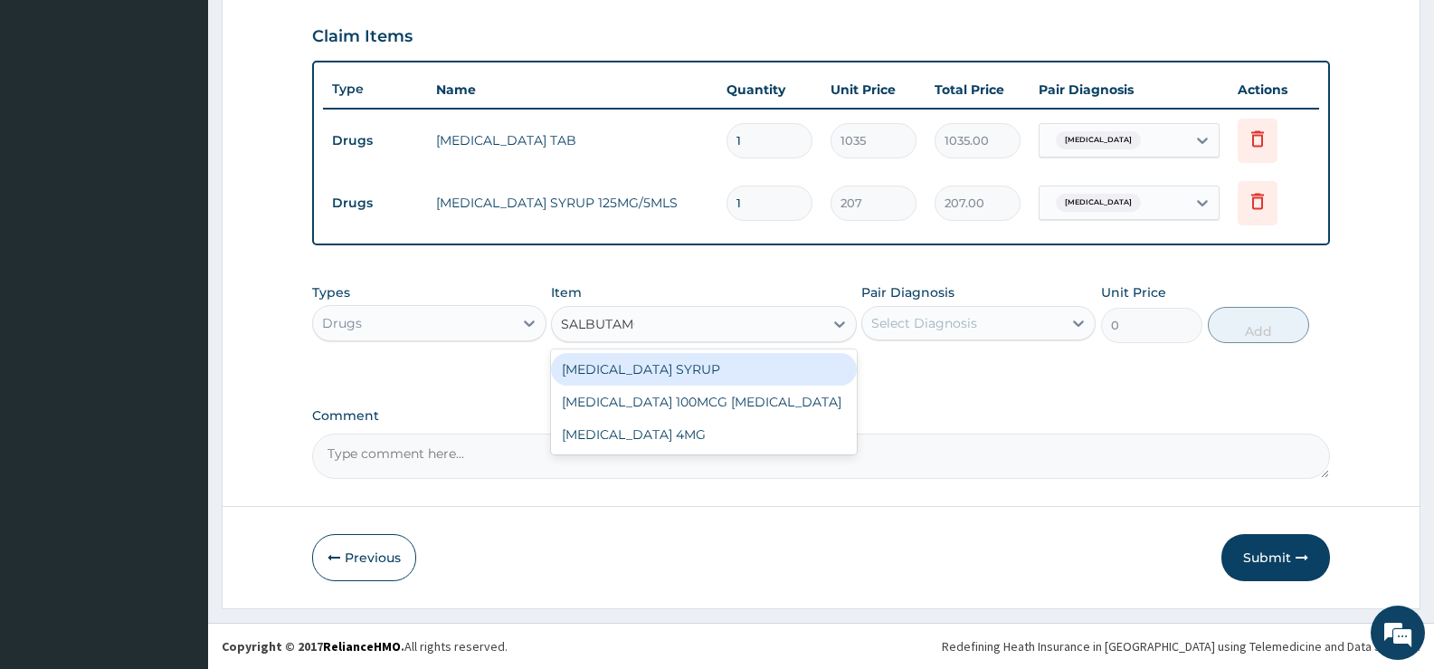
type input "[MEDICAL_DATA]"
click at [676, 367] on div "[MEDICAL_DATA] SYRUP" at bounding box center [703, 369] width 305 height 33
type input "600"
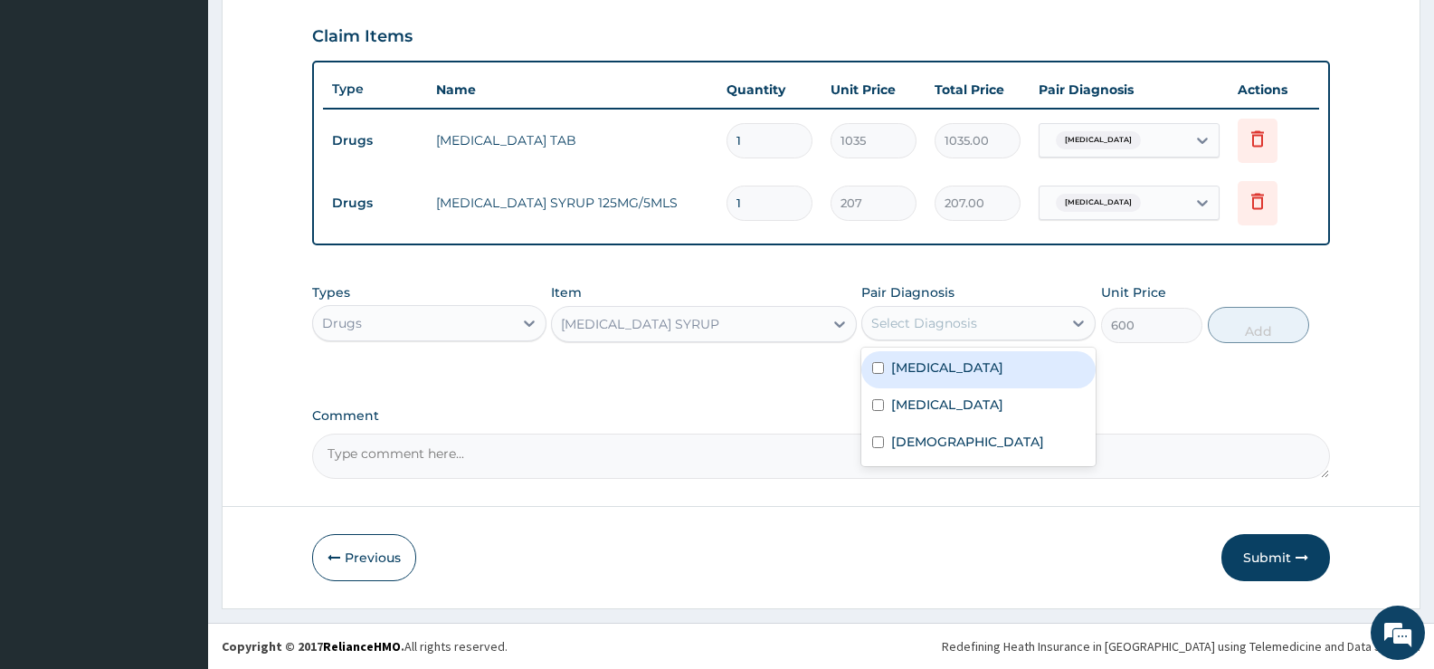
click at [1026, 317] on div "Select Diagnosis" at bounding box center [962, 323] width 200 height 29
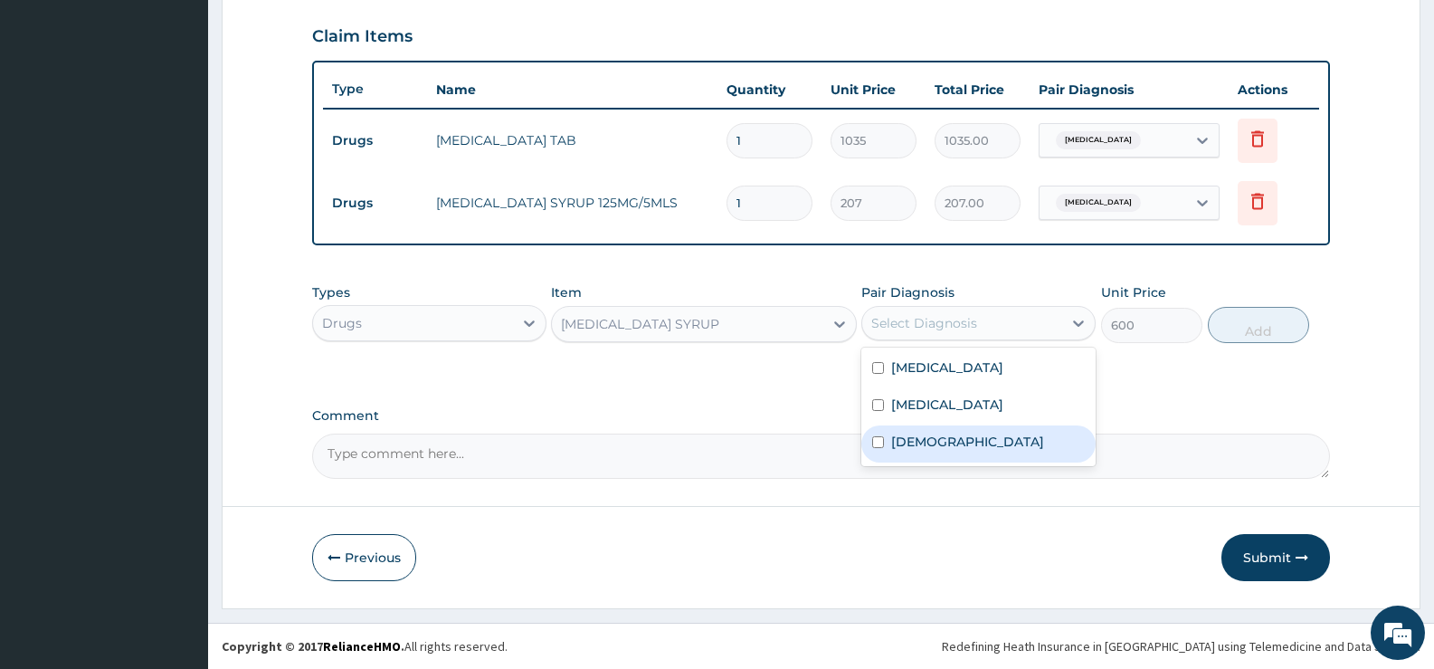
click at [940, 440] on label "[DEMOGRAPHIC_DATA]" at bounding box center [967, 442] width 153 height 18
checkbox input "true"
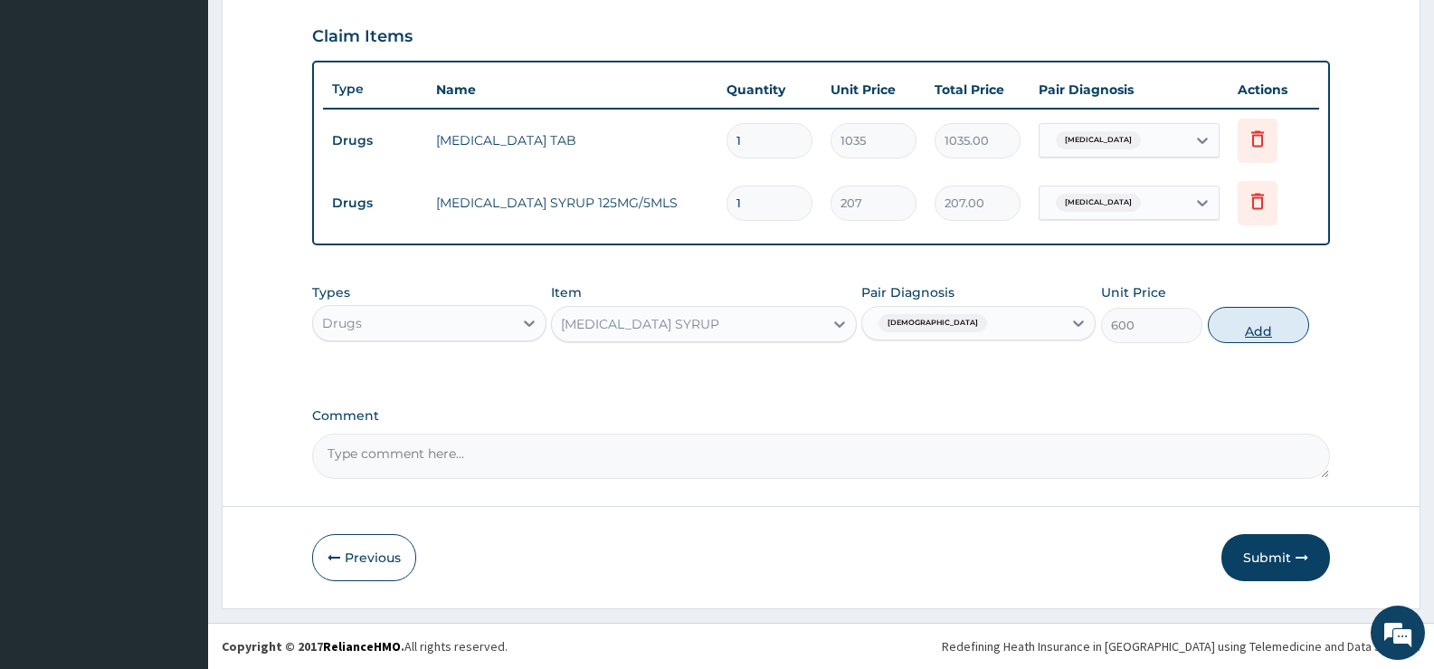
click at [1242, 327] on button "Add" at bounding box center [1258, 325] width 101 height 36
type input "0"
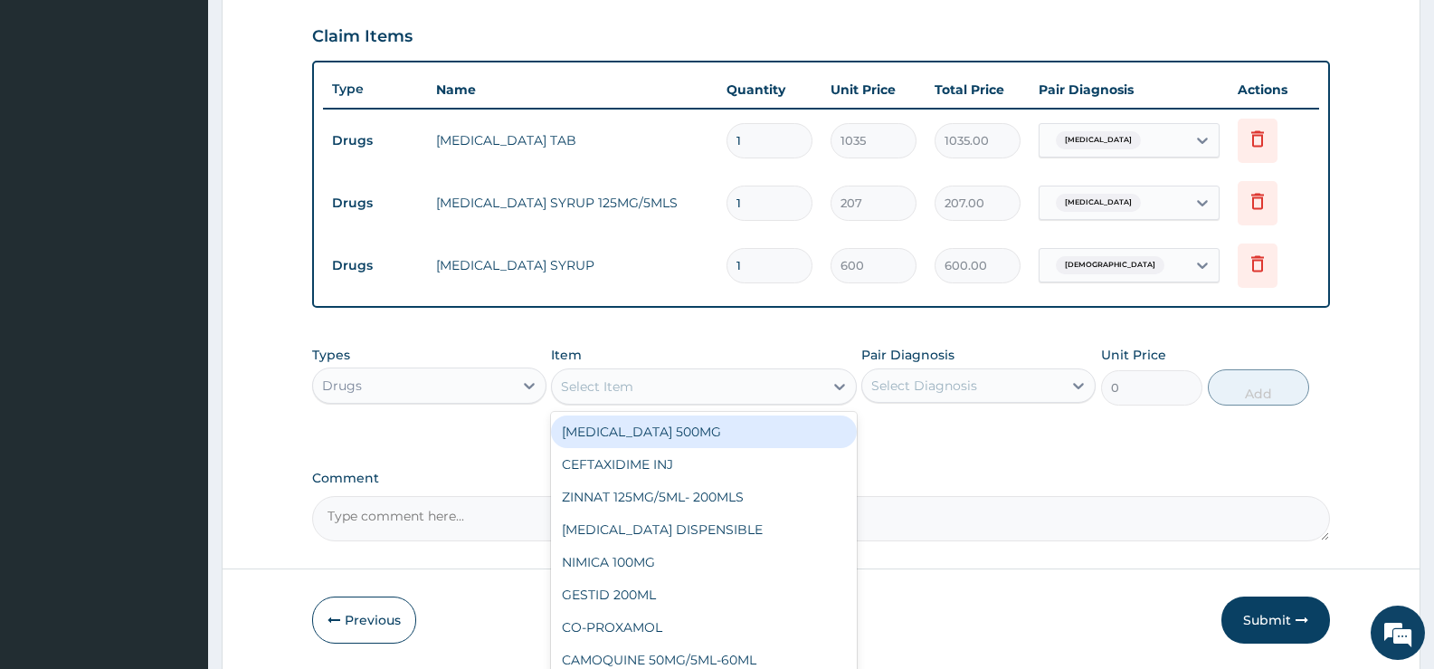
click at [783, 391] on div "Select Item" at bounding box center [687, 386] width 271 height 29
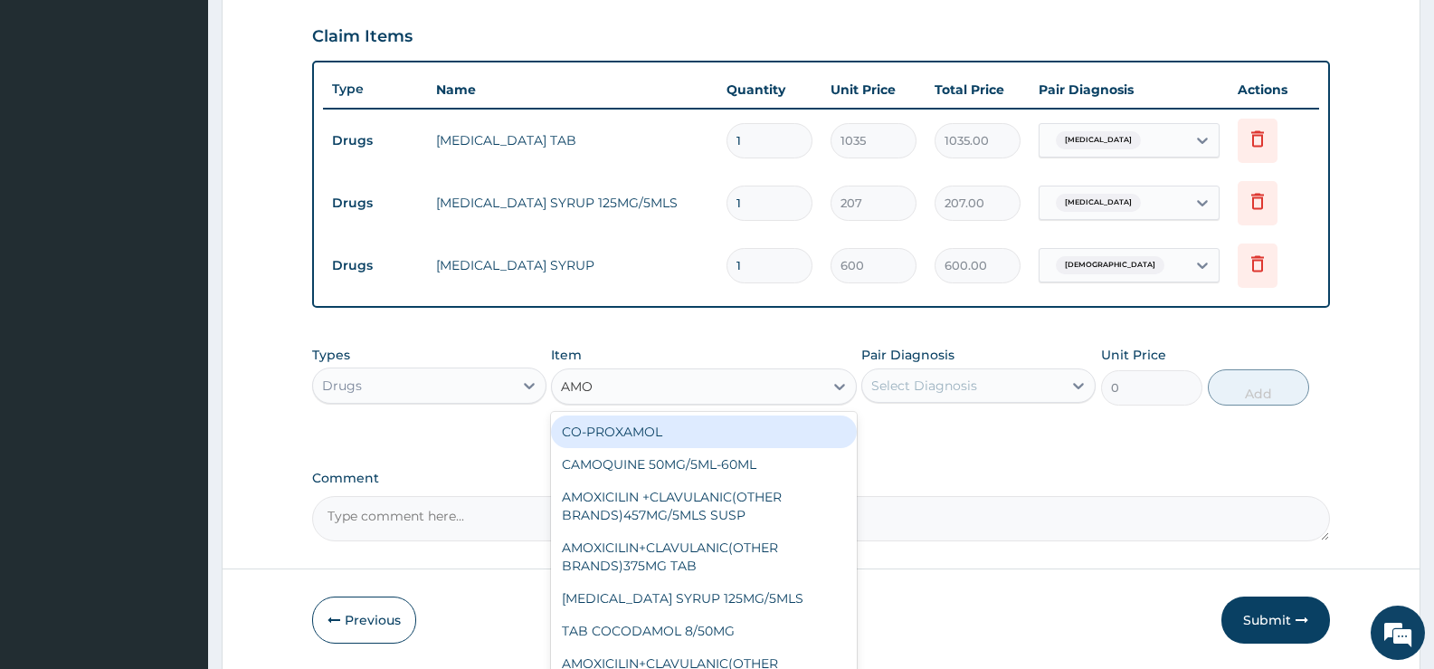
type input "AMOX"
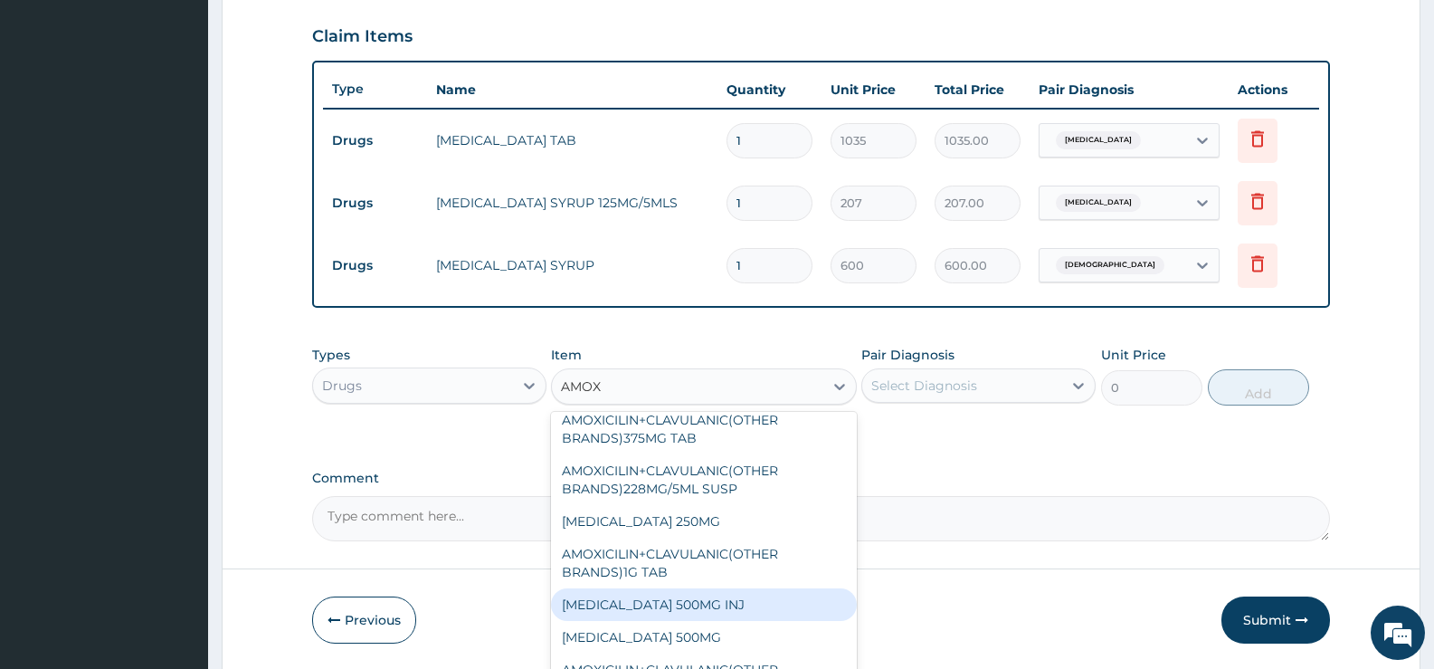
scroll to position [152, 0]
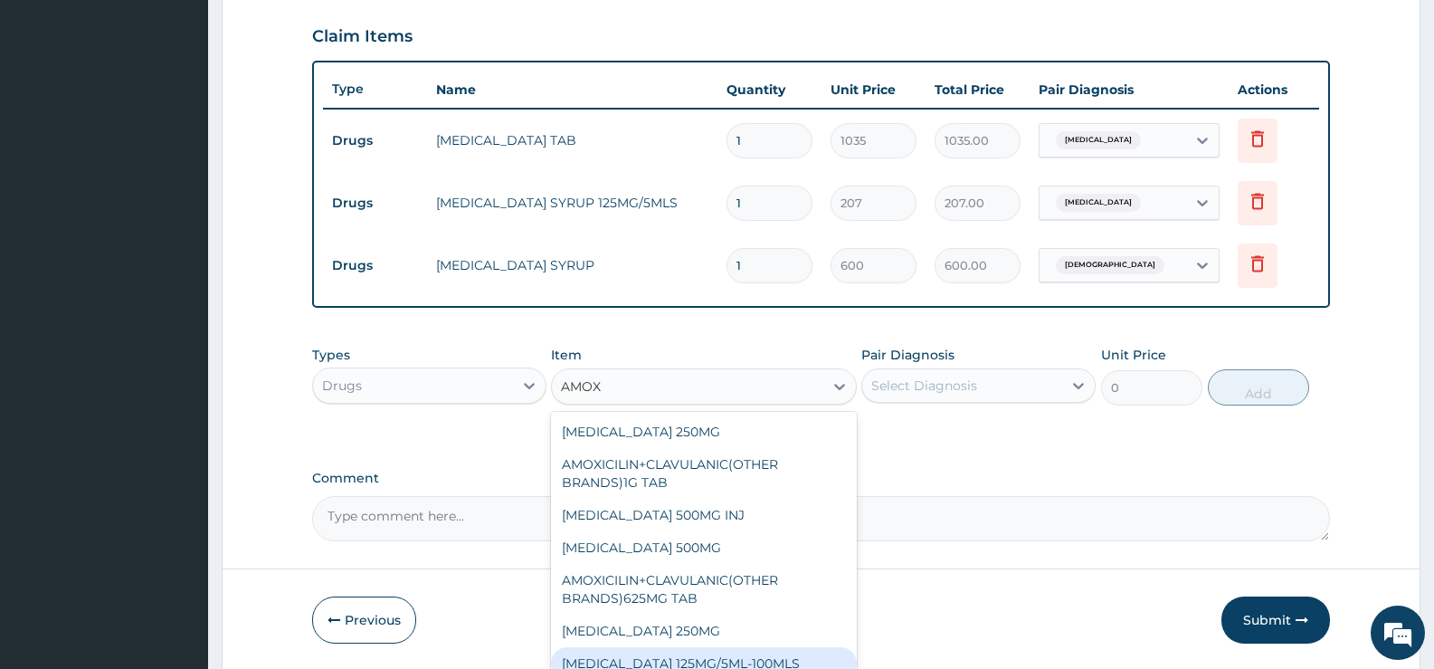
click at [726, 659] on div "[MEDICAL_DATA] 125MG/5ML-100MLS" at bounding box center [703, 663] width 305 height 33
type input "552"
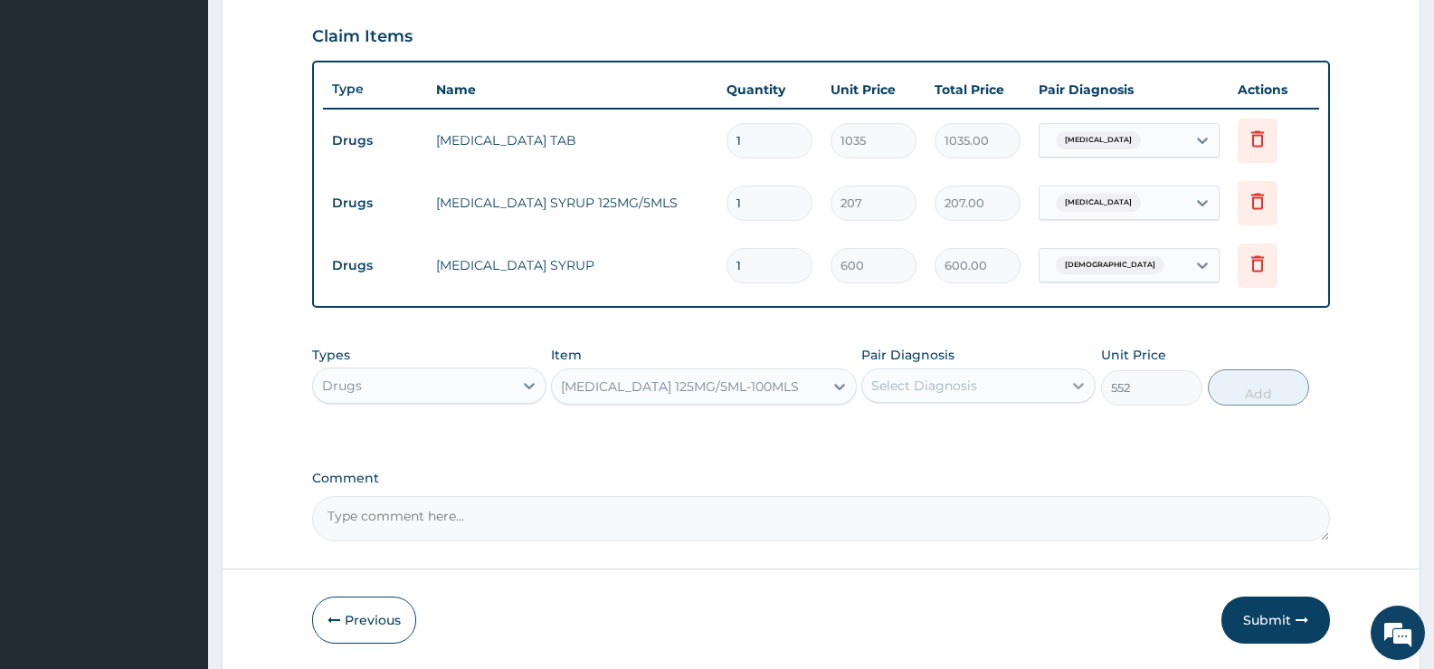
click at [1063, 386] on div at bounding box center [1078, 385] width 33 height 33
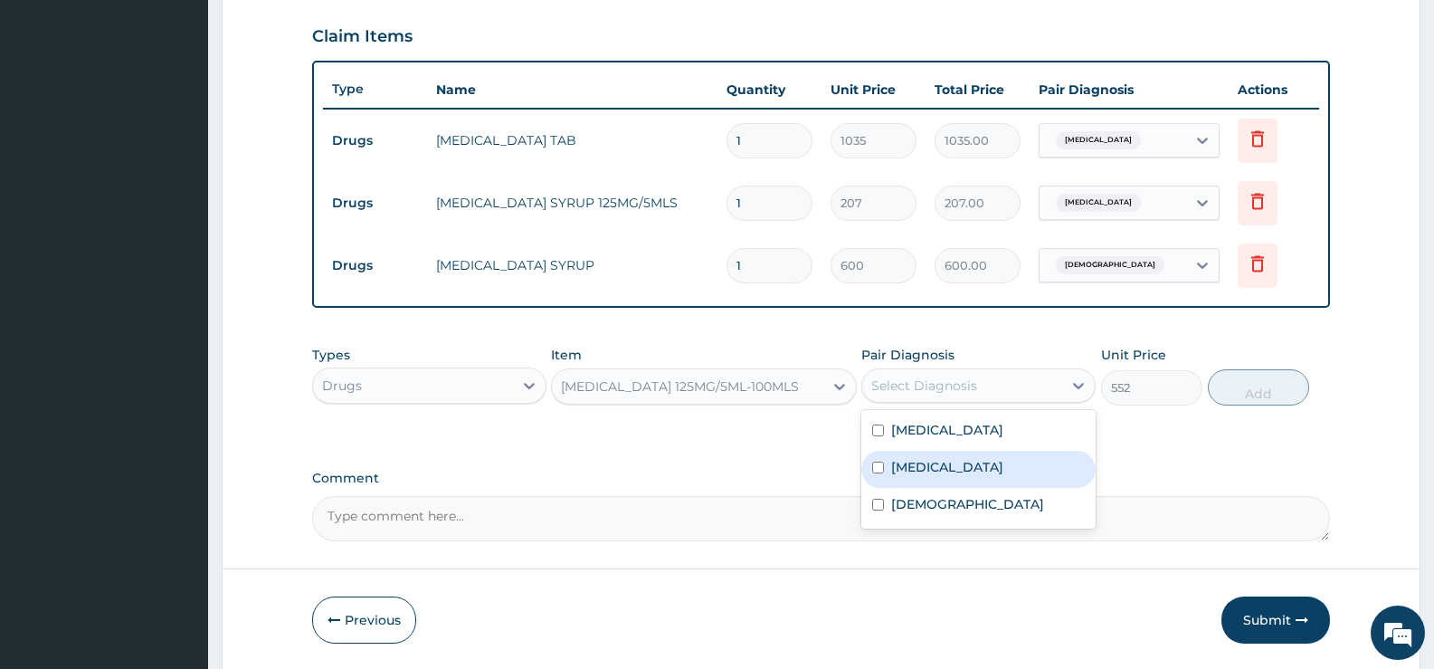
click at [974, 463] on label "[MEDICAL_DATA]" at bounding box center [947, 467] width 112 height 18
checkbox input "true"
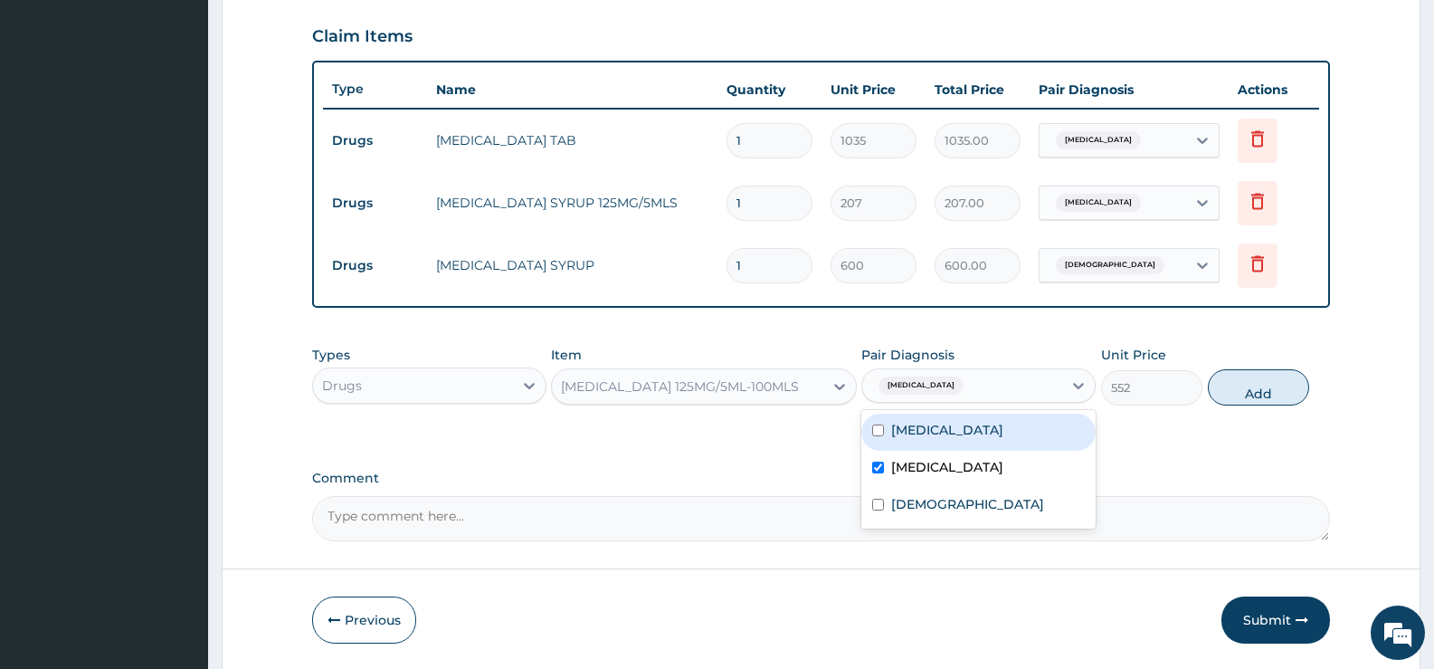
click at [1256, 381] on button "Add" at bounding box center [1258, 387] width 101 height 36
type input "0"
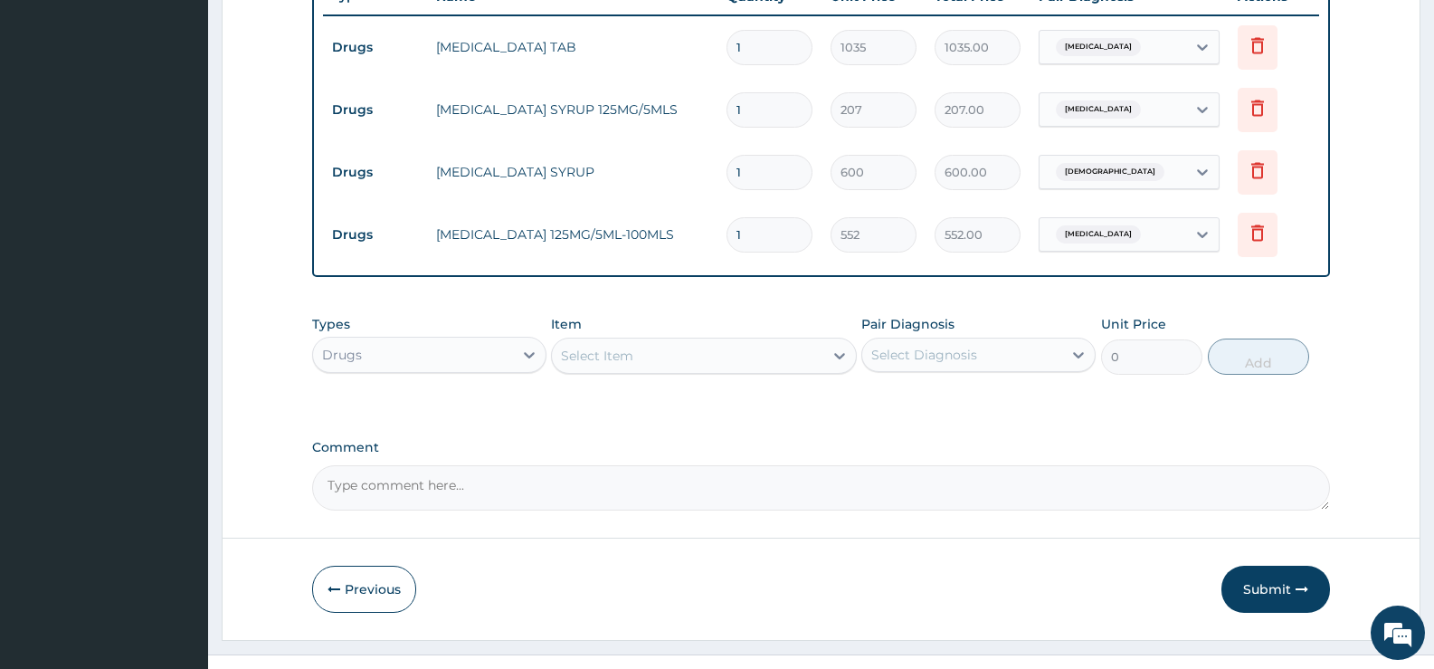
scroll to position [738, 0]
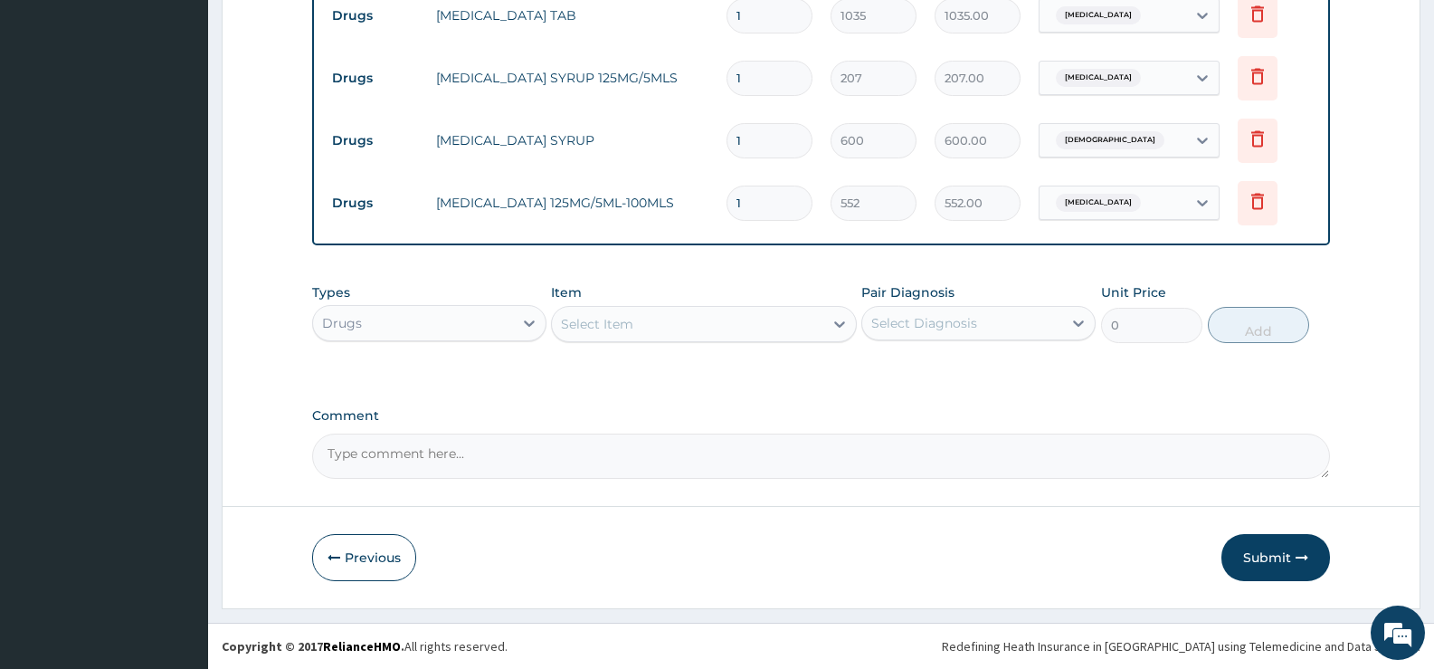
click at [806, 324] on div "Select Item" at bounding box center [687, 323] width 271 height 29
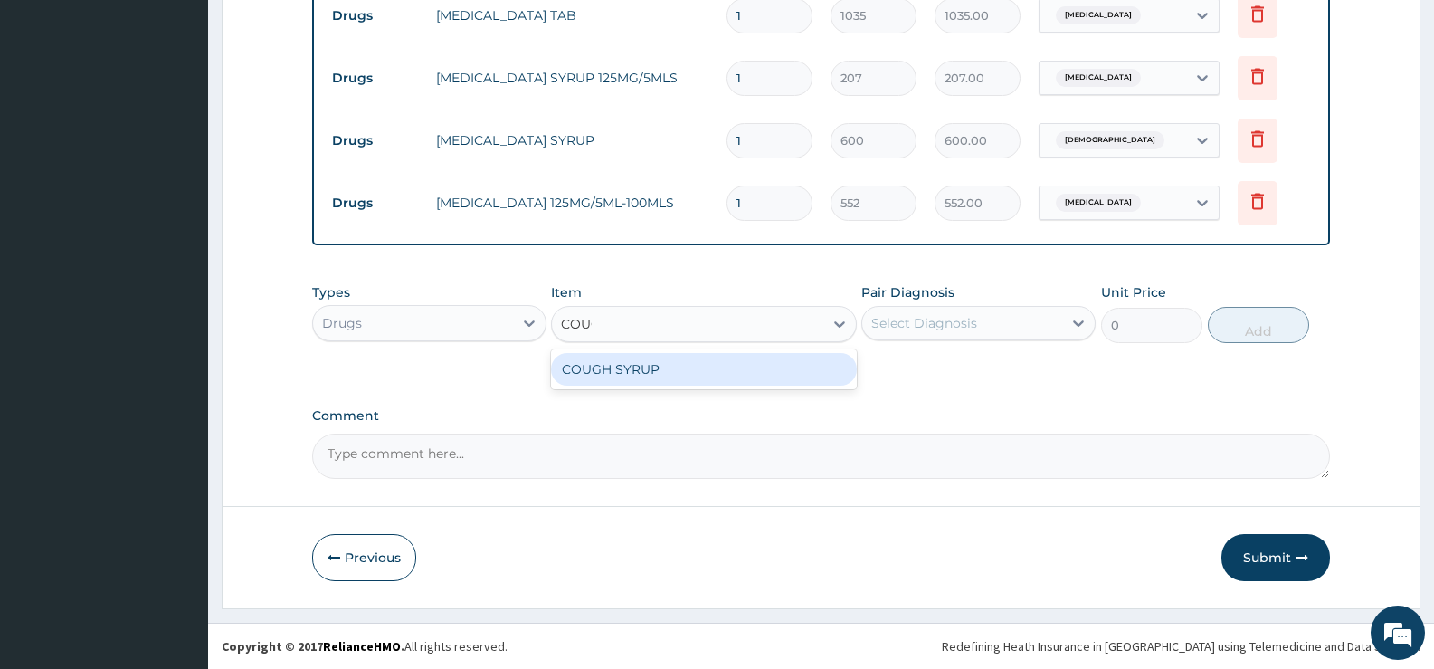
type input "COUGH"
click at [793, 362] on div "COUGH SYRUP" at bounding box center [703, 369] width 305 height 33
type input "1000"
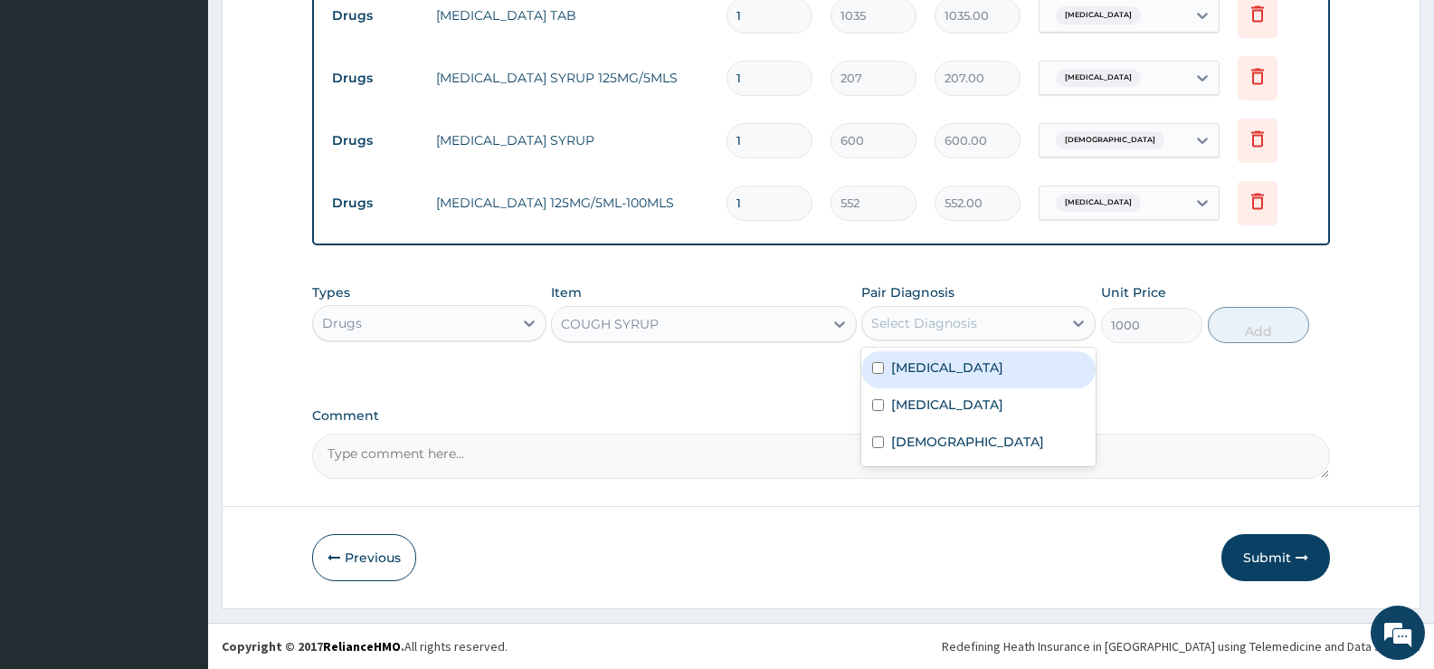
click at [996, 318] on div "Select Diagnosis" at bounding box center [962, 323] width 200 height 29
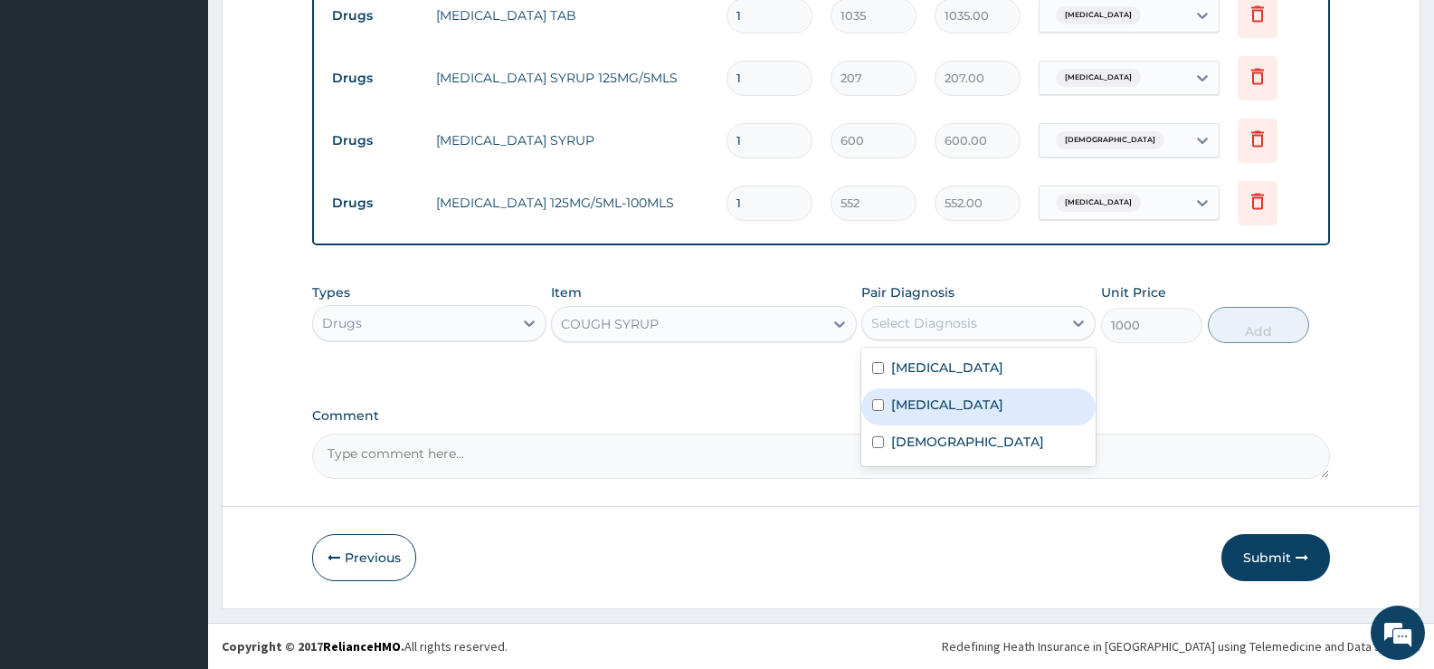
click at [957, 402] on label "[MEDICAL_DATA]" at bounding box center [947, 404] width 112 height 18
checkbox input "true"
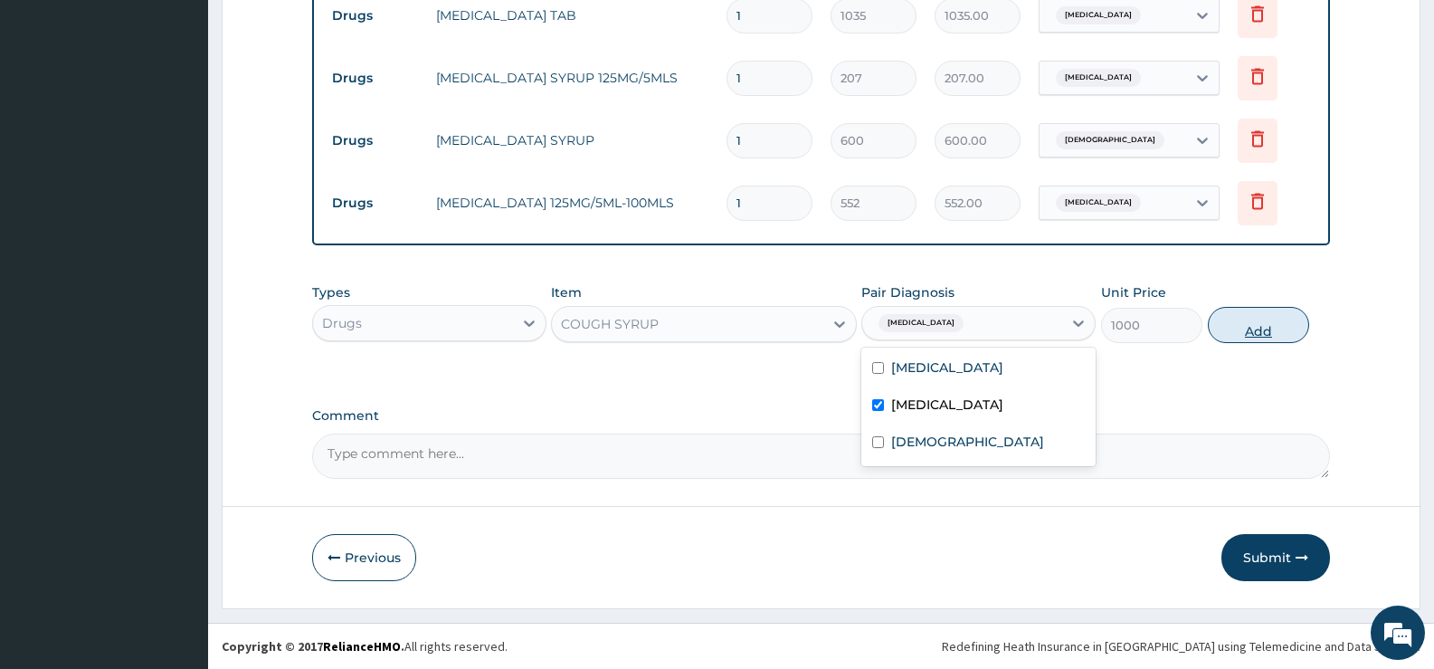
click at [1253, 322] on button "Add" at bounding box center [1258, 325] width 101 height 36
type input "0"
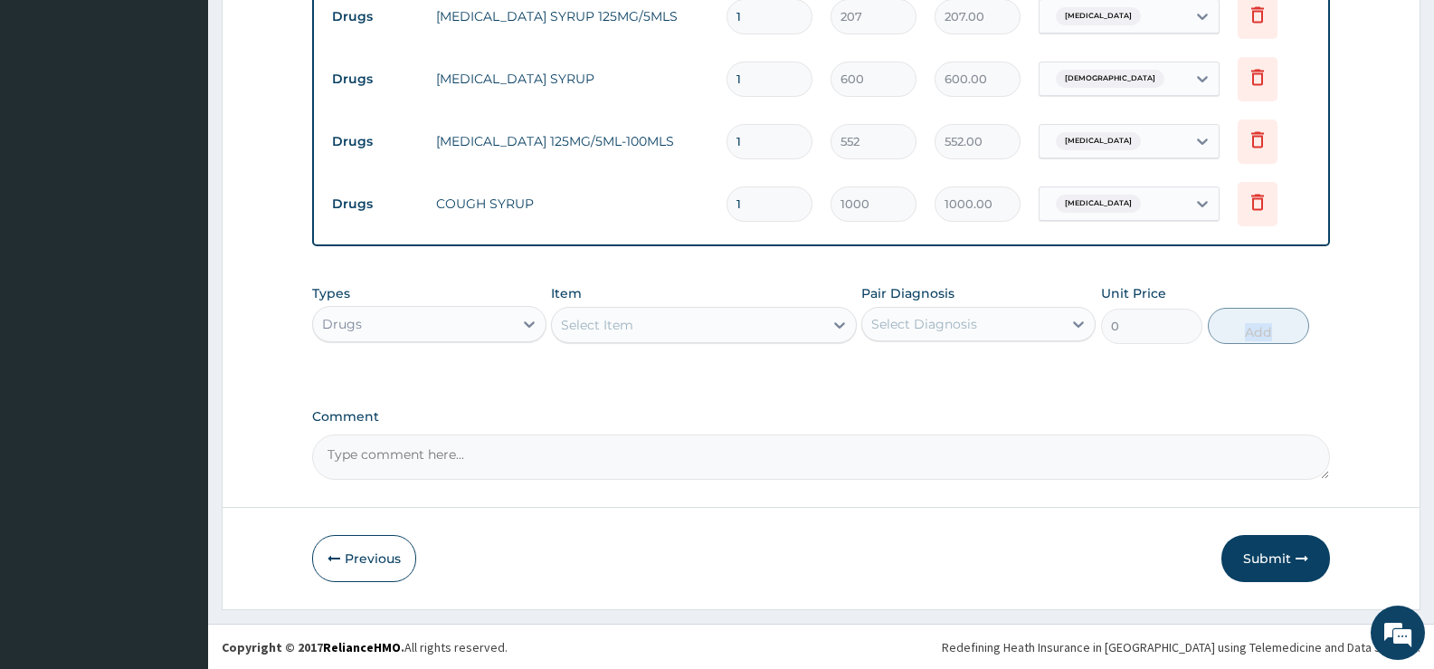
scroll to position [800, 0]
click at [1268, 558] on button "Submit" at bounding box center [1276, 557] width 109 height 47
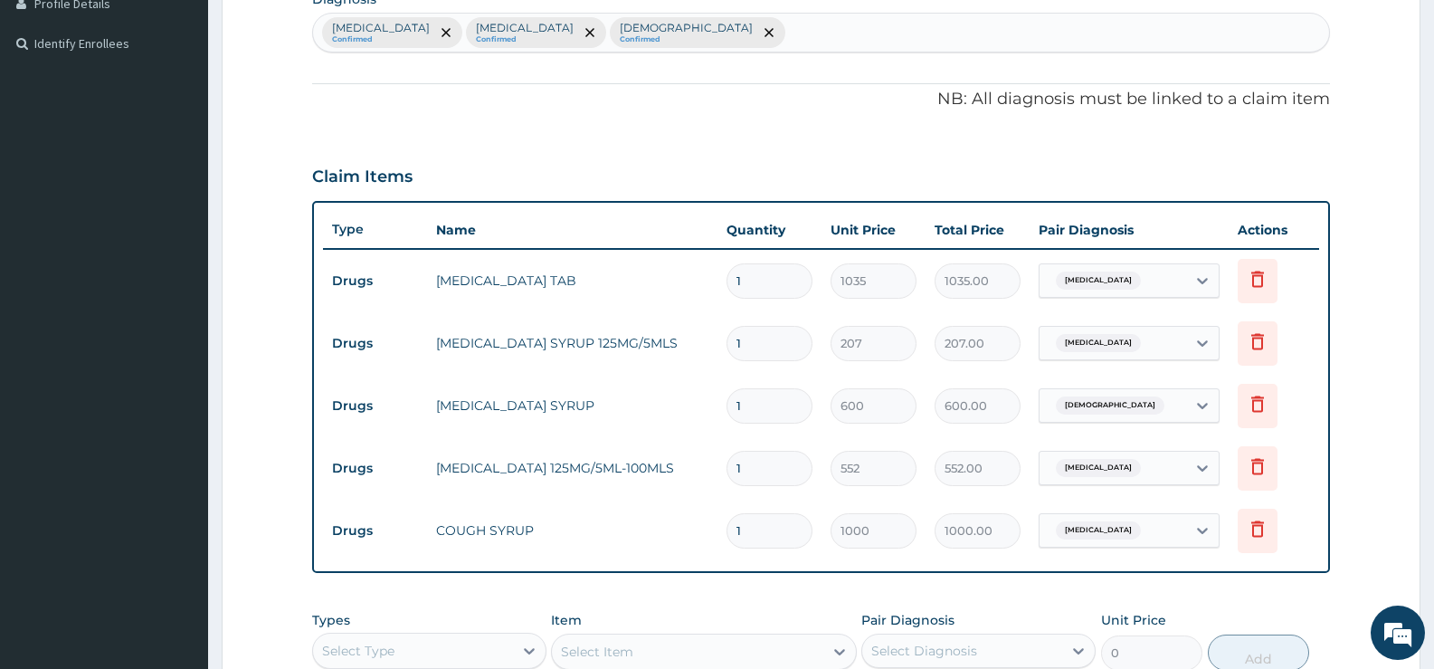
scroll to position [438, 0]
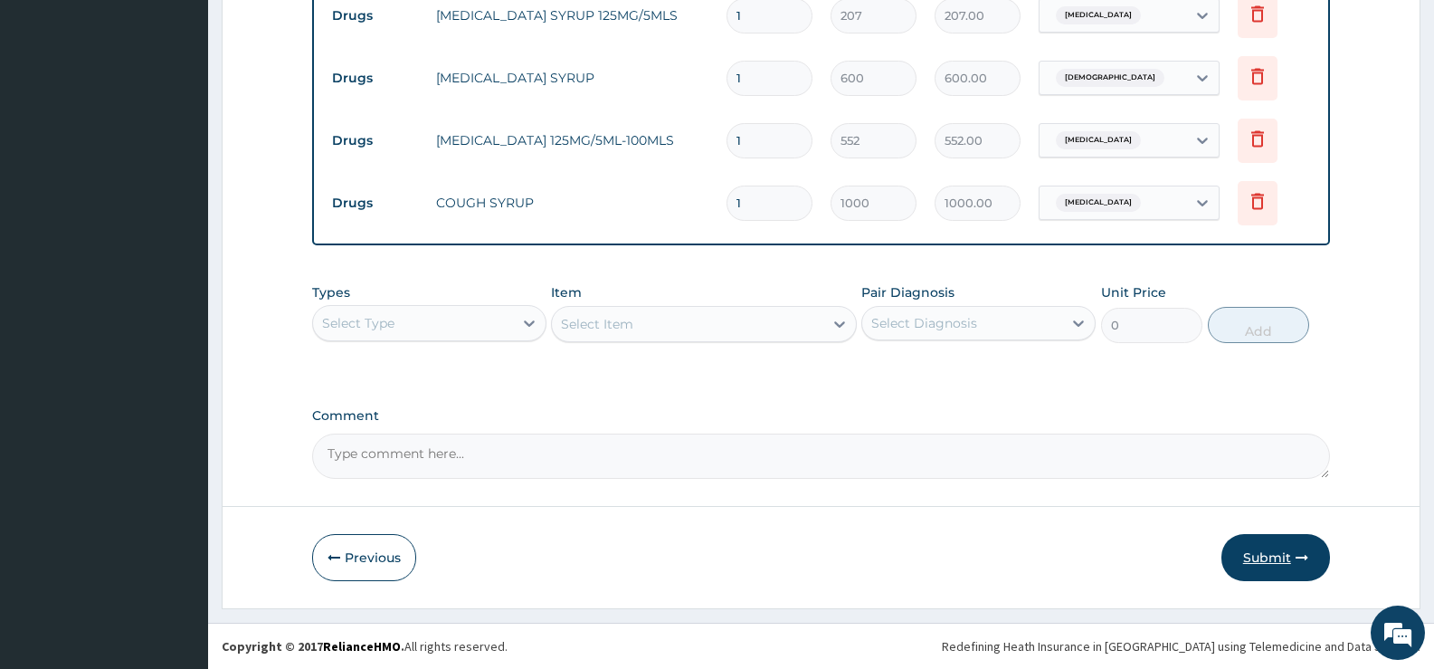
click at [1274, 552] on button "Submit" at bounding box center [1276, 557] width 109 height 47
drag, startPoint x: 1274, startPoint y: 552, endPoint x: 1305, endPoint y: 514, distance: 48.9
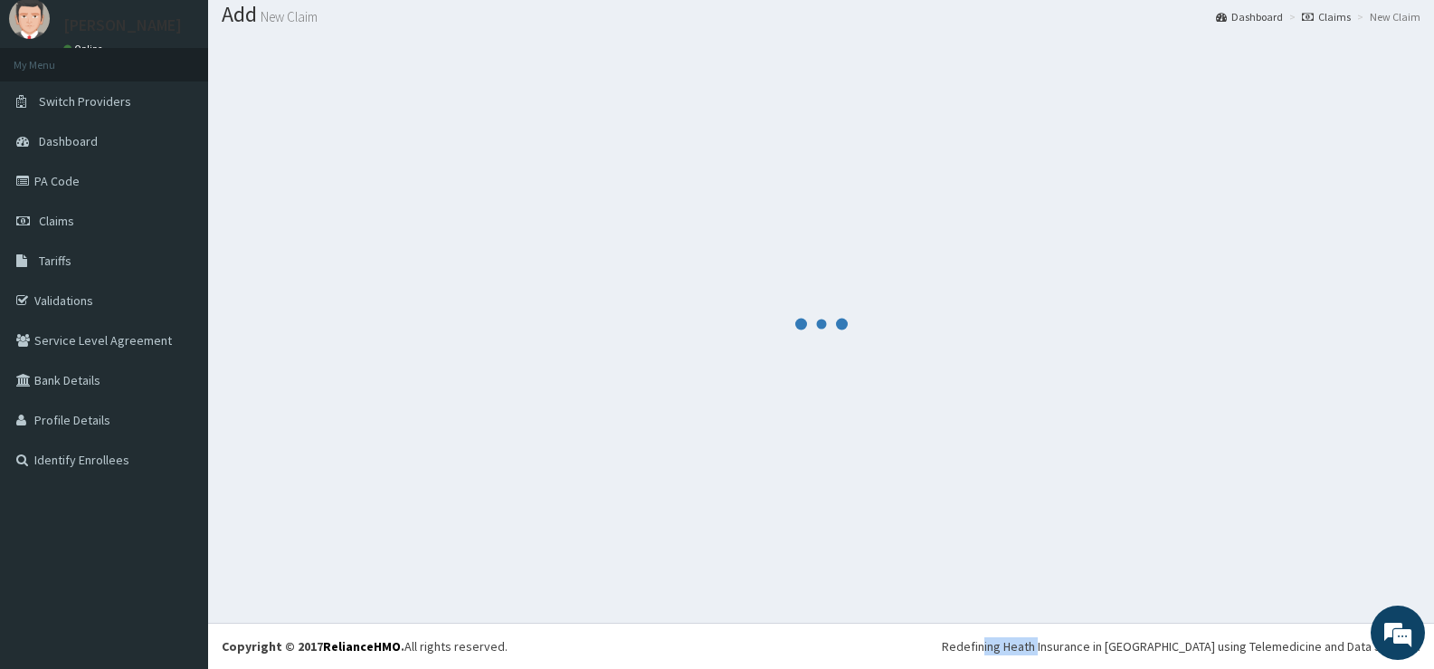
scroll to position [800, 0]
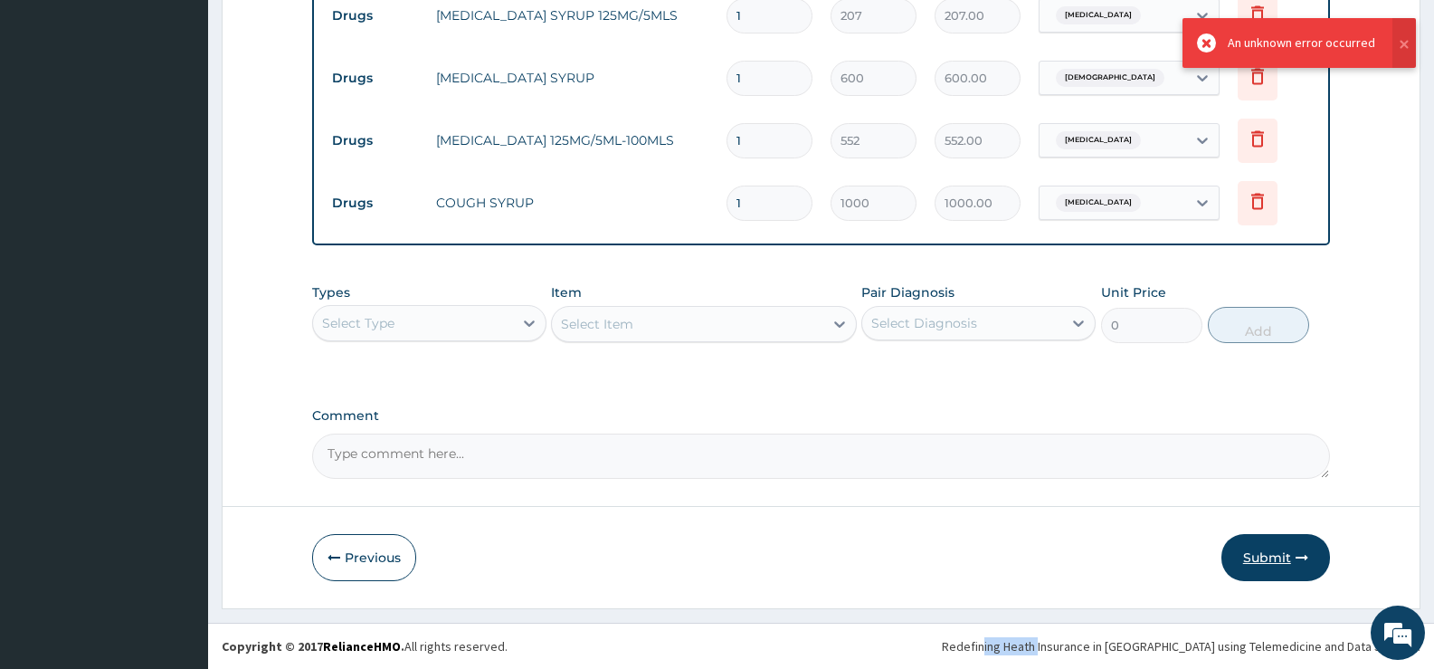
click at [1281, 551] on button "Submit" at bounding box center [1276, 557] width 109 height 47
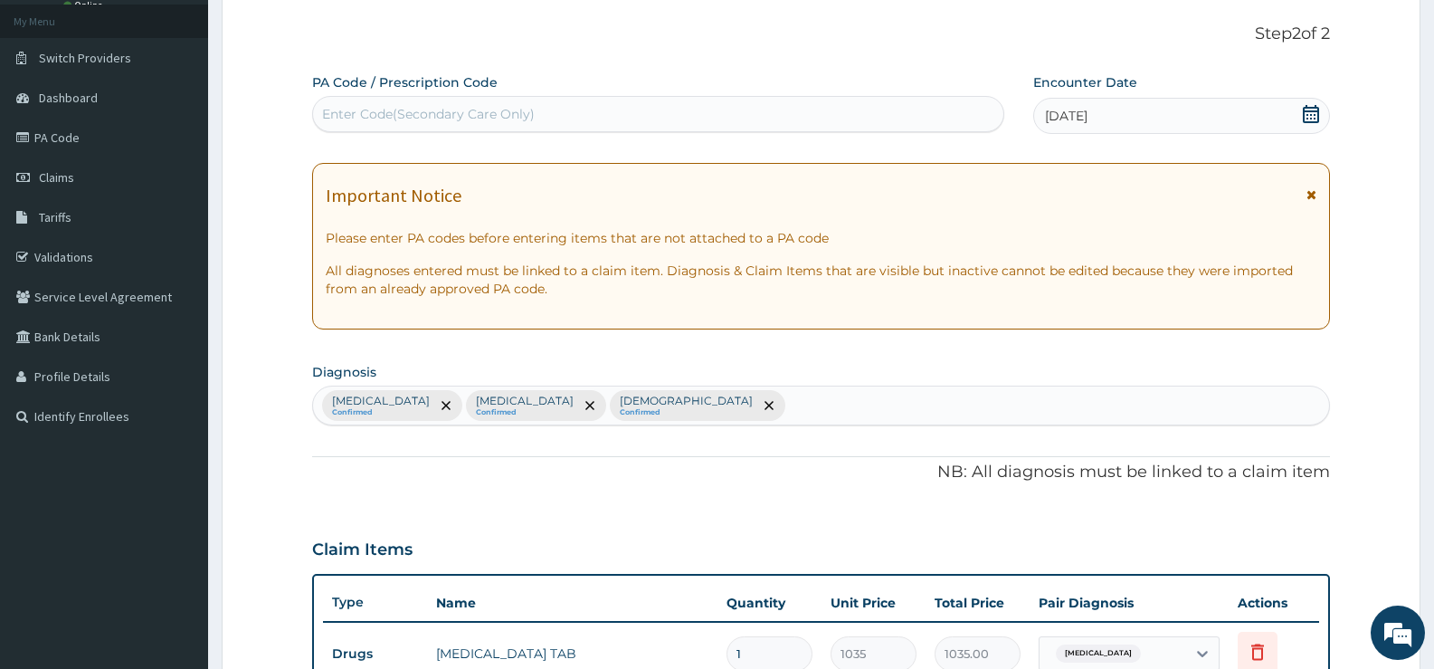
scroll to position [90, 0]
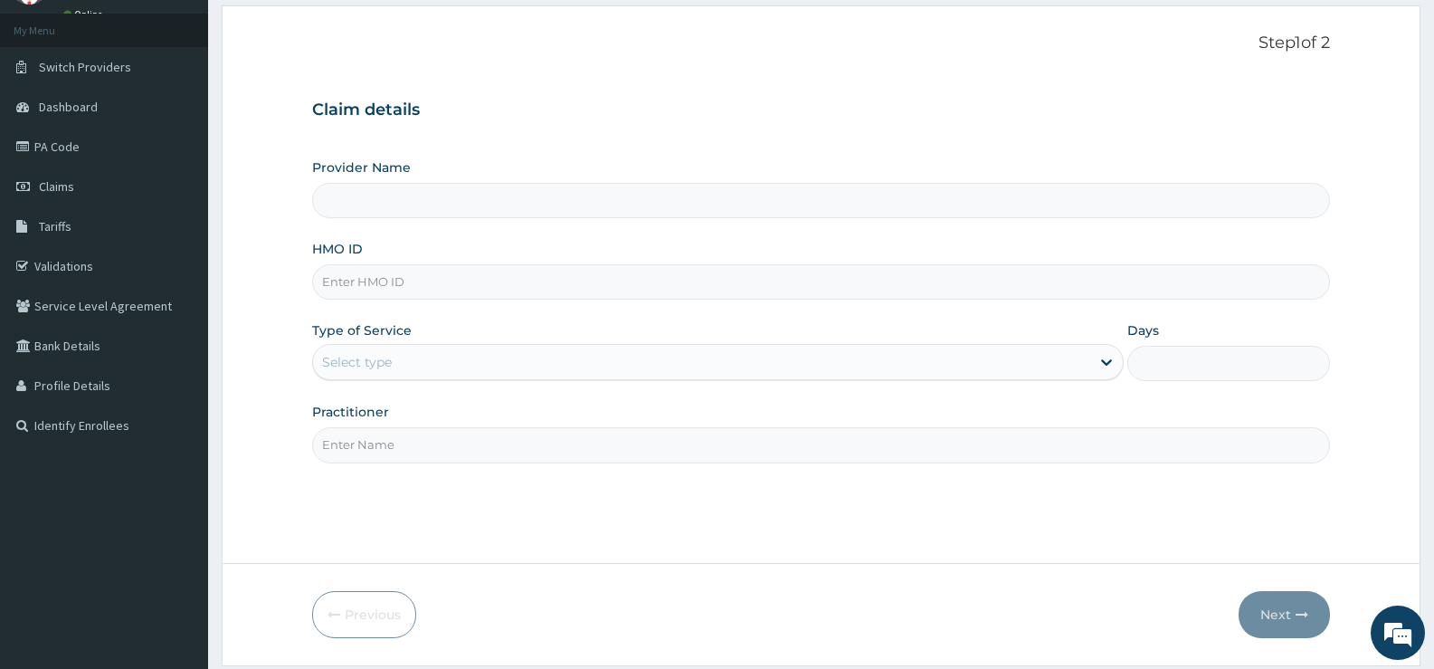
type input "[GEOGRAPHIC_DATA][PERSON_NAME]"
click at [575, 285] on input "HMO ID" at bounding box center [821, 281] width 1018 height 35
type input "TBC/10208/C"
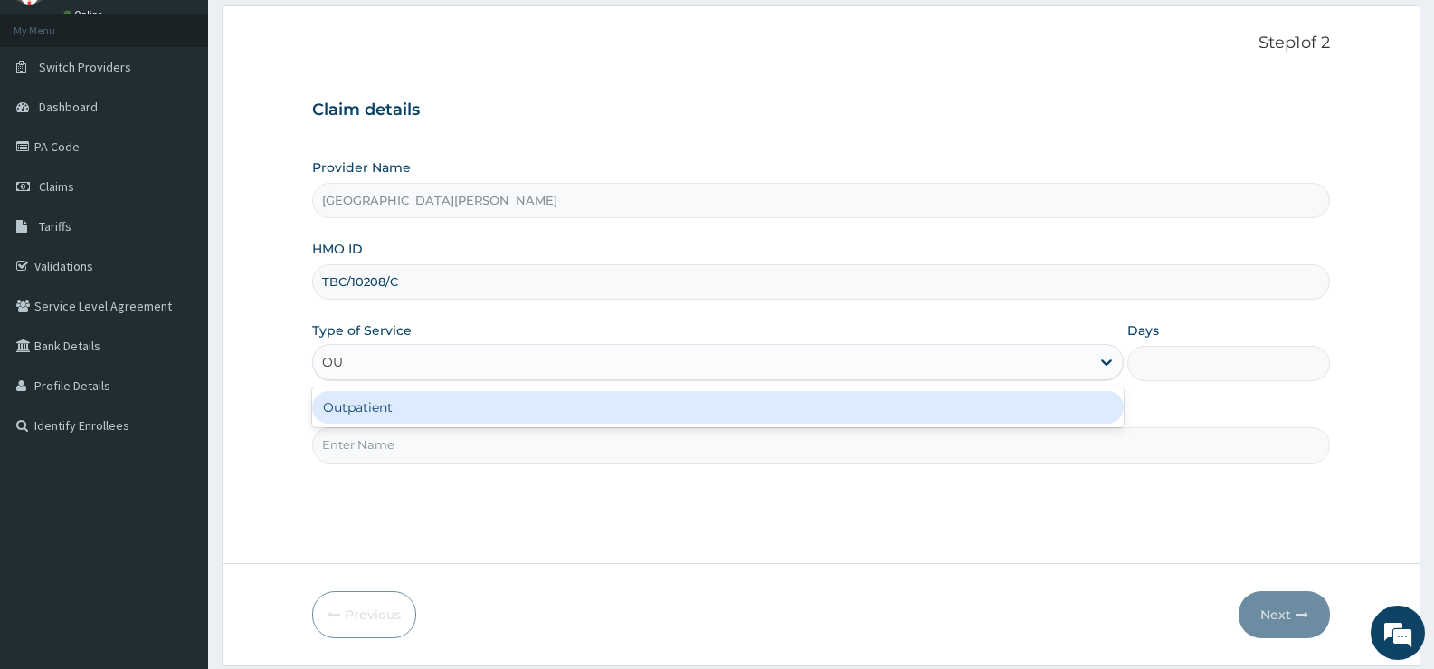
type input "OUT"
type input "1"
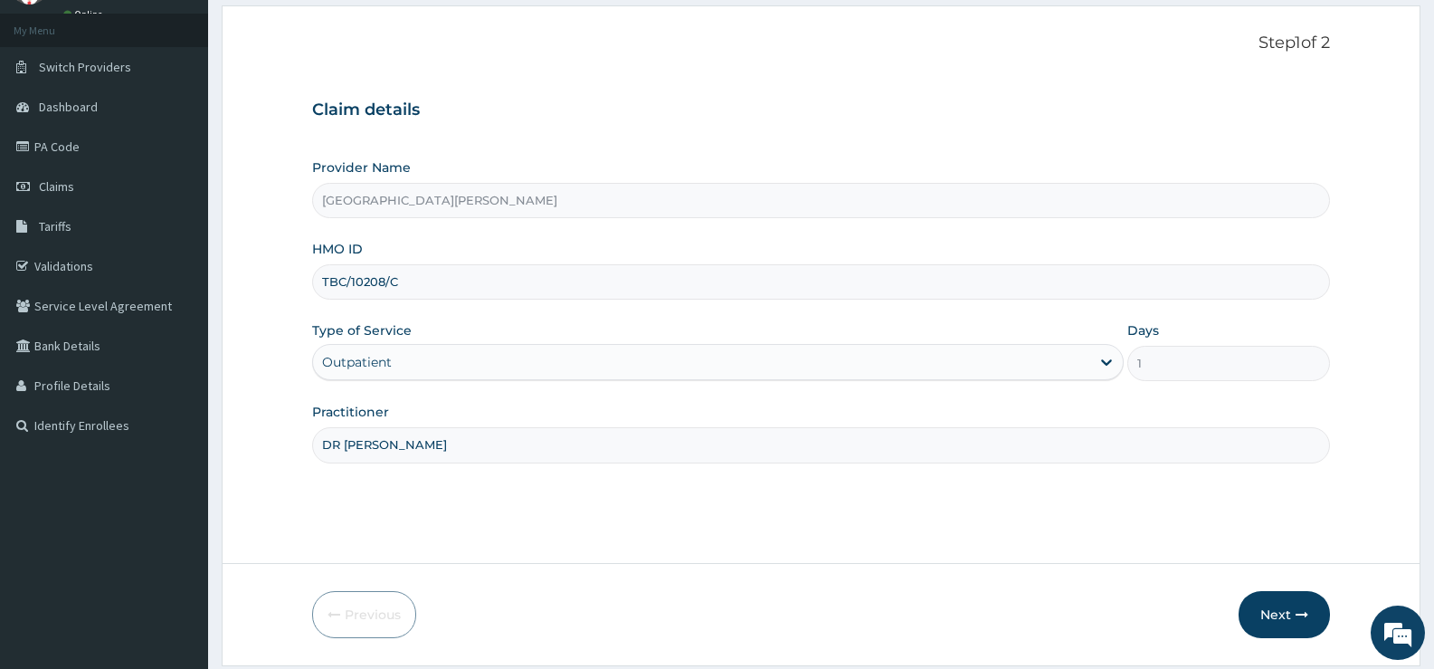
type input "[PERSON_NAME]"
click at [1264, 615] on button "Next" at bounding box center [1284, 614] width 91 height 47
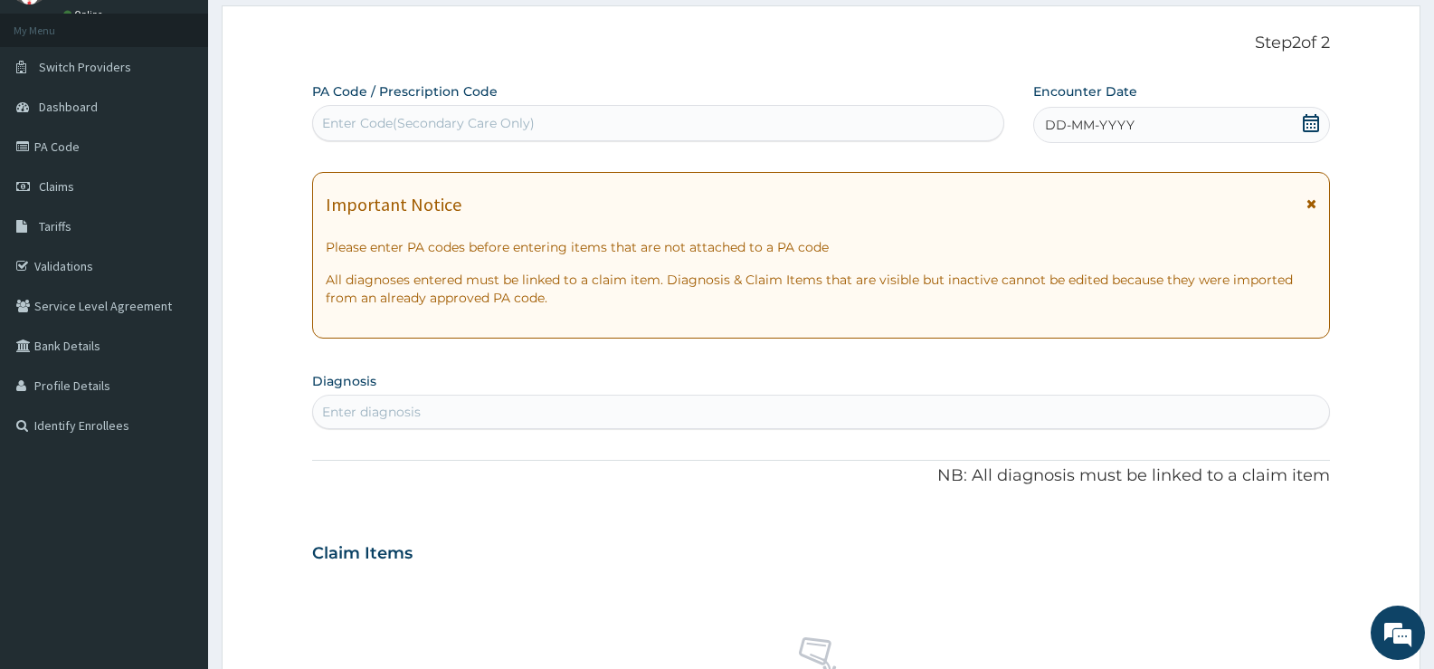
click at [1309, 125] on icon at bounding box center [1311, 123] width 18 height 18
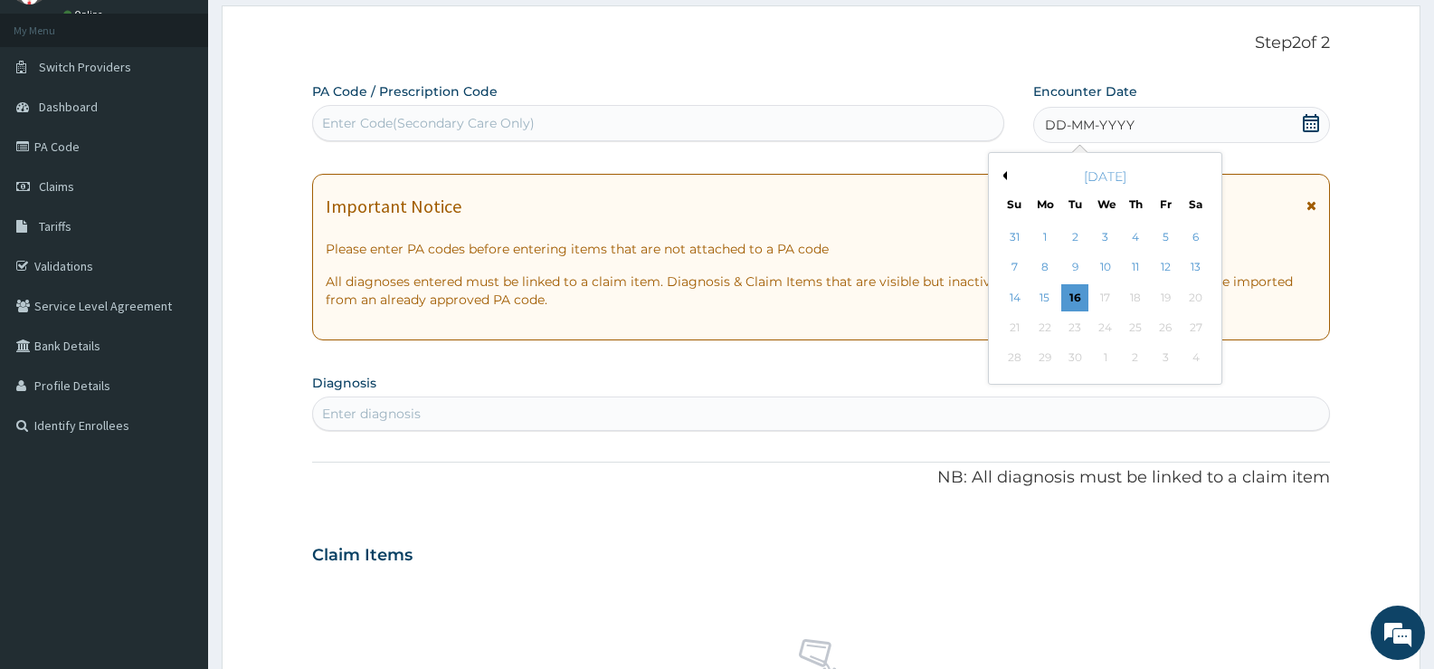
click at [1004, 174] on button "Previous Month" at bounding box center [1002, 175] width 9 height 9
click at [1205, 173] on button "Next Month" at bounding box center [1208, 175] width 9 height 9
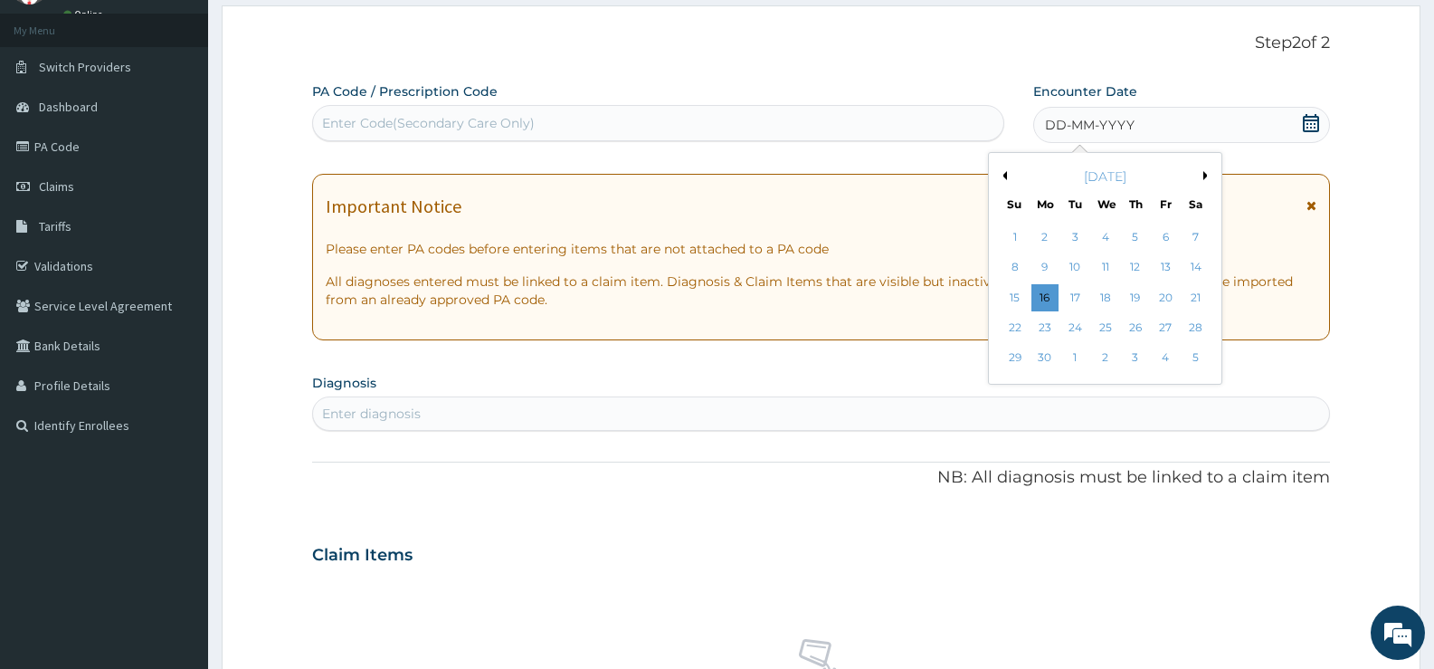
click at [1205, 172] on button "Next Month" at bounding box center [1208, 175] width 9 height 9
click at [1044, 297] on div "14" at bounding box center [1045, 297] width 27 height 27
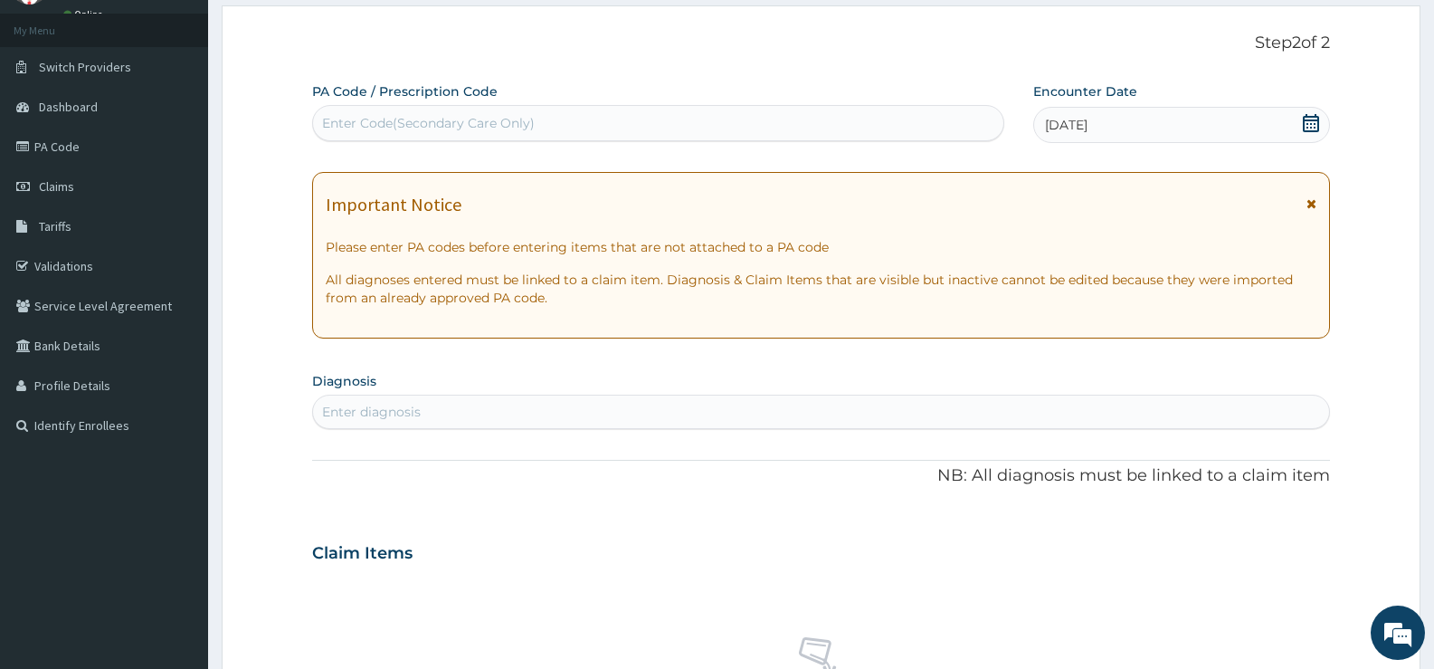
click at [638, 408] on div "Enter diagnosis" at bounding box center [821, 411] width 1016 height 29
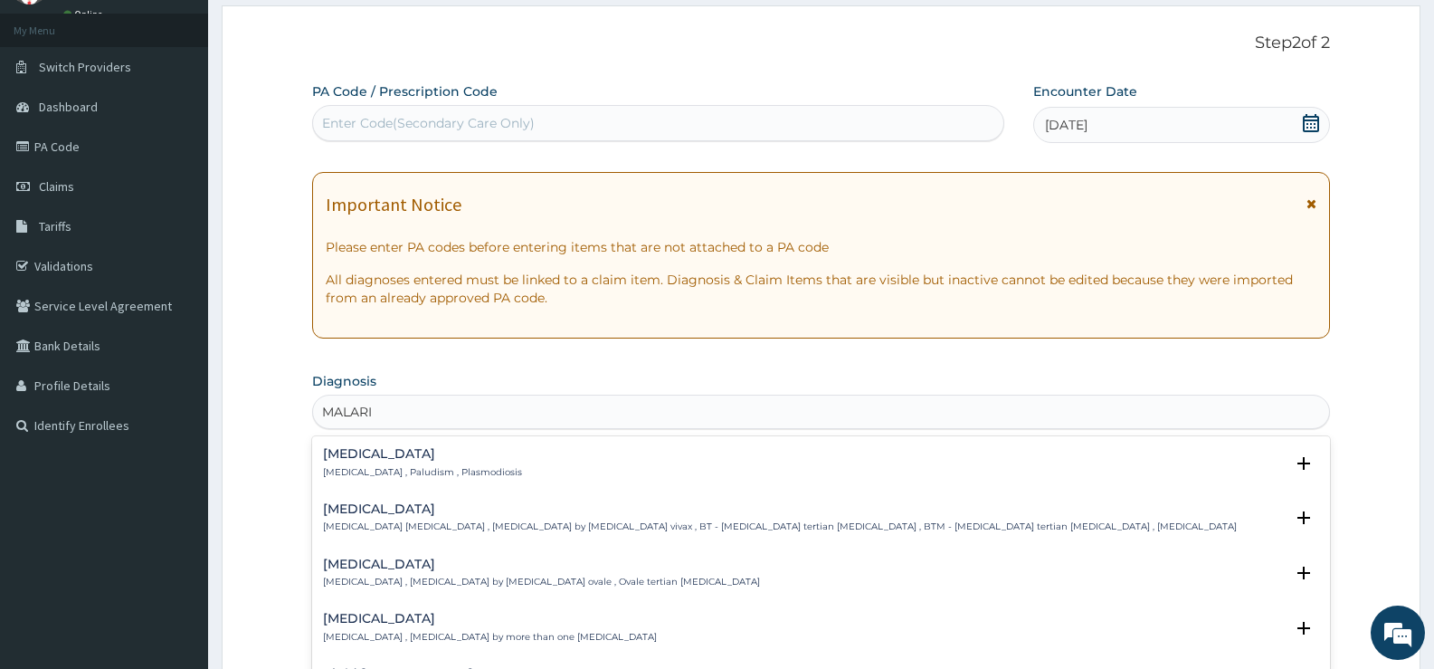
type input "MALARIA"
click at [349, 461] on h4 "Malaria" at bounding box center [422, 454] width 199 height 14
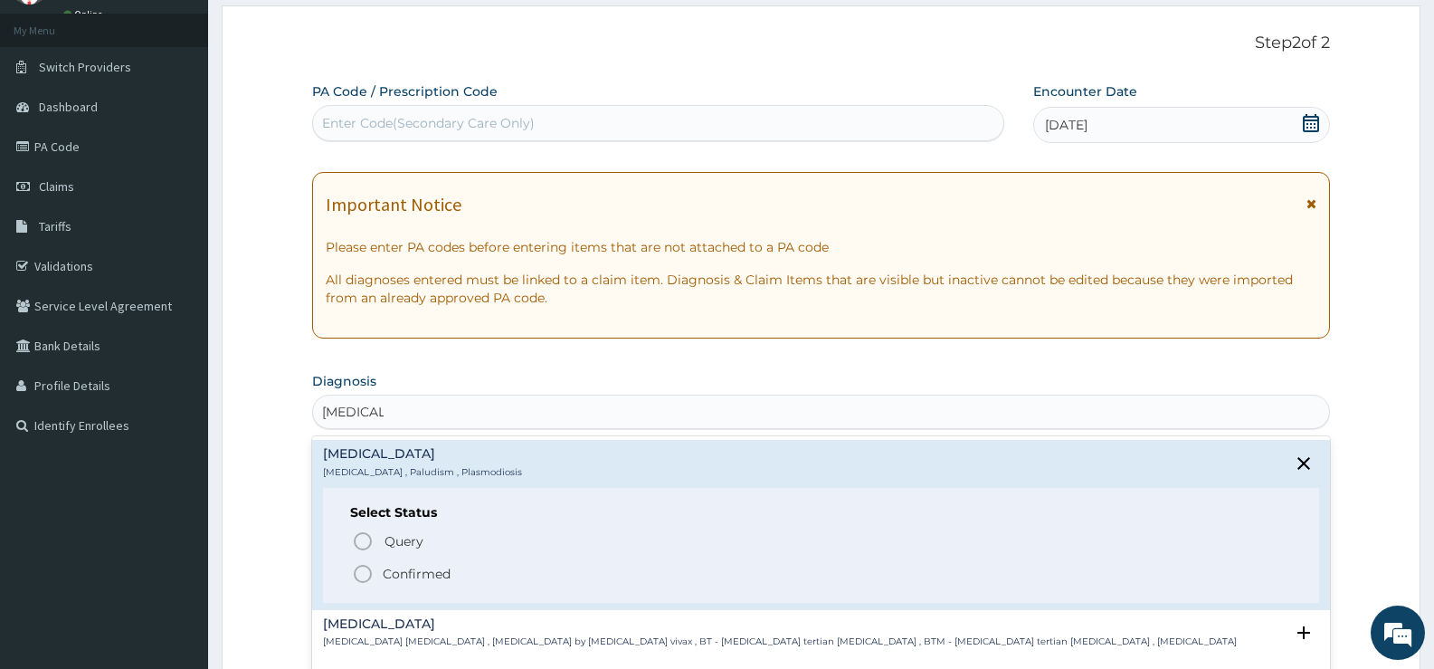
click at [405, 563] on span "Confirmed" at bounding box center [822, 574] width 940 height 22
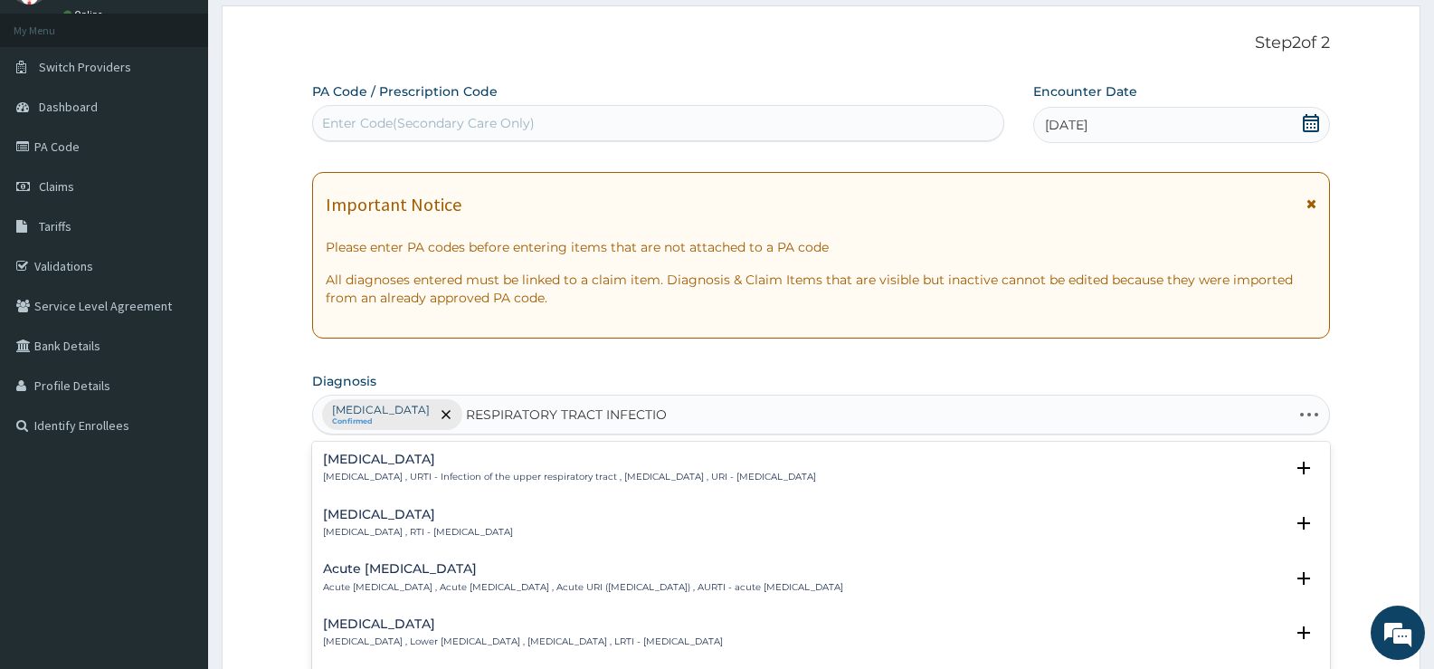
type input "RESPIRATORY TRACT INFECTION"
click at [447, 509] on h4 "Respiratory tract infection" at bounding box center [418, 515] width 190 height 14
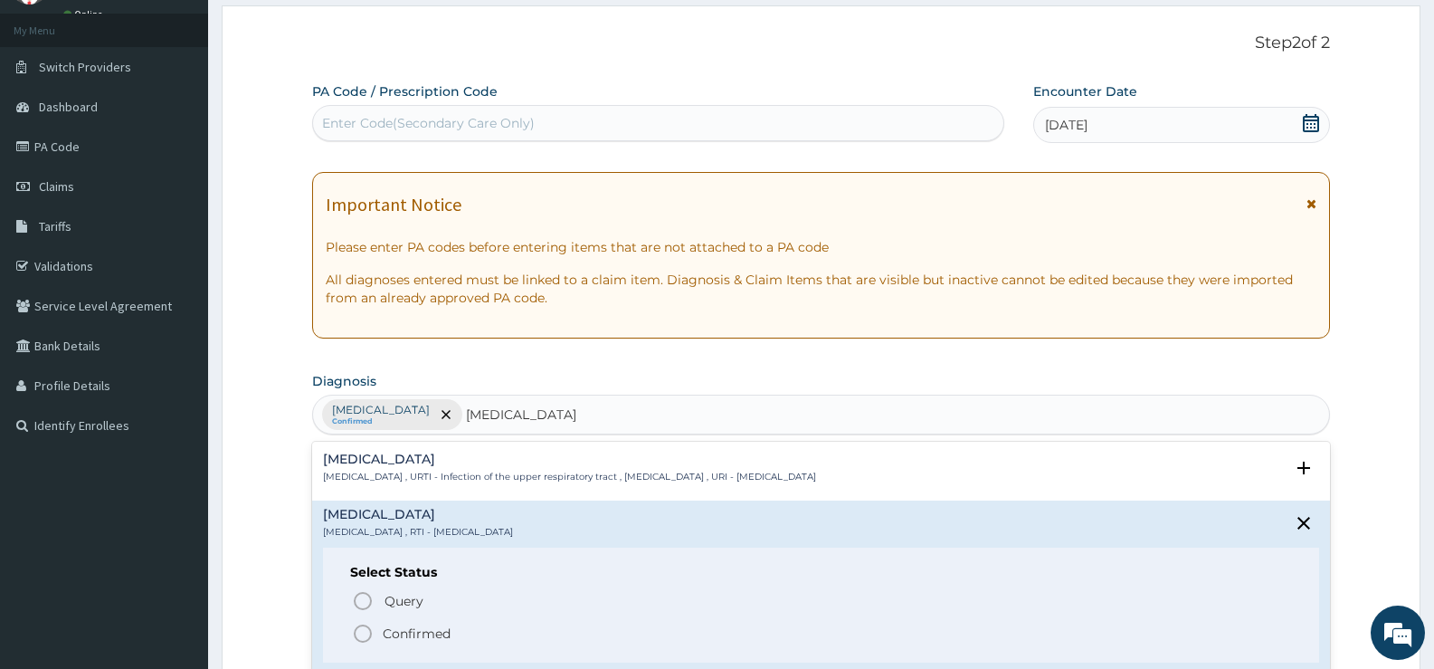
click at [409, 629] on p "Confirmed" at bounding box center [417, 633] width 68 height 18
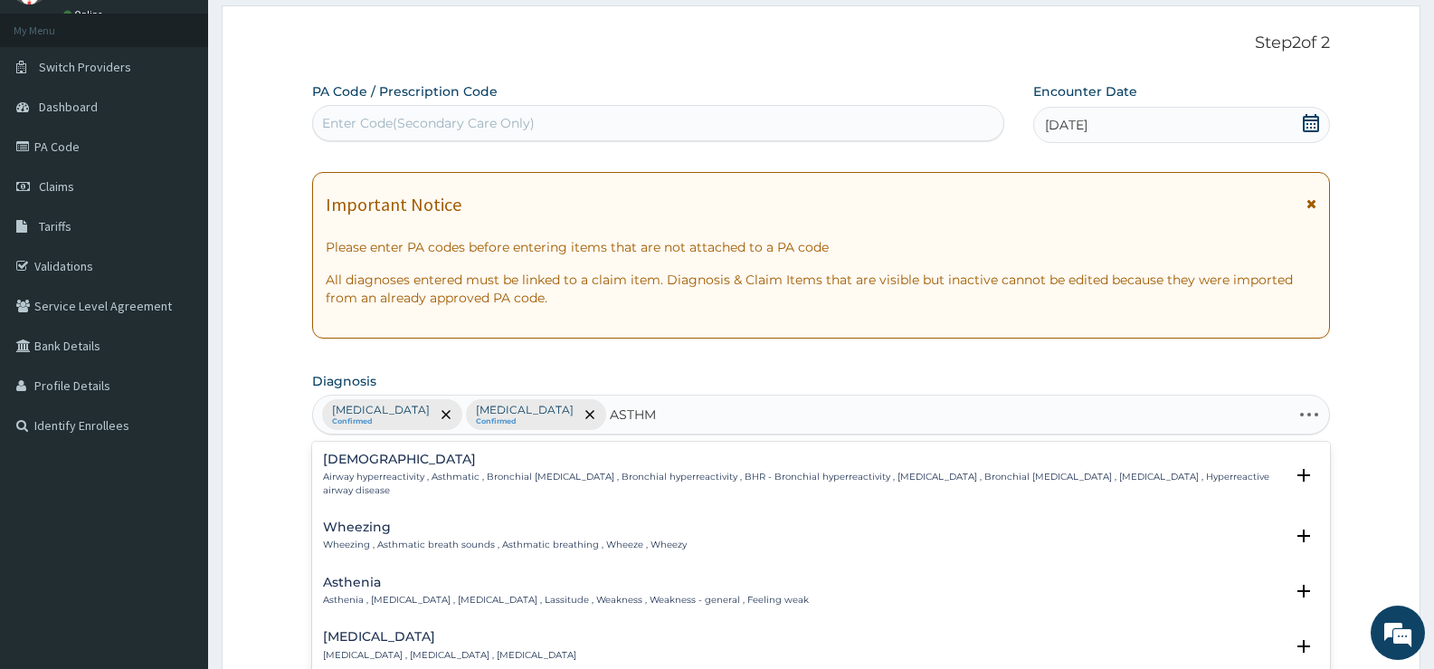
type input "ASTHMA"
click at [345, 455] on h4 "Asthma" at bounding box center [803, 459] width 961 height 14
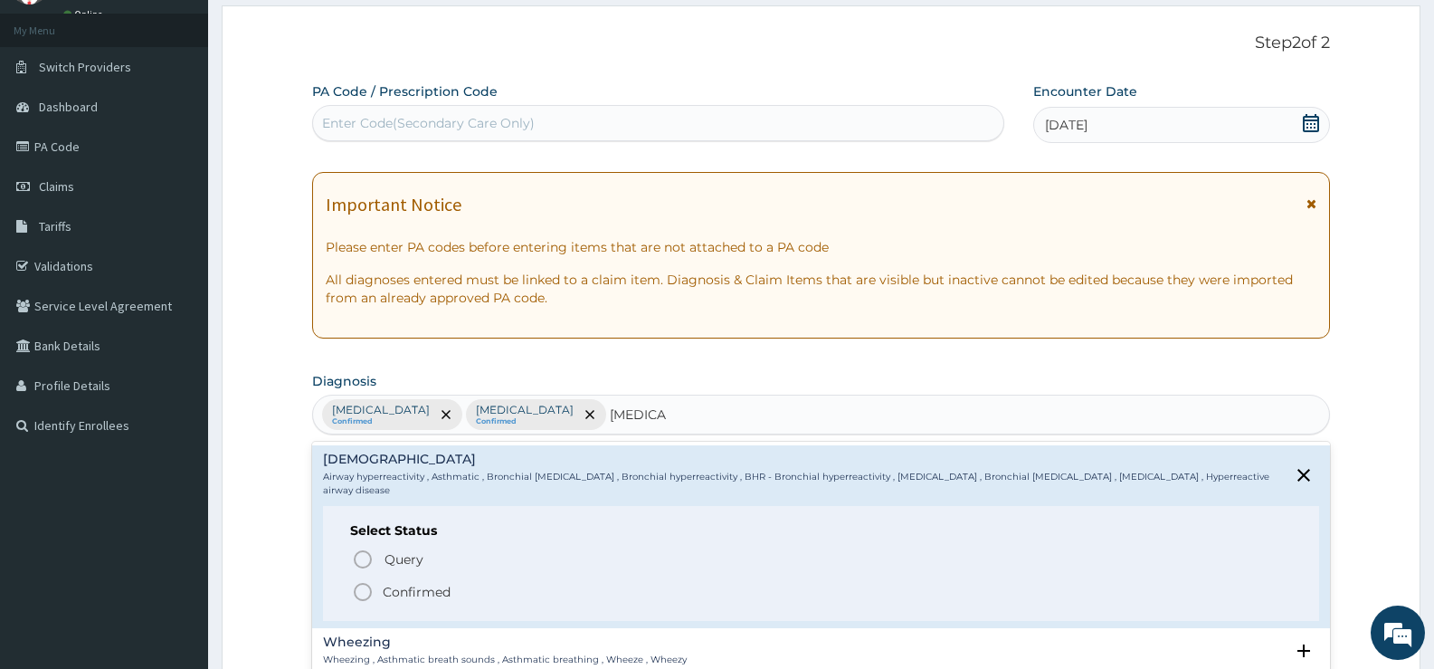
click at [430, 587] on p "Confirmed" at bounding box center [417, 592] width 68 height 18
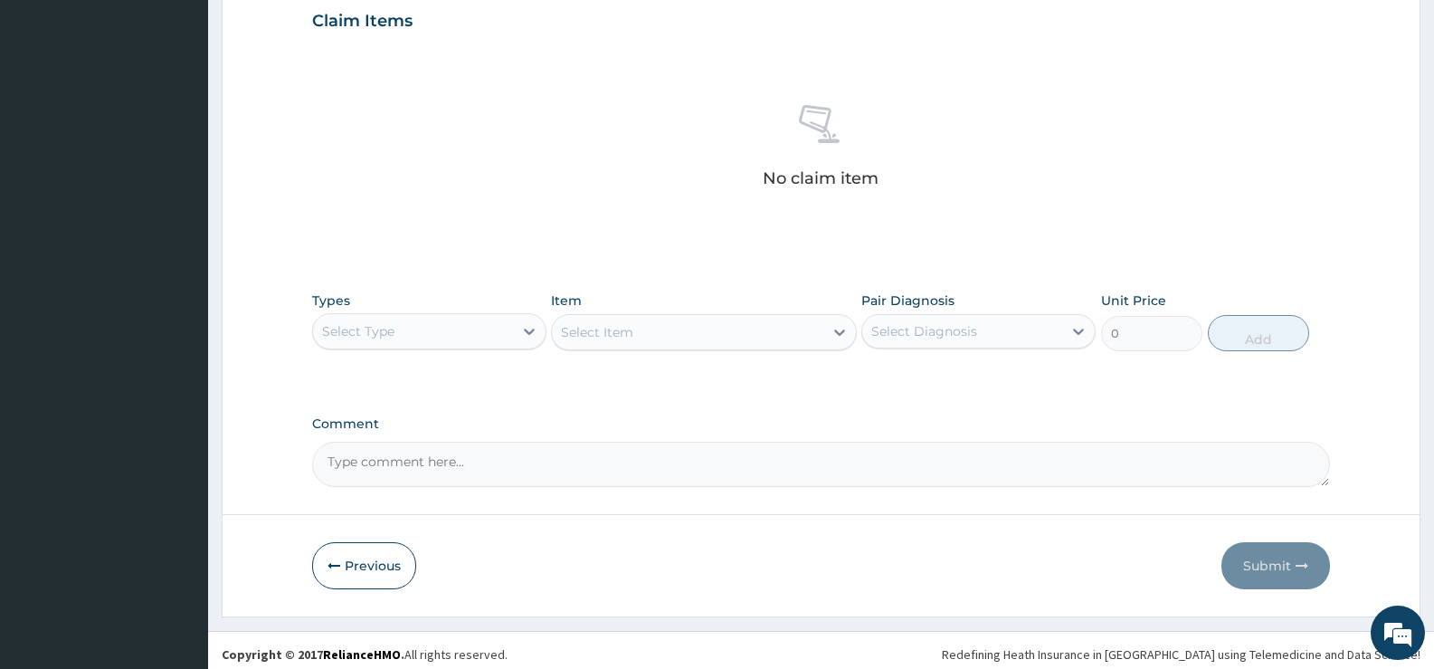
scroll to position [636, 0]
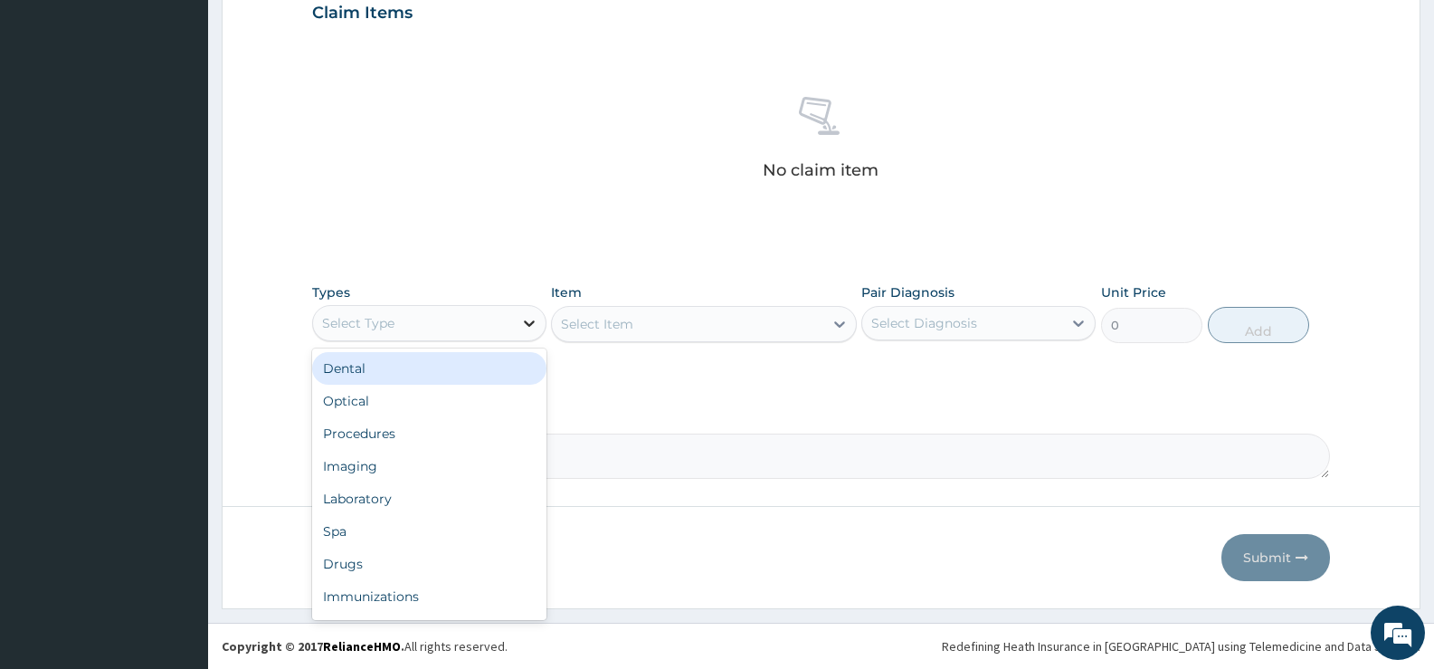
click at [529, 322] on icon at bounding box center [529, 323] width 18 height 18
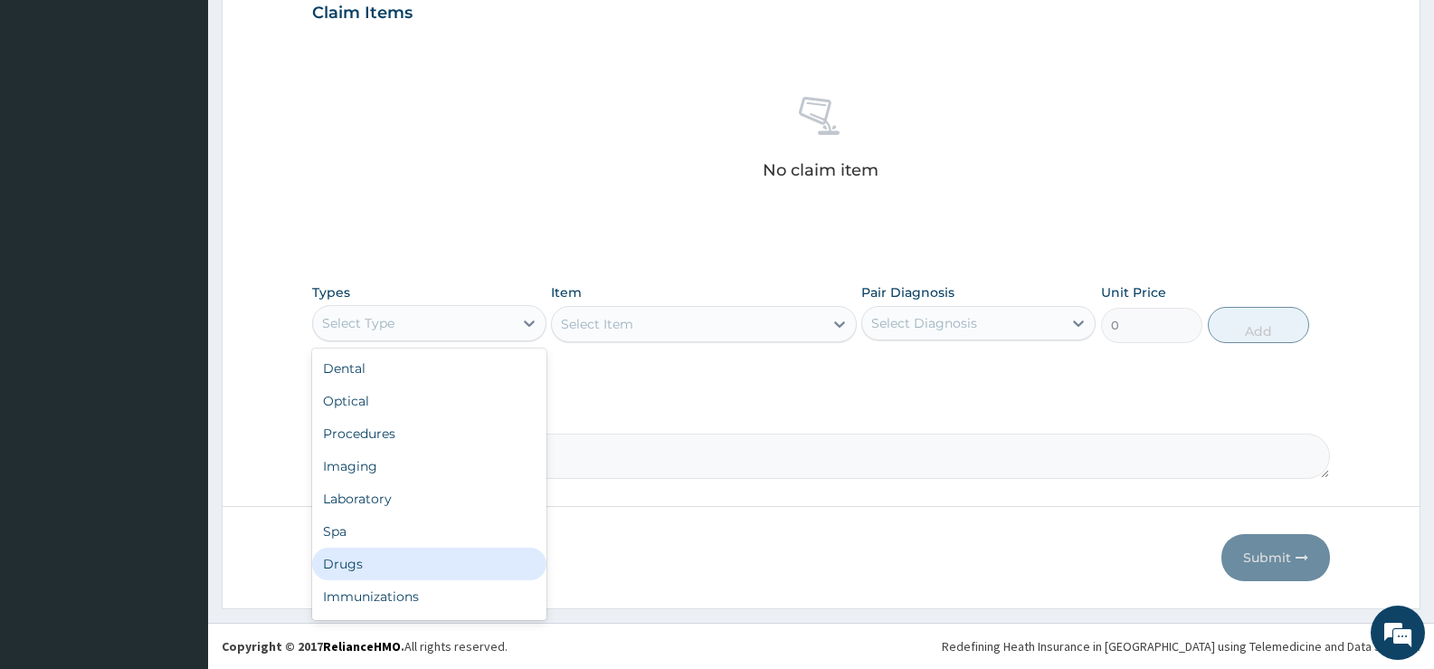
click at [349, 558] on div "Drugs" at bounding box center [429, 564] width 234 height 33
drag, startPoint x: 349, startPoint y: 558, endPoint x: 534, endPoint y: 508, distance: 191.4
click at [349, 558] on button "Previous" at bounding box center [364, 557] width 104 height 47
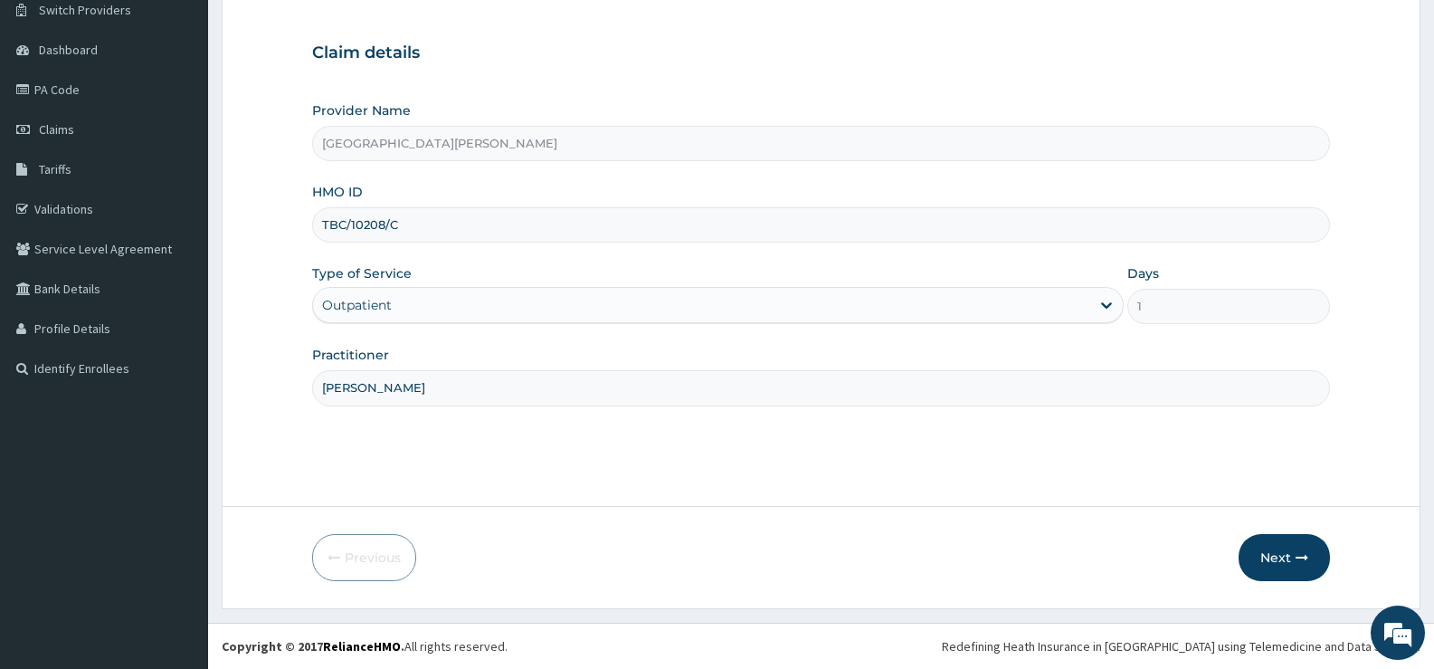
scroll to position [148, 0]
click at [1267, 560] on button "Next" at bounding box center [1284, 557] width 91 height 47
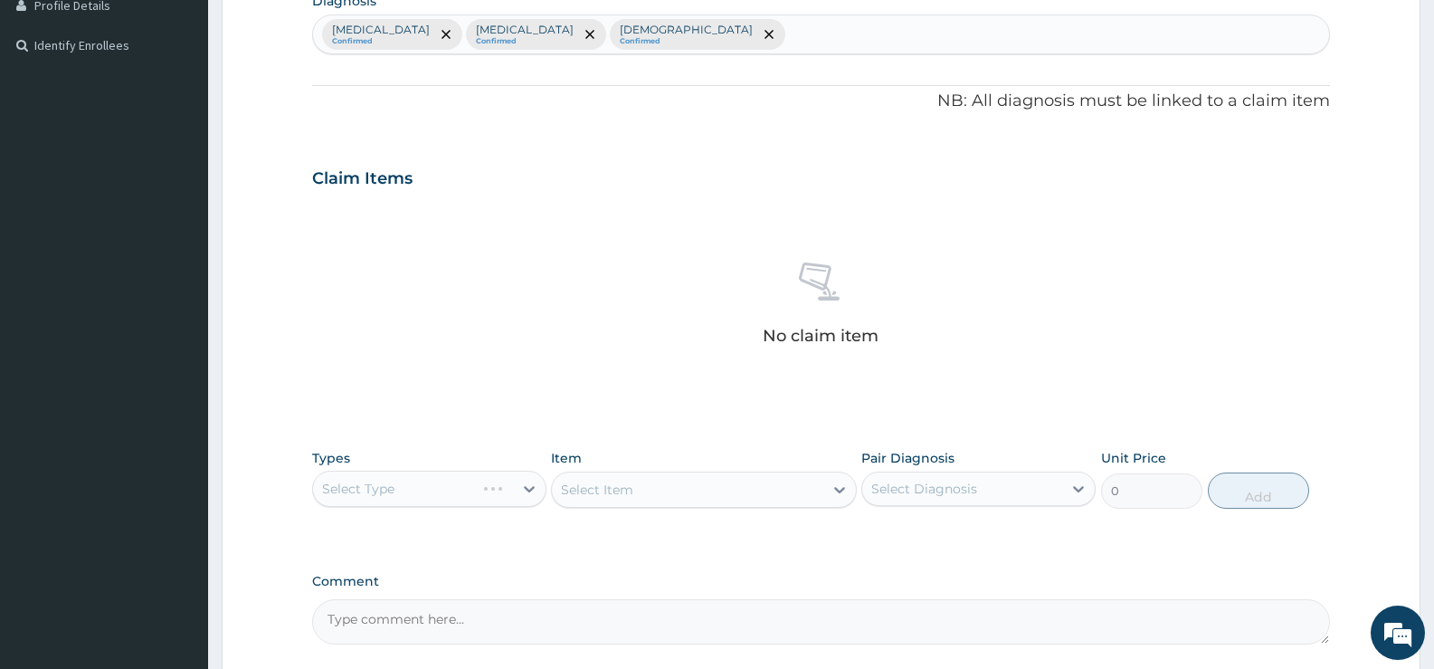
scroll to position [636, 0]
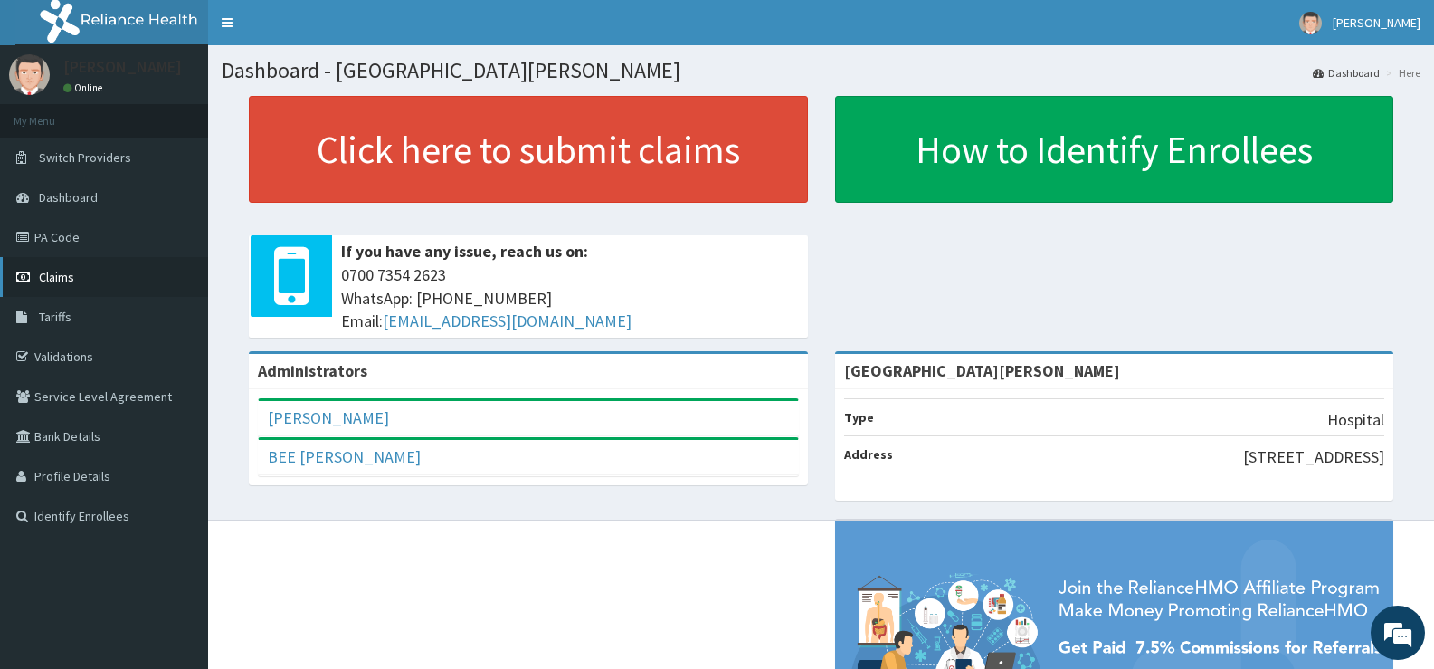
click at [52, 278] on span "Claims" at bounding box center [56, 277] width 35 height 16
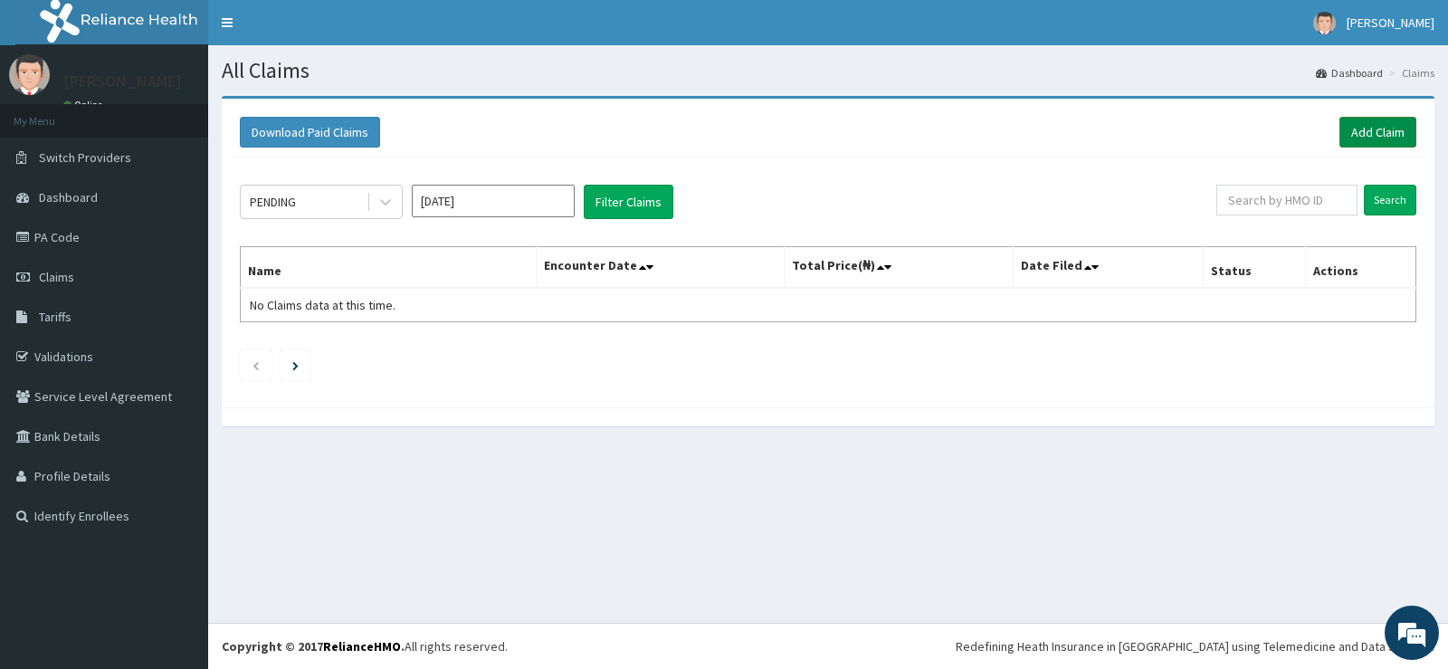
click at [1361, 138] on link "Add Claim" at bounding box center [1377, 132] width 77 height 31
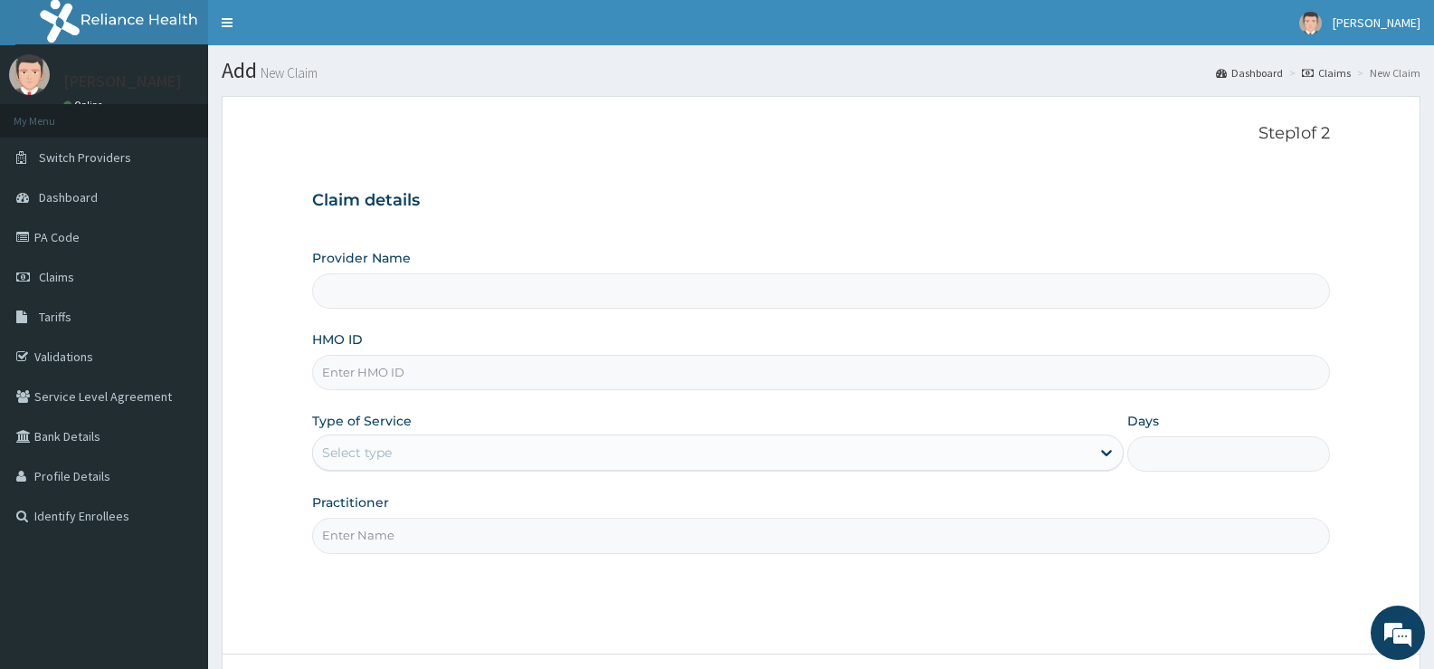
type input "[GEOGRAPHIC_DATA][PERSON_NAME]"
click at [414, 376] on input "HMO ID" at bounding box center [821, 372] width 1018 height 35
type input "TBC/10208/C"
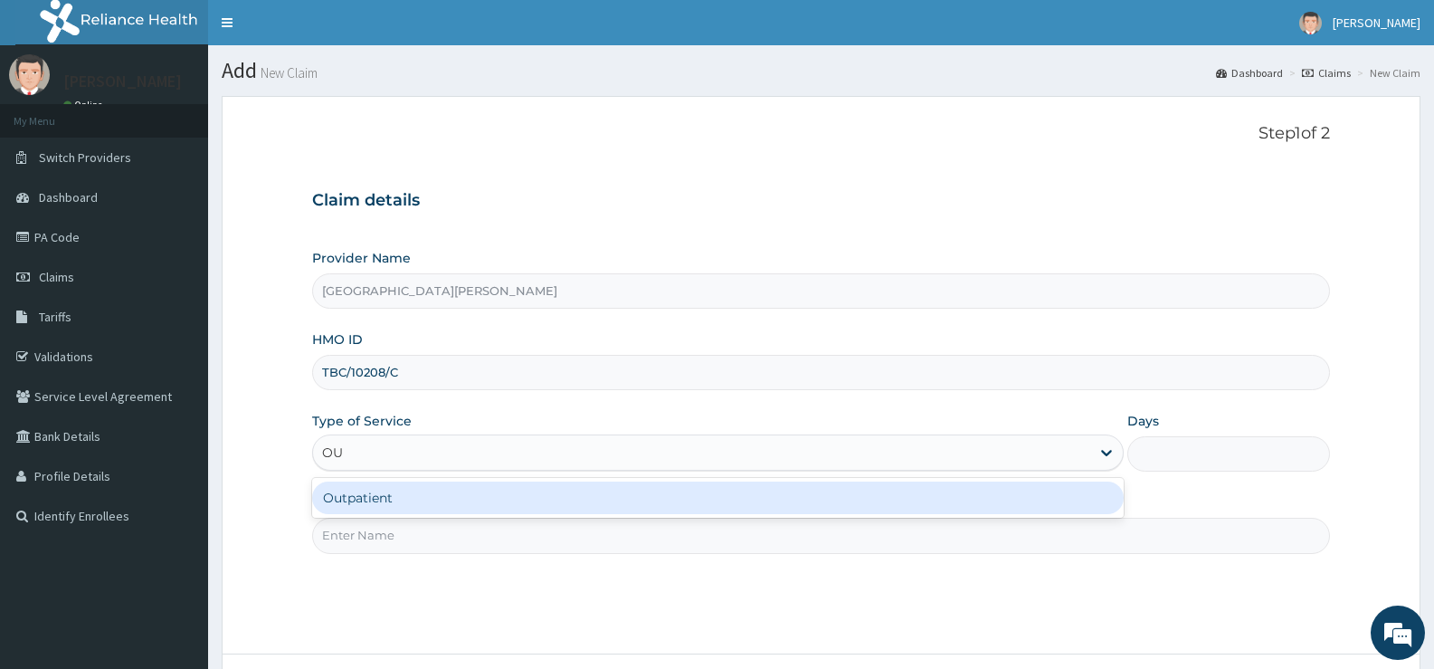
type input "OUT"
type input "1"
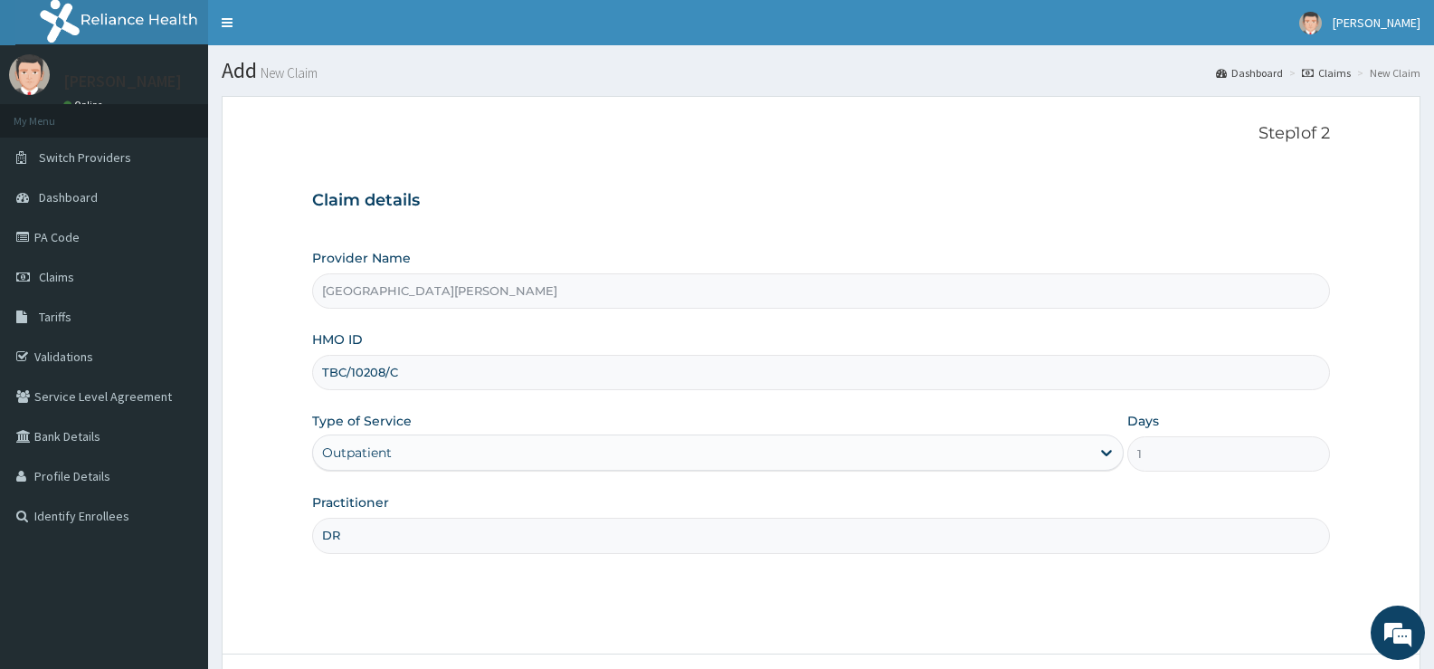
type input "[PERSON_NAME]"
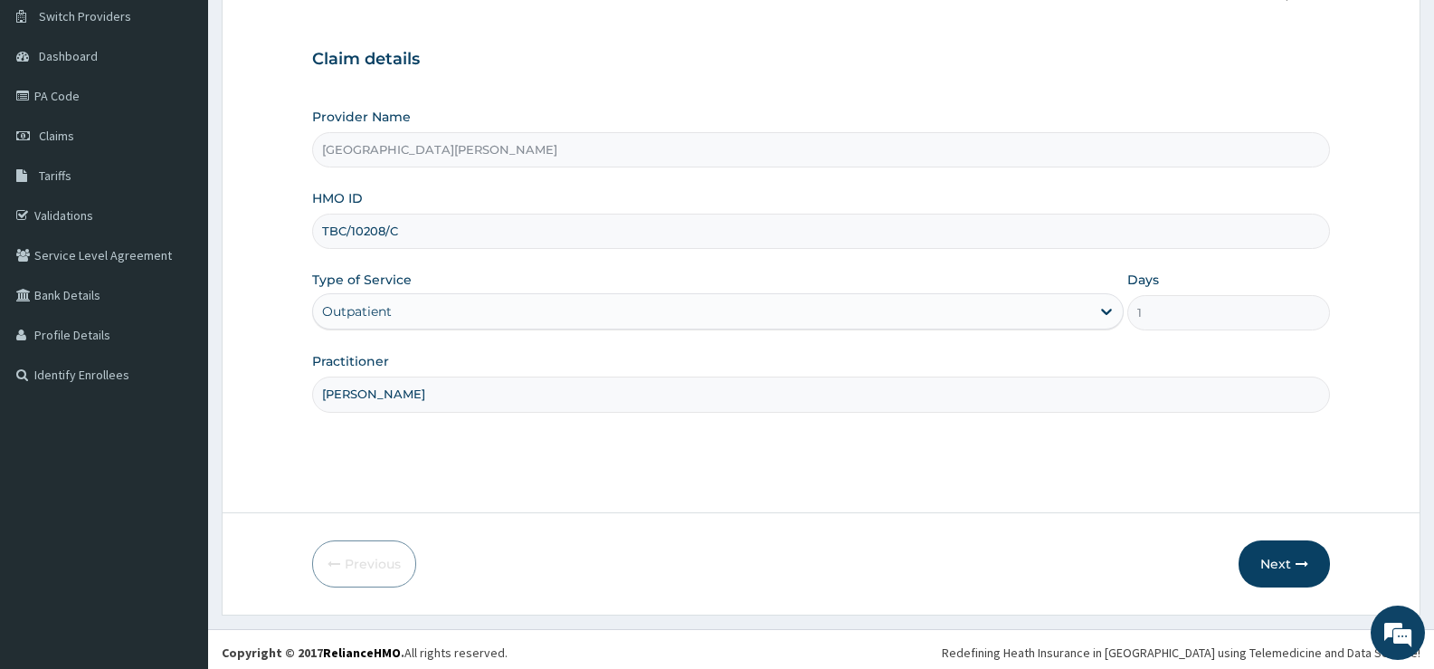
scroll to position [148, 0]
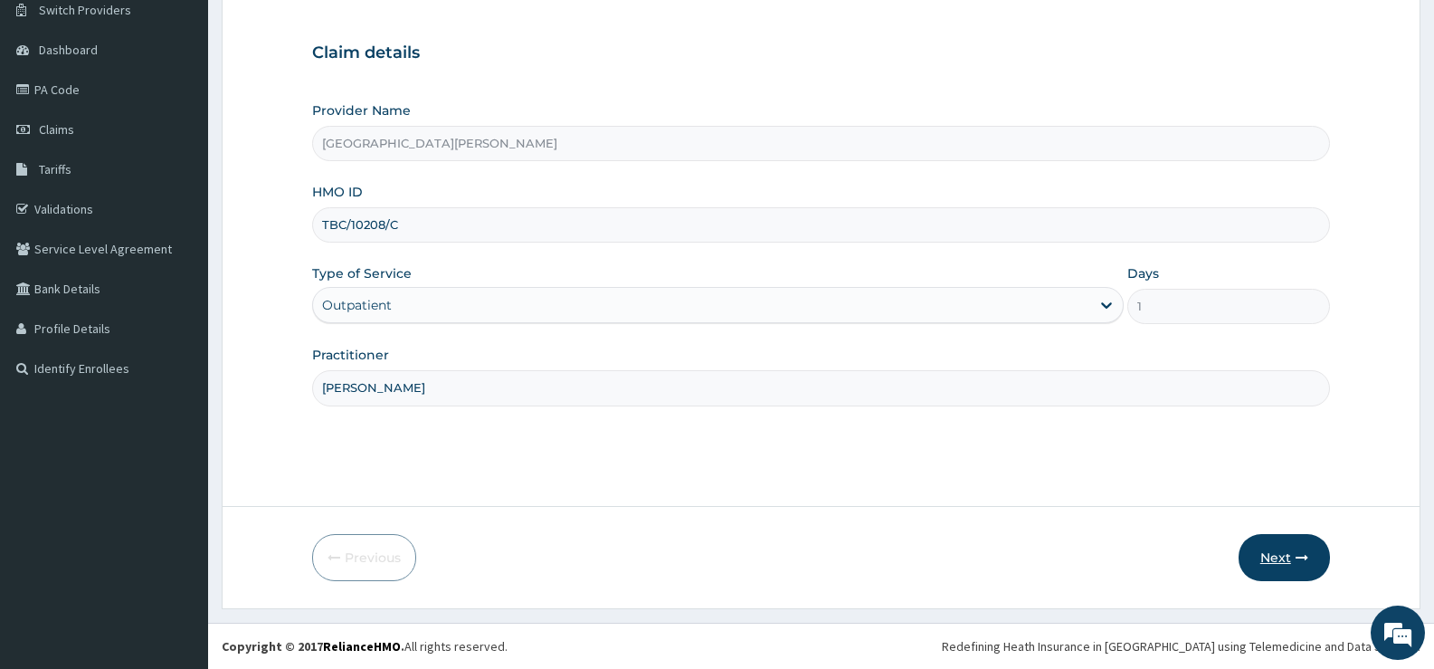
click at [1277, 550] on button "Next" at bounding box center [1284, 557] width 91 height 47
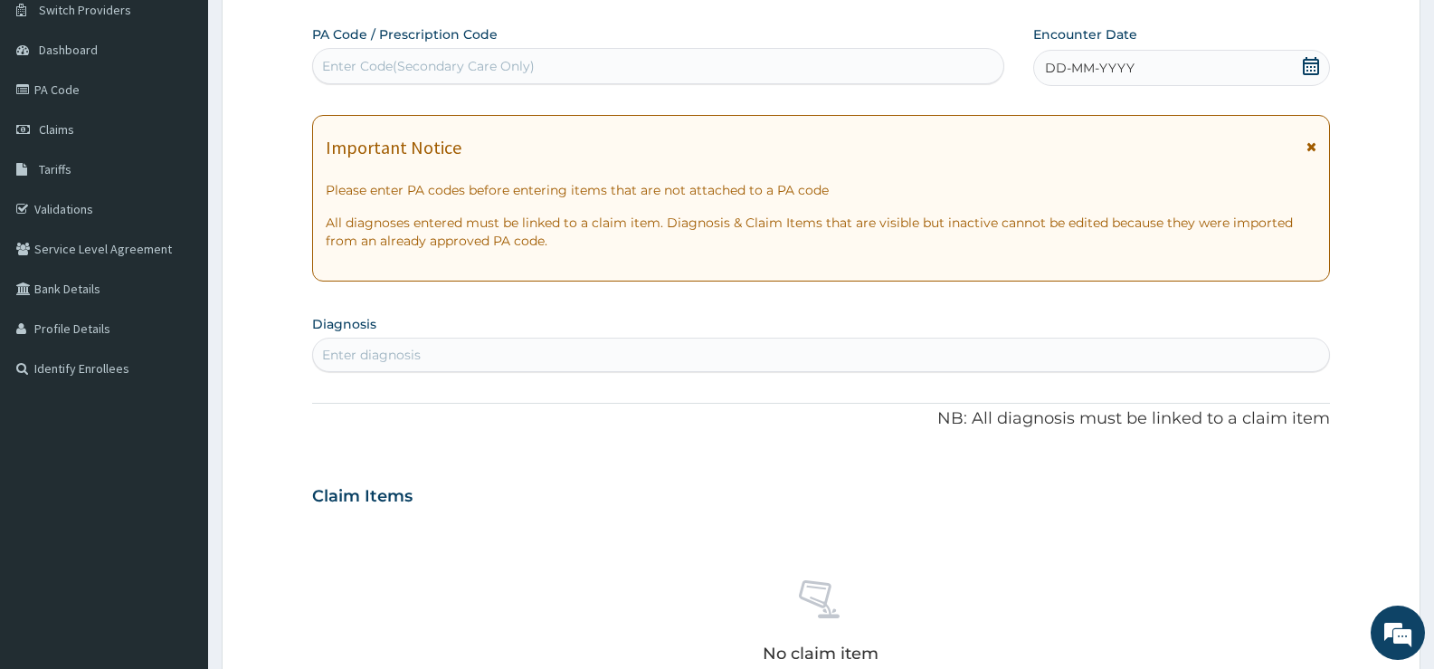
click at [1314, 64] on icon at bounding box center [1311, 66] width 18 height 18
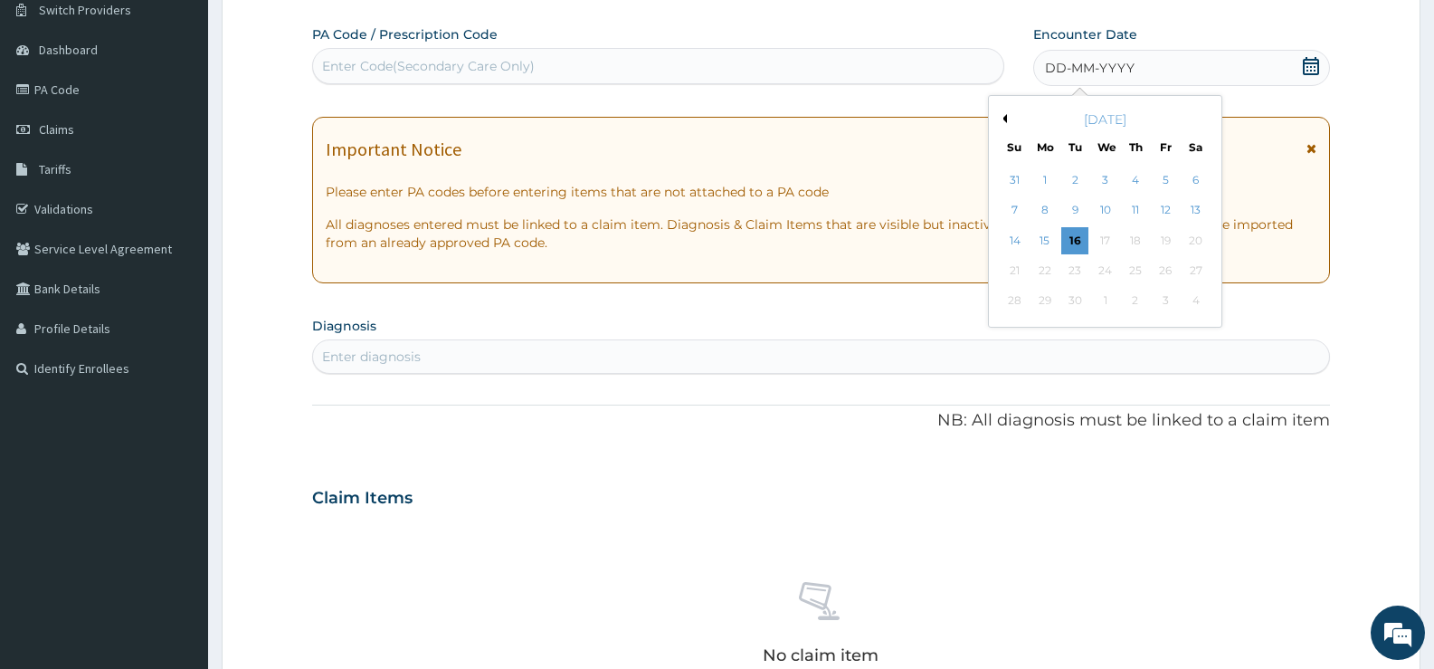
click at [1005, 118] on button "Previous Month" at bounding box center [1002, 118] width 9 height 9
click at [1043, 238] on div "14" at bounding box center [1045, 240] width 27 height 27
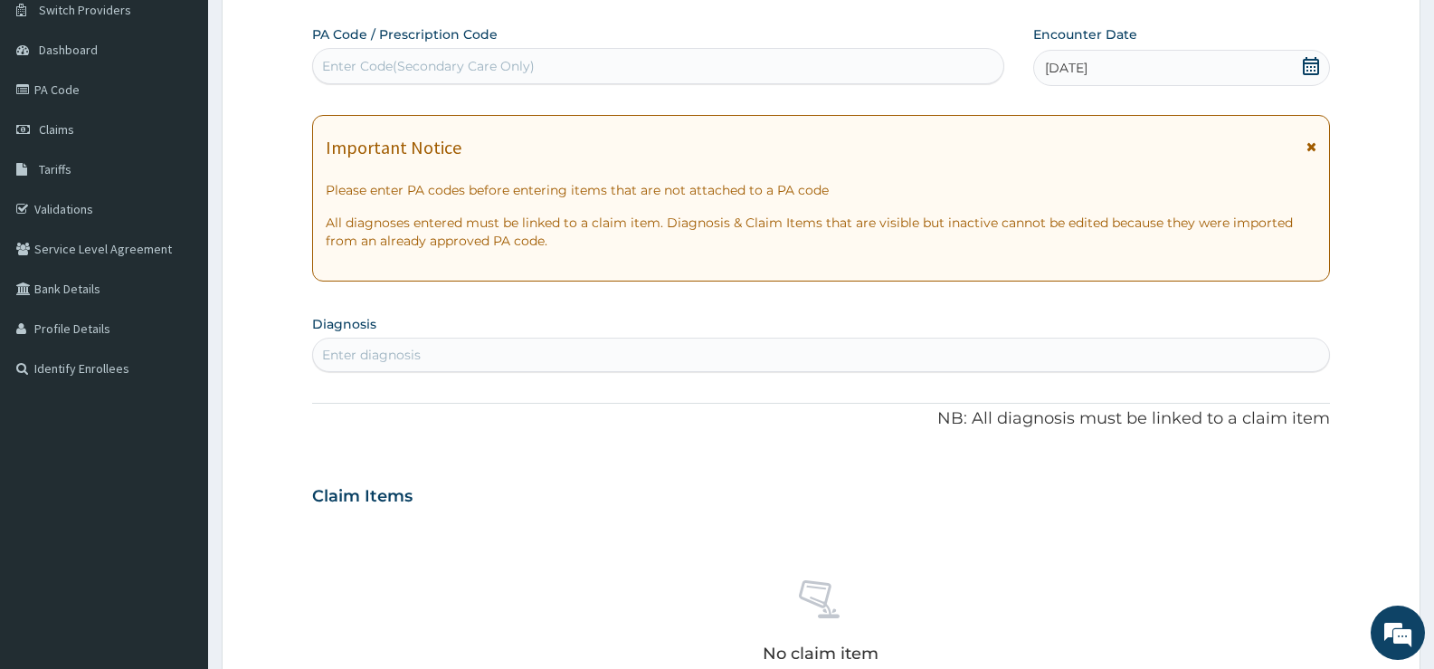
click at [678, 354] on div "Enter diagnosis" at bounding box center [821, 354] width 1016 height 29
type input "[MEDICAL_DATA]"
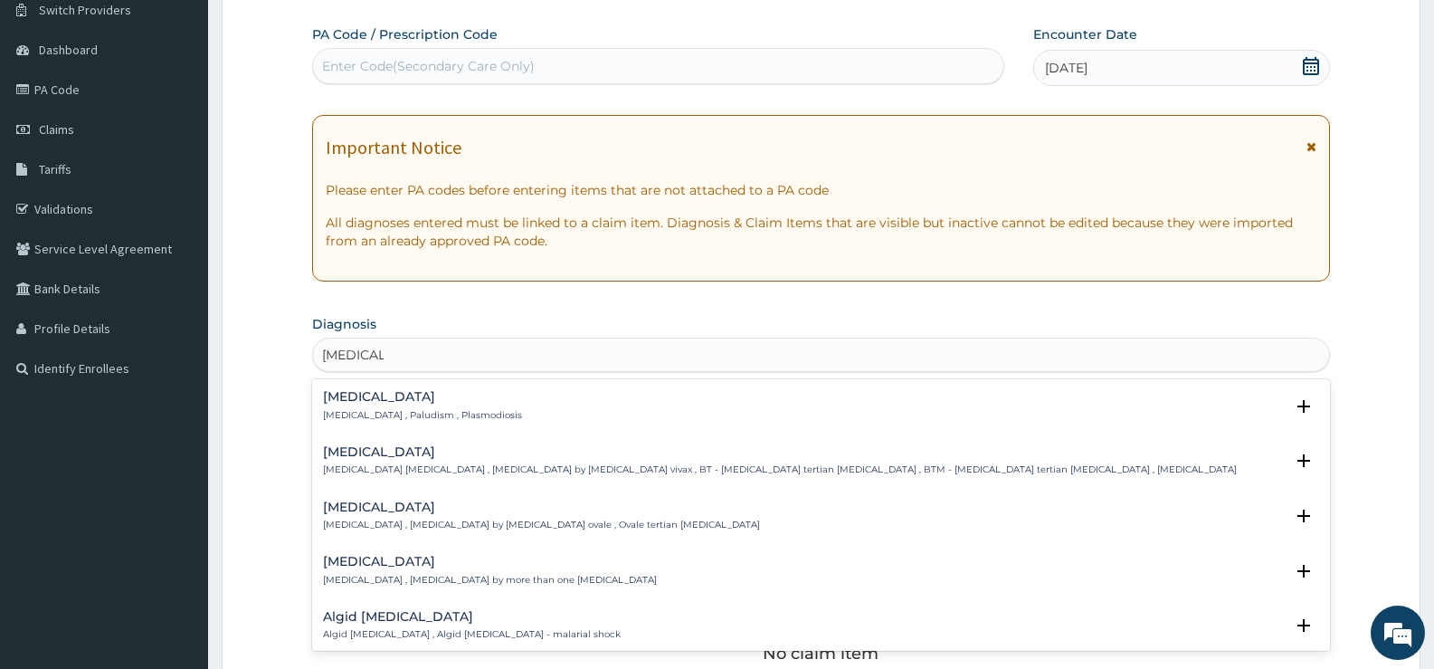
click at [374, 403] on h4 "[MEDICAL_DATA]" at bounding box center [422, 397] width 199 height 14
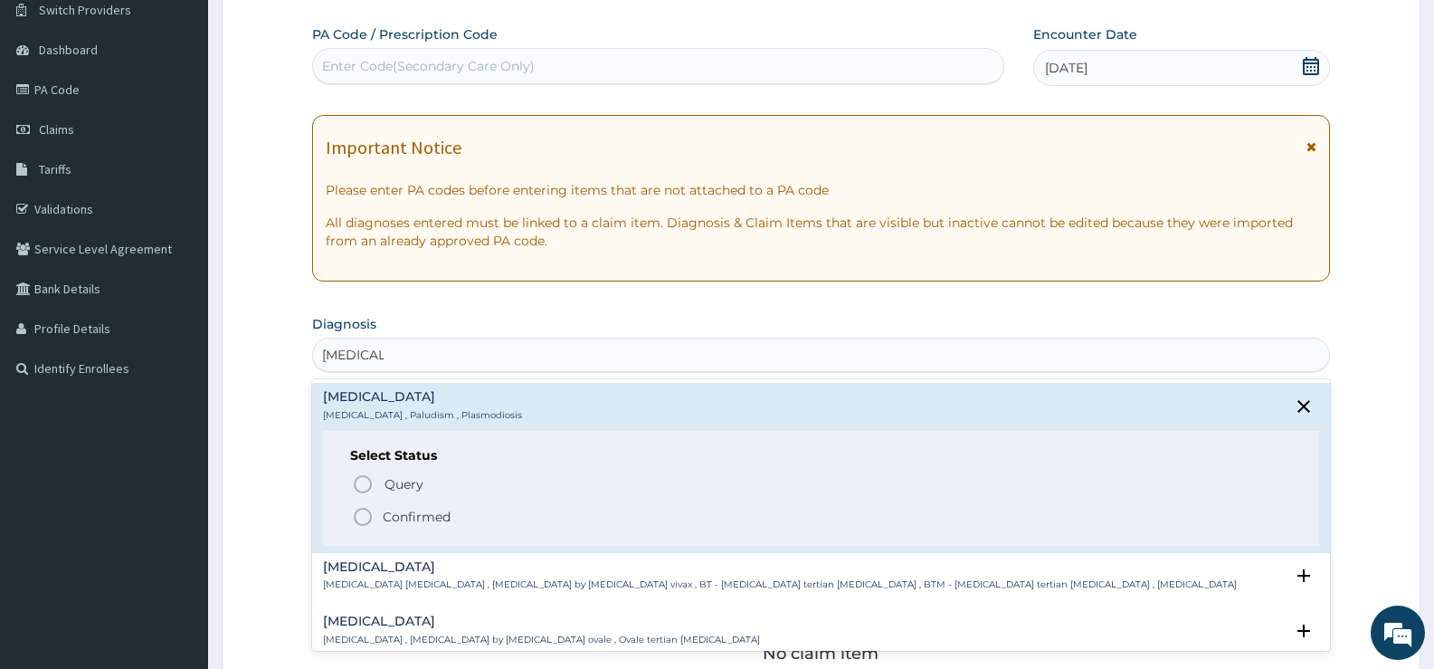
click at [412, 518] on p "Confirmed" at bounding box center [417, 517] width 68 height 18
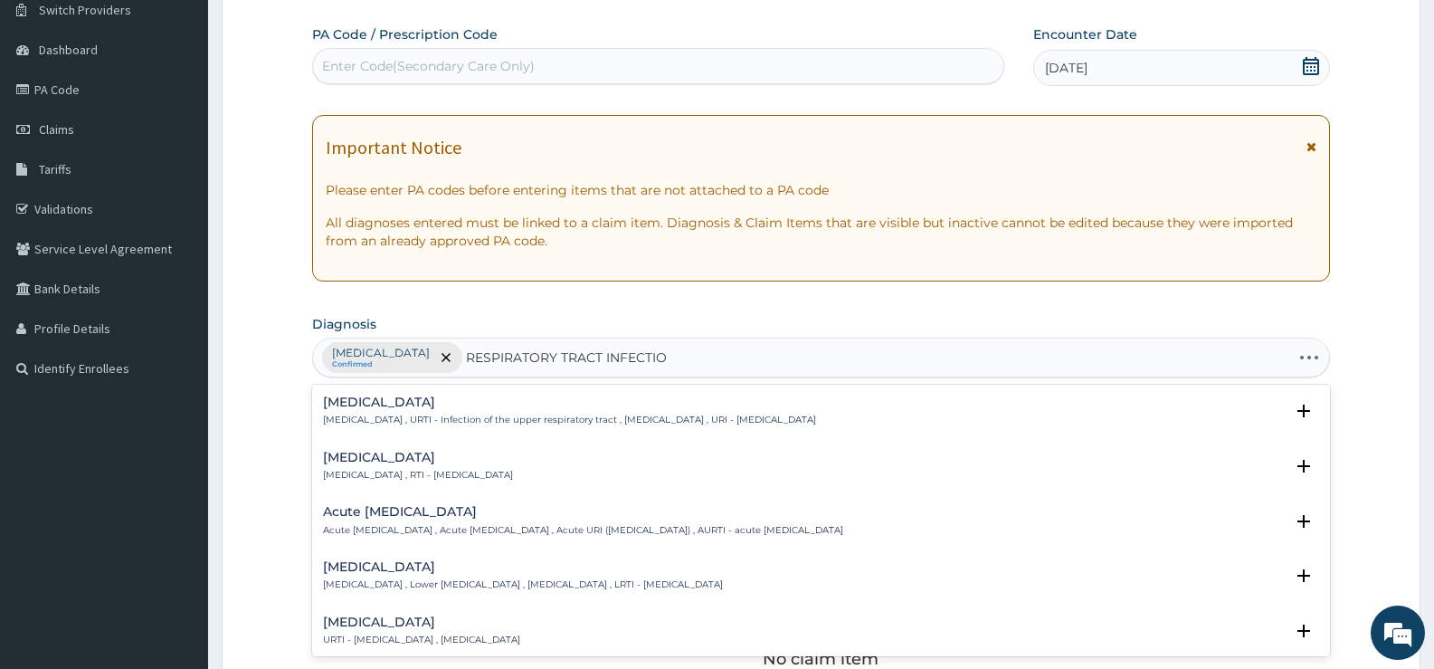
type input "[MEDICAL_DATA]"
click at [432, 460] on h4 "[MEDICAL_DATA]" at bounding box center [418, 458] width 190 height 14
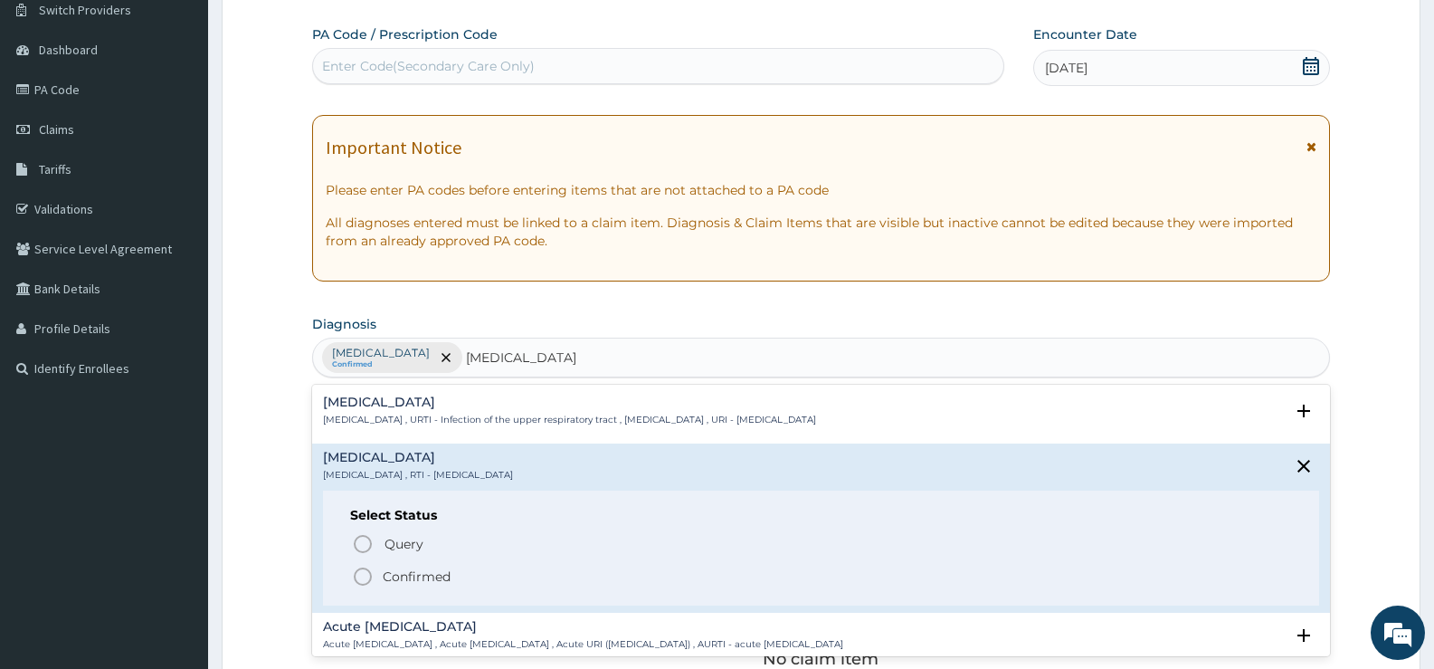
click at [424, 576] on p "Confirmed" at bounding box center [417, 576] width 68 height 18
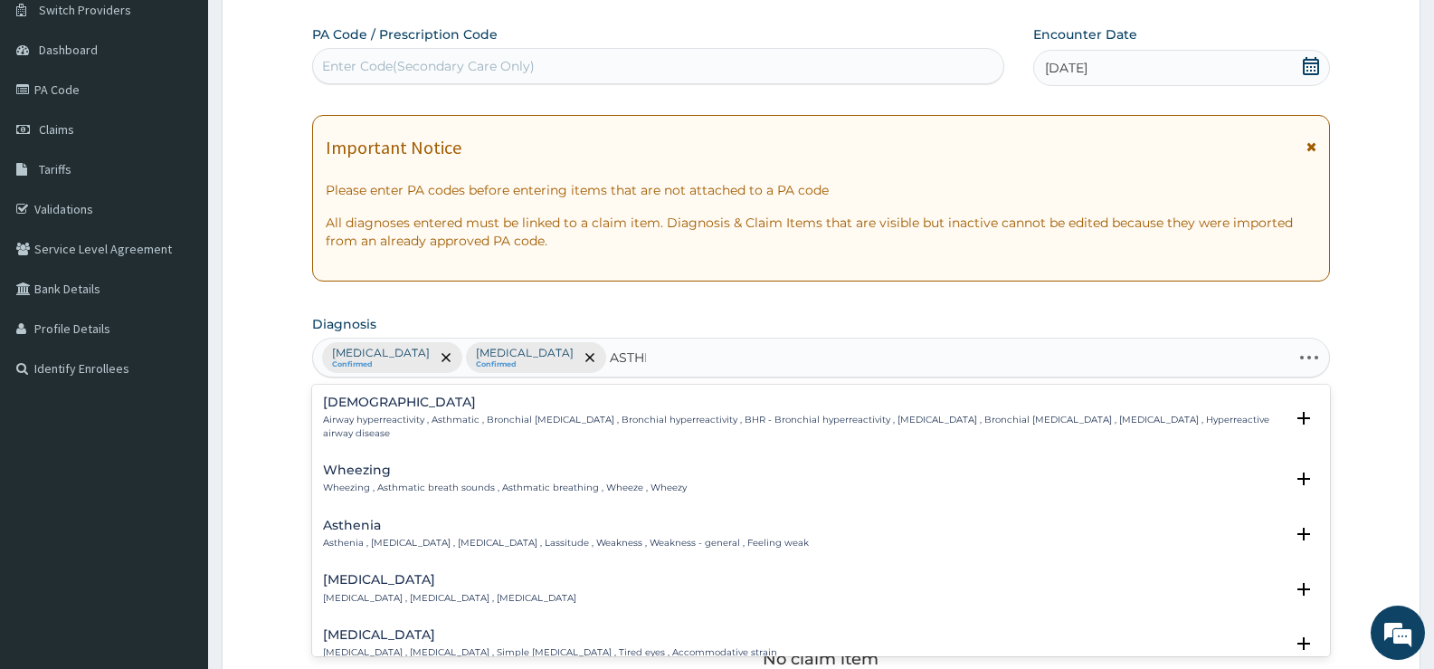
type input "[MEDICAL_DATA]"
click at [522, 414] on p "Airway hyperreactivity , Asthmatic , Bronchial [MEDICAL_DATA] , Bronchial hyper…" at bounding box center [803, 427] width 961 height 26
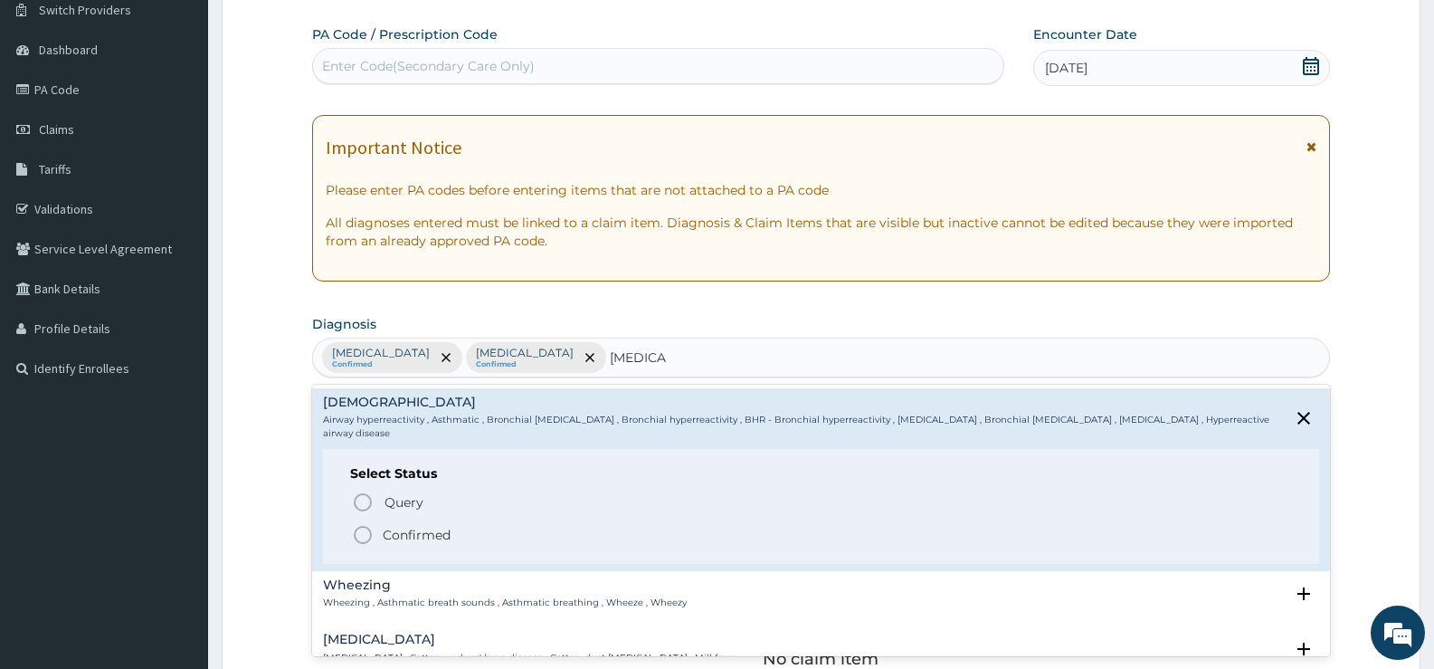
drag, startPoint x: 434, startPoint y: 538, endPoint x: 460, endPoint y: 542, distance: 25.7
click at [434, 537] on p "Confirmed" at bounding box center [417, 535] width 68 height 18
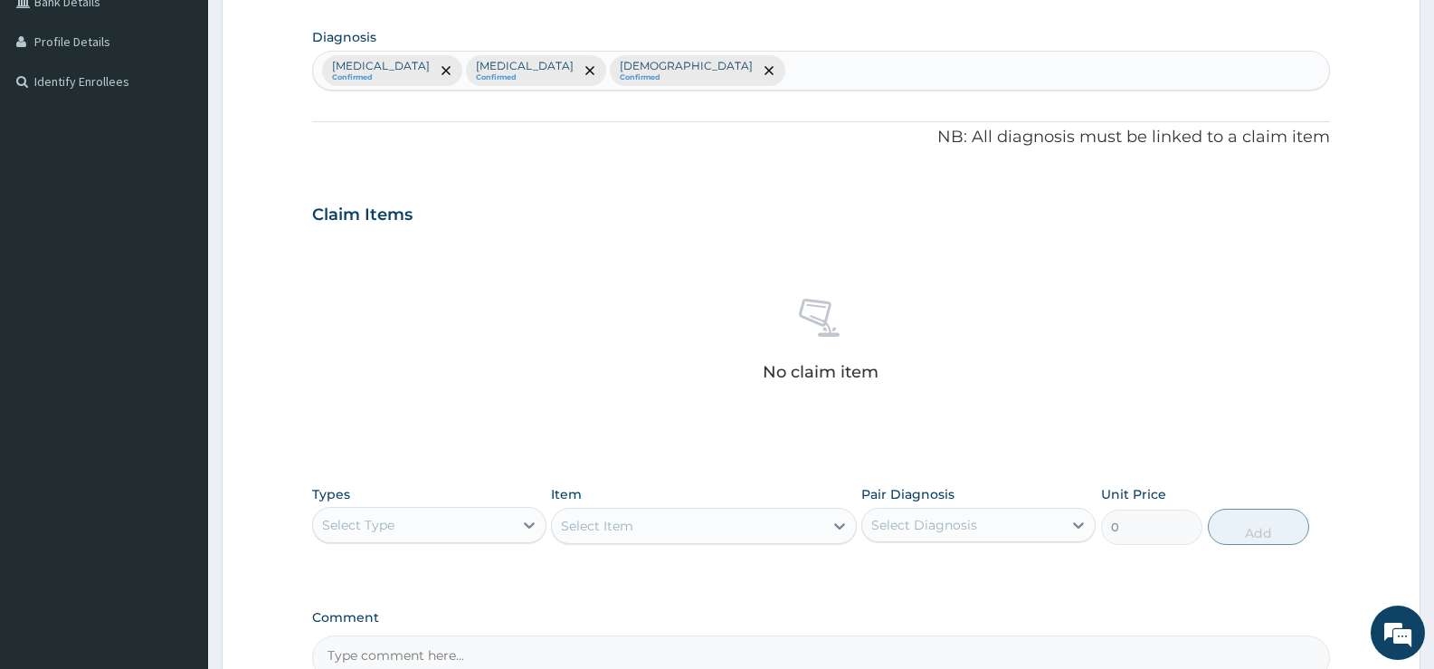
scroll to position [636, 0]
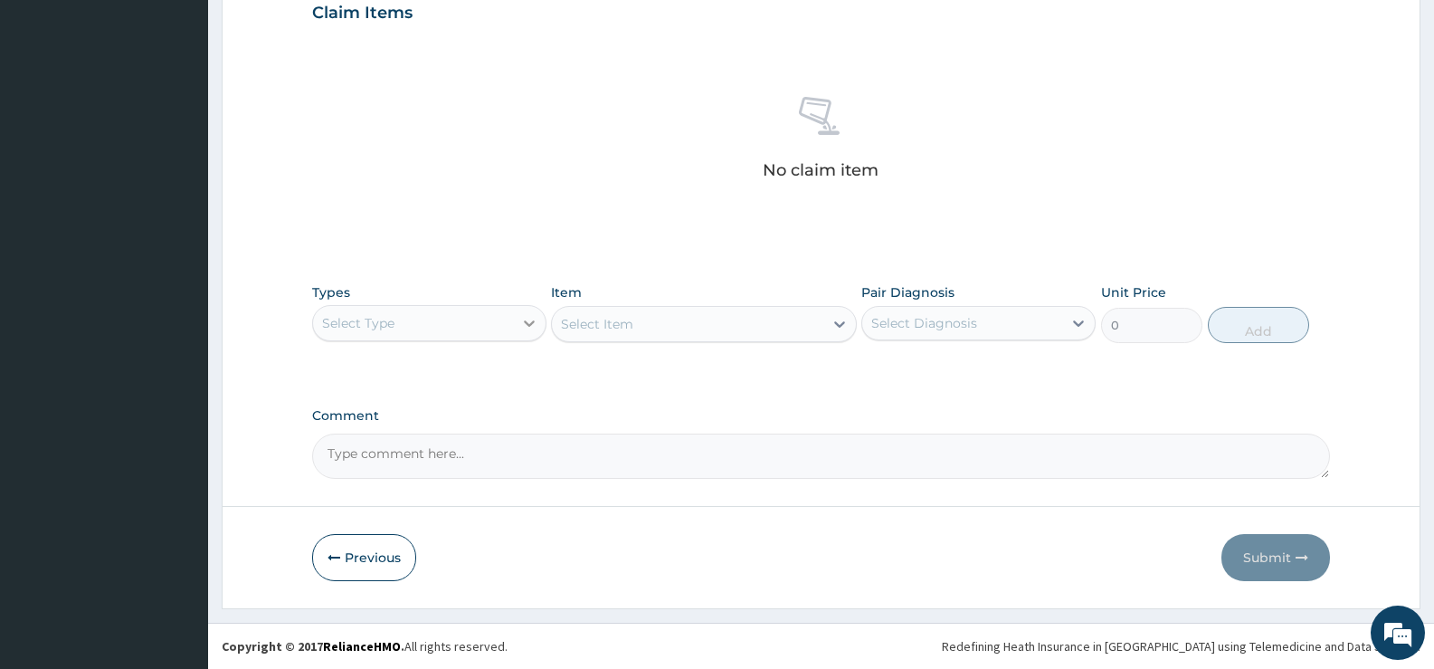
click at [529, 324] on icon at bounding box center [529, 323] width 11 height 6
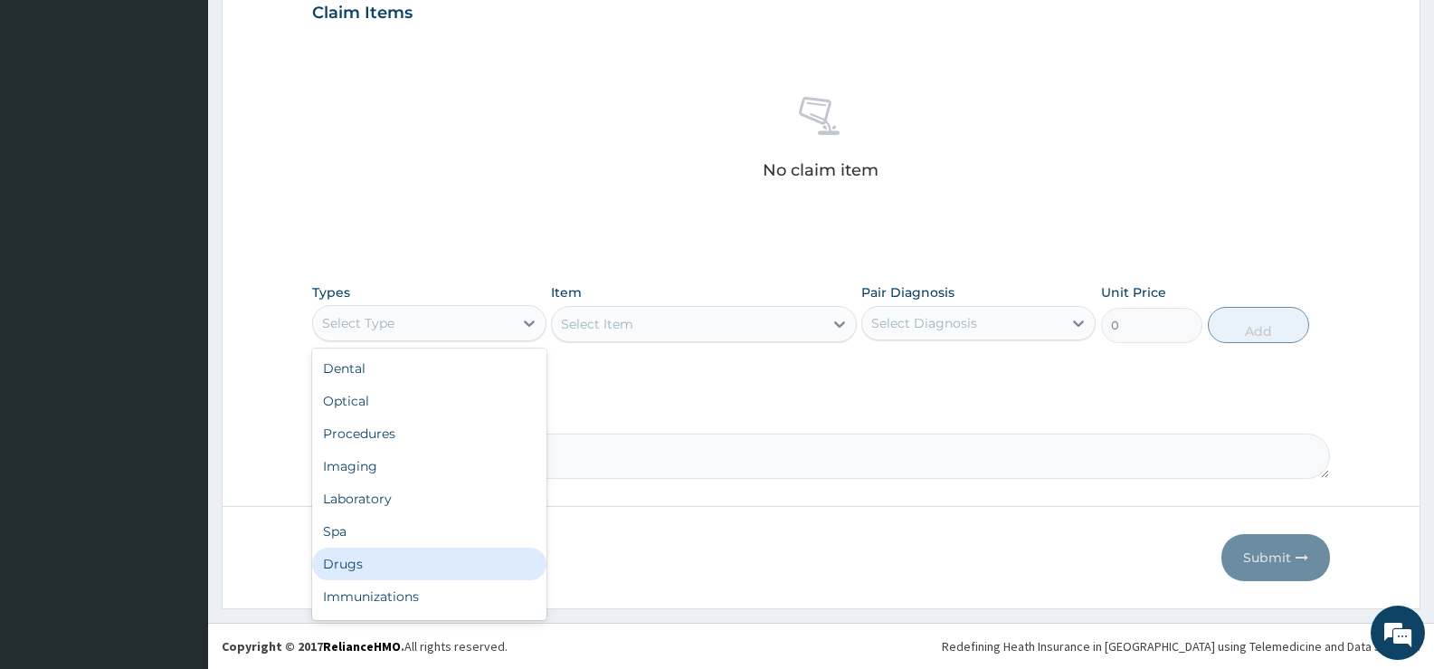
click at [353, 562] on div "Drugs" at bounding box center [429, 564] width 234 height 33
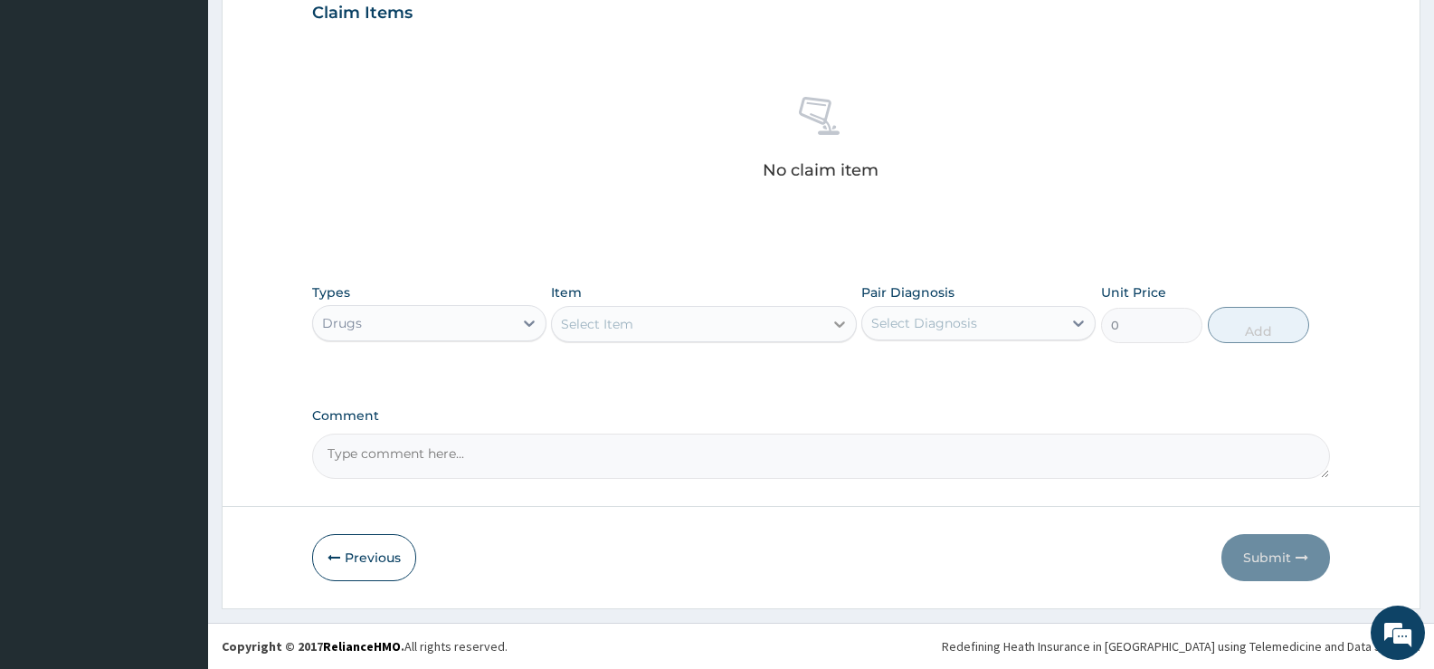
click at [834, 327] on icon at bounding box center [840, 324] width 18 height 18
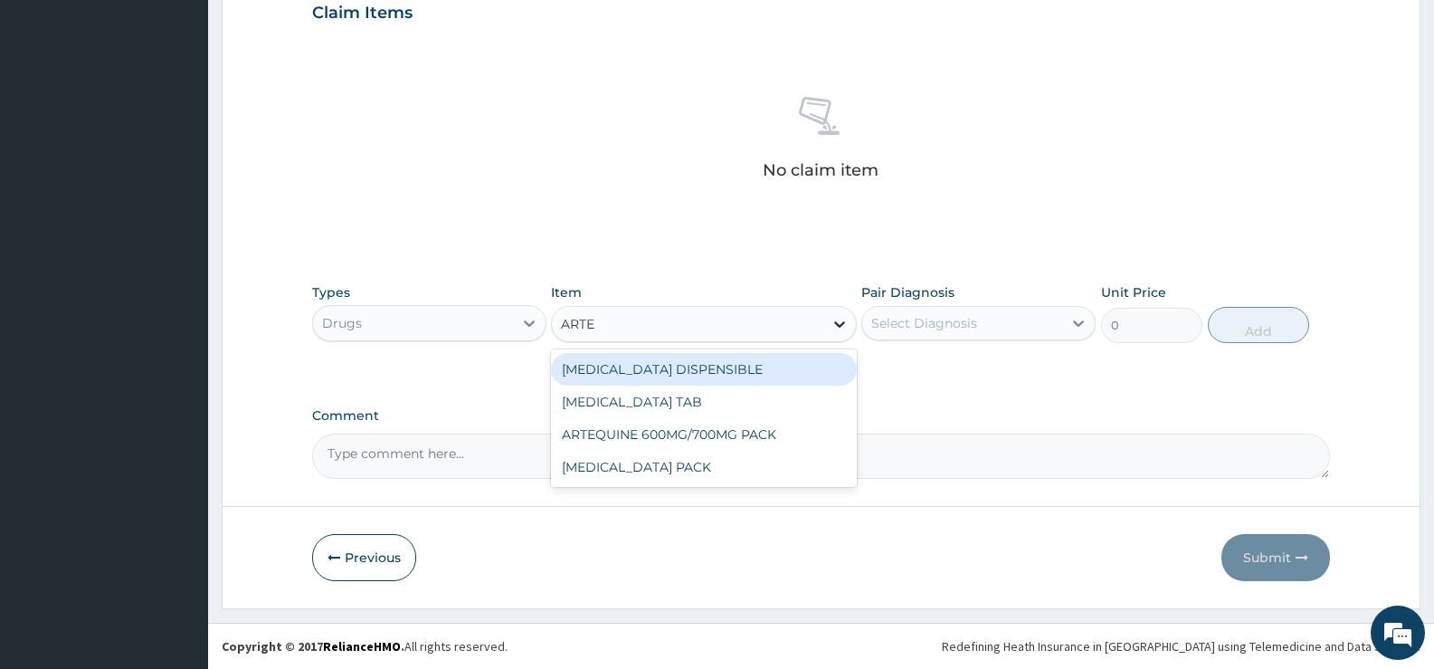
type input "ARTEM"
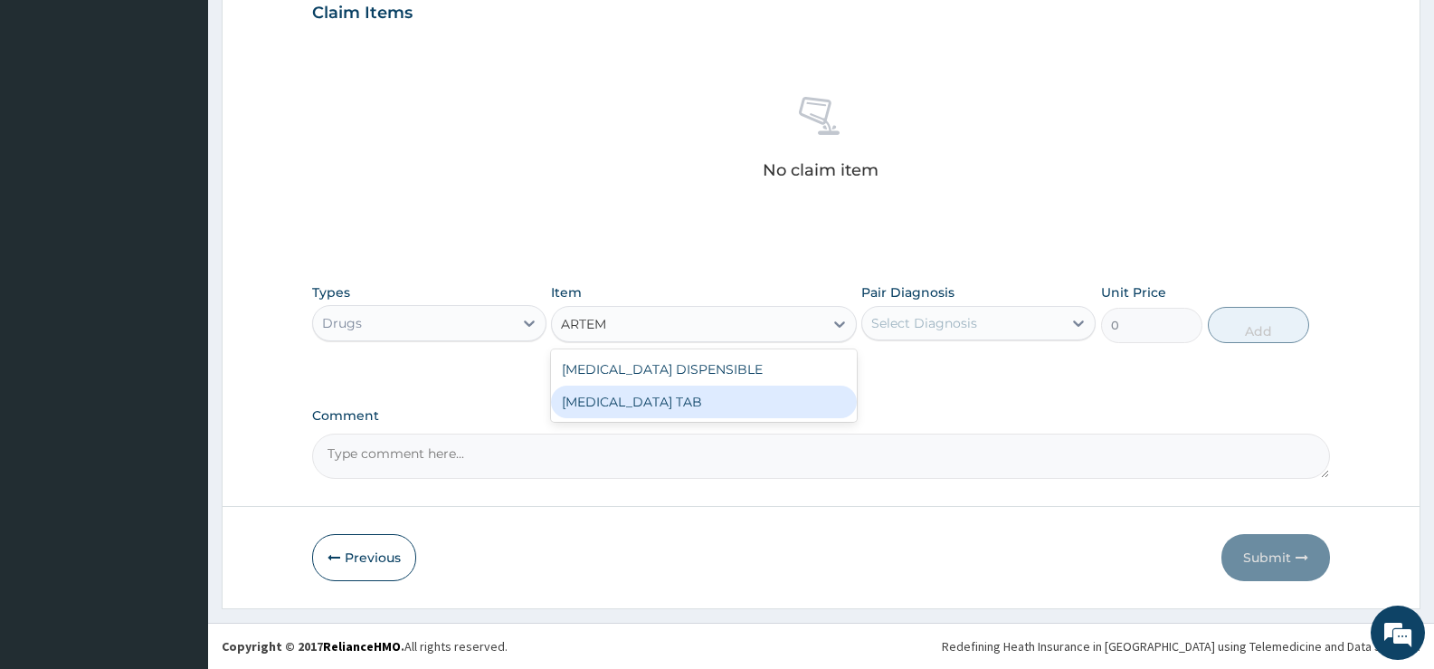
click at [734, 398] on div "[MEDICAL_DATA] TAB" at bounding box center [703, 402] width 305 height 33
type input "1035"
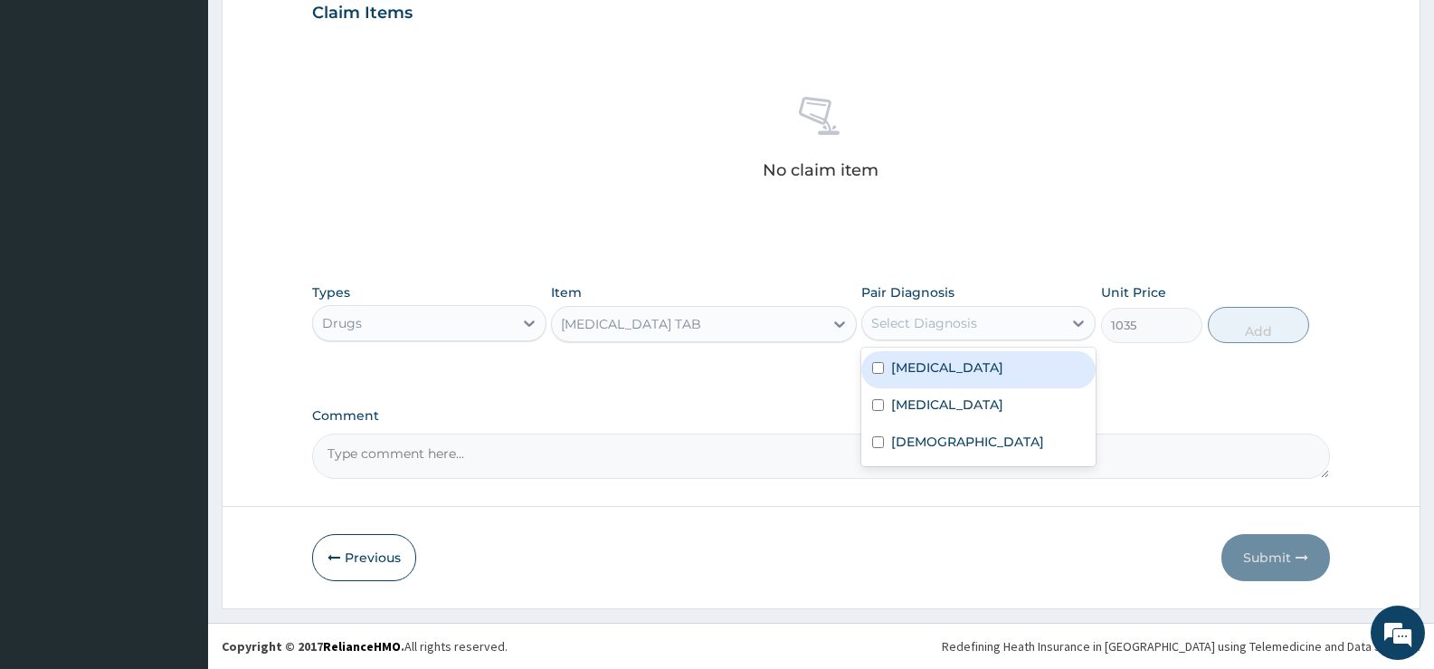
click at [970, 329] on div "Select Diagnosis" at bounding box center [924, 323] width 106 height 18
click at [953, 365] on div "[MEDICAL_DATA]" at bounding box center [979, 369] width 234 height 37
checkbox input "true"
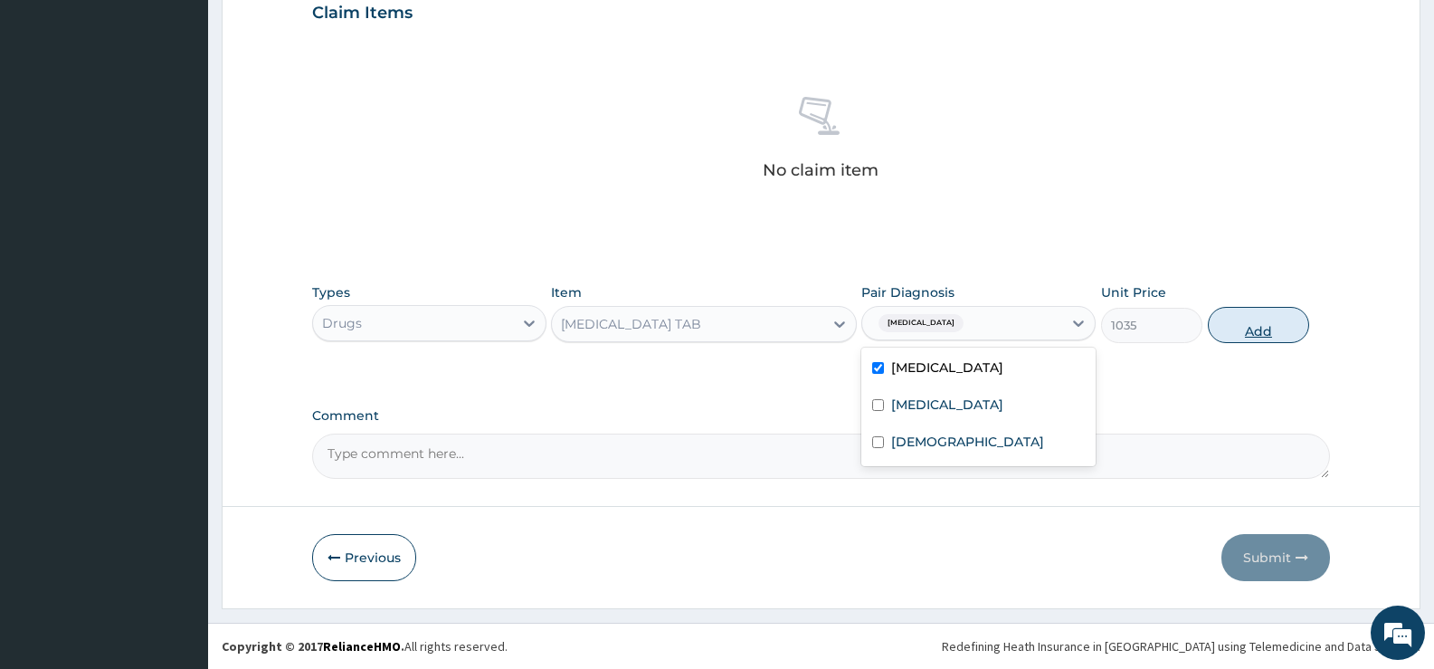
click at [1238, 327] on button "Add" at bounding box center [1258, 325] width 101 height 36
type input "0"
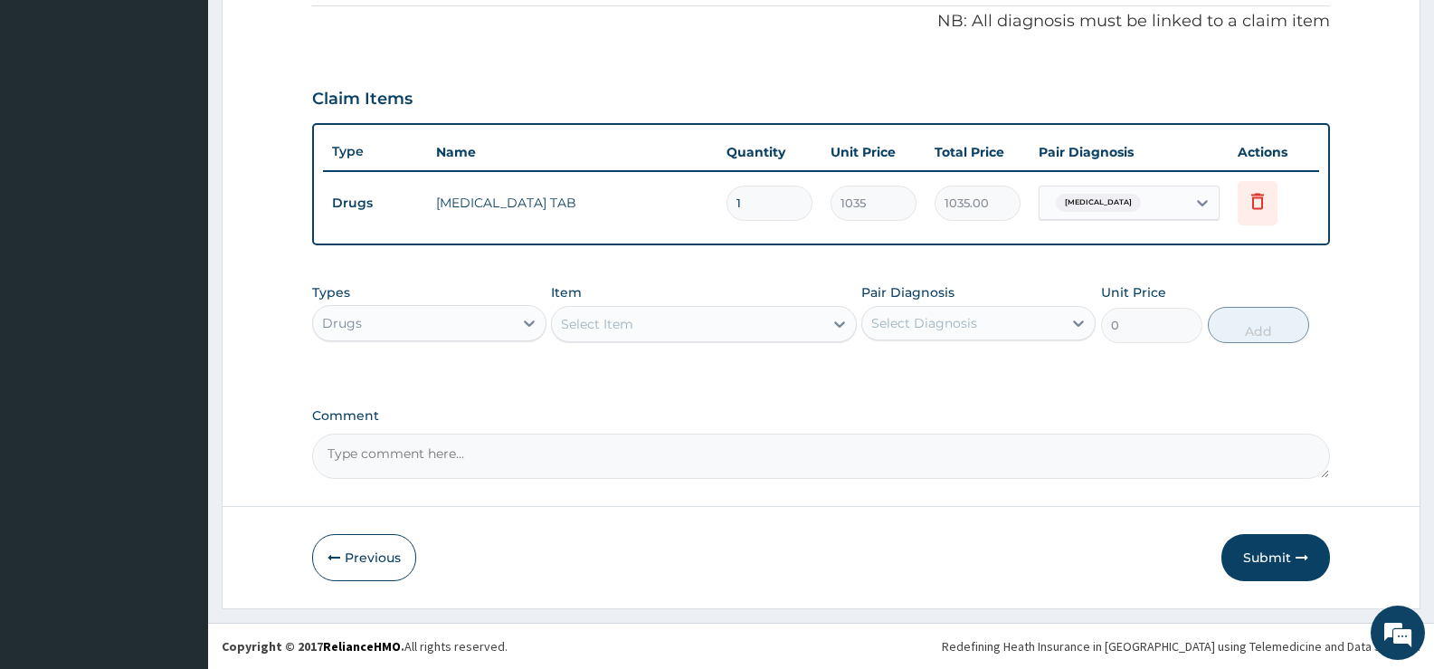
scroll to position [550, 0]
click at [781, 330] on div "Select Item" at bounding box center [687, 323] width 271 height 29
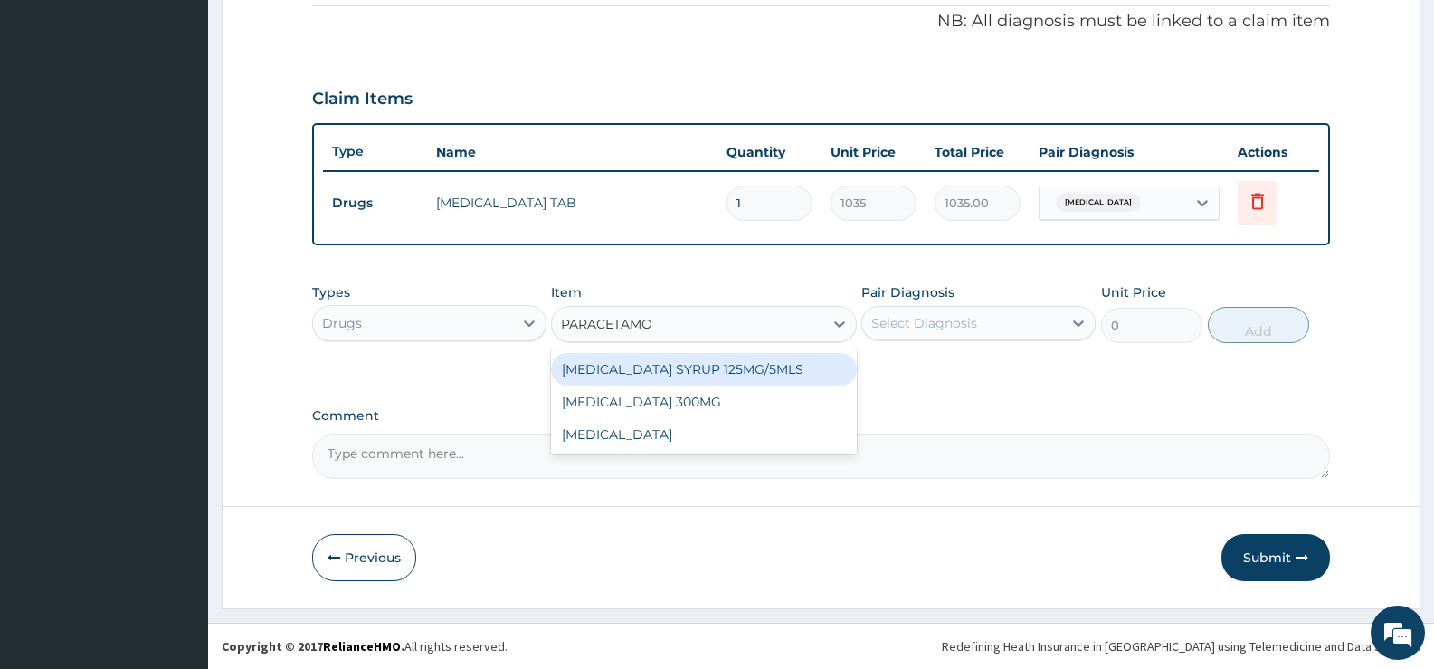
type input "[MEDICAL_DATA]"
click at [729, 370] on div "[MEDICAL_DATA] SYRUP 125MG/5MLS" at bounding box center [703, 369] width 305 height 33
type input "207"
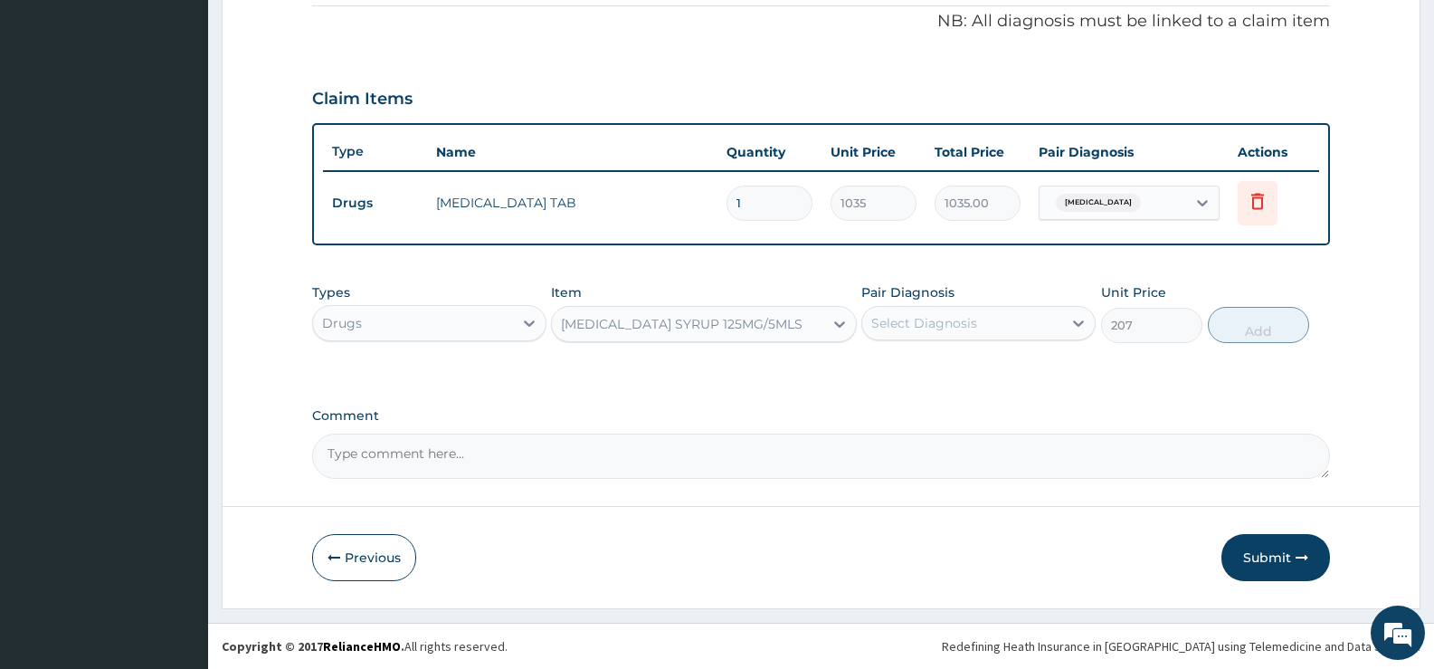
click at [1016, 318] on div "Select Diagnosis" at bounding box center [962, 323] width 200 height 29
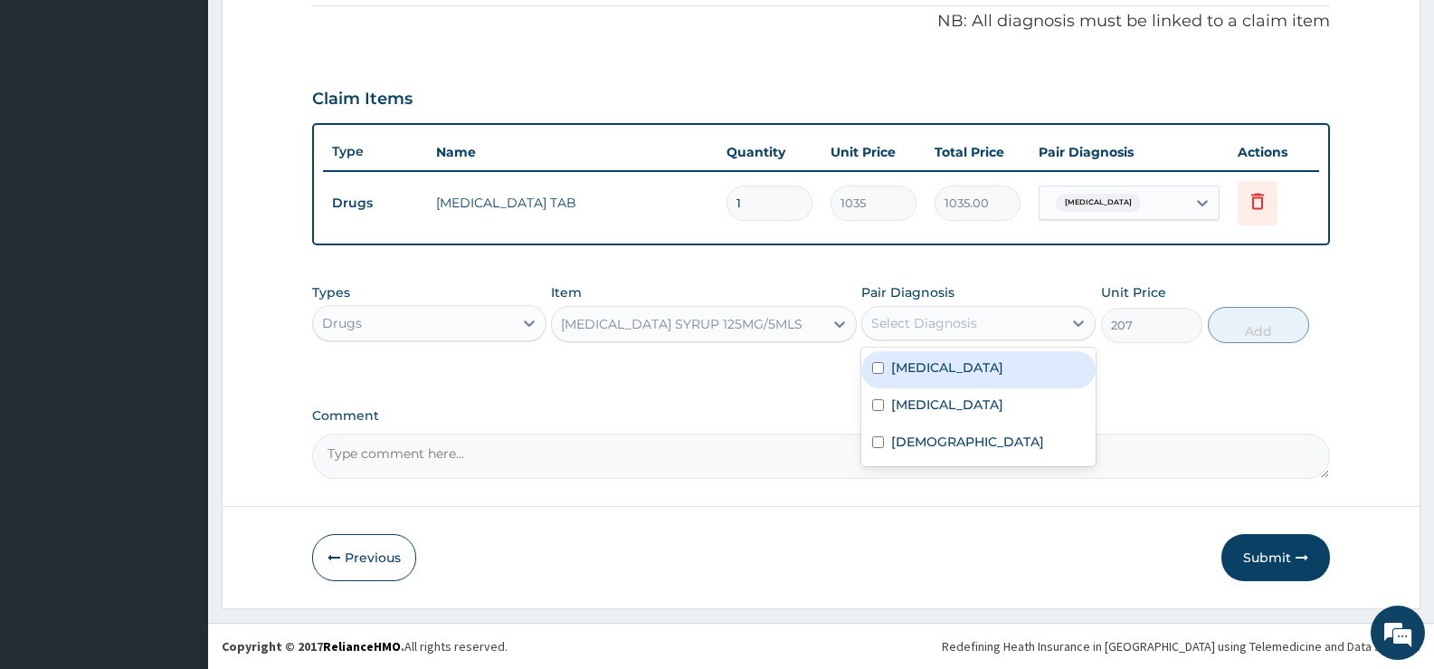
click at [976, 372] on div "[MEDICAL_DATA]" at bounding box center [979, 369] width 234 height 37
checkbox input "true"
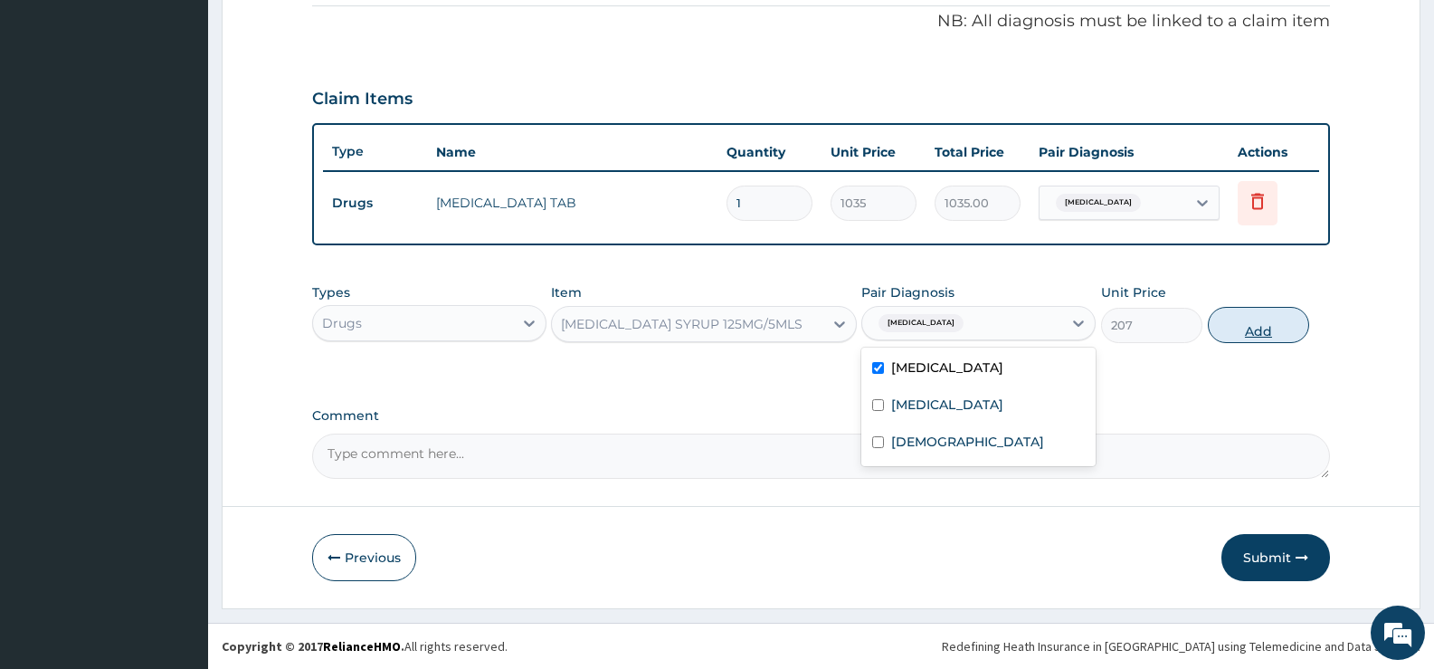
click at [1263, 313] on button "Add" at bounding box center [1258, 325] width 101 height 36
type input "0"
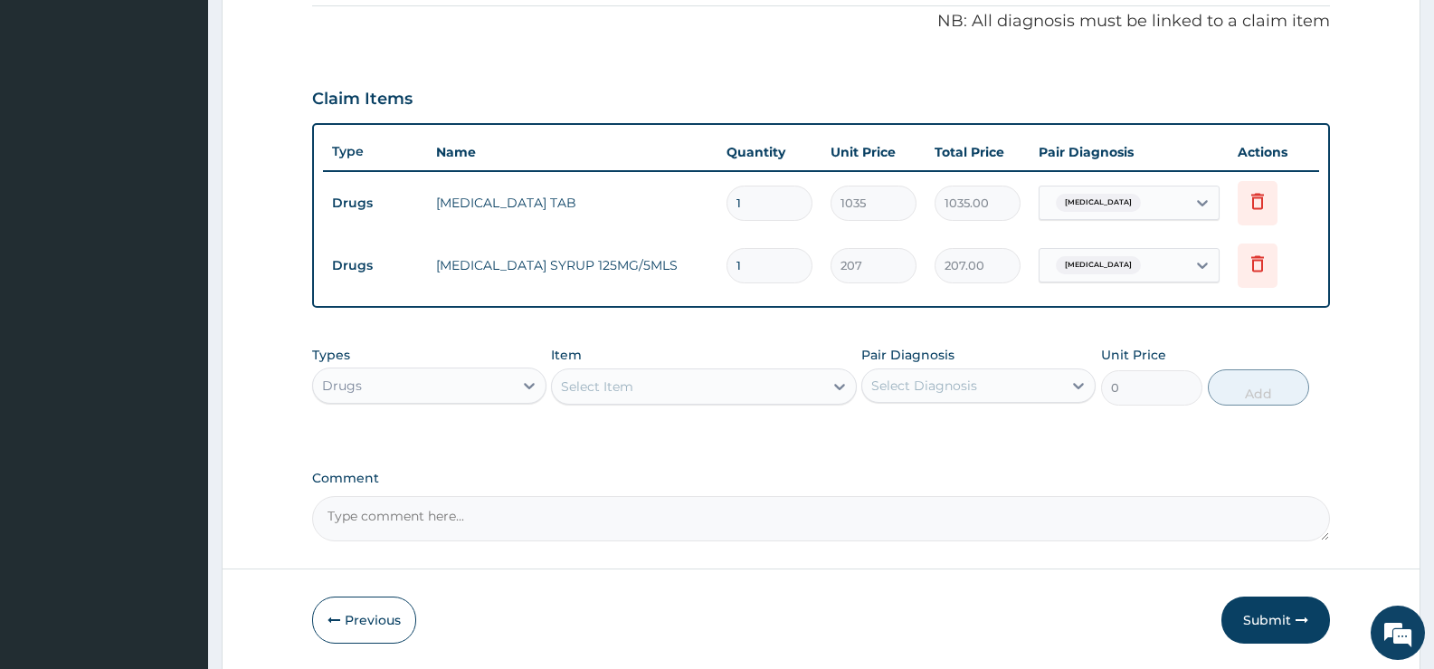
click at [797, 376] on div "Select Item" at bounding box center [687, 386] width 271 height 29
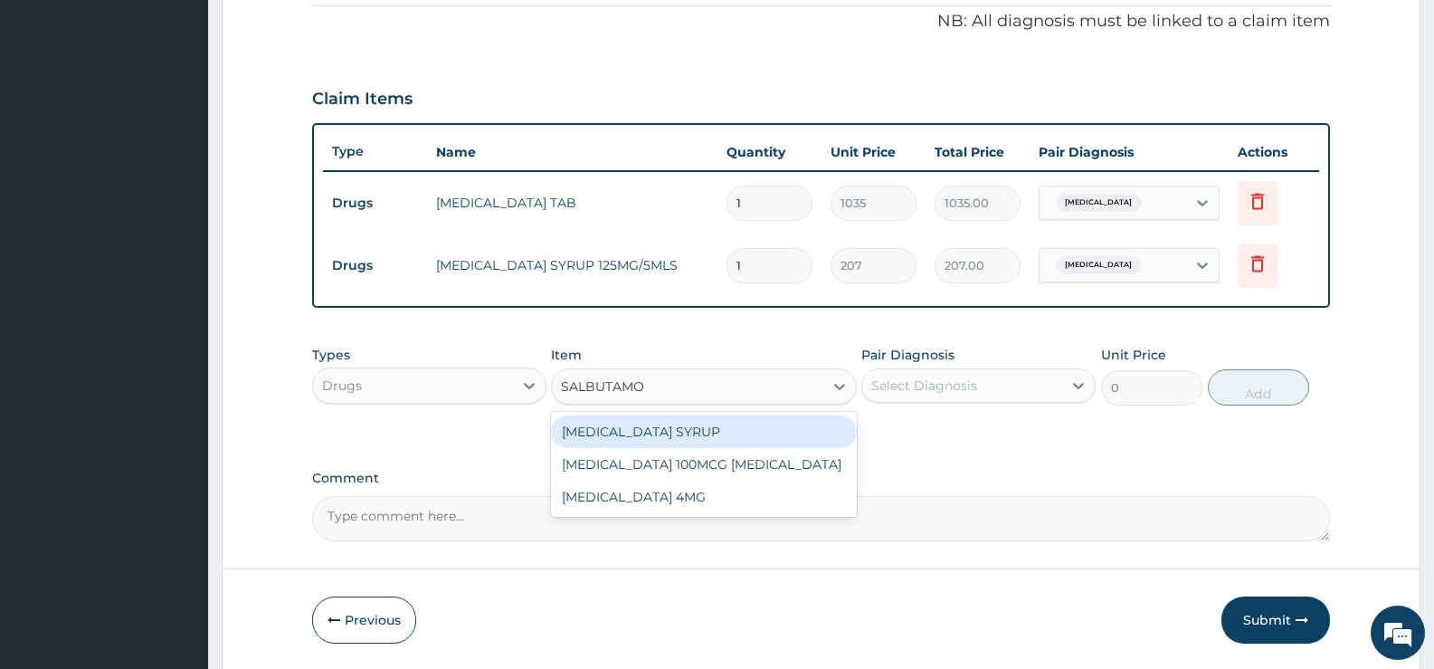
type input "[MEDICAL_DATA]"
click at [734, 422] on div "[MEDICAL_DATA] SYRUP" at bounding box center [703, 431] width 305 height 33
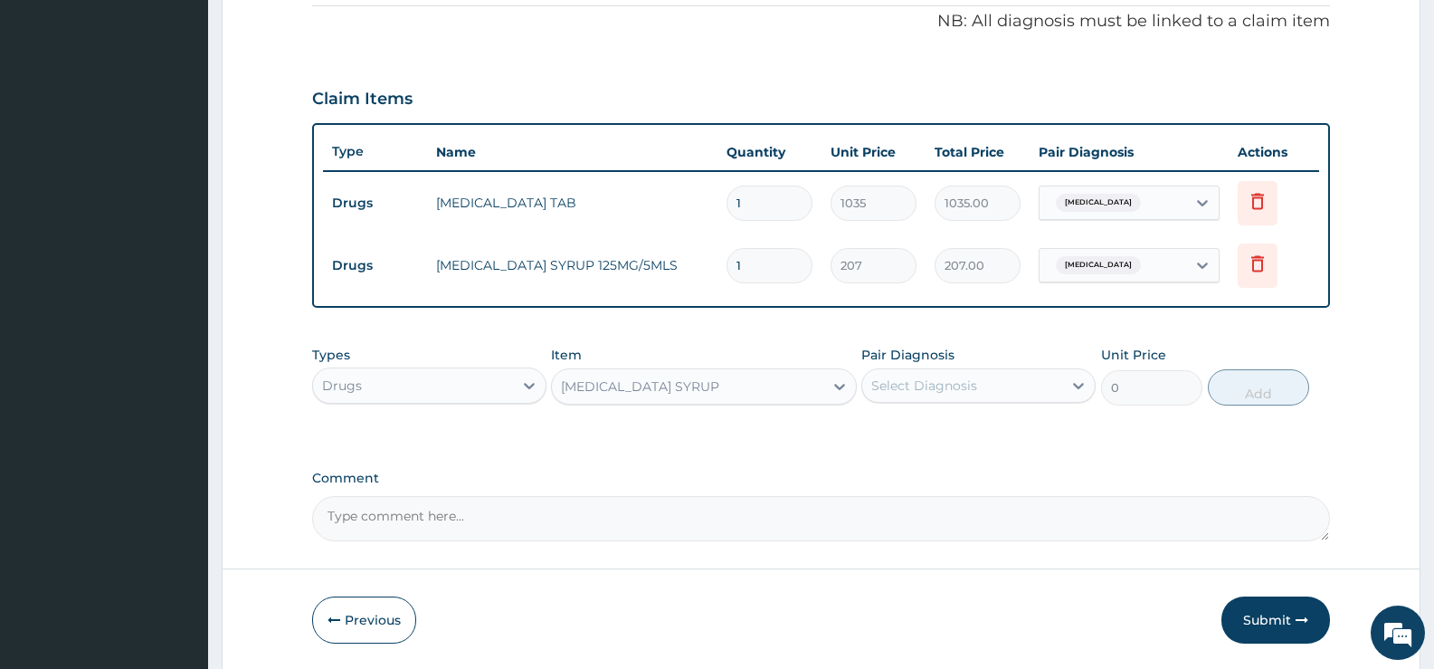
type input "600"
click at [980, 391] on div "Select Diagnosis" at bounding box center [962, 385] width 200 height 29
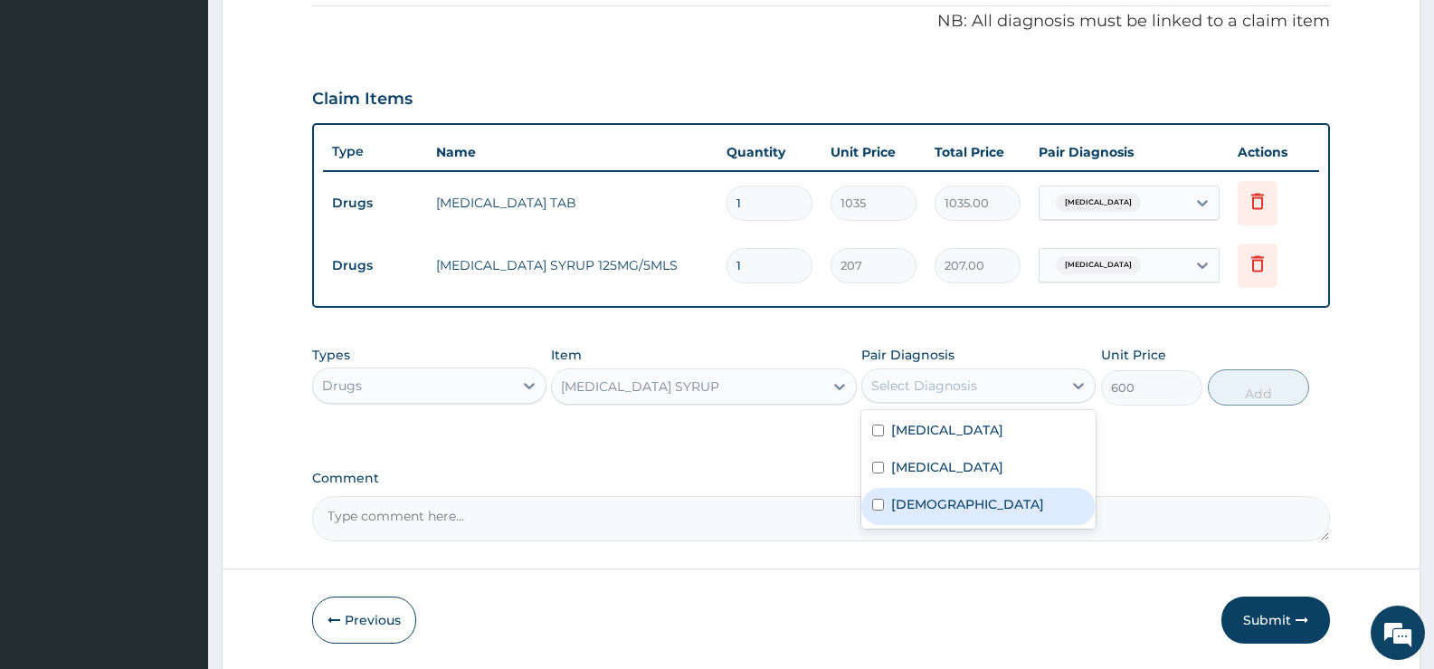
click at [921, 498] on label "[DEMOGRAPHIC_DATA]" at bounding box center [967, 504] width 153 height 18
checkbox input "true"
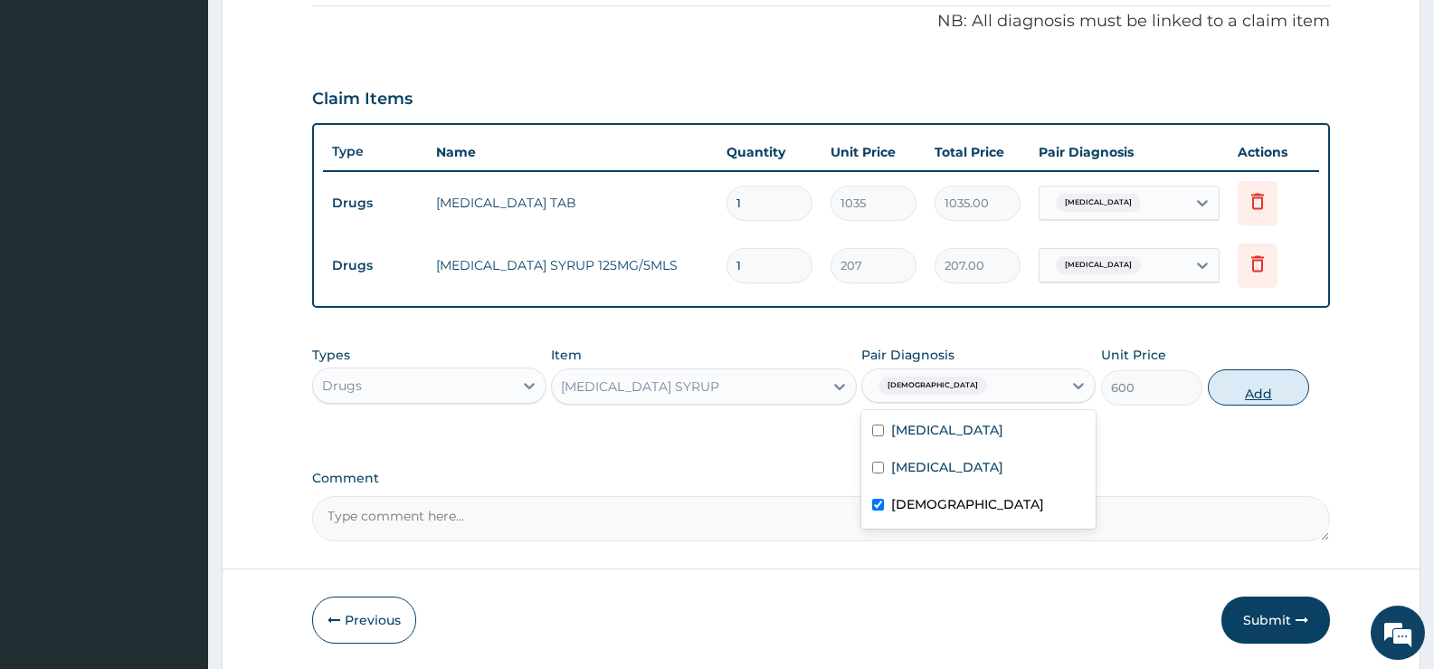
click at [1229, 395] on button "Add" at bounding box center [1258, 387] width 101 height 36
type input "0"
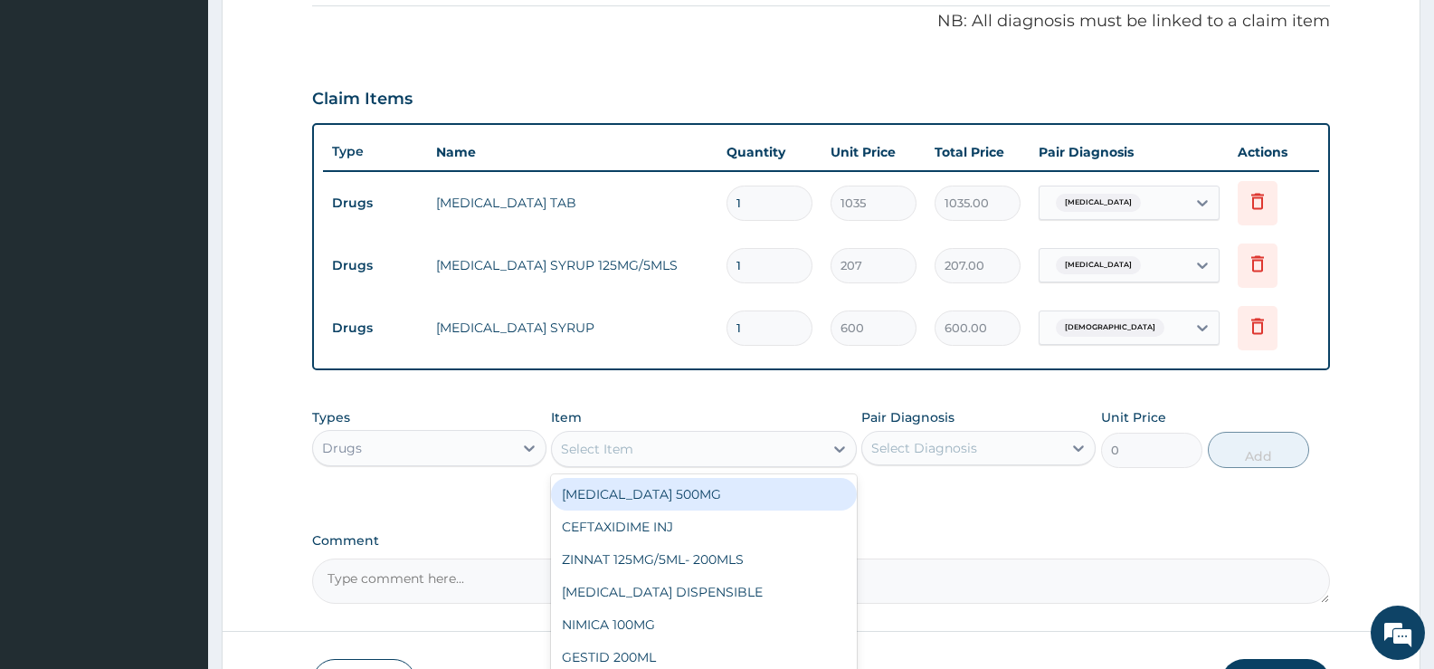
click at [757, 447] on div "Select Item" at bounding box center [687, 448] width 271 height 29
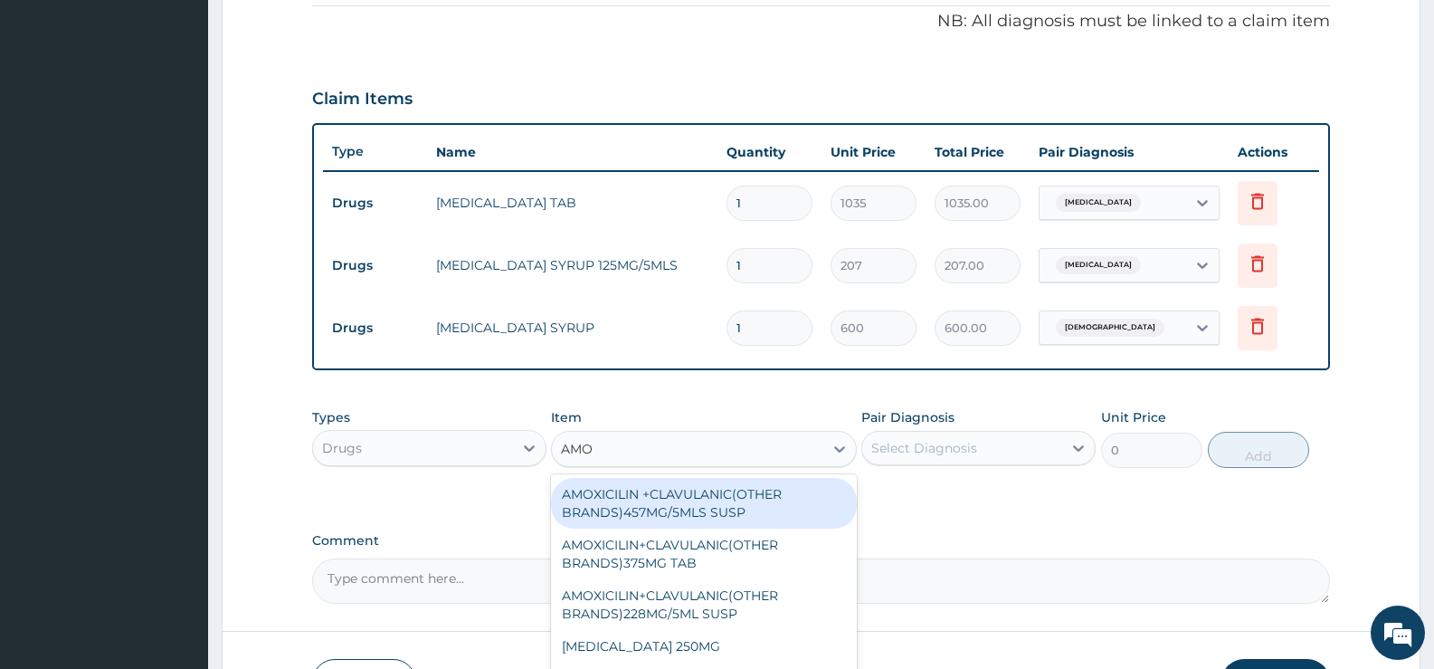
type input "AMOX"
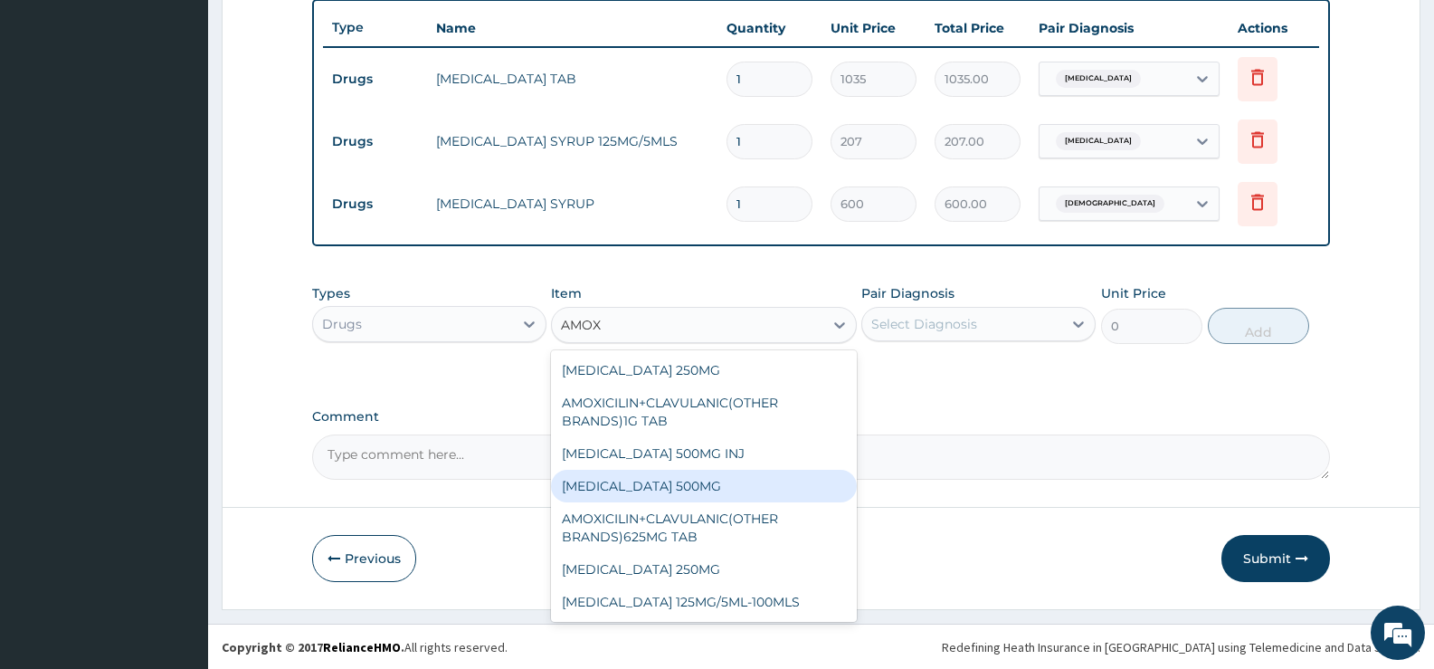
scroll to position [675, 0]
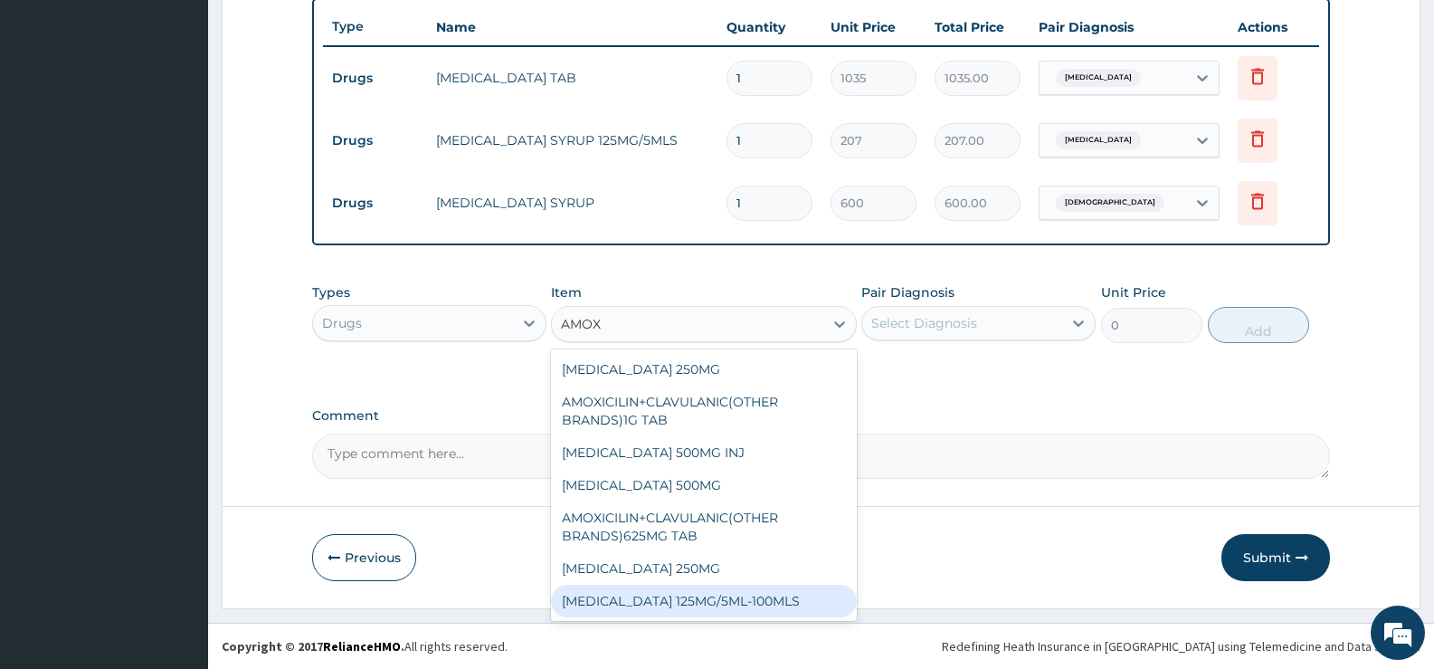
drag, startPoint x: 759, startPoint y: 600, endPoint x: 770, endPoint y: 599, distance: 10.9
click at [758, 600] on div "[MEDICAL_DATA] 125MG/5ML-100MLS" at bounding box center [703, 601] width 305 height 33
type input "552"
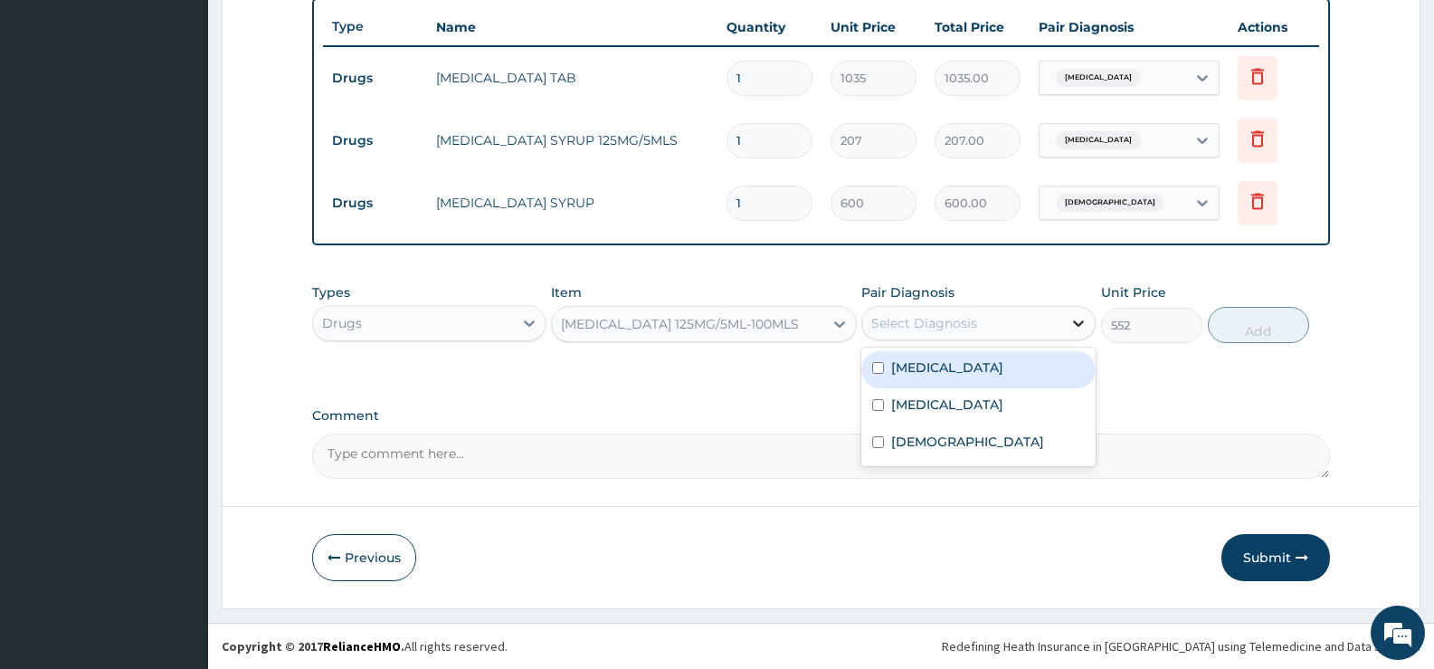
click at [1077, 325] on icon at bounding box center [1078, 323] width 11 height 6
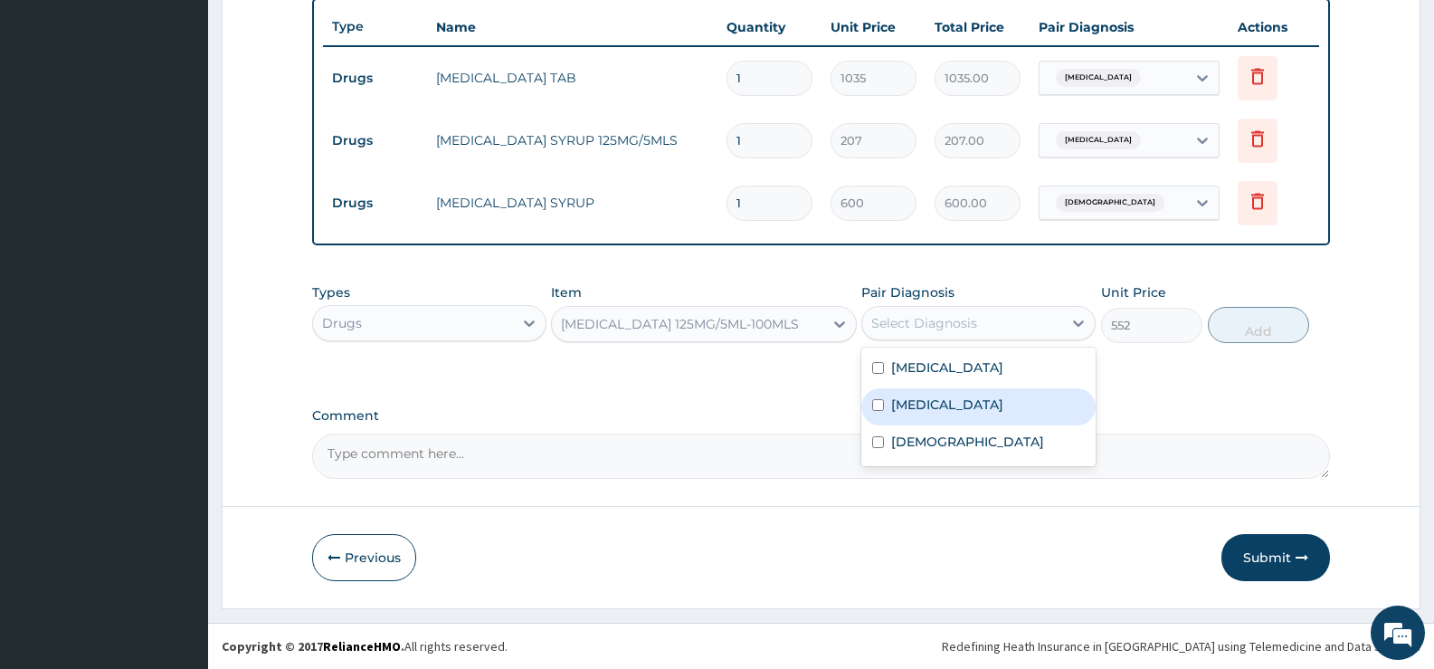
click at [951, 404] on label "[MEDICAL_DATA]" at bounding box center [947, 404] width 112 height 18
checkbox input "true"
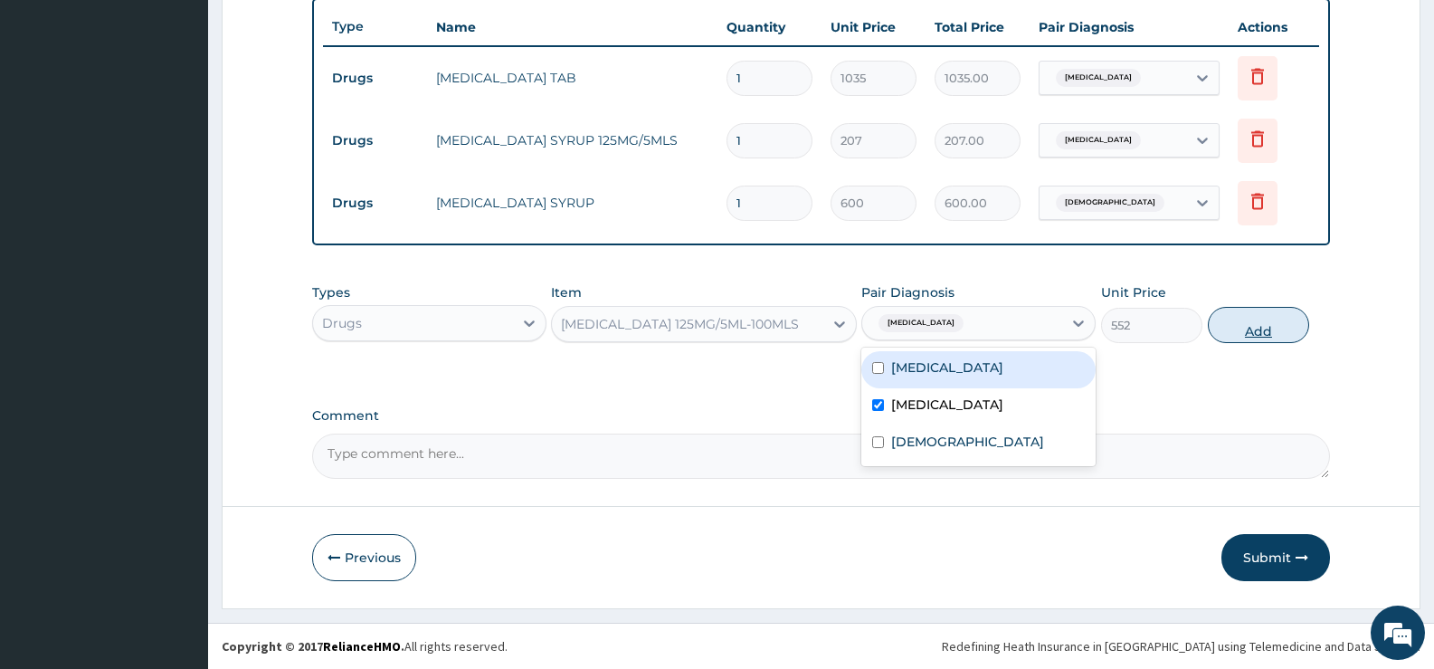
click at [1253, 325] on button "Add" at bounding box center [1258, 325] width 101 height 36
type input "0"
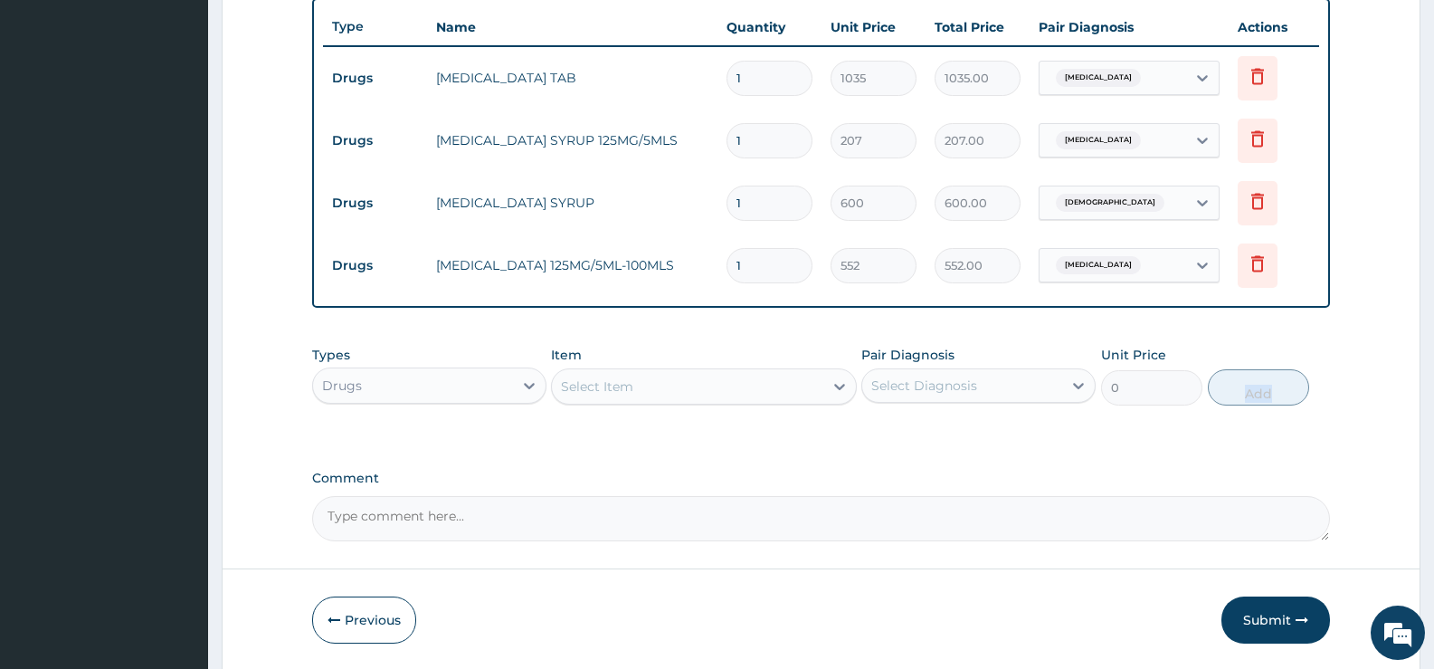
click at [799, 385] on div "Select Item" at bounding box center [687, 386] width 271 height 29
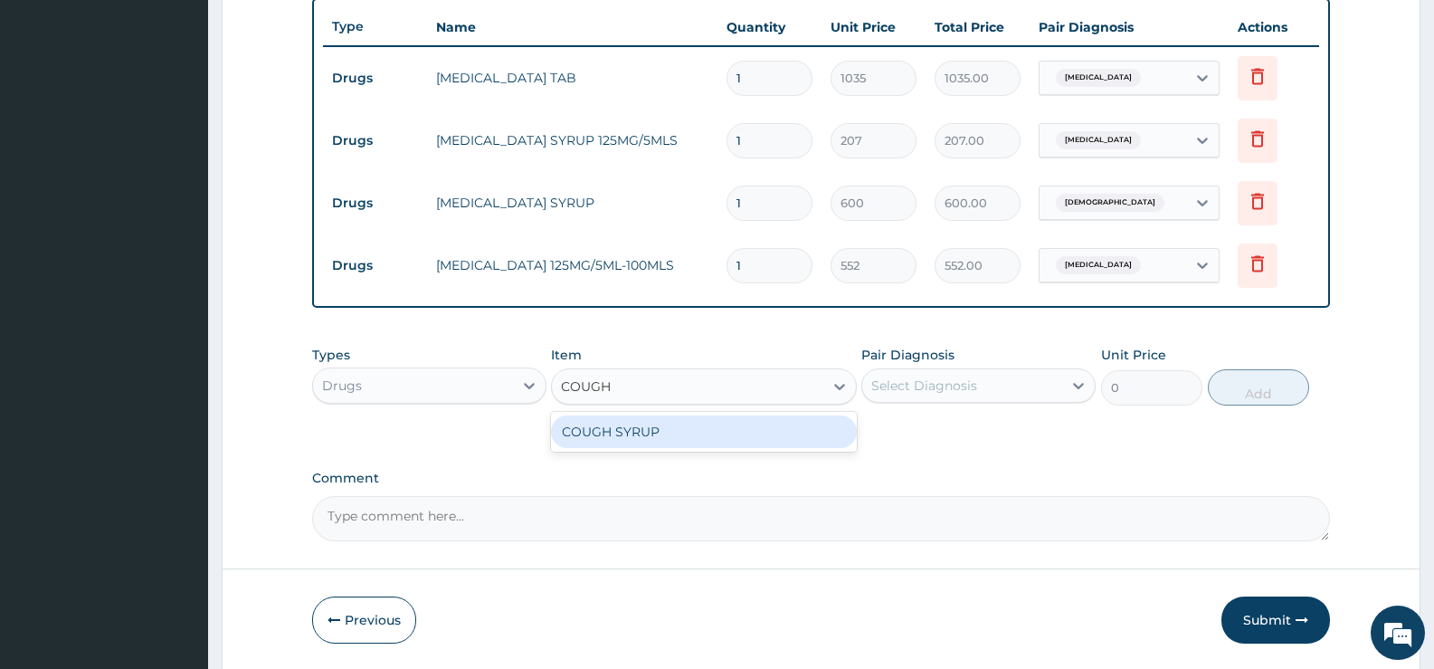
type input "COUGH"
click at [789, 429] on div "COUGH SYRUP" at bounding box center [703, 431] width 305 height 33
type input "1000"
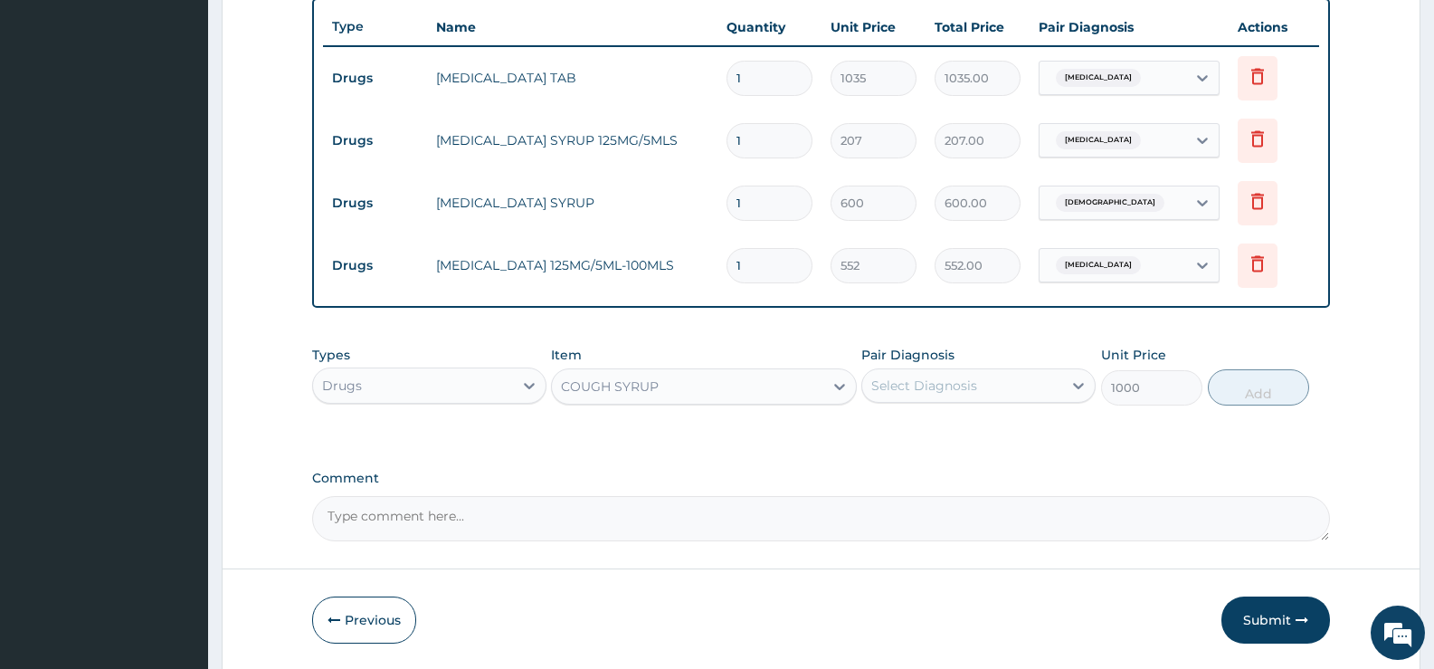
click at [983, 388] on div "Select Diagnosis" at bounding box center [962, 385] width 200 height 29
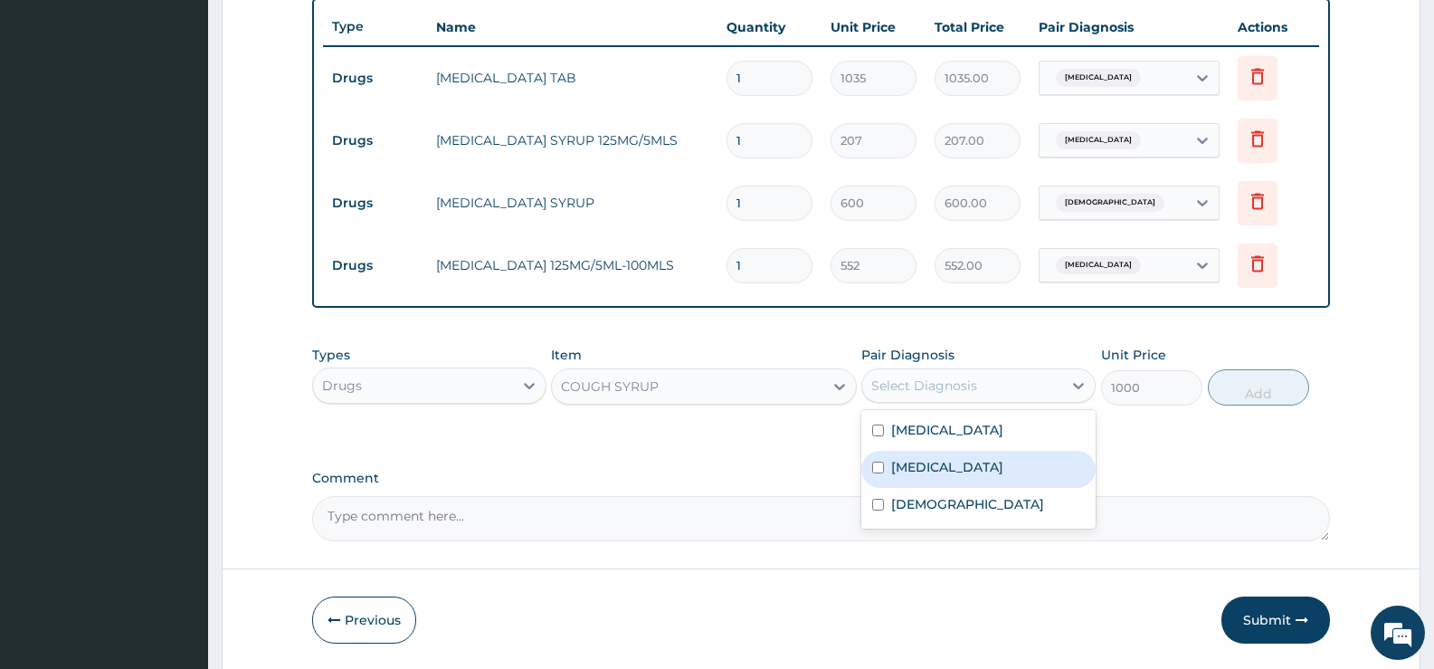
click at [953, 462] on label "[MEDICAL_DATA]" at bounding box center [947, 467] width 112 height 18
checkbox input "true"
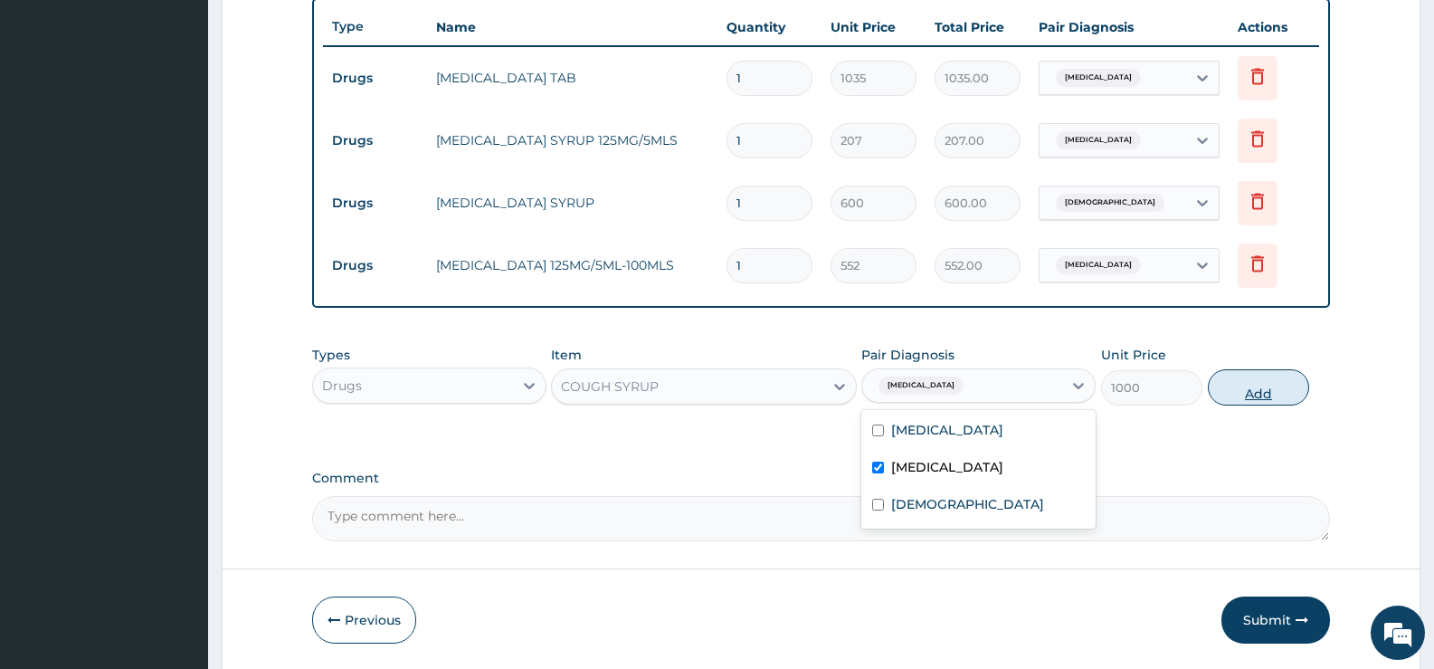
click at [1258, 378] on button "Add" at bounding box center [1258, 387] width 101 height 36
type input "0"
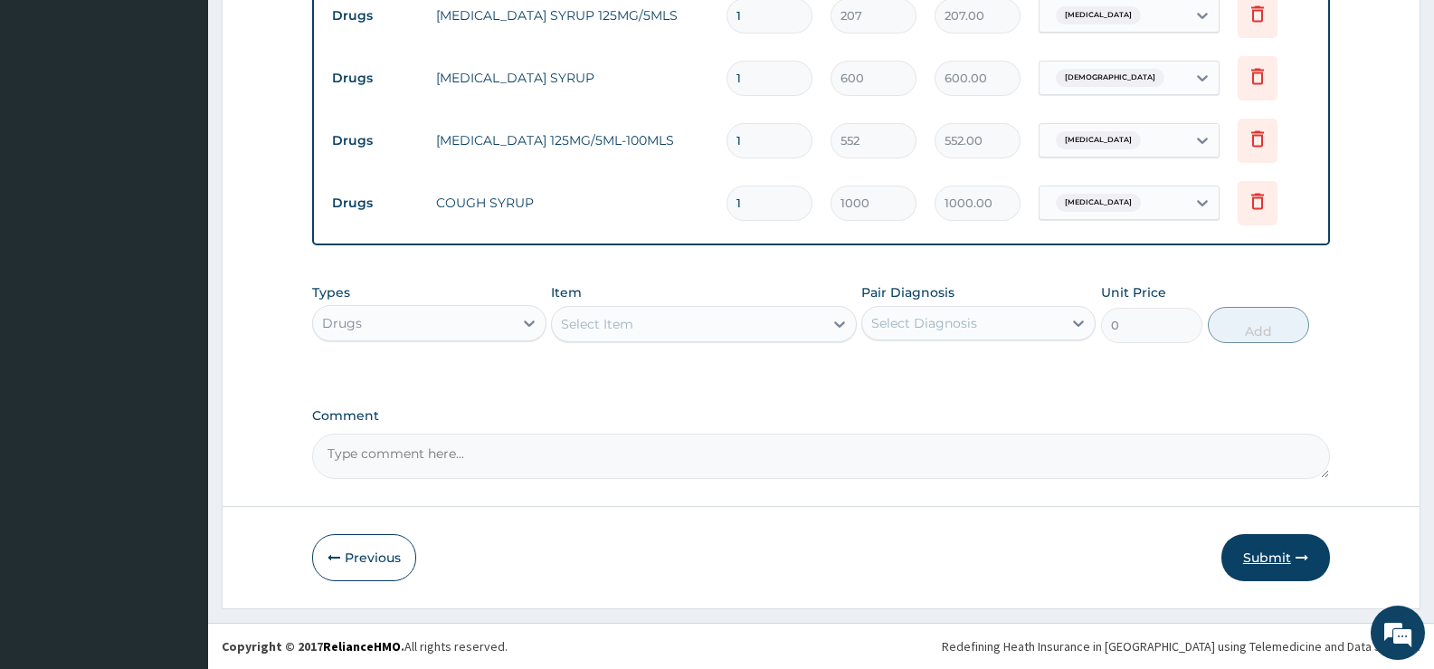
click at [1261, 553] on button "Submit" at bounding box center [1276, 557] width 109 height 47
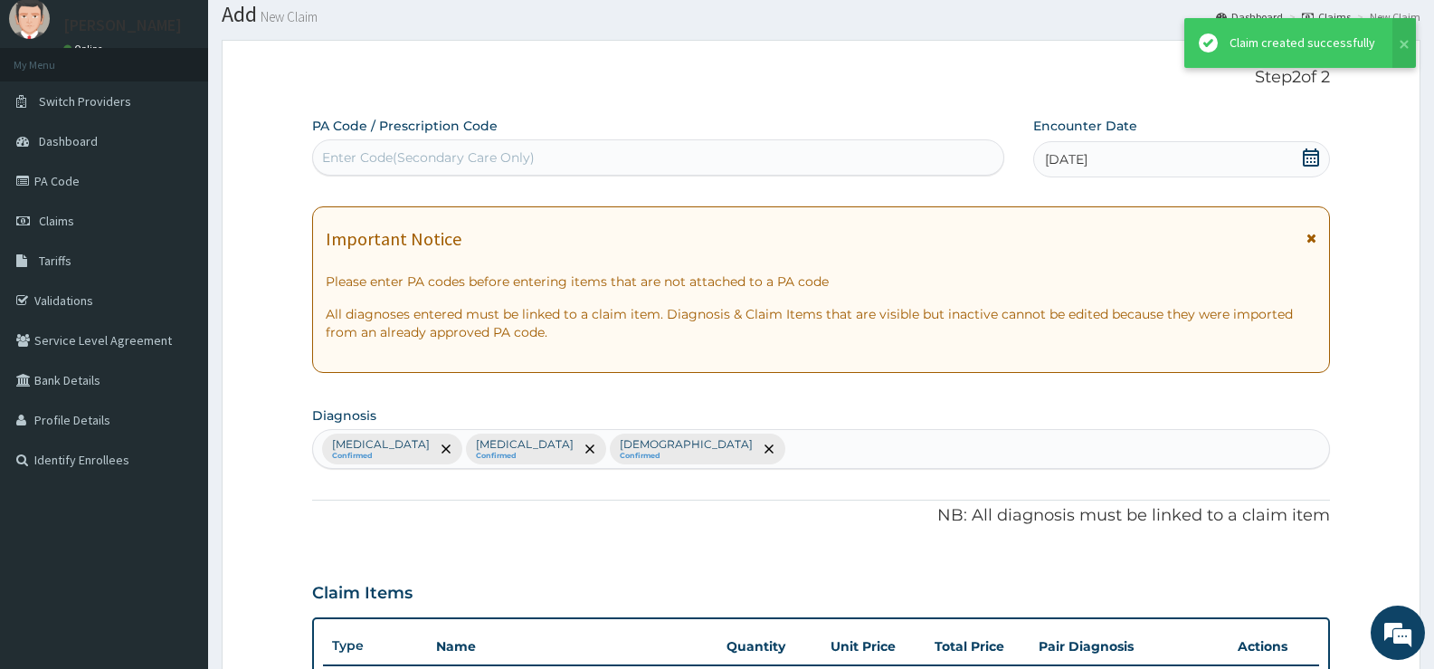
scroll to position [800, 0]
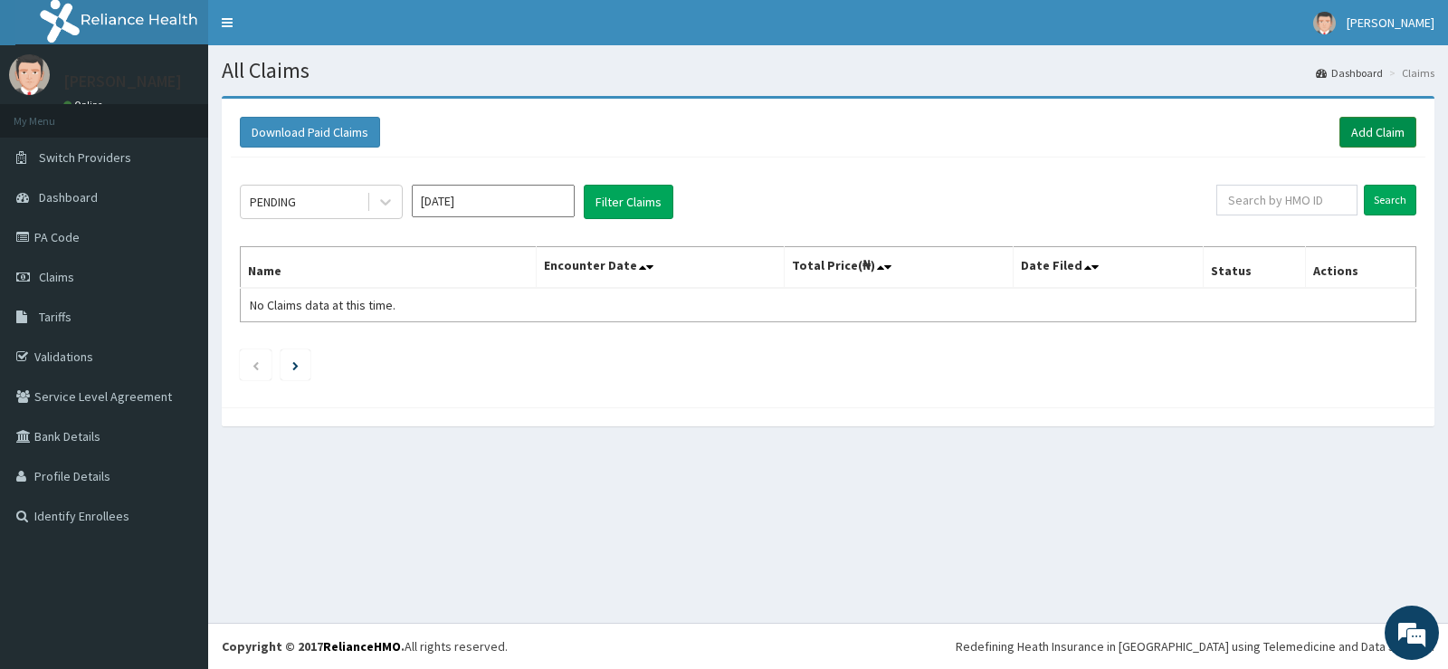
click at [1365, 129] on link "Add Claim" at bounding box center [1377, 132] width 77 height 31
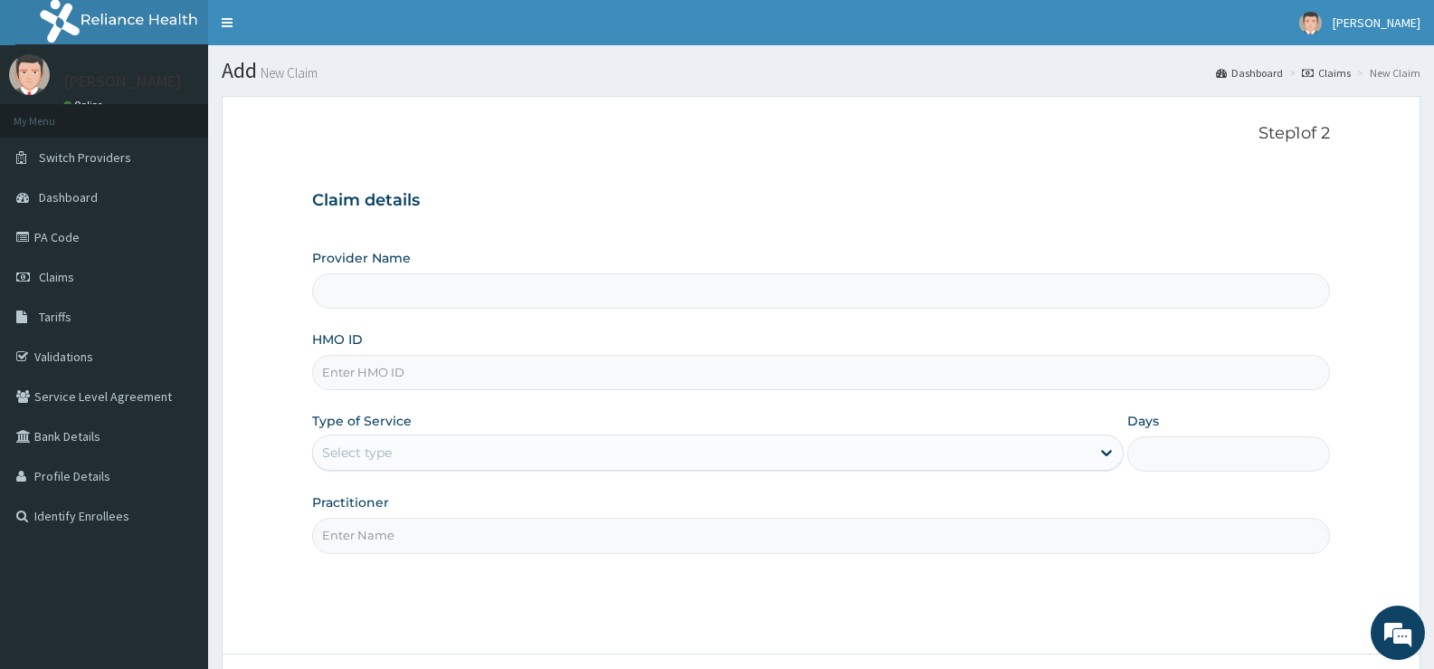
drag, startPoint x: 430, startPoint y: 381, endPoint x: 453, endPoint y: 384, distance: 23.7
click at [430, 381] on input "HMO ID" at bounding box center [821, 372] width 1018 height 35
type input "[GEOGRAPHIC_DATA][PERSON_NAME]"
type input "FMC/10669/B"
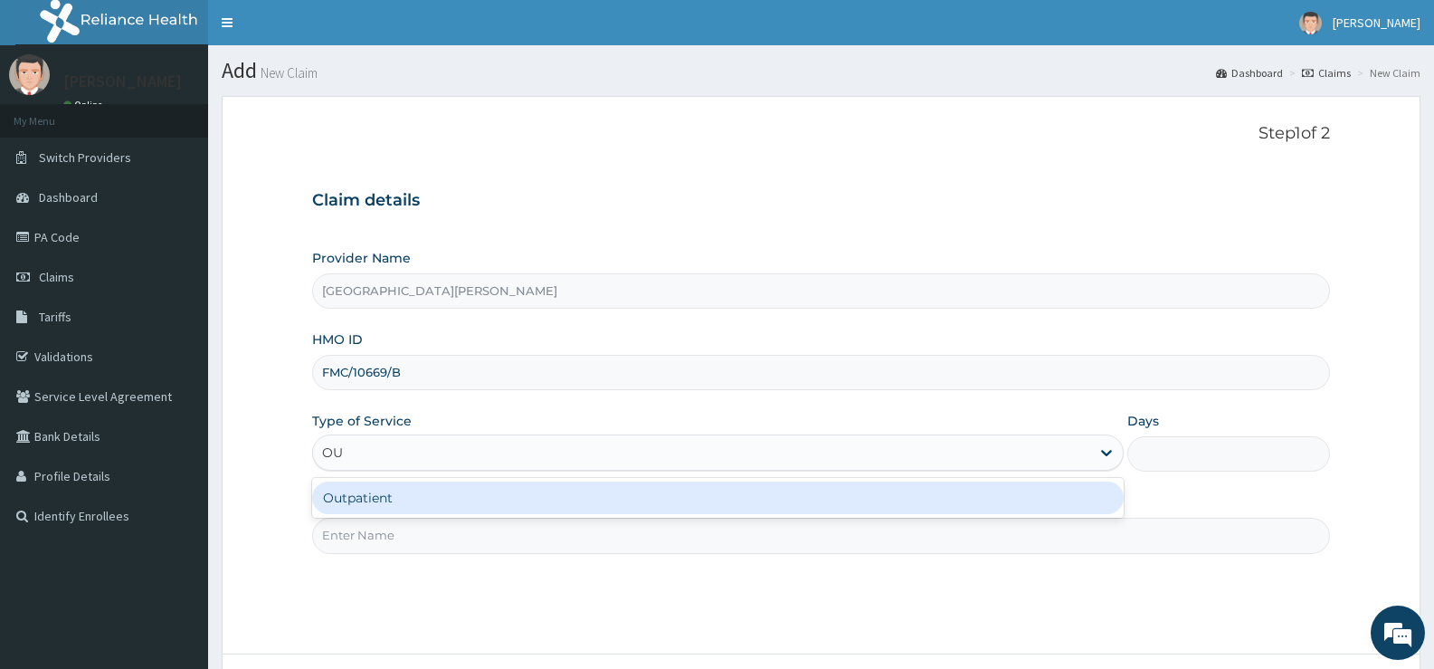
type input "OUT"
type input "1"
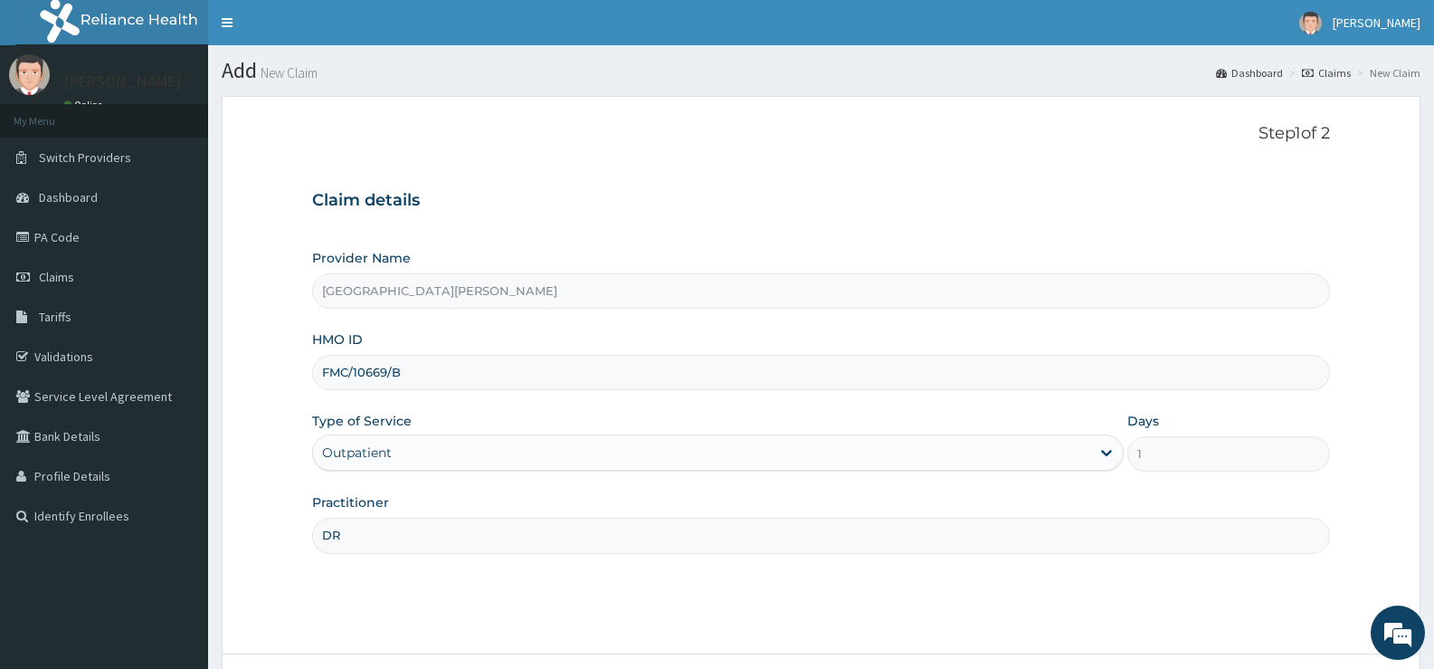
type input "DR FRANK"
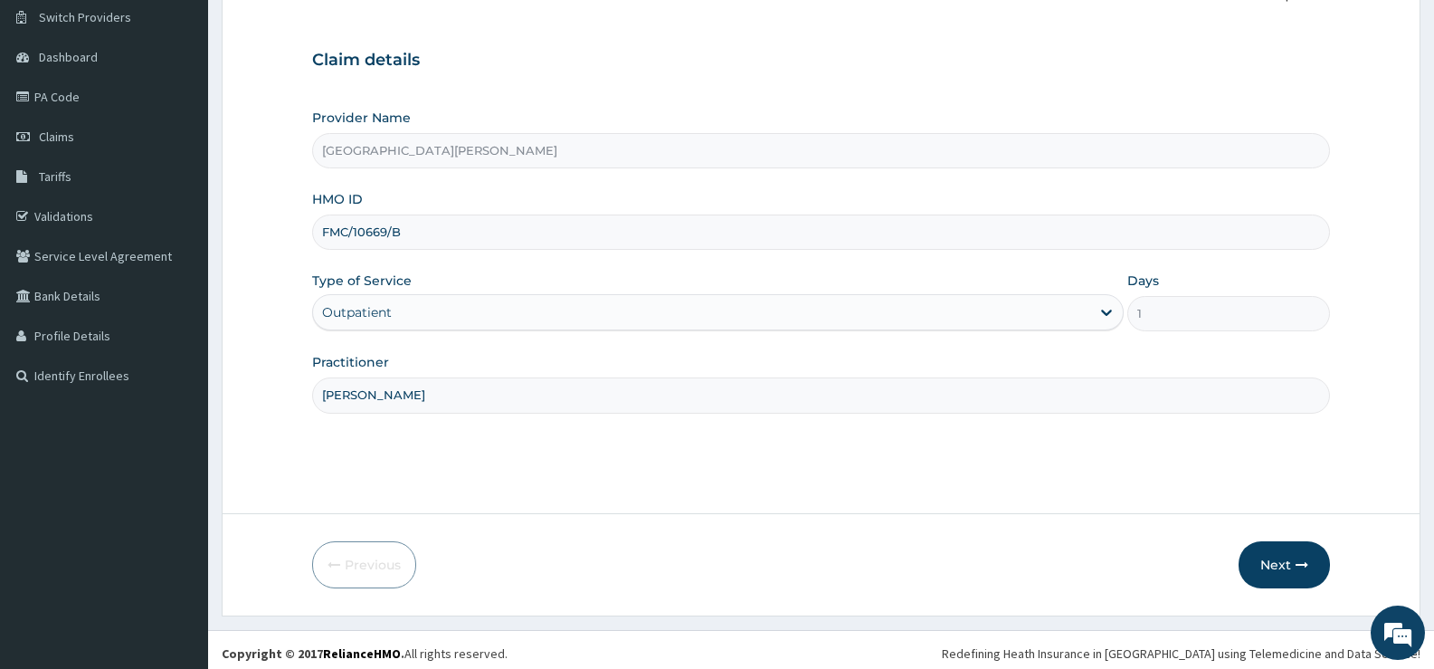
scroll to position [148, 0]
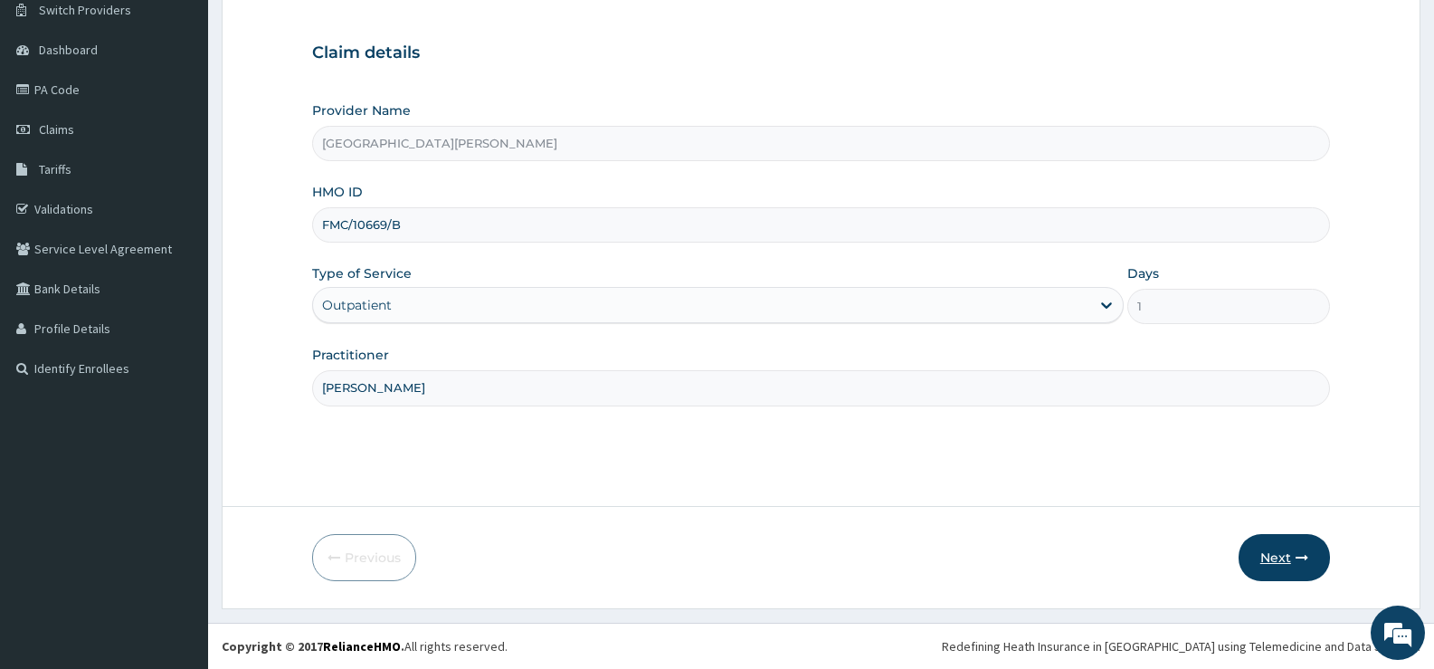
click at [1281, 548] on button "Next" at bounding box center [1284, 557] width 91 height 47
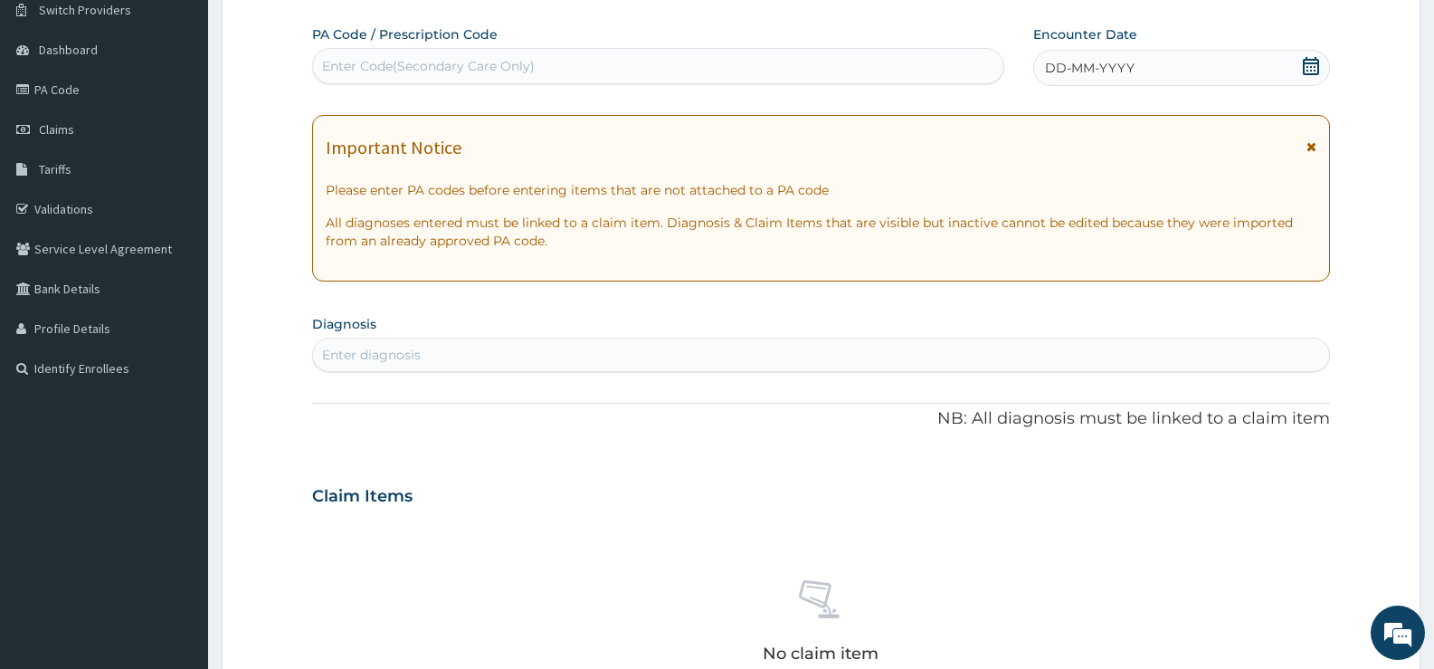
click at [1308, 68] on icon at bounding box center [1311, 66] width 18 height 18
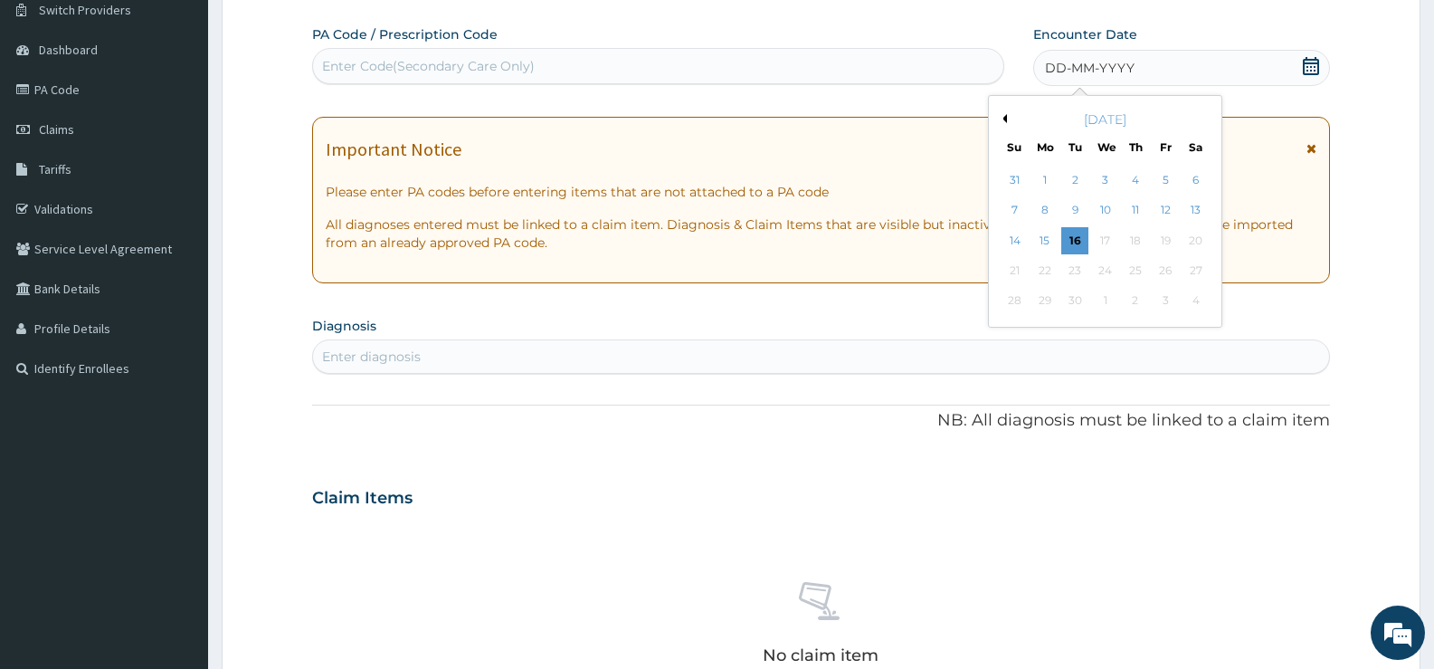
click at [1005, 117] on button "Previous Month" at bounding box center [1002, 118] width 9 height 9
click at [1205, 119] on button "Next Month" at bounding box center [1208, 118] width 9 height 9
click at [1080, 236] on div "15" at bounding box center [1075, 240] width 27 height 27
